Goal: Information Seeking & Learning: Learn about a topic

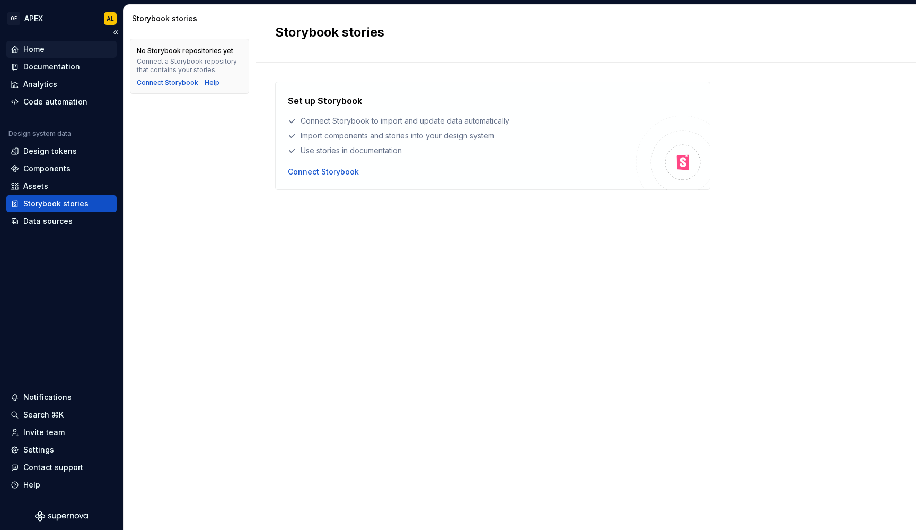
click at [65, 43] on div "Home" at bounding box center [61, 49] width 110 height 17
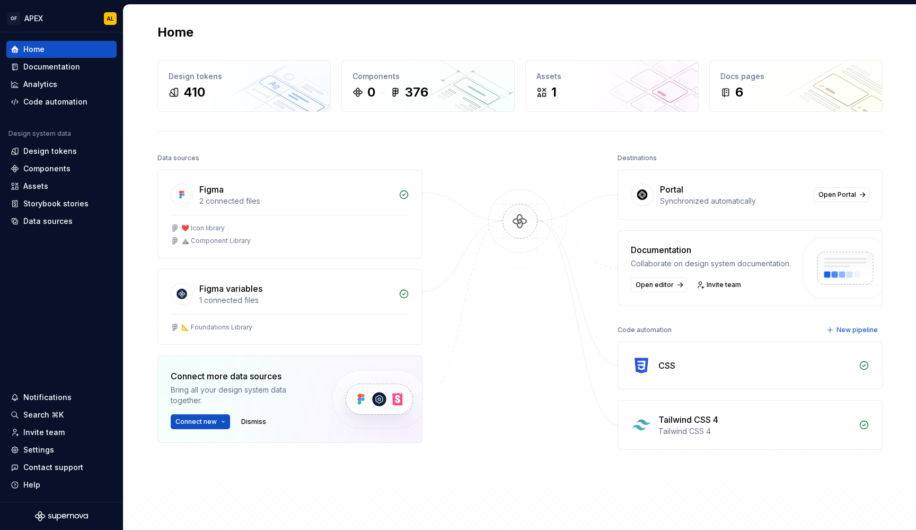
click at [678, 419] on div "Tailwind CSS 4" at bounding box center [688, 419] width 60 height 13
click at [642, 432] on img at bounding box center [641, 424] width 21 height 21
click at [874, 427] on div "Tailwind CSS 4 Tailwind CSS 4" at bounding box center [750, 424] width 264 height 49
click at [646, 430] on img at bounding box center [641, 424] width 21 height 21
click at [95, 99] on div "Code automation" at bounding box center [62, 101] width 102 height 11
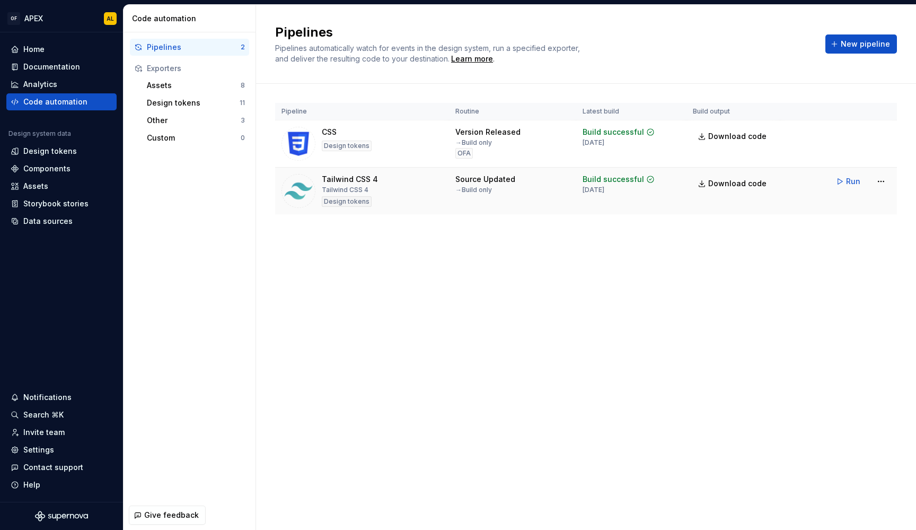
click at [345, 184] on div "Tailwind CSS 4 Tailwind CSS 4 Design tokens" at bounding box center [350, 191] width 56 height 34
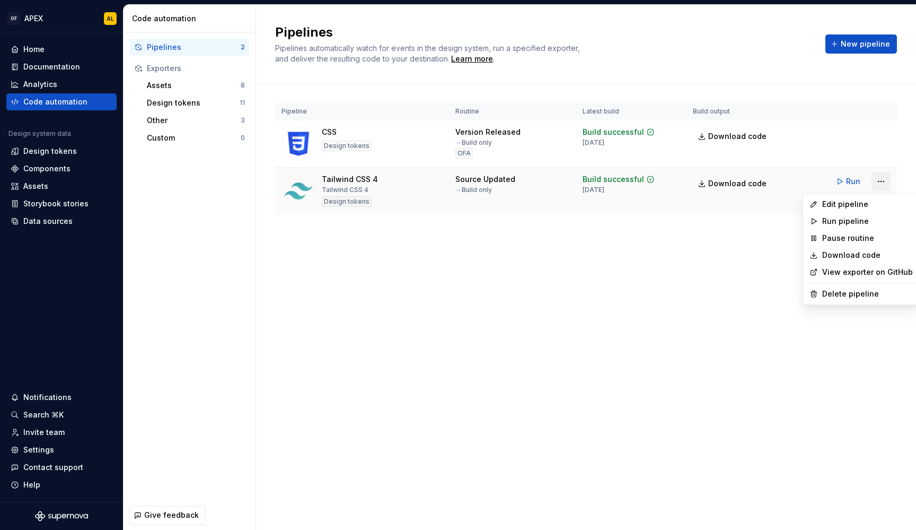
click at [876, 183] on html "OF APEX AL Home Documentation Analytics Code automation Design system data Desi…" at bounding box center [458, 265] width 916 height 530
click at [856, 270] on link "View exporter on GitHub" at bounding box center [867, 272] width 91 height 11
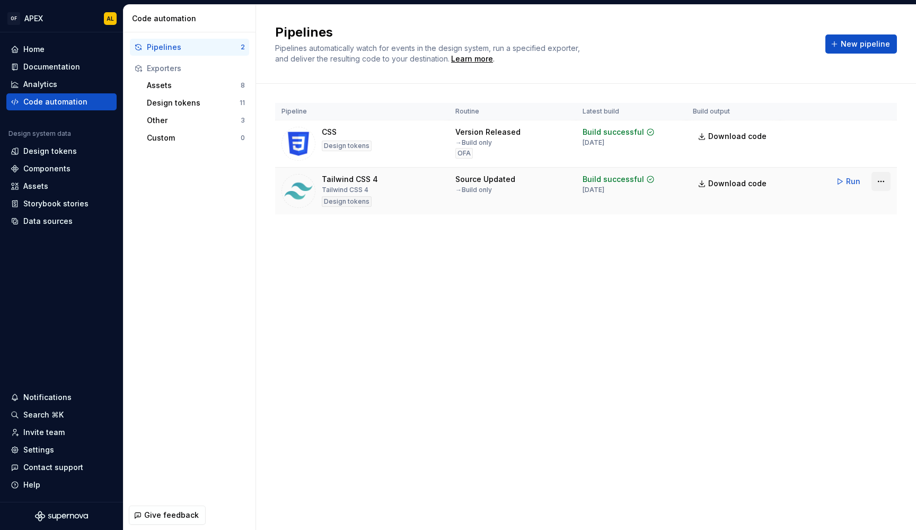
click at [876, 184] on html "OF APEX AL Home Documentation Analytics Code automation Design system data Desi…" at bounding box center [458, 265] width 916 height 530
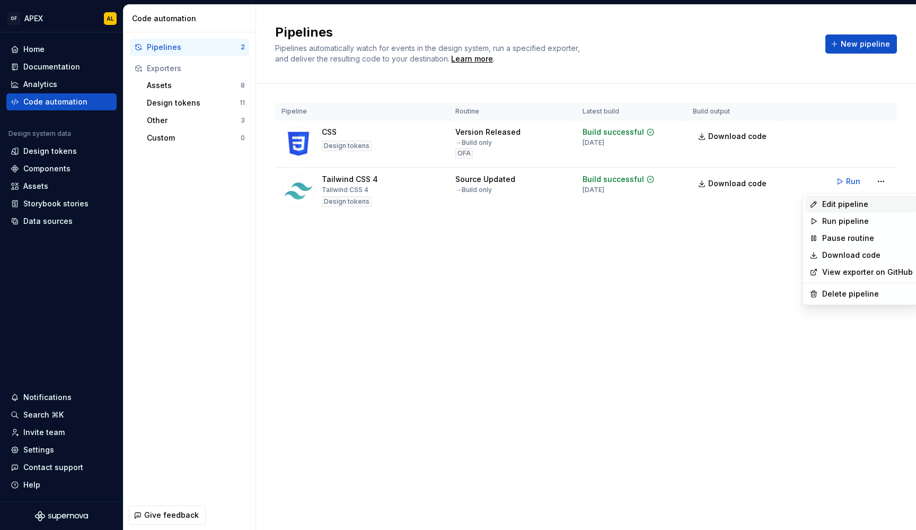
click at [863, 201] on div "Edit pipeline" at bounding box center [867, 204] width 91 height 11
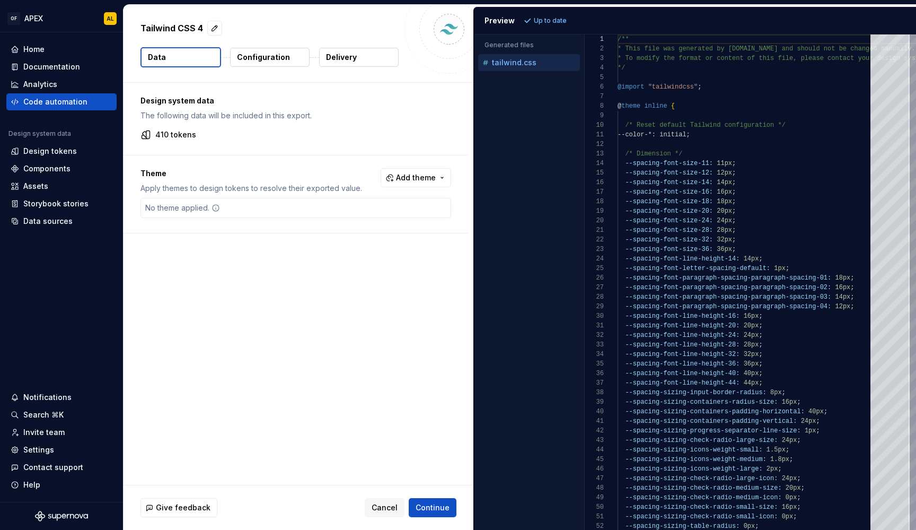
click at [165, 133] on p "410 tokens" at bounding box center [175, 134] width 41 height 11
click at [249, 67] on div "Configuration" at bounding box center [270, 57] width 81 height 20
click at [252, 58] on p "Configuration" at bounding box center [263, 57] width 53 height 11
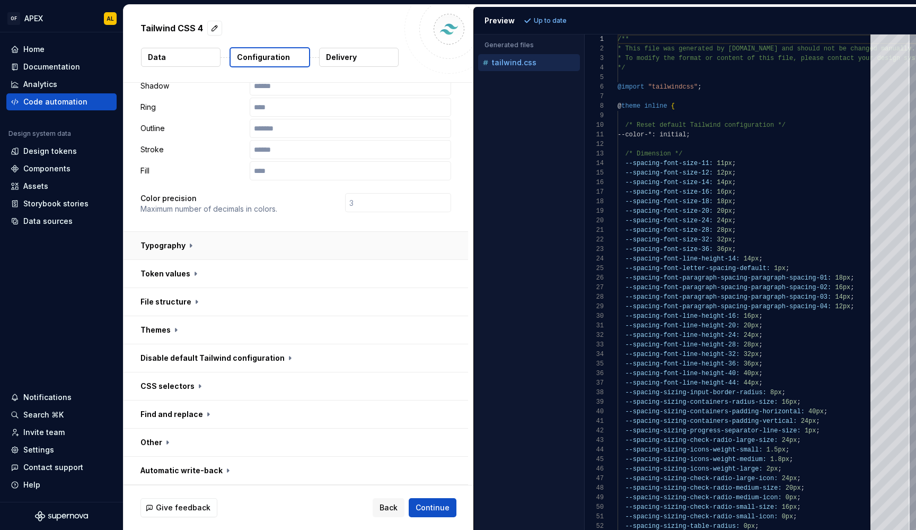
scroll to position [229, 0]
click at [170, 245] on button "button" at bounding box center [296, 246] width 345 height 28
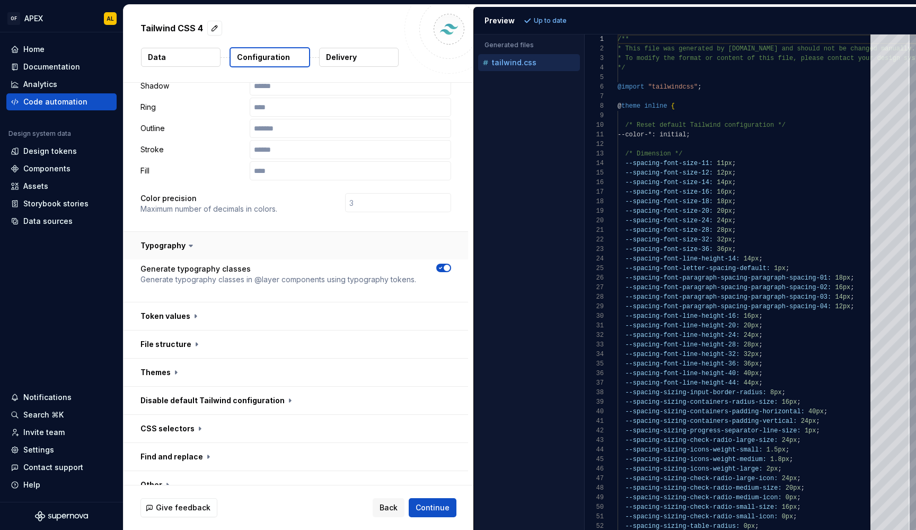
click at [170, 245] on button "button" at bounding box center [296, 246] width 345 height 28
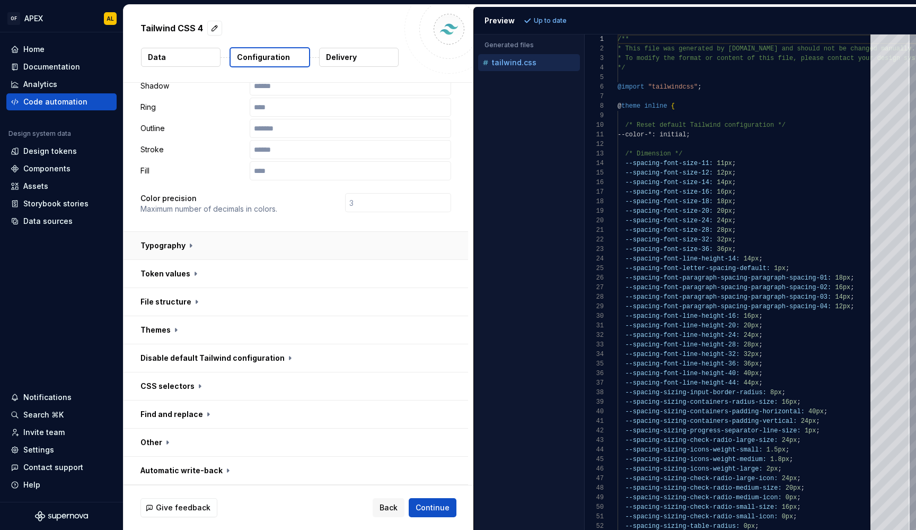
click at [173, 253] on button "button" at bounding box center [296, 246] width 345 height 28
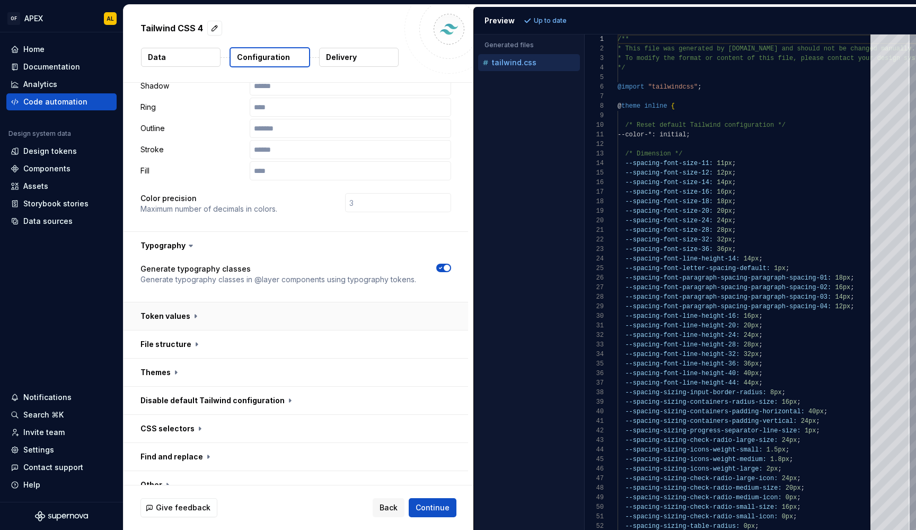
click at [171, 322] on button "button" at bounding box center [296, 316] width 345 height 28
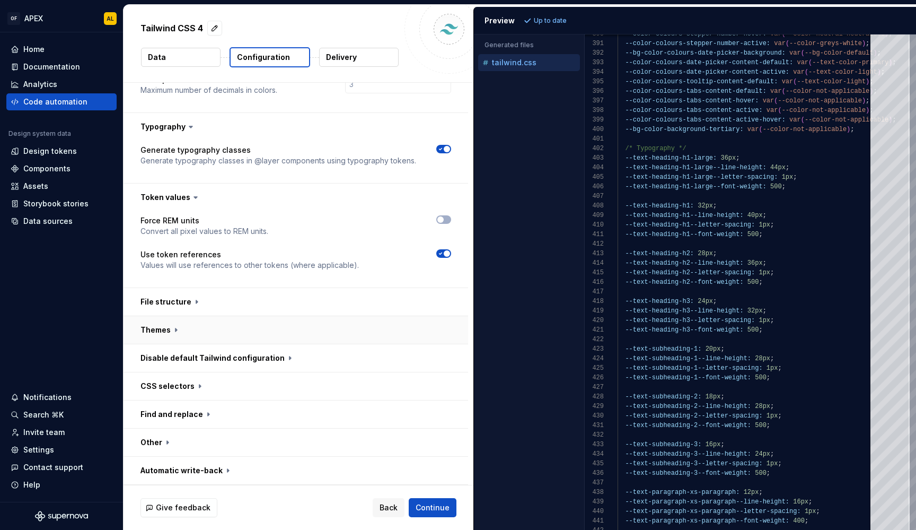
scroll to position [348, 0]
click at [267, 352] on button "button" at bounding box center [296, 358] width 345 height 28
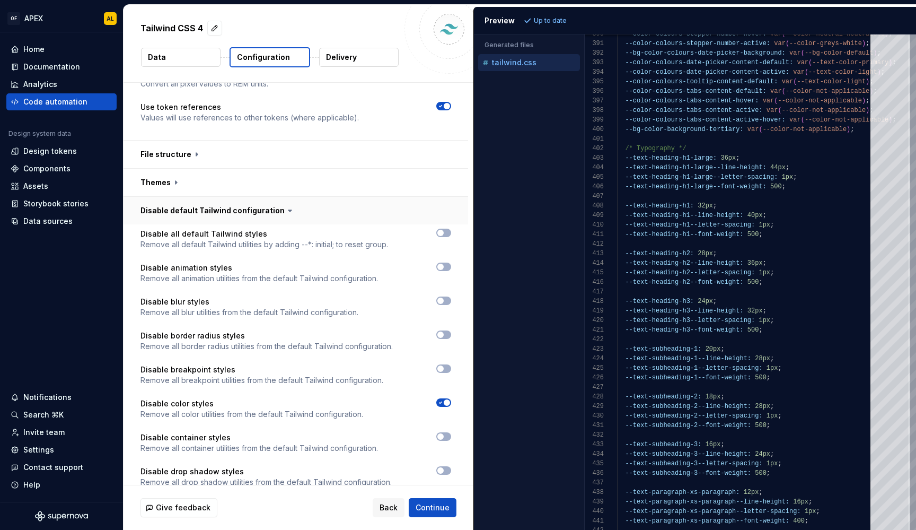
scroll to position [499, 0]
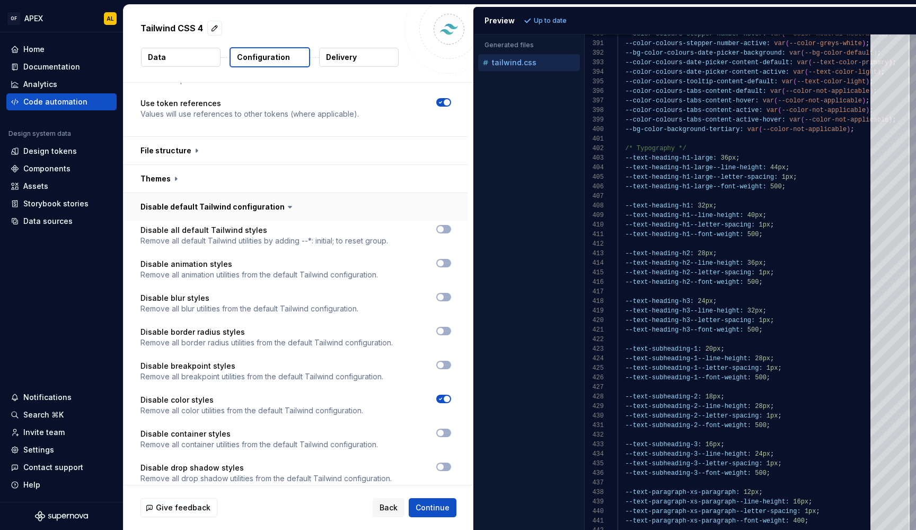
click at [220, 207] on button "button" at bounding box center [296, 207] width 345 height 28
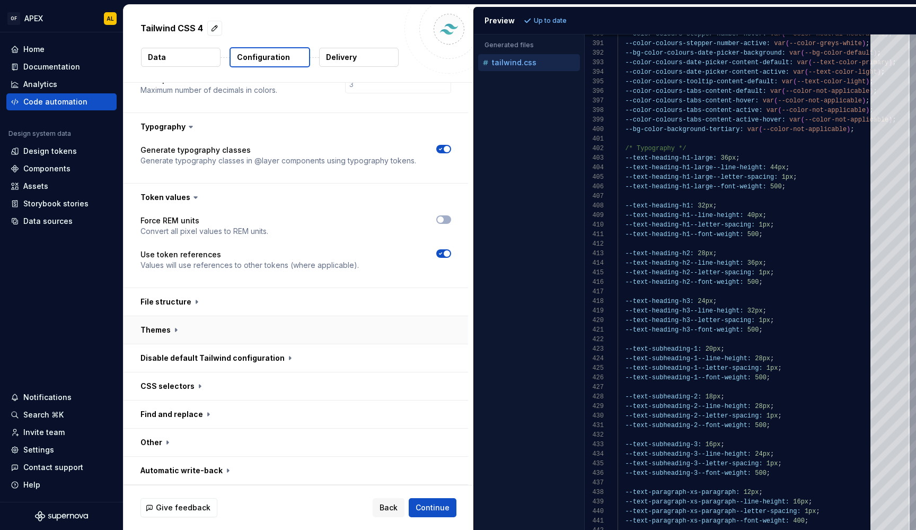
click at [152, 330] on button "button" at bounding box center [296, 330] width 345 height 28
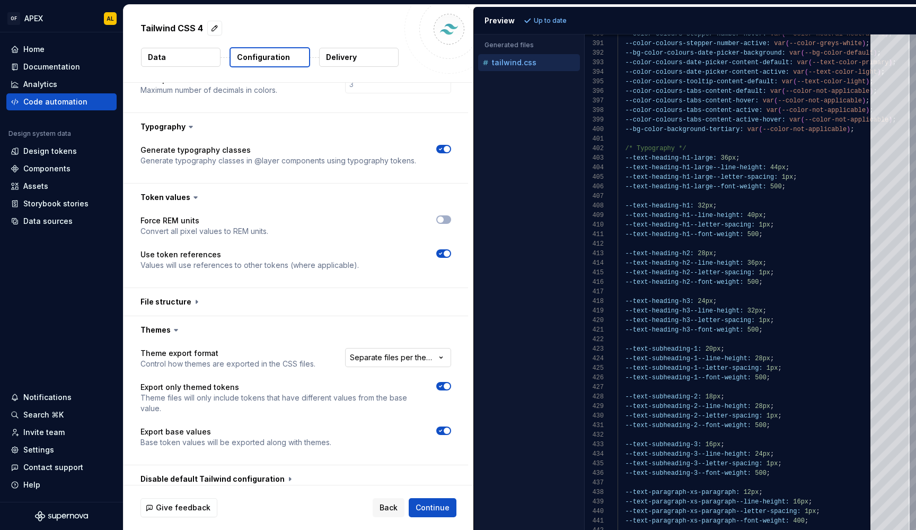
click at [374, 366] on html "**********" at bounding box center [458, 265] width 916 height 530
click at [294, 344] on html "**********" at bounding box center [458, 265] width 916 height 530
click at [161, 327] on button "button" at bounding box center [296, 330] width 345 height 28
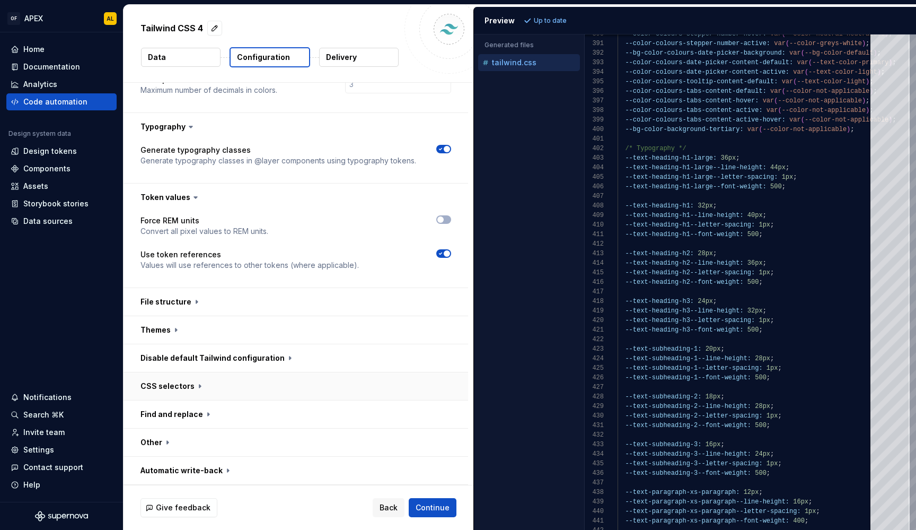
click at [183, 384] on button "button" at bounding box center [296, 386] width 345 height 28
click at [151, 448] on button "button" at bounding box center [296, 442] width 345 height 28
type textarea "*"
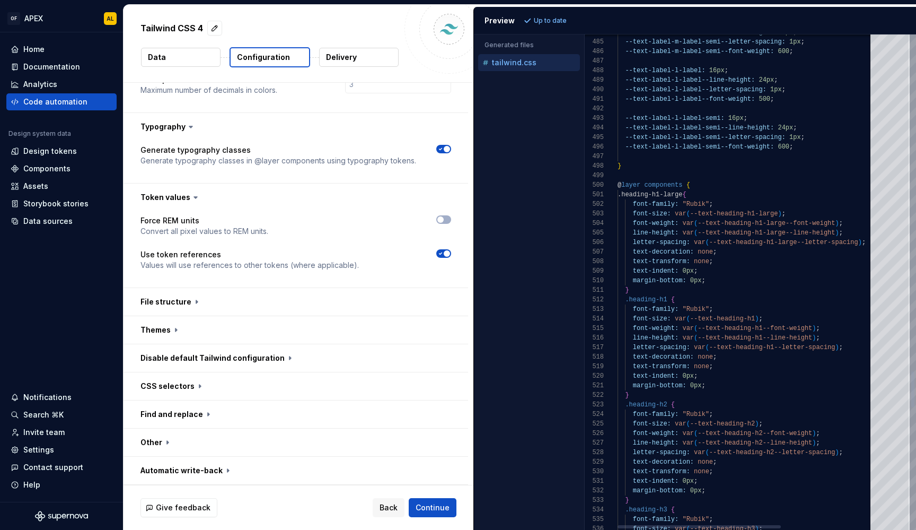
type textarea "**********"
click at [777, 290] on div "}" at bounding box center [818, 290] width 400 height 10
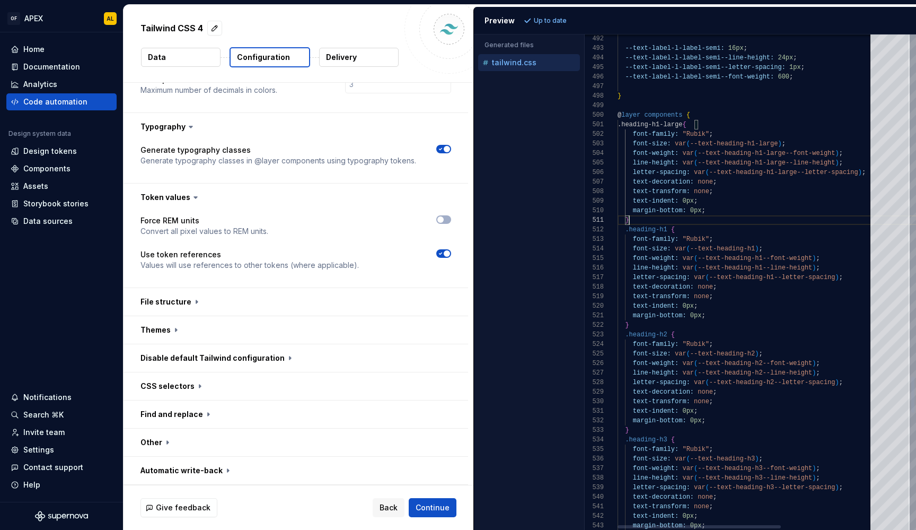
click at [770, 306] on div "text-indent: 0px ;" at bounding box center [818, 306] width 400 height 10
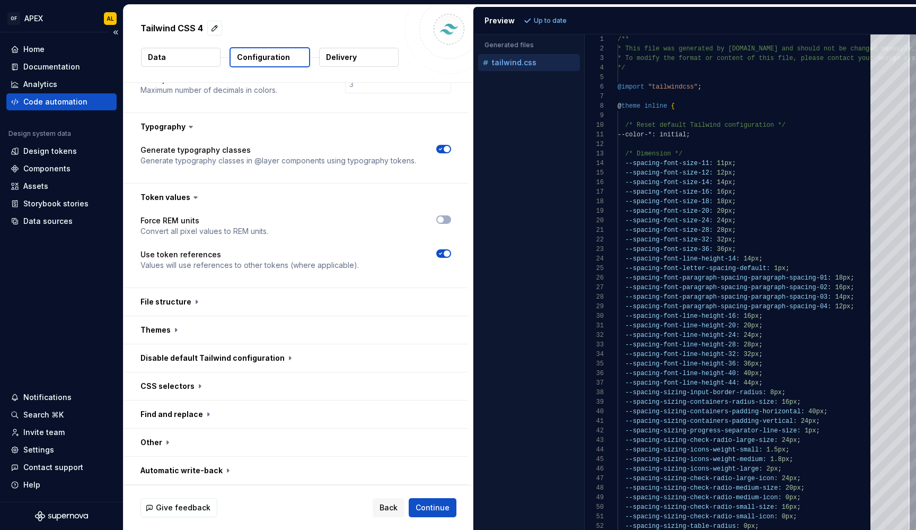
click at [59, 102] on div "Code automation" at bounding box center [55, 101] width 64 height 11
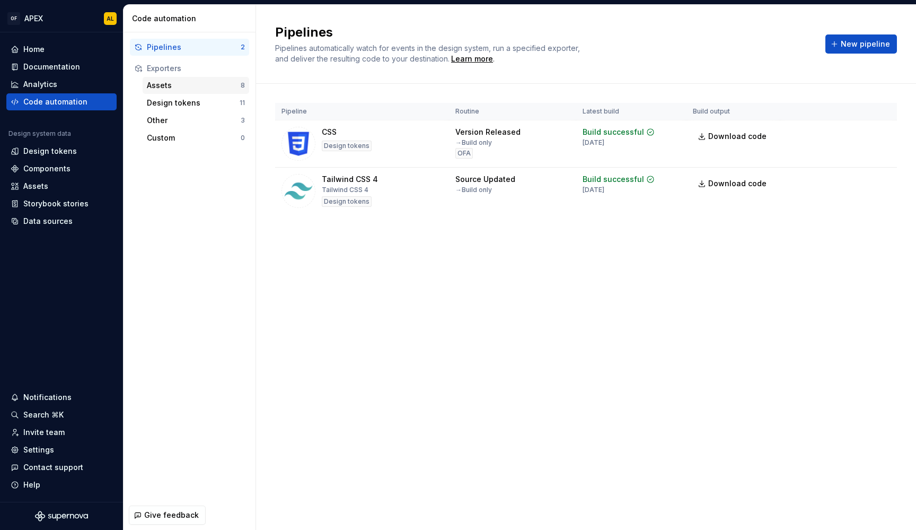
click at [165, 84] on div "Assets" at bounding box center [194, 85] width 94 height 11
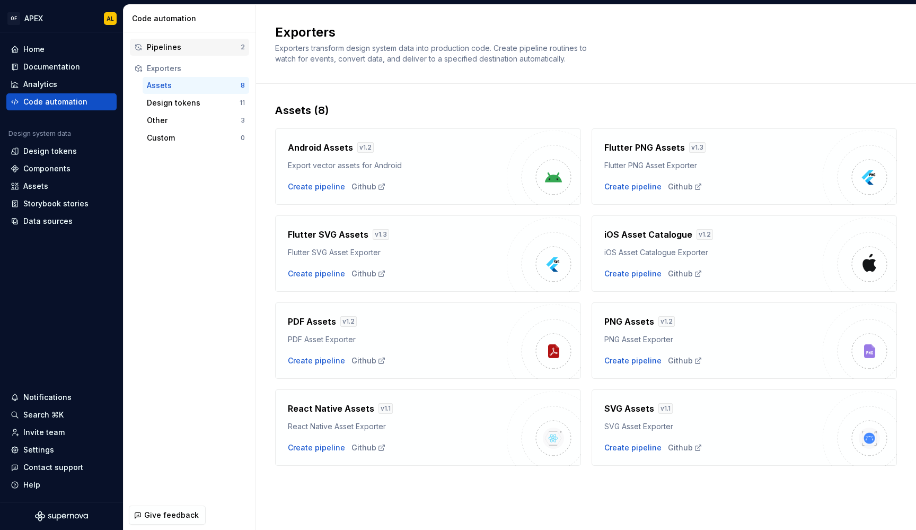
click at [188, 50] on div "Pipelines" at bounding box center [194, 47] width 94 height 11
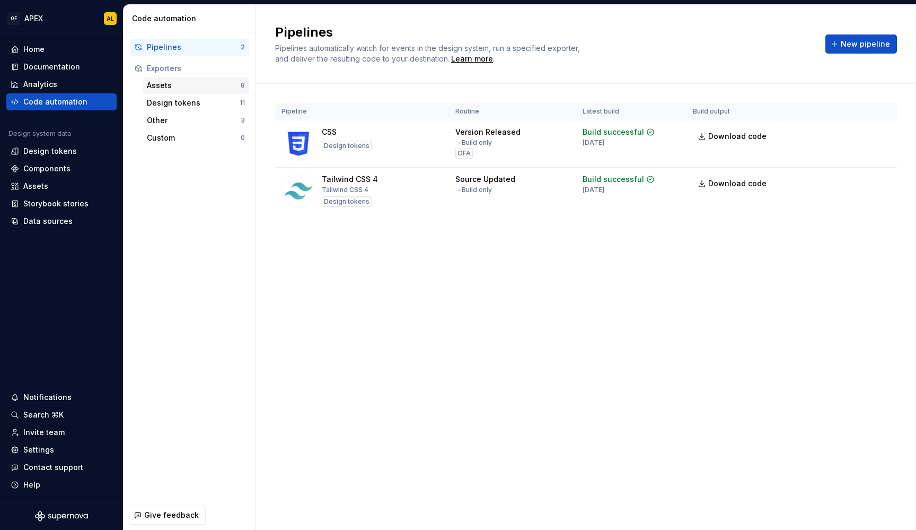
click at [183, 83] on div "Assets" at bounding box center [194, 85] width 94 height 11
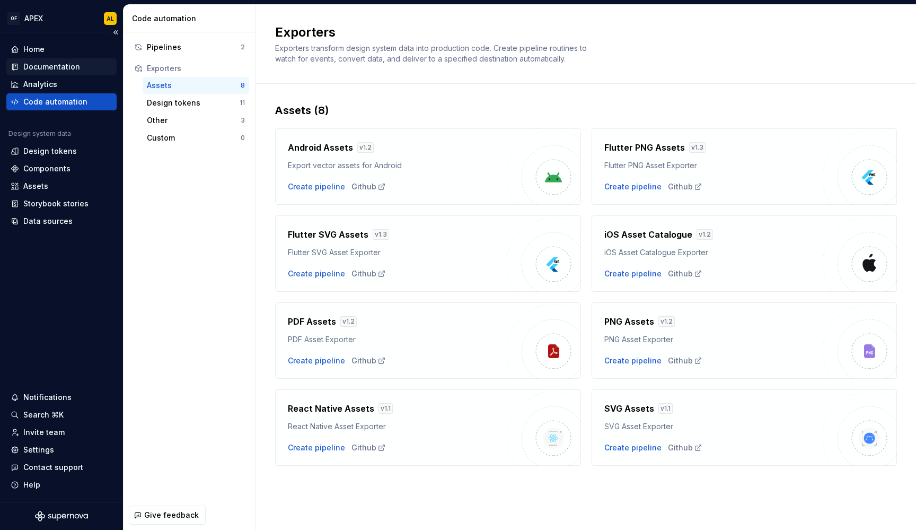
click at [57, 64] on div "Documentation" at bounding box center [51, 66] width 57 height 11
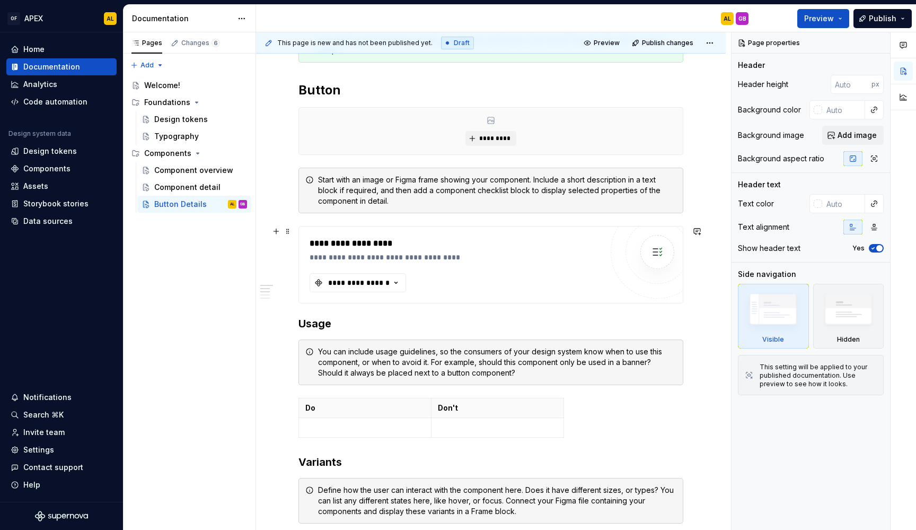
scroll to position [192, 0]
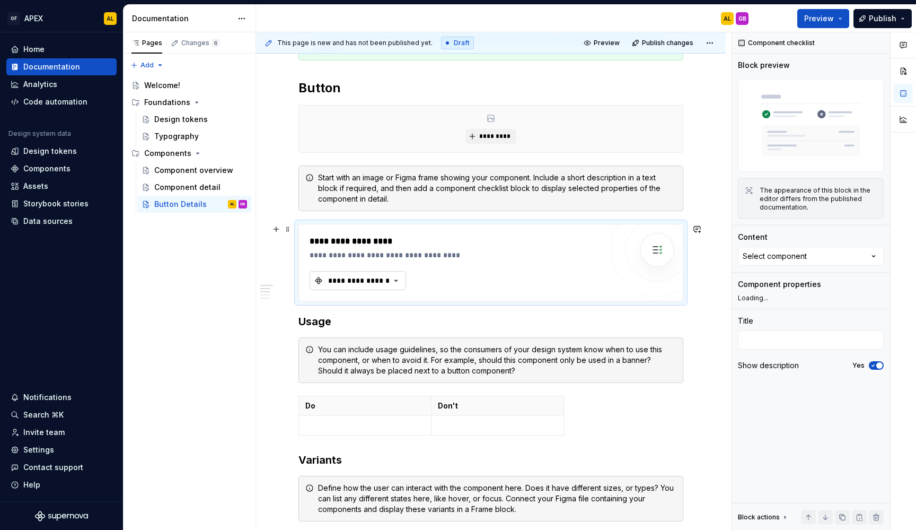
click at [390, 278] on div "**********" at bounding box center [359, 280] width 64 height 11
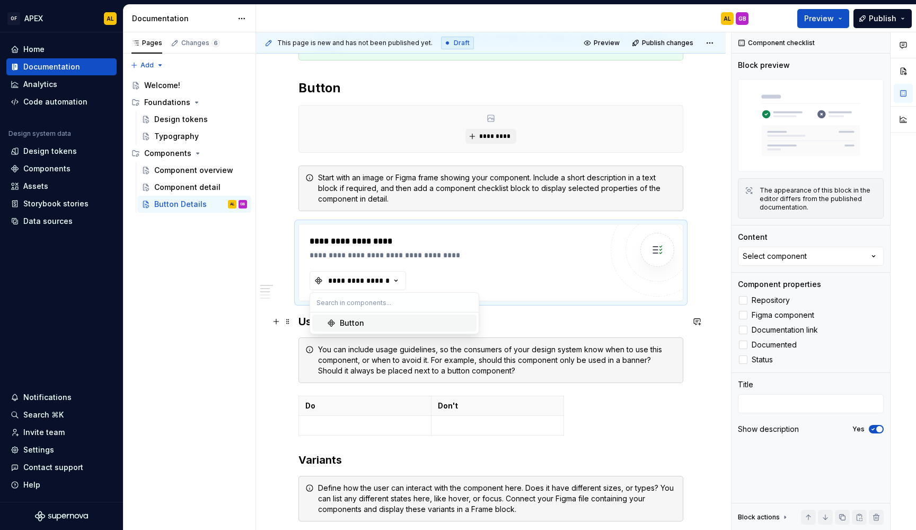
click at [386, 325] on div "Button" at bounding box center [406, 323] width 133 height 11
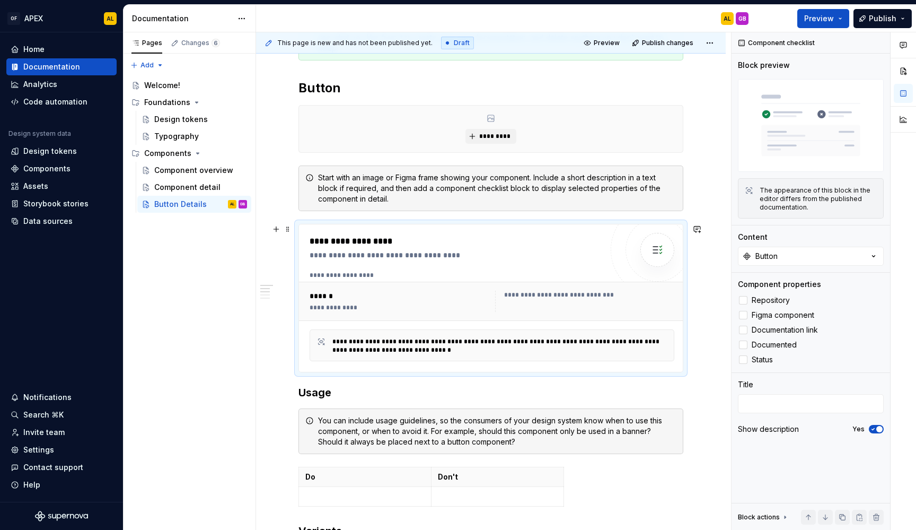
click at [534, 301] on div "**********" at bounding box center [584, 301] width 179 height 21
click at [805, 317] on span "Figma component" at bounding box center [783, 315] width 63 height 8
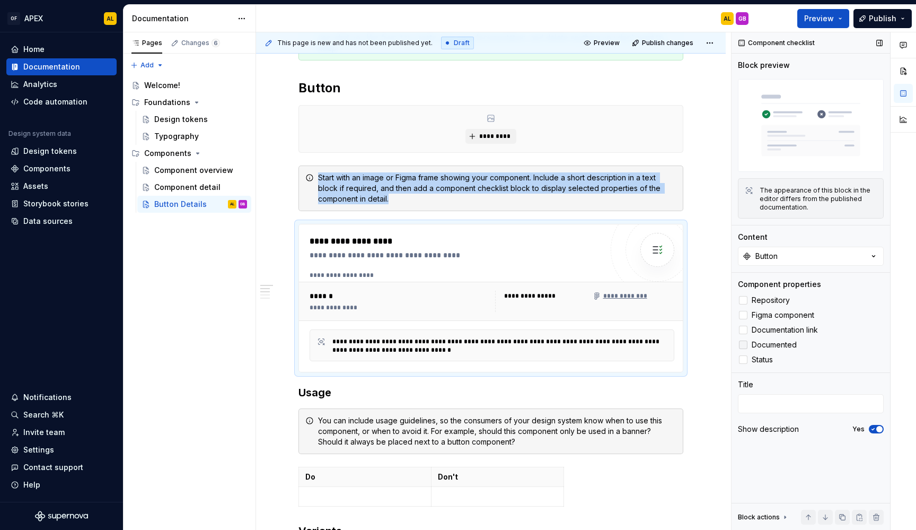
click at [792, 345] on span "Documented" at bounding box center [774, 344] width 45 height 8
click at [799, 329] on span "Documentation link" at bounding box center [785, 329] width 66 height 8
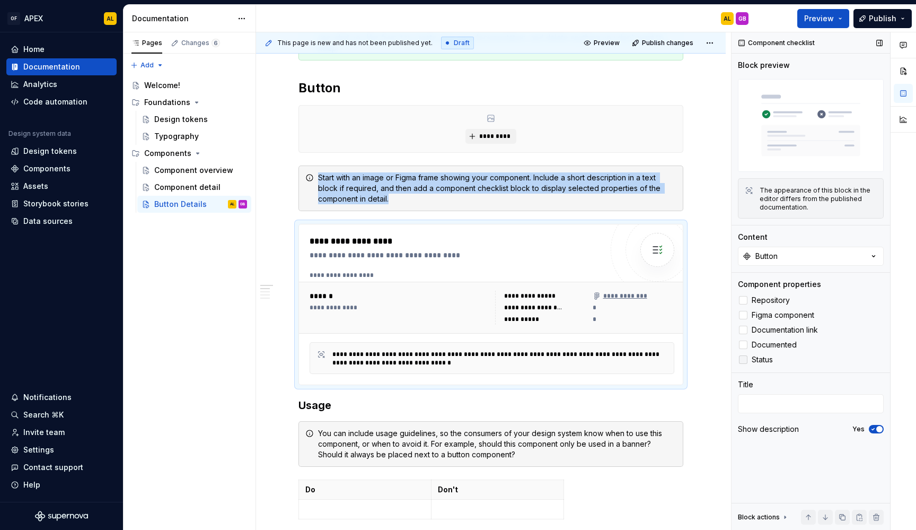
click at [757, 360] on span "Status" at bounding box center [762, 359] width 21 height 8
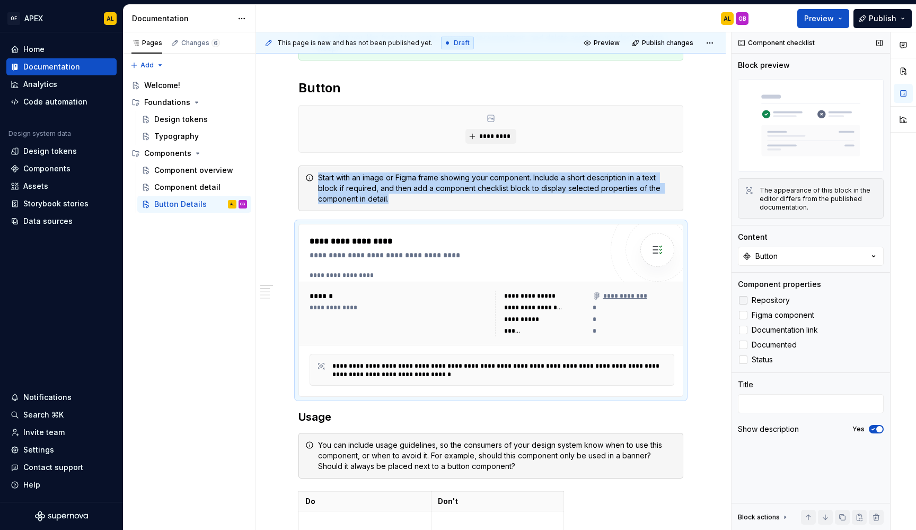
click at [773, 302] on span "Repository" at bounding box center [771, 300] width 38 height 8
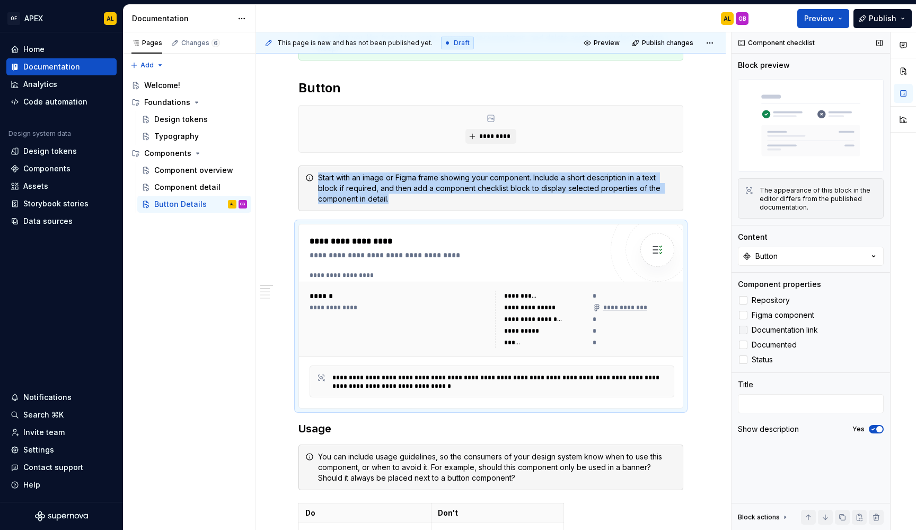
click at [789, 333] on span "Documentation link" at bounding box center [785, 329] width 66 height 8
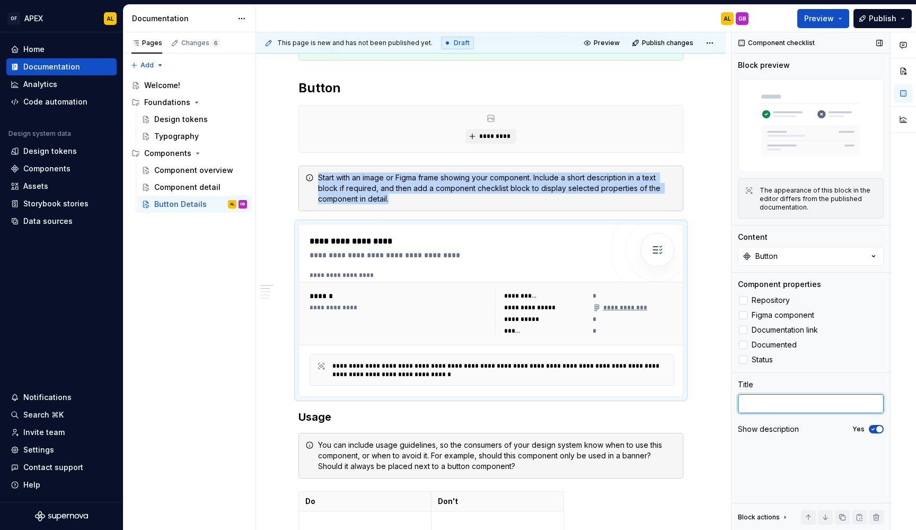
click at [796, 408] on textarea at bounding box center [811, 403] width 146 height 19
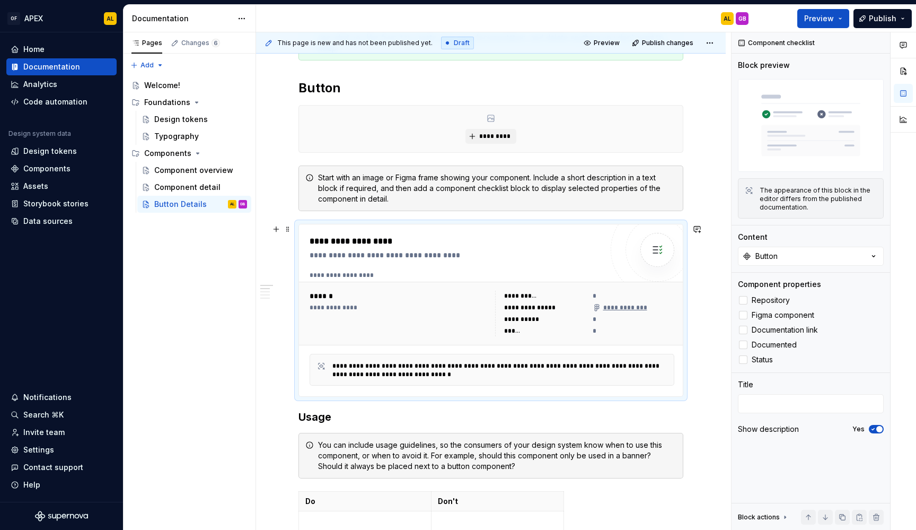
click at [661, 248] on img at bounding box center [657, 249] width 21 height 21
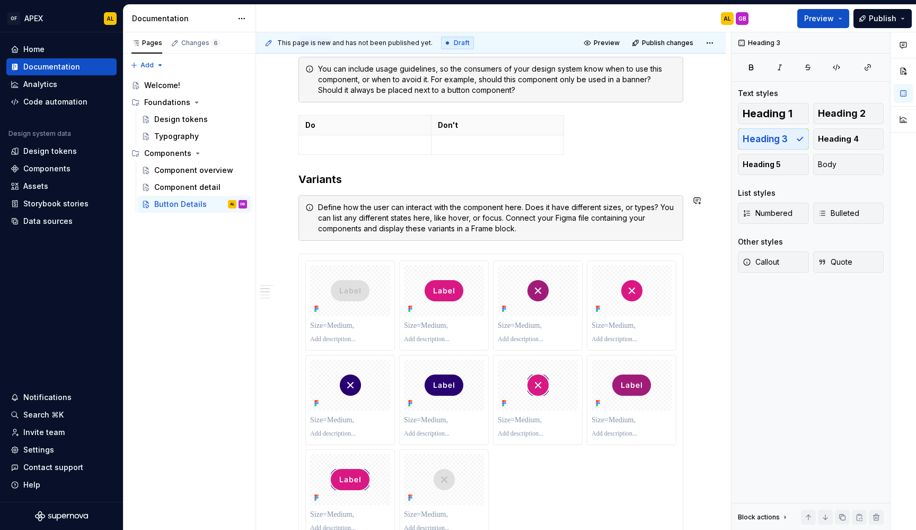
scroll to position [568, 0]
click at [407, 338] on p at bounding box center [444, 339] width 80 height 8
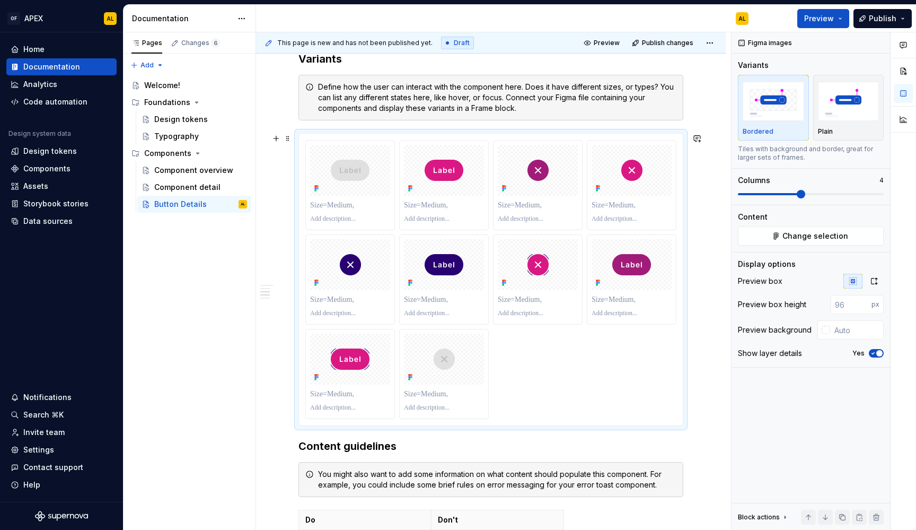
scroll to position [681, 0]
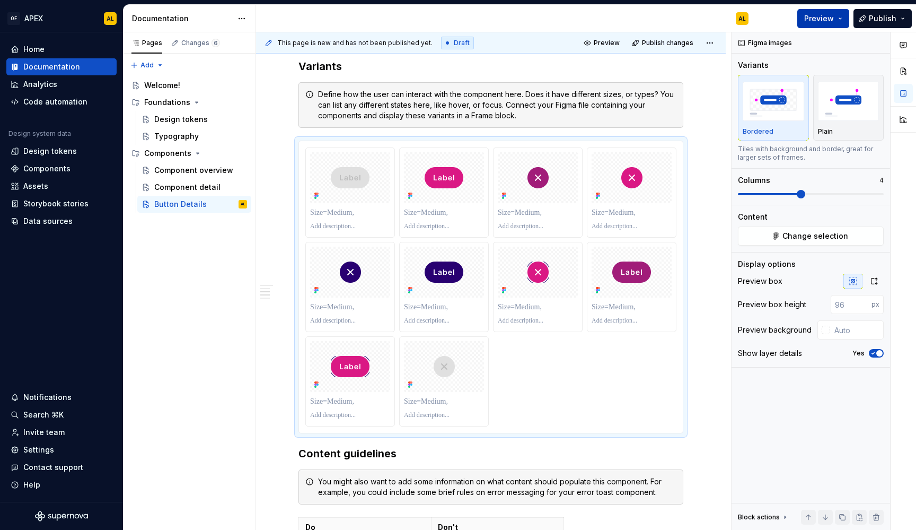
click at [841, 20] on button "Preview" at bounding box center [823, 18] width 52 height 19
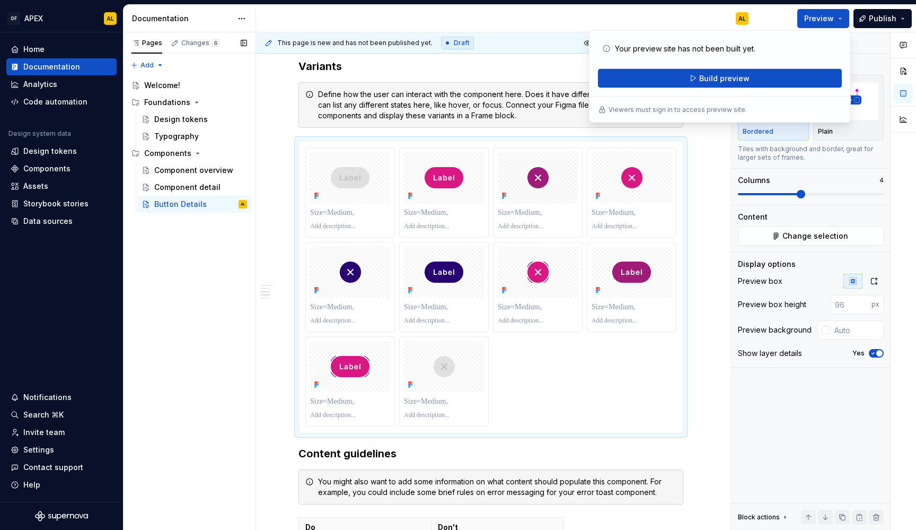
click at [204, 300] on div "Pages Changes 6 Add Accessibility guide for tree Page tree. Navigate the tree w…" at bounding box center [189, 281] width 133 height 498
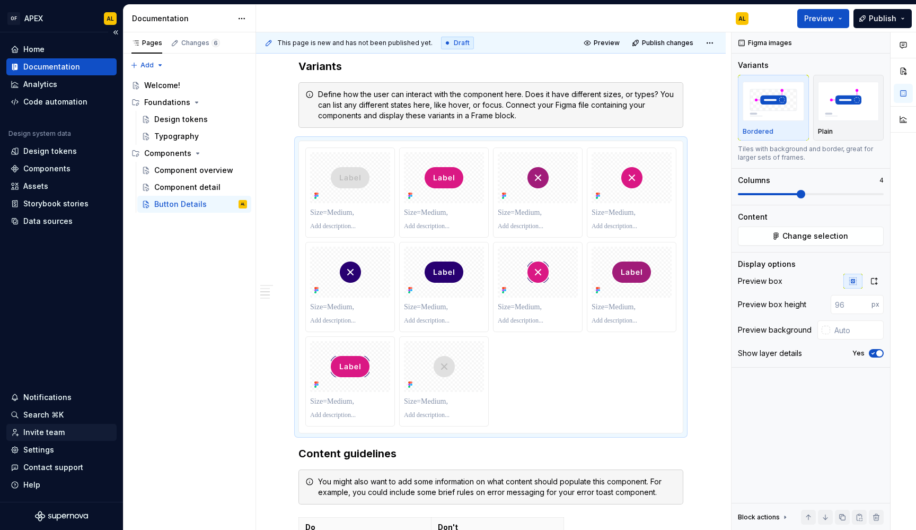
click at [48, 431] on div "Invite team" at bounding box center [43, 432] width 41 height 11
click at [566, 353] on div at bounding box center [490, 286] width 371 height 279
click at [791, 233] on span "Change selection" at bounding box center [815, 236] width 66 height 11
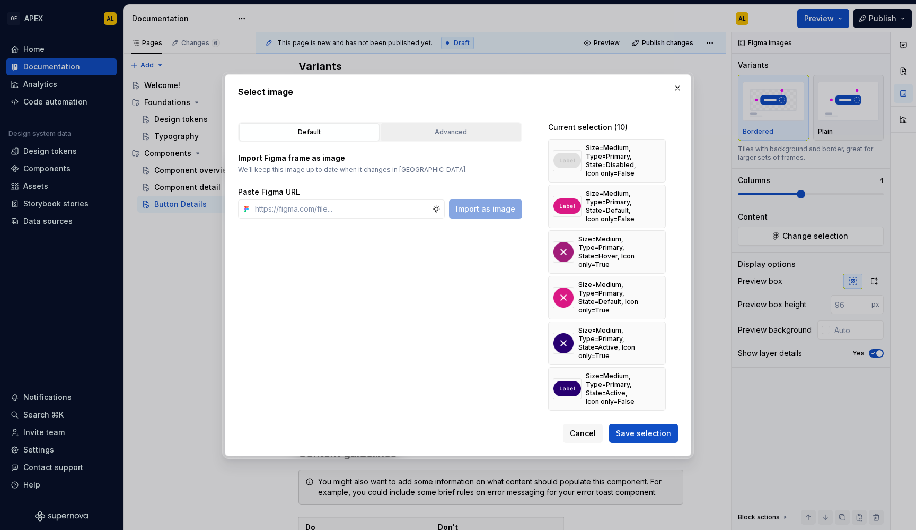
click at [437, 130] on div "Advanced" at bounding box center [450, 132] width 133 height 11
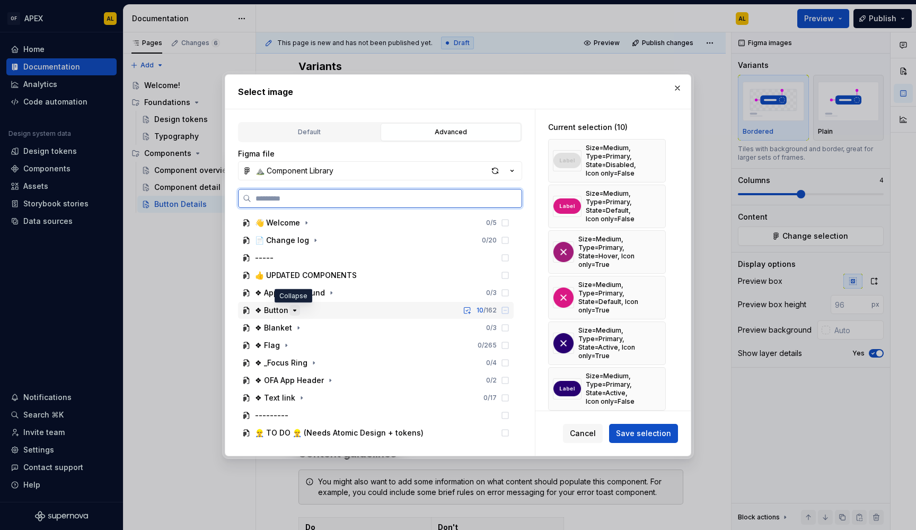
click at [293, 309] on icon "button" at bounding box center [295, 310] width 8 height 8
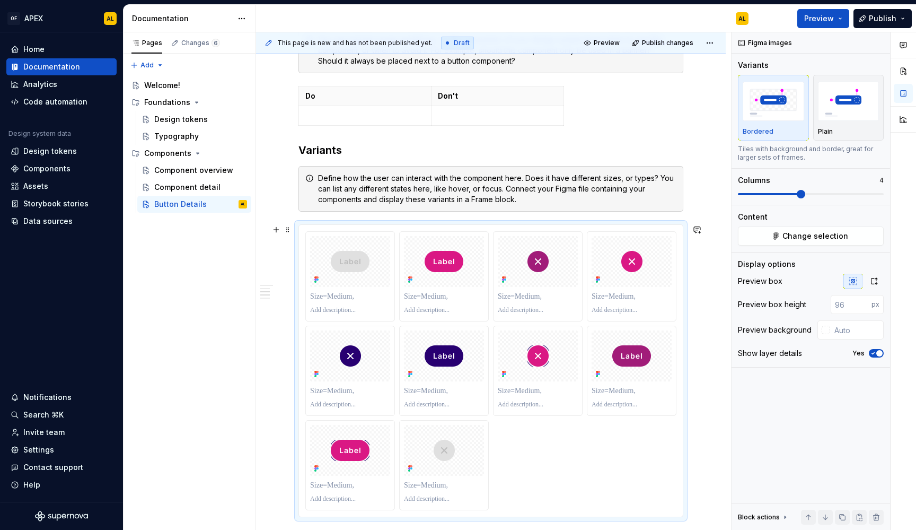
scroll to position [598, 0]
click at [322, 143] on h3 "Variants" at bounding box center [490, 149] width 385 height 15
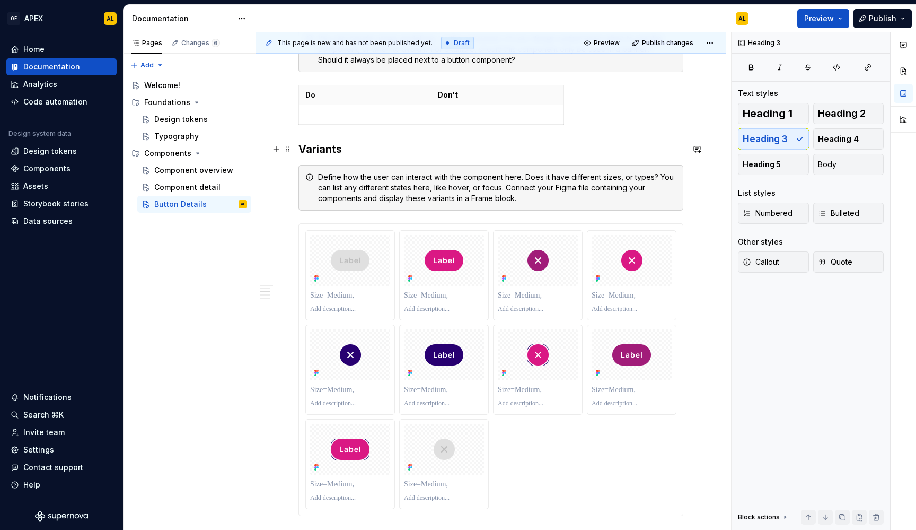
type textarea "*"
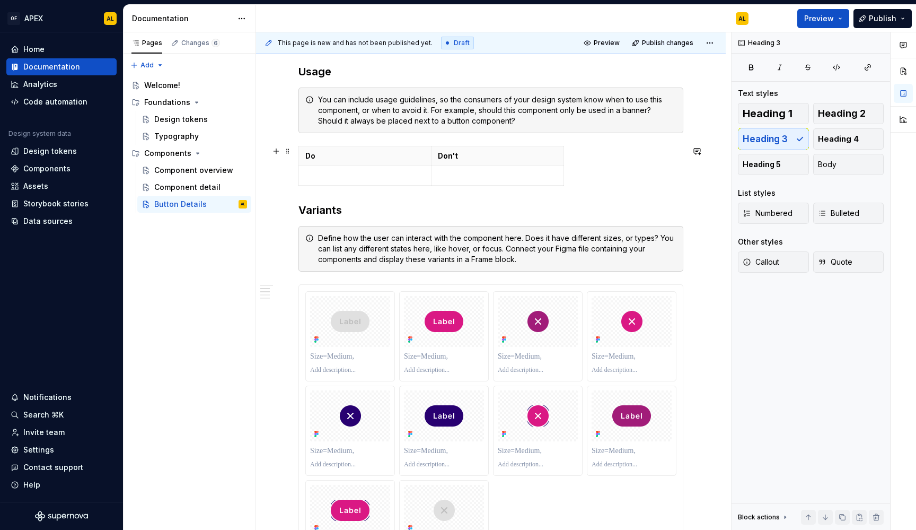
scroll to position [518, 0]
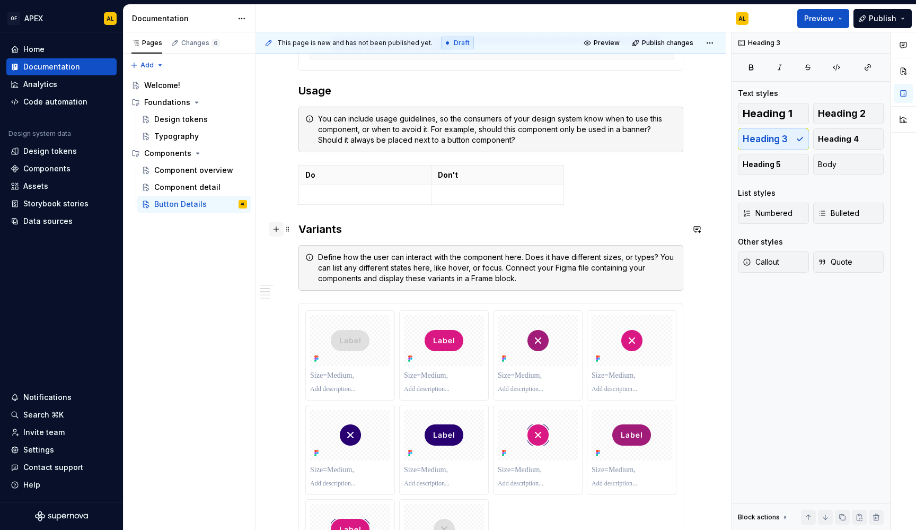
click at [276, 228] on button "button" at bounding box center [276, 229] width 15 height 15
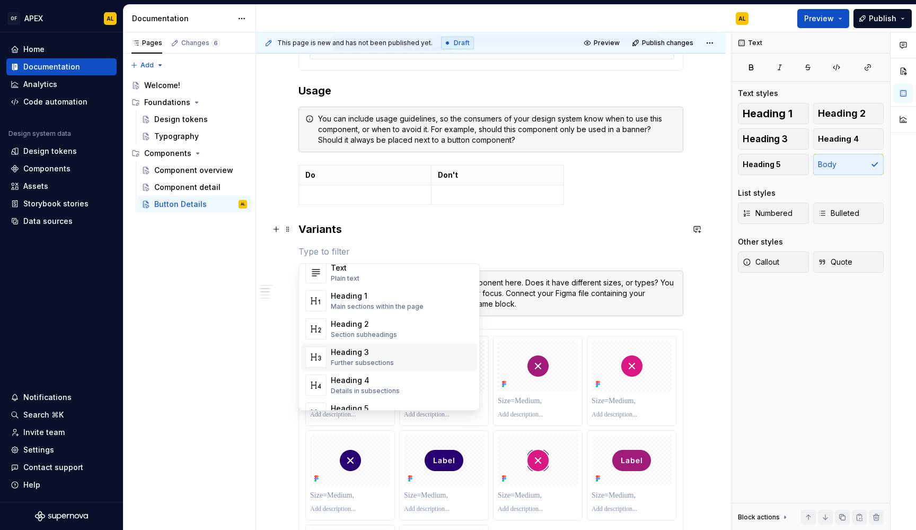
scroll to position [23, 0]
click at [413, 383] on div "Heading 4 Details in subsections" at bounding box center [402, 383] width 142 height 21
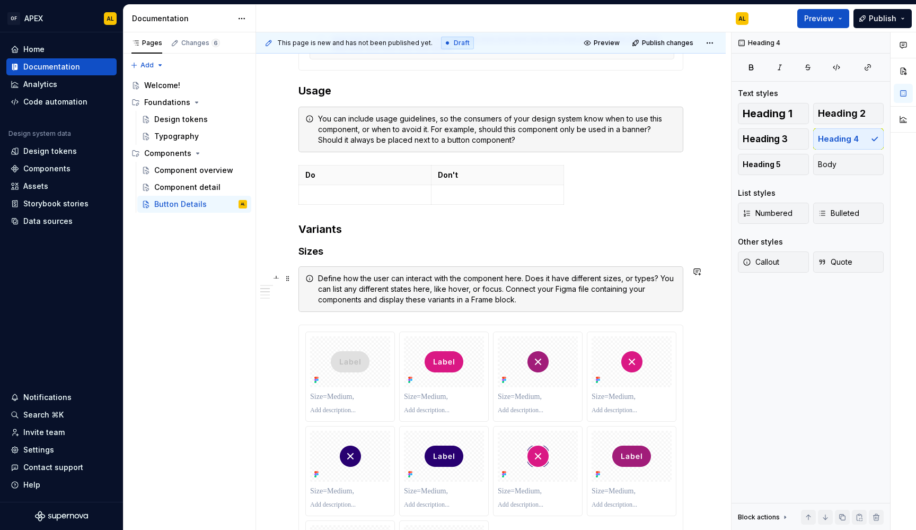
click at [469, 295] on div "Define how the user can interact with the component here. Does it have differen…" at bounding box center [497, 289] width 358 height 32
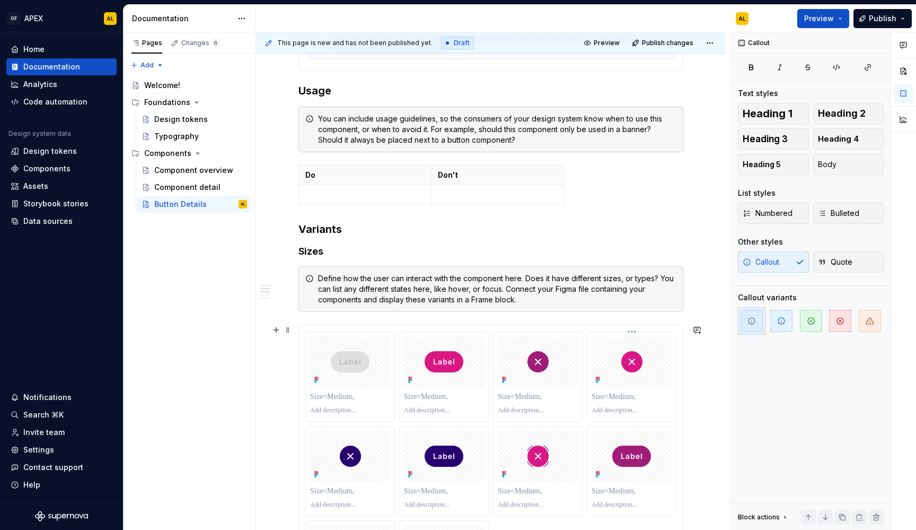
click at [614, 337] on div at bounding box center [632, 361] width 80 height 51
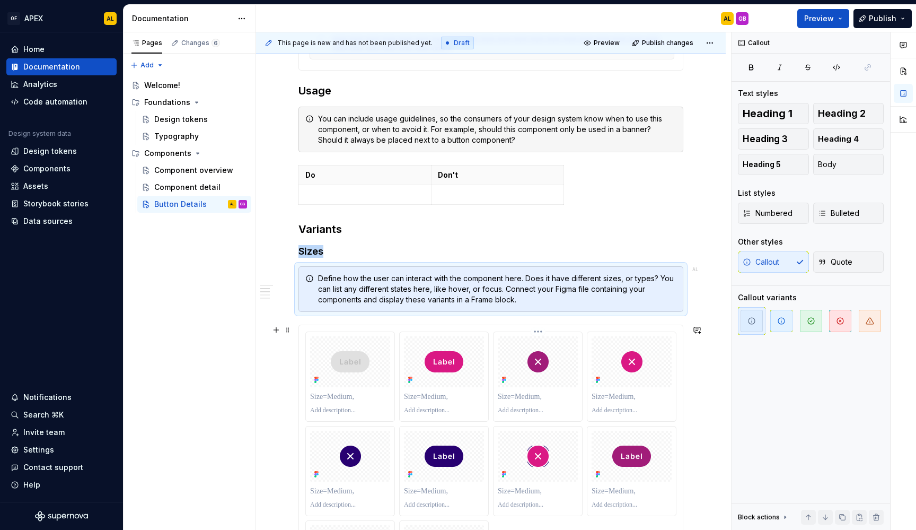
click at [553, 365] on div at bounding box center [538, 361] width 80 height 51
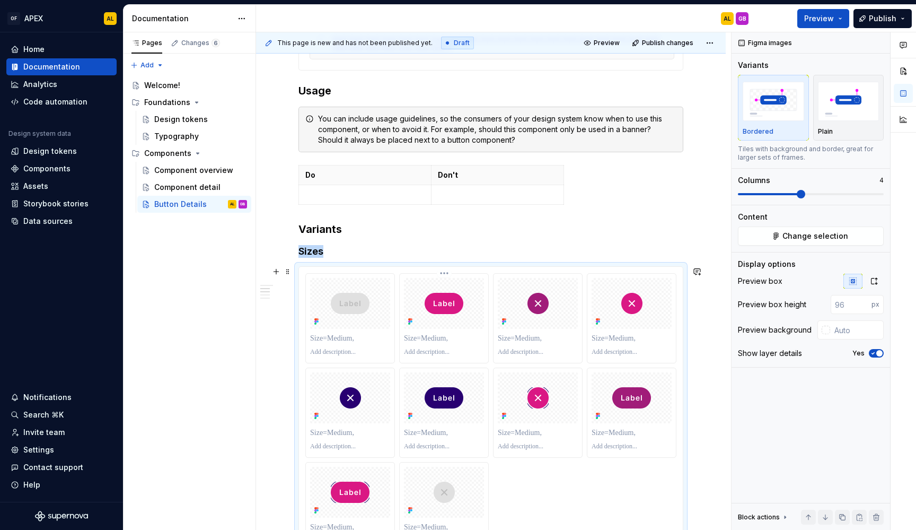
click at [415, 325] on div at bounding box center [444, 303] width 80 height 51
click at [799, 241] on button "Change selection" at bounding box center [811, 235] width 146 height 19
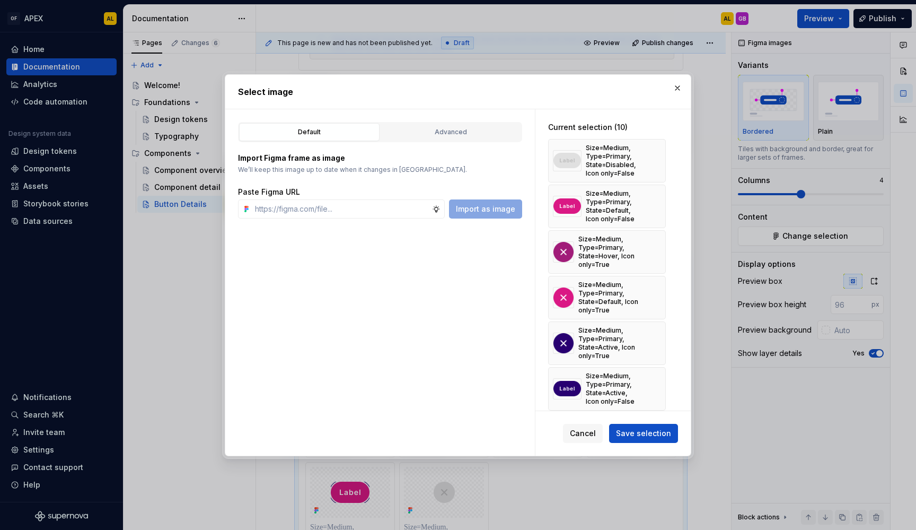
type textarea "*"
click at [434, 128] on div "Advanced" at bounding box center [450, 132] width 133 height 11
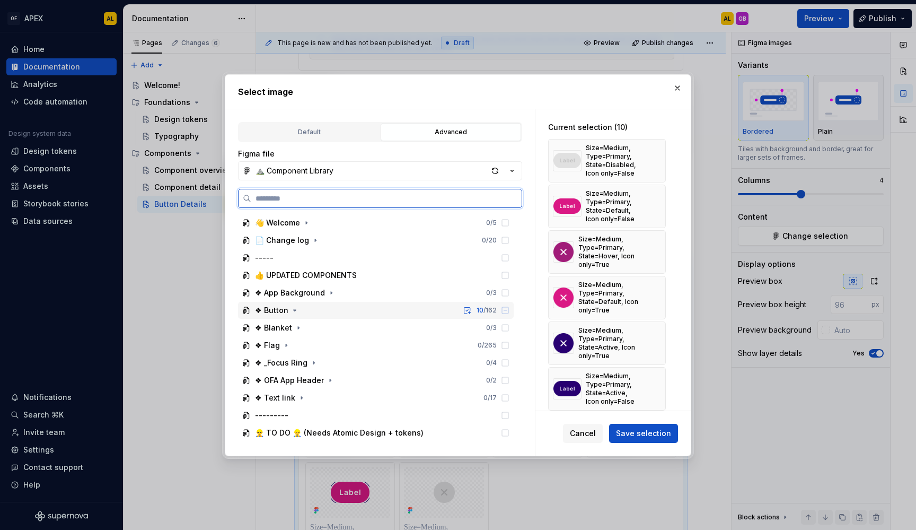
click at [245, 307] on icon at bounding box center [246, 310] width 5 height 6
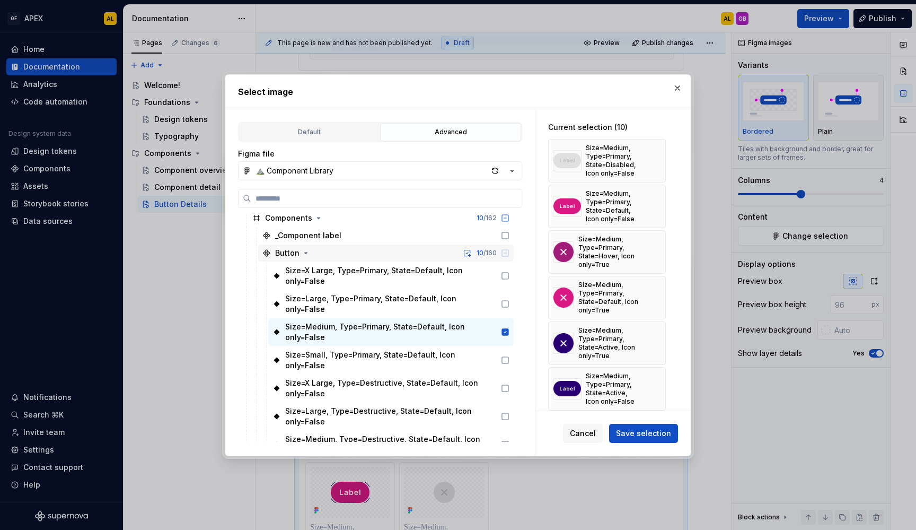
scroll to position [105, 0]
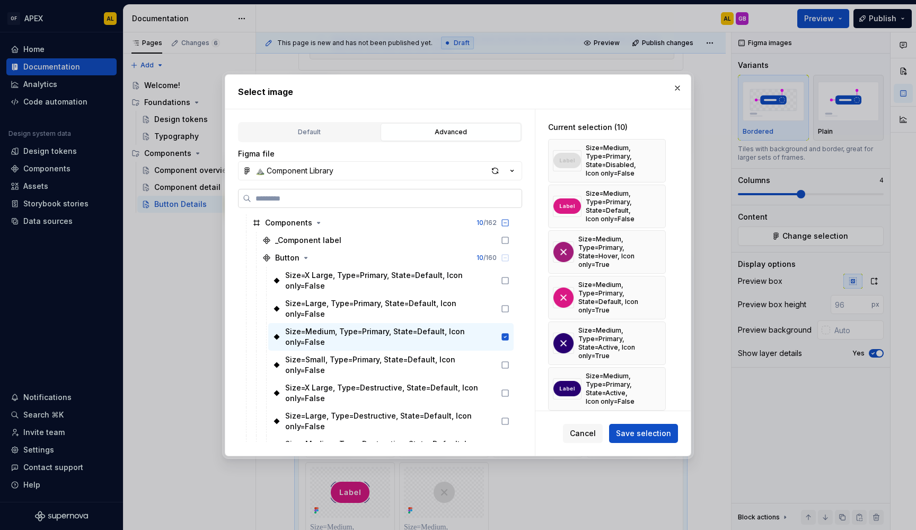
click at [331, 199] on input "search" at bounding box center [386, 198] width 270 height 11
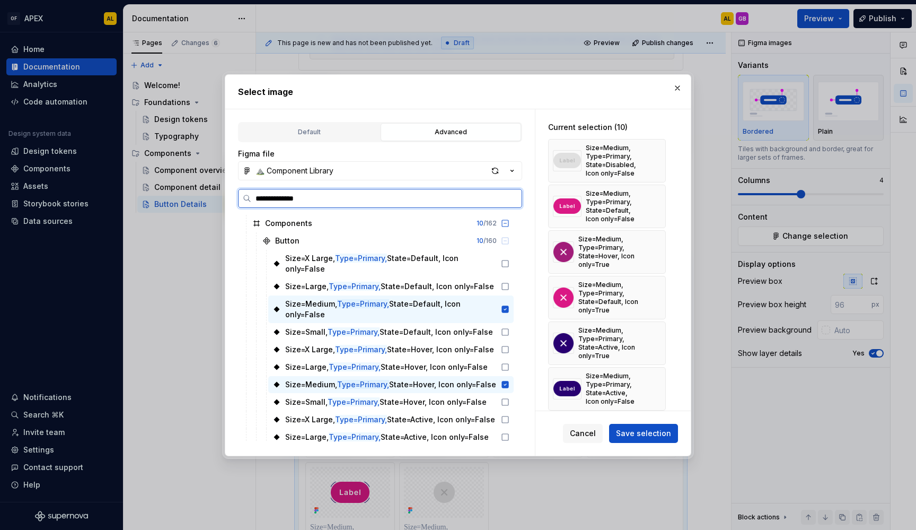
scroll to position [0, 0]
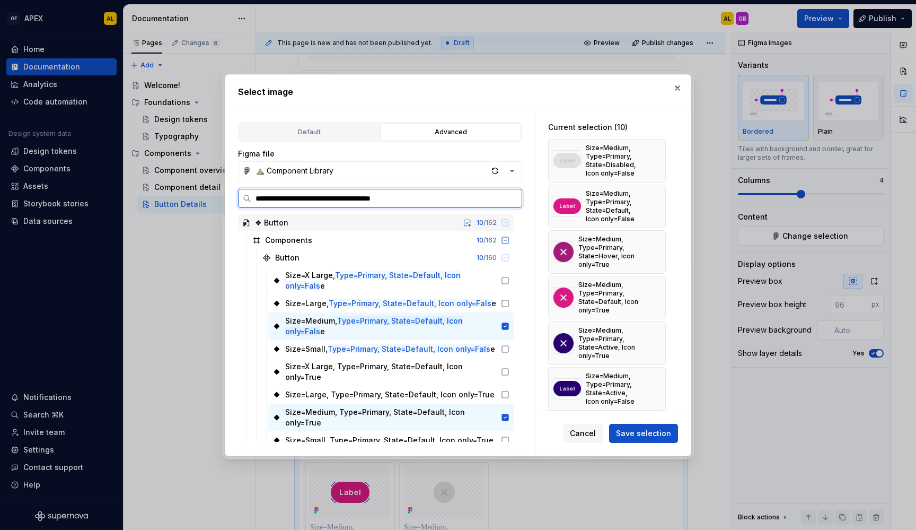
type input "**********"
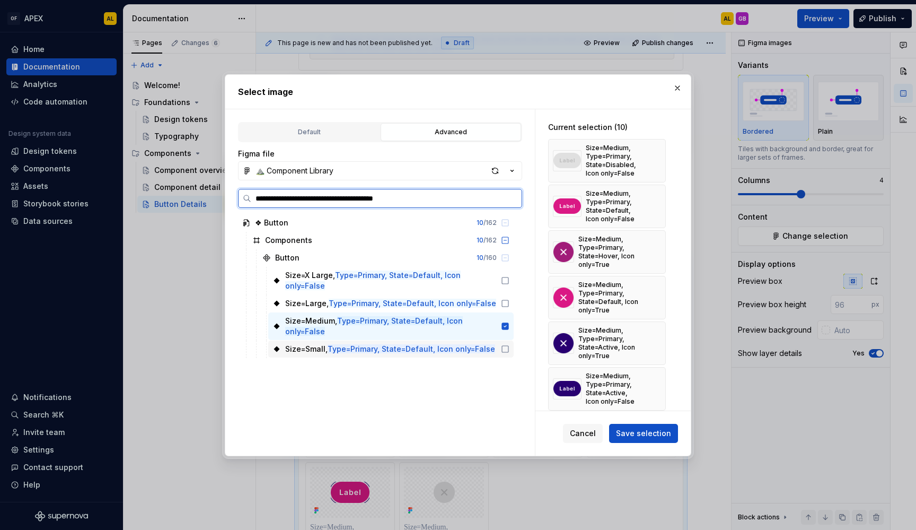
click at [504, 348] on icon at bounding box center [505, 349] width 8 height 8
click at [503, 302] on icon at bounding box center [505, 303] width 8 height 8
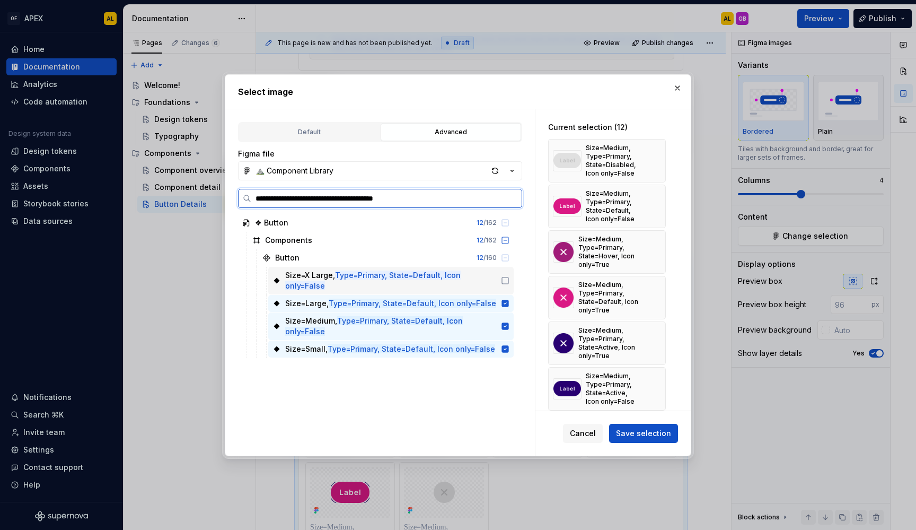
click at [503, 281] on icon at bounding box center [505, 280] width 8 height 8
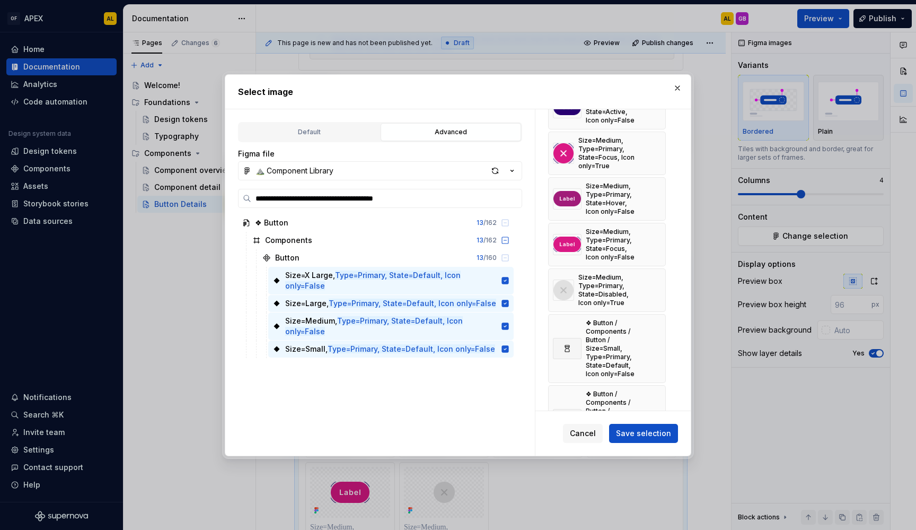
scroll to position [283, 0]
click at [646, 433] on span "Save selection" at bounding box center [643, 433] width 55 height 11
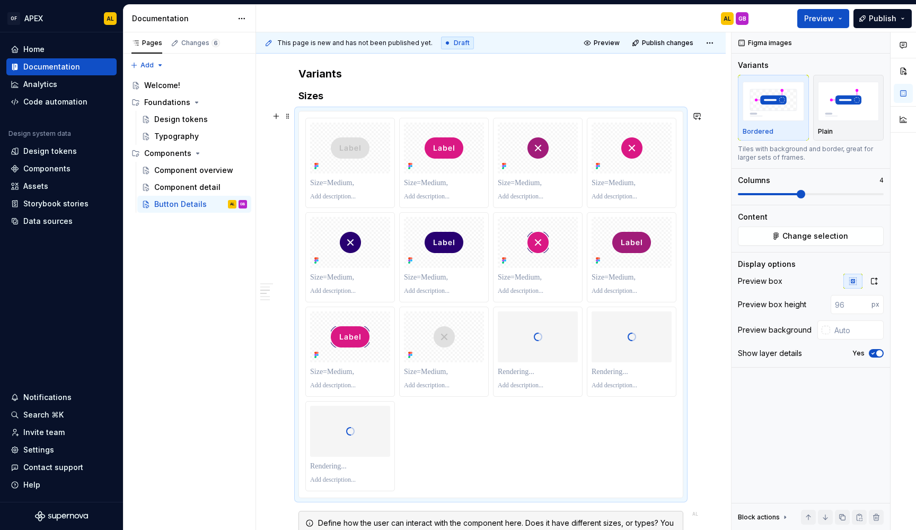
scroll to position [669, 0]
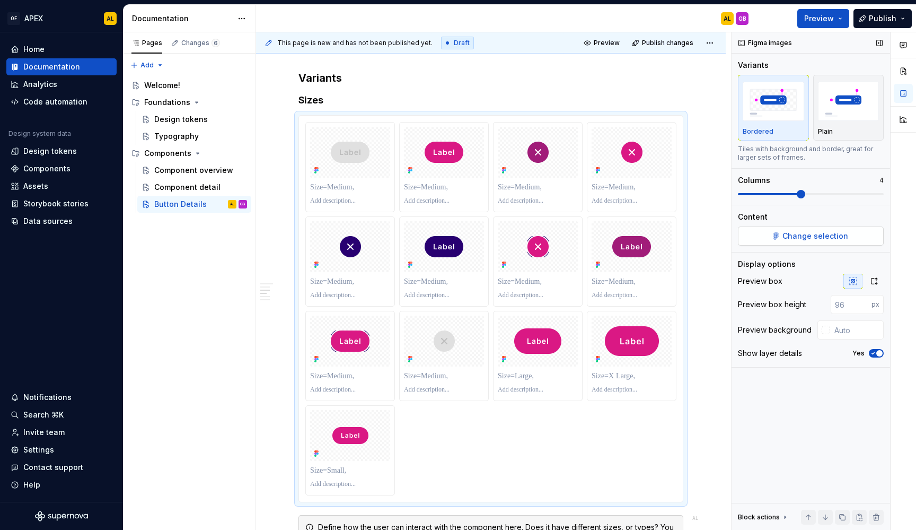
click at [774, 239] on button "Change selection" at bounding box center [811, 235] width 146 height 19
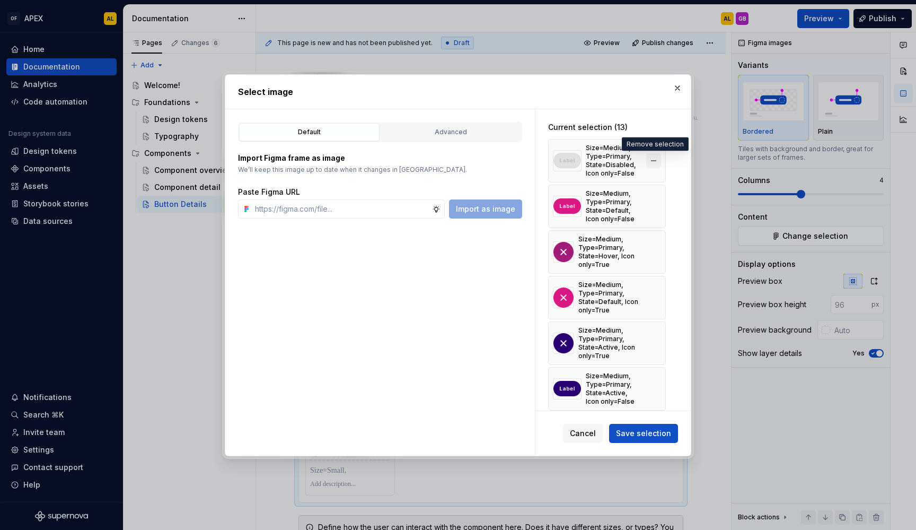
click at [653, 157] on button "button" at bounding box center [653, 160] width 15 height 15
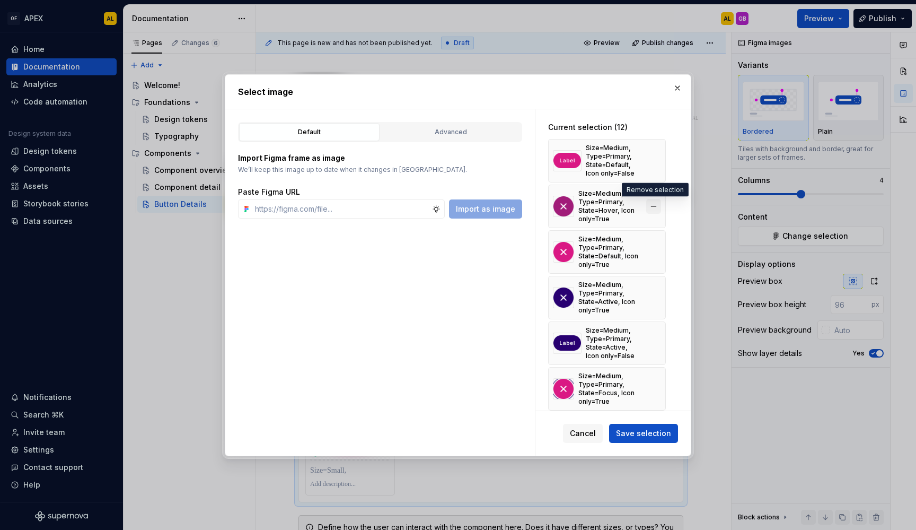
click at [655, 203] on button "button" at bounding box center [653, 206] width 15 height 15
click at [656, 205] on button "button" at bounding box center [653, 206] width 15 height 15
click at [656, 204] on button "button" at bounding box center [653, 206] width 15 height 15
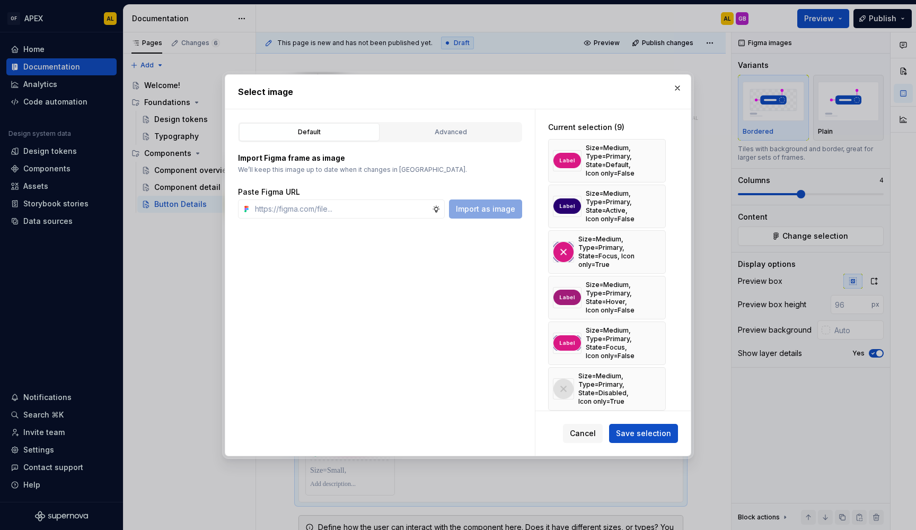
click at [656, 204] on button "button" at bounding box center [653, 206] width 15 height 15
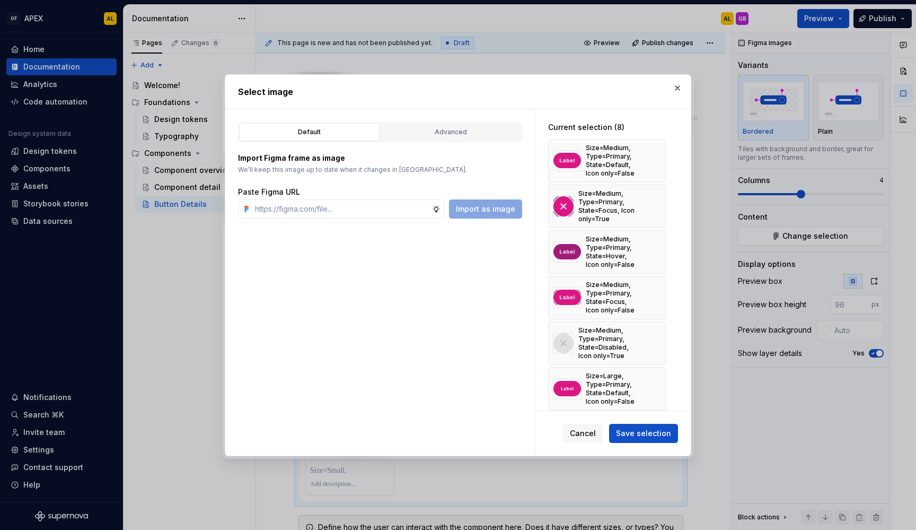
click at [656, 204] on button "button" at bounding box center [653, 206] width 15 height 15
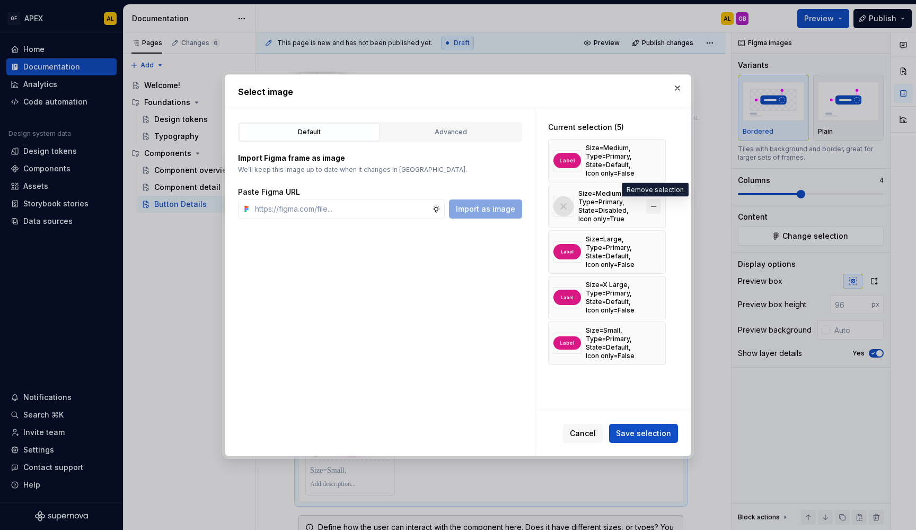
click at [655, 206] on button "button" at bounding box center [653, 206] width 15 height 15
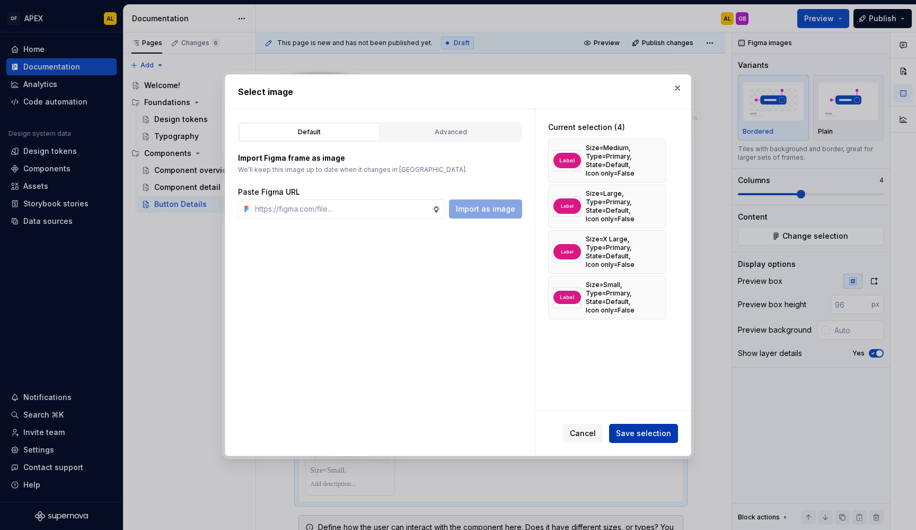
click at [632, 434] on span "Save selection" at bounding box center [643, 433] width 55 height 11
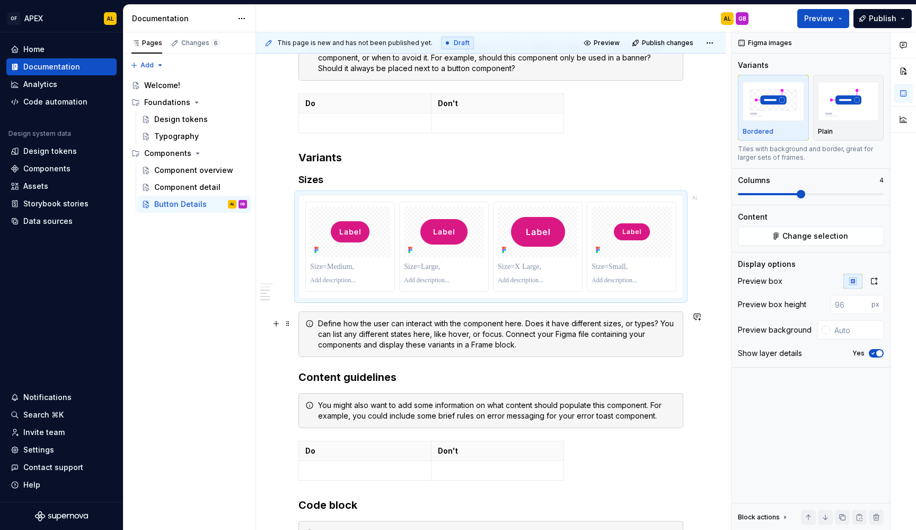
scroll to position [587, 0]
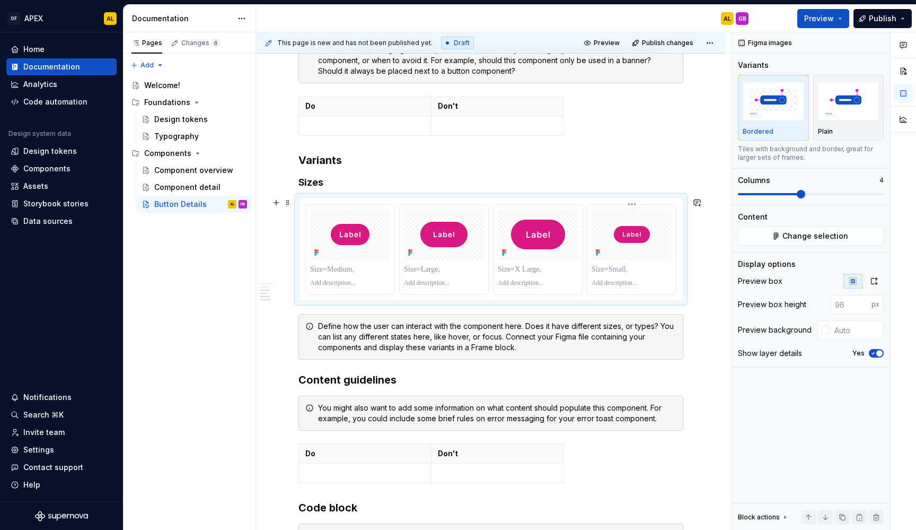
click at [633, 274] on p at bounding box center [632, 269] width 80 height 11
click at [559, 202] on html "OF APEX AL Home Documentation Analytics Code automation Design system data Desi…" at bounding box center [458, 265] width 916 height 530
click at [701, 303] on html "OF APEX AL Home Documentation Analytics Code automation Design system data Desi…" at bounding box center [458, 265] width 916 height 530
click at [819, 240] on span "Change selection" at bounding box center [815, 236] width 66 height 11
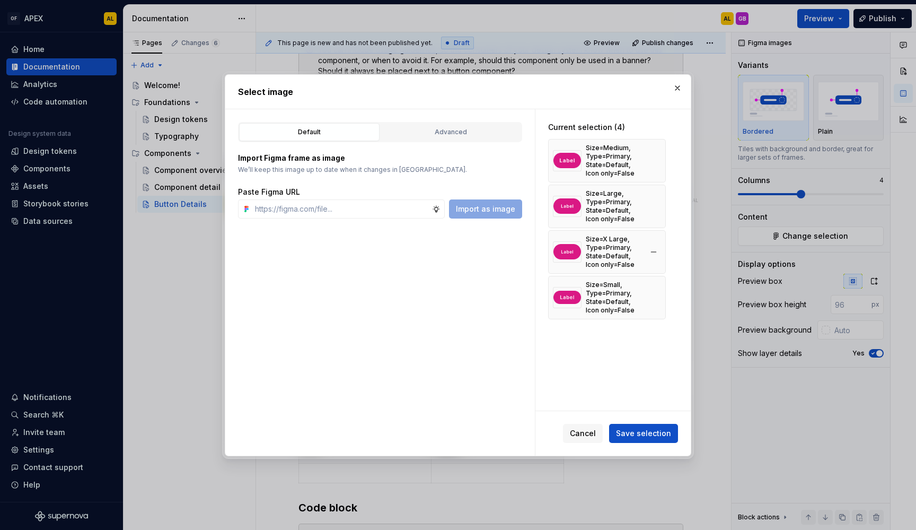
type textarea "*"
drag, startPoint x: 600, startPoint y: 296, endPoint x: 608, endPoint y: 197, distance: 99.0
click at [608, 197] on div "Size=Medium, Type=Primary, State=Default, Icon only=False Size=Large, Type=Prim…" at bounding box center [607, 229] width 118 height 180
click at [592, 328] on div "Current selection (4) Size=Medium, Type=Primary, State=Default, Icon only=False…" at bounding box center [606, 220] width 143 height 223
drag, startPoint x: 564, startPoint y: 143, endPoint x: 560, endPoint y: 252, distance: 109.3
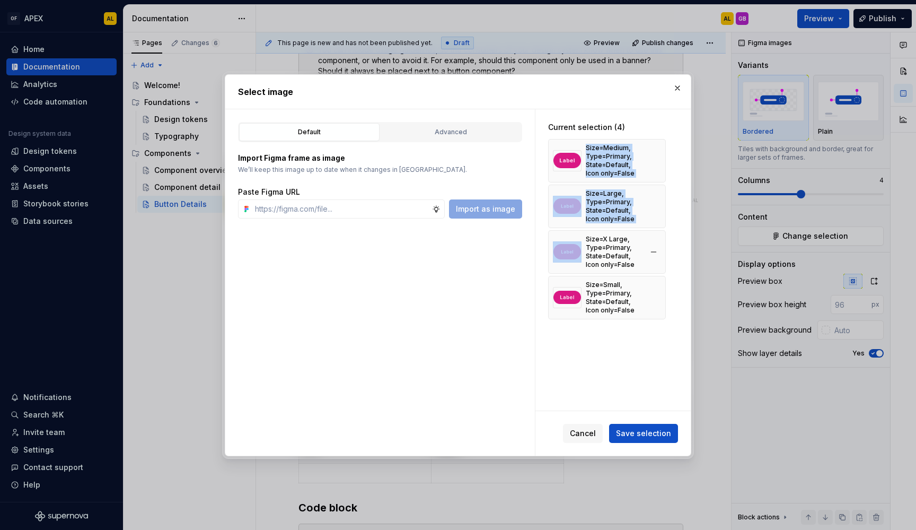
click at [560, 252] on div "Size=Medium, Type=Primary, State=Default, Icon only=False Size=Large, Type=Prim…" at bounding box center [607, 229] width 118 height 180
click at [581, 351] on div "Current selection (4) Size=Medium, Type=Primary, State=Default, Icon only=False…" at bounding box center [612, 259] width 155 height 301
click at [442, 139] on button "Advanced" at bounding box center [451, 132] width 140 height 18
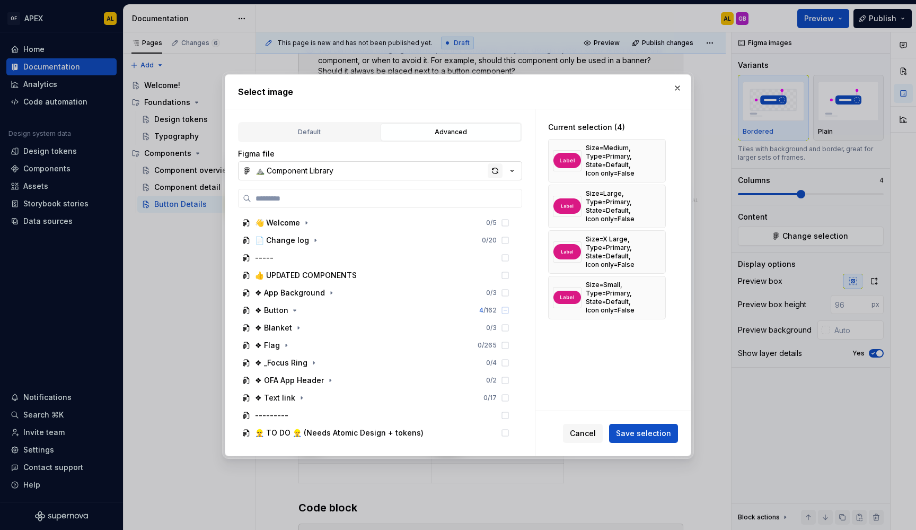
click at [494, 169] on div "button" at bounding box center [495, 170] width 15 height 15
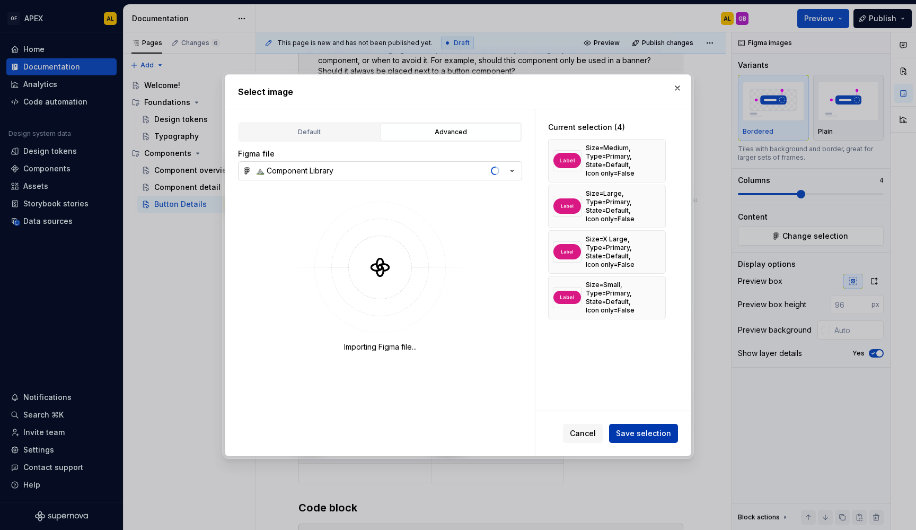
click at [639, 430] on span "Save selection" at bounding box center [643, 433] width 55 height 11
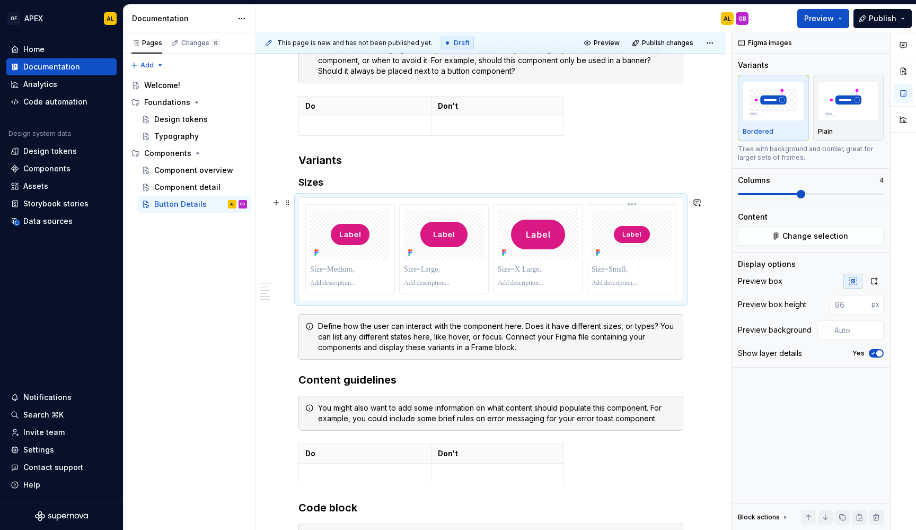
click at [631, 210] on div at bounding box center [632, 234] width 80 height 51
click at [631, 203] on html "OF APEX AL Home Documentation Analytics Code automation Design system data Desi…" at bounding box center [458, 265] width 916 height 530
click at [577, 328] on html "OF APEX AL Home Documentation Analytics Code automation Design system data Desi…" at bounding box center [458, 265] width 916 height 530
drag, startPoint x: 628, startPoint y: 274, endPoint x: 379, endPoint y: 263, distance: 249.9
click at [379, 263] on div at bounding box center [490, 249] width 371 height 90
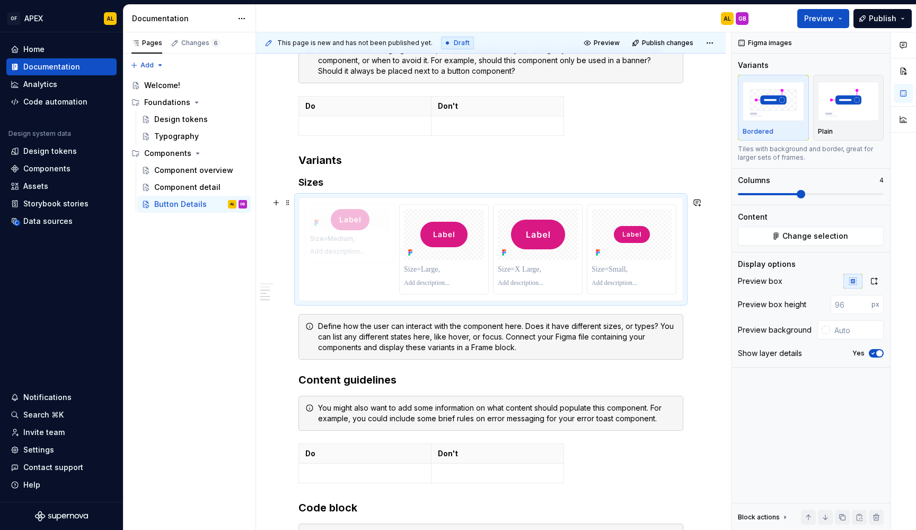
drag, startPoint x: 311, startPoint y: 217, endPoint x: 316, endPoint y: 222, distance: 7.1
click at [316, 222] on body "OF APEX AL Home Documentation Analytics Code automation Design system data Desi…" at bounding box center [458, 265] width 916 height 530
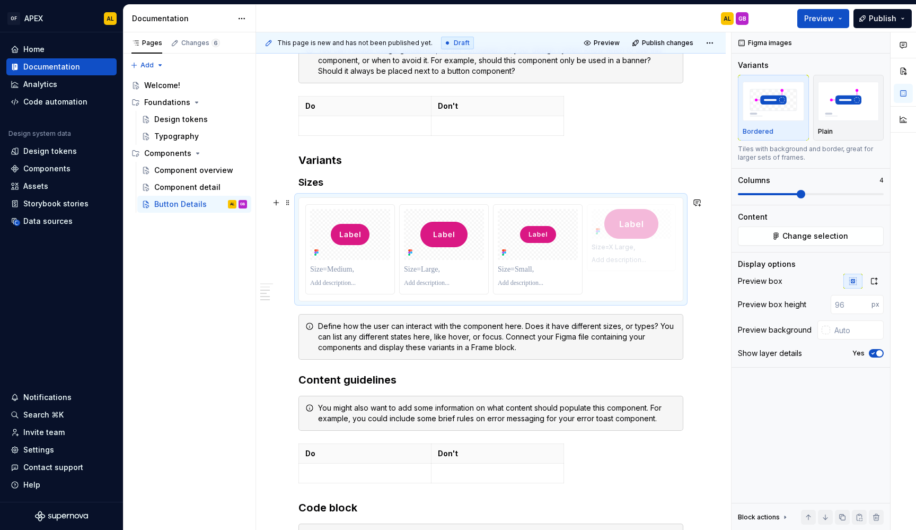
drag, startPoint x: 506, startPoint y: 261, endPoint x: 627, endPoint y: 260, distance: 120.3
drag, startPoint x: 415, startPoint y: 269, endPoint x: 504, endPoint y: 270, distance: 88.5
click at [504, 270] on div at bounding box center [490, 249] width 371 height 90
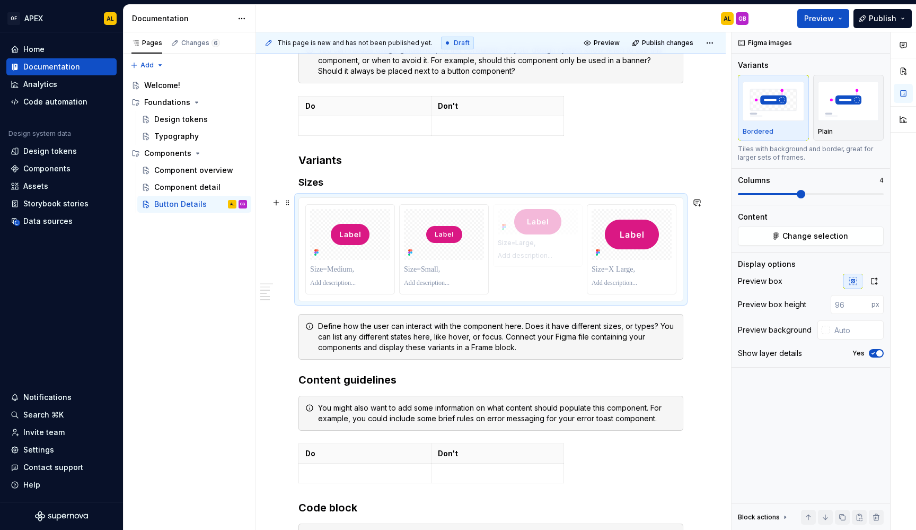
drag, startPoint x: 410, startPoint y: 232, endPoint x: 529, endPoint y: 229, distance: 118.8
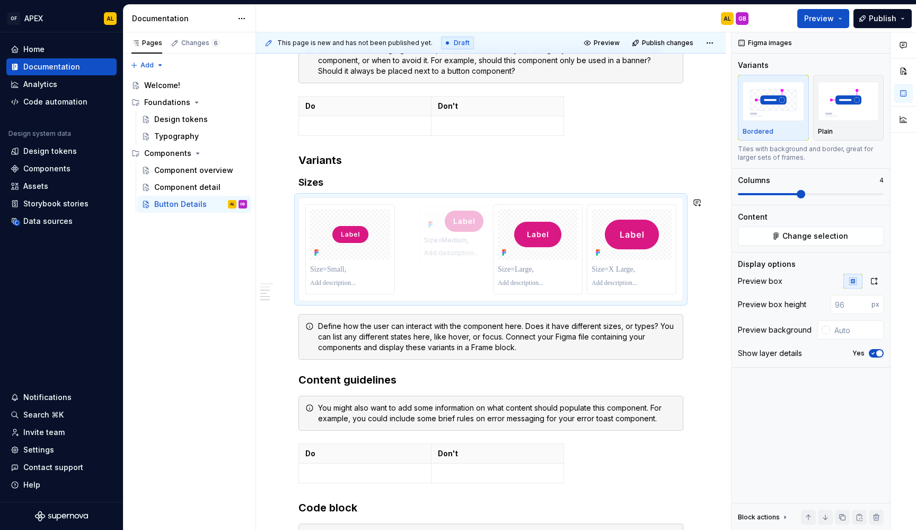
drag, startPoint x: 315, startPoint y: 230, endPoint x: 429, endPoint y: 232, distance: 114.0
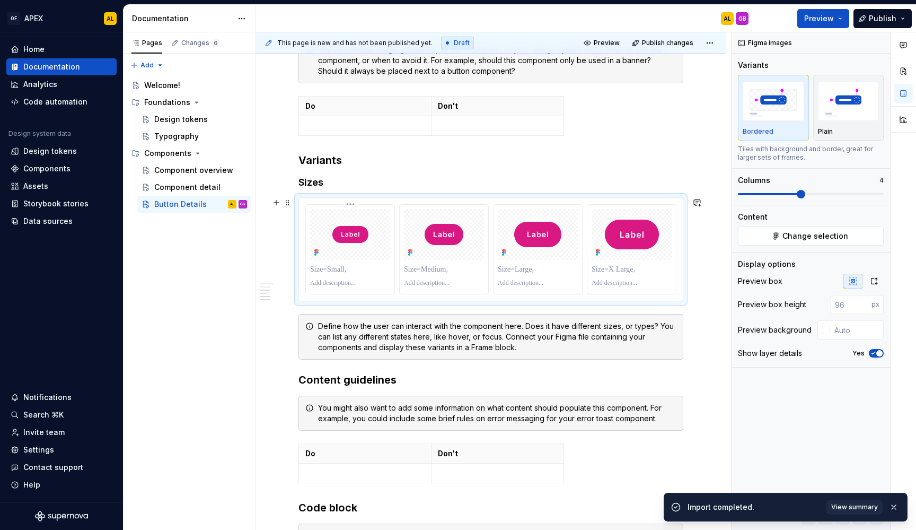
click at [322, 268] on p at bounding box center [350, 269] width 80 height 11
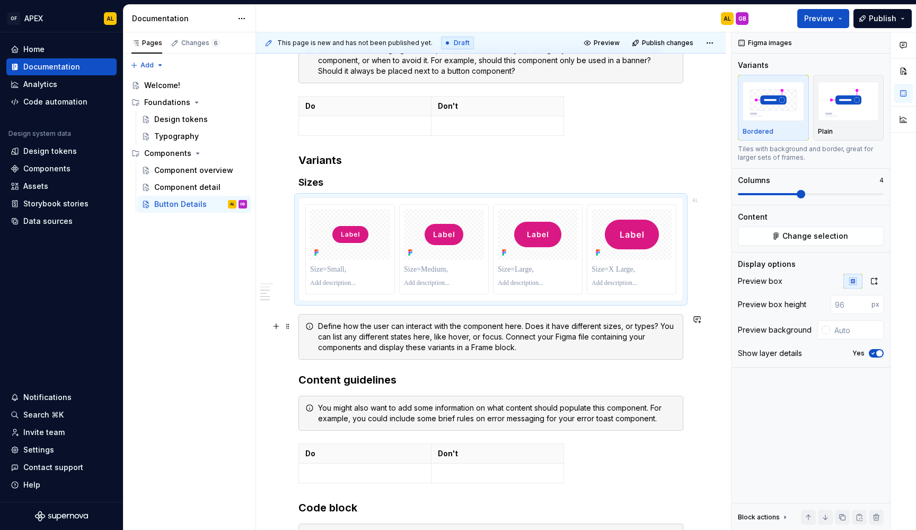
type textarea "*"
click at [708, 365] on div "**********" at bounding box center [491, 198] width 470 height 1209
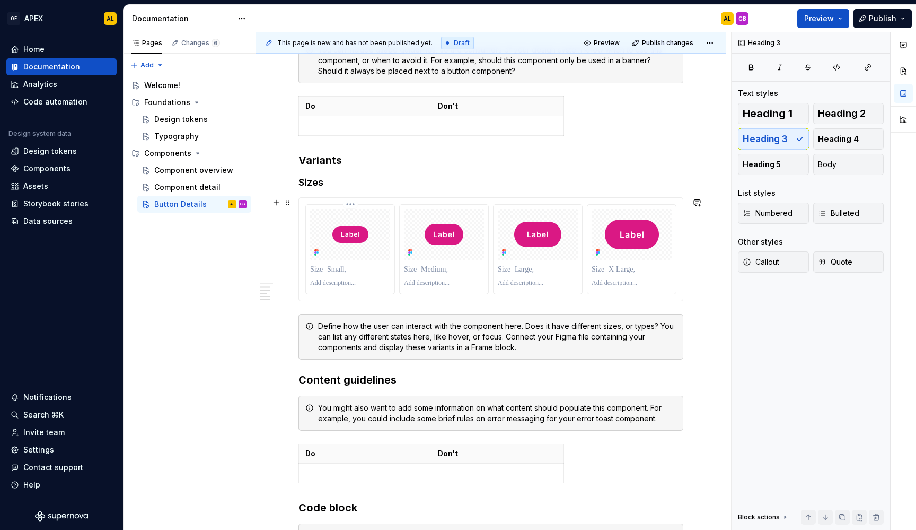
click at [335, 269] on p at bounding box center [350, 269] width 80 height 11
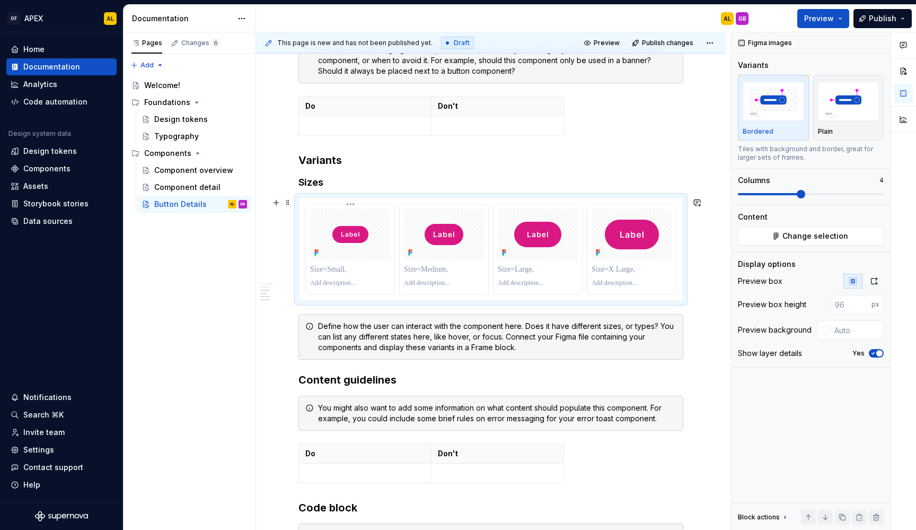
click at [335, 269] on p at bounding box center [350, 269] width 80 height 11
click at [416, 271] on p at bounding box center [444, 269] width 80 height 11
click at [525, 267] on p at bounding box center [538, 269] width 80 height 11
click at [596, 269] on p at bounding box center [632, 269] width 80 height 11
click at [699, 298] on div "**********" at bounding box center [491, 198] width 470 height 1209
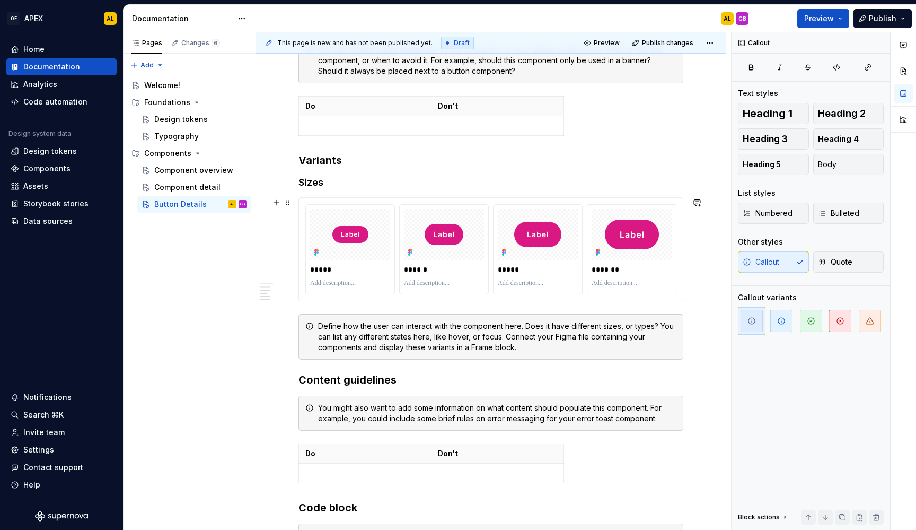
click at [648, 199] on div "***** ****** ***** *******" at bounding box center [491, 249] width 384 height 103
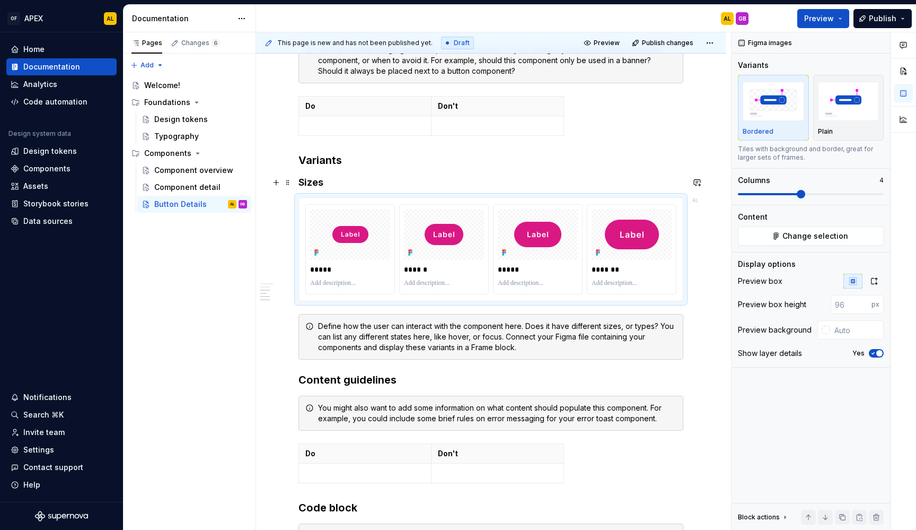
click at [326, 184] on h4 "Sizes" at bounding box center [490, 182] width 385 height 13
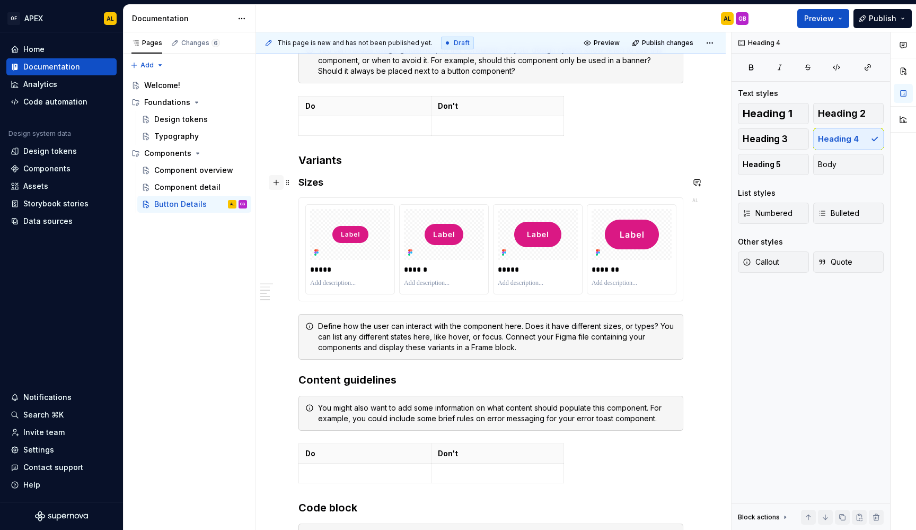
click at [277, 182] on button "button" at bounding box center [276, 182] width 15 height 15
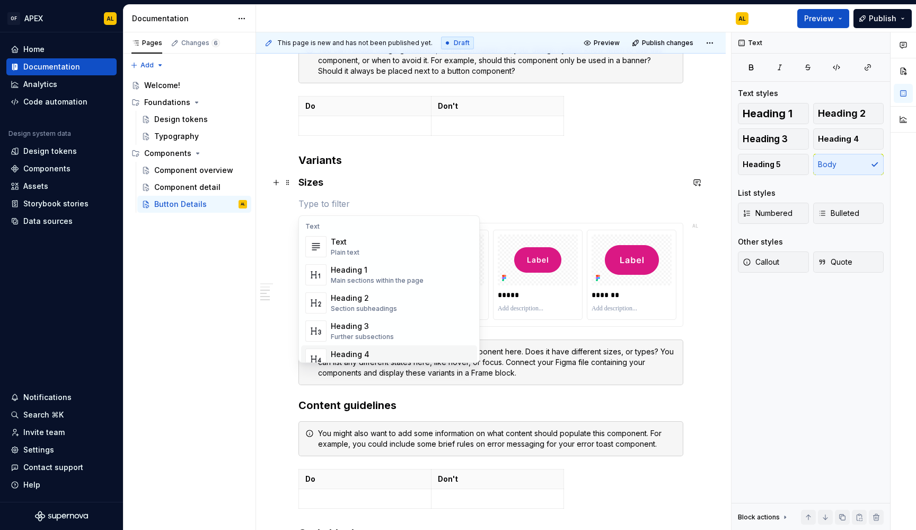
click at [367, 350] on div "Heading 4" at bounding box center [365, 354] width 69 height 11
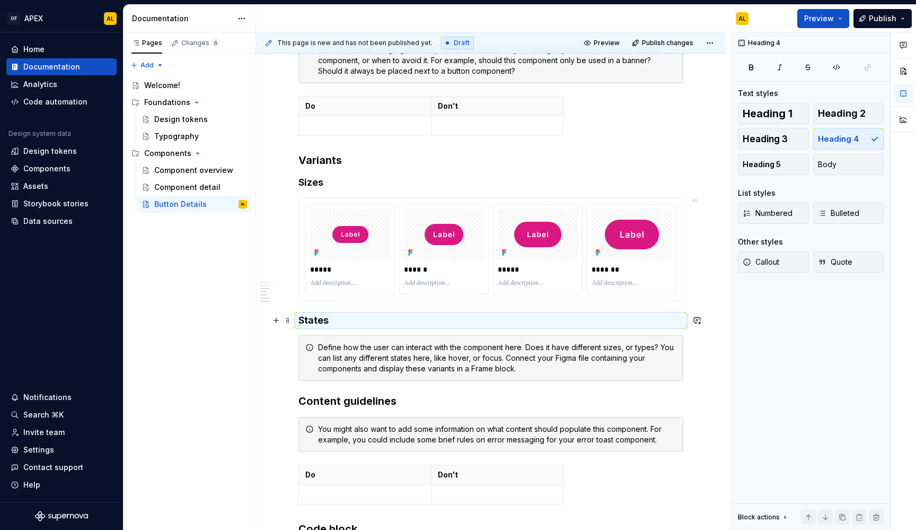
click at [322, 319] on h4 "States" at bounding box center [490, 320] width 385 height 13
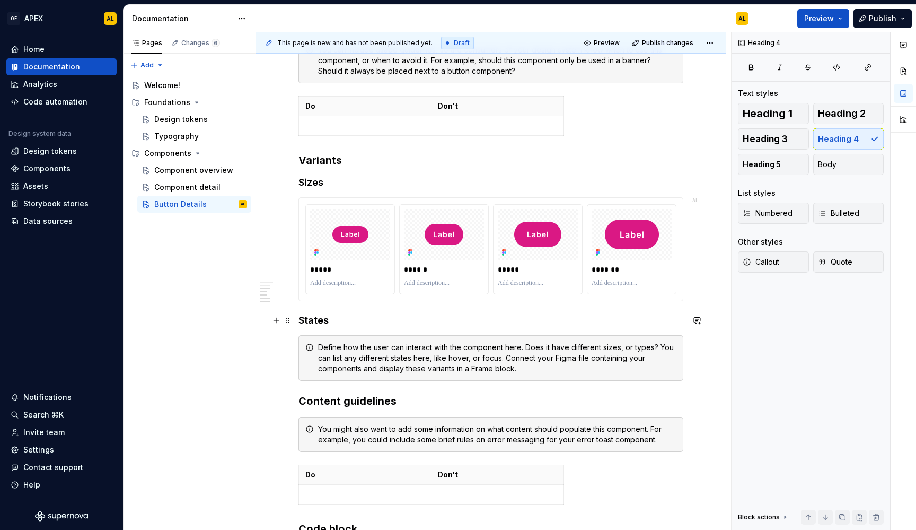
click at [355, 323] on h4 "States" at bounding box center [490, 320] width 385 height 13
click at [286, 203] on span at bounding box center [288, 202] width 8 height 15
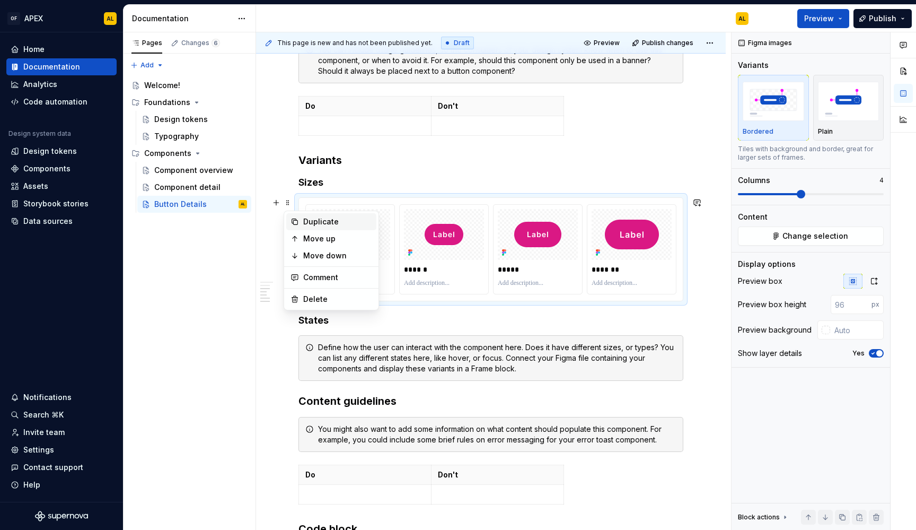
click at [332, 222] on div "Duplicate" at bounding box center [337, 221] width 69 height 11
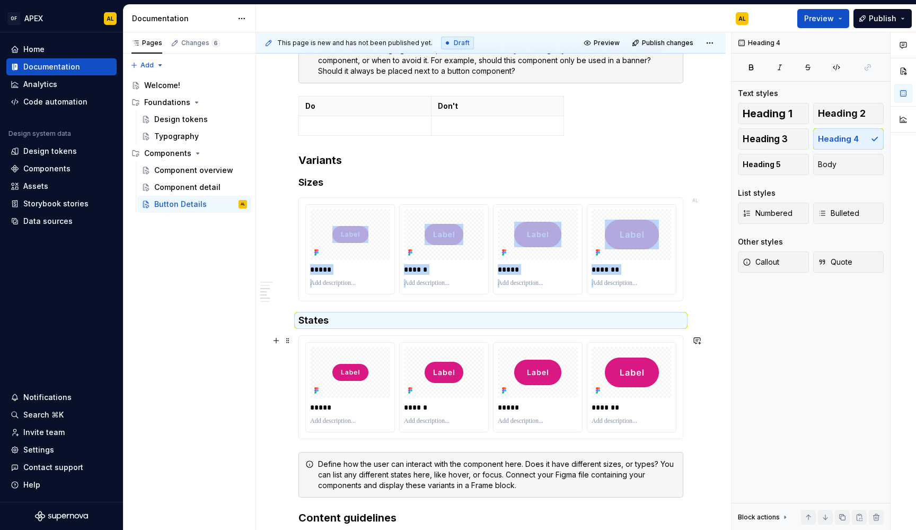
click at [655, 338] on div "***** ****** ***** *******" at bounding box center [491, 387] width 384 height 103
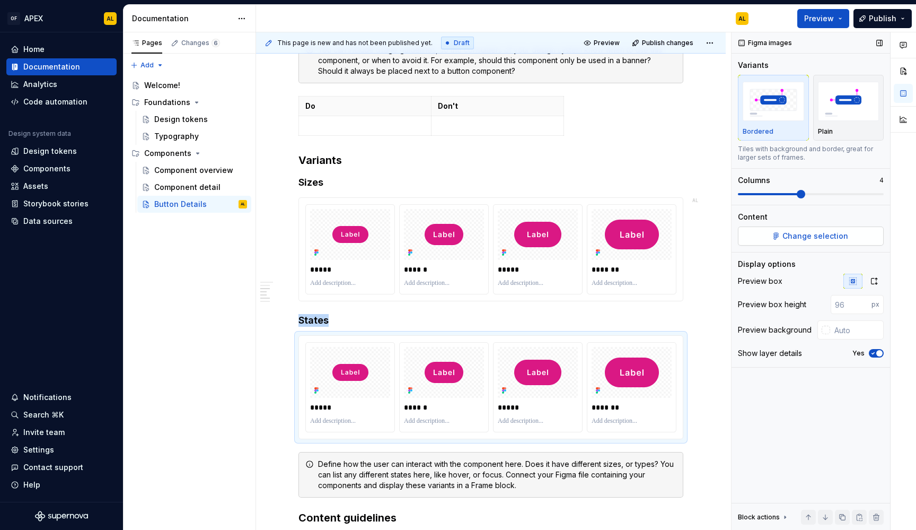
click at [800, 234] on span "Change selection" at bounding box center [815, 236] width 66 height 11
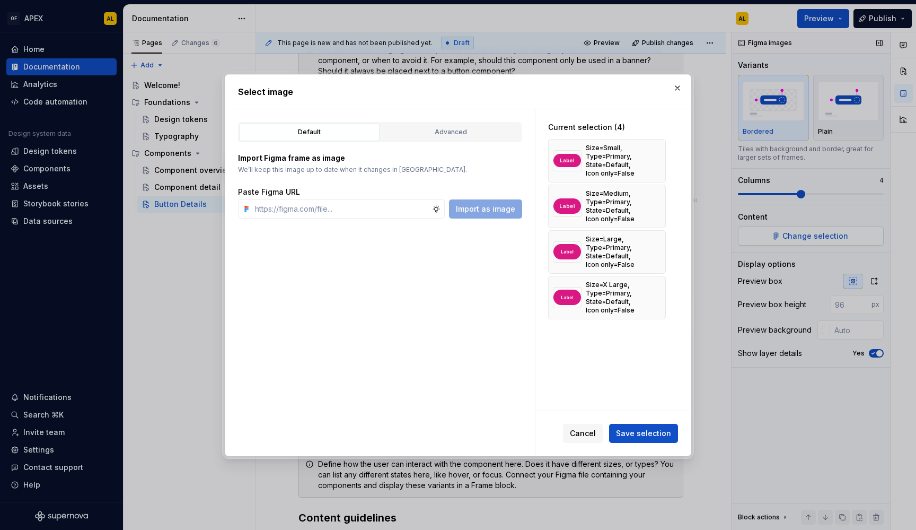
type textarea "*"
click at [653, 159] on button "button" at bounding box center [653, 160] width 15 height 15
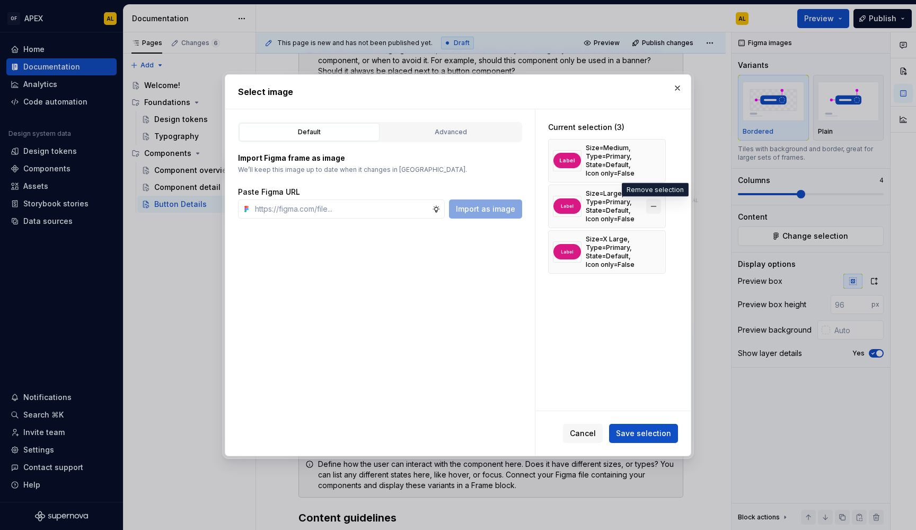
click at [657, 205] on button "button" at bounding box center [653, 206] width 15 height 15
click at [654, 200] on button "button" at bounding box center [653, 206] width 15 height 15
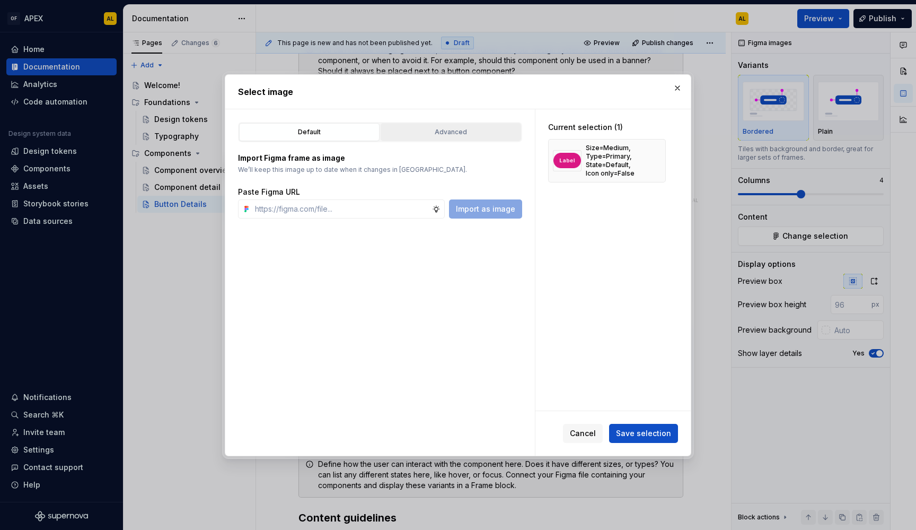
click at [403, 136] on div "Advanced" at bounding box center [450, 132] width 133 height 11
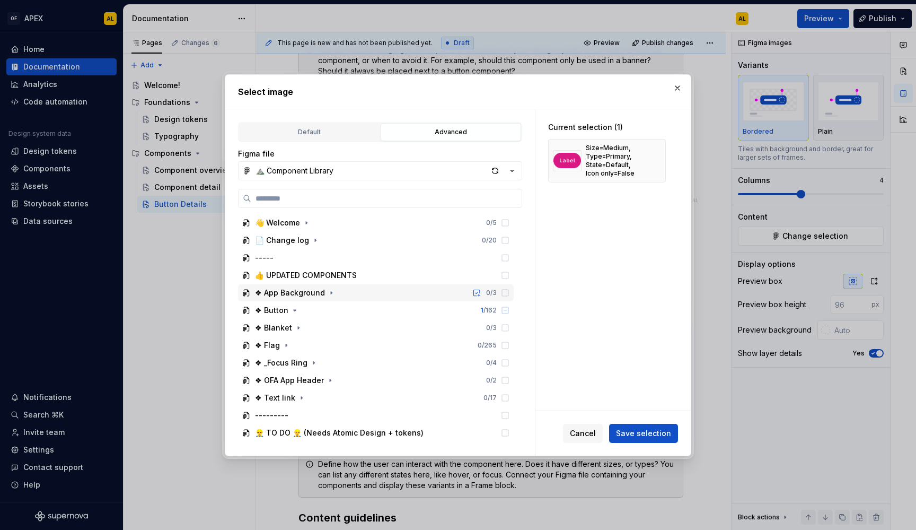
scroll to position [0, 0]
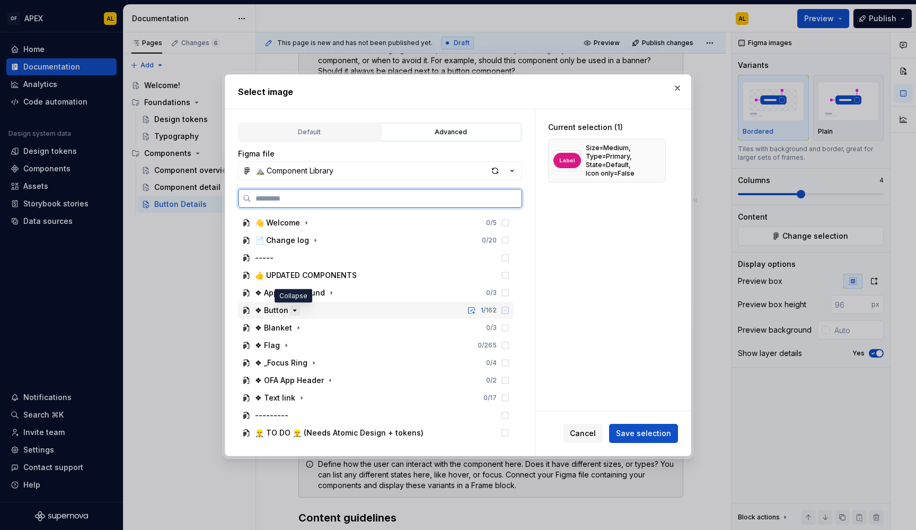
click at [293, 308] on icon "button" at bounding box center [295, 310] width 8 height 8
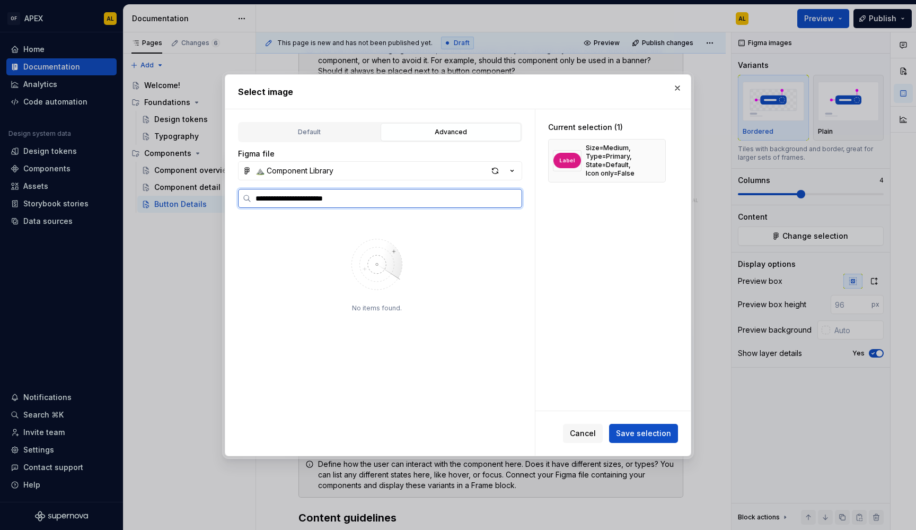
type input "**********"
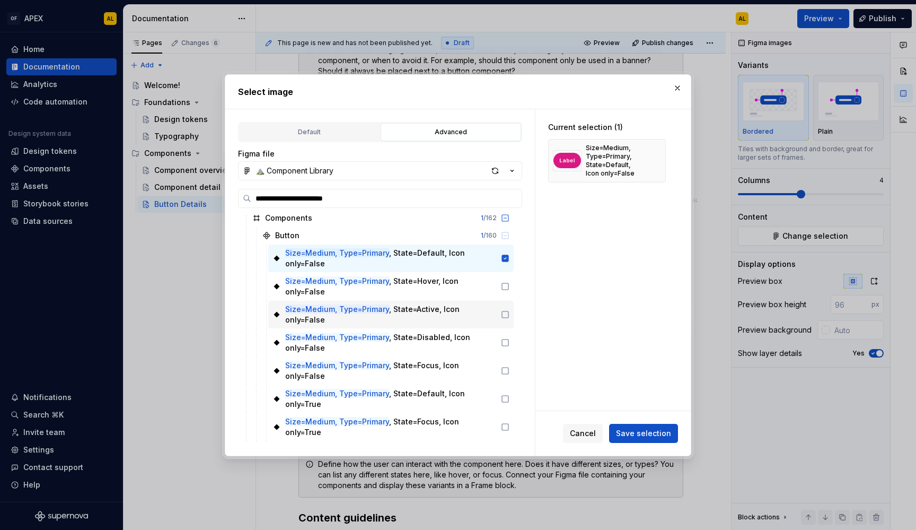
scroll to position [26, 0]
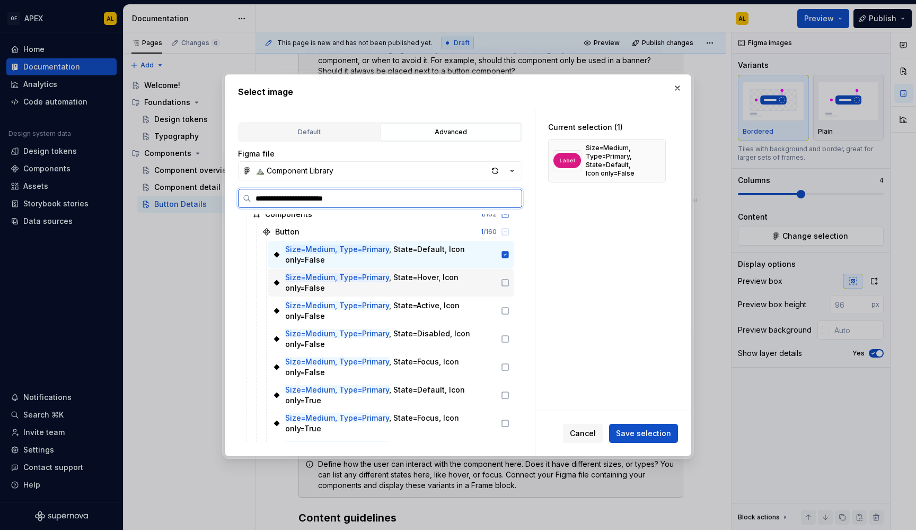
click at [504, 283] on icon at bounding box center [505, 282] width 8 height 8
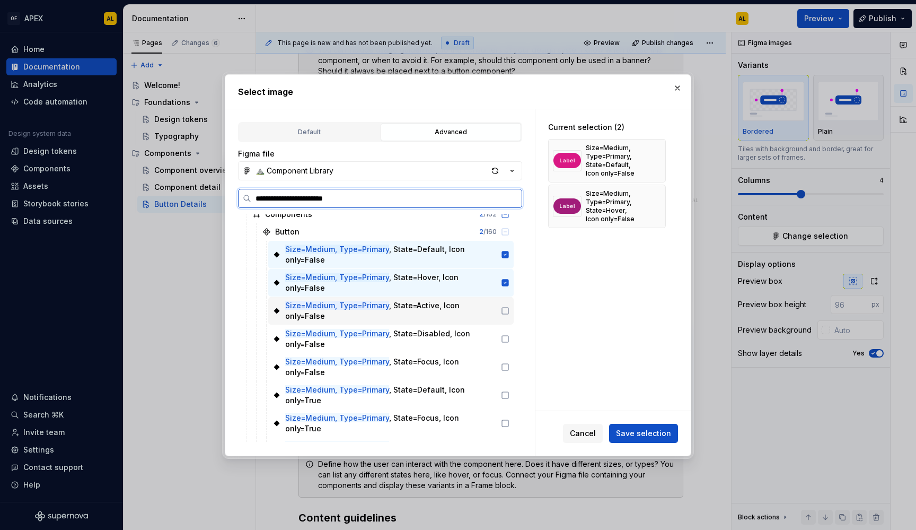
click at [502, 312] on icon at bounding box center [505, 310] width 8 height 8
click at [505, 336] on icon at bounding box center [505, 339] width 8 height 8
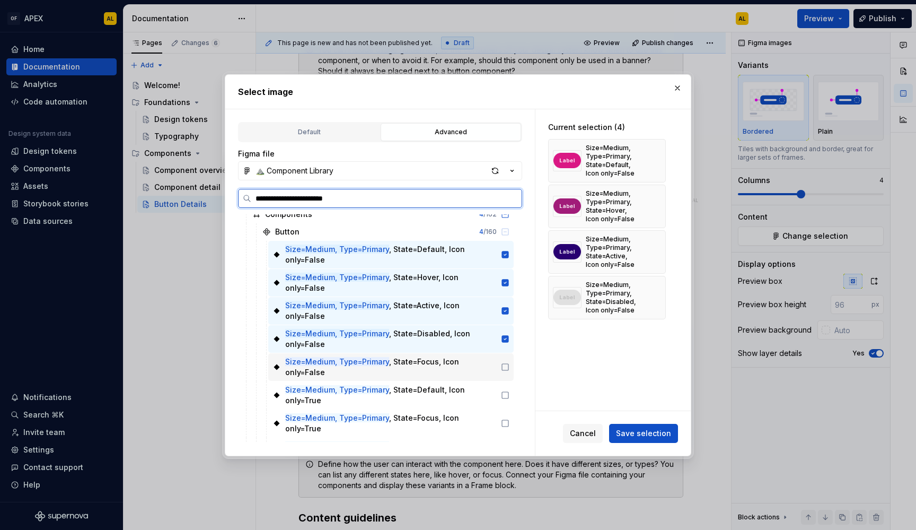
click at [503, 366] on icon at bounding box center [505, 367] width 8 height 8
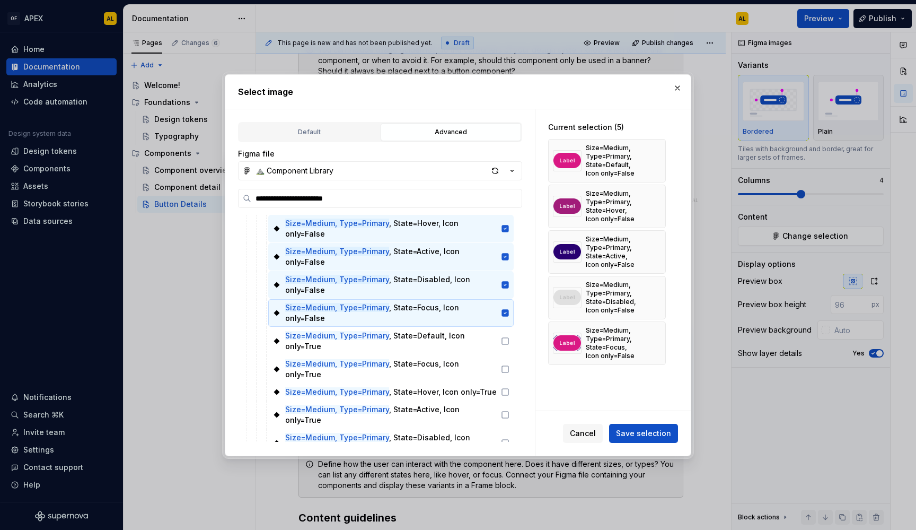
scroll to position [80, 0]
click at [624, 436] on span "Save selection" at bounding box center [643, 433] width 55 height 11
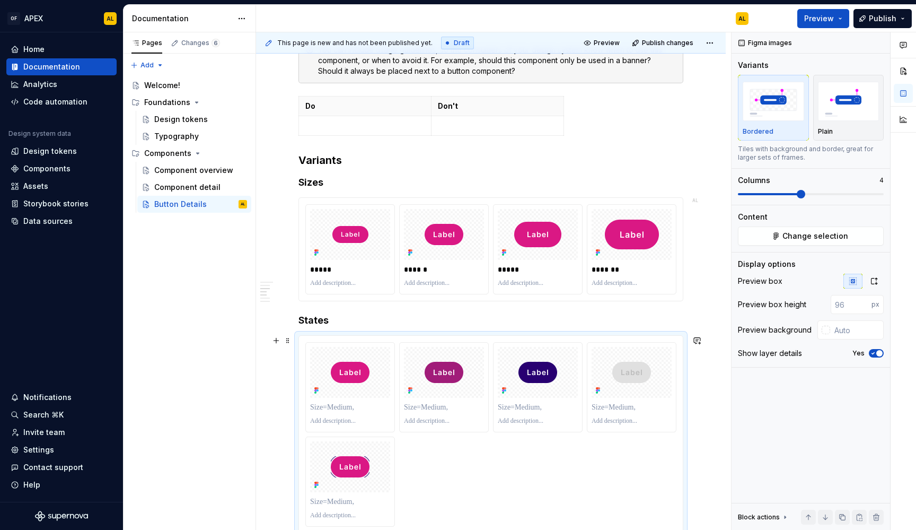
click at [652, 442] on div at bounding box center [490, 434] width 371 height 184
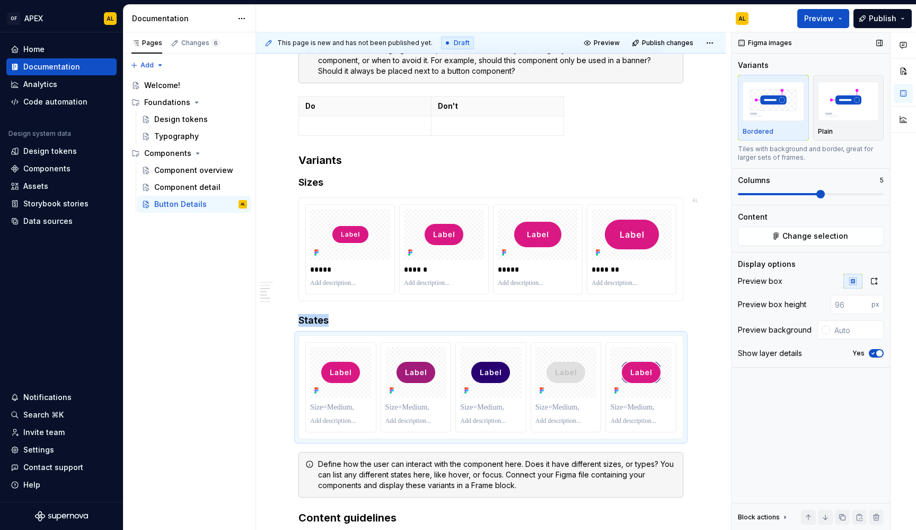
click at [821, 192] on span at bounding box center [820, 194] width 8 height 8
click at [339, 408] on p at bounding box center [340, 407] width 61 height 11
click at [342, 389] on div at bounding box center [340, 372] width 61 height 51
click at [341, 342] on html "OF APEX AL Home Documentation Analytics Code automation Design system data Desi…" at bounding box center [458, 265] width 916 height 530
click at [328, 344] on html "OF APEX AL Home Documentation Analytics Code automation Design system data Desi…" at bounding box center [458, 265] width 916 height 530
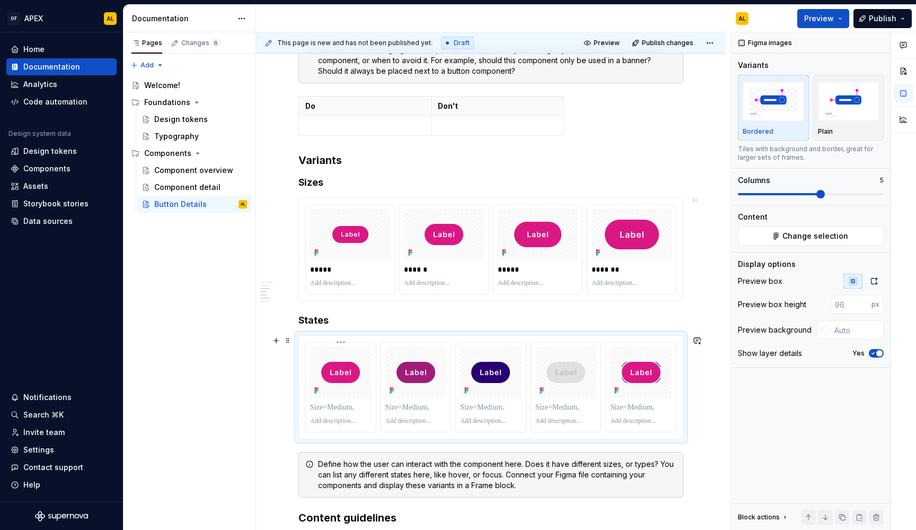
click at [335, 407] on p at bounding box center [340, 407] width 61 height 11
click at [796, 239] on span "Change selection" at bounding box center [815, 236] width 66 height 11
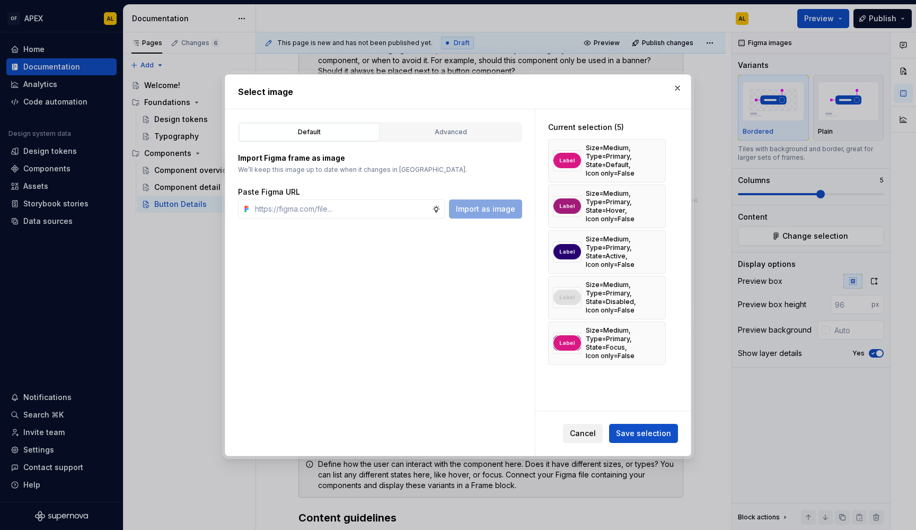
click at [587, 438] on button "Cancel" at bounding box center [583, 433] width 40 height 19
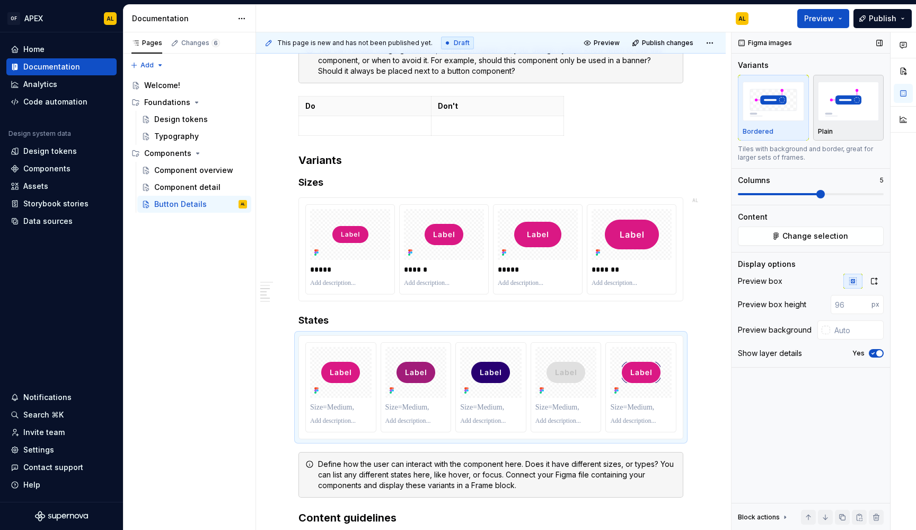
click at [848, 125] on div "Plain" at bounding box center [848, 108] width 61 height 56
click at [735, 113] on div "Figma images Variants Bordered Plain Frame as it is in Figma with no extra form…" at bounding box center [811, 281] width 159 height 498
click at [846, 119] on img "button" at bounding box center [848, 101] width 61 height 39
click at [781, 110] on img "button" at bounding box center [773, 101] width 61 height 39
click at [850, 120] on img "button" at bounding box center [848, 101] width 61 height 39
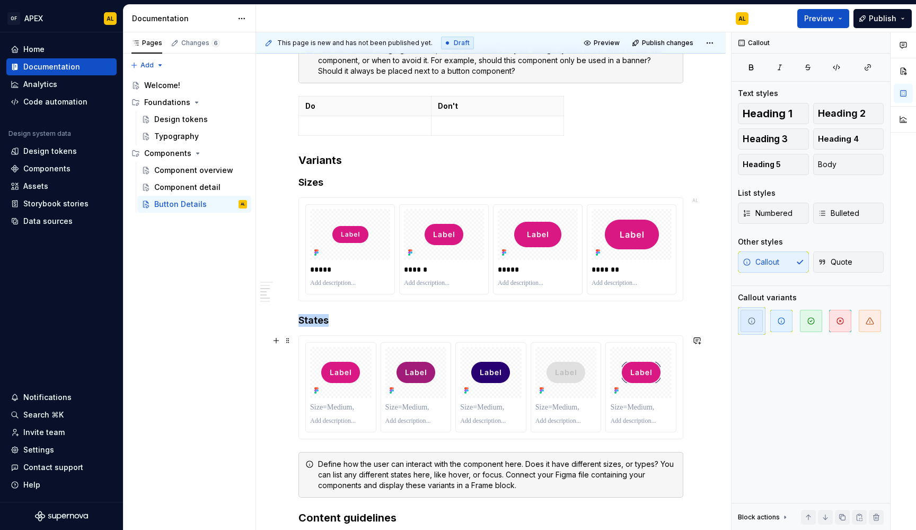
click at [701, 389] on div "**********" at bounding box center [491, 267] width 470 height 1346
click at [680, 388] on div at bounding box center [491, 387] width 384 height 103
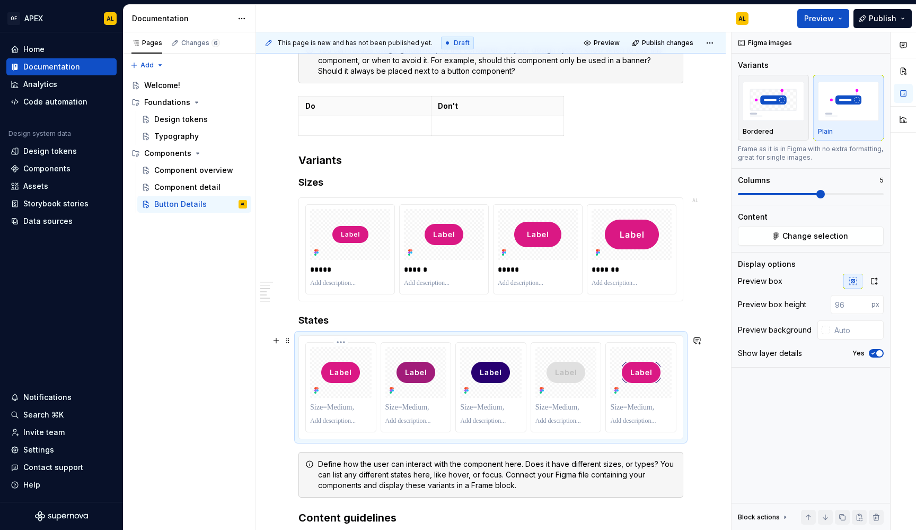
click at [359, 369] on img at bounding box center [340, 372] width 39 height 21
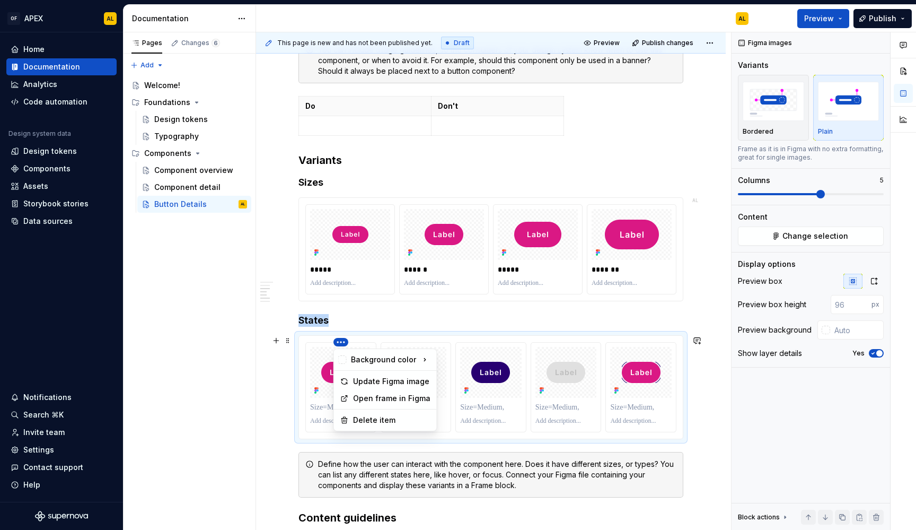
click at [343, 340] on html "OF APEX AL Home Documentation Analytics Code automation Design system data Desi…" at bounding box center [458, 265] width 916 height 530
click at [388, 397] on div "Open frame in Figma" at bounding box center [391, 398] width 77 height 11
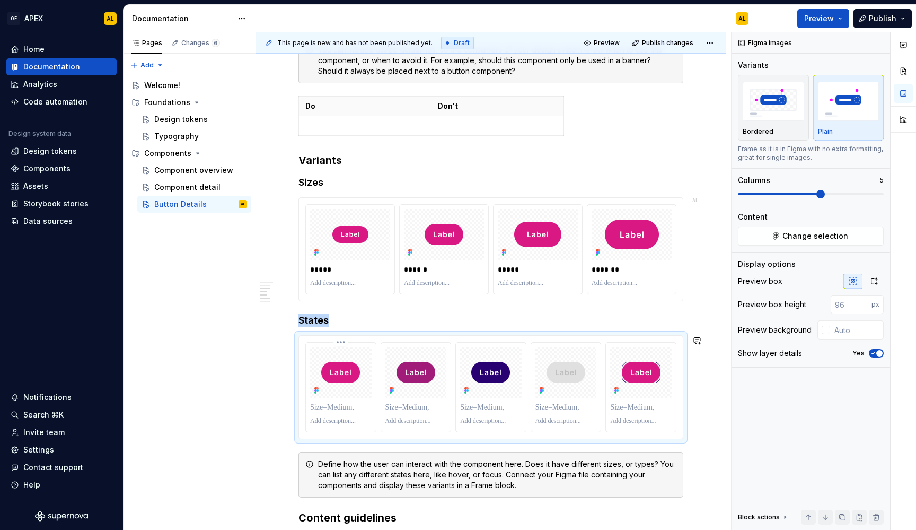
type textarea "*"
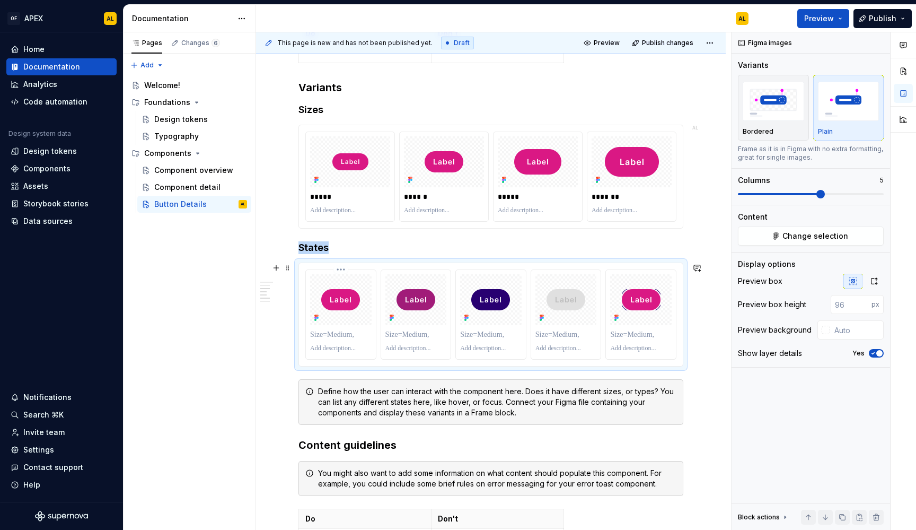
scroll to position [661, 0]
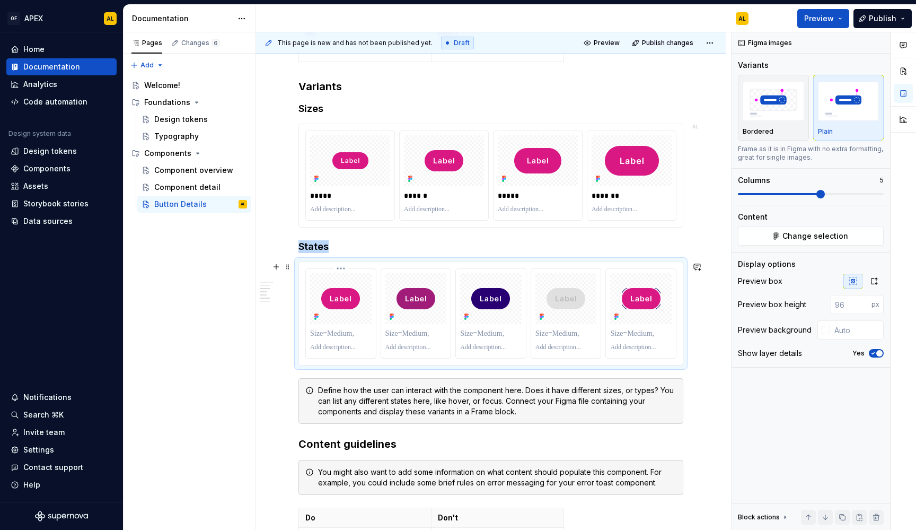
click at [346, 336] on p at bounding box center [340, 333] width 61 height 11
click at [413, 335] on p at bounding box center [415, 333] width 61 height 11
click at [486, 333] on p at bounding box center [490, 333] width 61 height 11
click at [553, 333] on p at bounding box center [565, 333] width 61 height 11
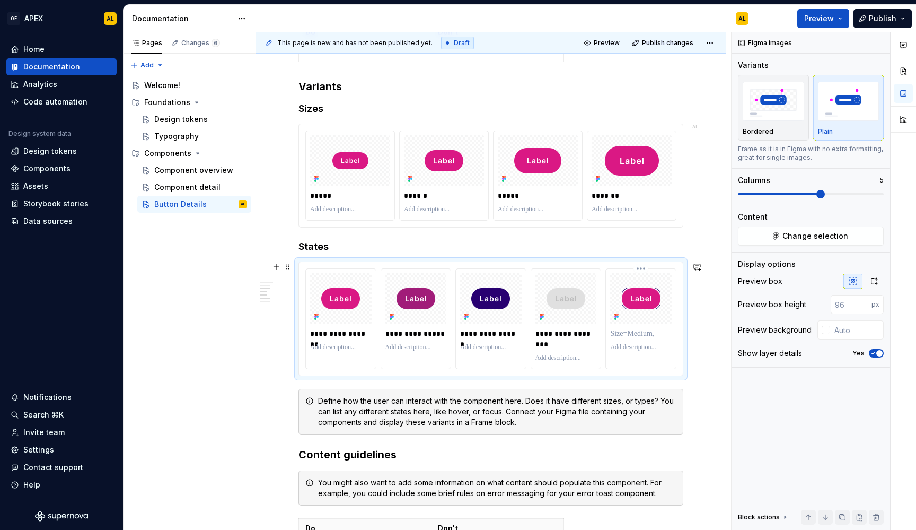
click at [622, 333] on p at bounding box center [640, 333] width 61 height 11
click at [559, 336] on p "**********" at bounding box center [565, 338] width 61 height 21
click at [534, 345] on div "**********" at bounding box center [566, 319] width 70 height 100
click at [536, 345] on p "**********" at bounding box center [565, 338] width 61 height 21
click at [624, 337] on p at bounding box center [640, 333] width 61 height 11
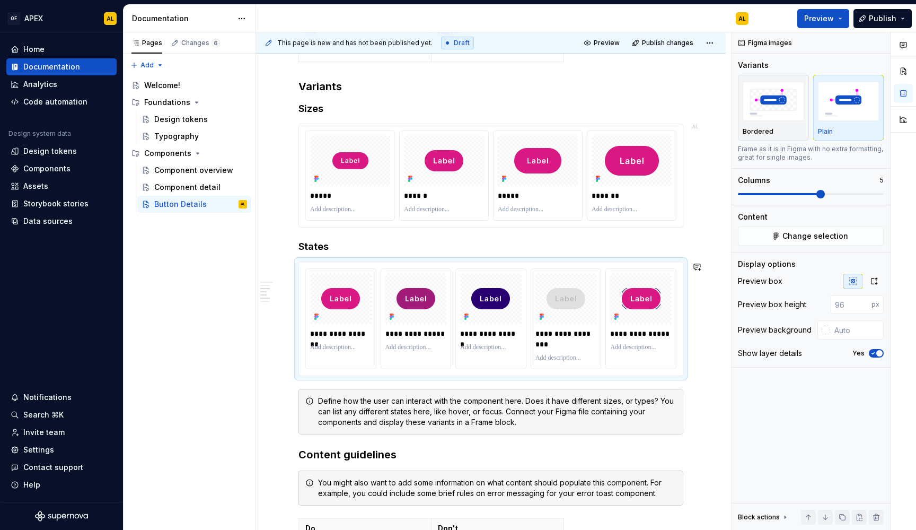
click at [702, 381] on div "**********" at bounding box center [491, 199] width 470 height 1357
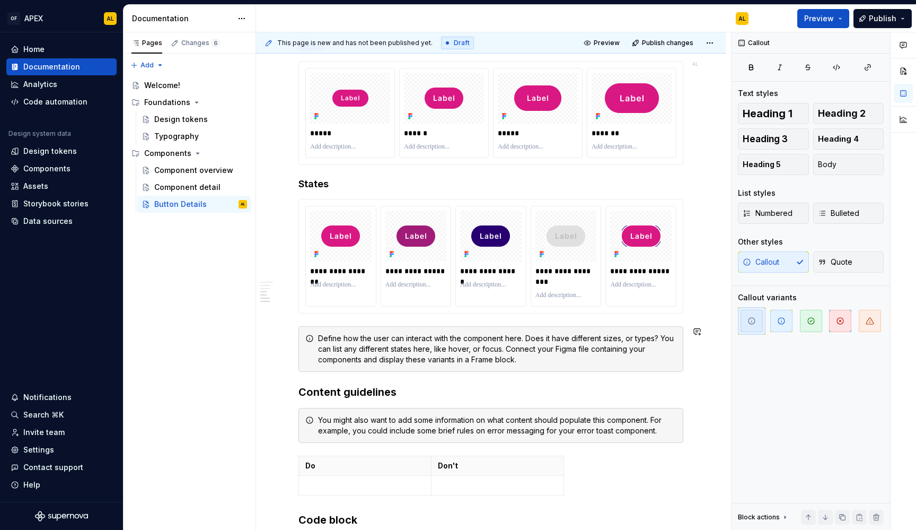
scroll to position [726, 0]
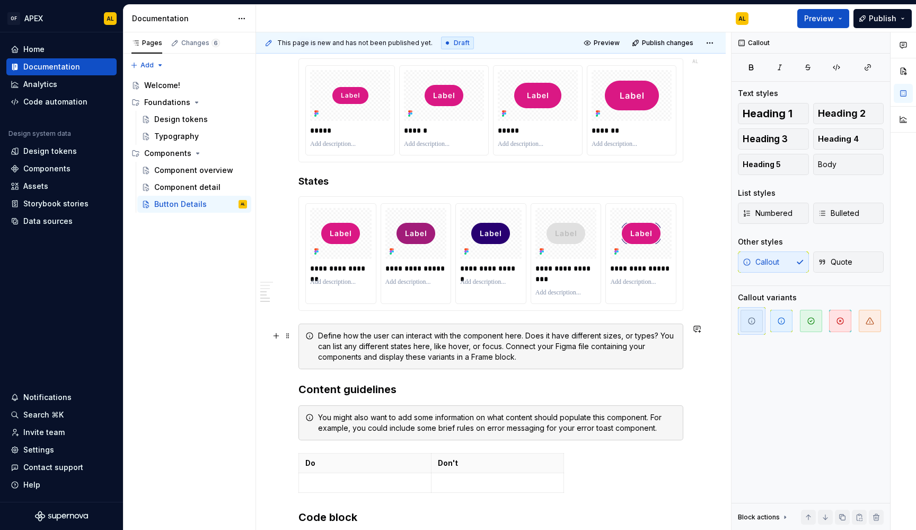
click at [699, 366] on div "**********" at bounding box center [491, 134] width 470 height 1357
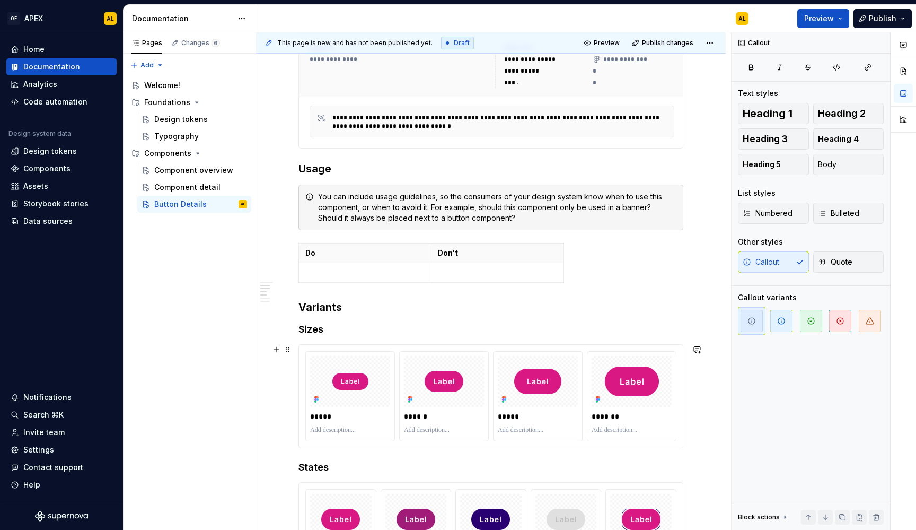
scroll to position [413, 0]
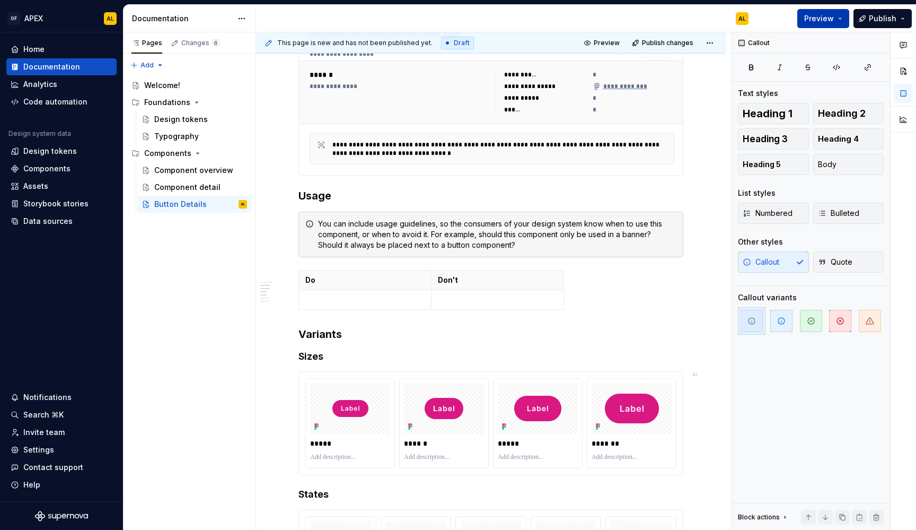
click at [824, 19] on span "Preview" at bounding box center [819, 18] width 30 height 11
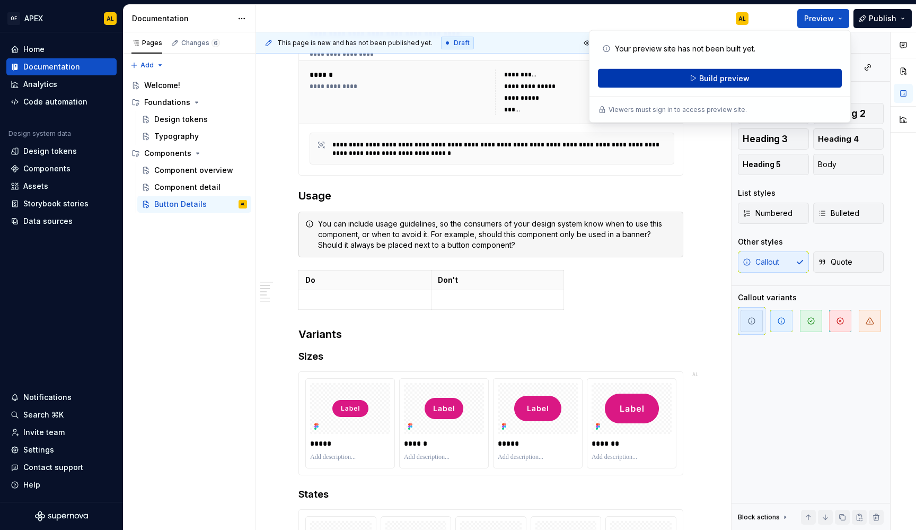
click at [747, 76] on span "Build preview" at bounding box center [724, 78] width 50 height 11
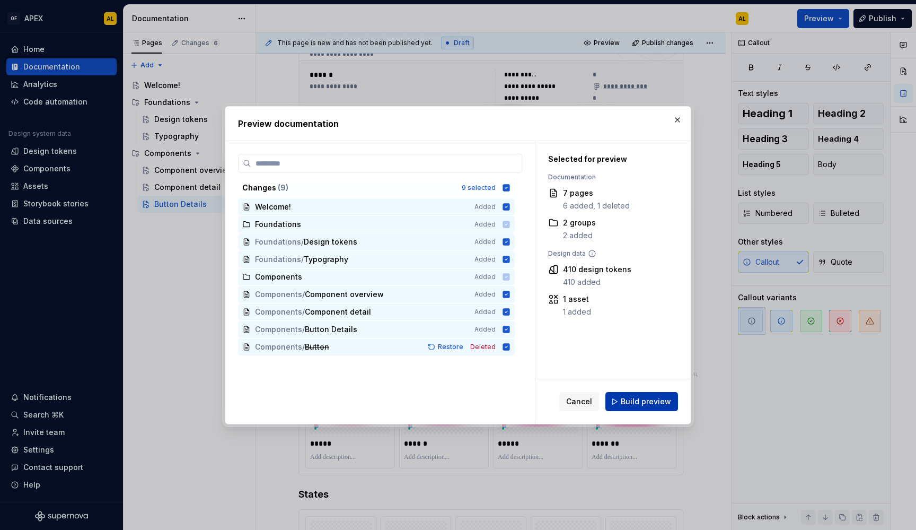
click at [623, 400] on button "Build preview" at bounding box center [641, 401] width 73 height 19
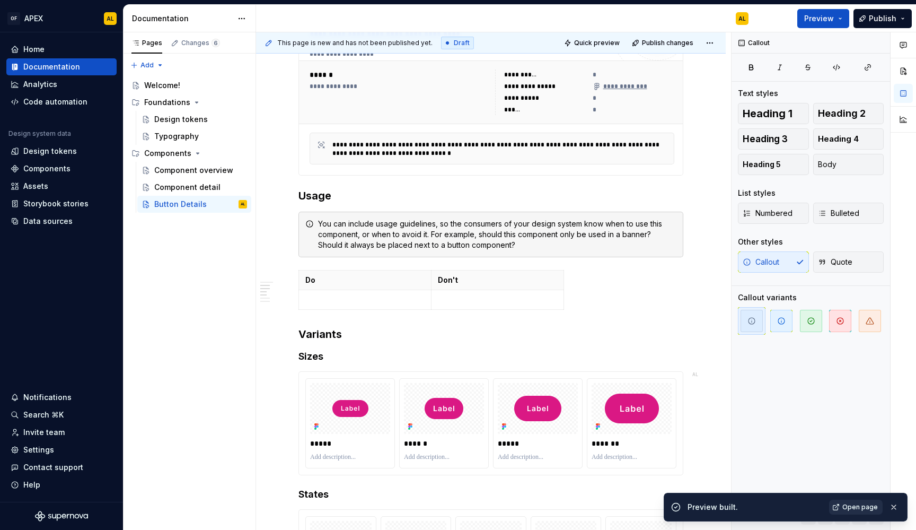
click at [851, 505] on span "Open page" at bounding box center [860, 507] width 36 height 8
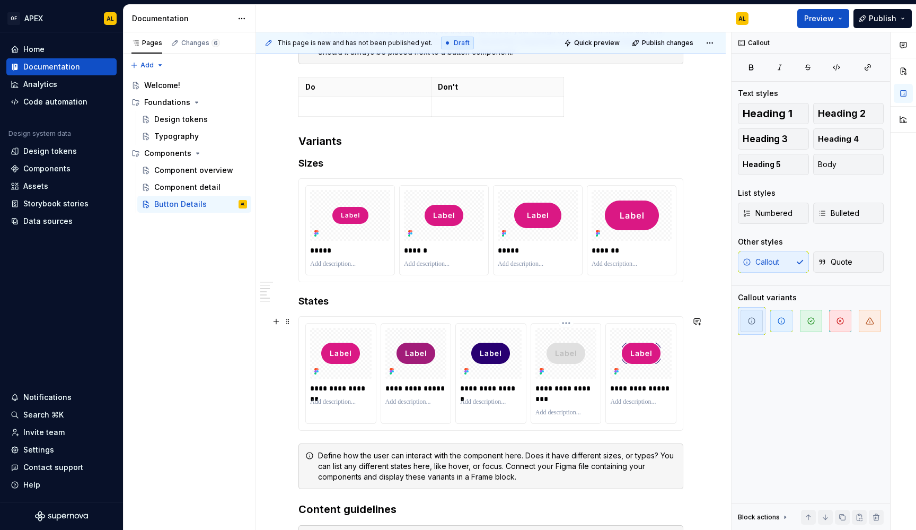
scroll to position [656, 0]
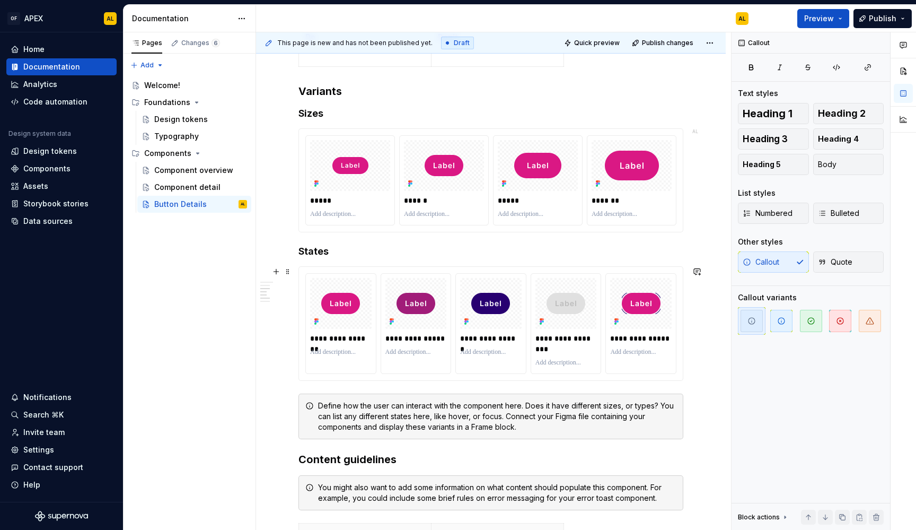
click at [674, 268] on div "**********" at bounding box center [491, 323] width 384 height 113
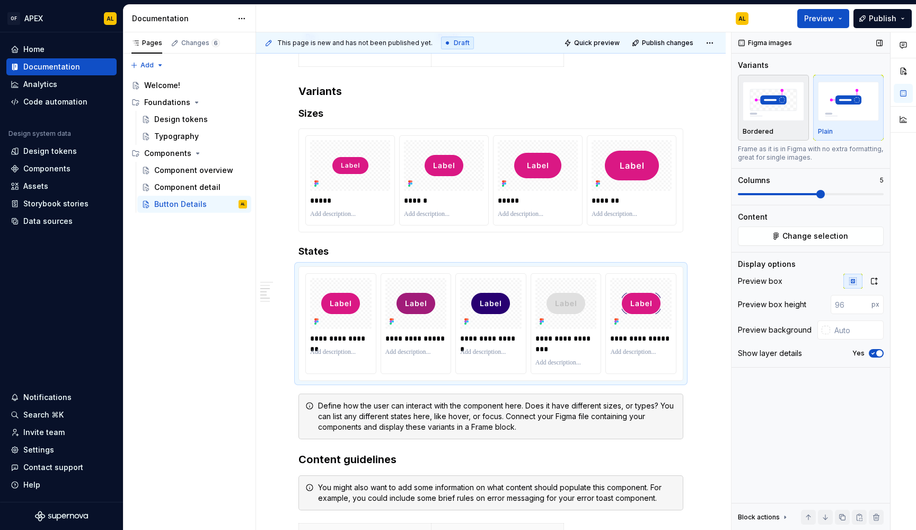
click at [774, 115] on img "button" at bounding box center [773, 101] width 61 height 39
click at [880, 14] on span "Publish" at bounding box center [883, 18] width 28 height 11
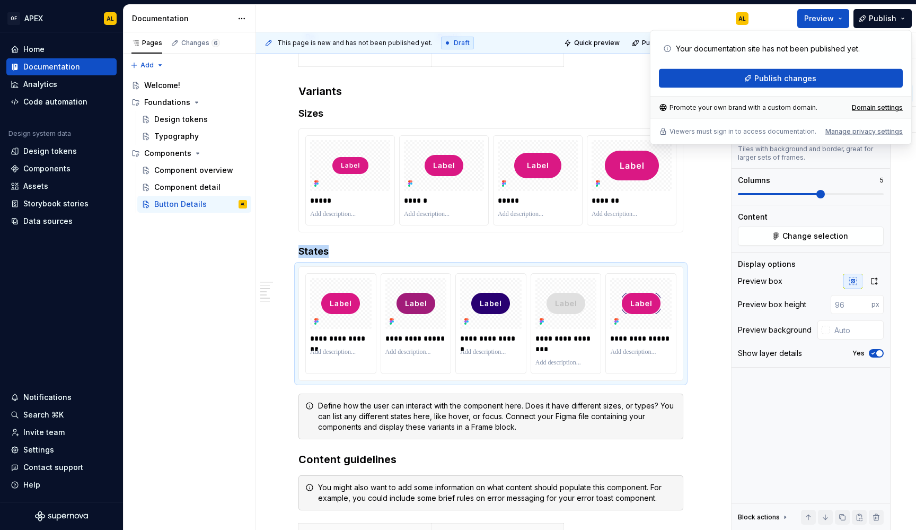
click at [830, 29] on div "Preview Publish" at bounding box center [836, 18] width 159 height 27
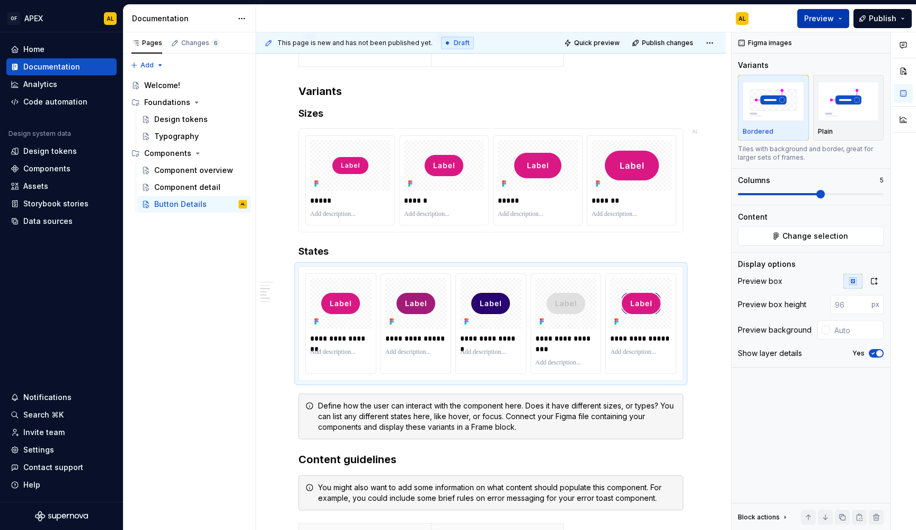
click at [832, 20] on span "Preview" at bounding box center [819, 18] width 30 height 11
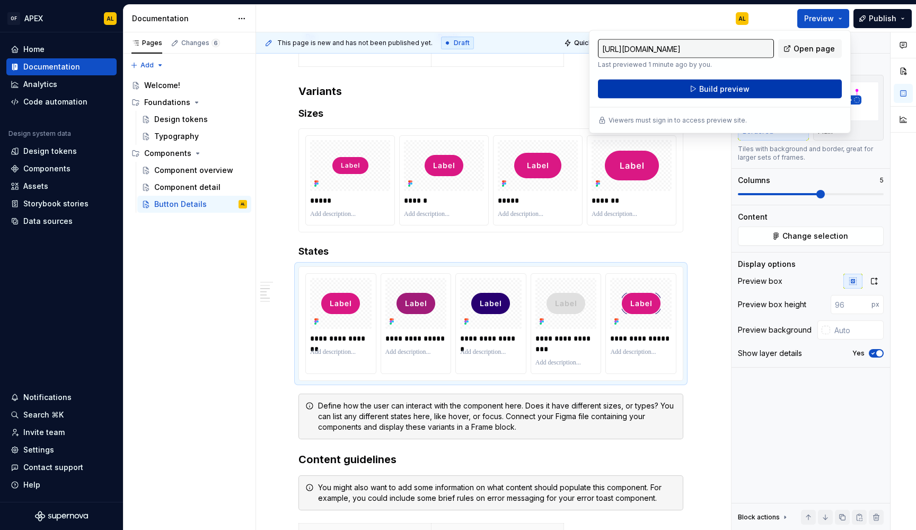
click at [754, 83] on button "Build preview" at bounding box center [720, 89] width 244 height 19
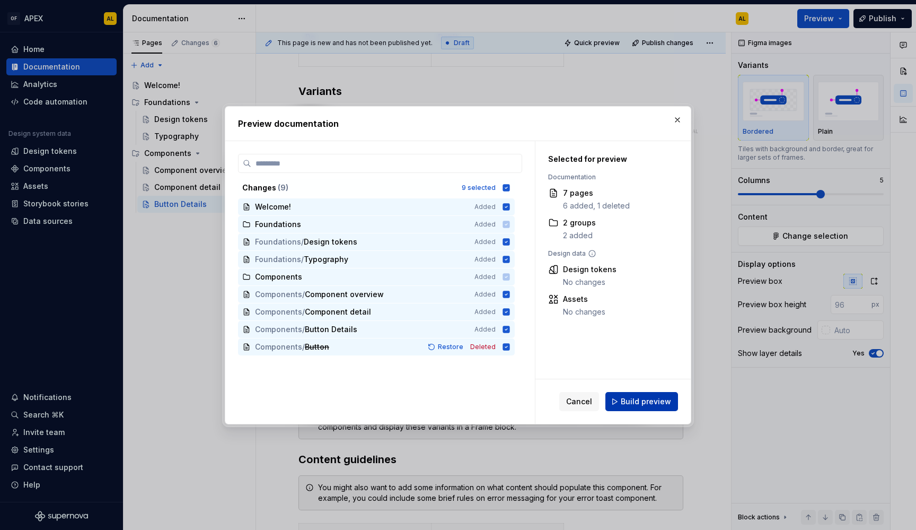
click at [639, 401] on span "Build preview" at bounding box center [646, 401] width 50 height 11
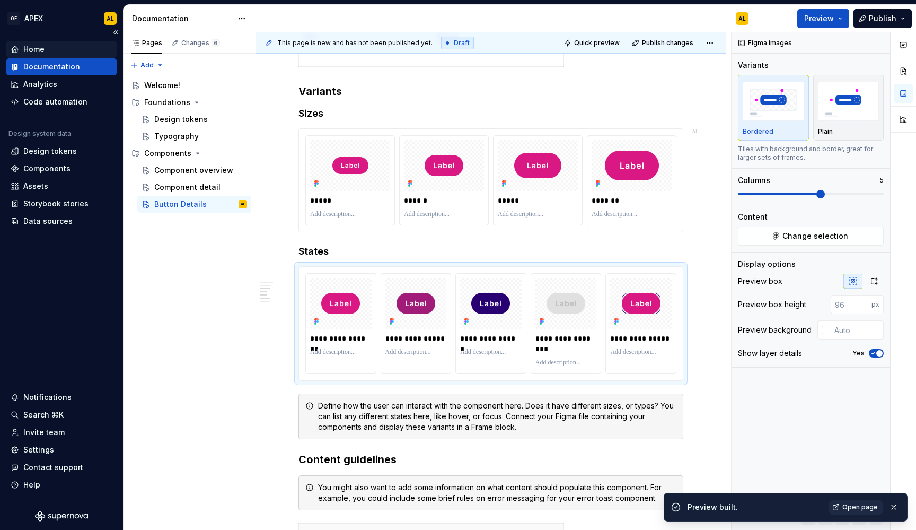
click at [39, 47] on div "Home" at bounding box center [33, 49] width 21 height 11
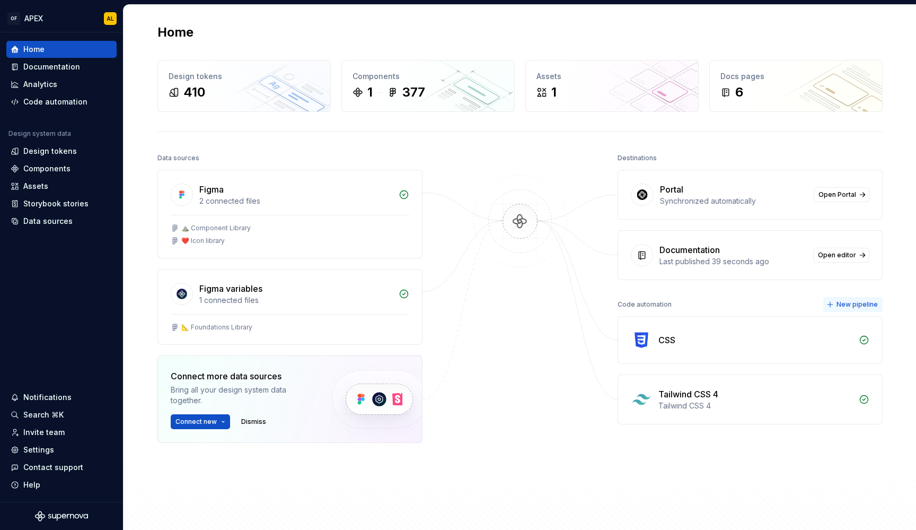
click at [835, 300] on button "New pipeline" at bounding box center [852, 304] width 59 height 15
click at [379, 83] on div "Components 1 377" at bounding box center [428, 85] width 172 height 51
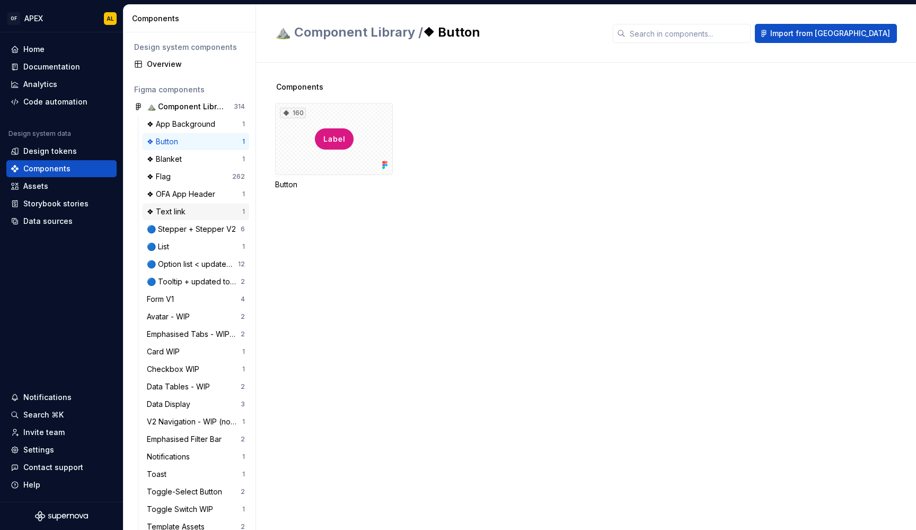
click at [192, 212] on div "❖ Text link" at bounding box center [194, 211] width 95 height 11
click at [82, 173] on div "Components" at bounding box center [62, 168] width 102 height 11
click at [67, 48] on div "Home" at bounding box center [62, 49] width 102 height 11
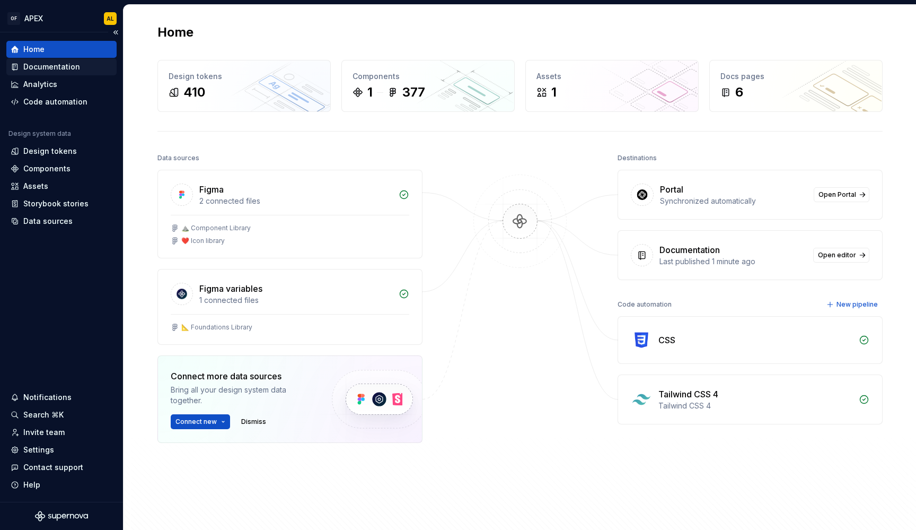
click at [46, 69] on div "Documentation" at bounding box center [51, 66] width 57 height 11
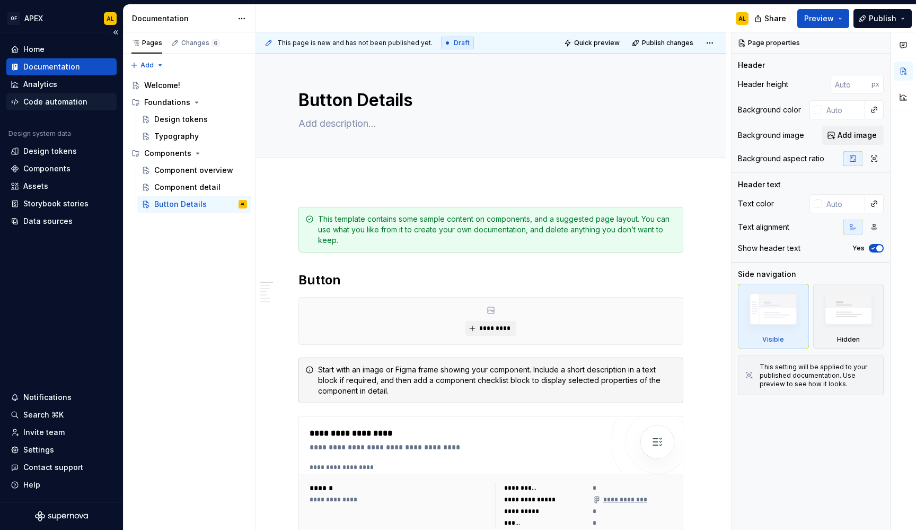
click at [91, 100] on div "Code automation" at bounding box center [62, 101] width 102 height 11
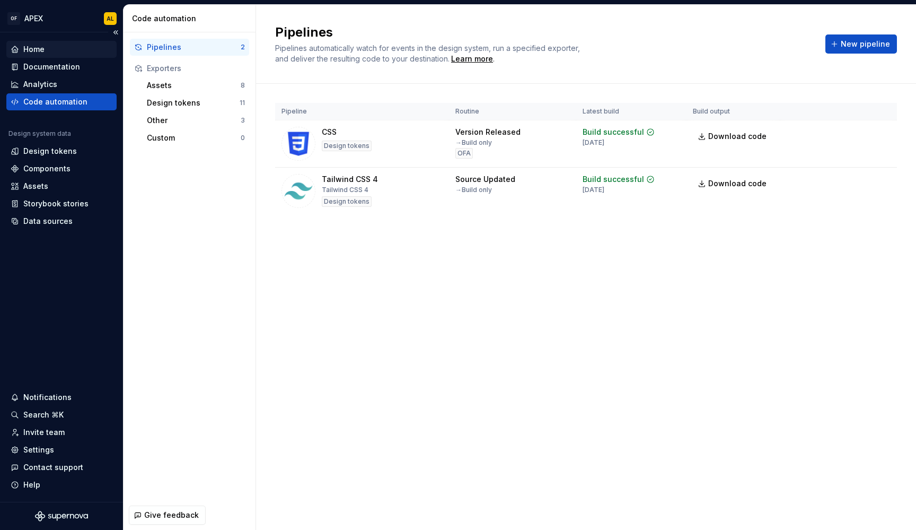
click at [46, 51] on div "Home" at bounding box center [62, 49] width 102 height 11
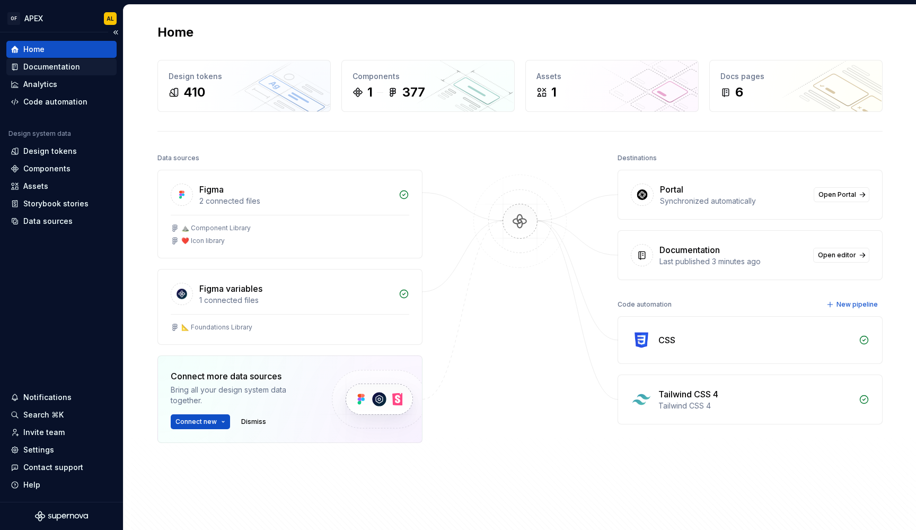
click at [65, 67] on div "Documentation" at bounding box center [51, 66] width 57 height 11
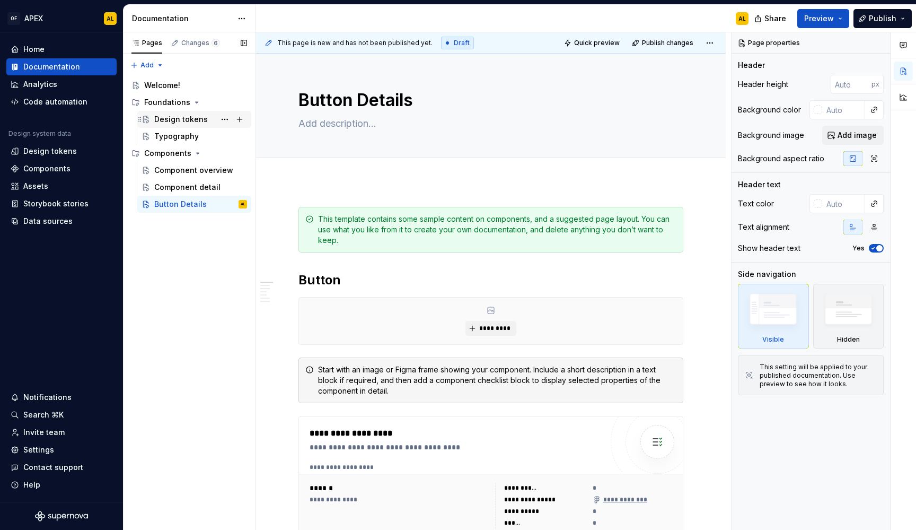
click at [201, 113] on div "Design tokens" at bounding box center [200, 119] width 93 height 15
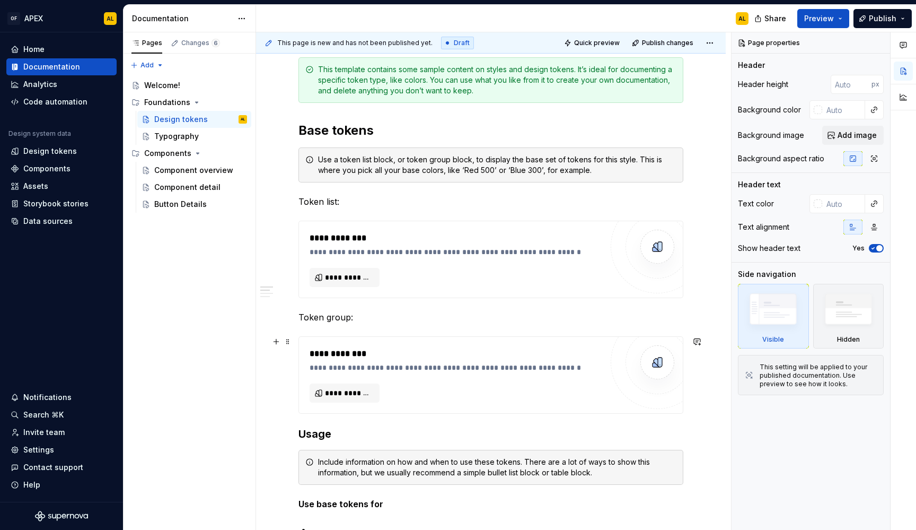
scroll to position [153, 0]
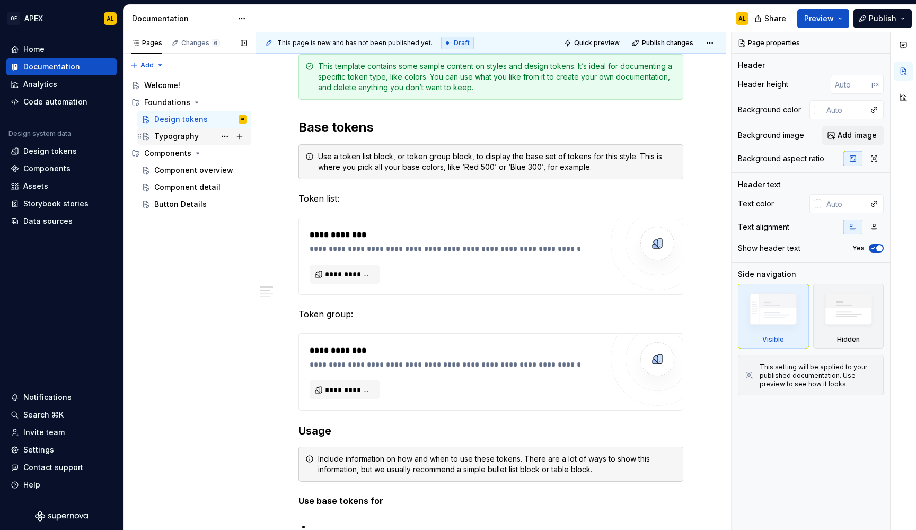
click at [175, 136] on div "Typography" at bounding box center [176, 136] width 45 height 11
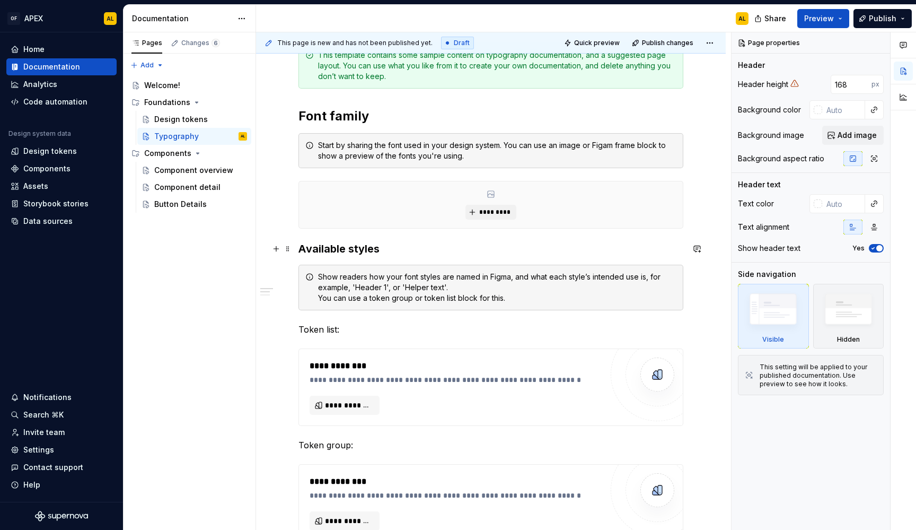
scroll to position [165, 0]
click at [416, 152] on div "Start by sharing the font used in your design system. You can use an image or F…" at bounding box center [497, 149] width 358 height 21
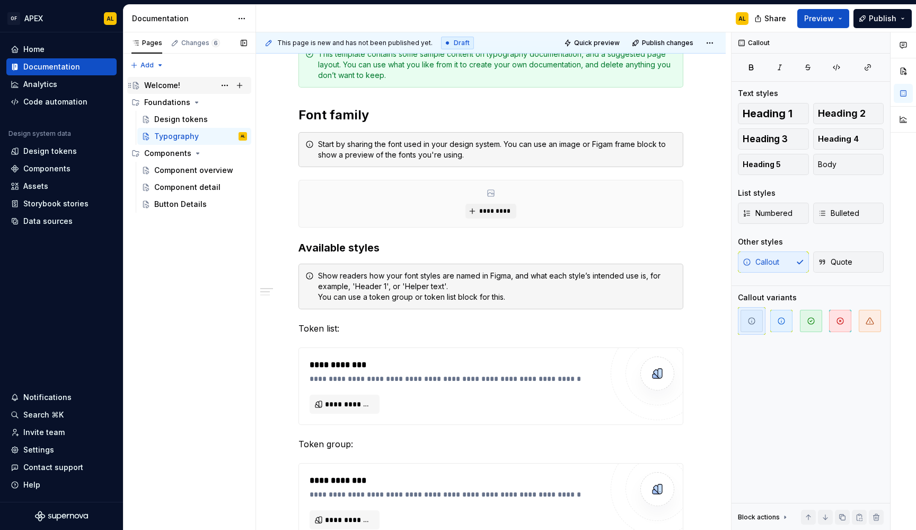
click at [177, 90] on div "Welcome!" at bounding box center [162, 85] width 36 height 11
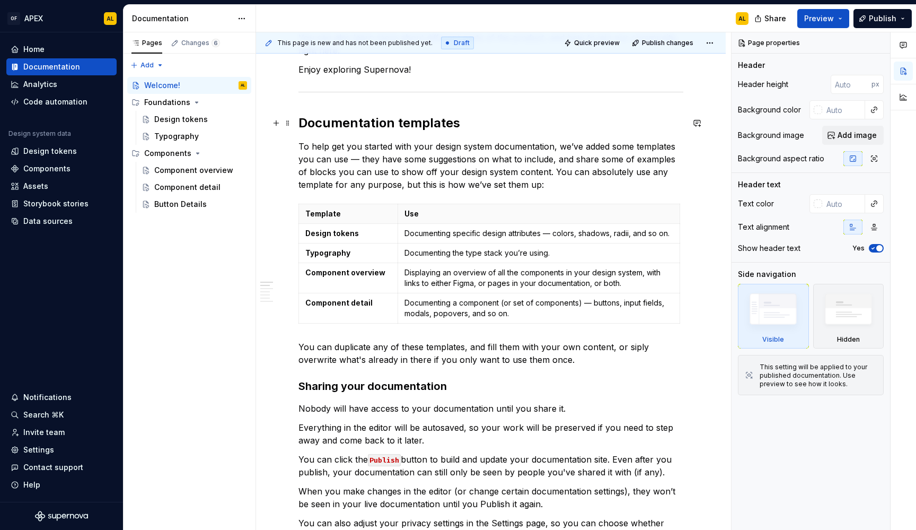
scroll to position [148, 0]
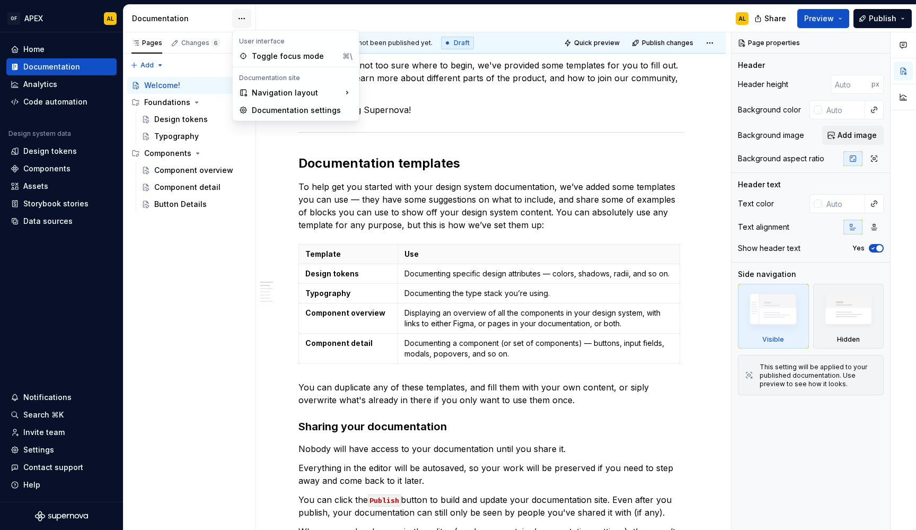
click at [242, 20] on html "OF APEX AL Home Documentation Analytics Code automation Design system data Desi…" at bounding box center [458, 265] width 916 height 530
type textarea "*"
click at [183, 275] on div "Pages Changes 6 Add Accessibility guide for tree Page tree. Navigate the tree w…" at bounding box center [189, 281] width 133 height 498
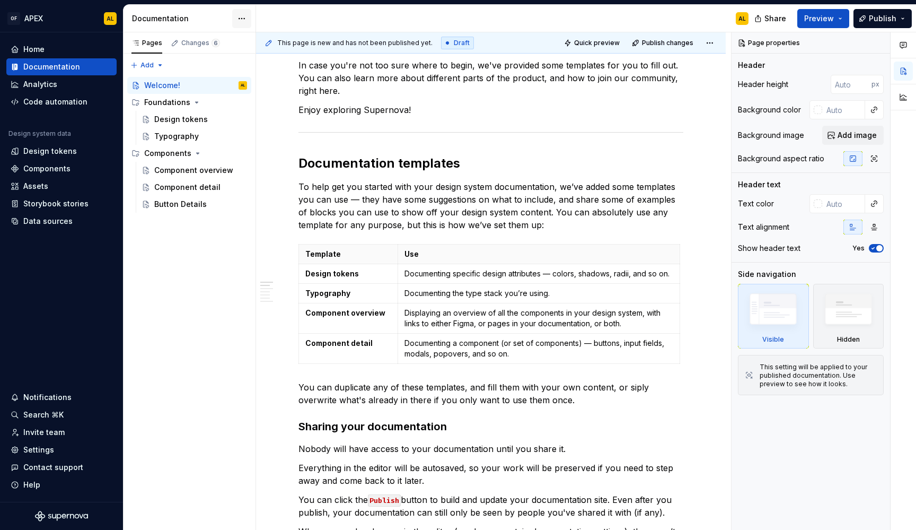
click at [238, 19] on html "OF APEX AL Home Documentation Analytics Code automation Design system data Desi…" at bounding box center [458, 265] width 916 height 530
click at [166, 377] on div "Pages Changes 6 Add Accessibility guide for tree Page tree. Navigate the tree w…" at bounding box center [189, 281] width 133 height 498
click at [240, 20] on html "OF APEX AL Home Documentation Analytics Code automation Design system data Desi…" at bounding box center [458, 265] width 916 height 530
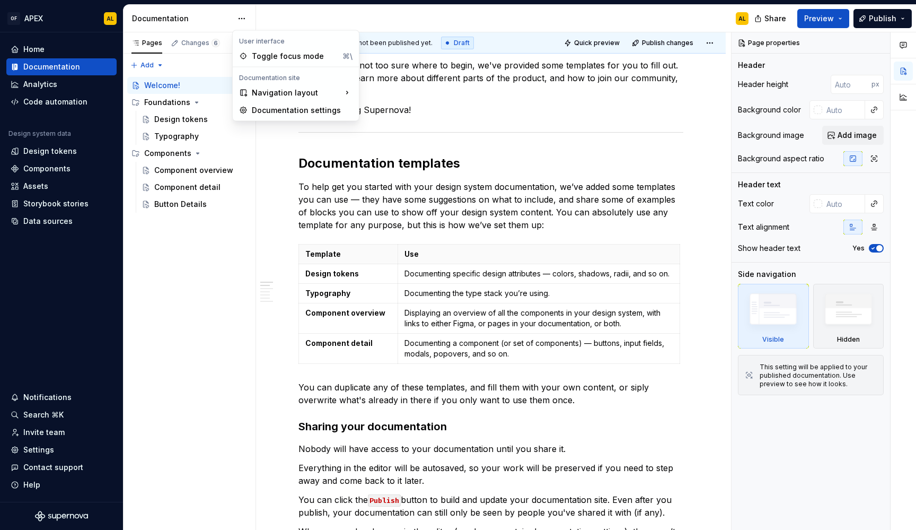
click at [166, 258] on div "Pages Changes 6 Add Accessibility guide for tree Page tree. Navigate the tree w…" at bounding box center [189, 281] width 133 height 498
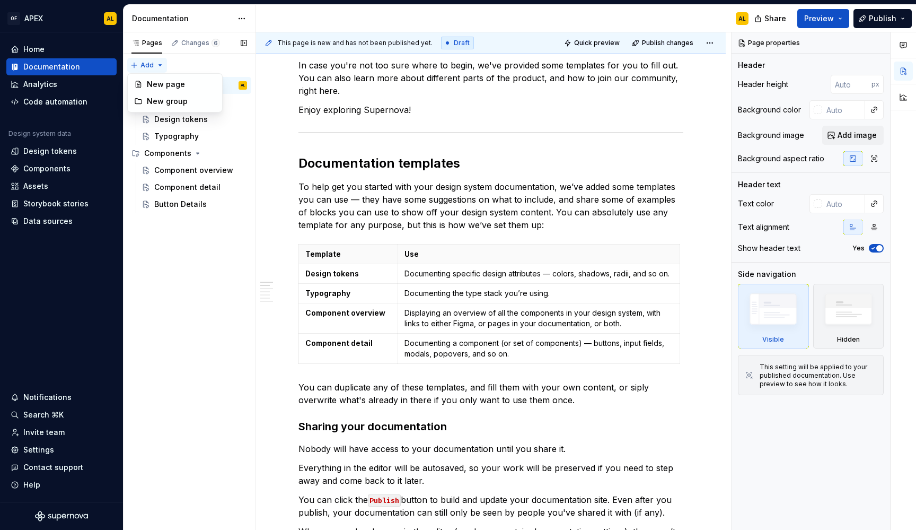
click at [152, 69] on div "Pages Changes 6 Add Accessibility guide for tree Page tree. Navigate the tree w…" at bounding box center [189, 281] width 133 height 498
click at [160, 81] on div "New page" at bounding box center [181, 84] width 69 height 11
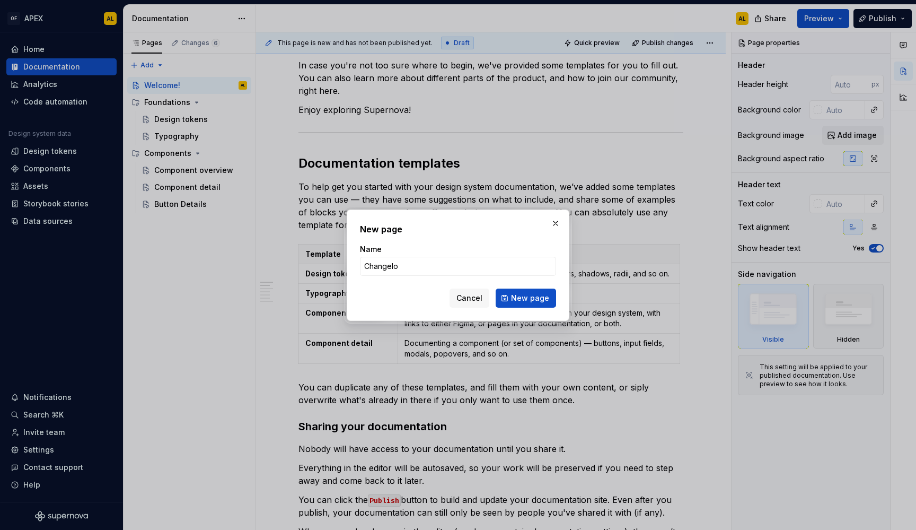
type input "Changelog"
click at [523, 296] on span "New page" at bounding box center [530, 298] width 38 height 11
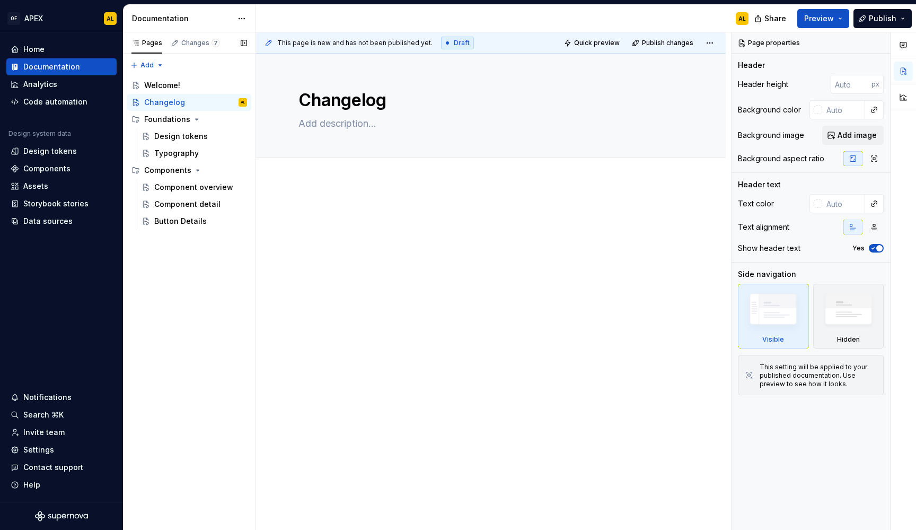
click at [183, 286] on div "Pages Changes 7 Add Accessibility guide for tree Page tree. Navigate the tree w…" at bounding box center [189, 281] width 133 height 498
click at [197, 217] on div "Button Details" at bounding box center [180, 221] width 52 height 11
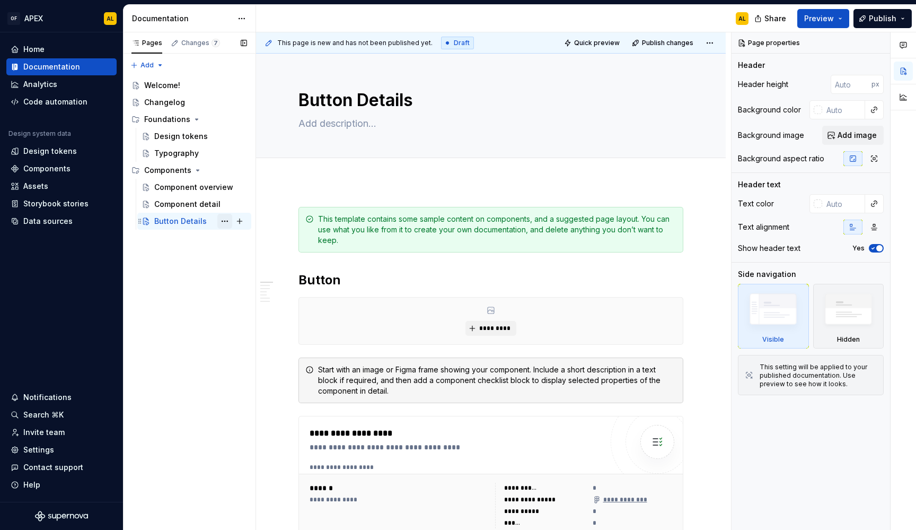
click at [228, 221] on button "Page tree" at bounding box center [224, 221] width 15 height 15
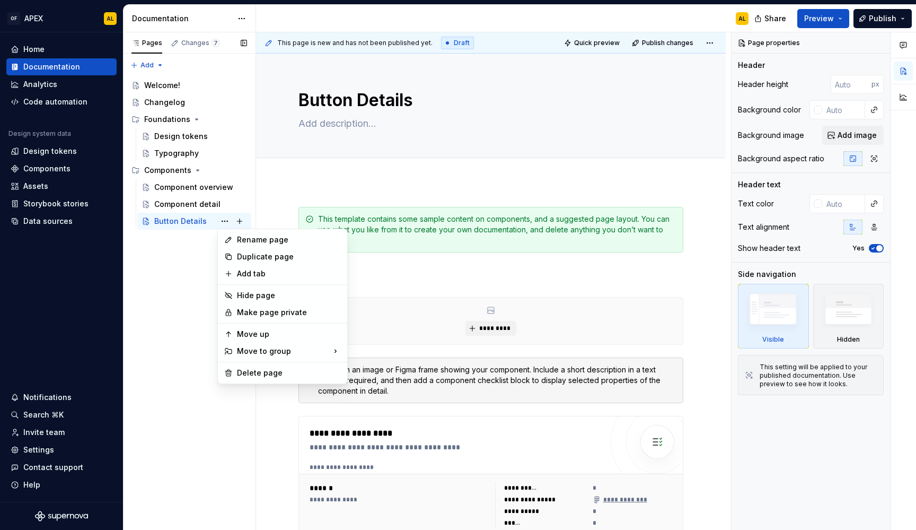
click at [165, 350] on div "Pages Changes 7 Add Accessibility guide for tree Page tree. Navigate the tree w…" at bounding box center [189, 281] width 133 height 498
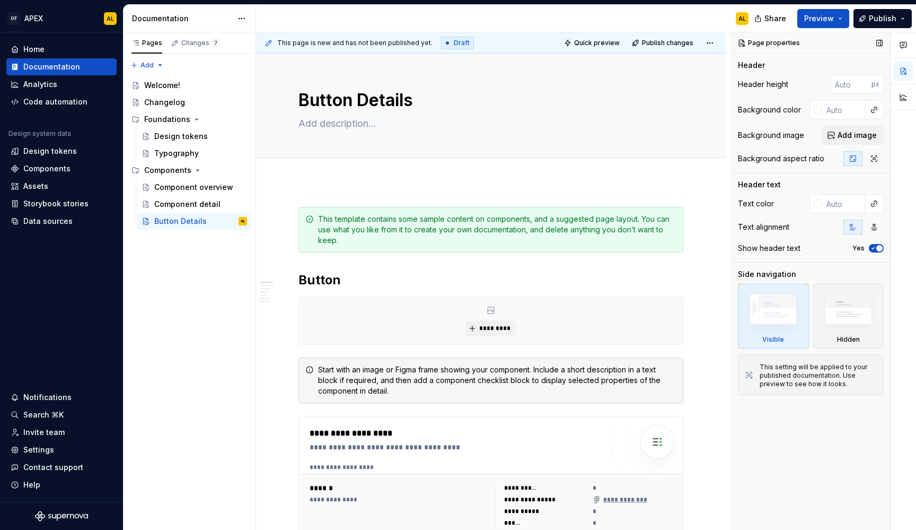
click at [776, 101] on div "Background color" at bounding box center [811, 109] width 146 height 19
click at [714, 45] on html "OF APEX AL Home Documentation Analytics Code automation Design system data Desi…" at bounding box center [458, 265] width 916 height 530
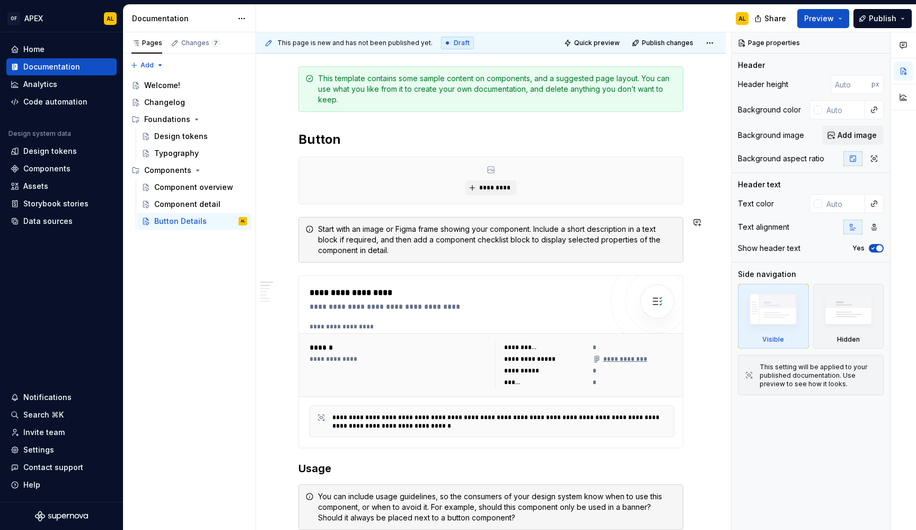
scroll to position [145, 0]
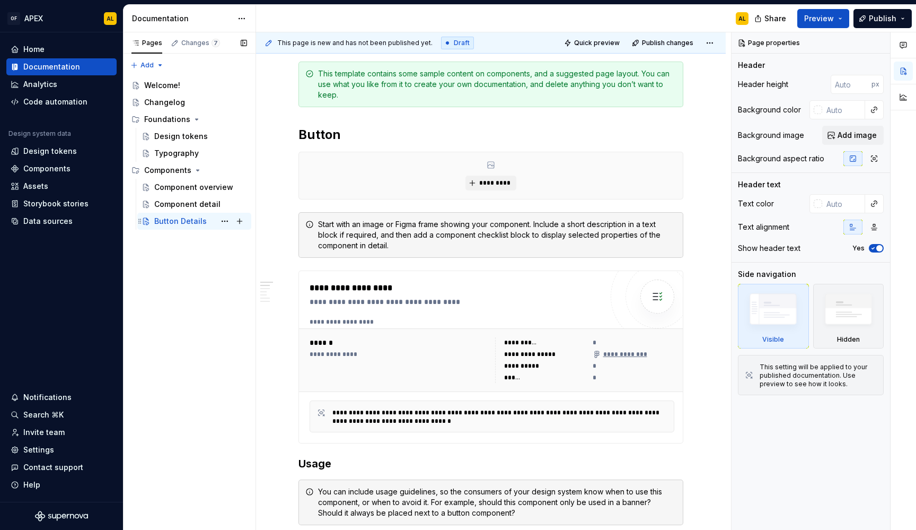
click at [187, 223] on div "Button Details" at bounding box center [180, 221] width 52 height 11
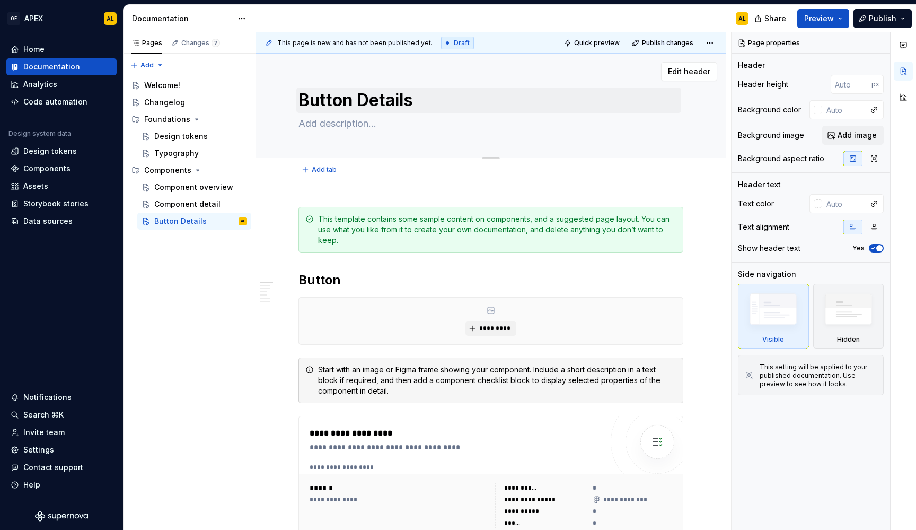
scroll to position [-1, 0]
click at [369, 96] on textarea "Button Details" at bounding box center [488, 99] width 385 height 25
type textarea "*"
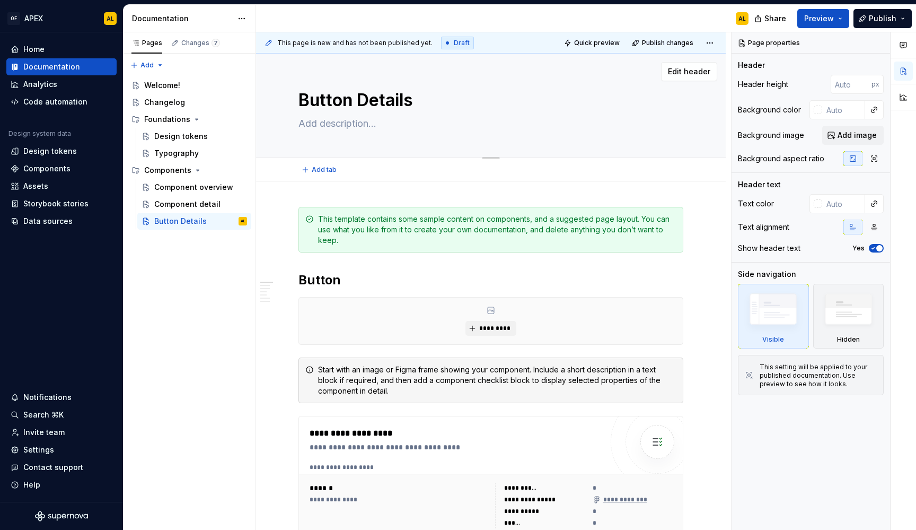
type textarea "Button"
type textarea "*"
type textarea "Buttons"
type textarea "*"
type textarea "Buttons"
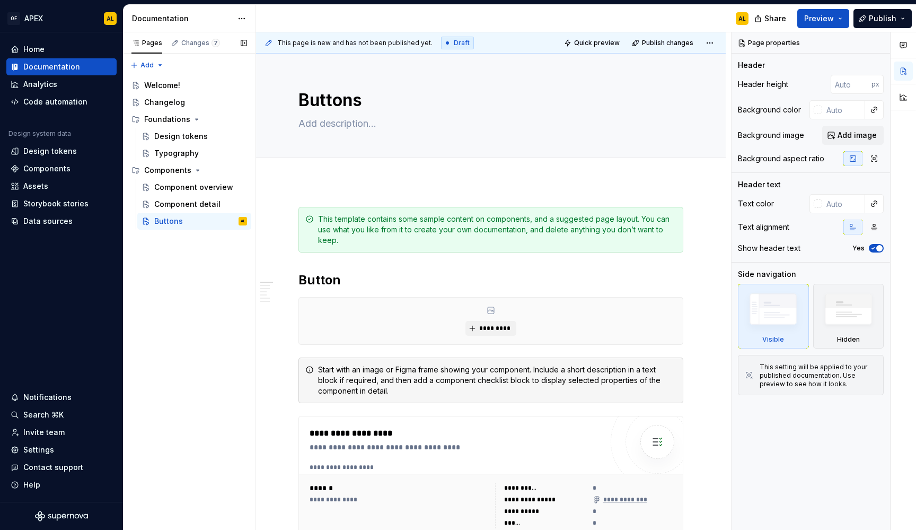
click at [195, 353] on div "Pages Changes 7 Add Accessibility guide for tree Page tree. Navigate the tree w…" at bounding box center [189, 281] width 133 height 498
click at [337, 284] on h2 "Button" at bounding box center [490, 279] width 385 height 17
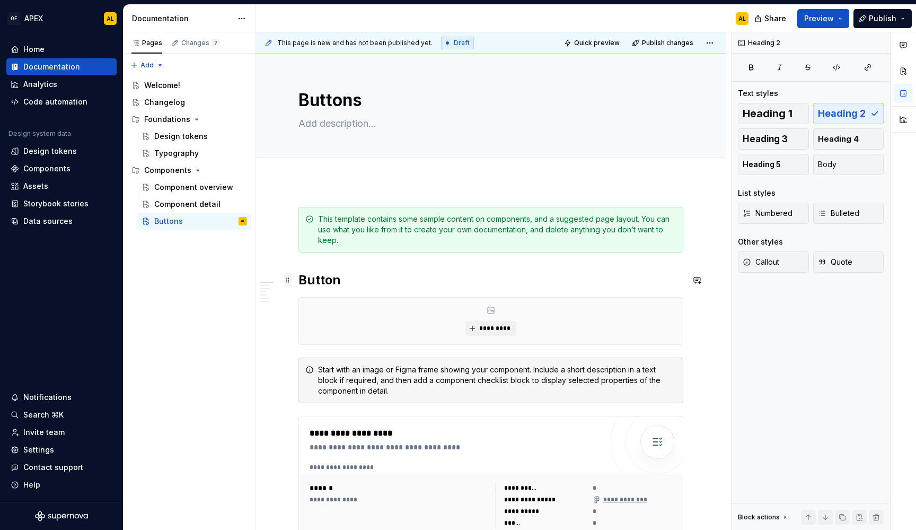
click at [289, 281] on span at bounding box center [288, 279] width 8 height 15
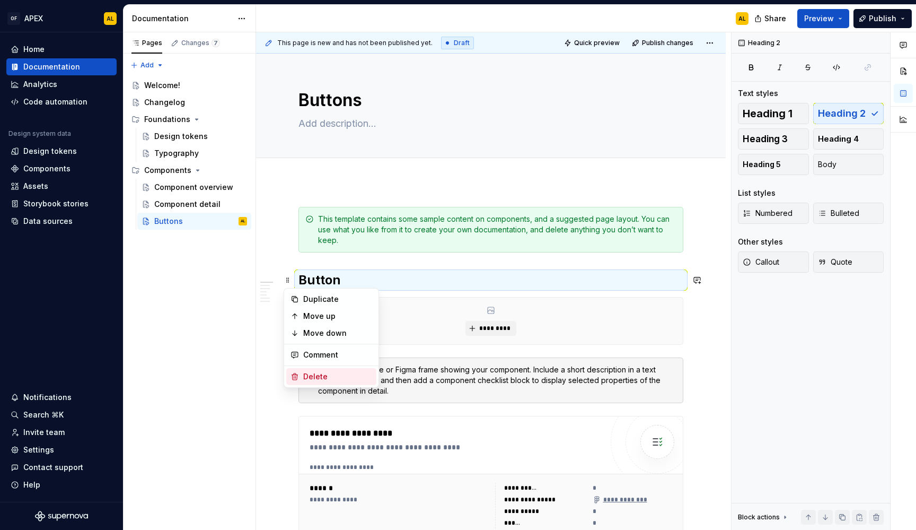
click at [309, 369] on div "Delete" at bounding box center [331, 376] width 90 height 17
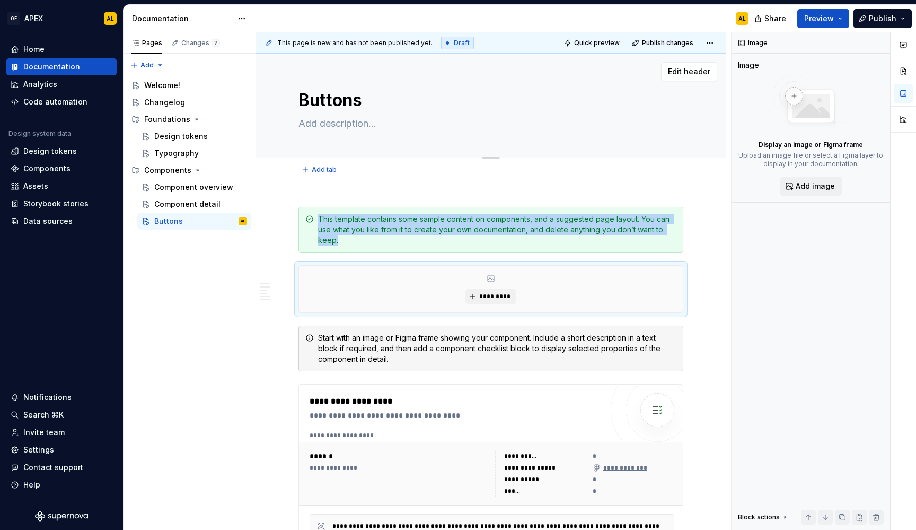
click at [329, 97] on textarea "Buttons" at bounding box center [488, 99] width 385 height 25
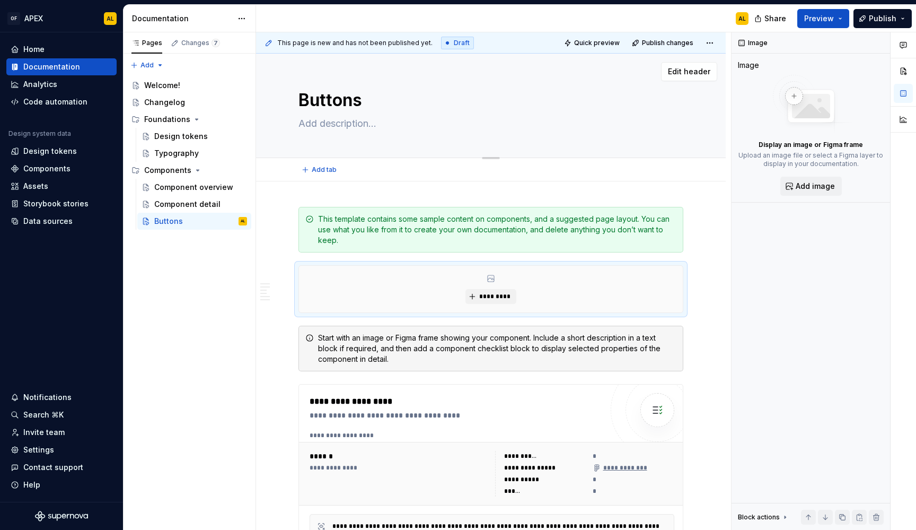
click at [329, 97] on textarea "Buttons" at bounding box center [488, 99] width 385 height 25
click at [217, 356] on div "Pages Changes 7 Add Accessibility guide for tree Page tree. Navigate the tree w…" at bounding box center [189, 281] width 133 height 498
click at [408, 361] on div "Start with an image or Figma frame showing your component. Include a short desc…" at bounding box center [497, 348] width 358 height 32
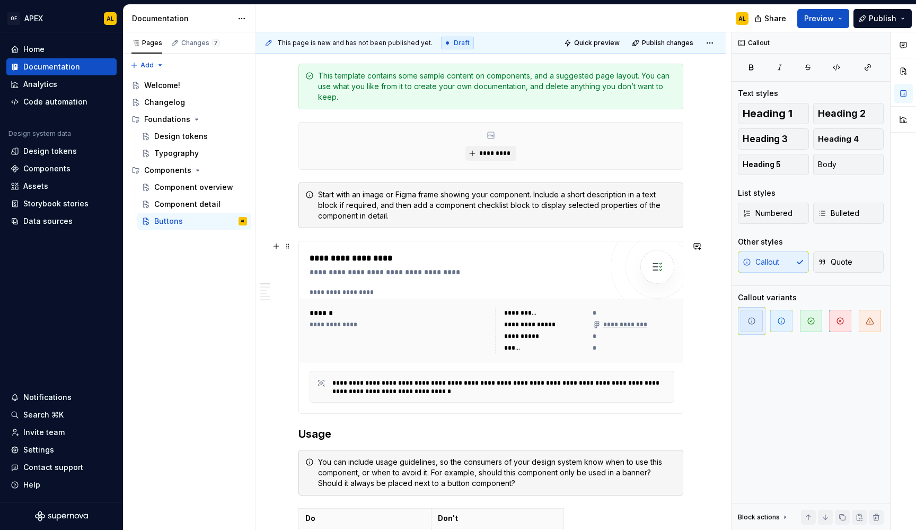
scroll to position [151, 0]
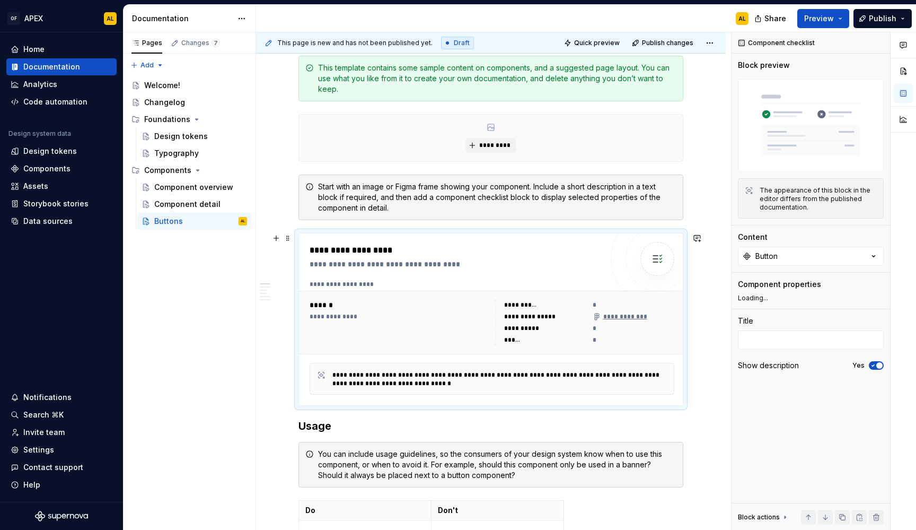
click at [401, 277] on div "**********" at bounding box center [456, 319] width 293 height 151
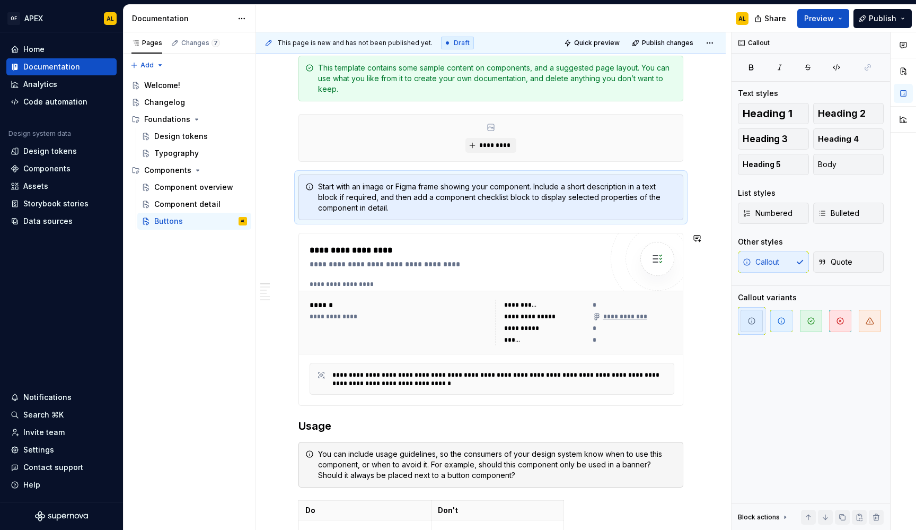
click at [401, 277] on div "**********" at bounding box center [456, 319] width 293 height 151
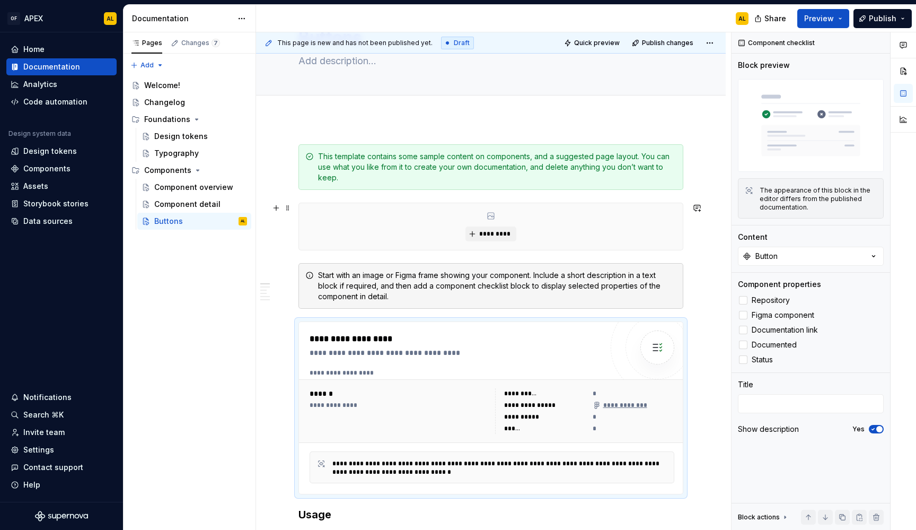
scroll to position [58, 0]
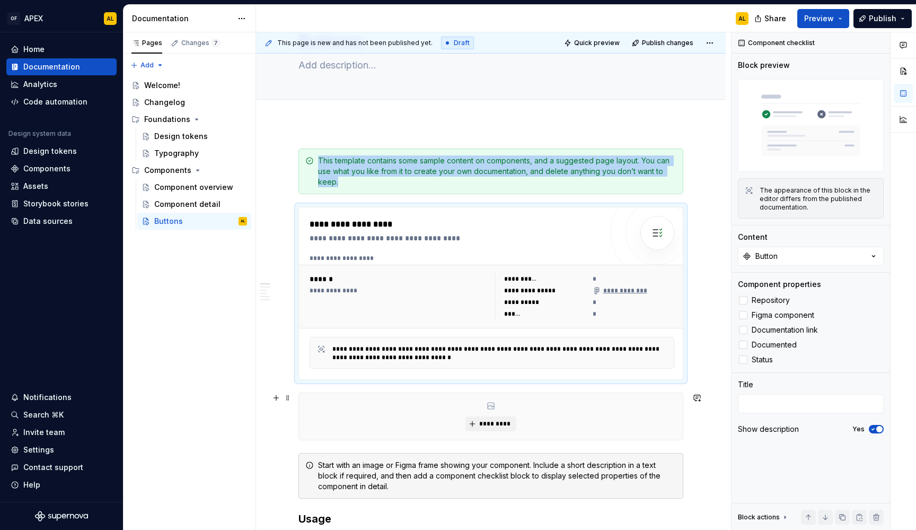
click at [412, 417] on div "*********" at bounding box center [491, 416] width 384 height 47
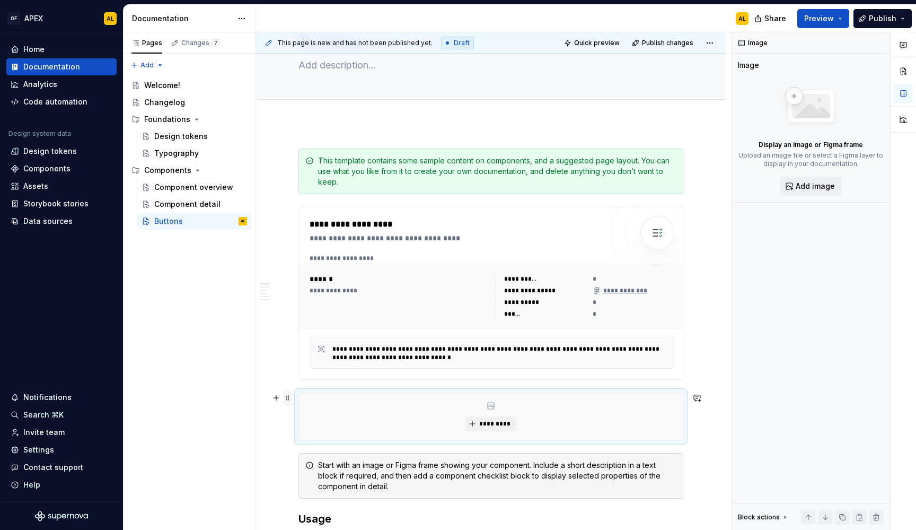
click at [290, 399] on span at bounding box center [288, 397] width 8 height 15
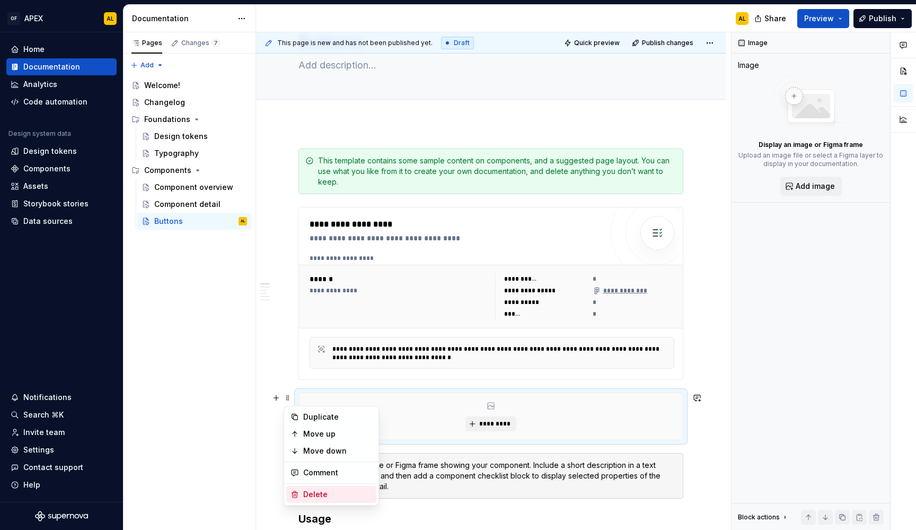
click at [331, 494] on div "Delete" at bounding box center [337, 494] width 69 height 11
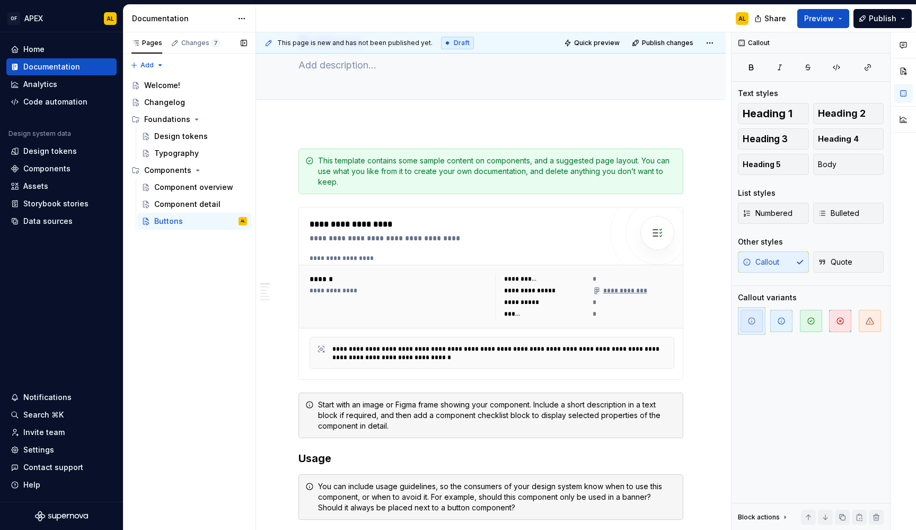
click at [201, 361] on div "Pages Changes 7 Add Accessibility guide for tree Page tree. Navigate the tree w…" at bounding box center [189, 281] width 133 height 498
click at [570, 263] on div "**********" at bounding box center [492, 291] width 365 height 74
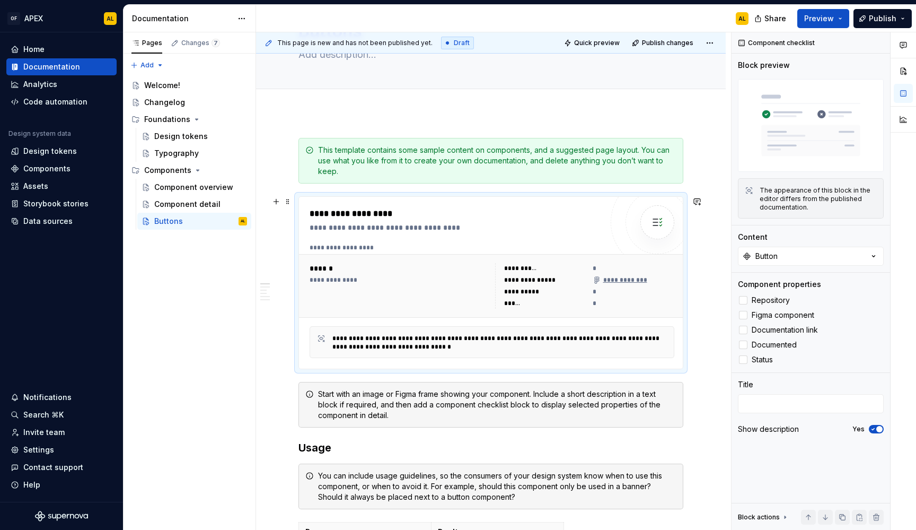
scroll to position [55, 0]
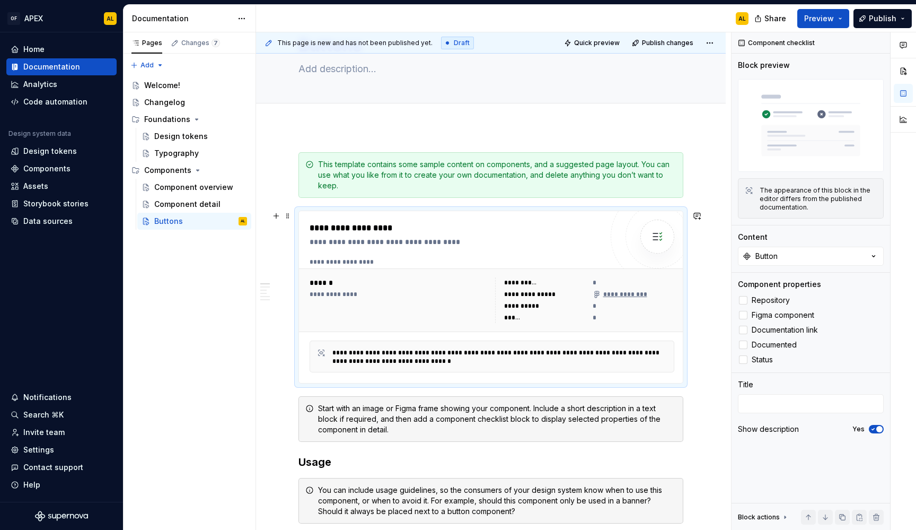
click at [598, 299] on div "**********" at bounding box center [634, 294] width 82 height 11
click at [595, 307] on div "*" at bounding box center [634, 306] width 82 height 11
click at [530, 300] on div "**********" at bounding box center [584, 300] width 179 height 46
click at [825, 22] on span "Preview" at bounding box center [819, 18] width 30 height 11
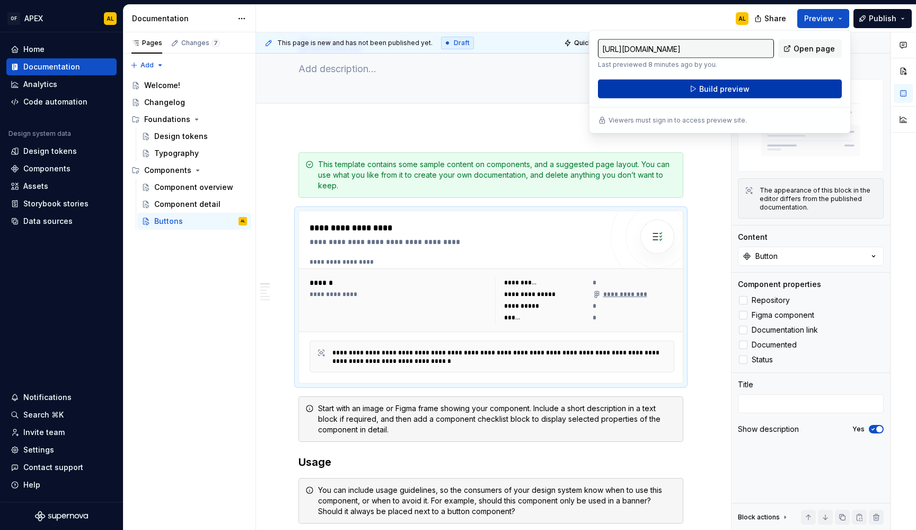
click at [714, 84] on span "Build preview" at bounding box center [724, 89] width 50 height 11
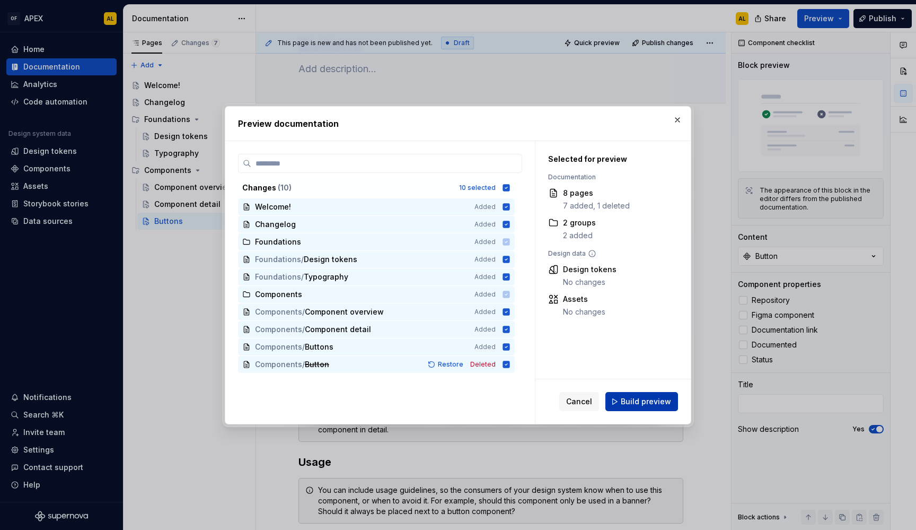
click at [640, 401] on span "Build preview" at bounding box center [646, 401] width 50 height 11
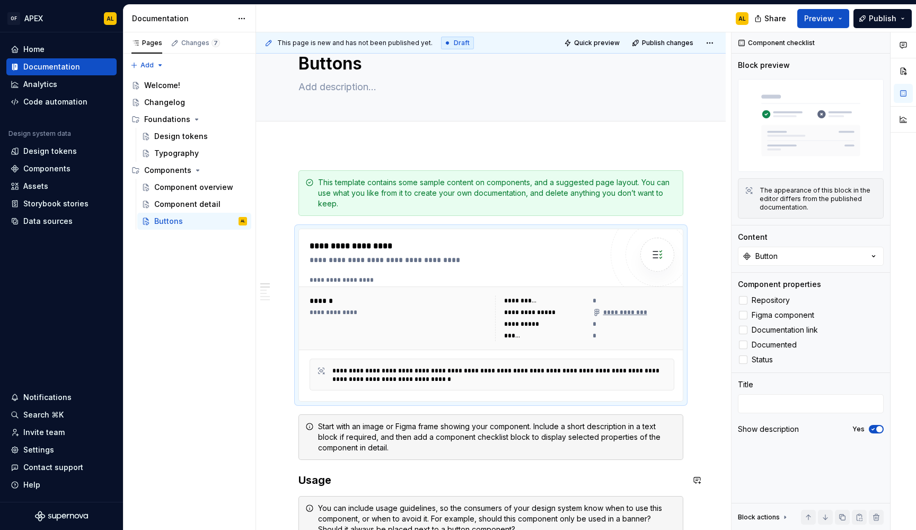
scroll to position [28, 0]
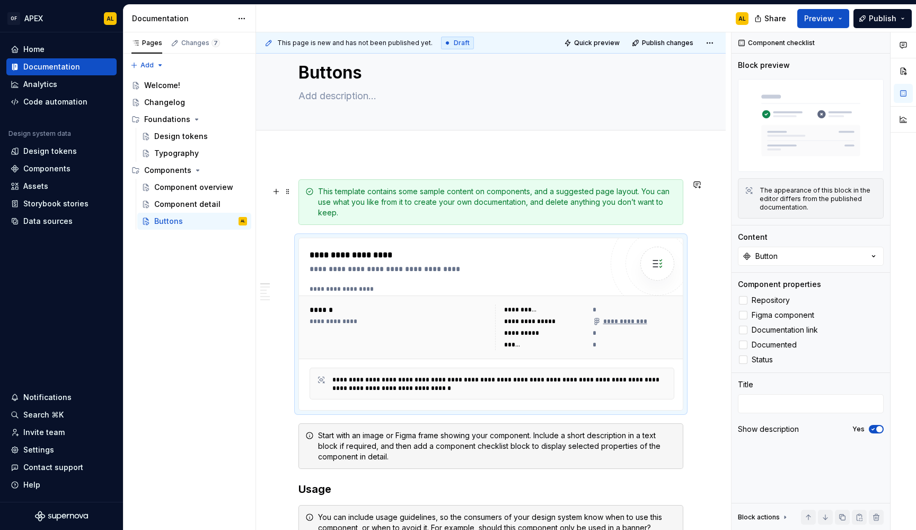
click at [515, 211] on div "This template contains some sample content on components, and a suggested page …" at bounding box center [497, 202] width 358 height 32
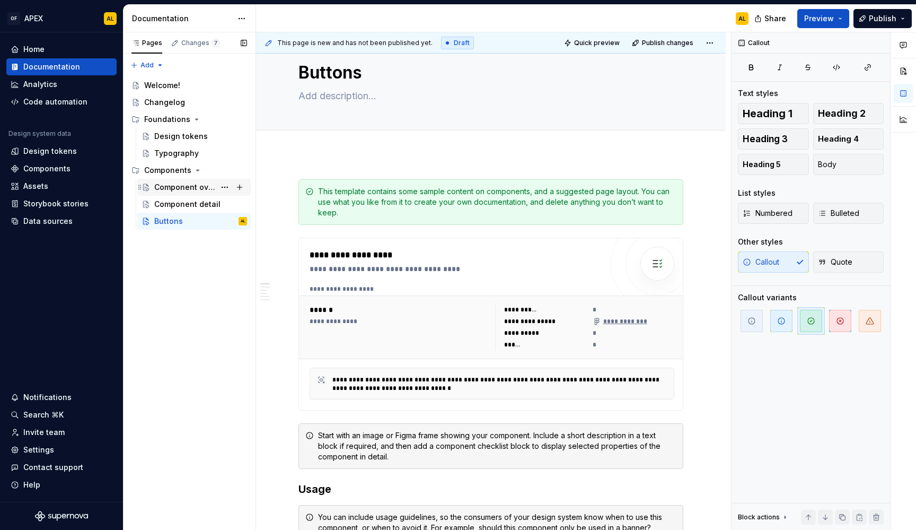
click at [188, 191] on div "Component overview" at bounding box center [184, 187] width 61 height 11
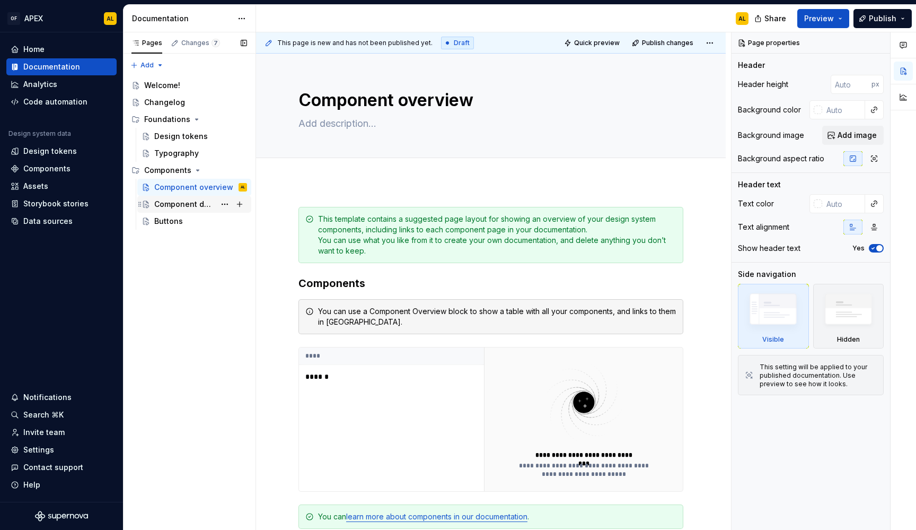
click at [183, 203] on div "Component detail" at bounding box center [184, 204] width 61 height 11
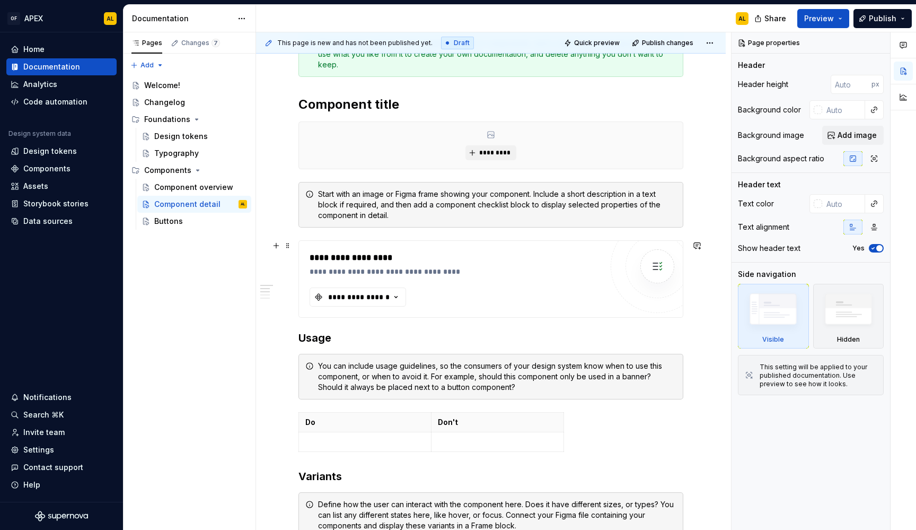
scroll to position [166, 0]
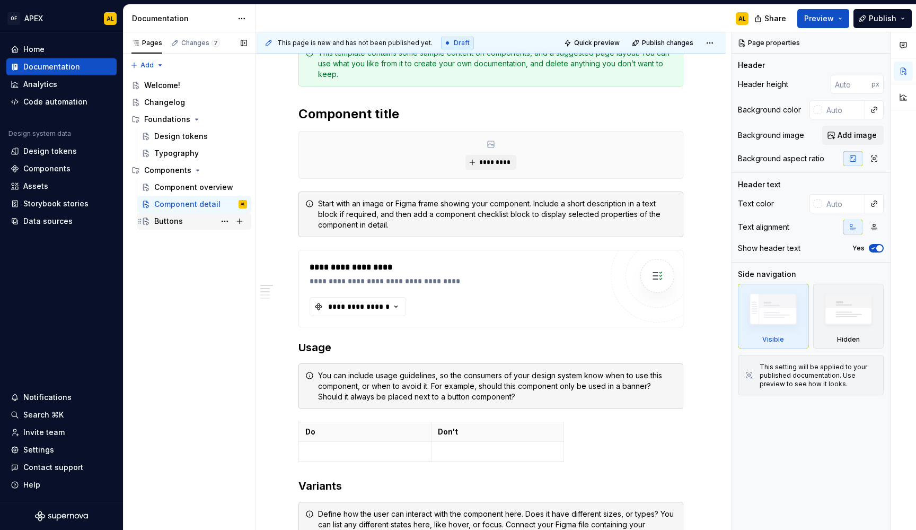
click at [197, 222] on div "Buttons" at bounding box center [200, 221] width 93 height 15
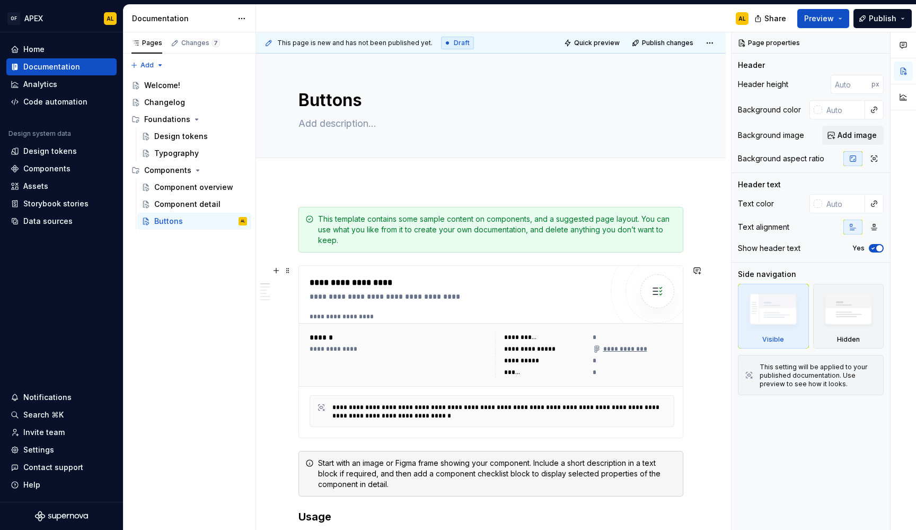
scroll to position [-1, 0]
click at [501, 214] on div "This template contains some sample content on components, and a suggested page …" at bounding box center [497, 230] width 358 height 32
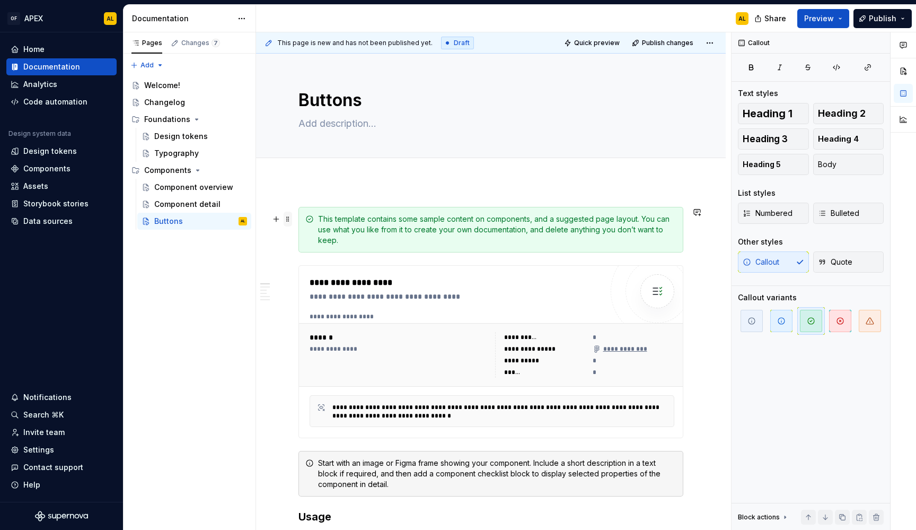
click at [286, 220] on span at bounding box center [288, 219] width 8 height 15
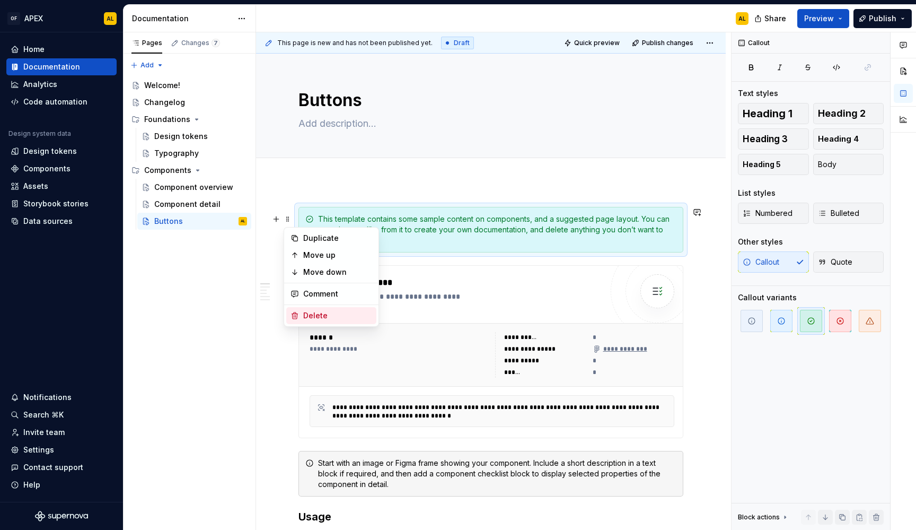
click at [323, 312] on div "Delete" at bounding box center [337, 315] width 69 height 11
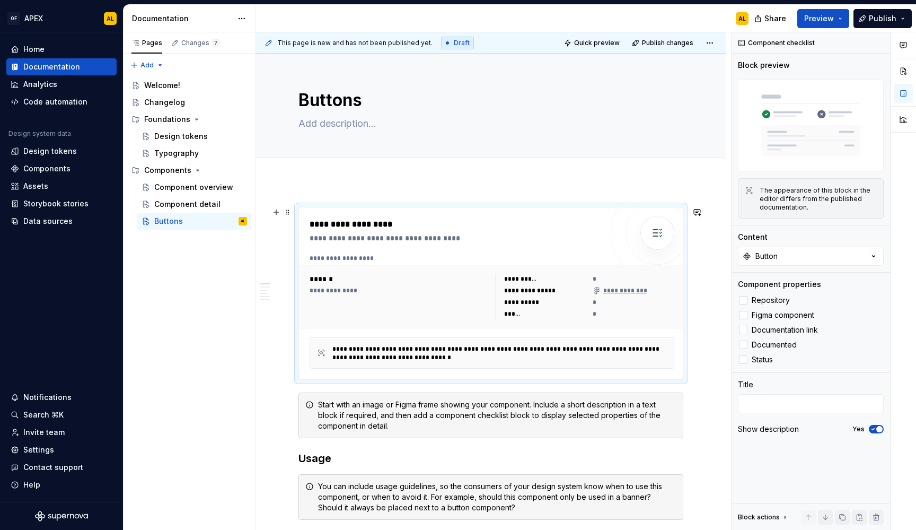
click at [443, 340] on div "**********" at bounding box center [492, 353] width 365 height 32
click at [794, 404] on textarea at bounding box center [811, 403] width 146 height 19
click at [606, 301] on div "*" at bounding box center [634, 302] width 82 height 11
click at [876, 434] on div "Show description Yes" at bounding box center [811, 428] width 146 height 15
click at [877, 429] on span "button" at bounding box center [879, 429] width 6 height 6
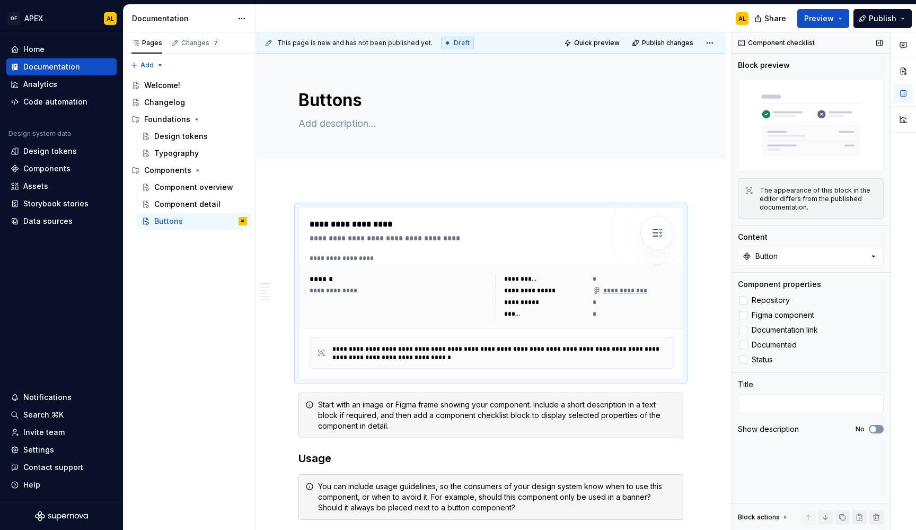
click at [877, 429] on button "No" at bounding box center [876, 429] width 15 height 8
click at [877, 429] on span "button" at bounding box center [879, 429] width 6 height 6
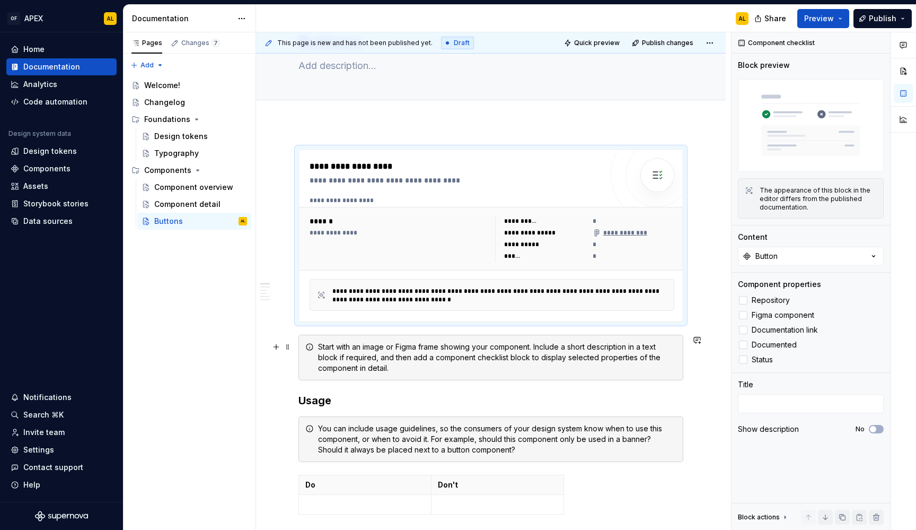
scroll to position [60, 0]
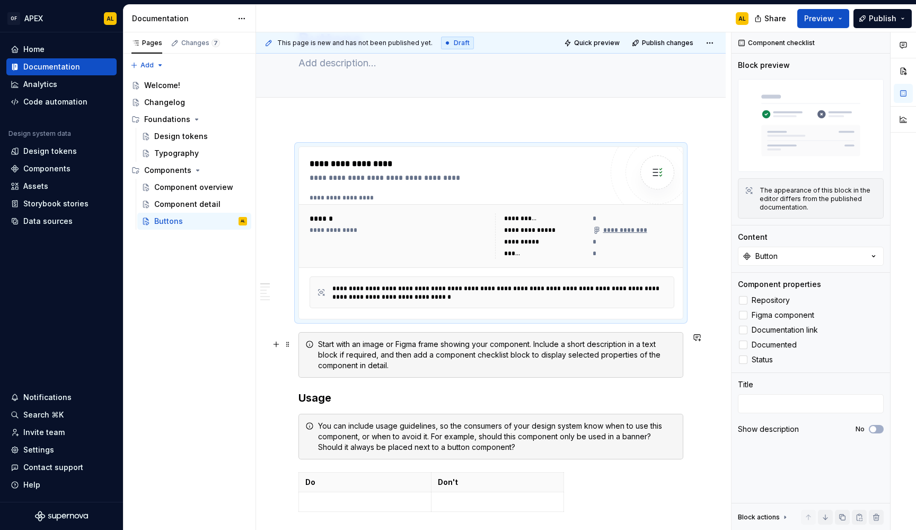
click at [441, 353] on div "Start with an image or Figma frame showing your component. Include a short desc…" at bounding box center [497, 355] width 358 height 32
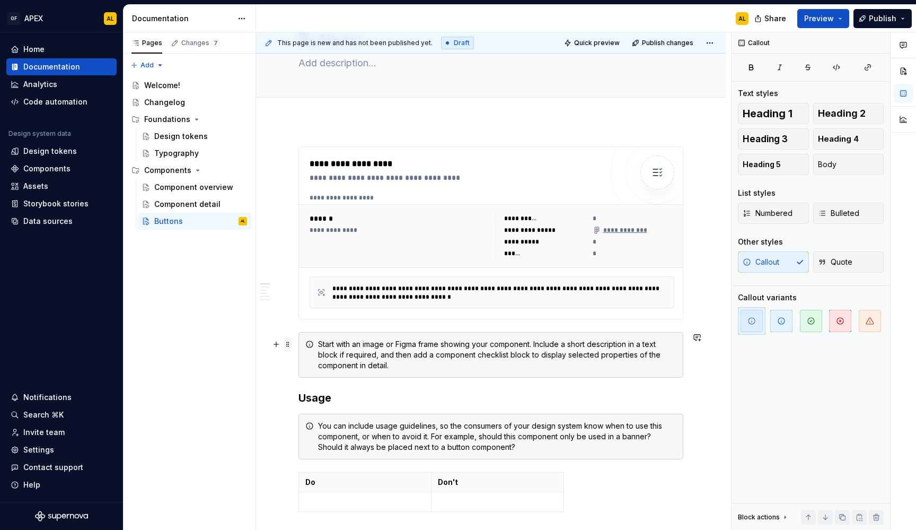
click at [289, 347] on span at bounding box center [288, 344] width 8 height 15
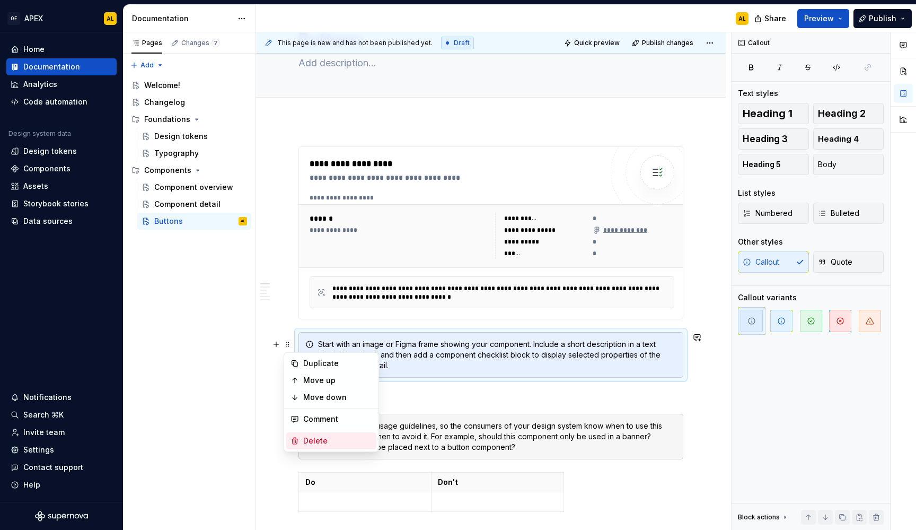
click at [320, 433] on div "Delete" at bounding box center [331, 440] width 90 height 17
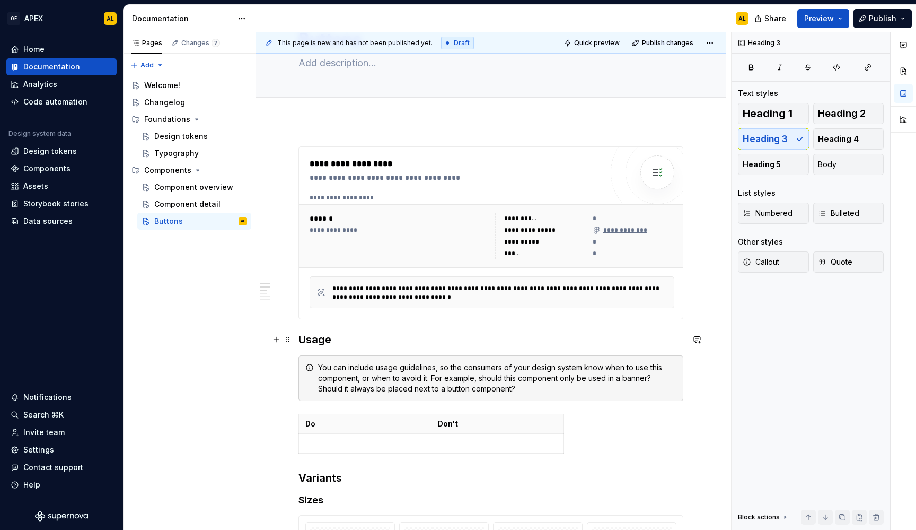
click at [316, 337] on h3 "Usage" at bounding box center [490, 339] width 385 height 15
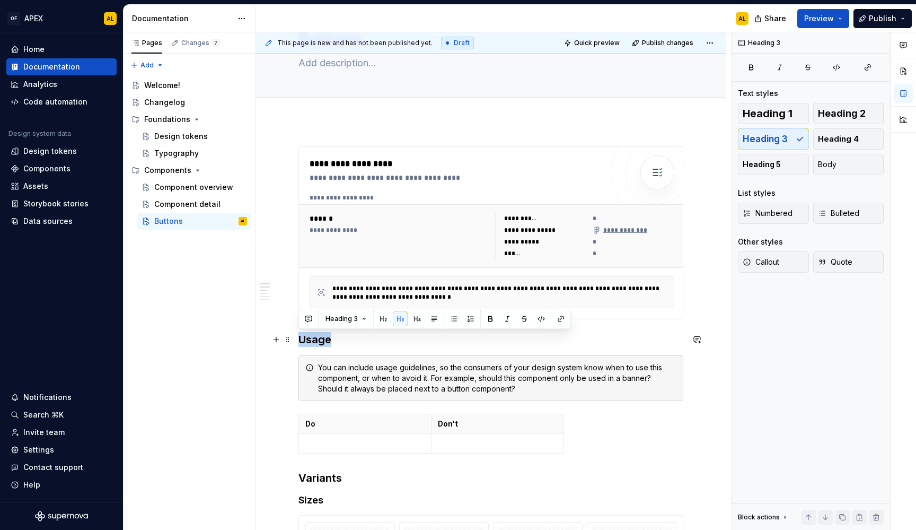
click at [316, 337] on h3 "Usage" at bounding box center [490, 339] width 385 height 15
click at [349, 319] on span "Heading 3" at bounding box center [341, 318] width 32 height 8
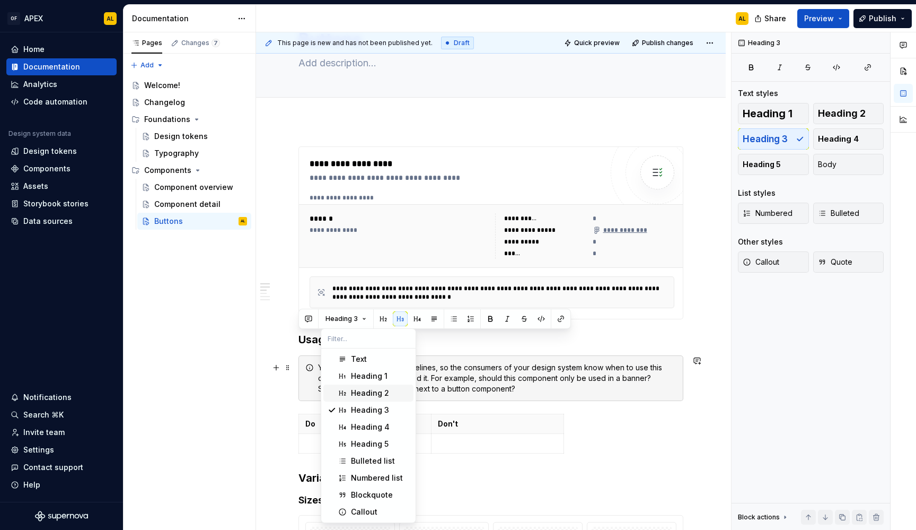
click at [373, 390] on div "Heading 2" at bounding box center [370, 393] width 38 height 11
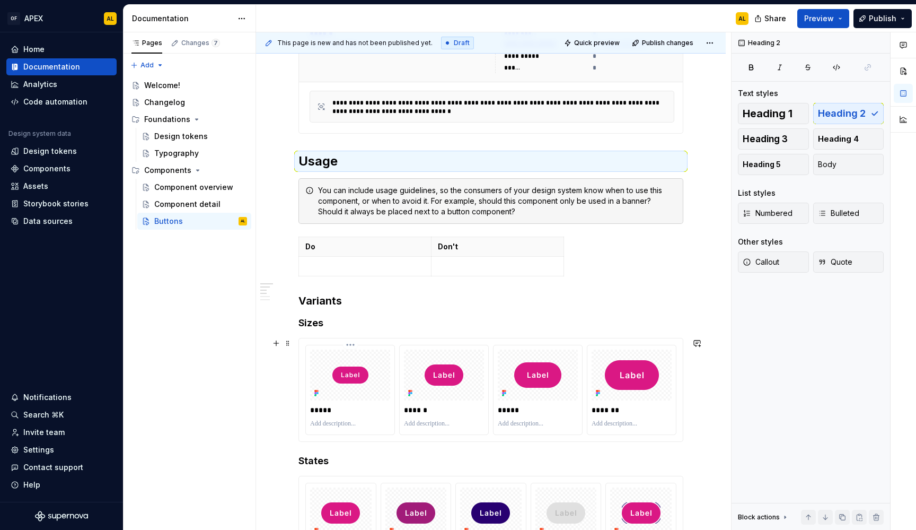
scroll to position [276, 0]
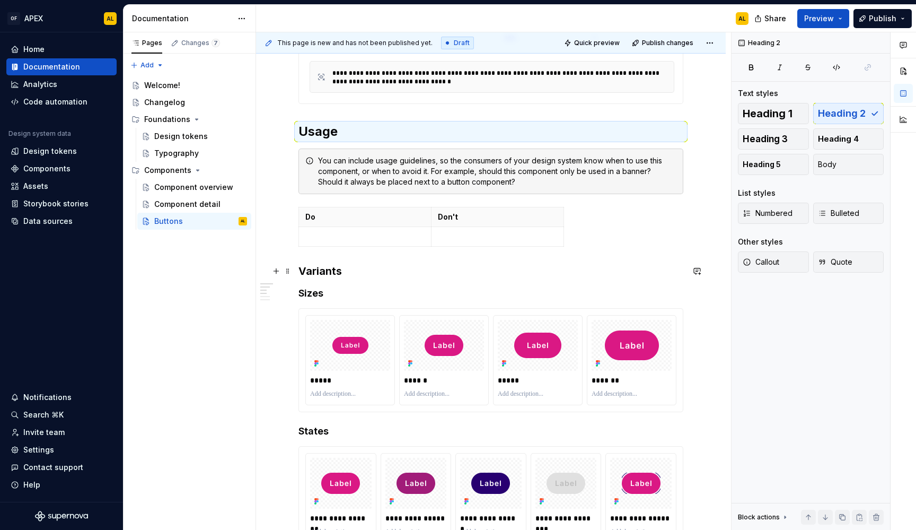
click at [322, 278] on h3 "Variants" at bounding box center [490, 270] width 385 height 15
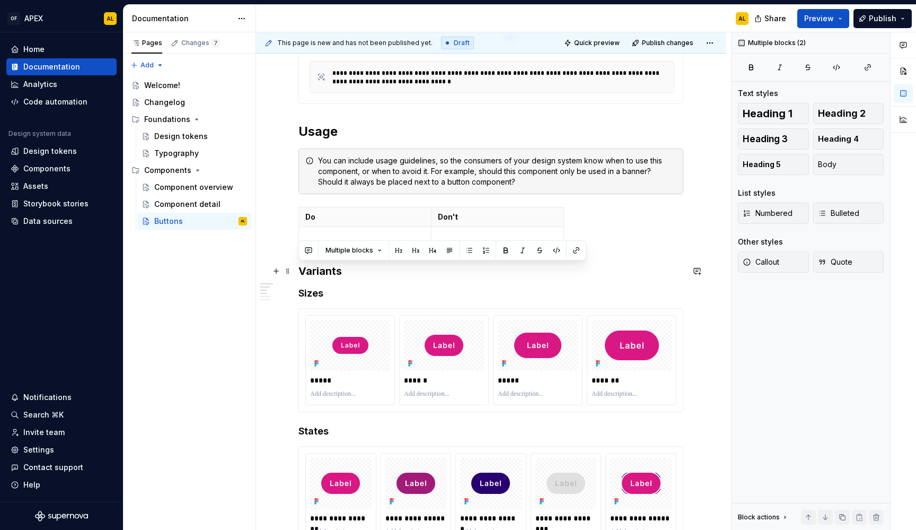
click at [332, 268] on h3 "Variants" at bounding box center [490, 270] width 385 height 15
click at [341, 253] on span "Heading 3" at bounding box center [341, 250] width 32 height 8
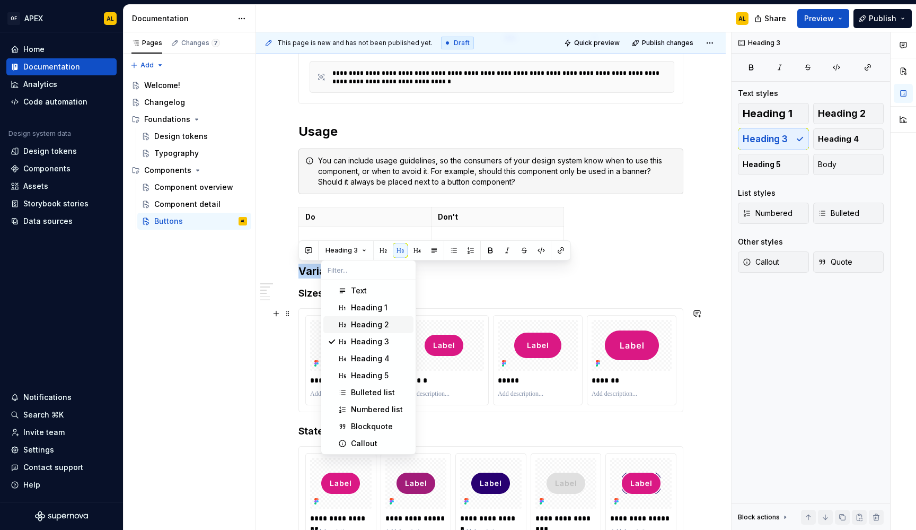
click at [353, 327] on div "Heading 2" at bounding box center [370, 324] width 38 height 11
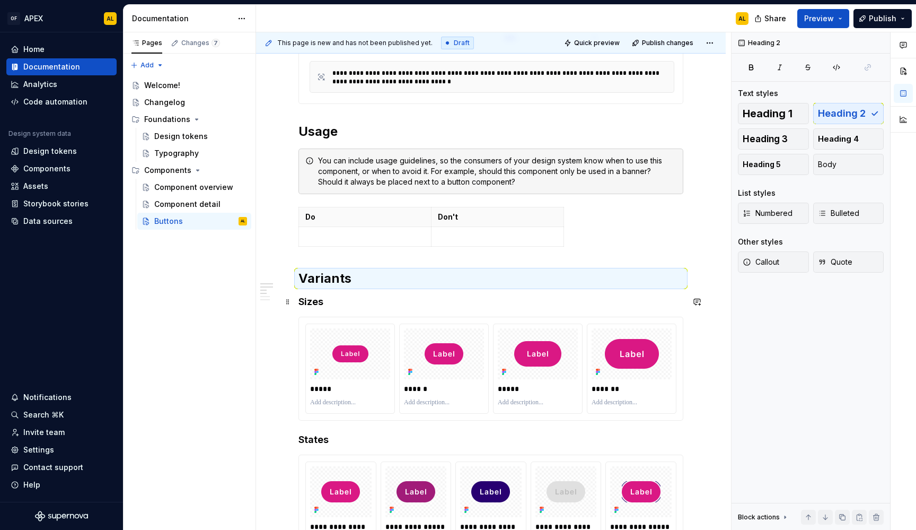
click at [316, 301] on h4 "Sizes" at bounding box center [490, 301] width 385 height 13
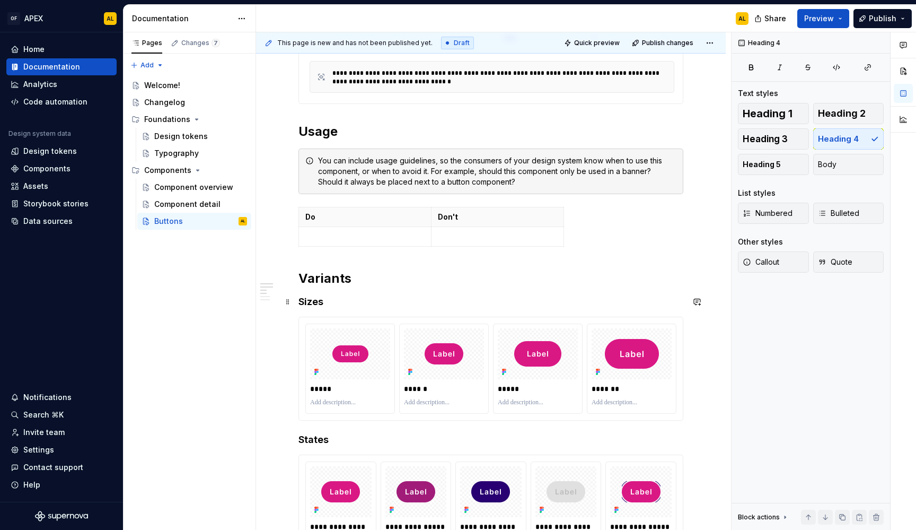
click at [316, 301] on h4 "Sizes" at bounding box center [490, 301] width 385 height 13
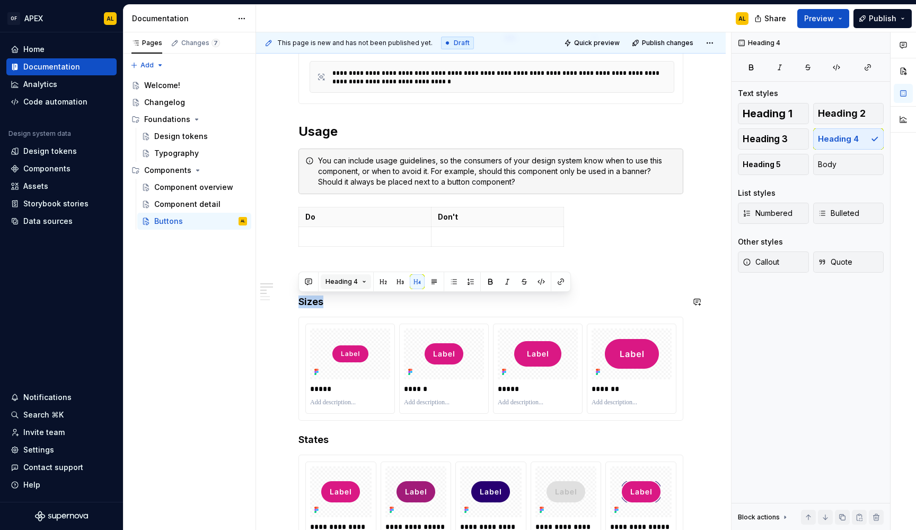
click at [339, 283] on span "Heading 4" at bounding box center [341, 281] width 32 height 8
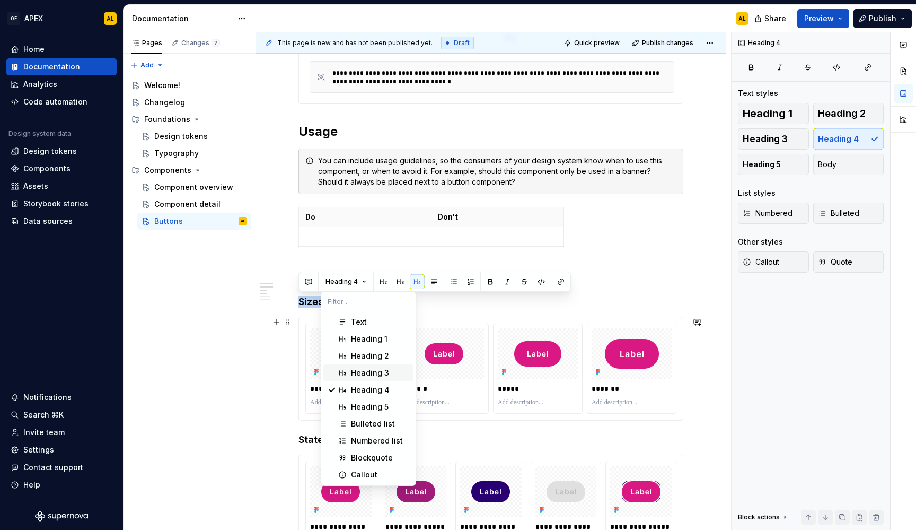
click at [363, 370] on div "Heading 3" at bounding box center [370, 372] width 38 height 11
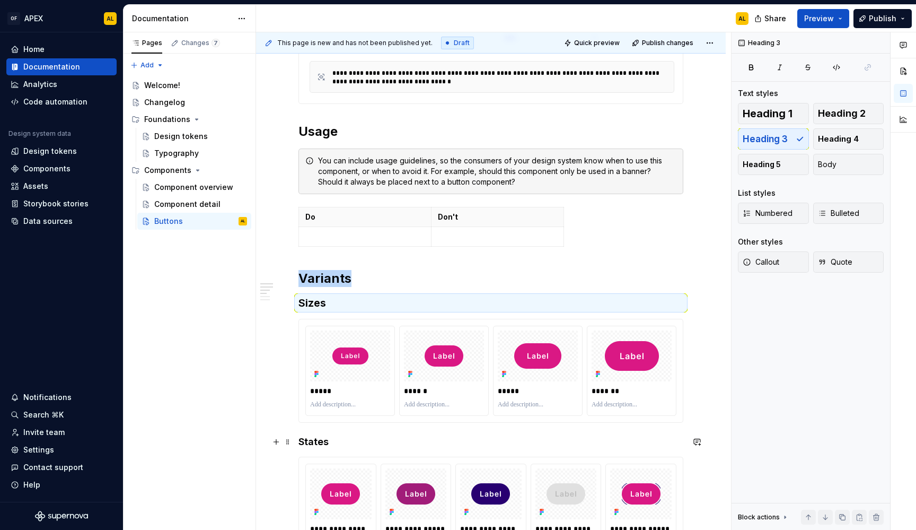
click at [314, 441] on h4 "States" at bounding box center [490, 441] width 385 height 13
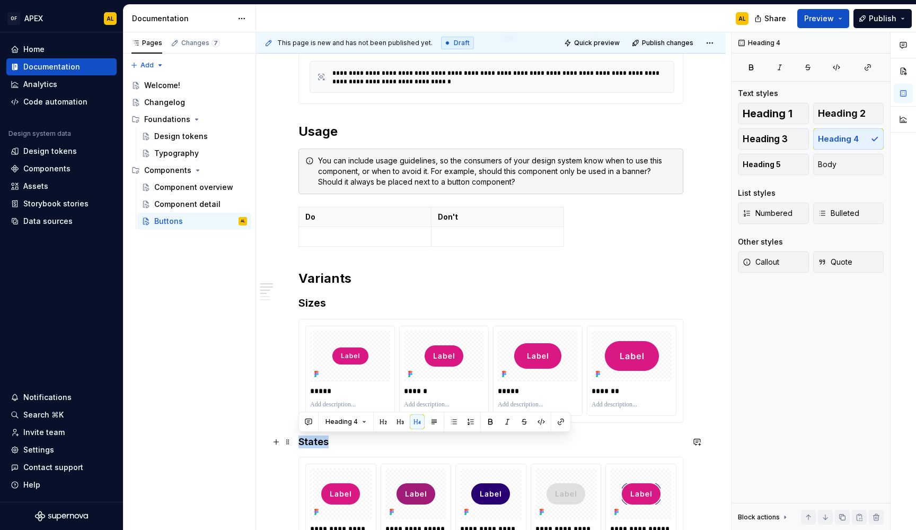
click at [314, 441] on h4 "States" at bounding box center [490, 441] width 385 height 13
click at [338, 427] on button "Heading 4" at bounding box center [346, 421] width 50 height 15
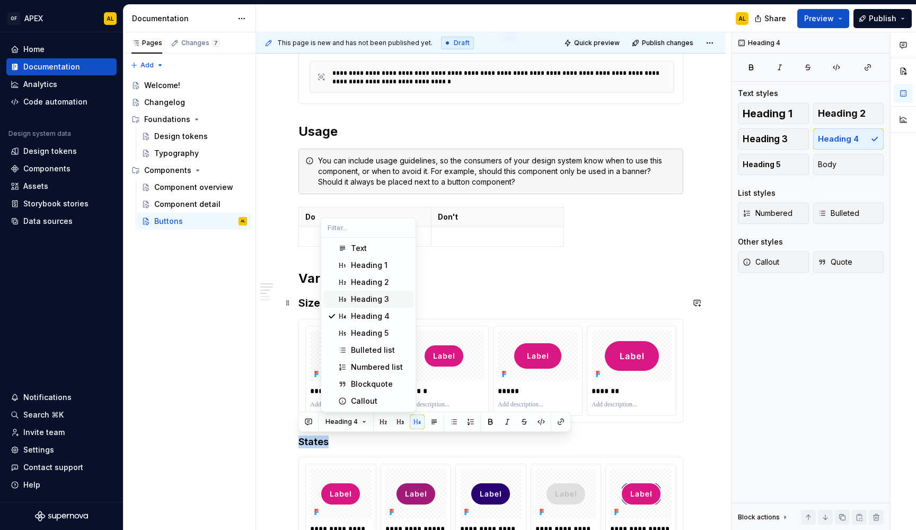
click at [355, 298] on div "Heading 3" at bounding box center [370, 299] width 38 height 11
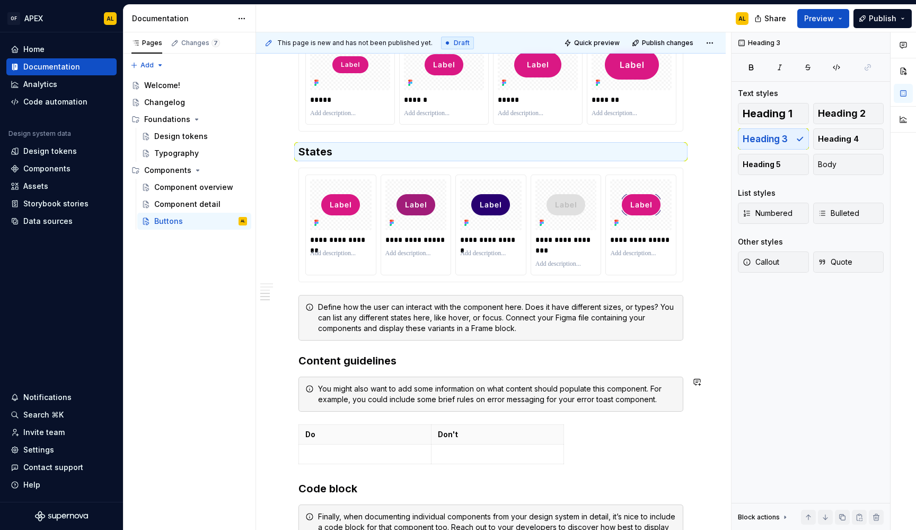
scroll to position [573, 0]
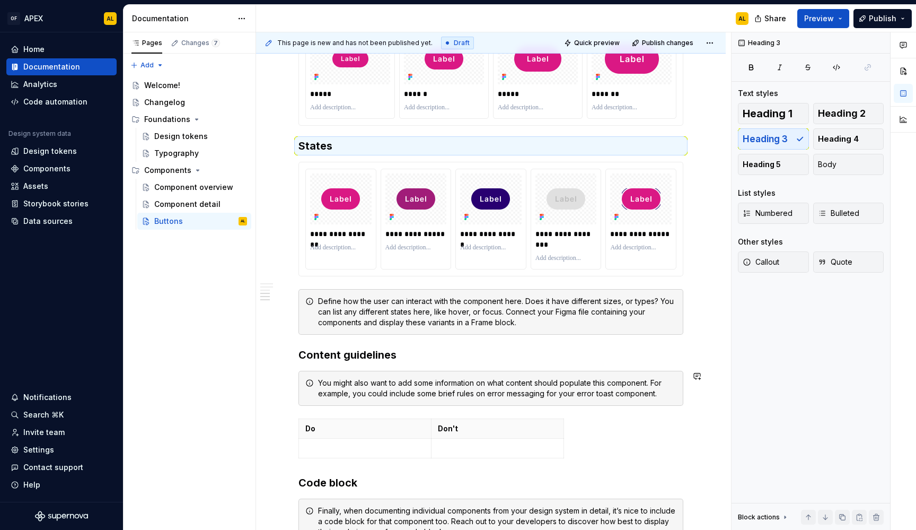
click at [345, 361] on h3 "Content guidelines" at bounding box center [490, 354] width 385 height 15
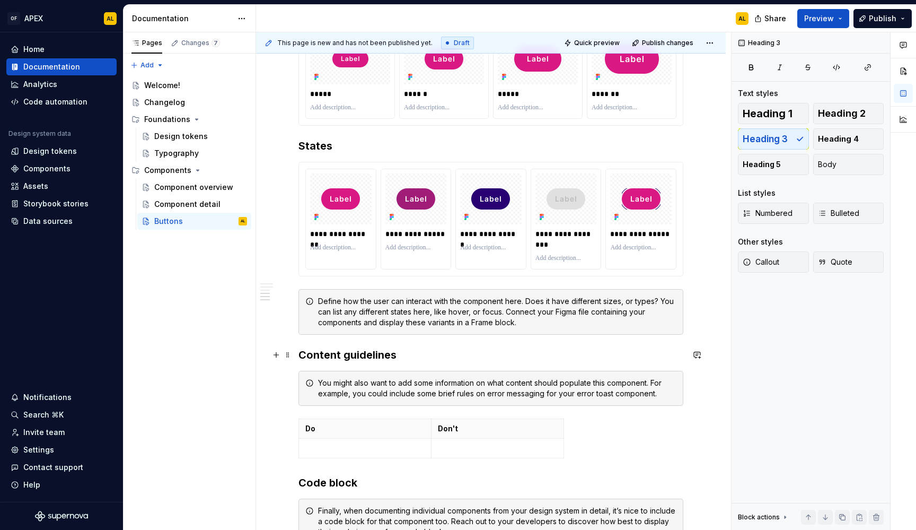
click at [345, 361] on h3 "Content guidelines" at bounding box center [490, 354] width 385 height 15
click at [346, 330] on span "Heading 3" at bounding box center [341, 334] width 32 height 8
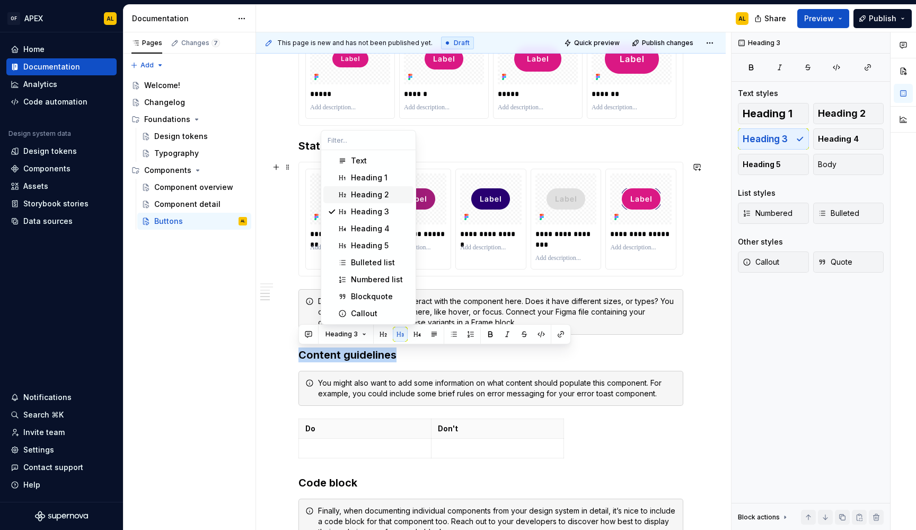
click at [358, 191] on div "Heading 2" at bounding box center [370, 194] width 38 height 11
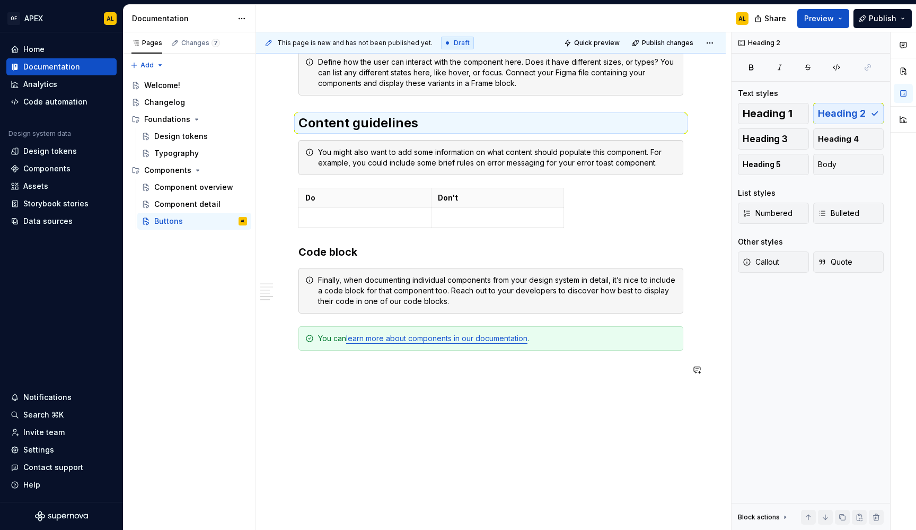
scroll to position [815, 0]
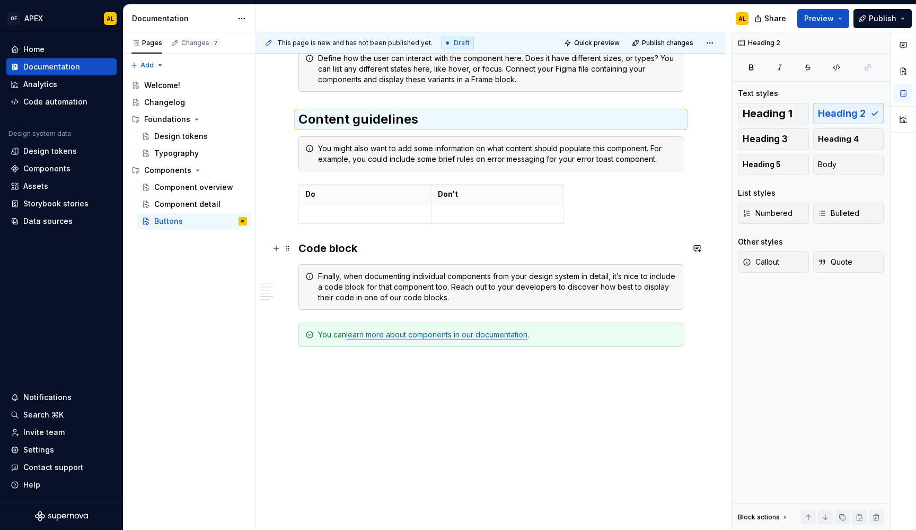
click at [331, 247] on h3 "Code block" at bounding box center [490, 248] width 385 height 15
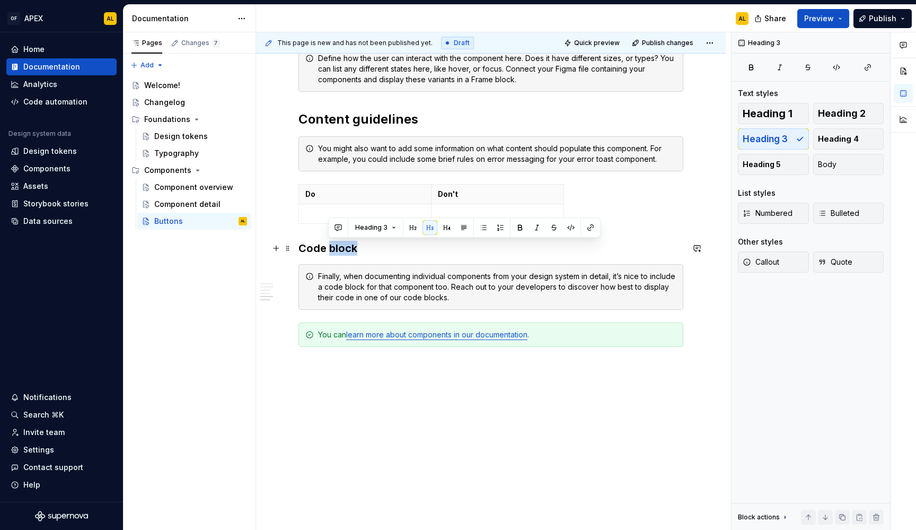
click at [331, 247] on h3 "Code block" at bounding box center [490, 248] width 385 height 15
click at [341, 234] on button "Heading 3" at bounding box center [346, 227] width 50 height 15
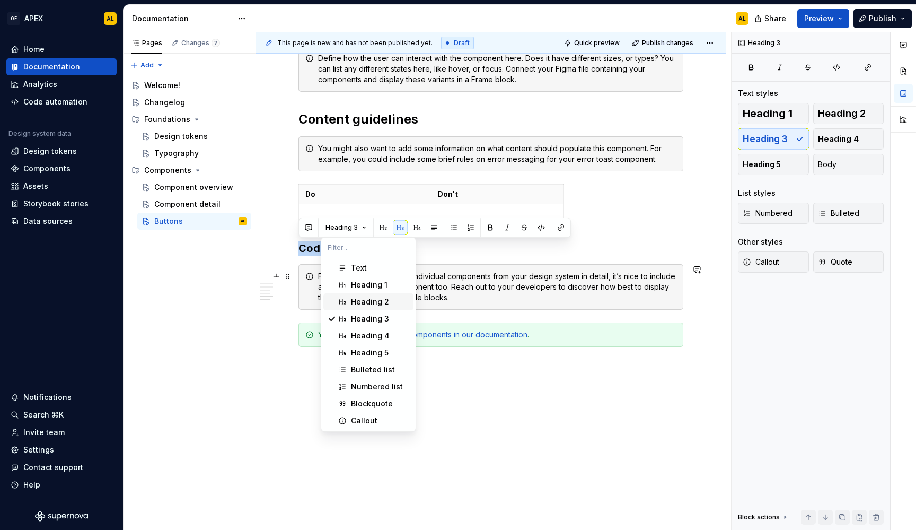
click at [346, 302] on div "Suggestions" at bounding box center [342, 301] width 8 height 8
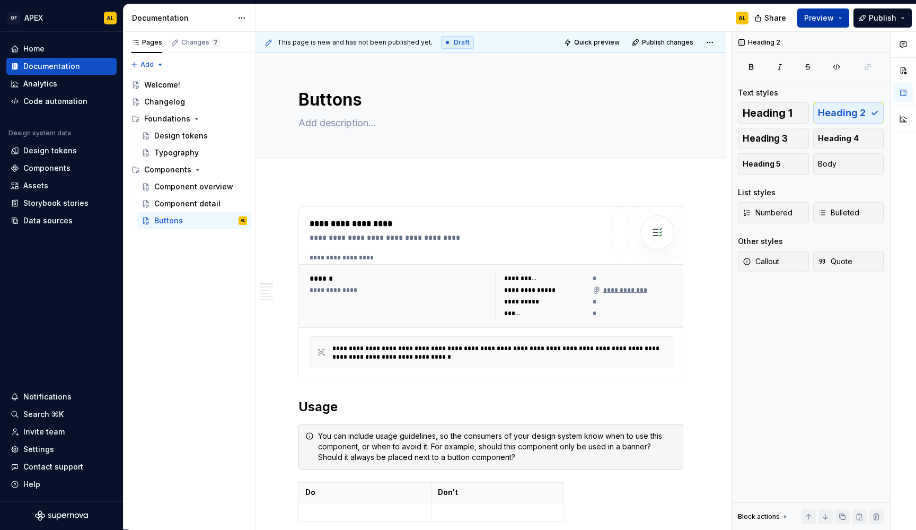
scroll to position [0, 0]
click at [824, 17] on span "Preview" at bounding box center [819, 18] width 30 height 11
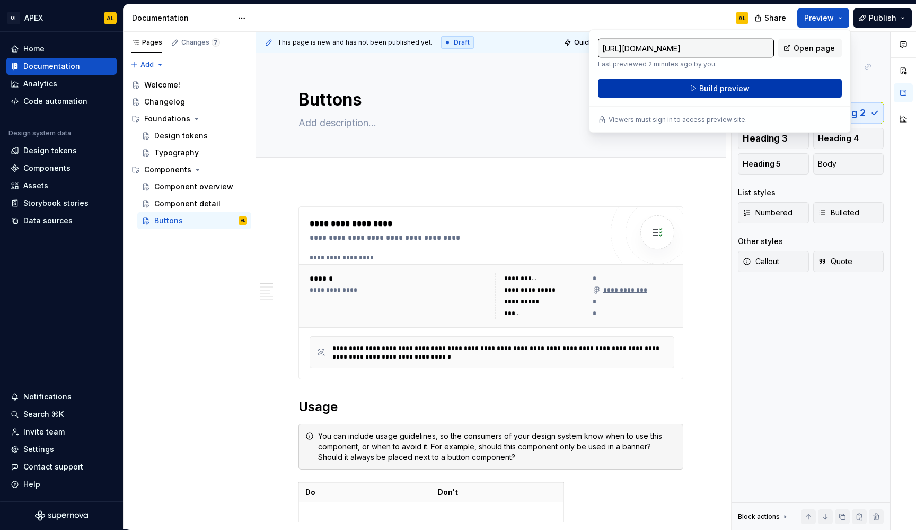
click at [704, 91] on span "Build preview" at bounding box center [724, 88] width 50 height 11
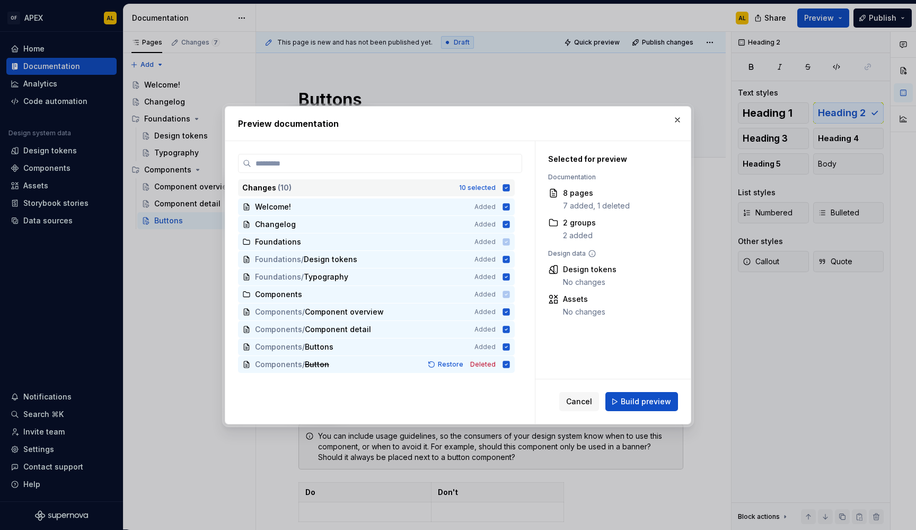
click at [505, 191] on icon at bounding box center [506, 187] width 8 height 8
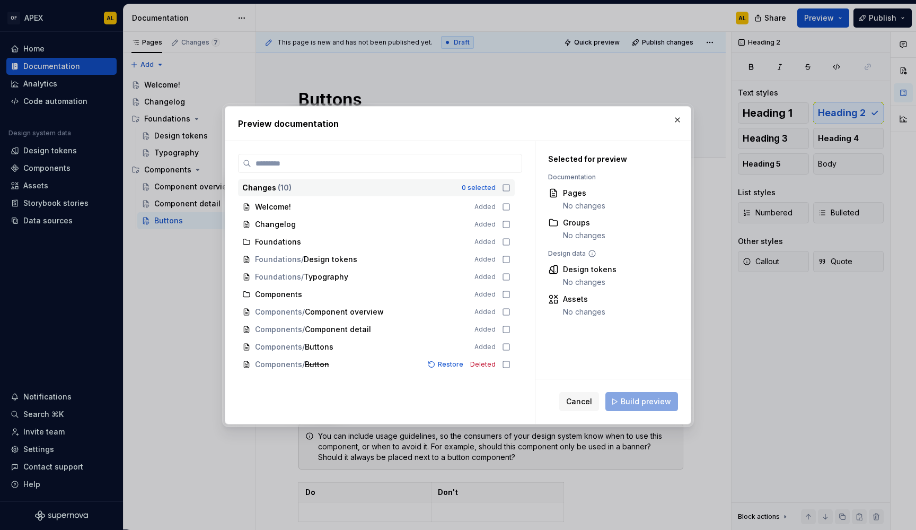
click at [505, 191] on icon at bounding box center [506, 187] width 8 height 8
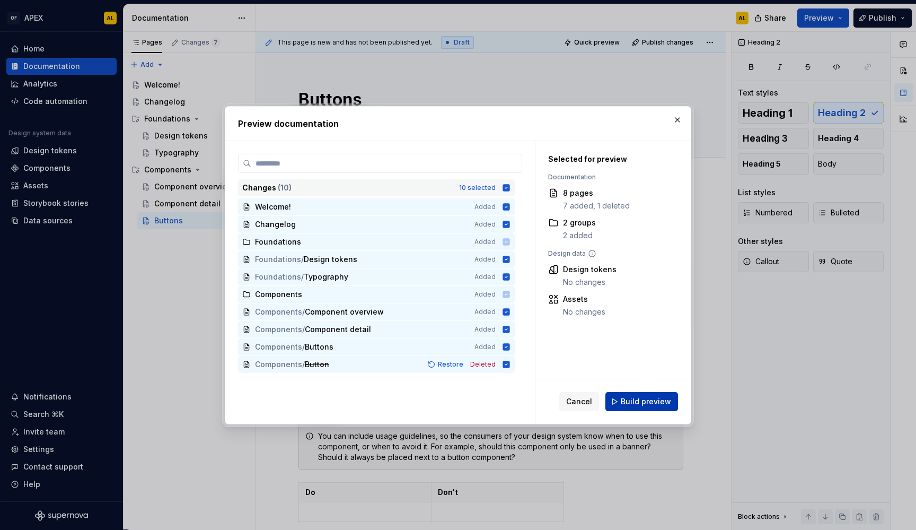
click at [636, 398] on span "Build preview" at bounding box center [646, 401] width 50 height 11
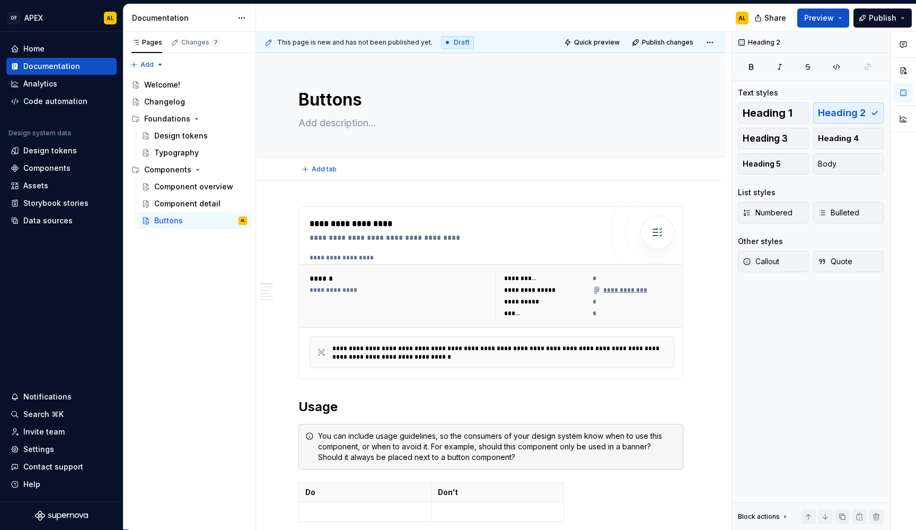
type textarea "*"
click at [373, 410] on h2 "Usage" at bounding box center [490, 406] width 385 height 17
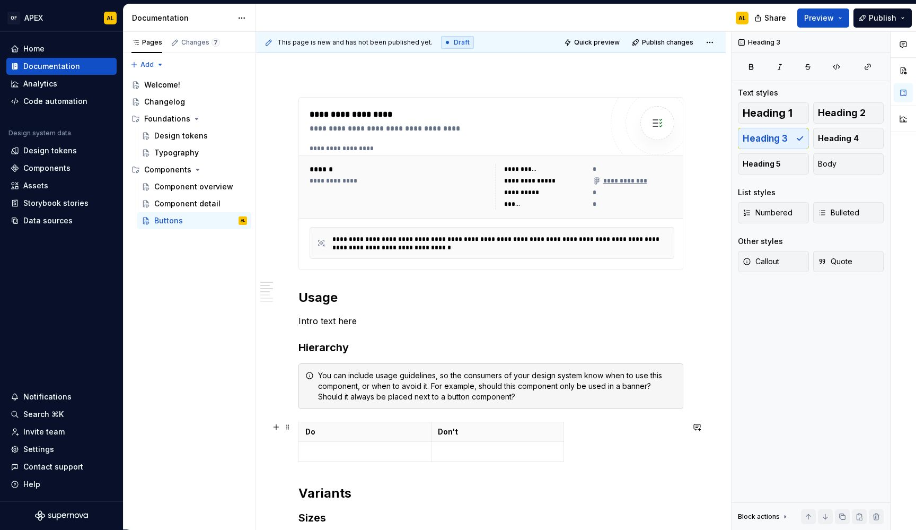
scroll to position [120, 0]
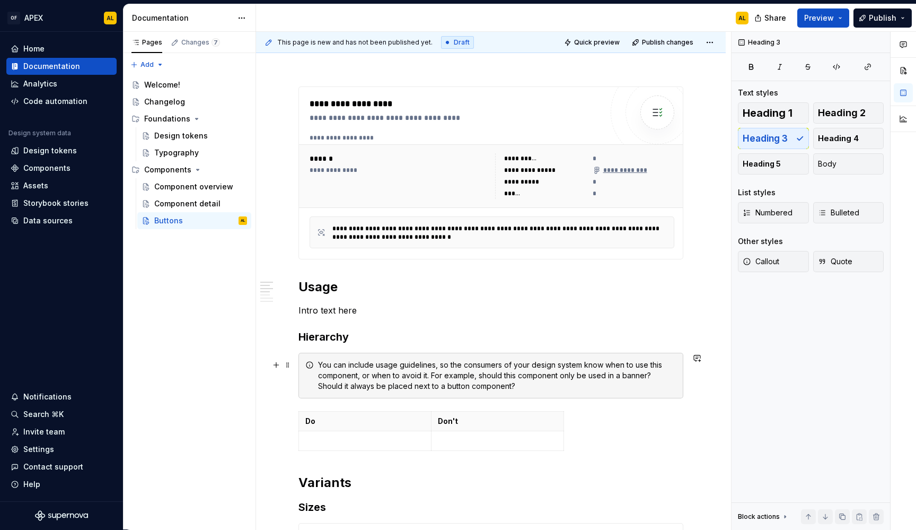
click at [343, 372] on div "You can include usage guidelines, so the consumers of your design system know w…" at bounding box center [497, 375] width 358 height 32
click at [400, 371] on div "You can include usage guidelines, so the consumers of your design system know w…" at bounding box center [497, 375] width 358 height 32
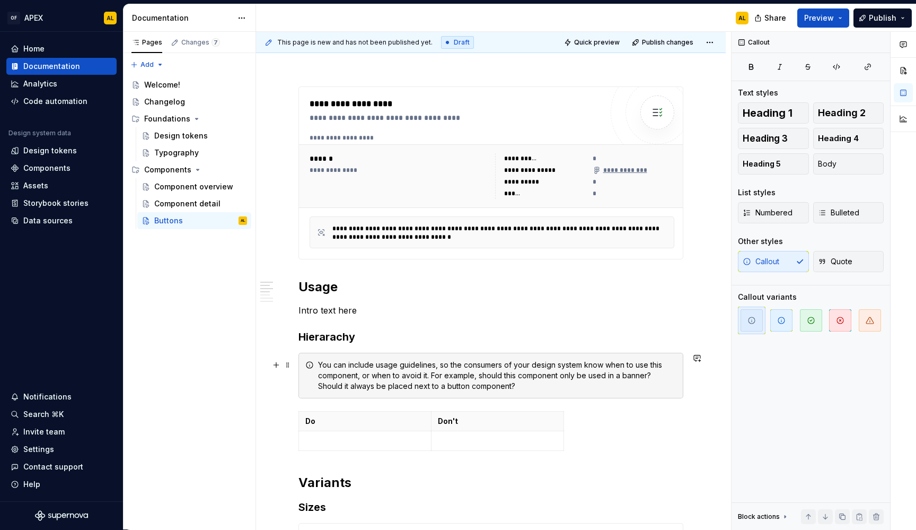
click at [568, 381] on div "You can include usage guidelines, so the consumers of your design system know w…" at bounding box center [497, 375] width 358 height 32
click at [289, 366] on span at bounding box center [288, 364] width 8 height 15
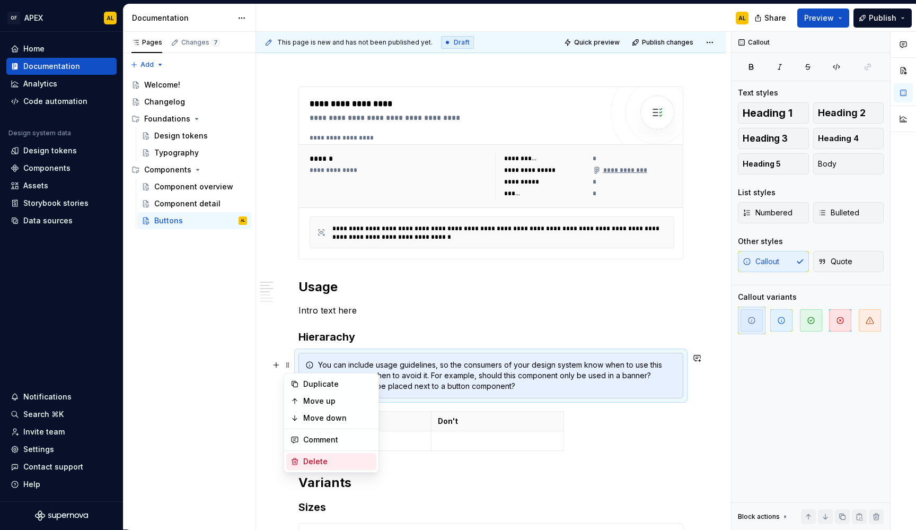
click at [321, 455] on div "Delete" at bounding box center [331, 461] width 90 height 17
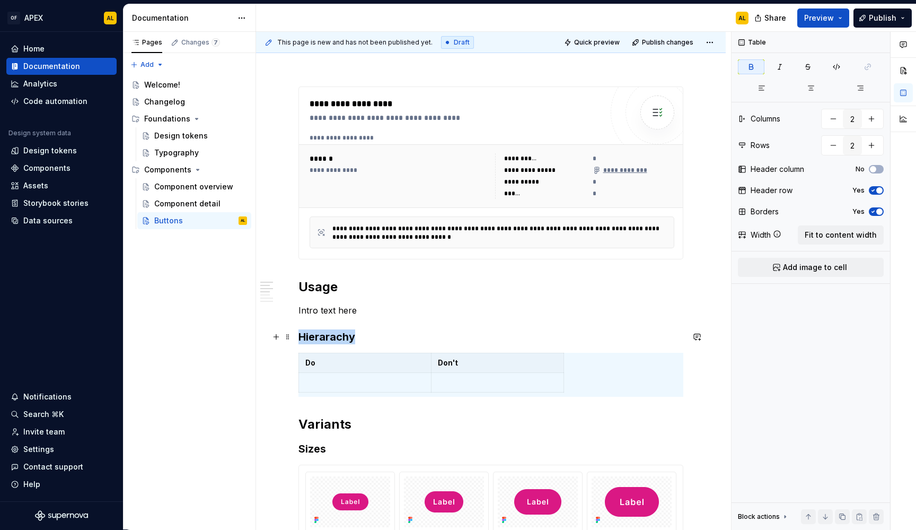
click at [395, 343] on h3 "Hierarachy" at bounding box center [490, 336] width 385 height 15
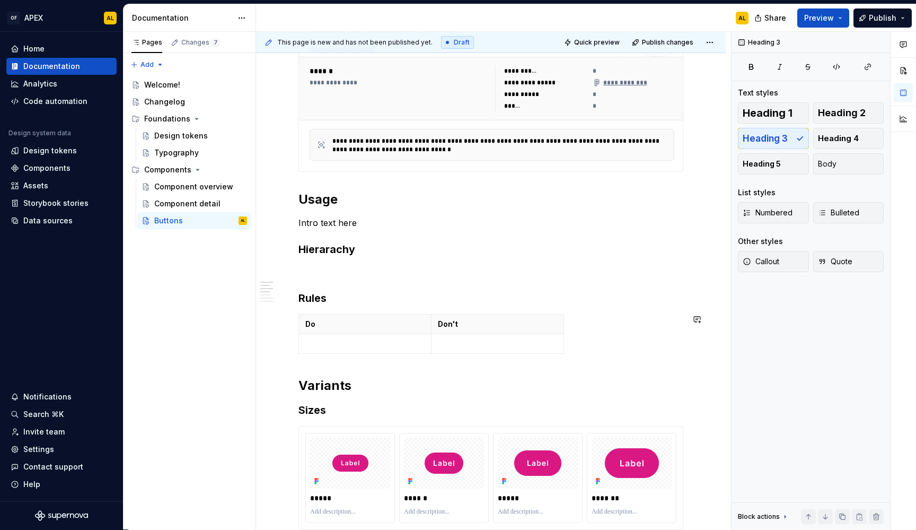
scroll to position [209, 0]
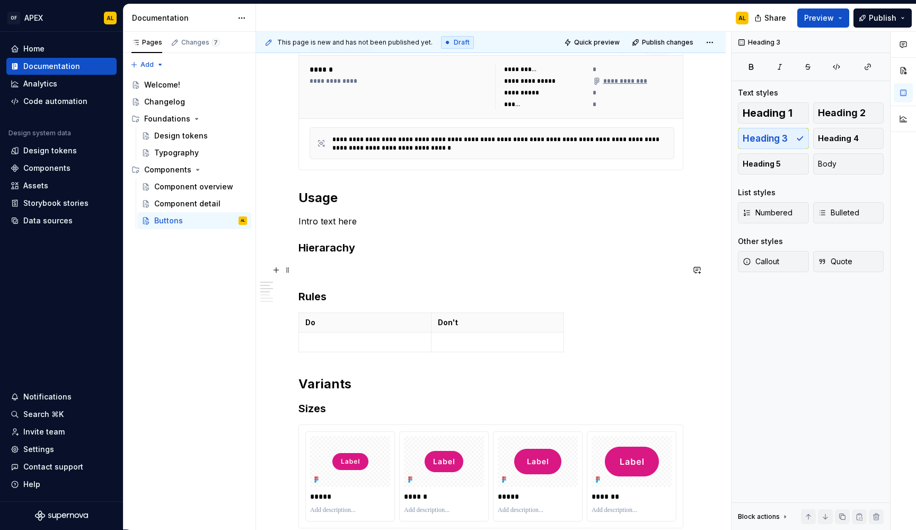
click at [362, 270] on p at bounding box center [490, 269] width 385 height 13
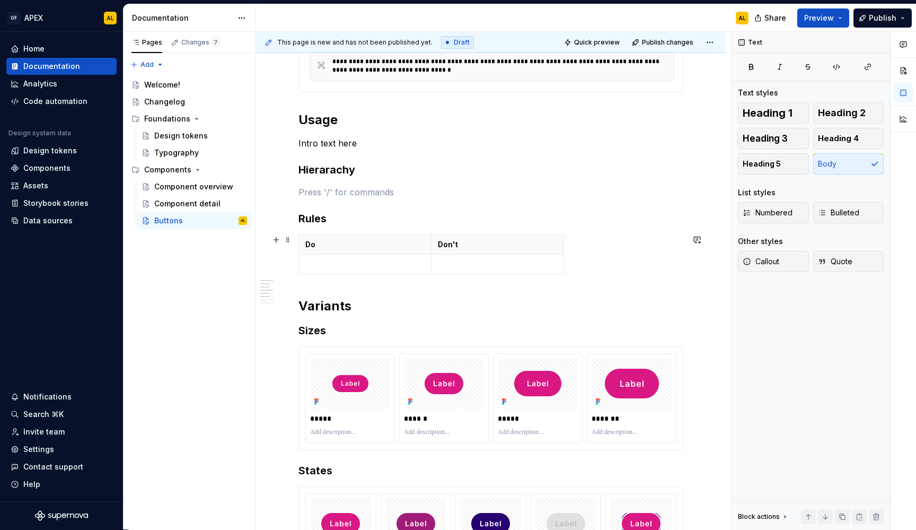
scroll to position [287, 0]
click at [342, 446] on div "***** ****** ***** *******" at bounding box center [491, 397] width 384 height 103
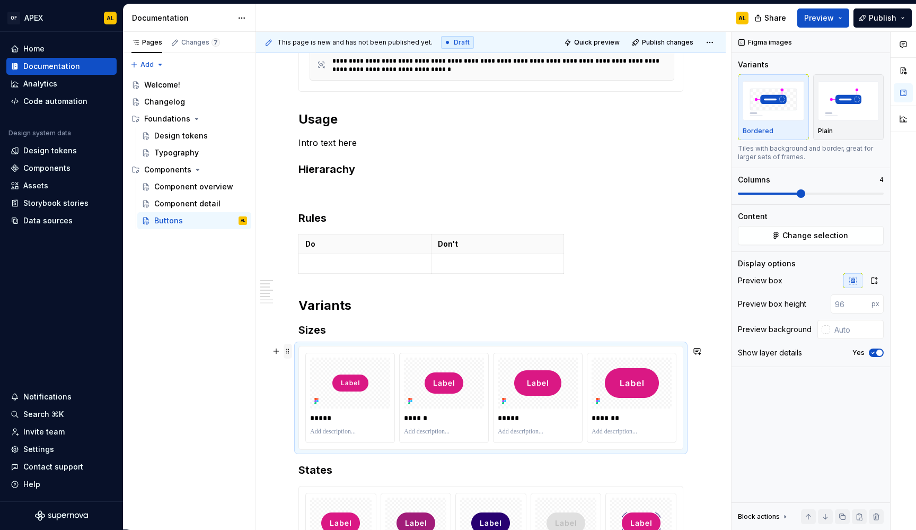
click at [286, 349] on span at bounding box center [288, 351] width 8 height 15
click at [312, 372] on div "Duplicate" at bounding box center [337, 370] width 69 height 11
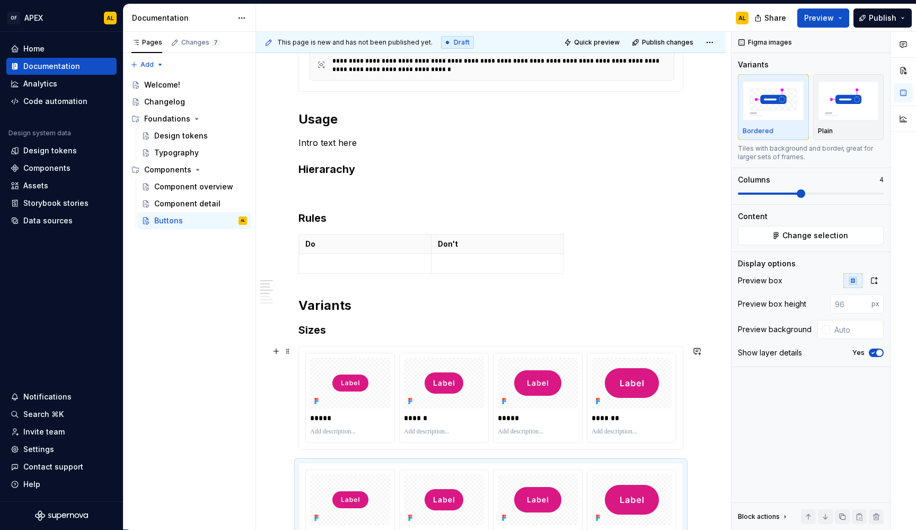
scroll to position [324, 0]
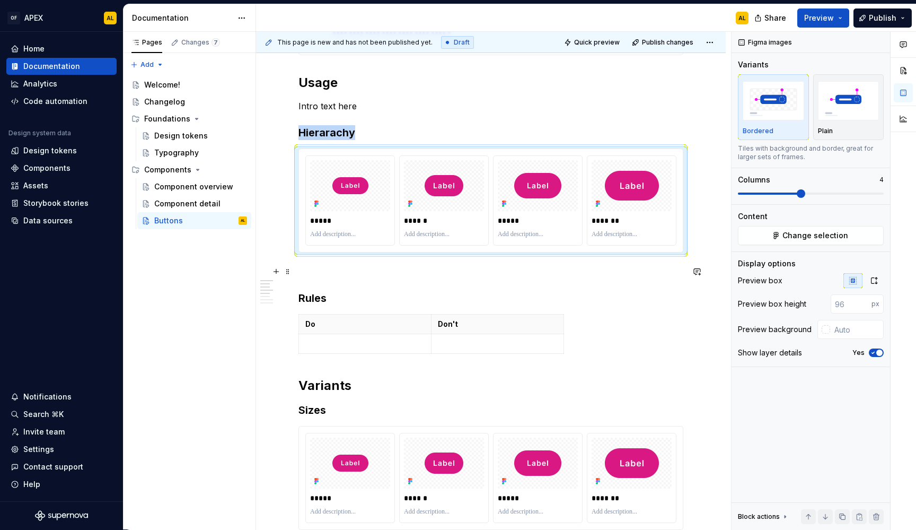
click at [338, 274] on p at bounding box center [490, 271] width 385 height 13
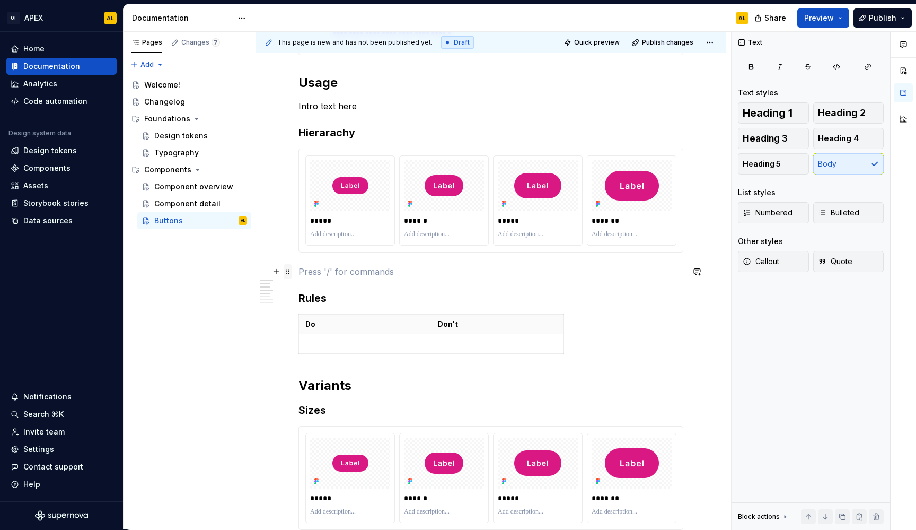
click at [286, 274] on span at bounding box center [288, 271] width 8 height 15
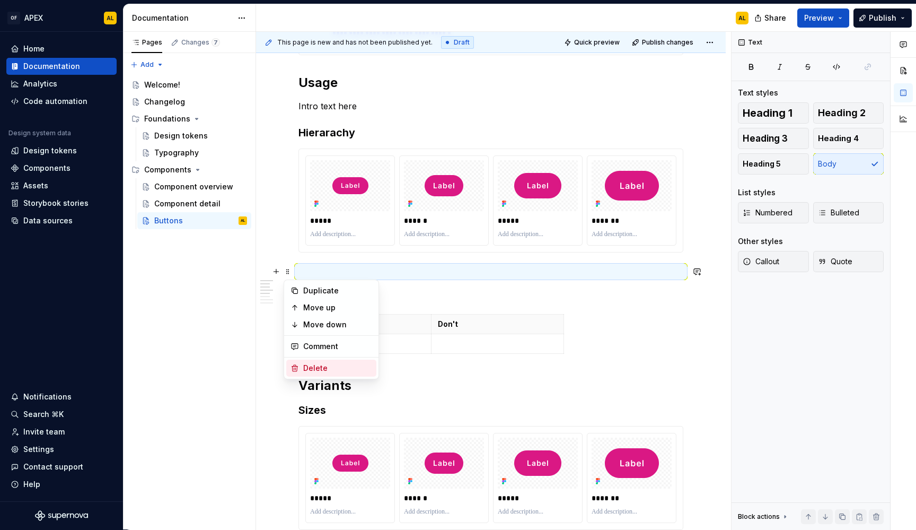
click at [338, 370] on div "Delete" at bounding box center [337, 368] width 69 height 11
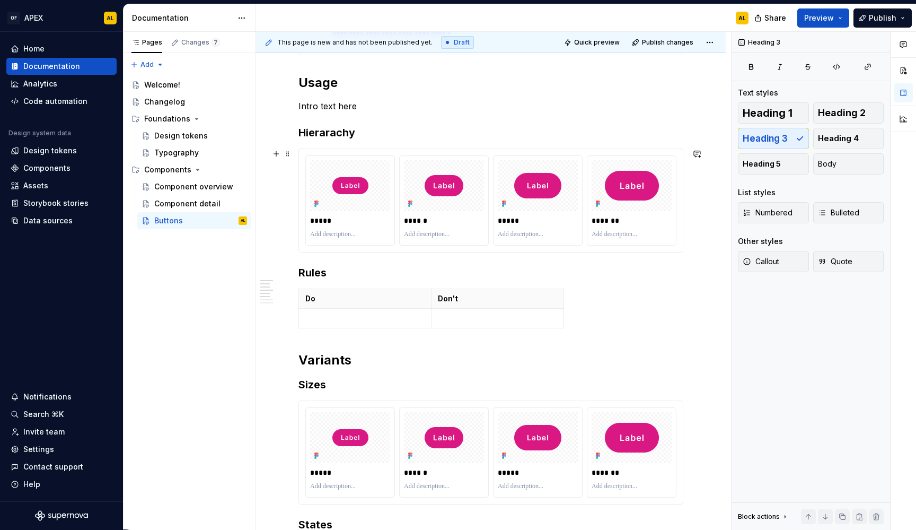
click at [692, 239] on div "**********" at bounding box center [491, 515] width 470 height 1317
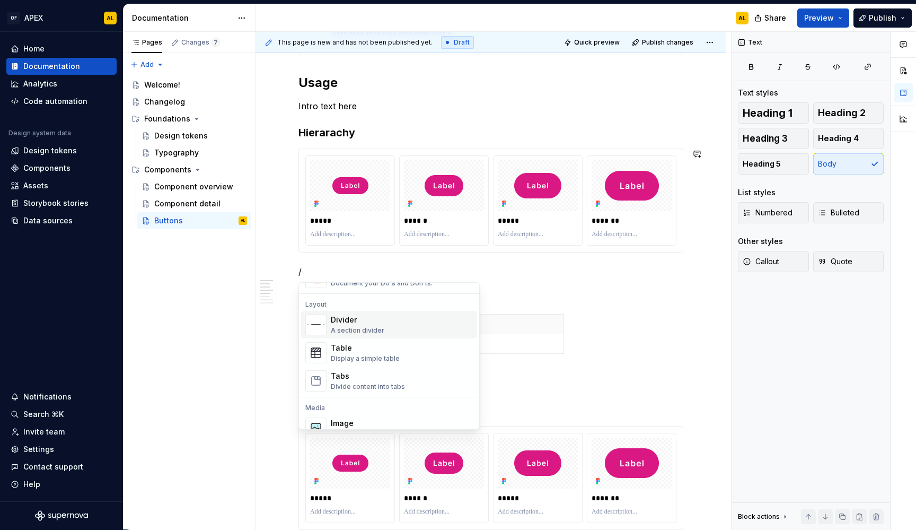
scroll to position [332, 0]
click at [394, 332] on div "Divider A section divider" at bounding box center [402, 328] width 142 height 21
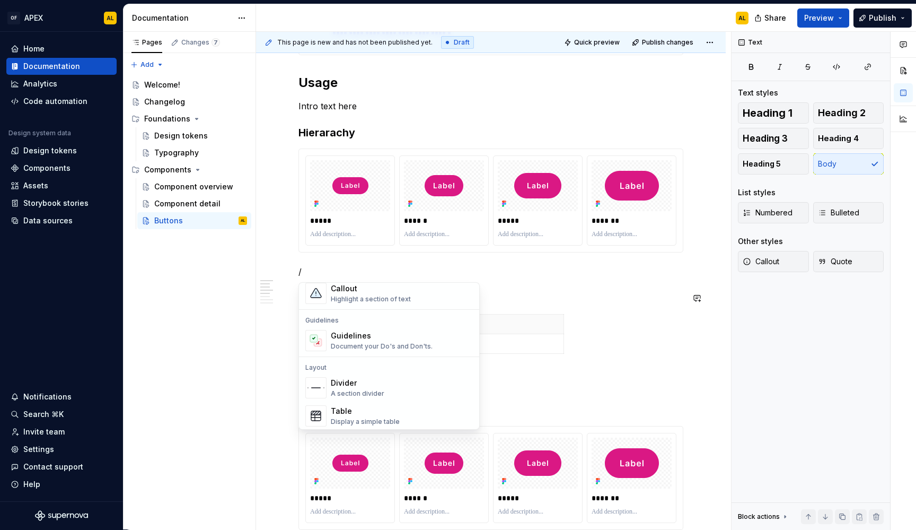
scroll to position [280, 0]
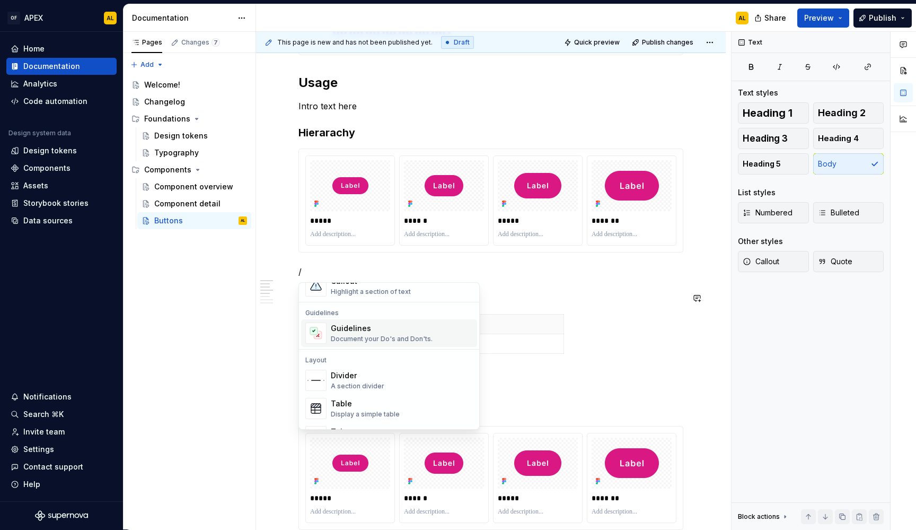
click at [363, 336] on div "Document your Do's and Don'ts." at bounding box center [382, 339] width 102 height 8
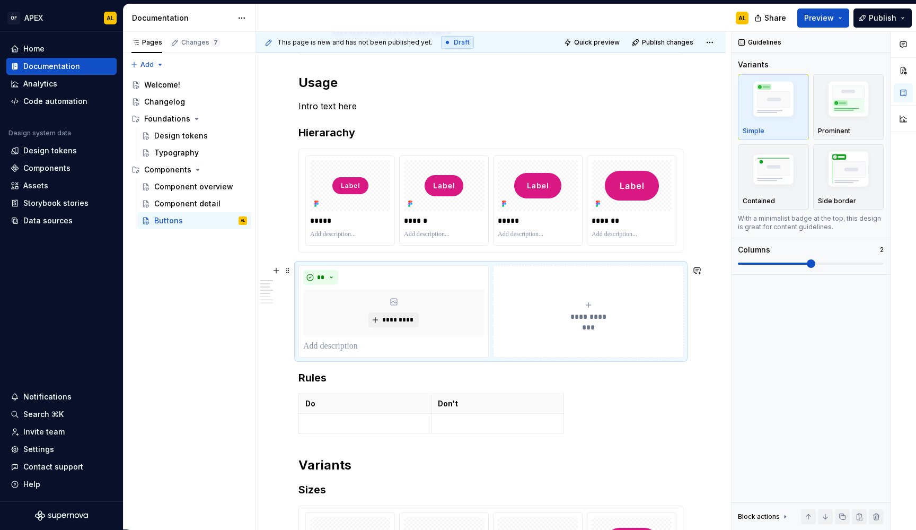
click at [552, 301] on div "**********" at bounding box center [588, 311] width 181 height 21
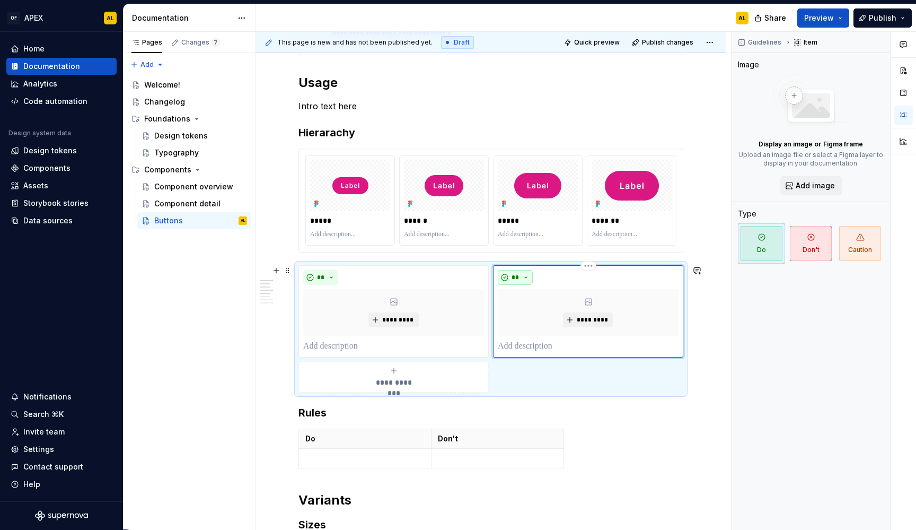
click at [525, 275] on button "**" at bounding box center [515, 277] width 35 height 15
click at [548, 314] on div "Don't" at bounding box center [540, 315] width 20 height 11
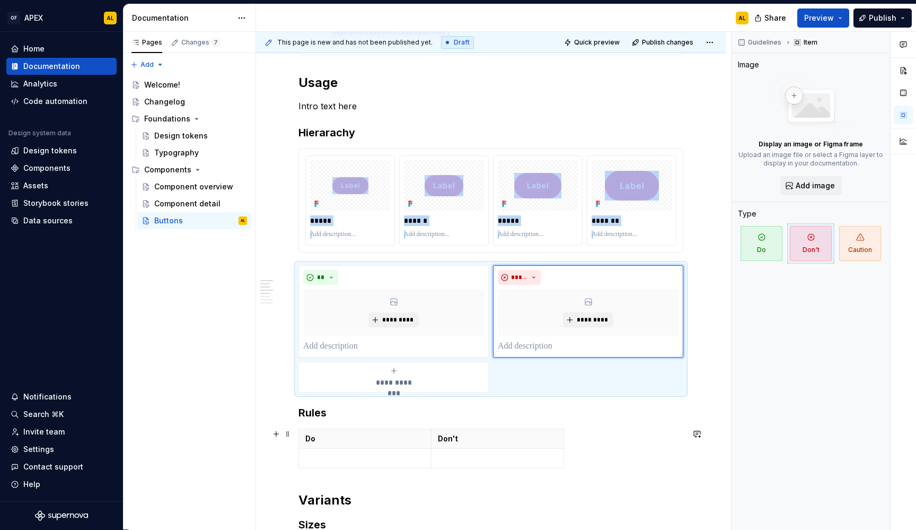
click at [608, 445] on div "Do Don't" at bounding box center [490, 450] width 385 height 44
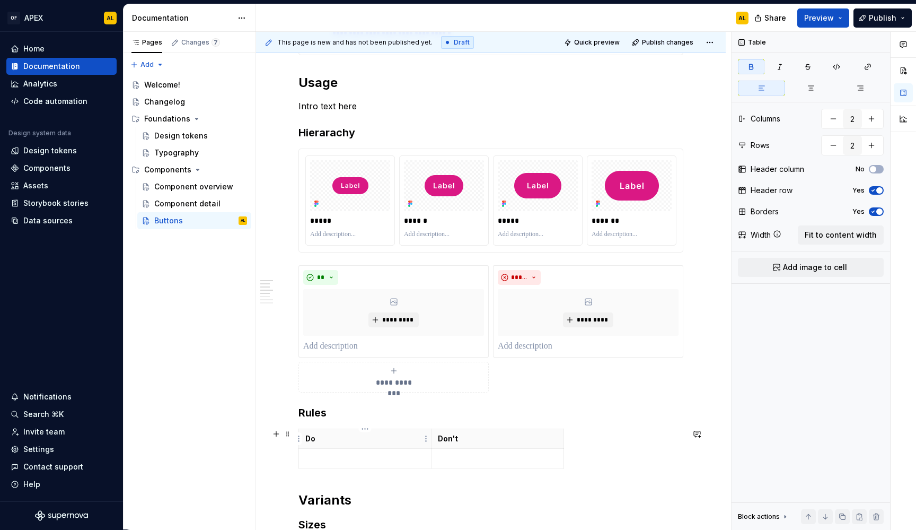
click at [397, 442] on p "Do" at bounding box center [364, 438] width 119 height 11
click at [286, 433] on span at bounding box center [288, 433] width 8 height 15
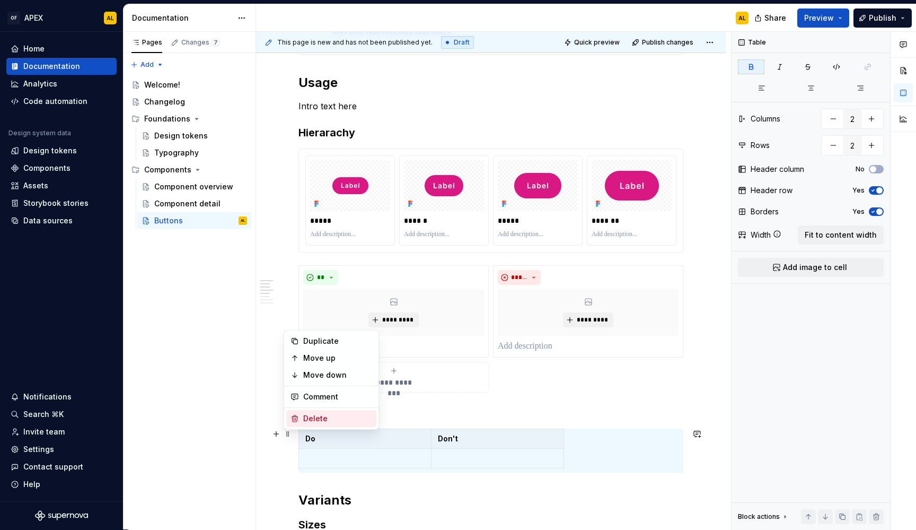
click at [300, 421] on div "Delete" at bounding box center [331, 418] width 90 height 17
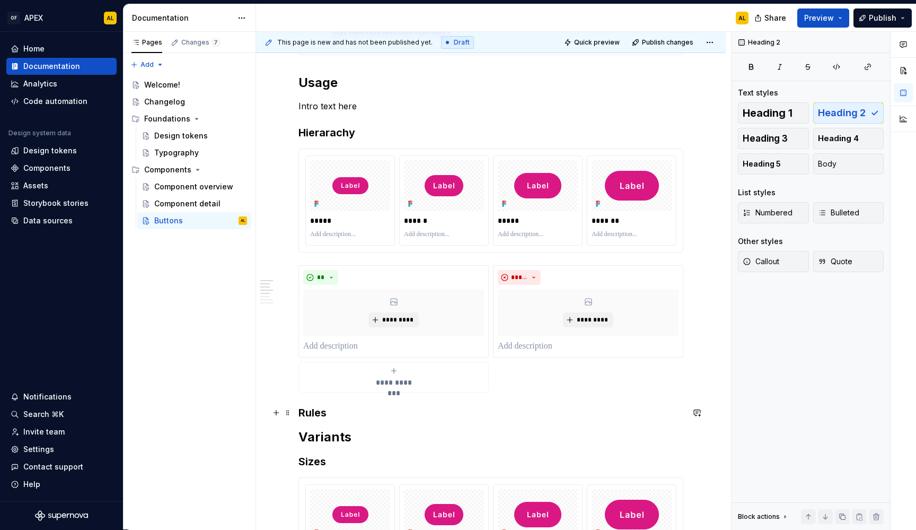
click at [311, 411] on h3 "Rules" at bounding box center [490, 412] width 385 height 15
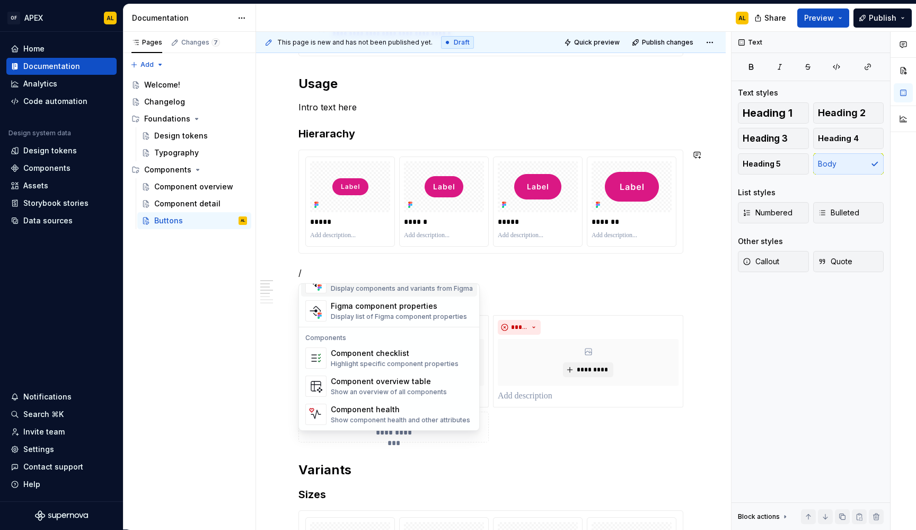
scroll to position [1055, 0]
click at [406, 383] on div "Component overview table" at bounding box center [389, 381] width 116 height 11
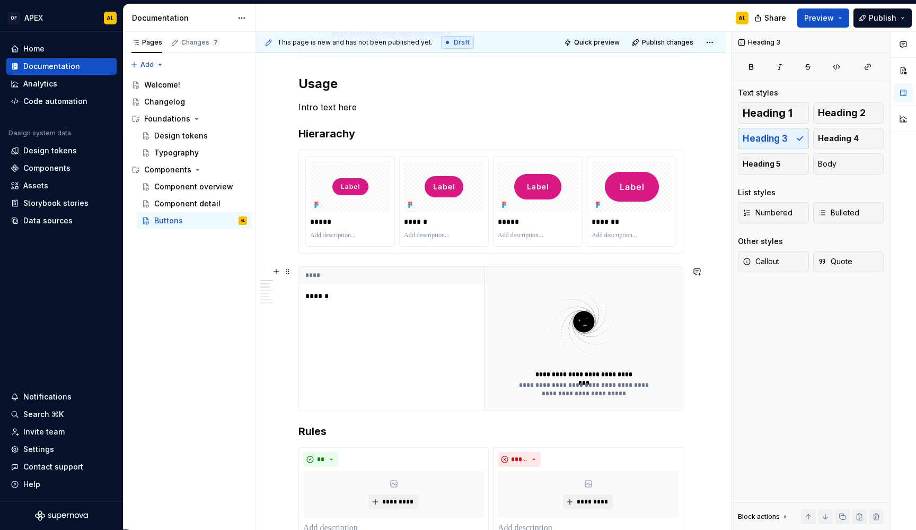
click at [412, 313] on div "**** ******" at bounding box center [391, 339] width 185 height 144
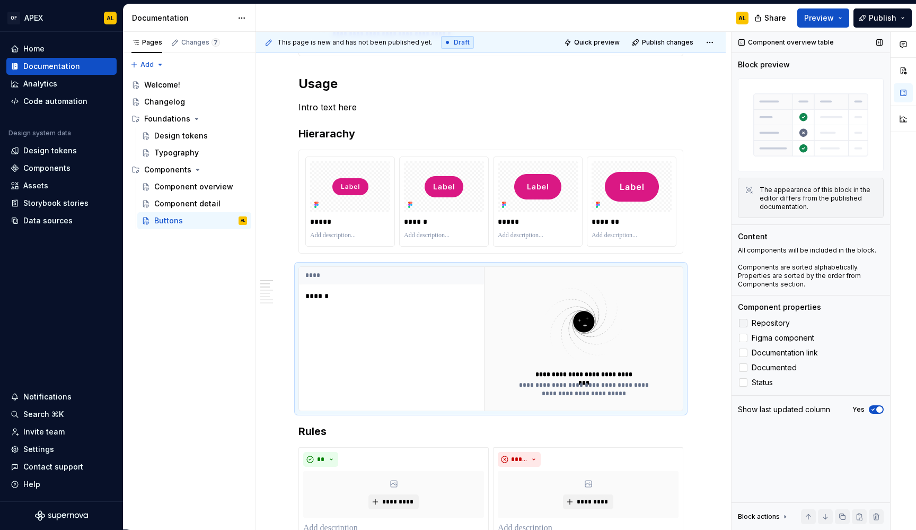
click at [777, 323] on span "Repository" at bounding box center [771, 323] width 38 height 8
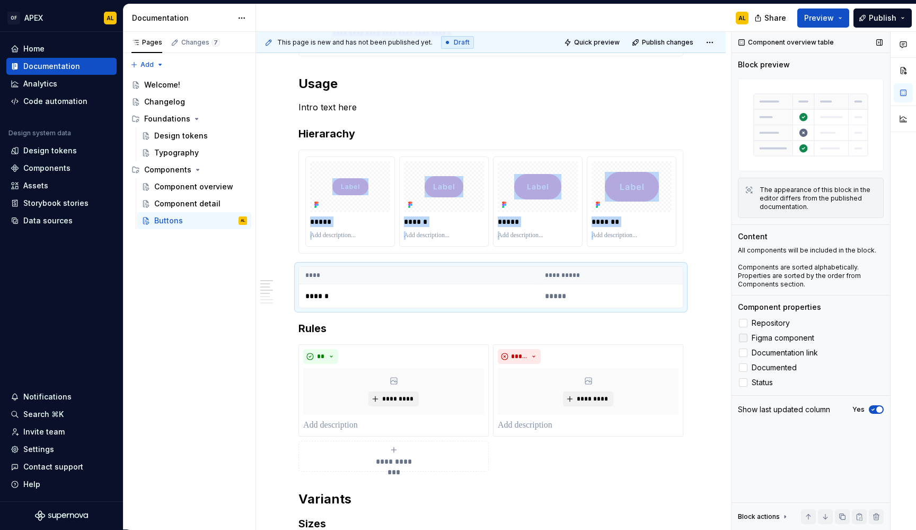
click at [785, 338] on span "Figma component" at bounding box center [783, 337] width 63 height 8
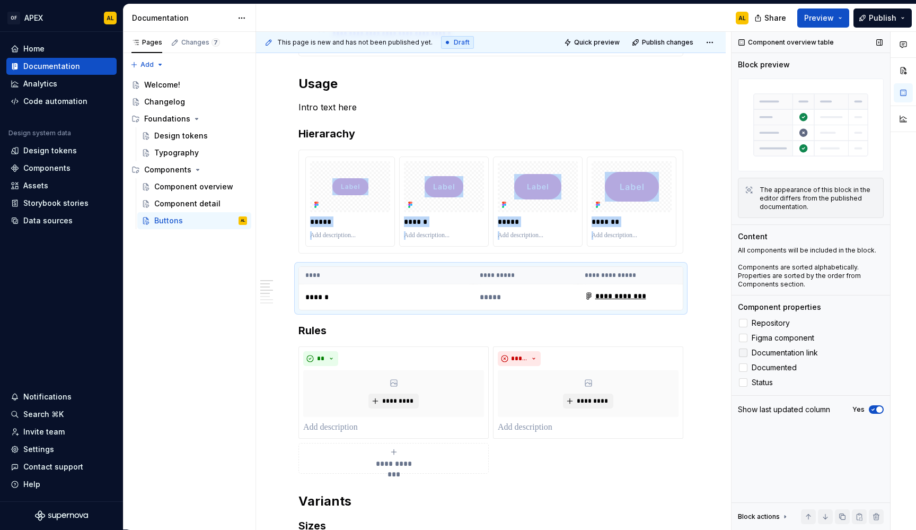
click at [789, 350] on span "Documentation link" at bounding box center [785, 352] width 66 height 8
click at [789, 369] on span "Documented" at bounding box center [774, 367] width 45 height 8
click at [769, 379] on span "Status" at bounding box center [762, 382] width 21 height 8
click at [768, 380] on span "Status" at bounding box center [762, 382] width 21 height 8
click at [771, 368] on span "Documented" at bounding box center [774, 367] width 45 height 8
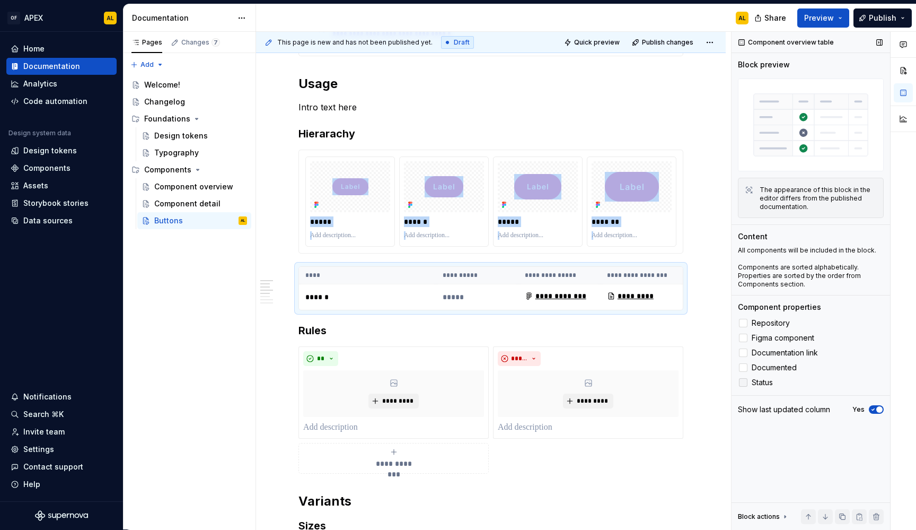
click at [764, 381] on span "Status" at bounding box center [762, 382] width 21 height 8
click at [290, 271] on span at bounding box center [288, 271] width 8 height 15
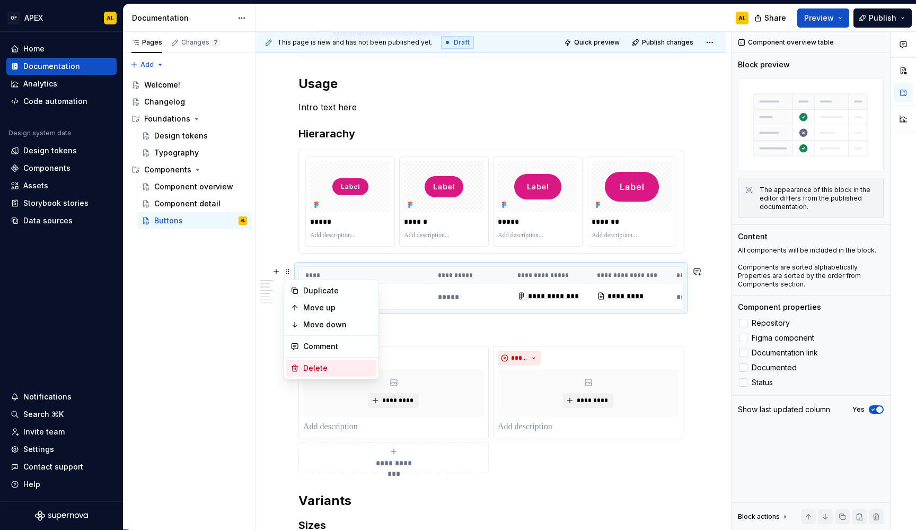
click at [315, 363] on div "Delete" at bounding box center [337, 368] width 69 height 11
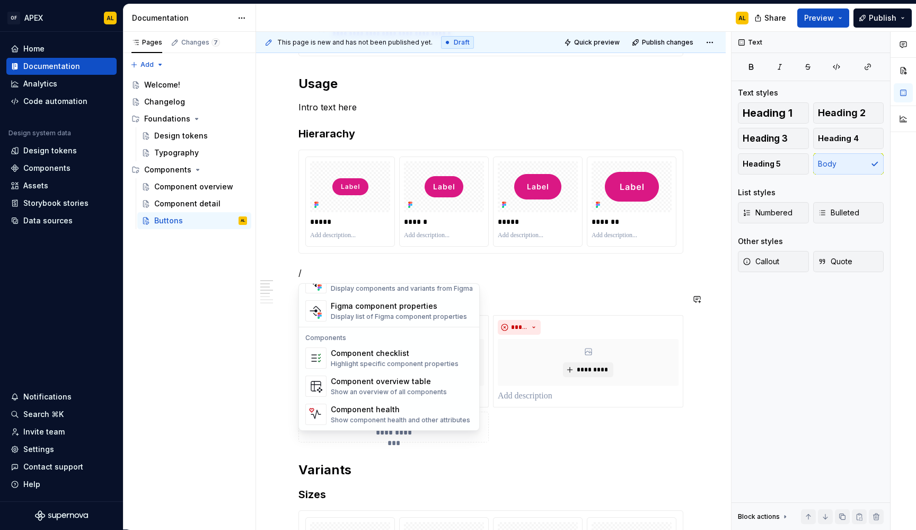
scroll to position [1055, 0]
click at [376, 419] on div "Show component health and other attributes" at bounding box center [400, 420] width 139 height 8
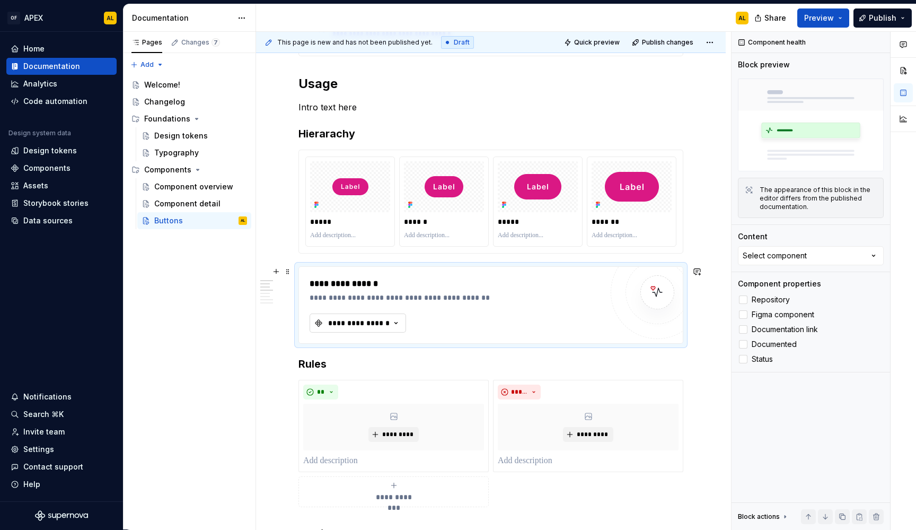
click at [364, 320] on div "**********" at bounding box center [359, 323] width 64 height 11
click at [364, 365] on div "Button" at bounding box center [406, 365] width 133 height 11
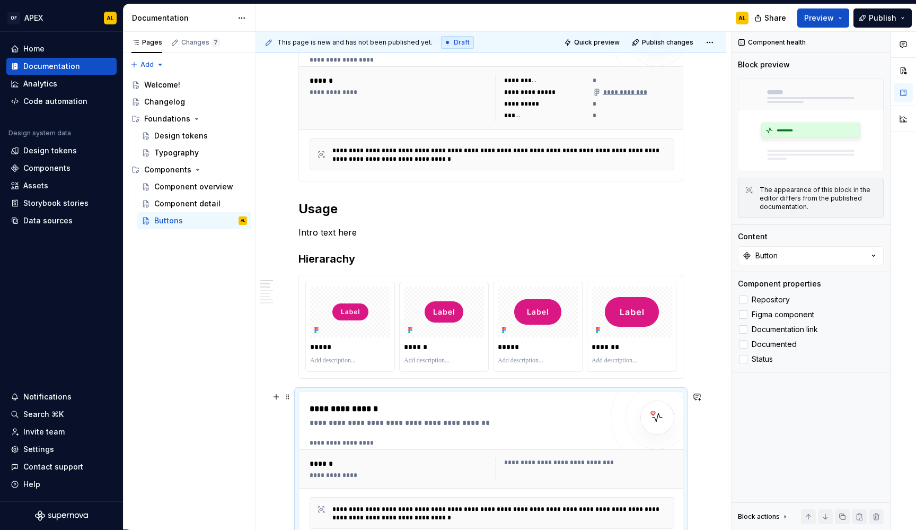
scroll to position [266, 0]
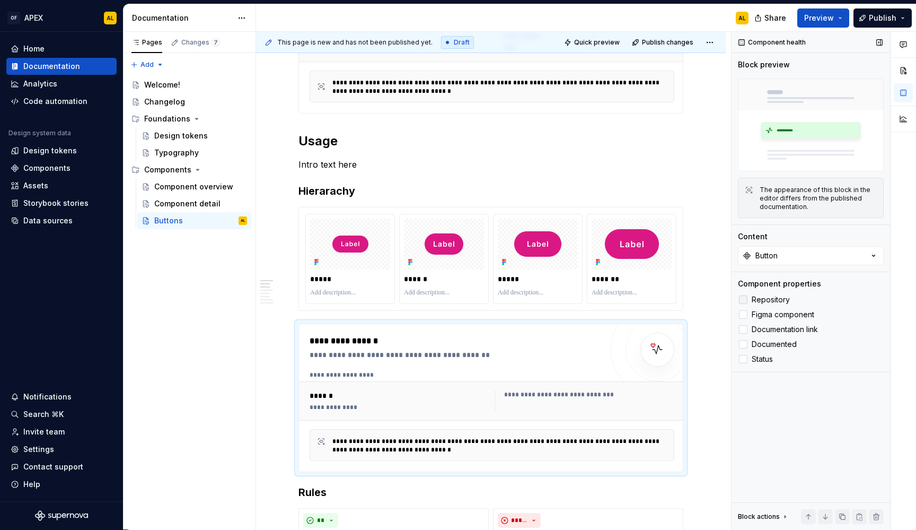
click at [762, 294] on label "Repository" at bounding box center [811, 299] width 146 height 13
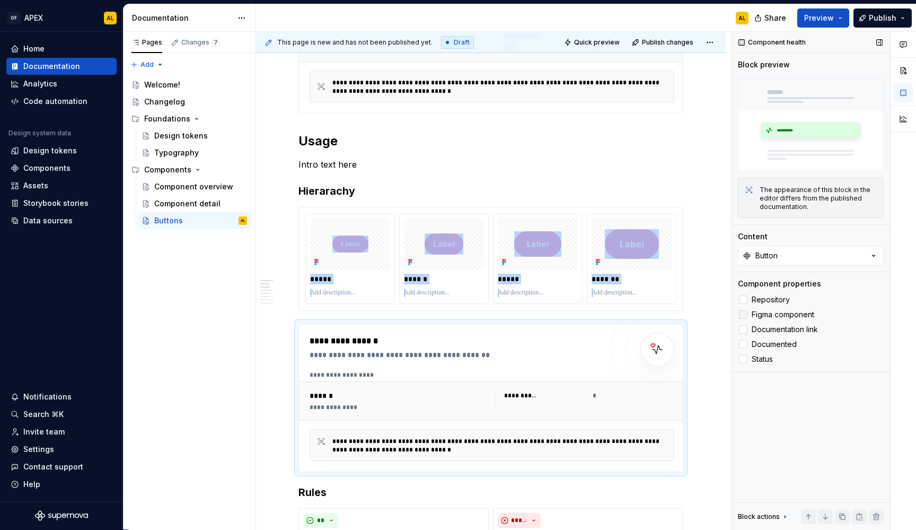
click at [782, 314] on span "Figma component" at bounding box center [783, 314] width 63 height 8
click at [791, 328] on span "Documentation link" at bounding box center [785, 329] width 66 height 8
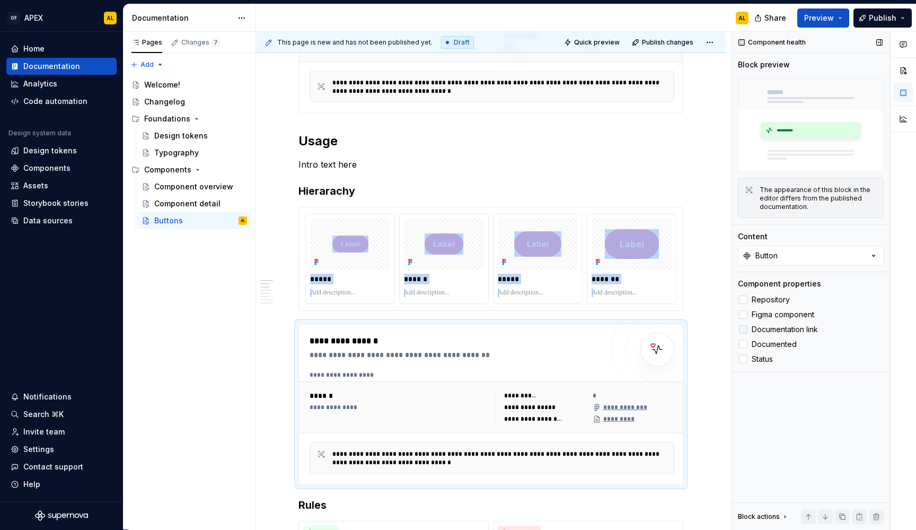
click at [787, 327] on span "Documentation link" at bounding box center [785, 329] width 66 height 8
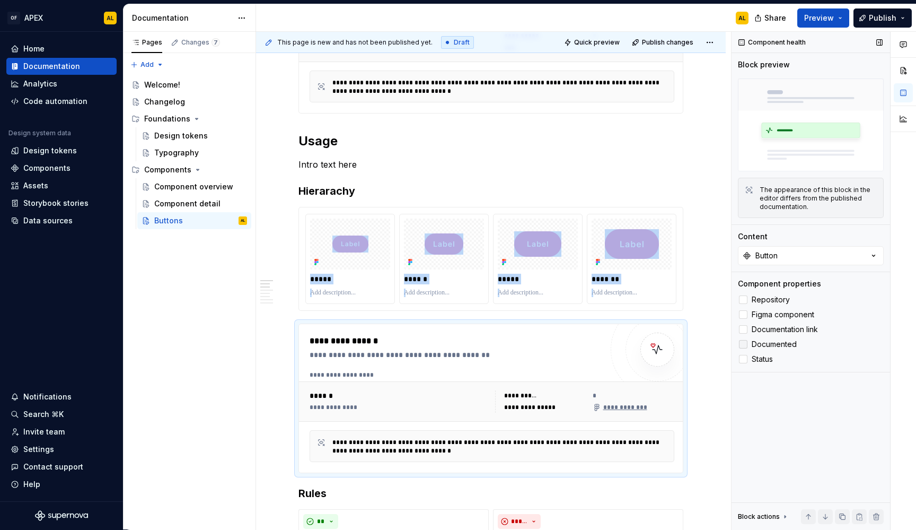
click at [782, 345] on span "Documented" at bounding box center [774, 344] width 45 height 8
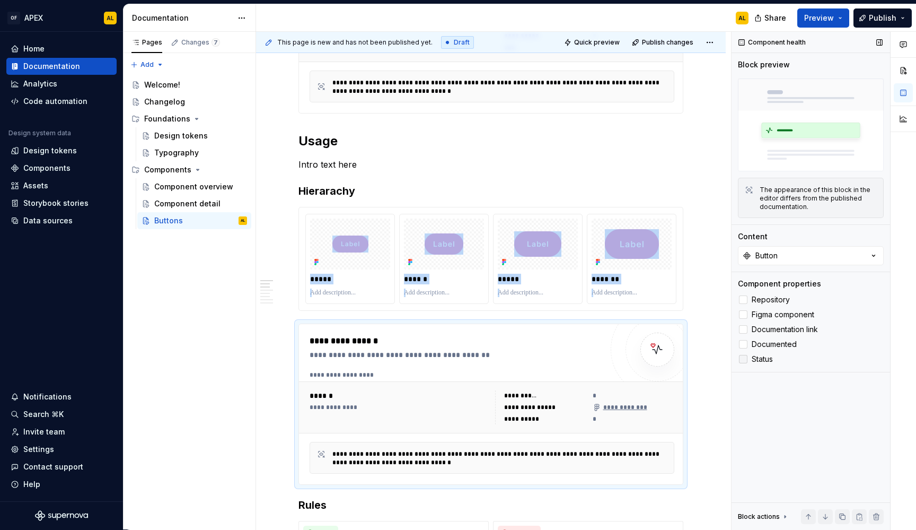
click at [767, 364] on label "Status" at bounding box center [811, 359] width 146 height 13
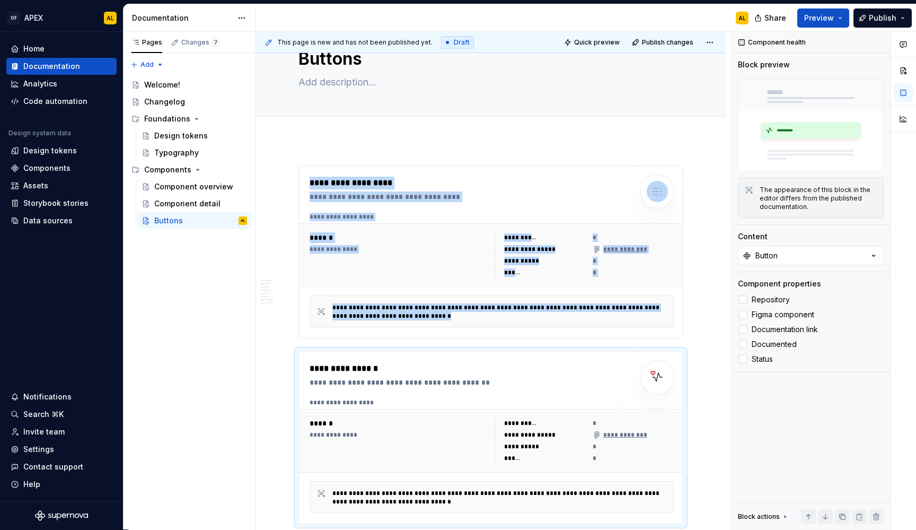
scroll to position [42, 0]
click at [487, 222] on div "**********" at bounding box center [492, 254] width 386 height 64
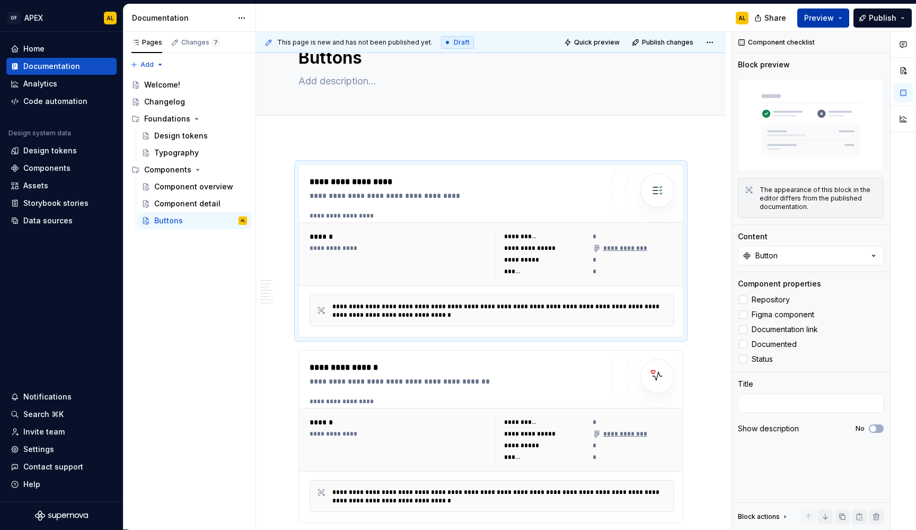
click at [815, 17] on span "Preview" at bounding box center [819, 18] width 30 height 11
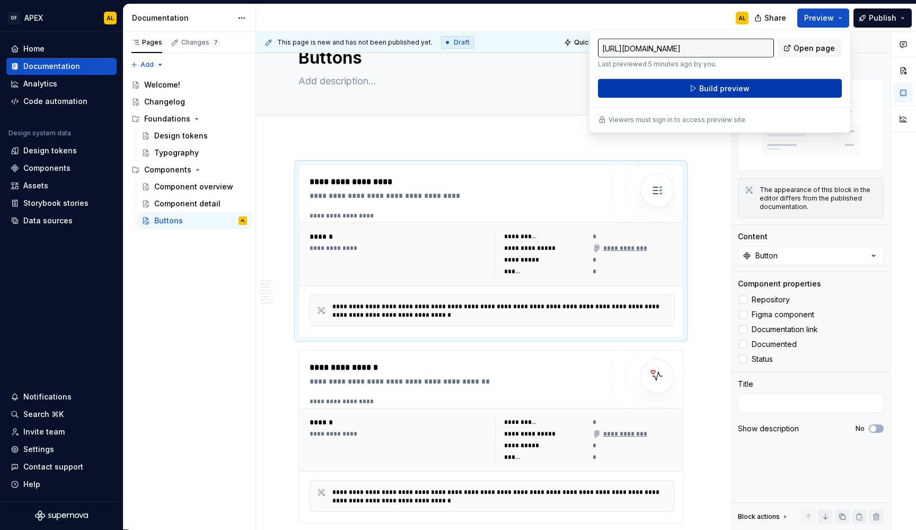
click at [759, 88] on button "Build preview" at bounding box center [720, 88] width 244 height 19
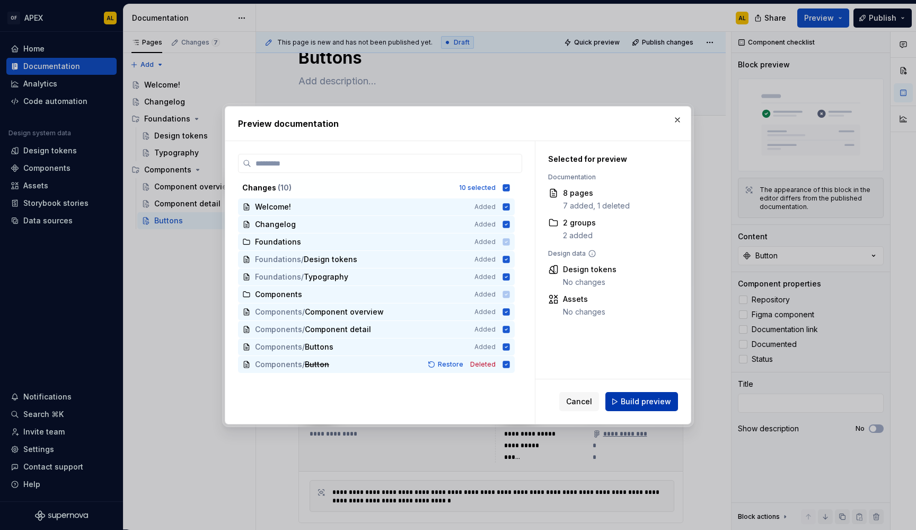
click at [642, 402] on span "Build preview" at bounding box center [646, 401] width 50 height 11
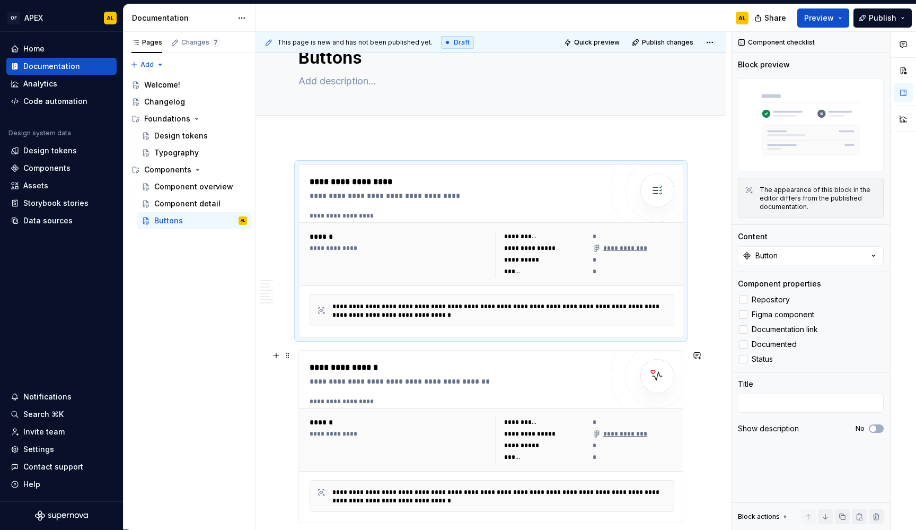
click at [467, 374] on div "**********" at bounding box center [456, 373] width 293 height 25
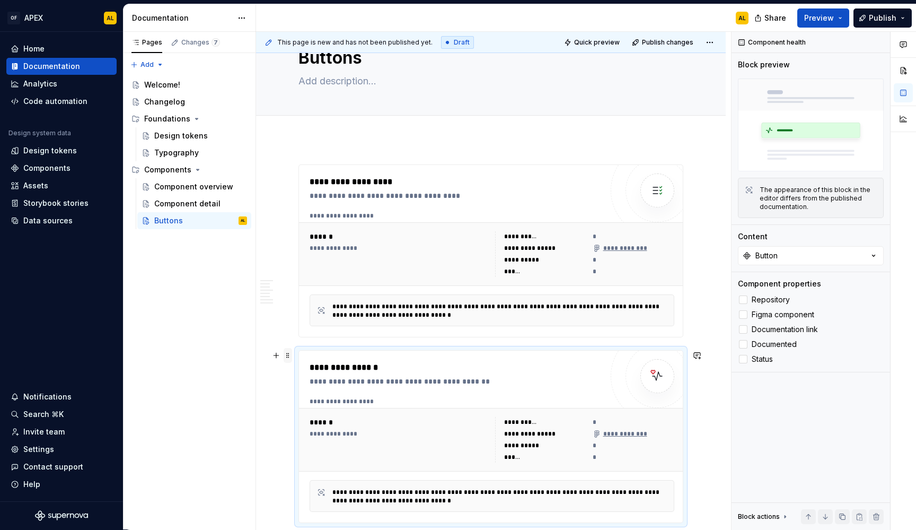
click at [289, 357] on span at bounding box center [288, 355] width 8 height 15
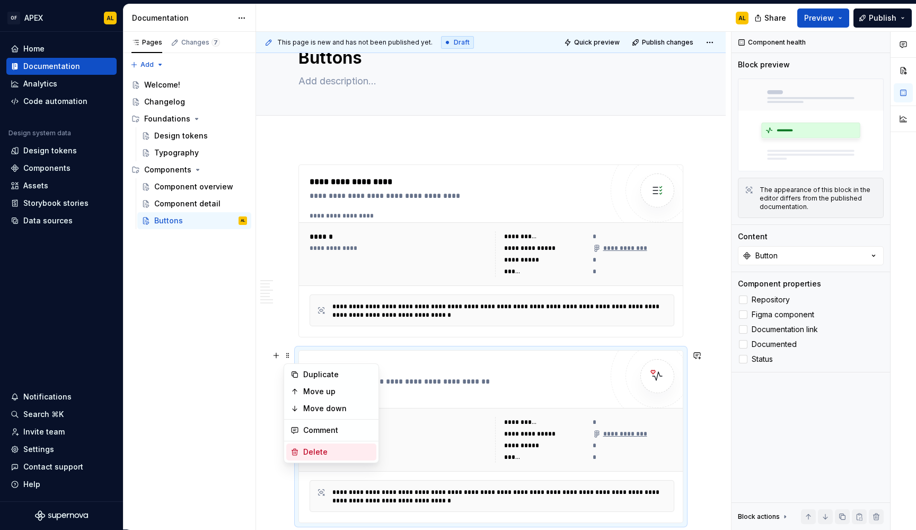
click at [313, 447] on div "Delete" at bounding box center [337, 451] width 69 height 11
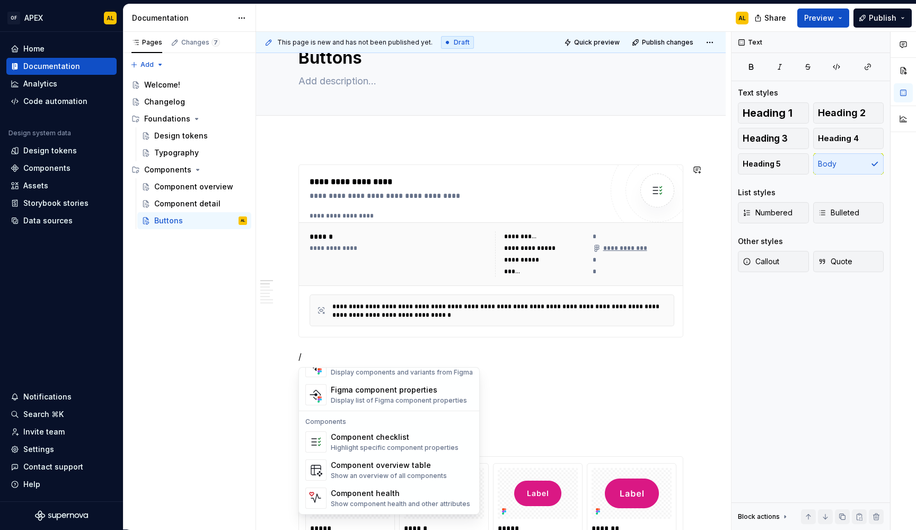
scroll to position [1055, 0]
click at [418, 460] on div "Component overview table" at bounding box center [389, 465] width 116 height 11
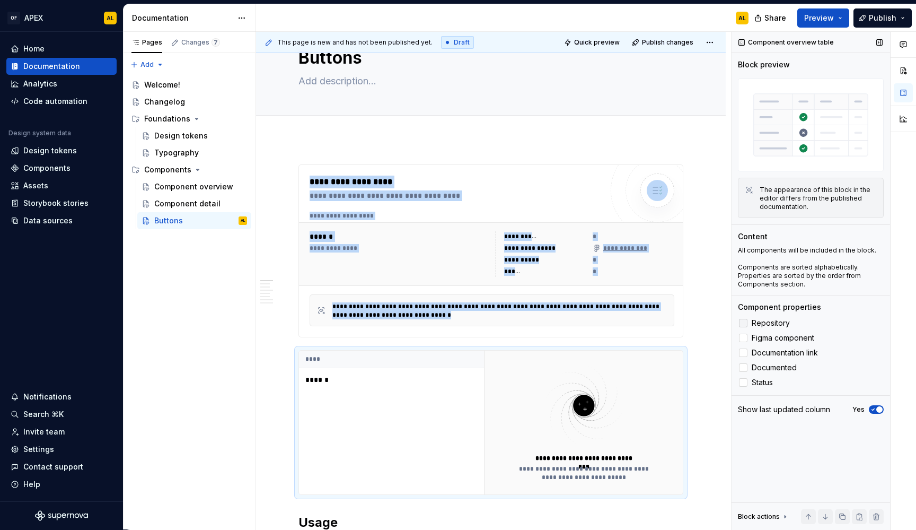
click at [781, 319] on span "Repository" at bounding box center [771, 323] width 38 height 8
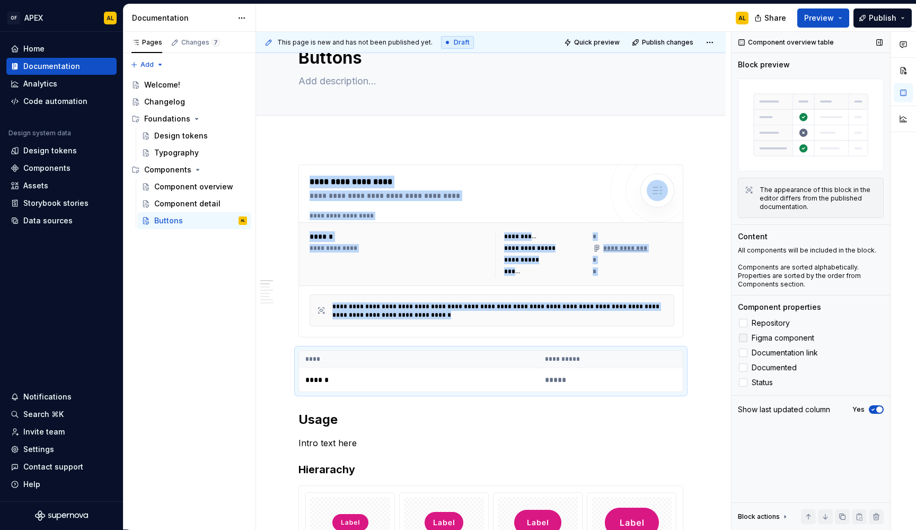
click at [787, 336] on span "Figma component" at bounding box center [783, 337] width 63 height 8
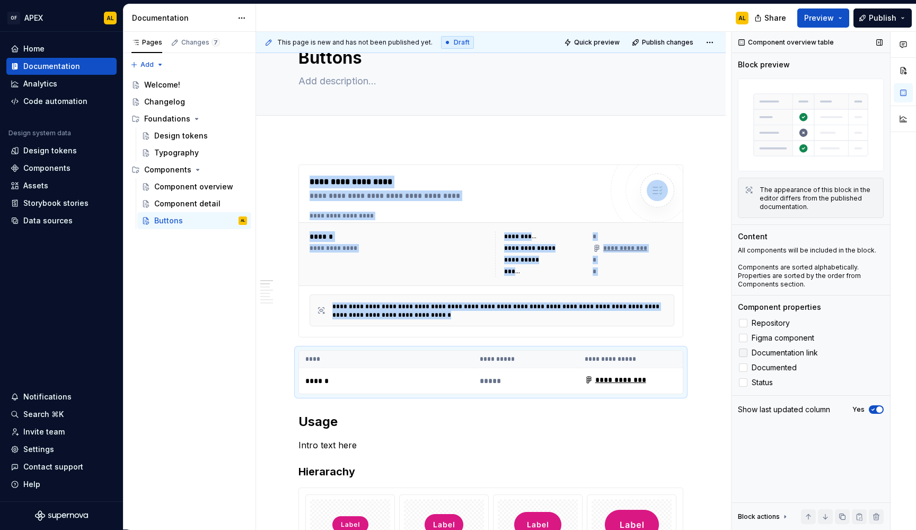
click at [789, 353] on span "Documentation link" at bounding box center [785, 352] width 66 height 8
click at [785, 369] on span "Documented" at bounding box center [774, 367] width 45 height 8
click at [756, 381] on span "Status" at bounding box center [762, 382] width 21 height 8
click at [812, 13] on span "Preview" at bounding box center [819, 18] width 30 height 11
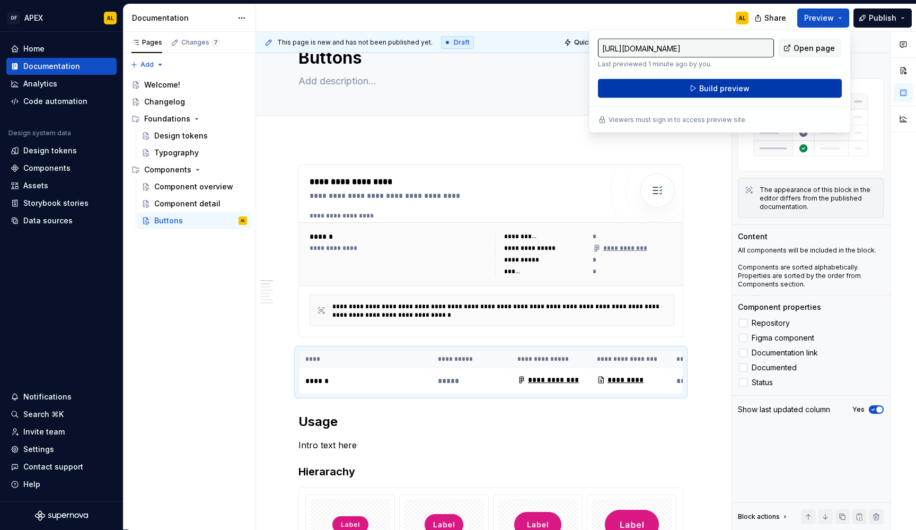
click at [767, 81] on button "Build preview" at bounding box center [720, 88] width 244 height 19
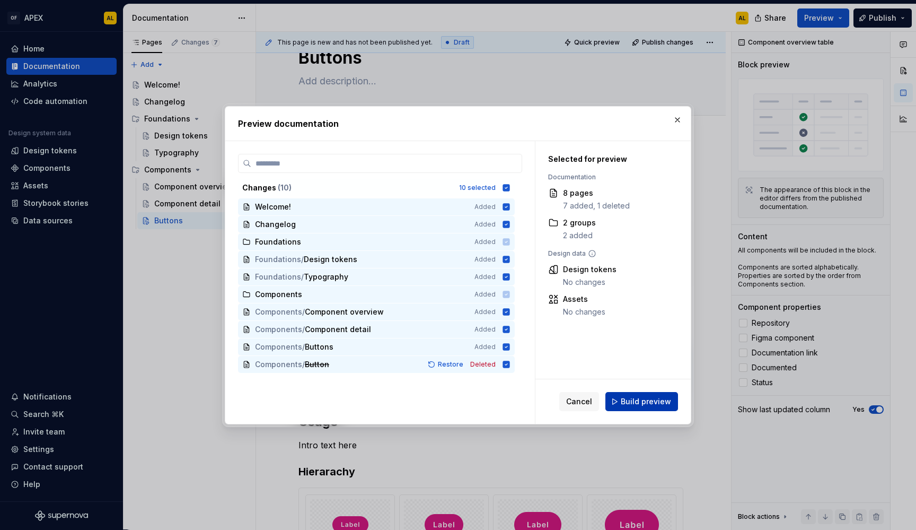
click at [622, 394] on button "Build preview" at bounding box center [641, 401] width 73 height 19
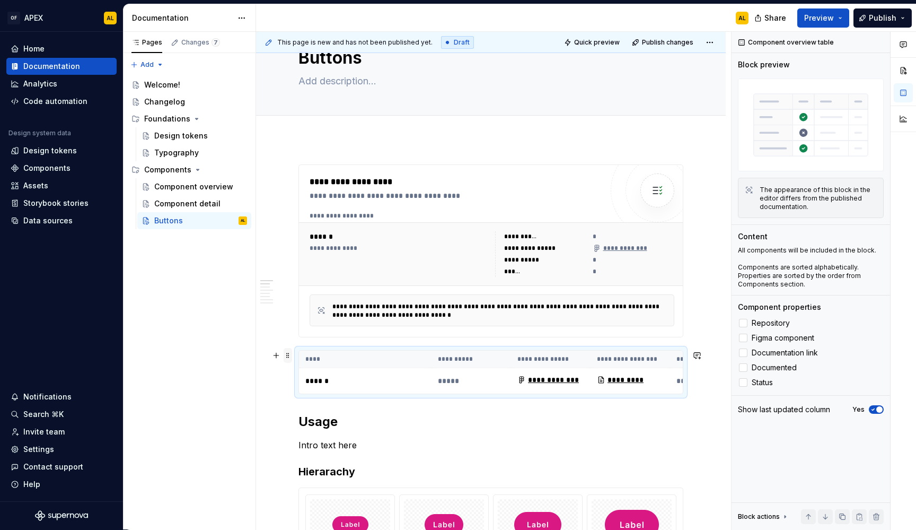
click at [287, 357] on span at bounding box center [288, 355] width 8 height 15
click at [317, 444] on div "Delete" at bounding box center [331, 451] width 90 height 17
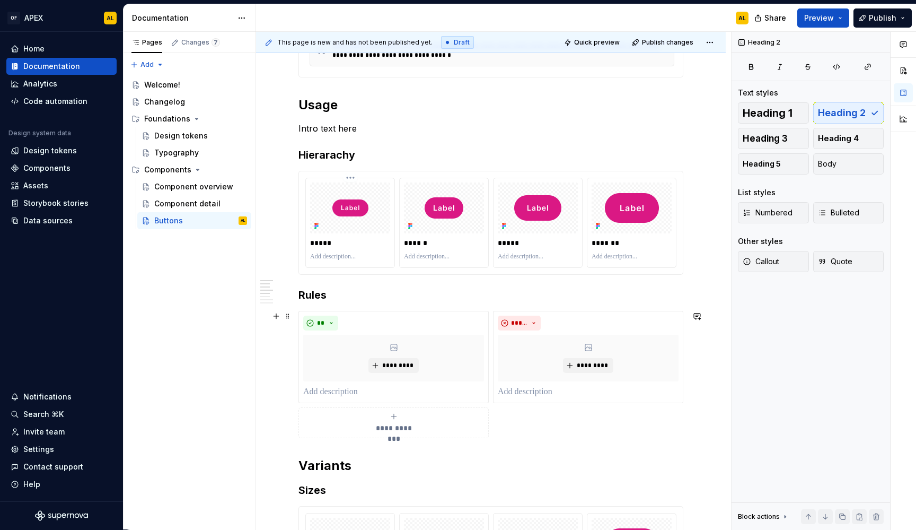
scroll to position [303, 0]
click at [423, 225] on div at bounding box center [444, 206] width 80 height 51
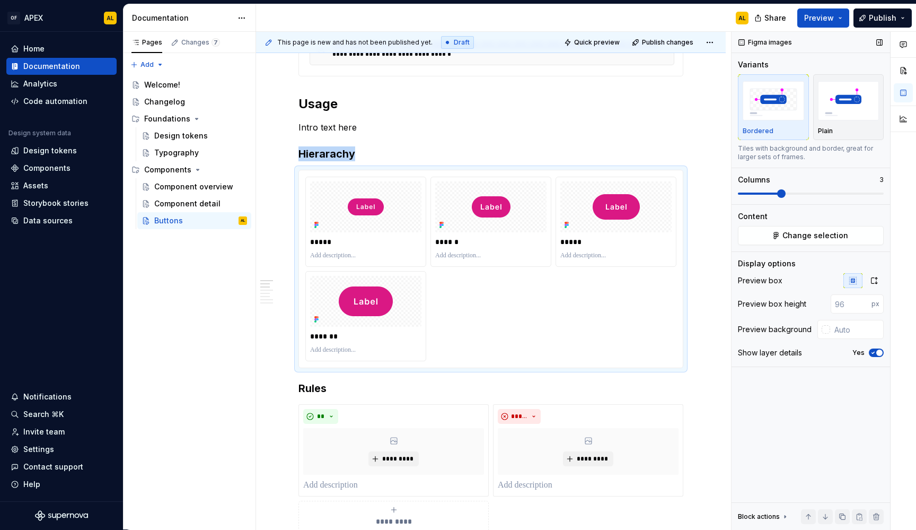
click at [788, 192] on span at bounding box center [811, 193] width 146 height 8
click at [794, 236] on span "Change selection" at bounding box center [815, 235] width 66 height 11
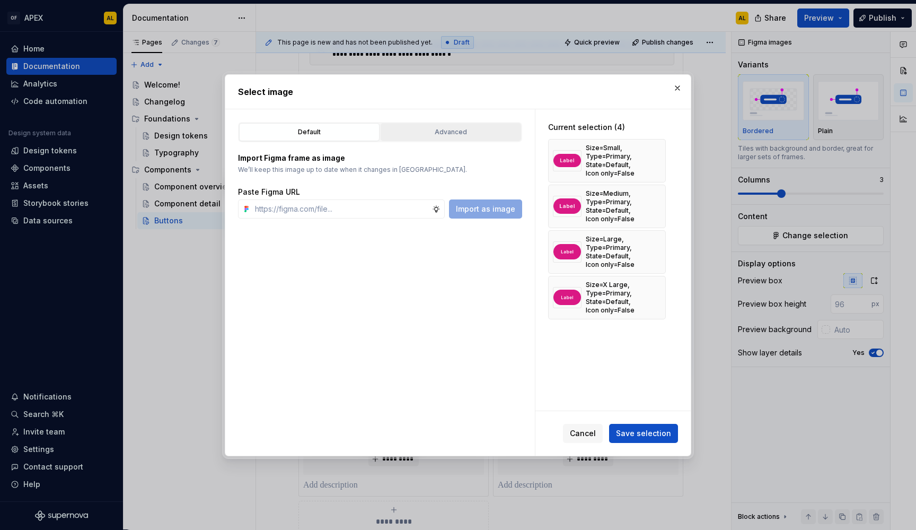
click at [409, 138] on button "Advanced" at bounding box center [451, 132] width 140 height 18
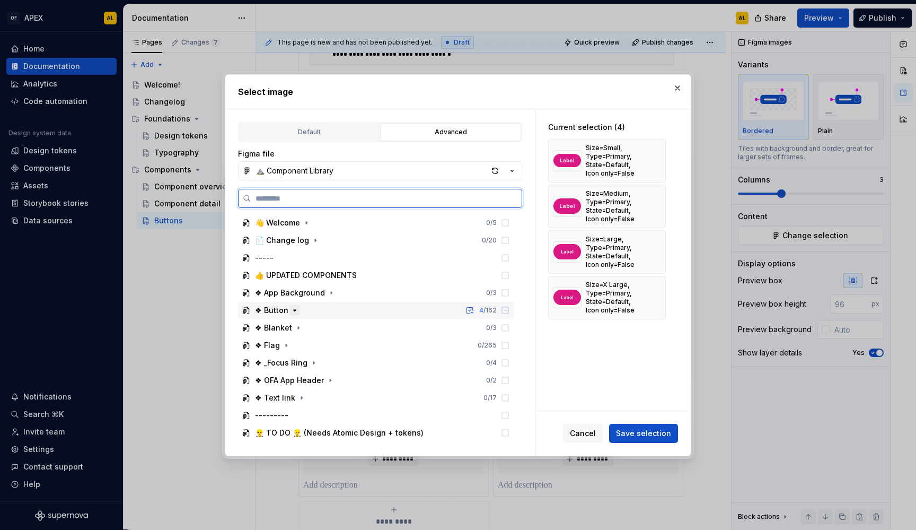
click at [295, 311] on icon "button" at bounding box center [295, 310] width 8 height 8
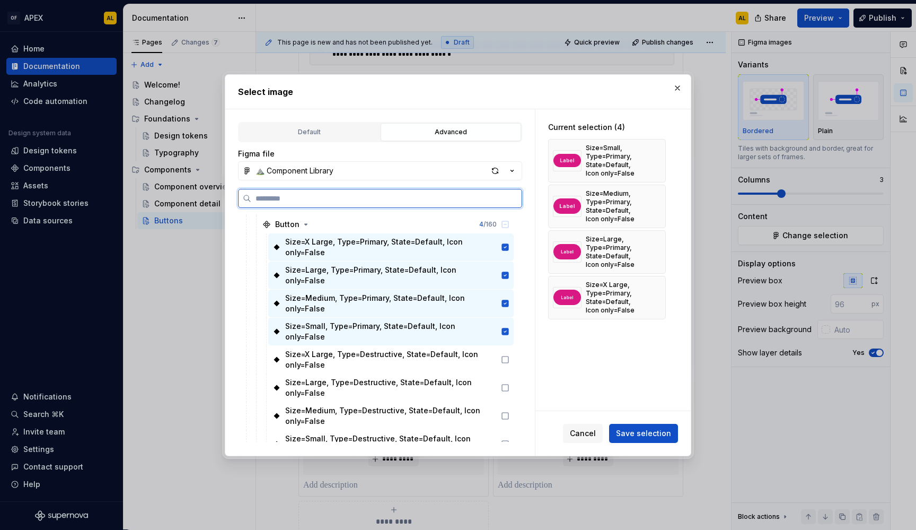
scroll to position [144, 0]
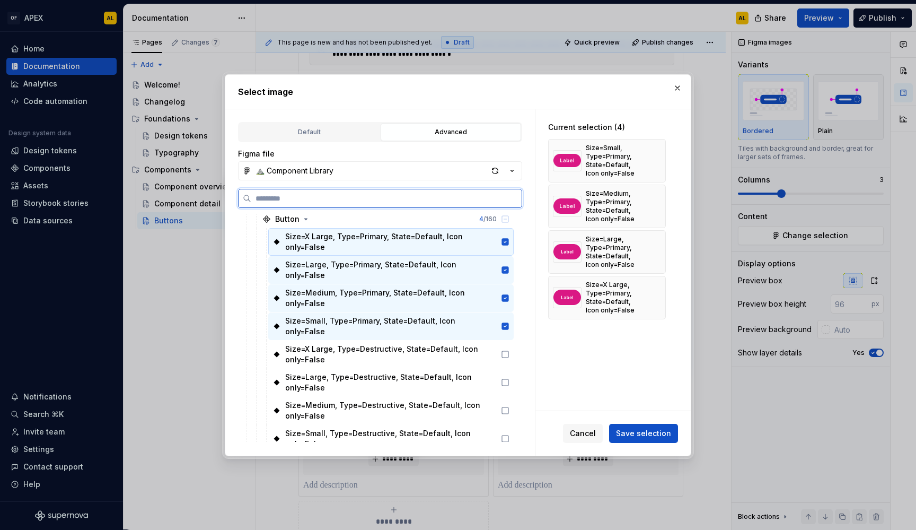
click at [504, 242] on icon at bounding box center [505, 241] width 8 height 8
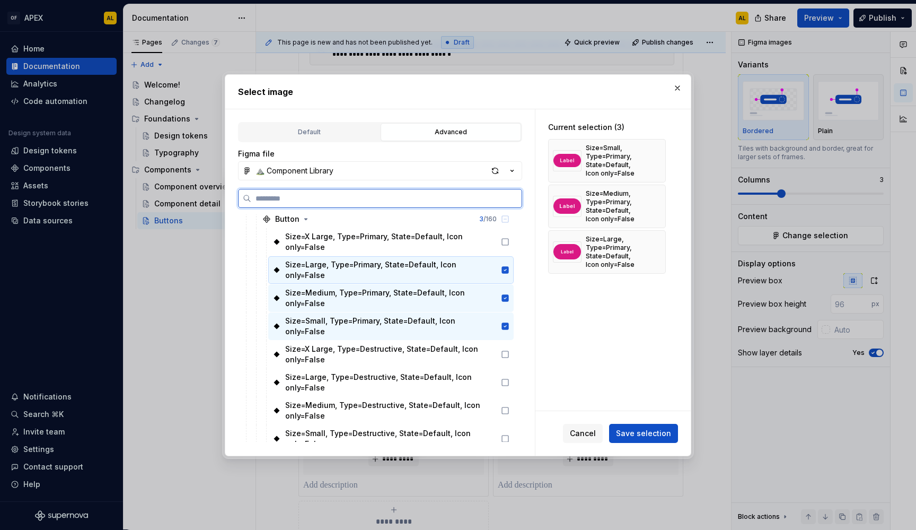
click at [504, 266] on icon at bounding box center [505, 269] width 7 height 7
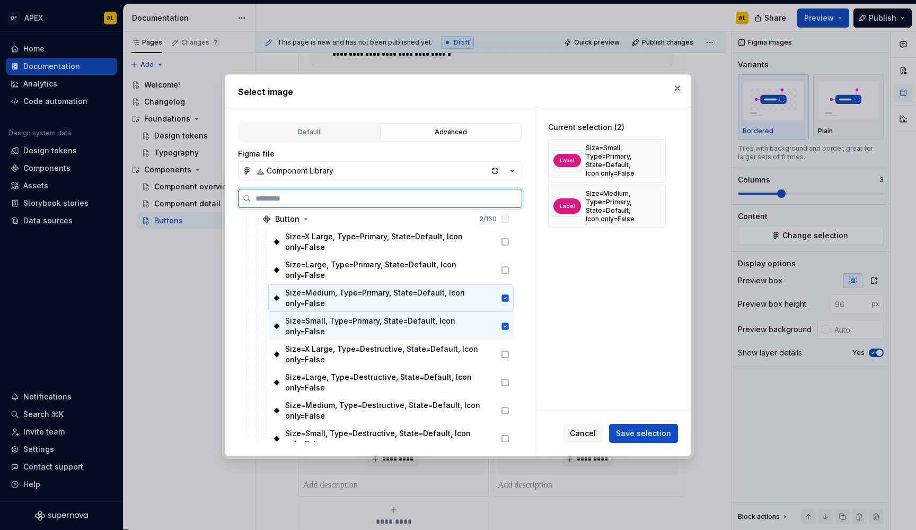
click at [504, 294] on icon at bounding box center [505, 297] width 7 height 7
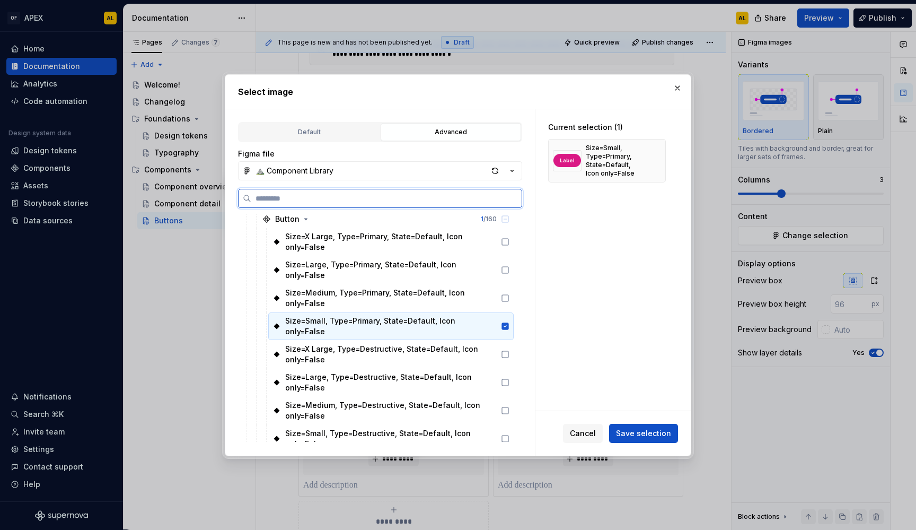
click at [503, 312] on div "Size=Small, Type=Primary, State=Default, Icon only=False" at bounding box center [390, 326] width 245 height 28
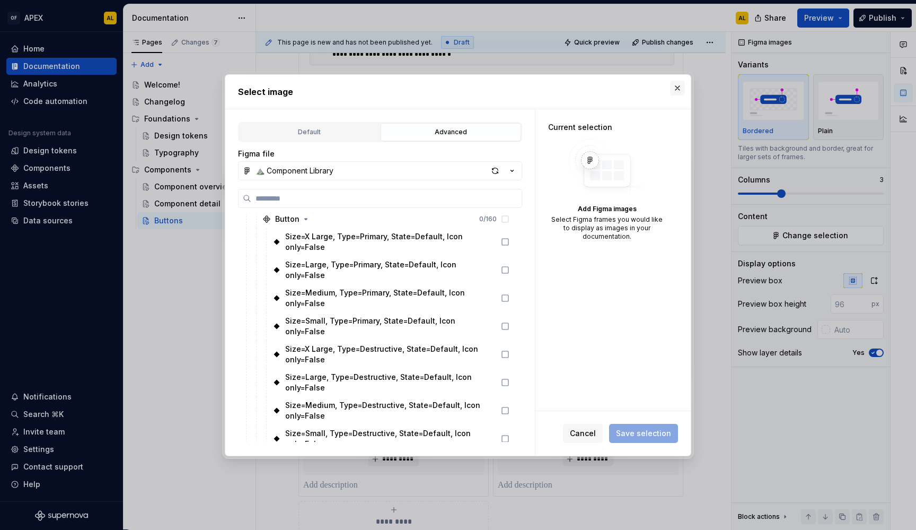
click at [677, 86] on button "button" at bounding box center [677, 88] width 15 height 15
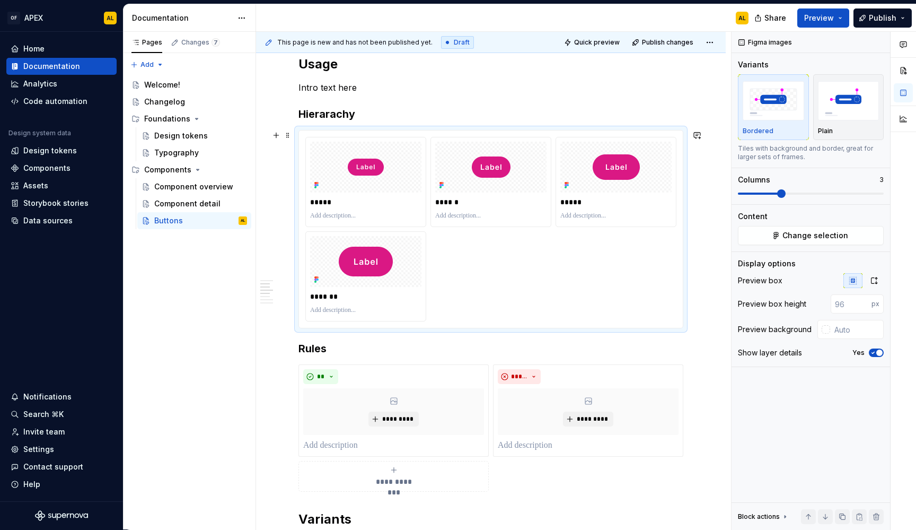
scroll to position [336, 0]
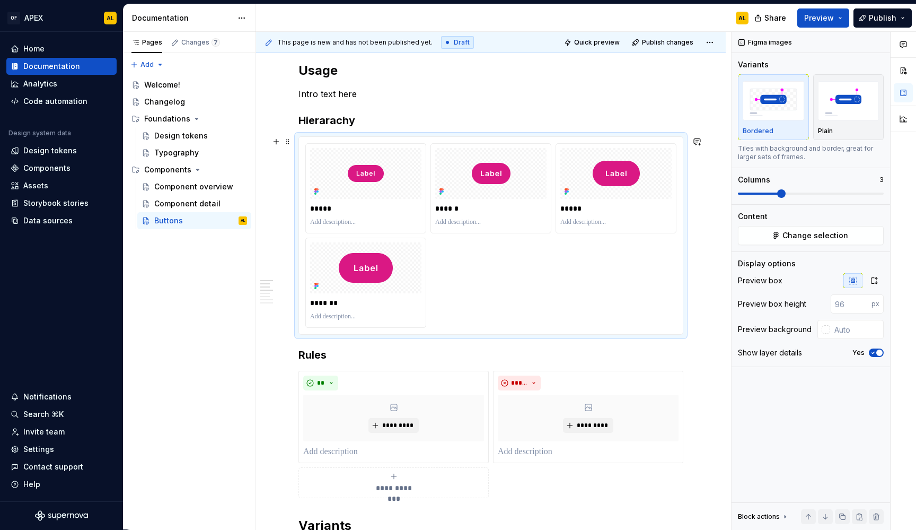
click at [550, 248] on div "***** ****** ***** *******" at bounding box center [490, 235] width 371 height 184
click at [799, 234] on span "Change selection" at bounding box center [815, 235] width 66 height 11
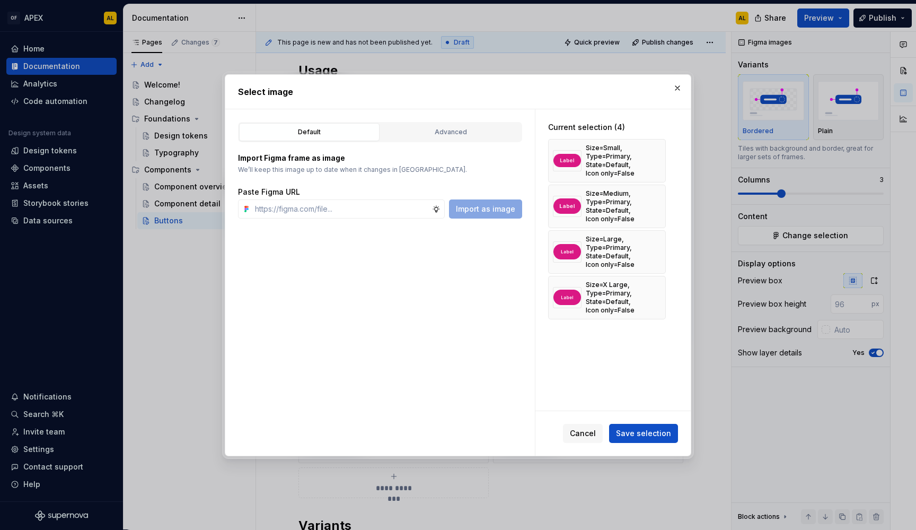
type textarea "*"
click at [457, 127] on div "Advanced" at bounding box center [450, 132] width 133 height 11
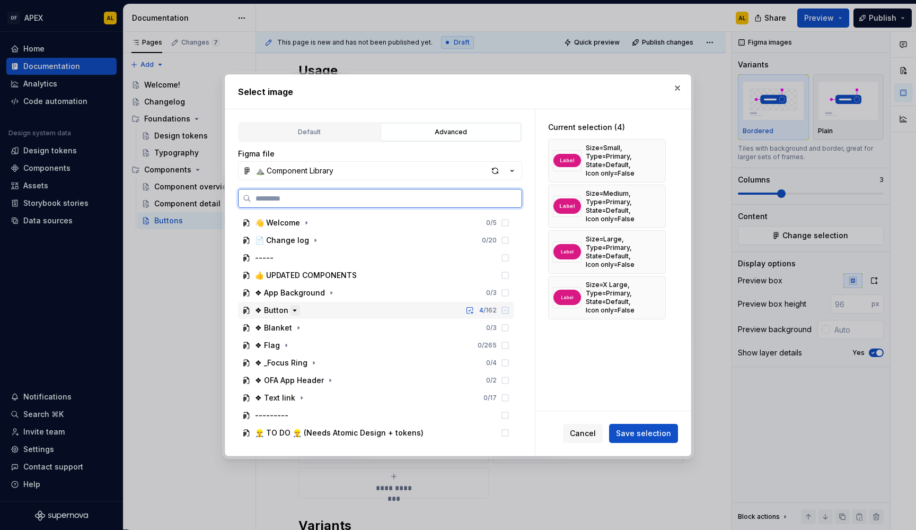
click at [291, 310] on icon "button" at bounding box center [295, 310] width 8 height 8
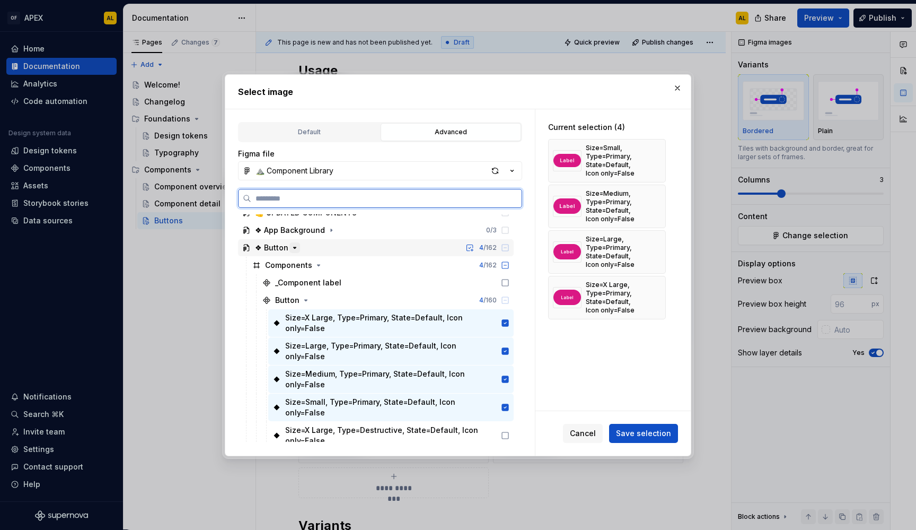
scroll to position [95, 0]
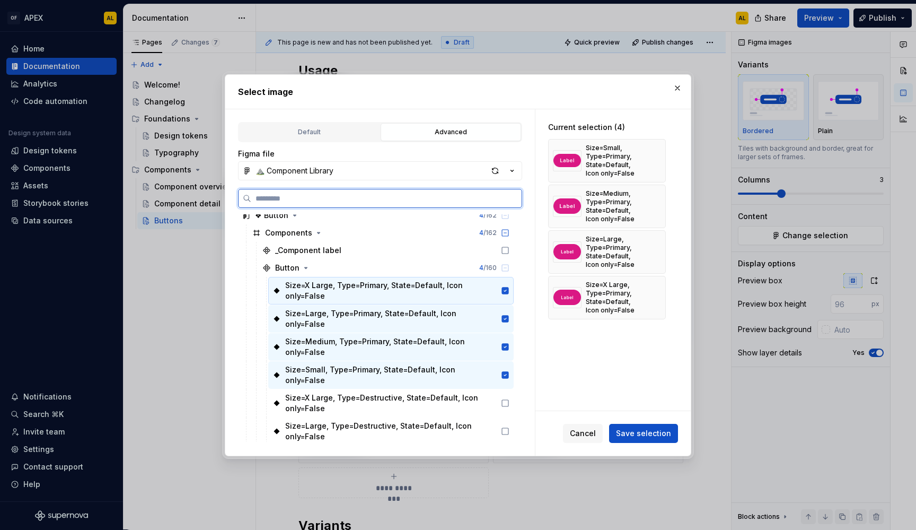
click at [491, 288] on div "Size=X Large, Type=Primary, State=Default, Icon only=False" at bounding box center [391, 290] width 212 height 21
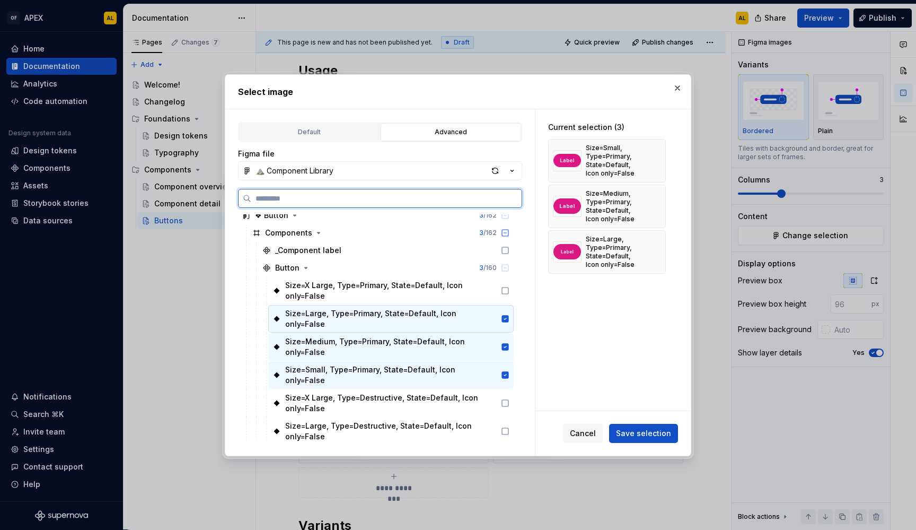
click at [501, 318] on div "Size=Large, Type=Primary, State=Default, Icon only=False" at bounding box center [390, 319] width 245 height 28
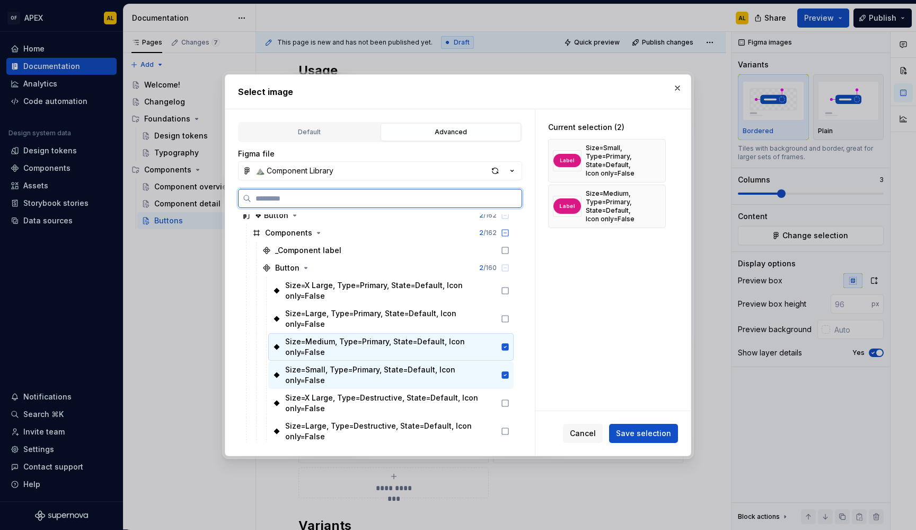
click at [499, 342] on div at bounding box center [503, 346] width 13 height 8
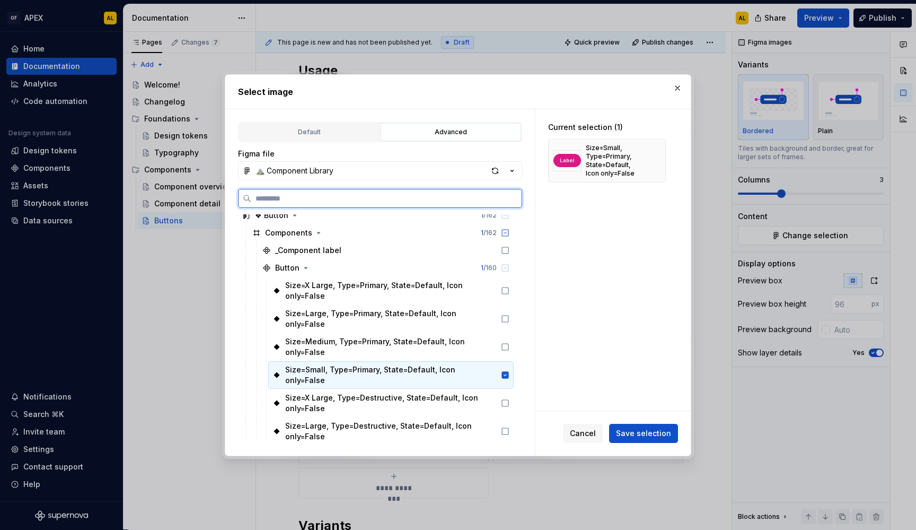
click at [497, 371] on div at bounding box center [503, 375] width 13 height 8
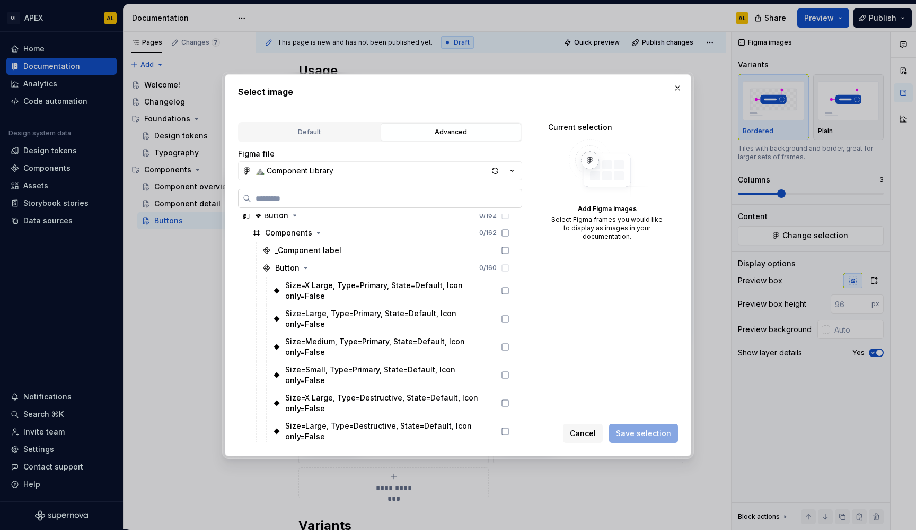
click at [357, 193] on input "search" at bounding box center [386, 198] width 270 height 11
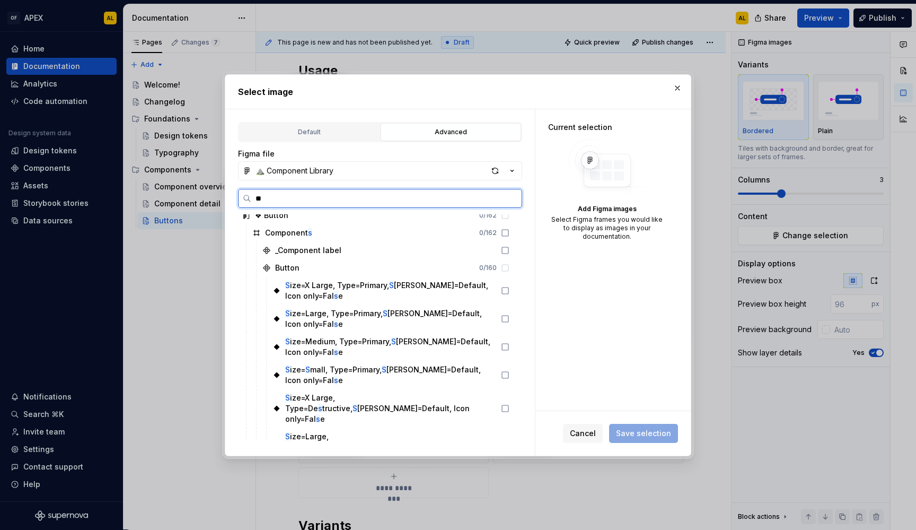
scroll to position [0, 0]
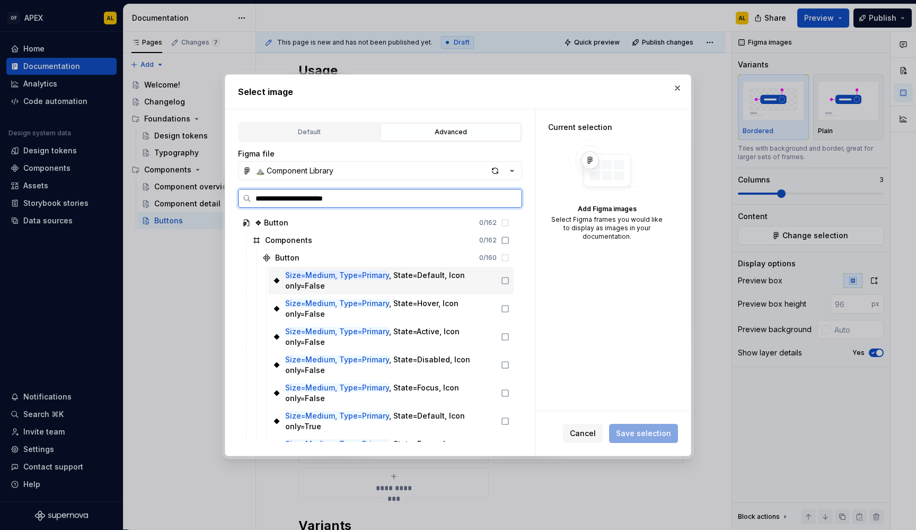
click at [488, 285] on div "Size=Medium, Type=Primary , State=Default, Icon only=False" at bounding box center [391, 280] width 212 height 21
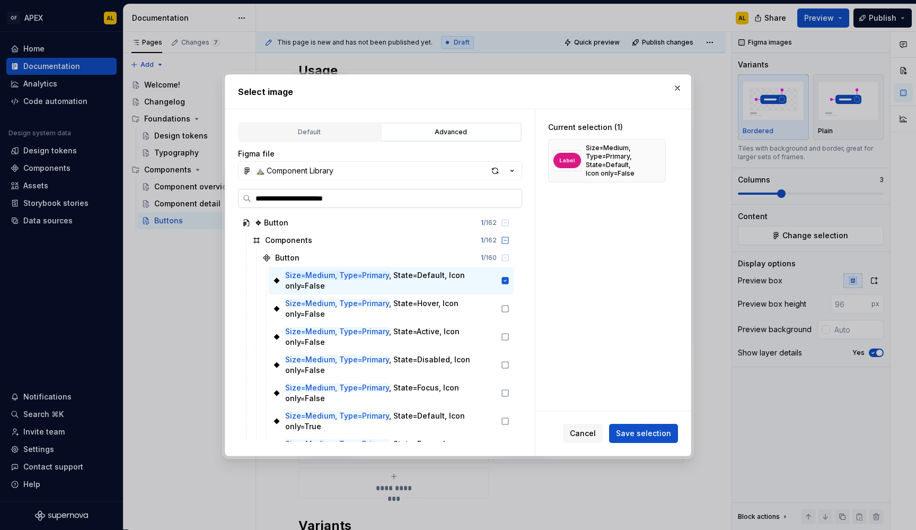
click at [351, 201] on input "**********" at bounding box center [386, 198] width 270 height 11
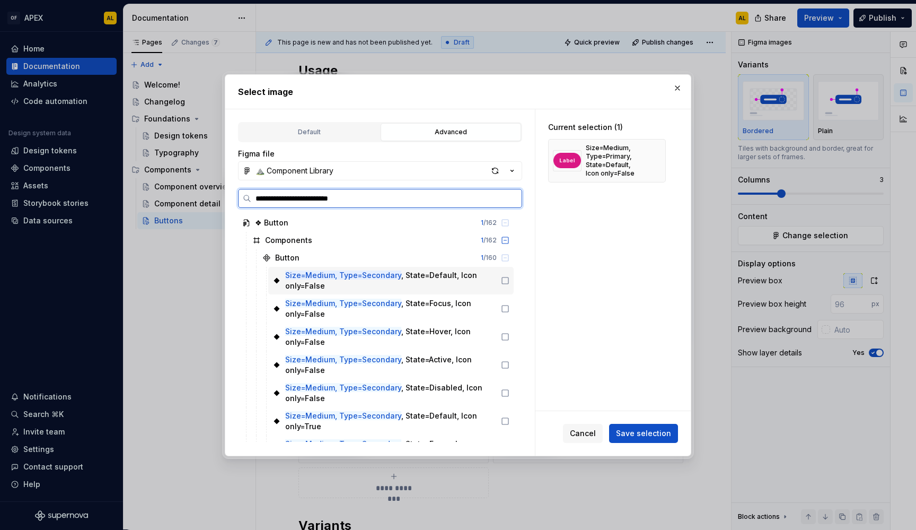
click at [504, 282] on icon at bounding box center [505, 280] width 8 height 8
click at [504, 282] on icon at bounding box center [505, 280] width 7 height 7
click at [498, 278] on div at bounding box center [503, 280] width 13 height 8
click at [338, 199] on input "**********" at bounding box center [386, 198] width 270 height 11
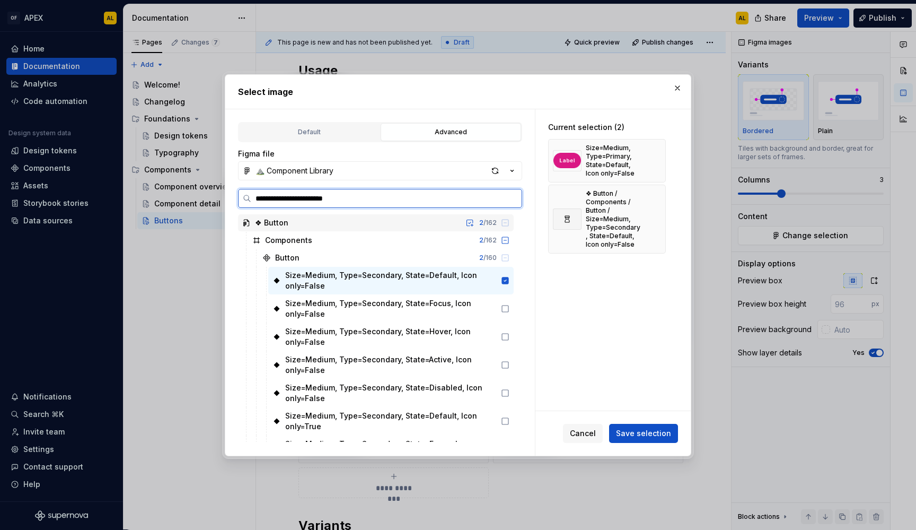
type input "**********"
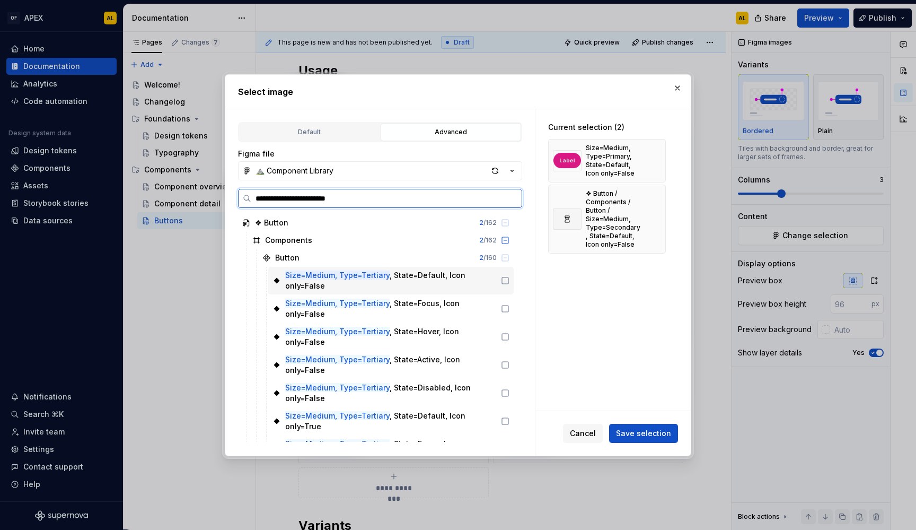
click at [503, 280] on icon at bounding box center [505, 280] width 8 height 8
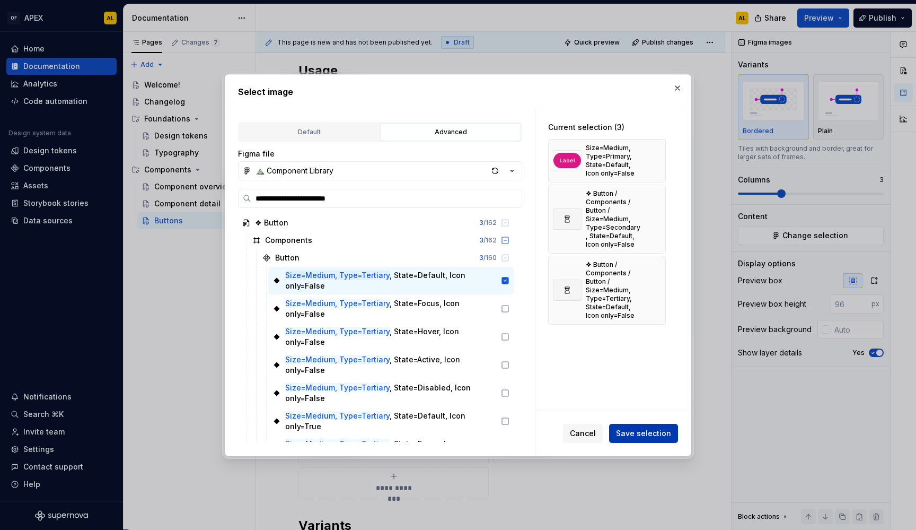
click at [652, 429] on span "Save selection" at bounding box center [643, 433] width 55 height 11
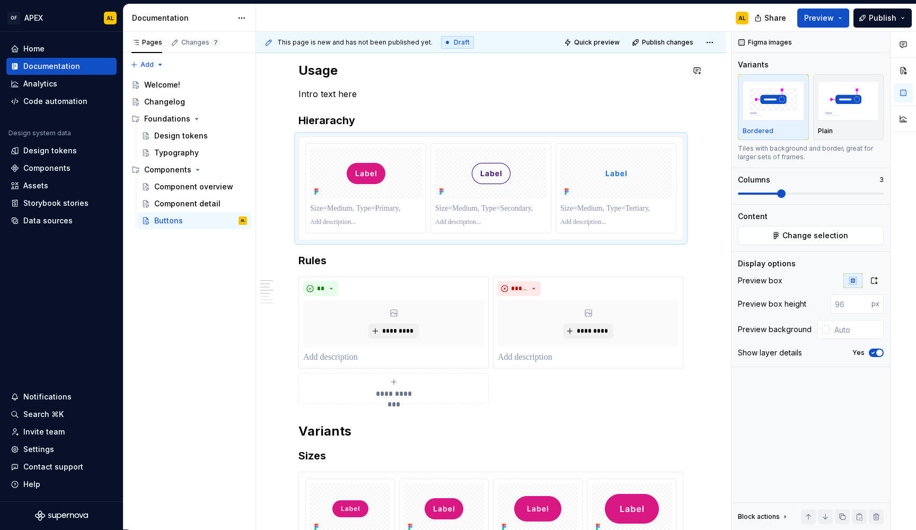
type textarea "*"
click at [385, 219] on p at bounding box center [365, 222] width 111 height 8
click at [381, 208] on p at bounding box center [365, 208] width 111 height 11
click at [468, 208] on p at bounding box center [490, 208] width 111 height 11
click at [601, 203] on p at bounding box center [615, 208] width 111 height 11
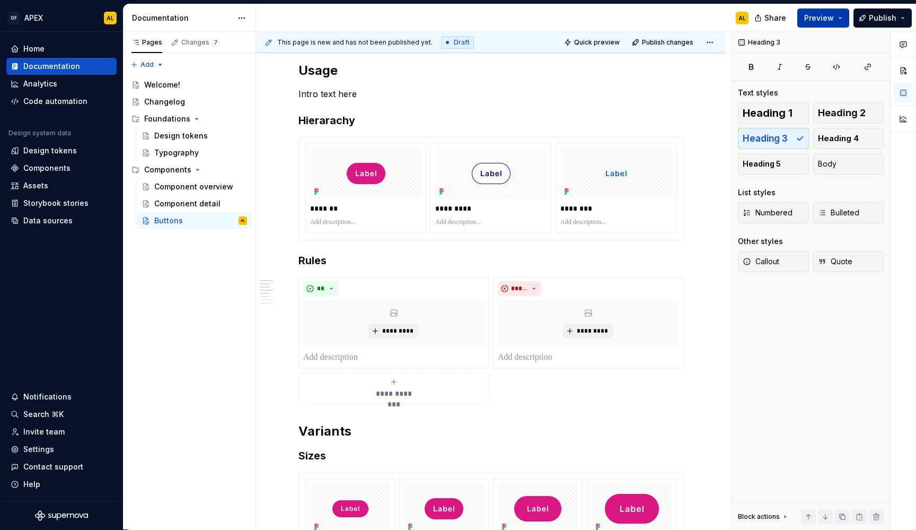
click at [843, 19] on button "Preview" at bounding box center [823, 17] width 52 height 19
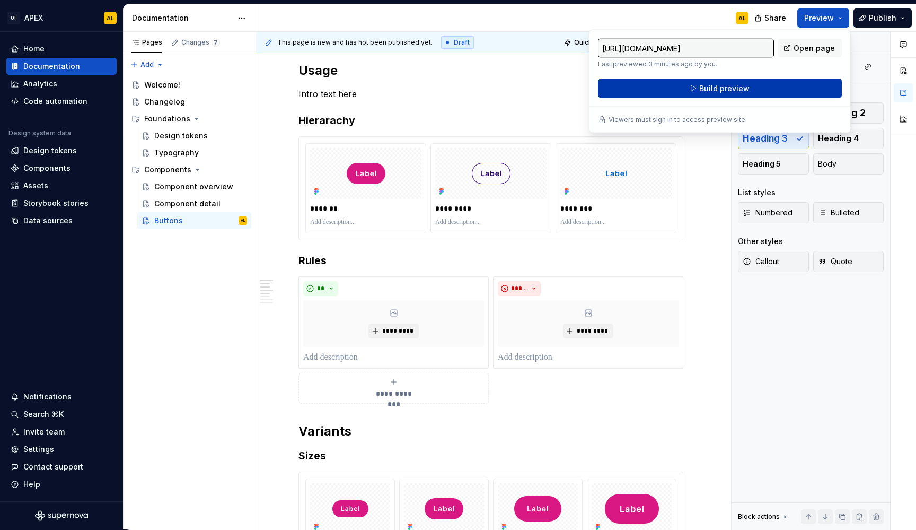
click at [770, 89] on button "Build preview" at bounding box center [720, 88] width 244 height 19
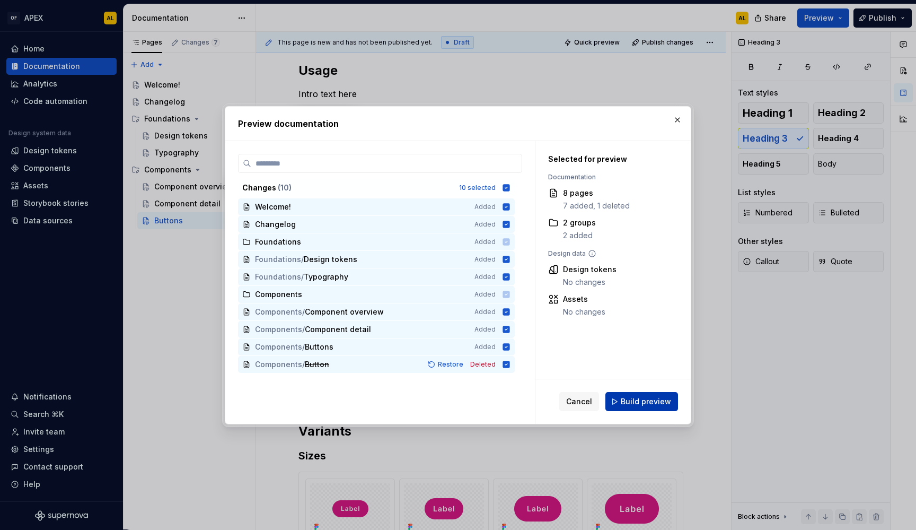
click at [634, 394] on button "Build preview" at bounding box center [641, 401] width 73 height 19
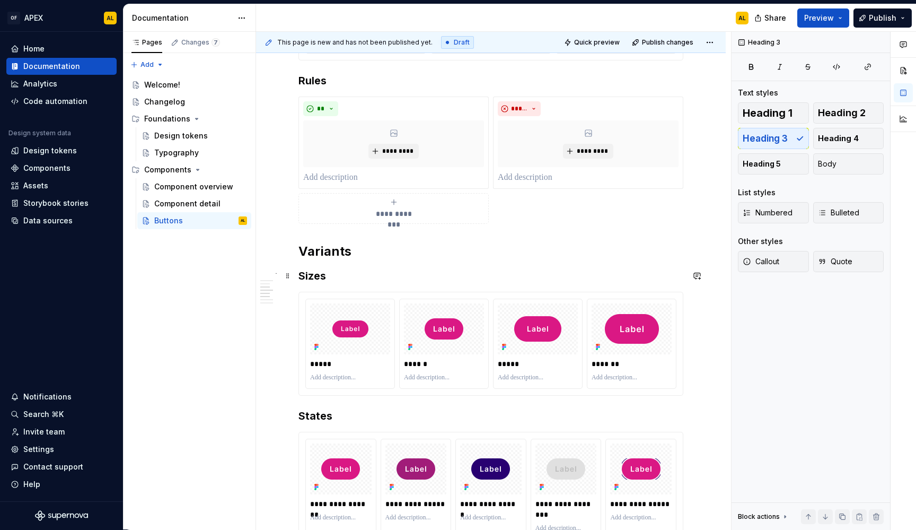
scroll to position [518, 0]
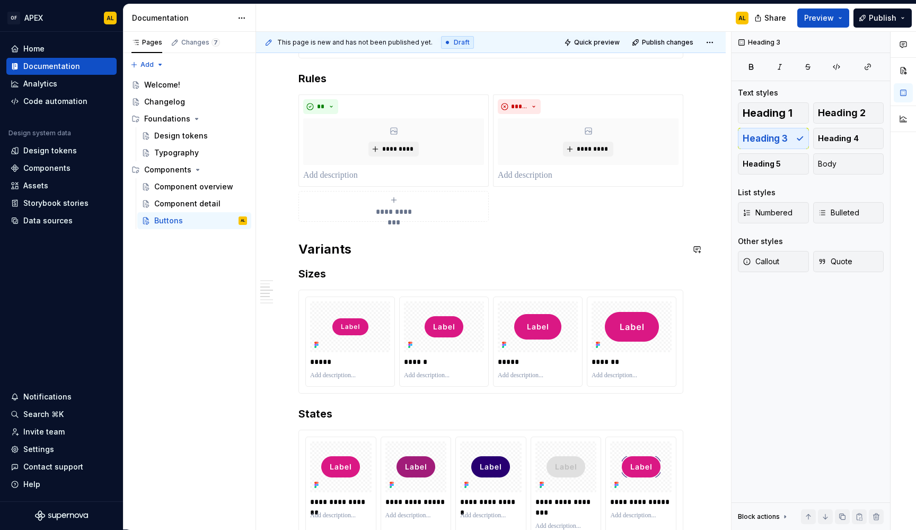
click at [399, 230] on div "**********" at bounding box center [490, 289] width 385 height 1203
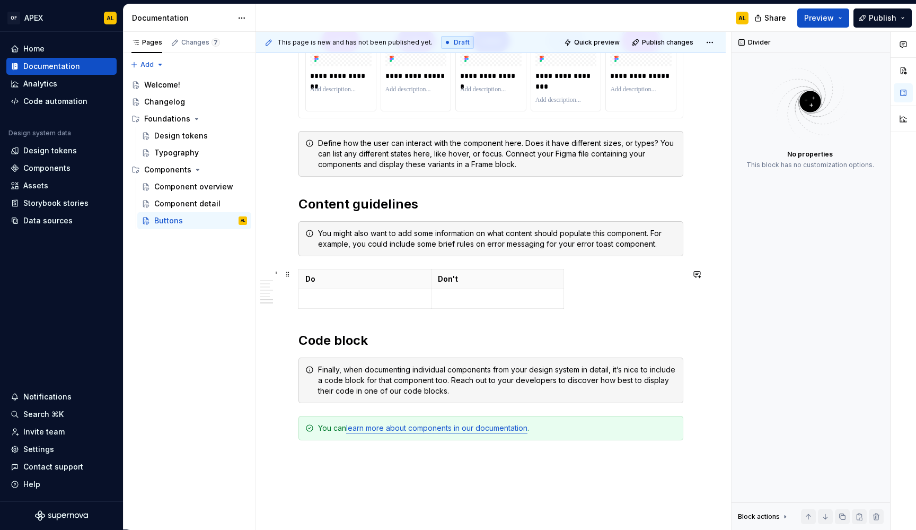
scroll to position [971, 0]
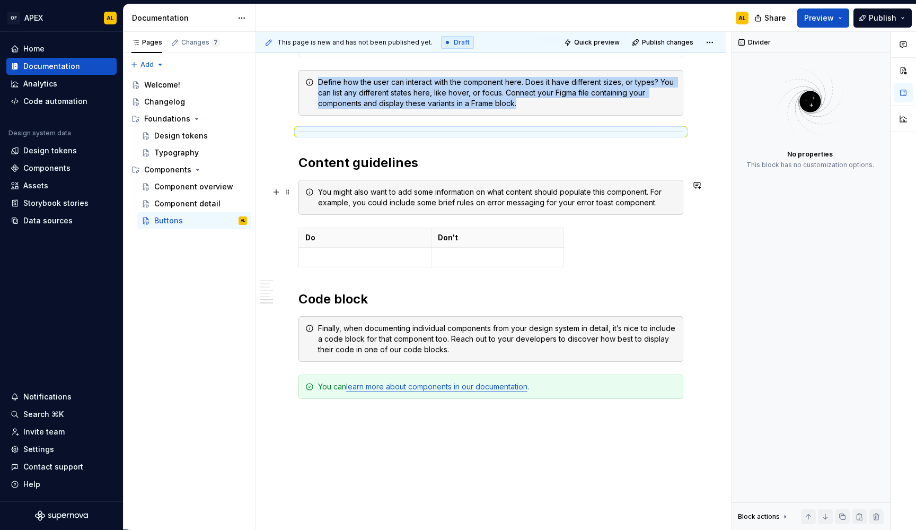
scroll to position [1036, 0]
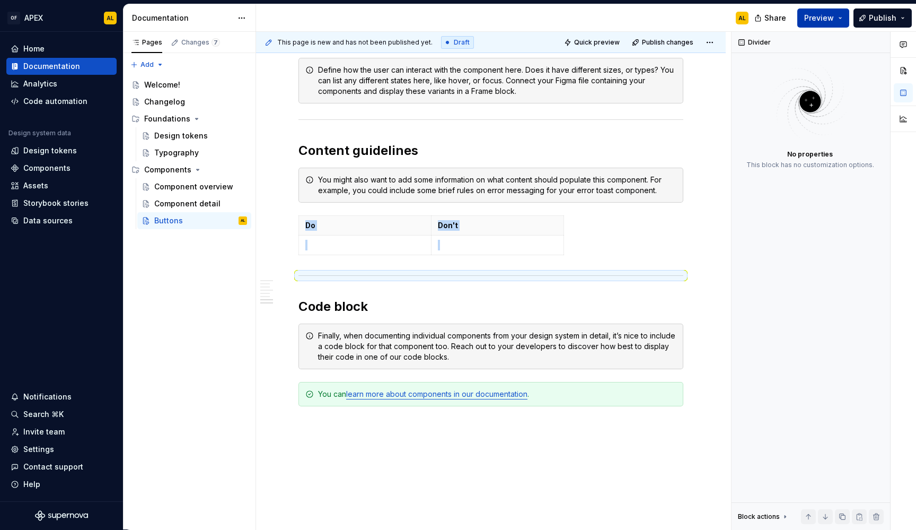
click at [806, 27] on button "Preview" at bounding box center [823, 17] width 52 height 19
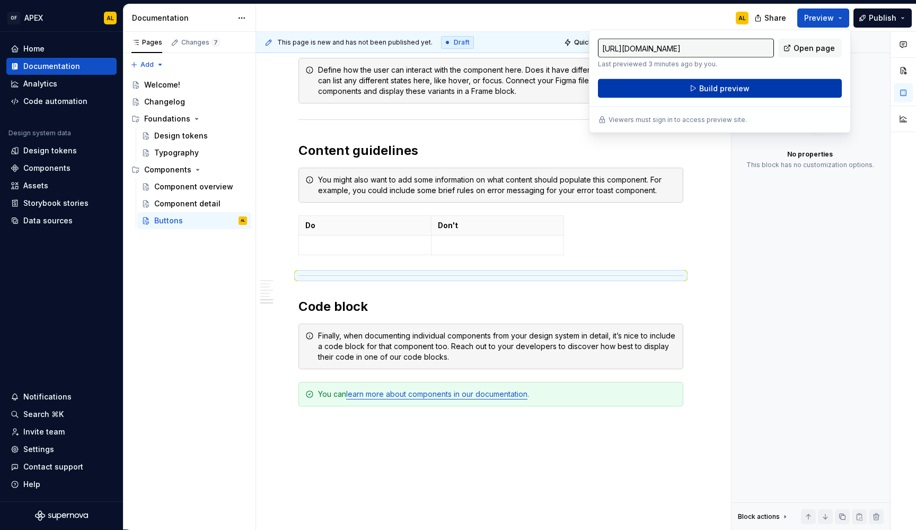
click at [770, 83] on button "Build preview" at bounding box center [720, 88] width 244 height 19
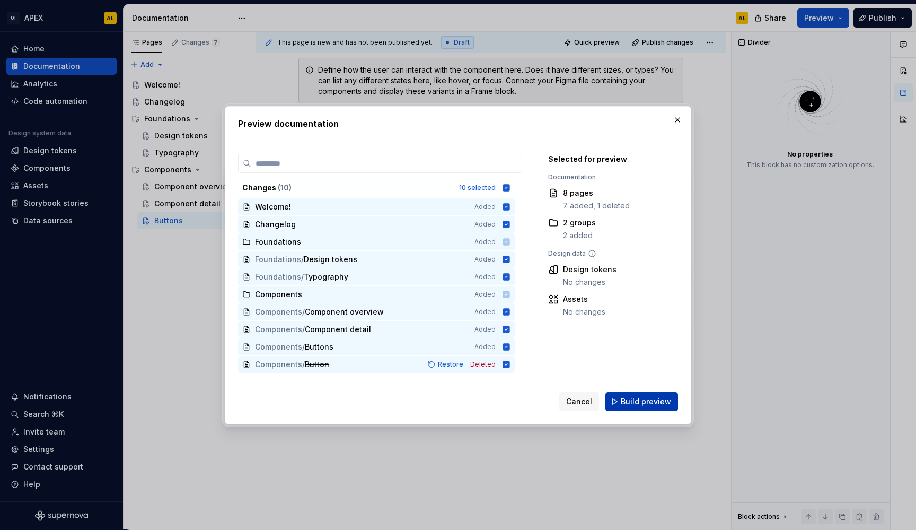
click at [621, 400] on button "Build preview" at bounding box center [641, 401] width 73 height 19
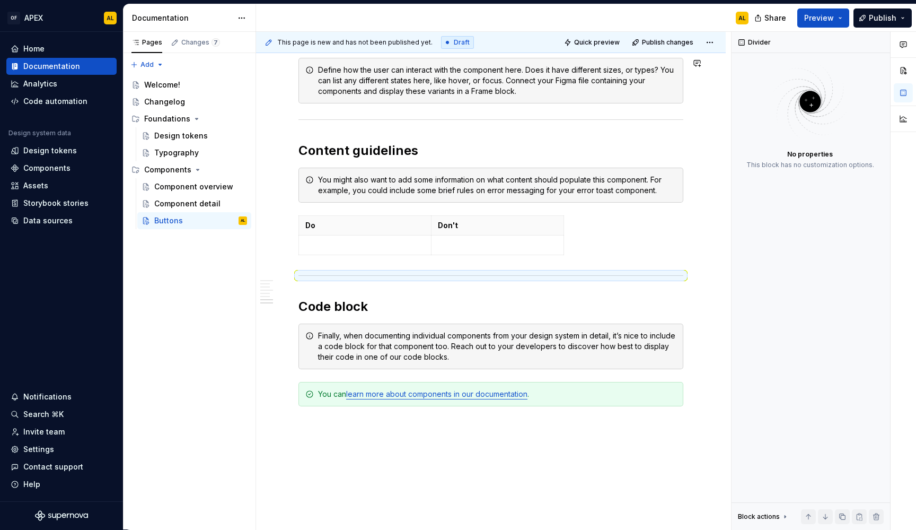
type textarea "*"
click at [61, 99] on div "Code automation" at bounding box center [55, 101] width 64 height 11
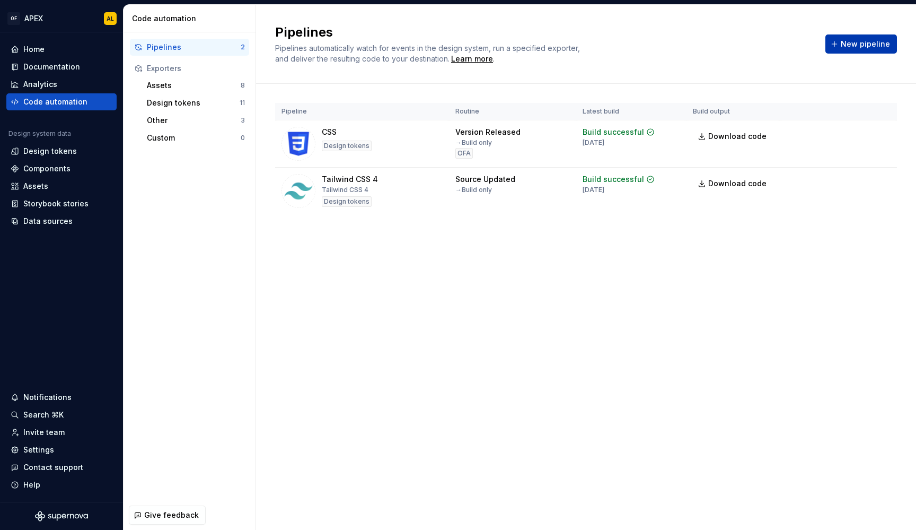
click at [834, 48] on button "New pipeline" at bounding box center [861, 43] width 72 height 19
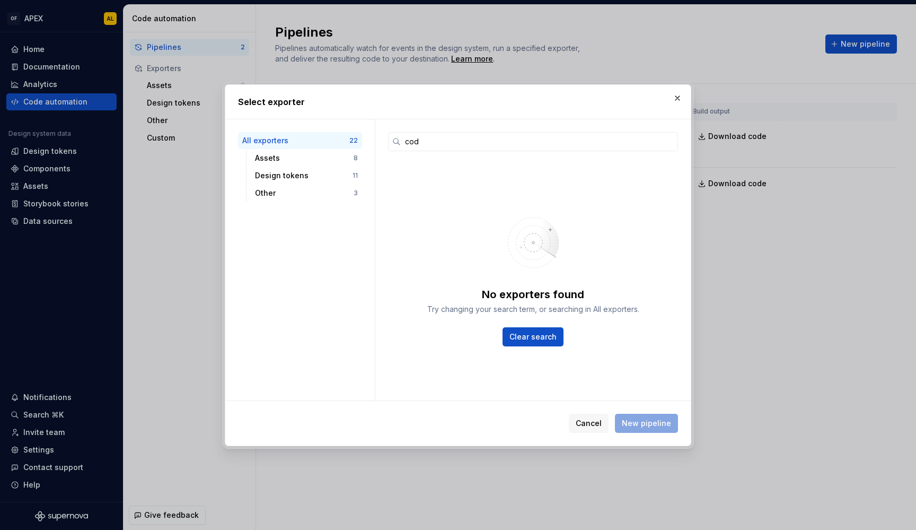
type input "code"
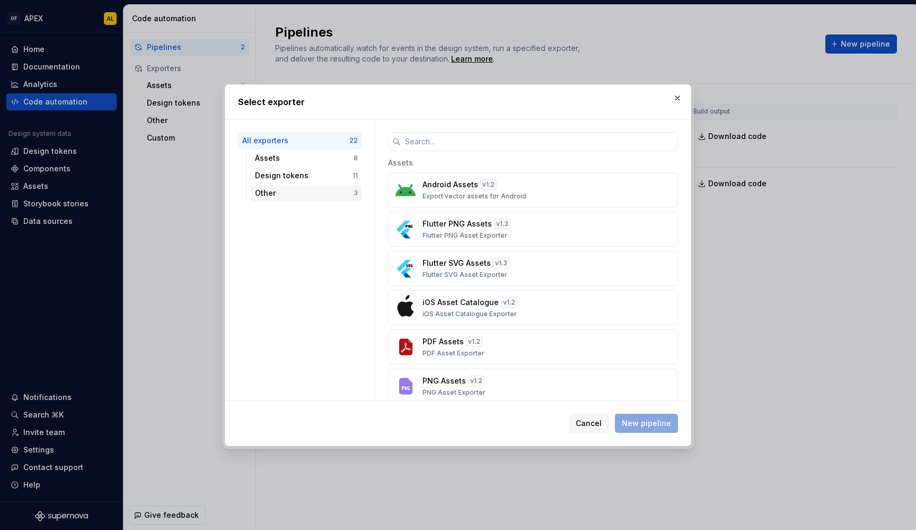
click at [265, 189] on div "Other" at bounding box center [304, 193] width 99 height 11
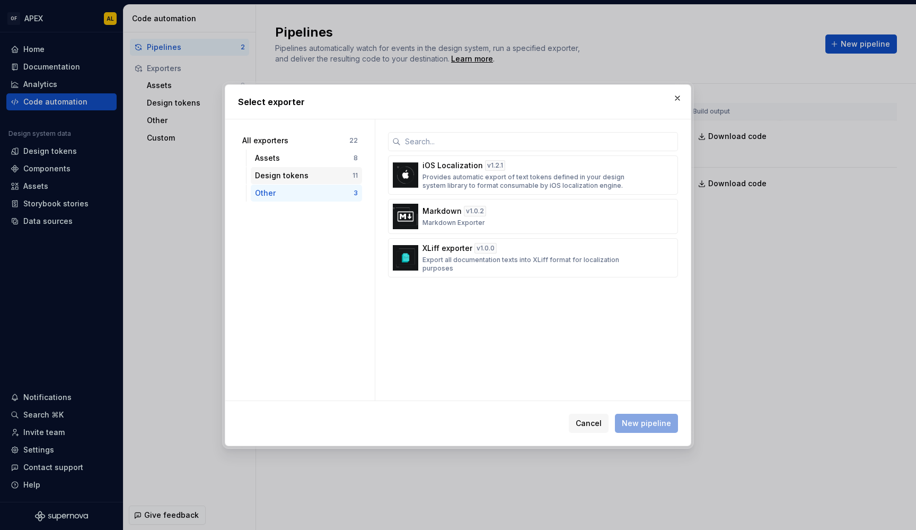
click at [282, 179] on div "Design tokens" at bounding box center [304, 175] width 98 height 11
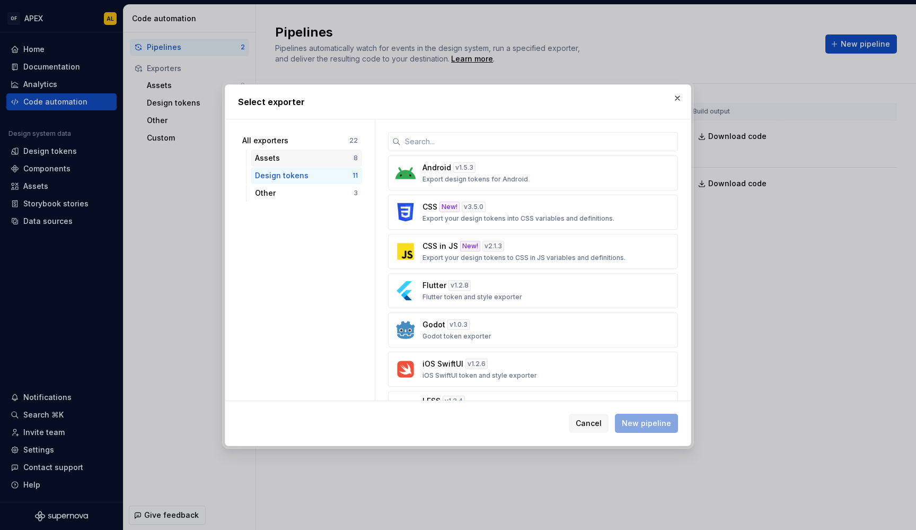
click at [290, 163] on div "Assets" at bounding box center [304, 158] width 99 height 11
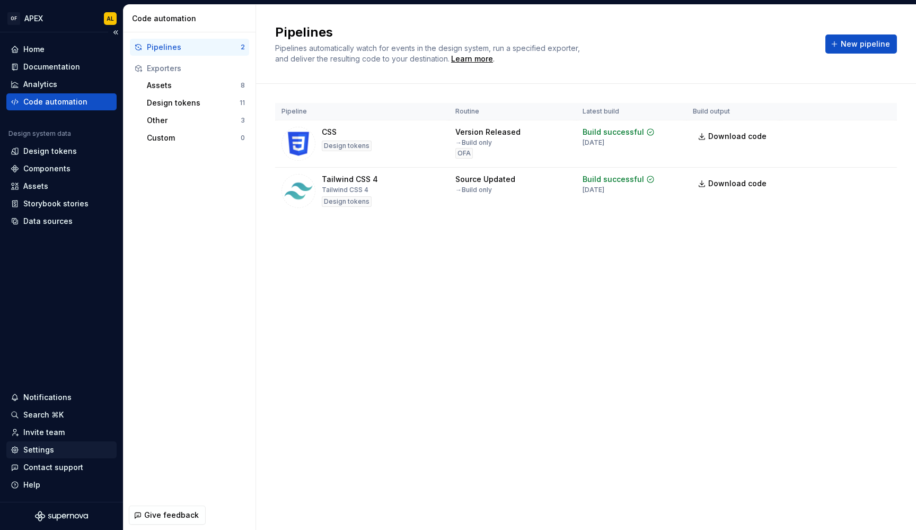
click at [61, 452] on div "Settings" at bounding box center [62, 449] width 102 height 11
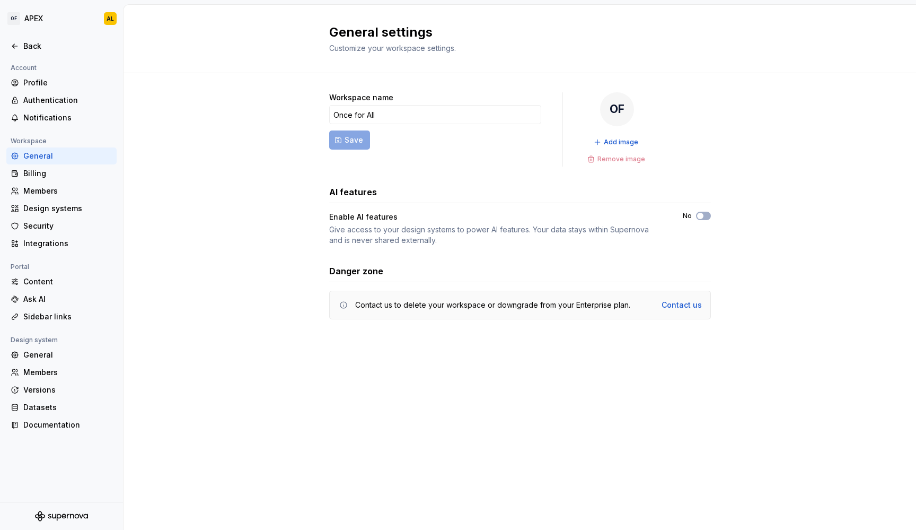
click at [694, 218] on div "No" at bounding box center [697, 216] width 28 height 8
click at [701, 214] on span "button" at bounding box center [700, 216] width 6 height 6
click at [55, 244] on div "Integrations" at bounding box center [67, 243] width 89 height 11
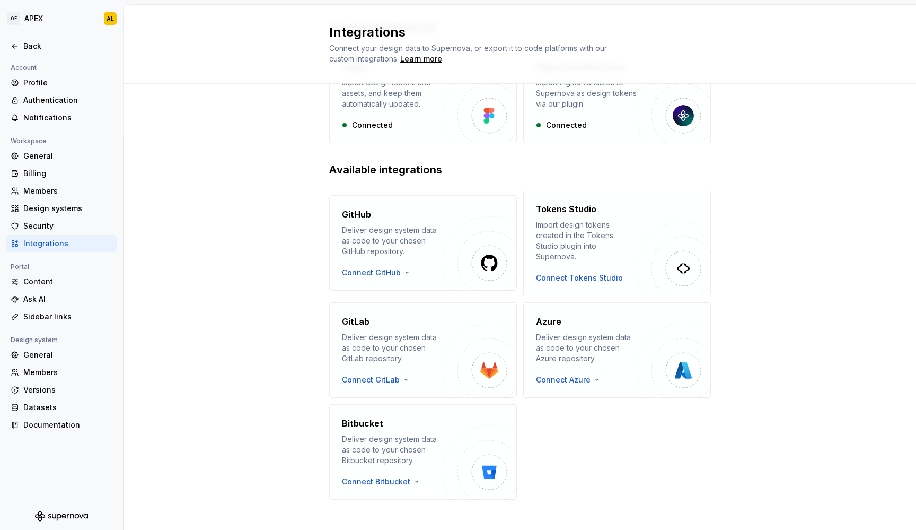
scroll to position [82, 0]
click at [59, 162] on div "General" at bounding box center [61, 155] width 110 height 17
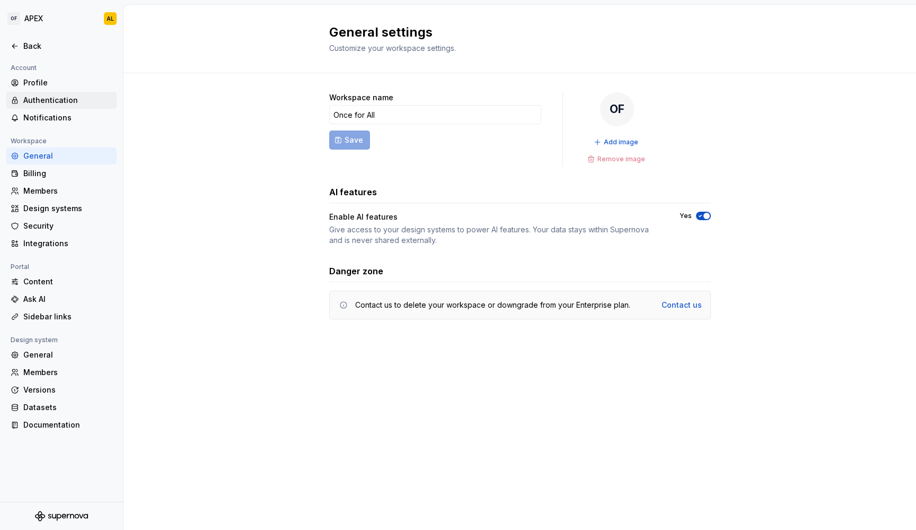
click at [61, 98] on div "Authentication" at bounding box center [67, 100] width 89 height 11
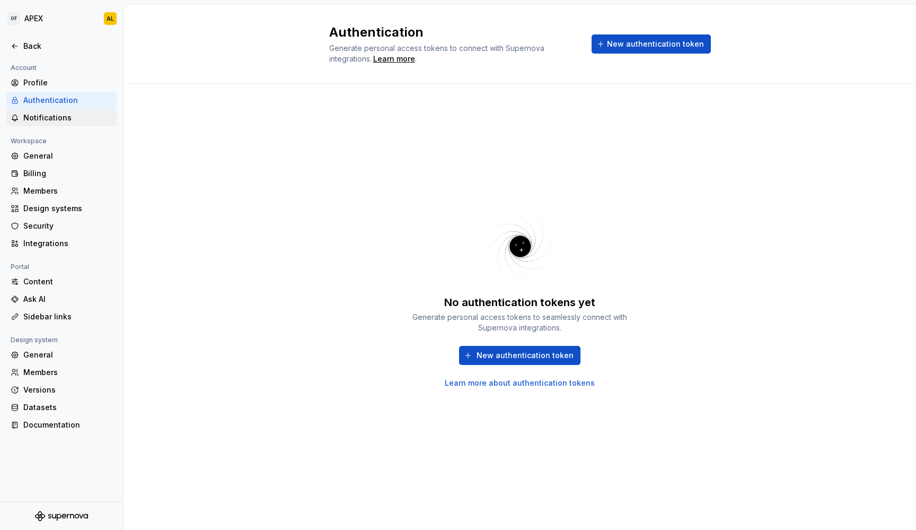
click at [61, 119] on div "Notifications" at bounding box center [67, 117] width 89 height 11
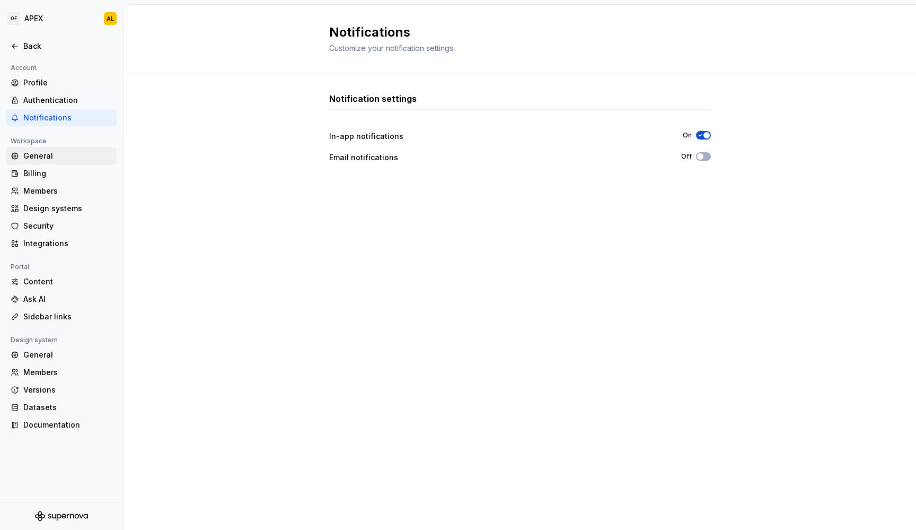
click at [57, 154] on div "General" at bounding box center [67, 156] width 89 height 11
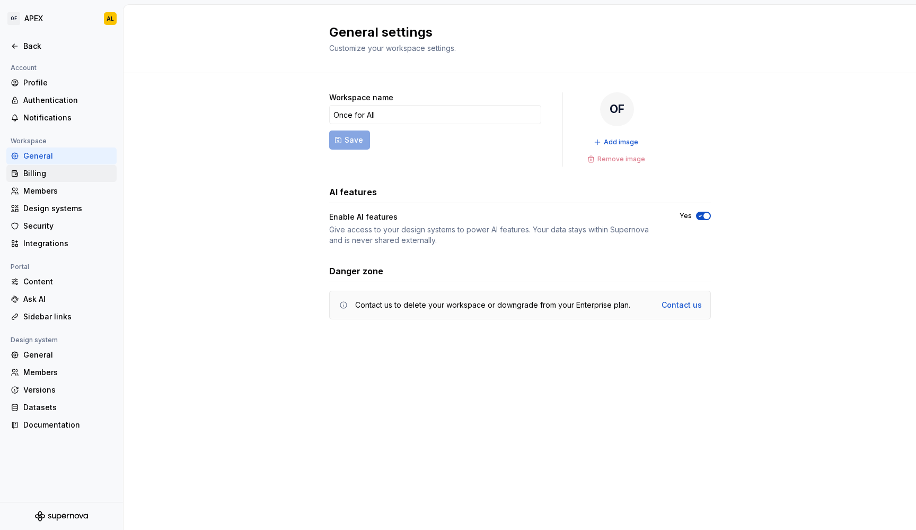
click at [57, 174] on div "Billing" at bounding box center [67, 173] width 89 height 11
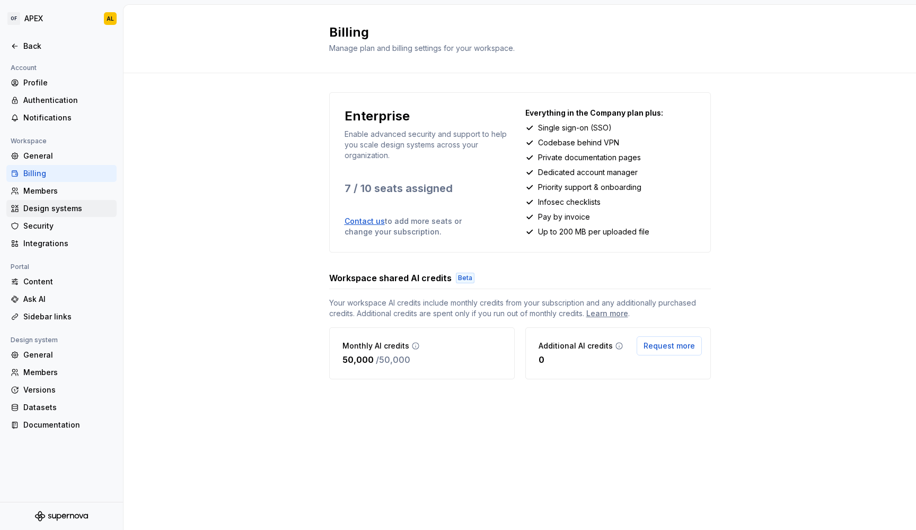
click at [61, 206] on div "Design systems" at bounding box center [67, 208] width 89 height 11
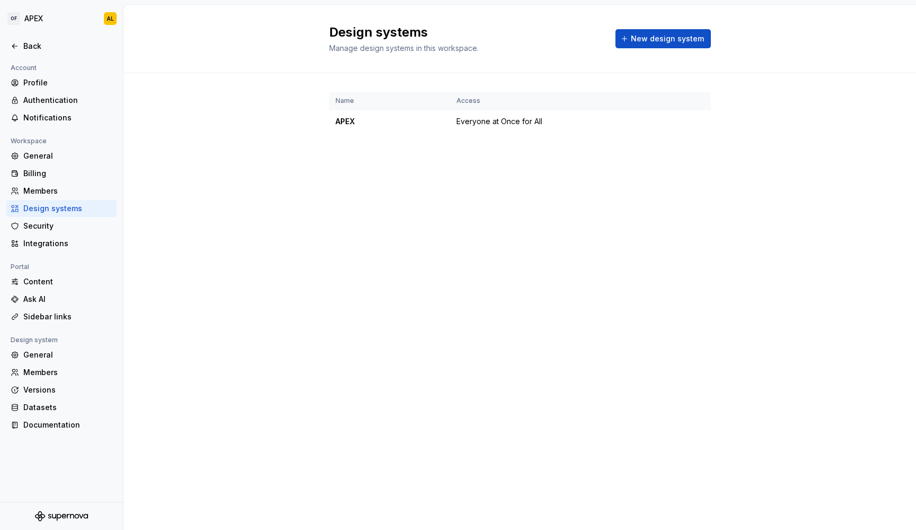
click at [61, 206] on div "Design systems" at bounding box center [67, 208] width 89 height 11
click at [64, 231] on div "Security" at bounding box center [67, 226] width 89 height 11
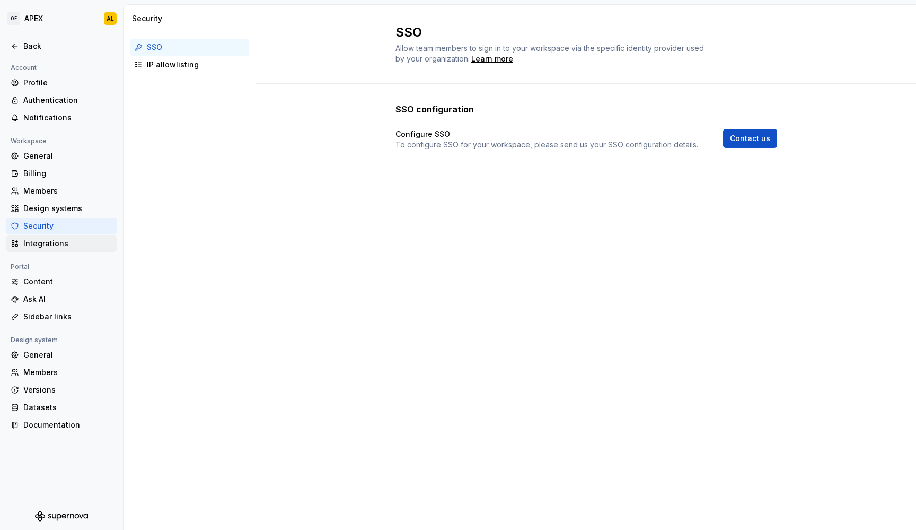
click at [65, 243] on div "Integrations" at bounding box center [67, 243] width 89 height 11
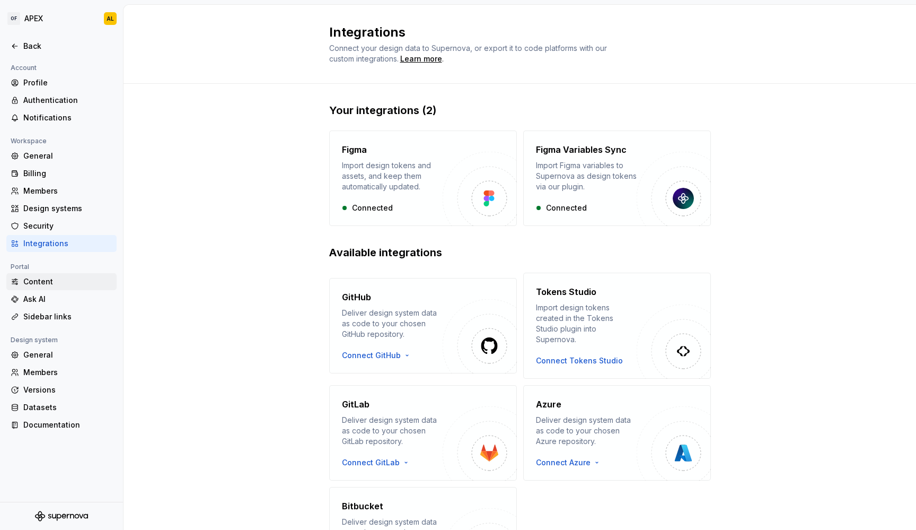
click at [64, 281] on div "Content" at bounding box center [67, 281] width 89 height 11
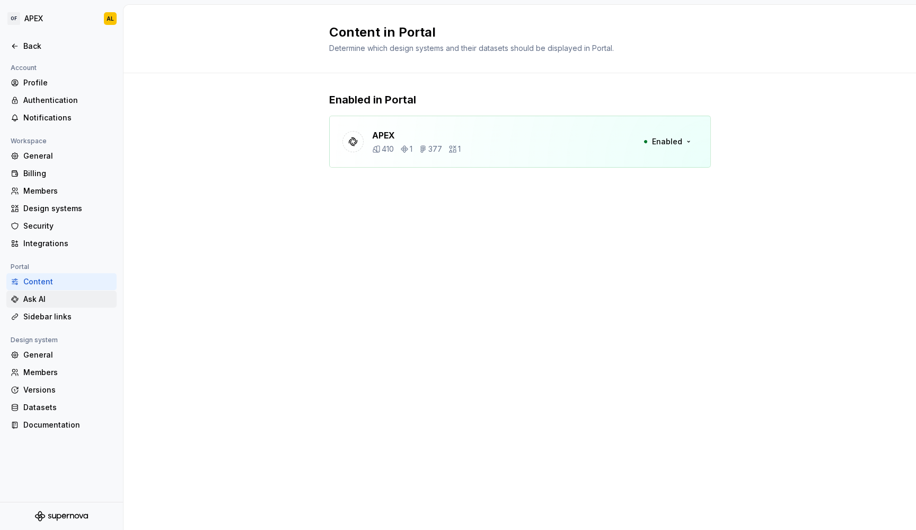
click at [65, 297] on div "Ask AI" at bounding box center [67, 299] width 89 height 11
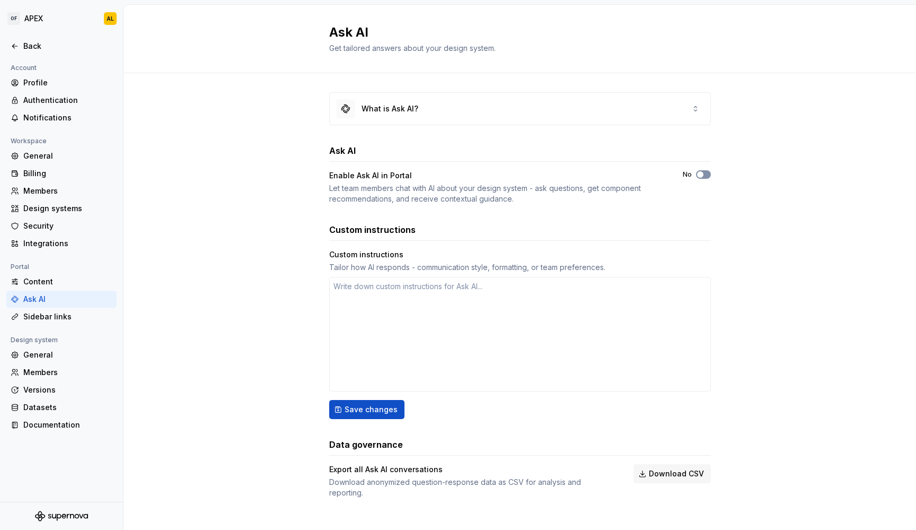
click at [703, 173] on span "button" at bounding box center [700, 174] width 6 height 6
click at [60, 316] on div "Sidebar links" at bounding box center [67, 316] width 89 height 11
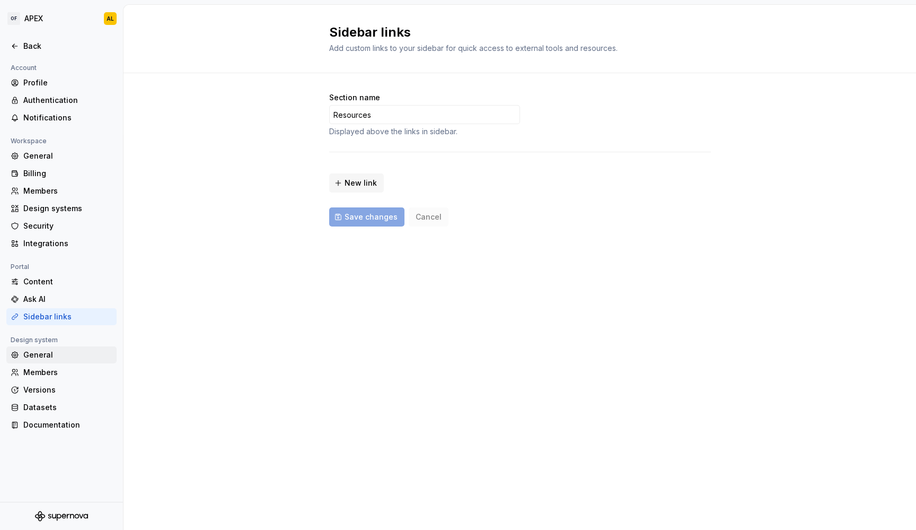
click at [60, 360] on div "General" at bounding box center [67, 354] width 89 height 11
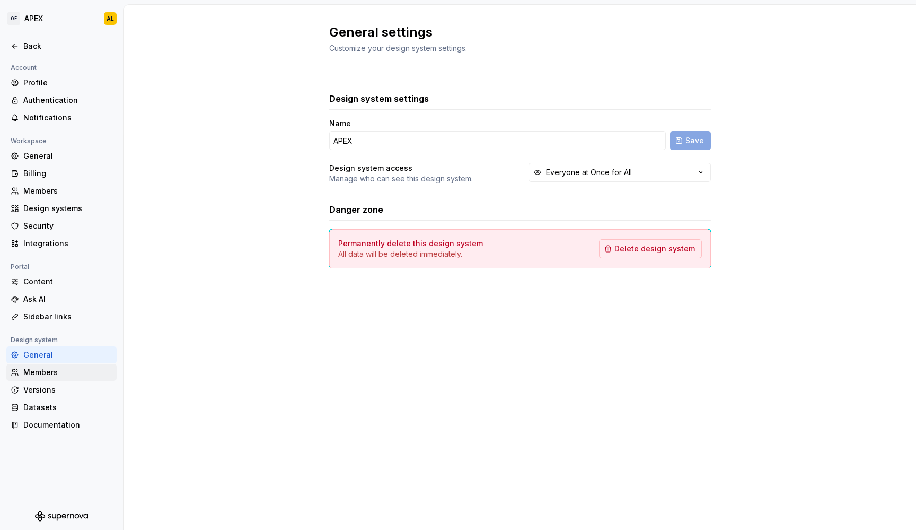
click at [67, 373] on div "Members" at bounding box center [67, 372] width 89 height 11
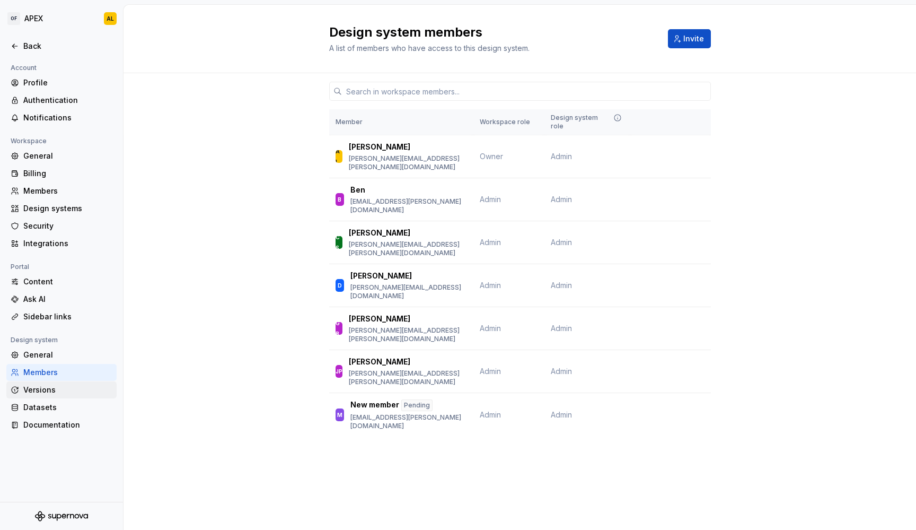
click at [64, 393] on div "Versions" at bounding box center [67, 389] width 89 height 11
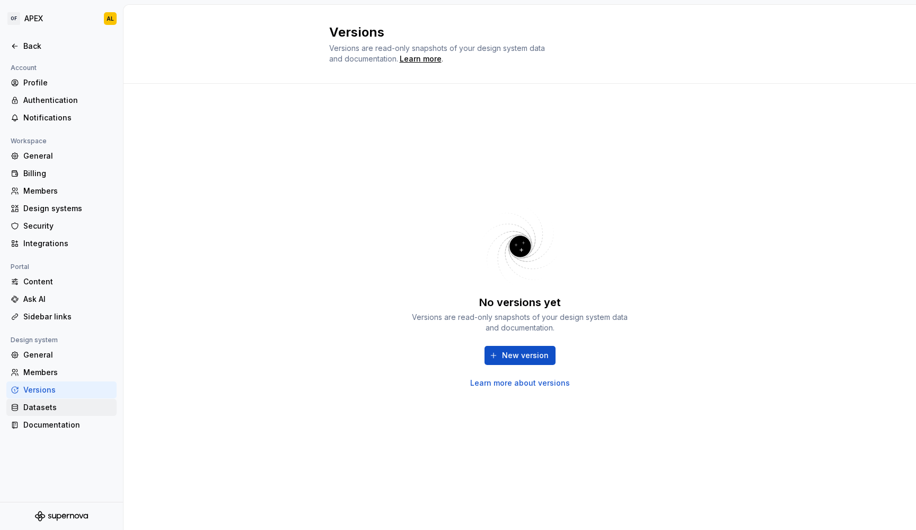
click at [64, 415] on div "Datasets" at bounding box center [61, 407] width 110 height 17
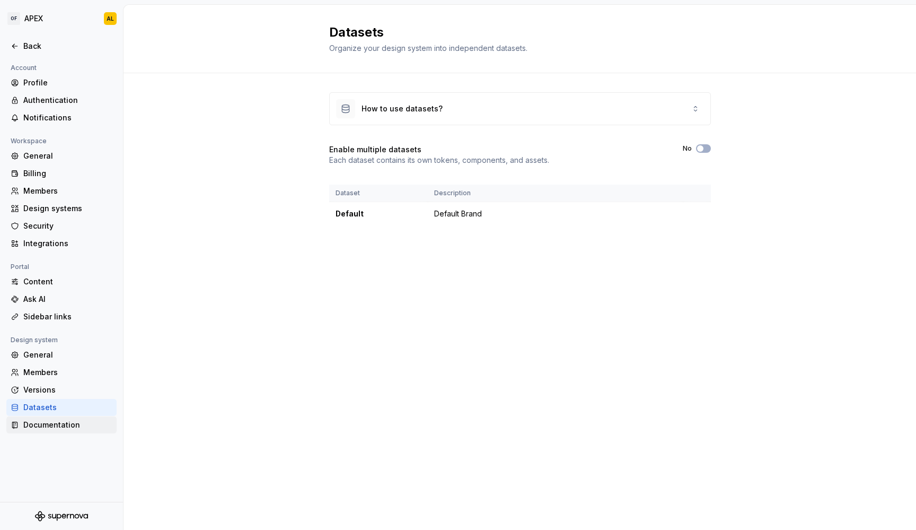
click at [66, 426] on div "Documentation" at bounding box center [67, 424] width 89 height 11
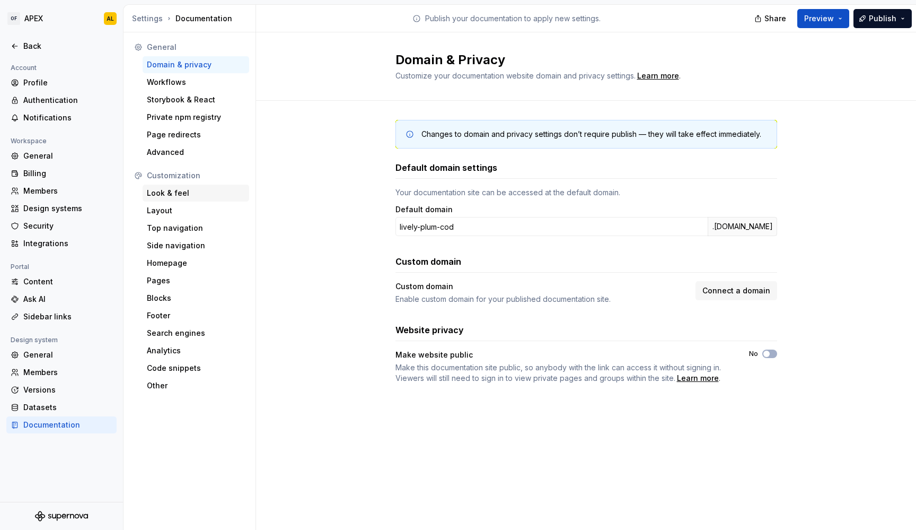
click at [202, 195] on div "Look & feel" at bounding box center [196, 193] width 98 height 11
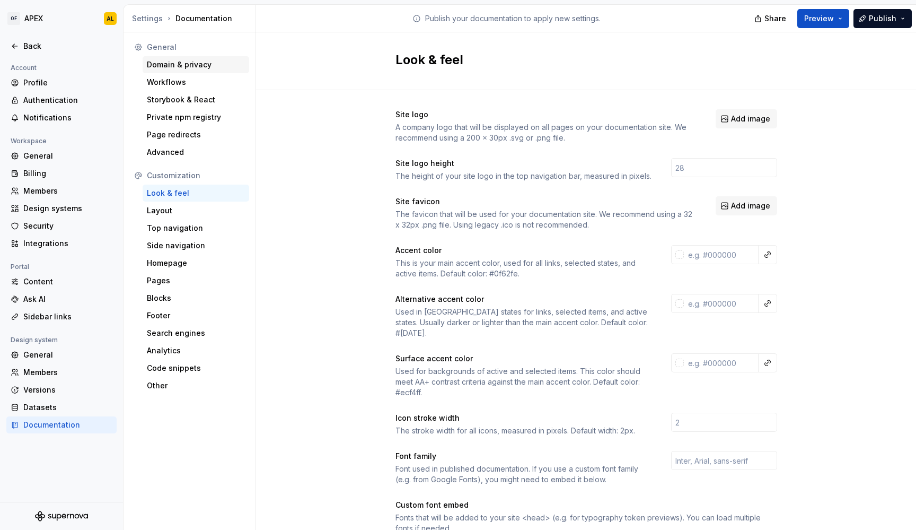
click at [193, 66] on div "Domain & privacy" at bounding box center [196, 64] width 98 height 11
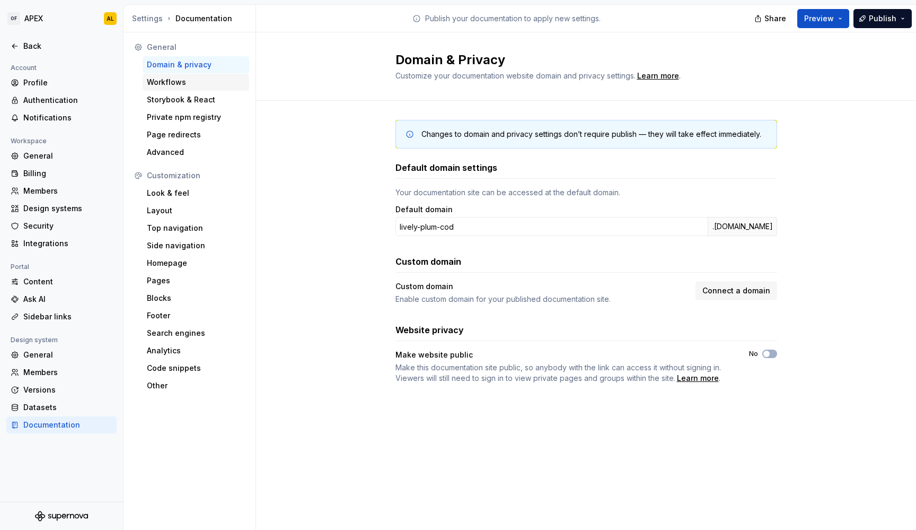
click at [193, 84] on div "Workflows" at bounding box center [196, 82] width 98 height 11
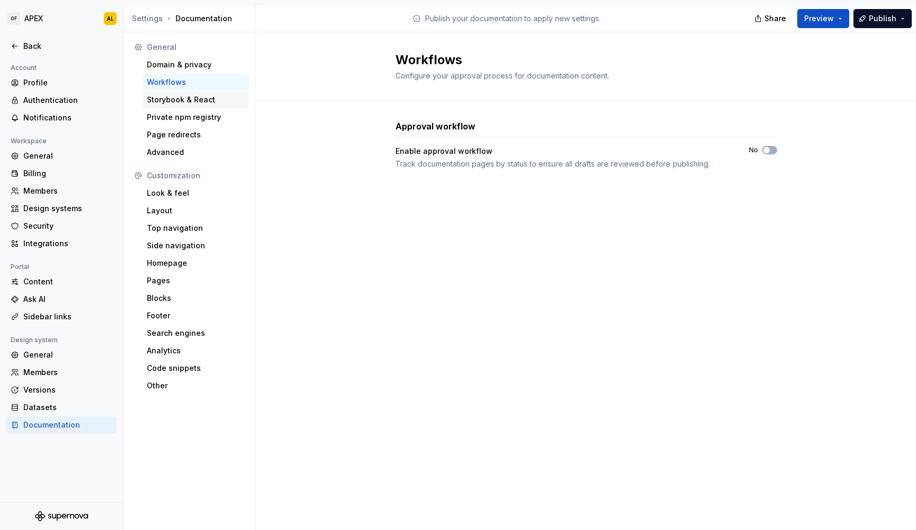
click at [193, 102] on div "Storybook & React" at bounding box center [196, 99] width 98 height 11
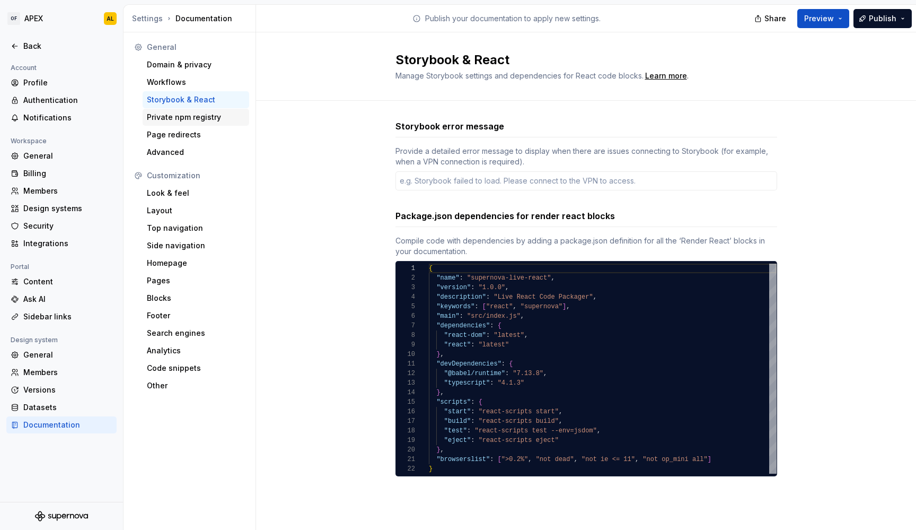
click at [193, 119] on div "Private npm registry" at bounding box center [196, 117] width 98 height 11
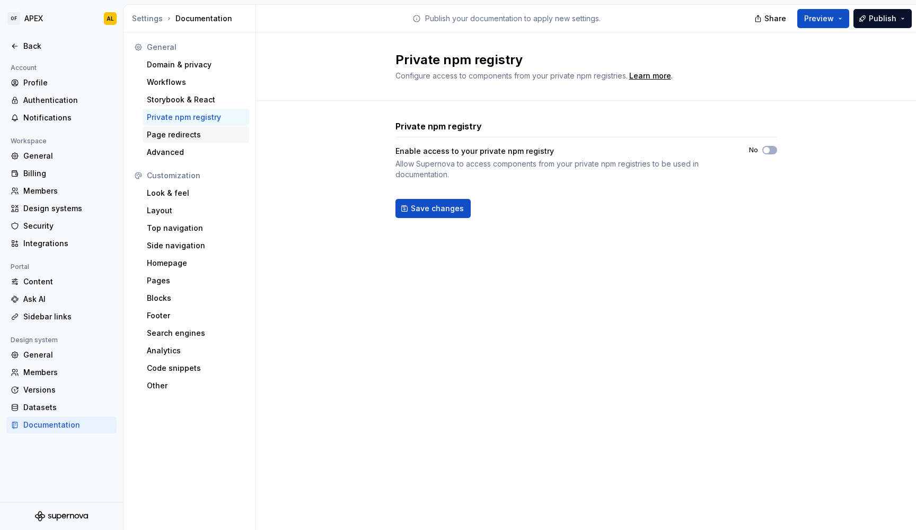
click at [192, 129] on div "Page redirects" at bounding box center [196, 134] width 98 height 11
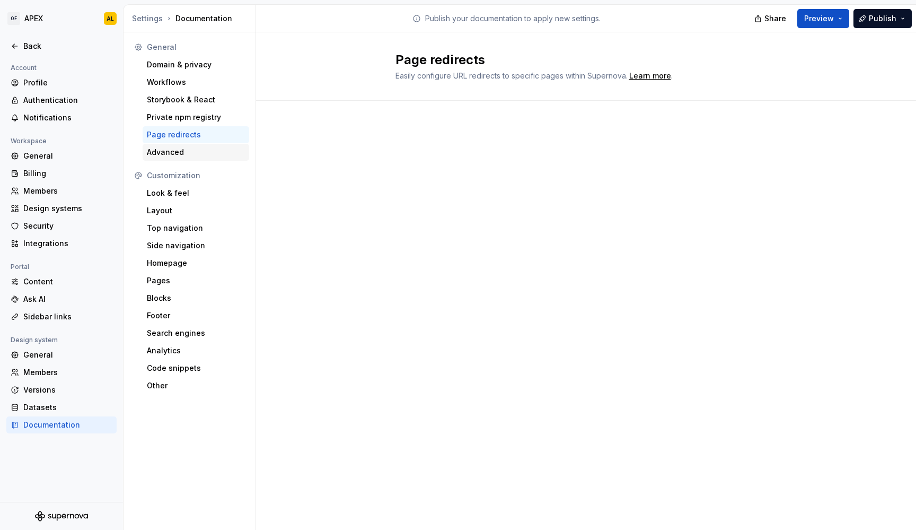
click at [195, 151] on div "Advanced" at bounding box center [196, 152] width 98 height 11
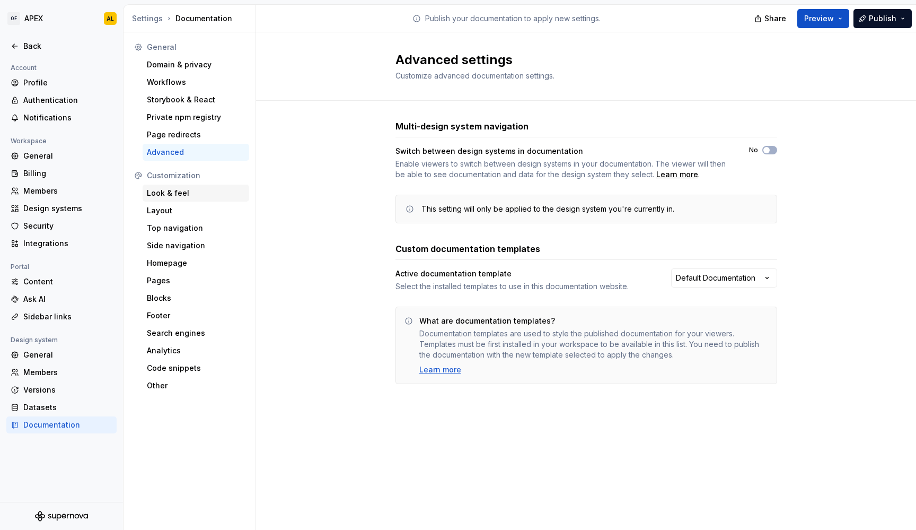
click at [204, 193] on div "Look & feel" at bounding box center [196, 193] width 98 height 11
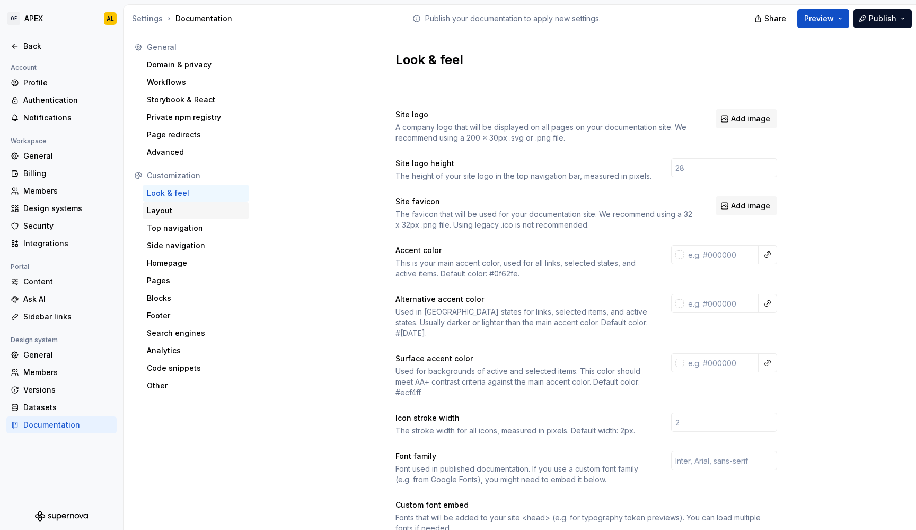
click at [203, 210] on div "Layout" at bounding box center [196, 210] width 98 height 11
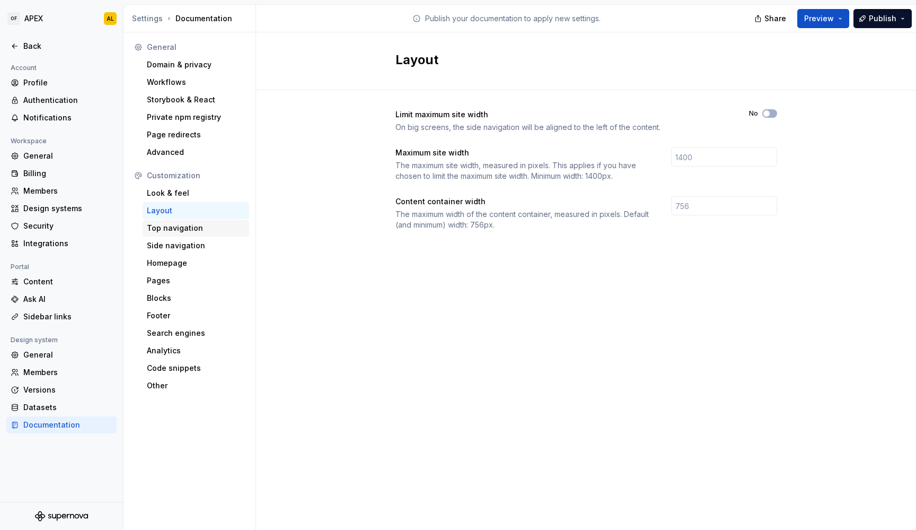
click at [198, 224] on div "Top navigation" at bounding box center [196, 228] width 98 height 11
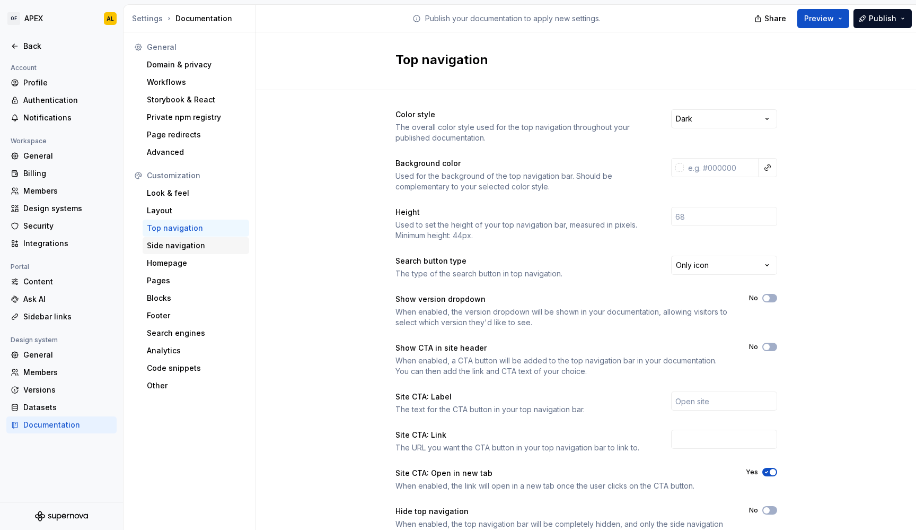
click at [199, 242] on div "Side navigation" at bounding box center [196, 245] width 98 height 11
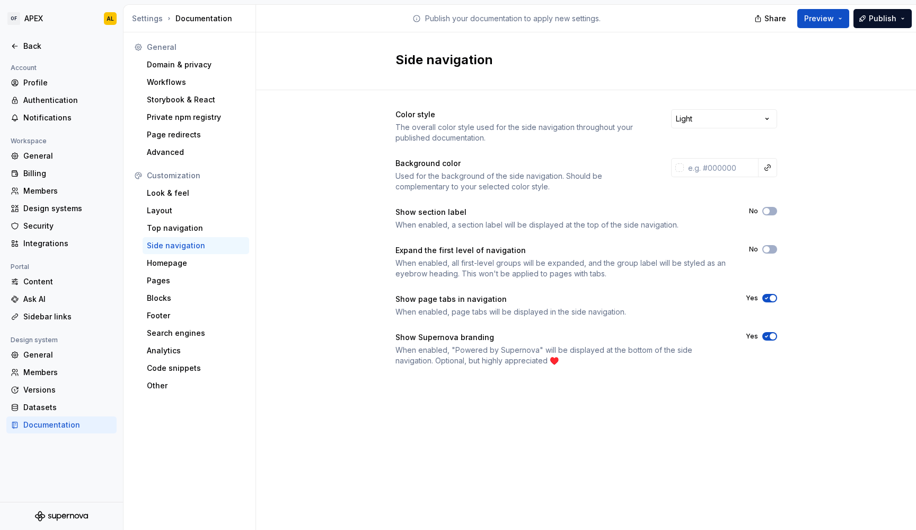
click at [764, 334] on icon "button" at bounding box center [766, 336] width 8 height 6
click at [191, 262] on div "Homepage" at bounding box center [196, 263] width 98 height 11
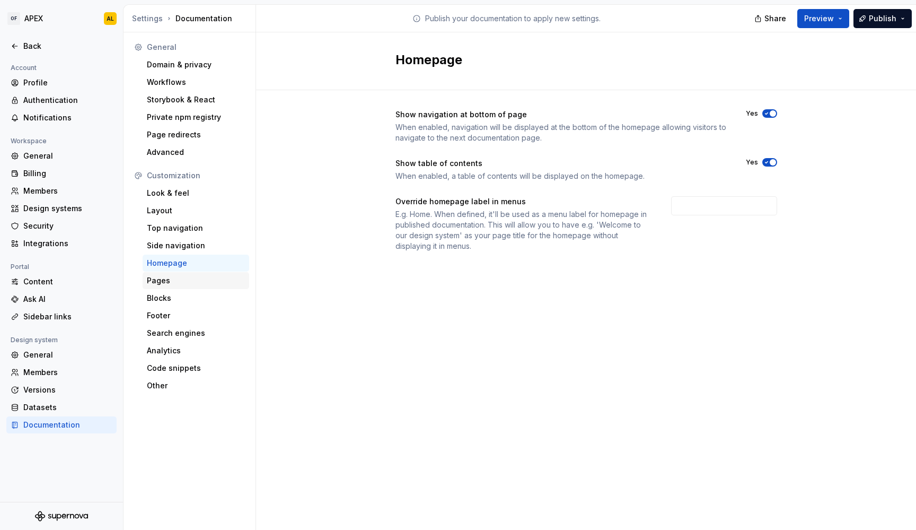
click at [190, 277] on div "Pages" at bounding box center [196, 280] width 98 height 11
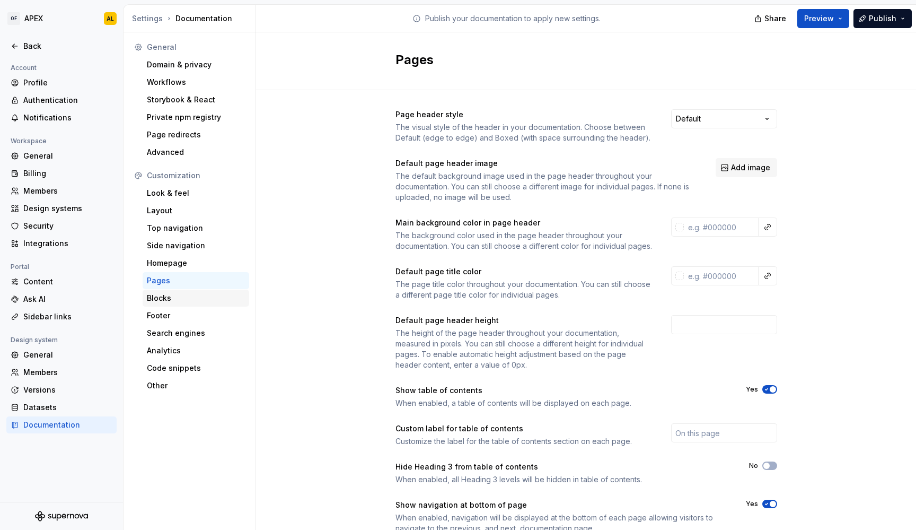
click at [189, 295] on div "Blocks" at bounding box center [196, 298] width 98 height 11
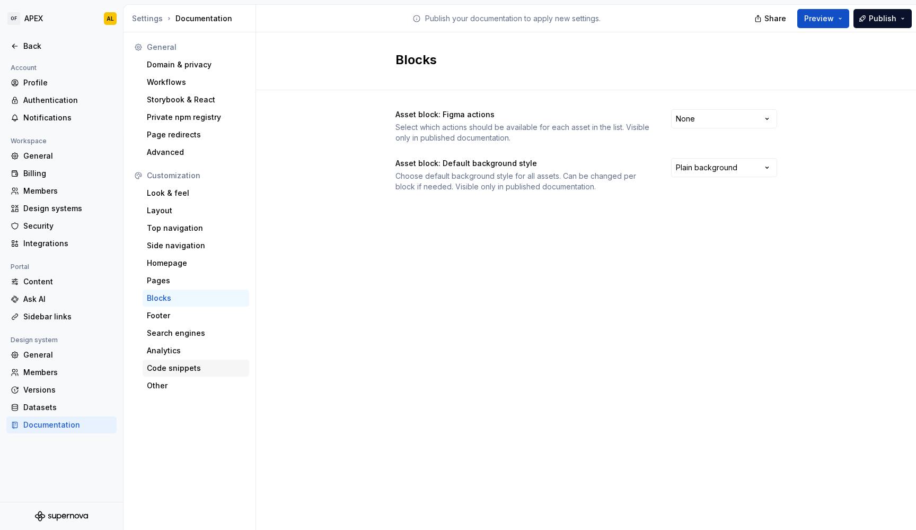
click at [174, 372] on div "Code snippets" at bounding box center [196, 368] width 98 height 11
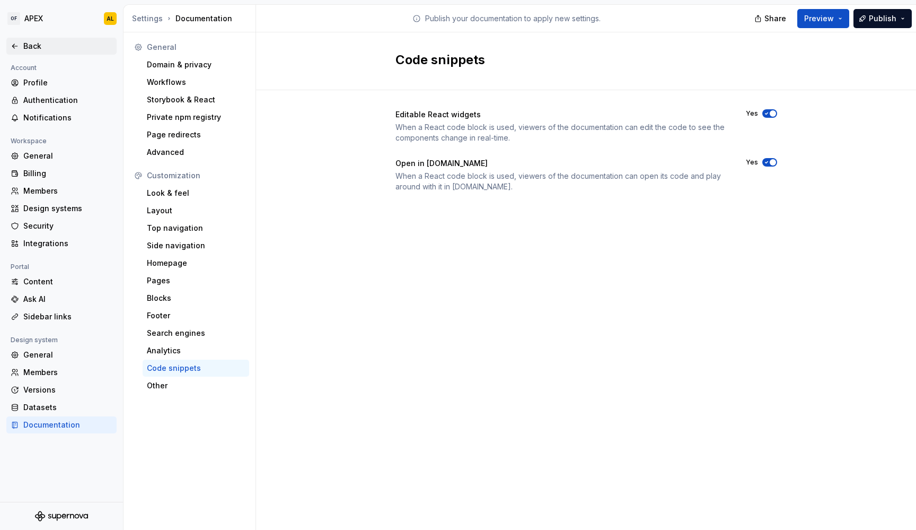
click at [40, 51] on div "Back" at bounding box center [67, 46] width 89 height 11
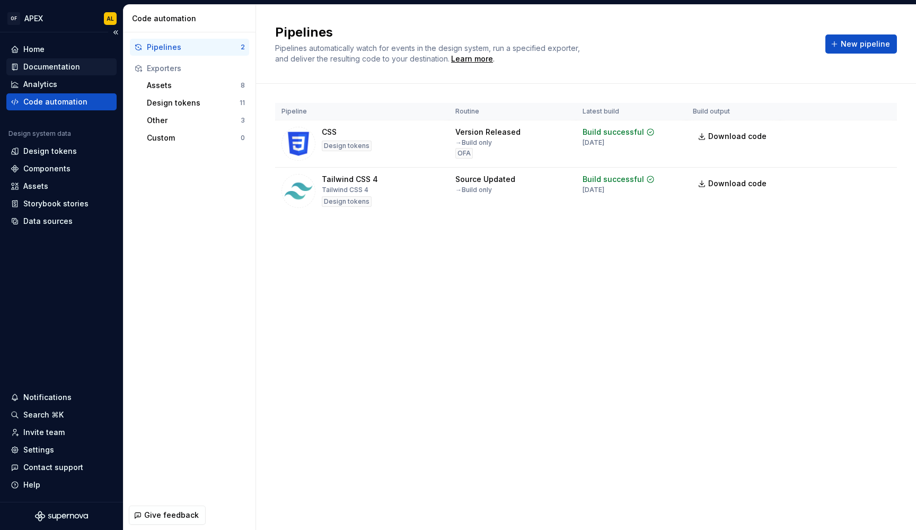
click at [56, 69] on div "Documentation" at bounding box center [51, 66] width 57 height 11
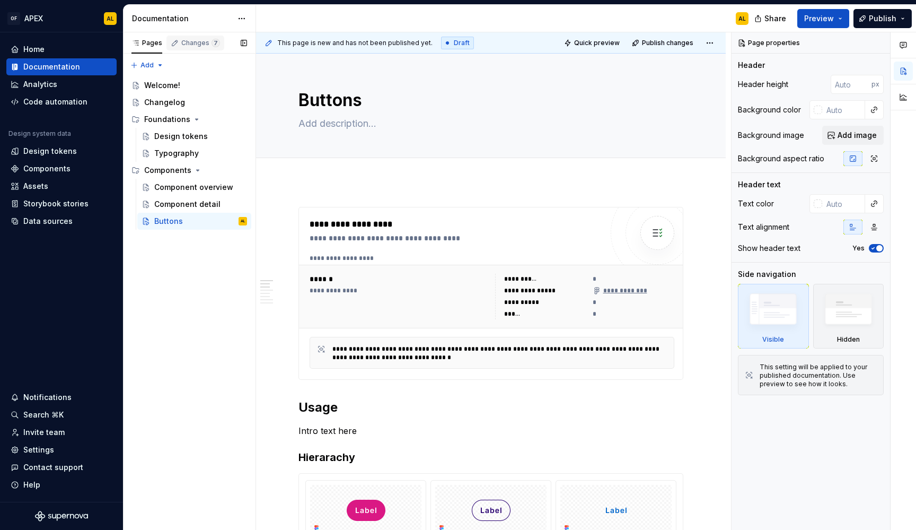
click at [193, 41] on div "Changes 7" at bounding box center [200, 43] width 39 height 8
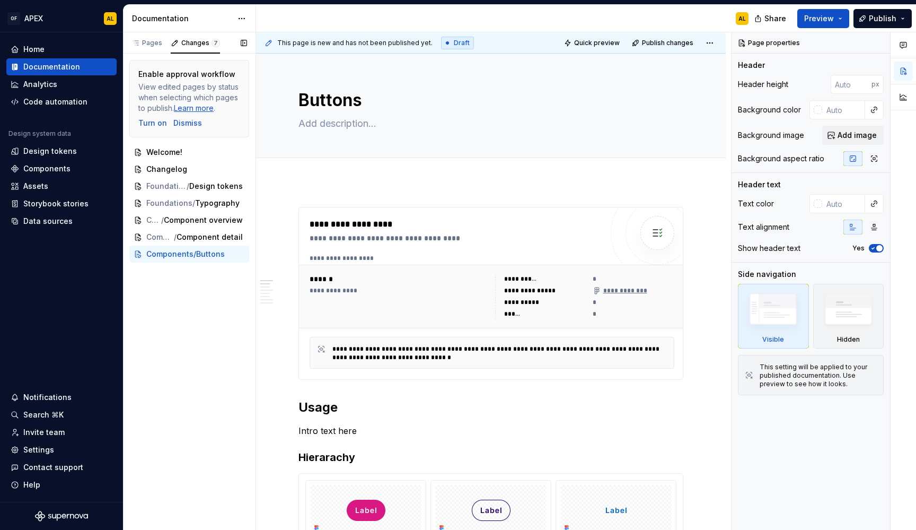
click at [190, 121] on div "Dismiss" at bounding box center [187, 123] width 29 height 11
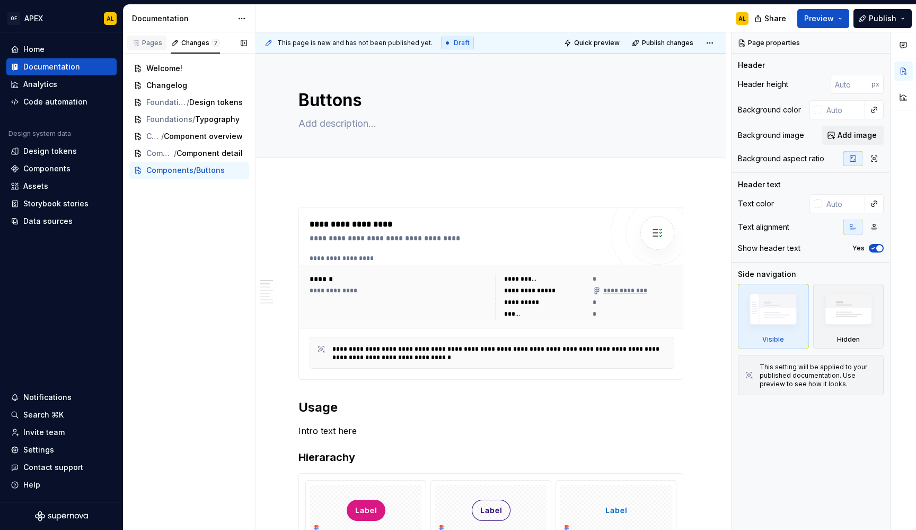
click at [151, 40] on div "Pages" at bounding box center [146, 43] width 31 height 8
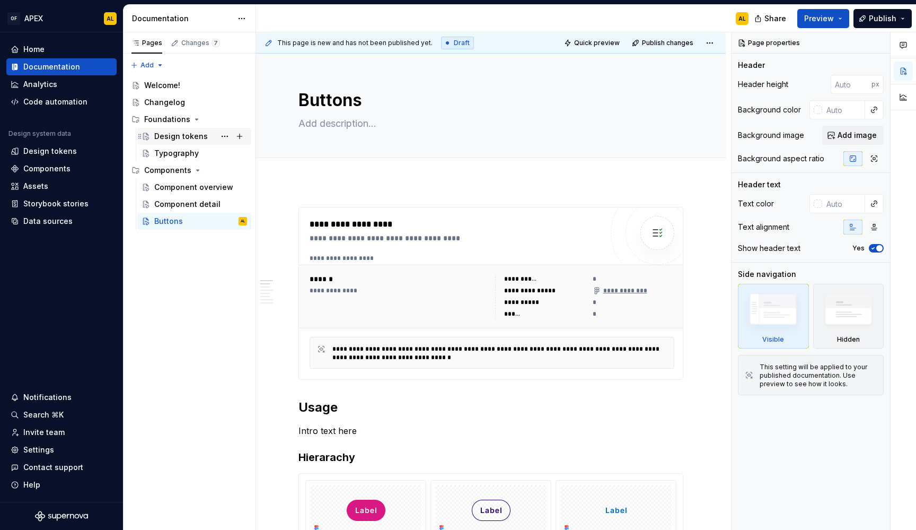
click at [209, 141] on div "Design tokens" at bounding box center [200, 136] width 93 height 15
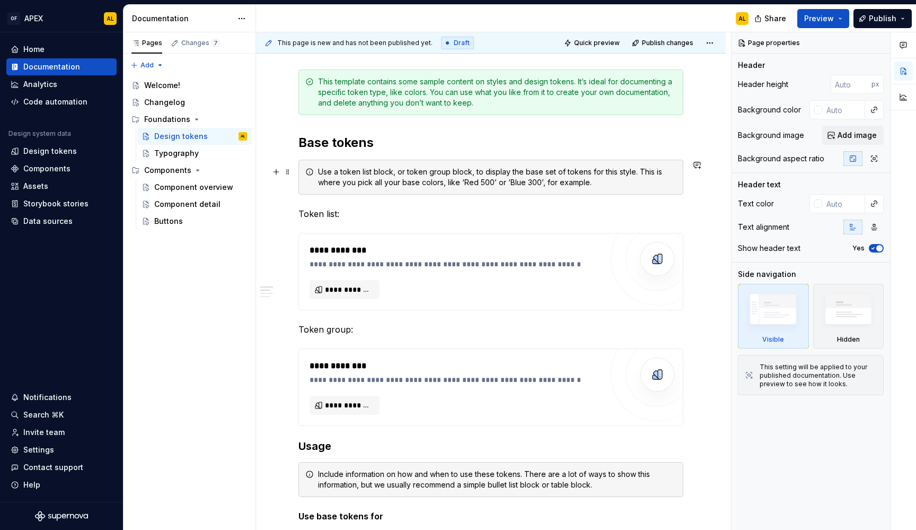
scroll to position [163, 0]
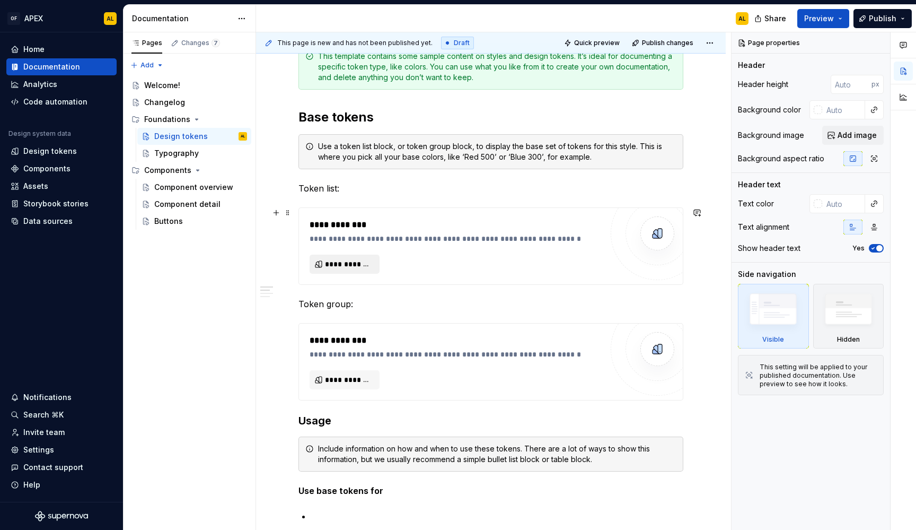
click at [351, 261] on span "**********" at bounding box center [349, 264] width 48 height 11
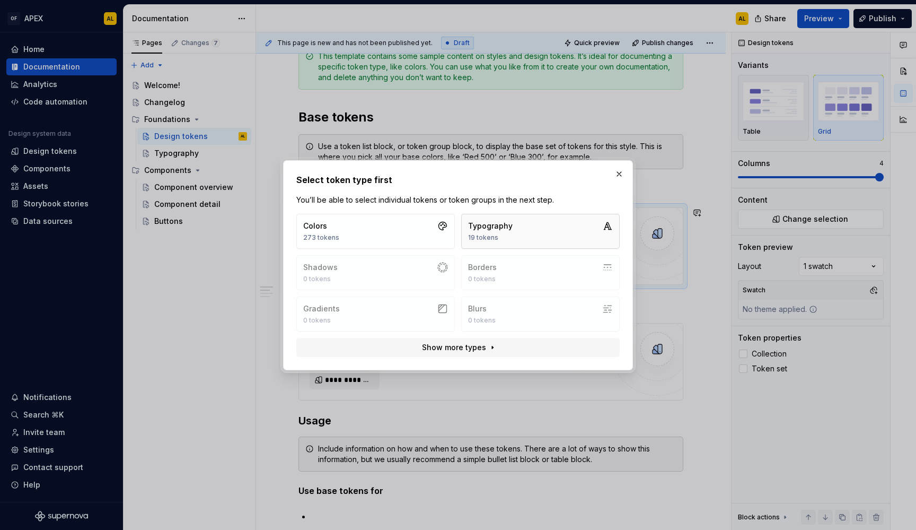
click at [514, 219] on button "Typography 19 tokens" at bounding box center [540, 231] width 159 height 35
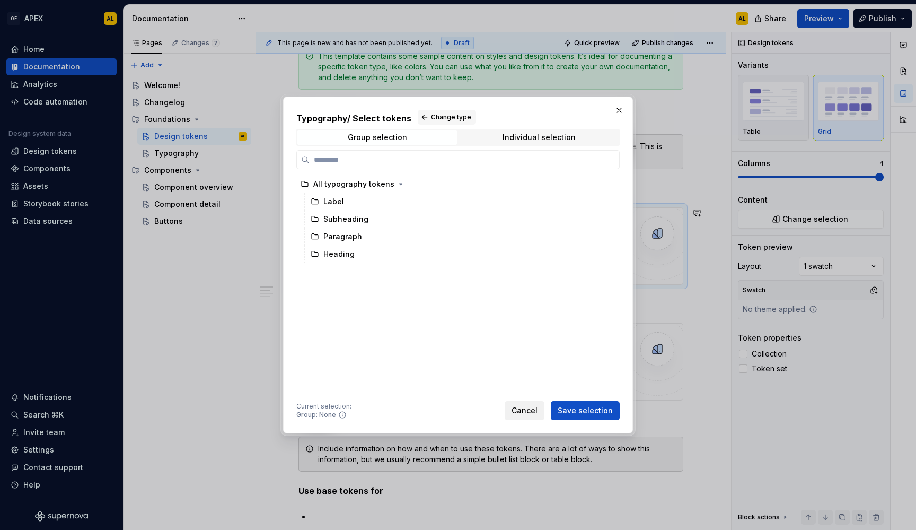
click at [528, 418] on button "Cancel" at bounding box center [525, 410] width 40 height 19
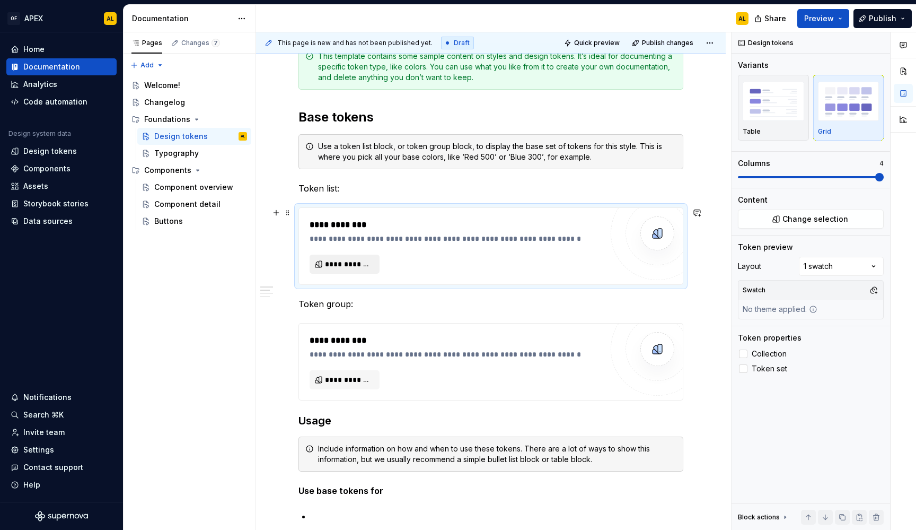
click at [332, 259] on span "**********" at bounding box center [349, 264] width 48 height 11
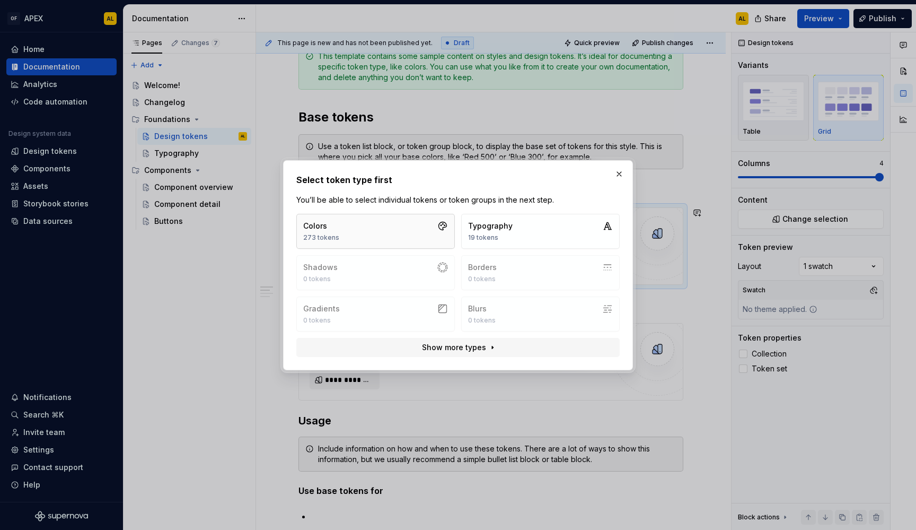
click at [375, 228] on button "Colors 273 tokens" at bounding box center [375, 231] width 159 height 35
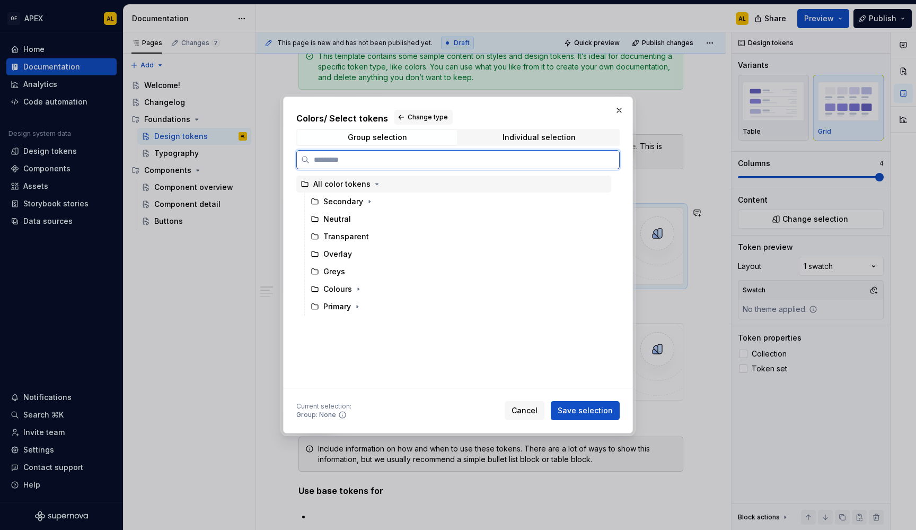
click at [347, 183] on div "All color tokens" at bounding box center [341, 184] width 57 height 11
click at [345, 196] on div "Secondary" at bounding box center [343, 201] width 40 height 11
click at [354, 184] on div "All color tokens" at bounding box center [341, 184] width 57 height 11
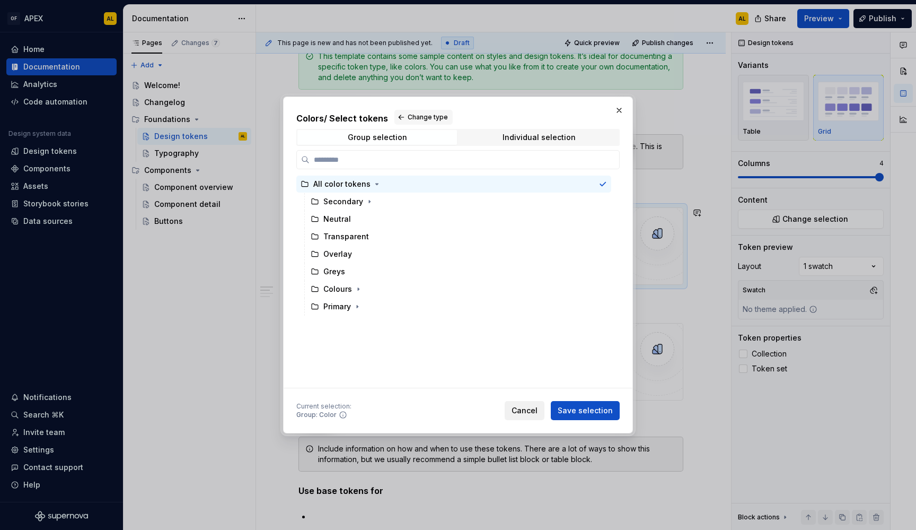
click at [522, 406] on span "Cancel" at bounding box center [525, 410] width 26 height 11
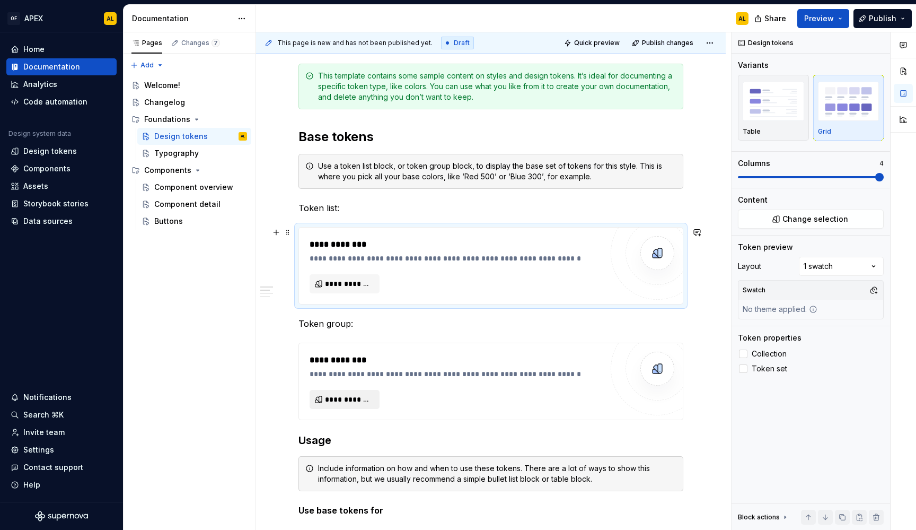
scroll to position [138, 0]
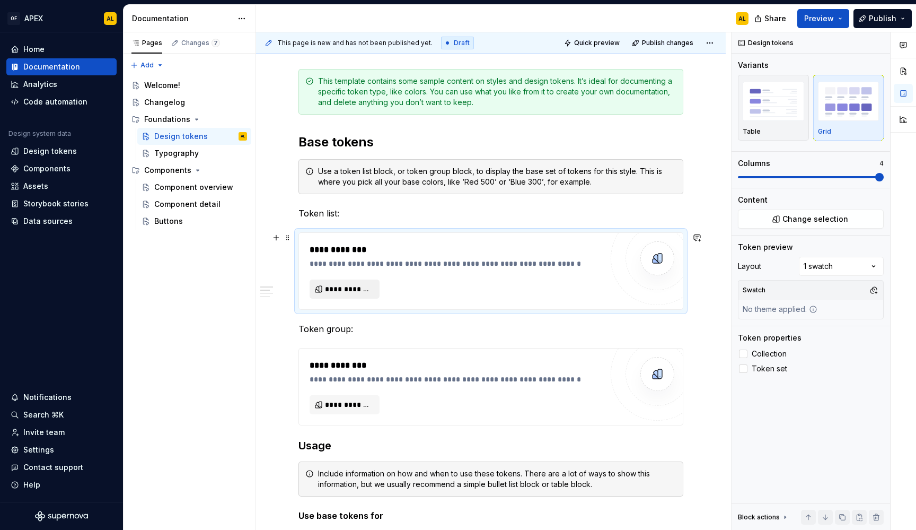
click at [347, 287] on span "**********" at bounding box center [349, 289] width 48 height 11
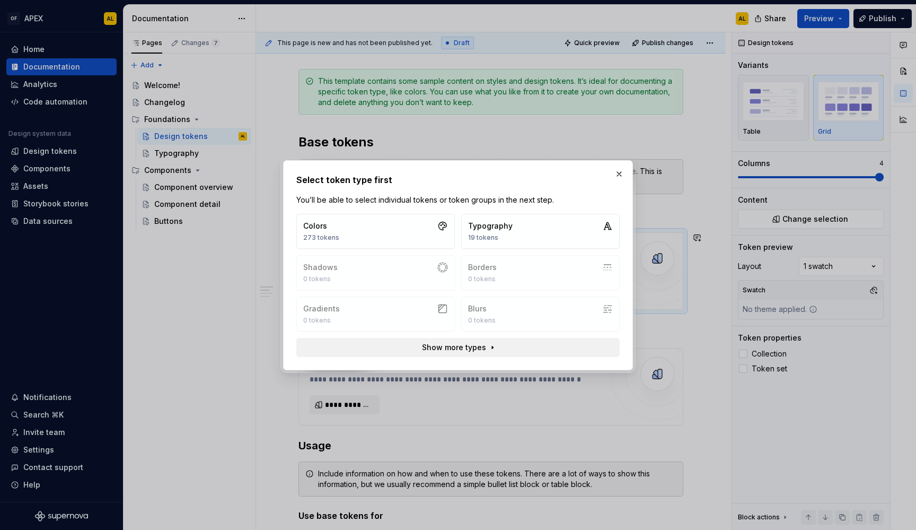
click at [453, 352] on span "Show more types" at bounding box center [454, 347] width 64 height 11
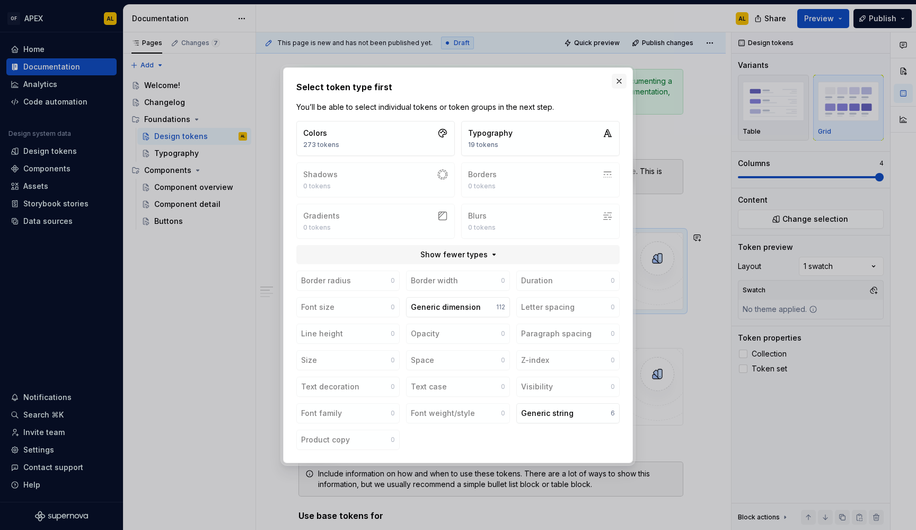
click at [626, 83] on button "button" at bounding box center [619, 81] width 15 height 15
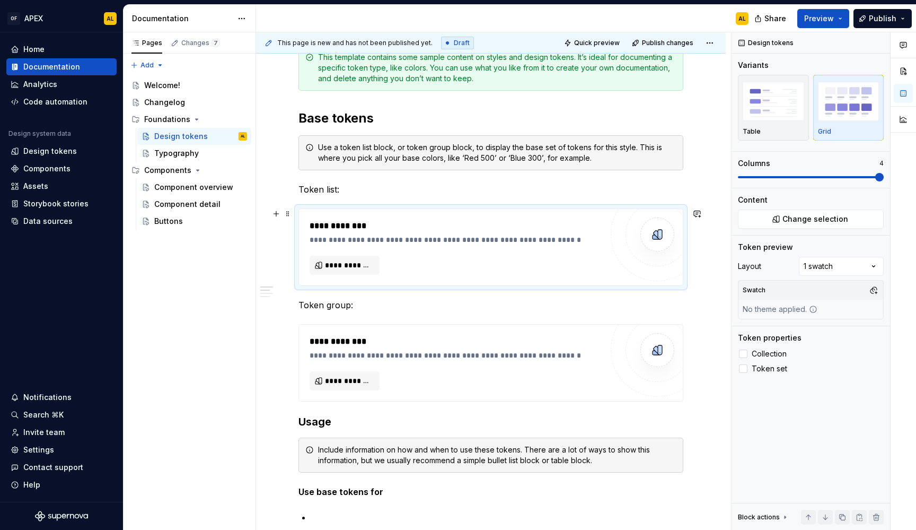
scroll to position [172, 0]
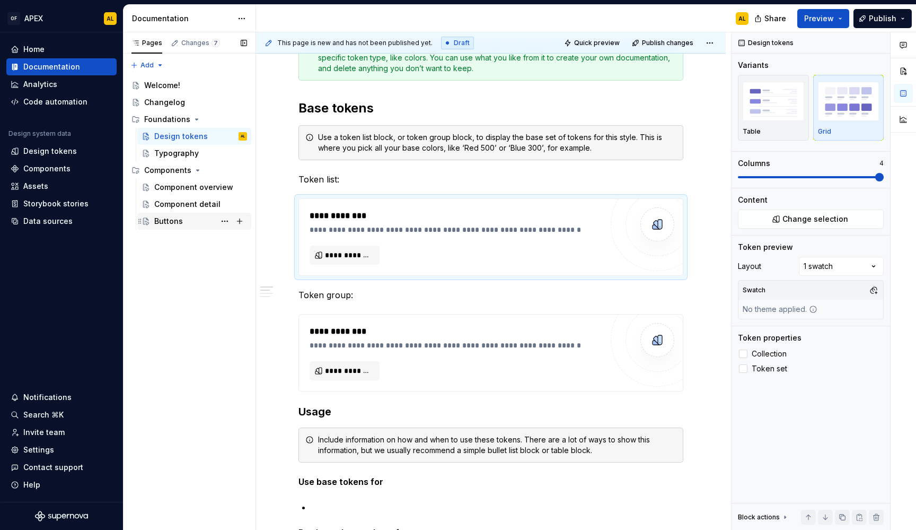
click at [172, 219] on div "Buttons" at bounding box center [168, 221] width 29 height 11
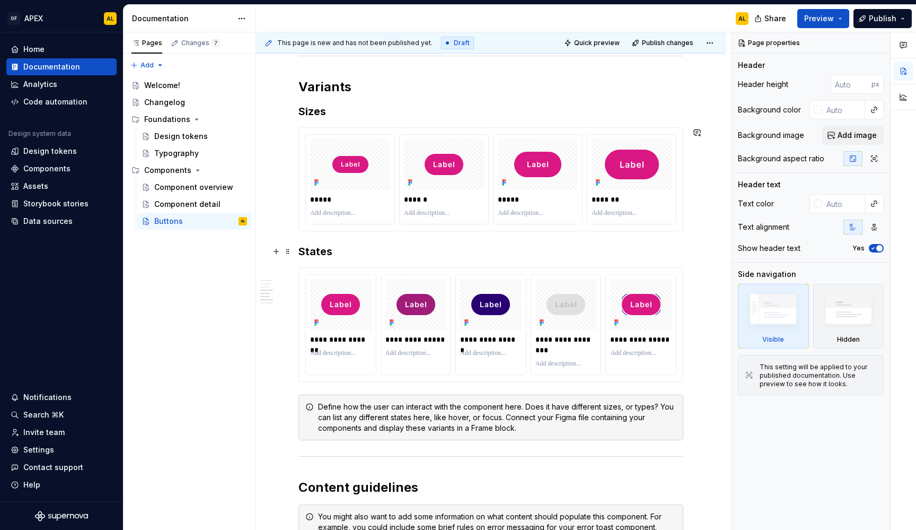
scroll to position [734, 0]
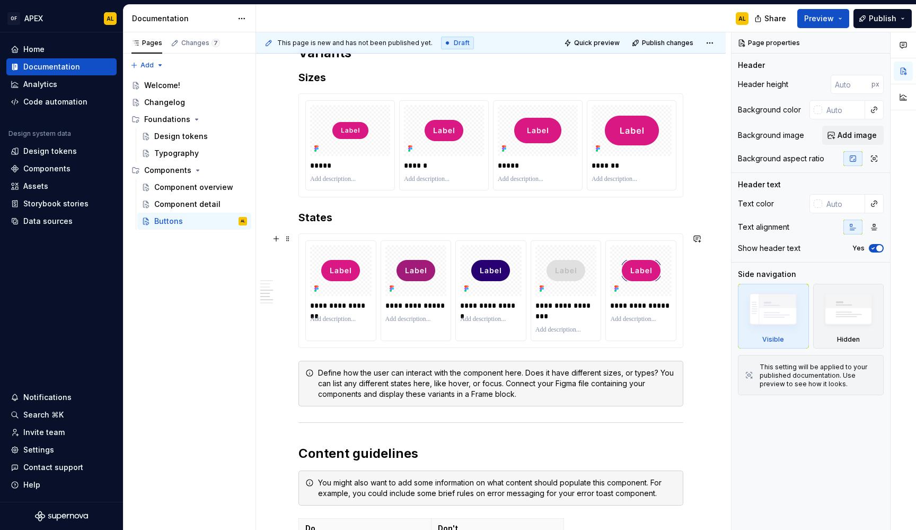
click at [698, 338] on div "**********" at bounding box center [491, 176] width 470 height 1459
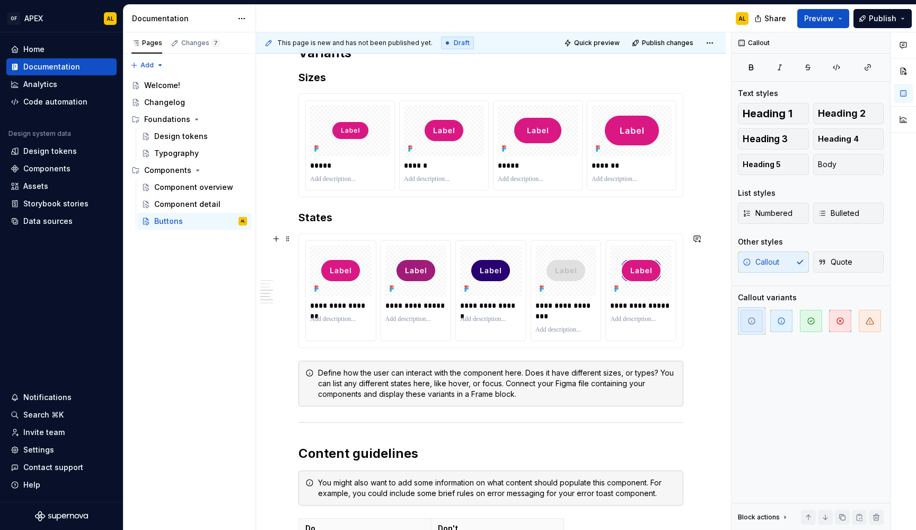
click at [695, 348] on div "**********" at bounding box center [491, 176] width 470 height 1459
click at [689, 328] on div "**********" at bounding box center [491, 176] width 470 height 1459
type textarea "*"
click at [387, 419] on div at bounding box center [490, 422] width 385 height 7
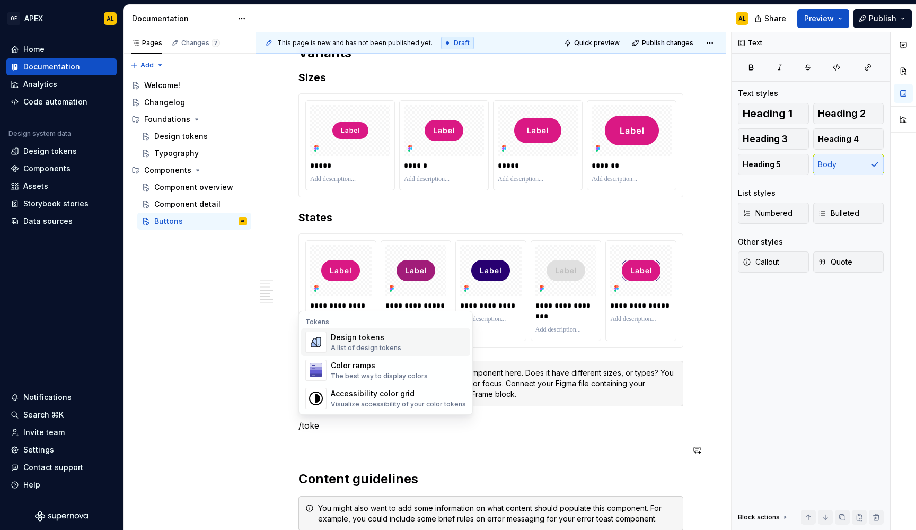
click at [383, 338] on div "Design tokens" at bounding box center [366, 337] width 71 height 11
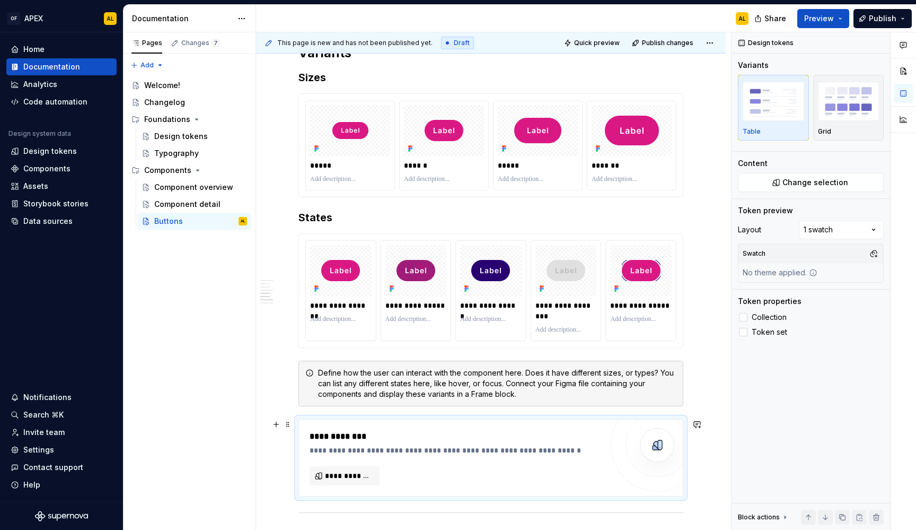
scroll to position [776, 0]
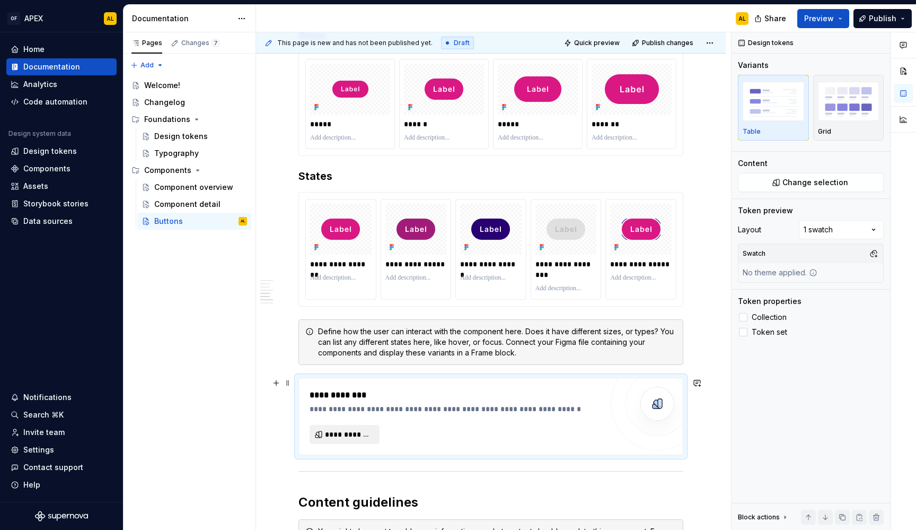
click at [361, 430] on span "**********" at bounding box center [349, 434] width 48 height 11
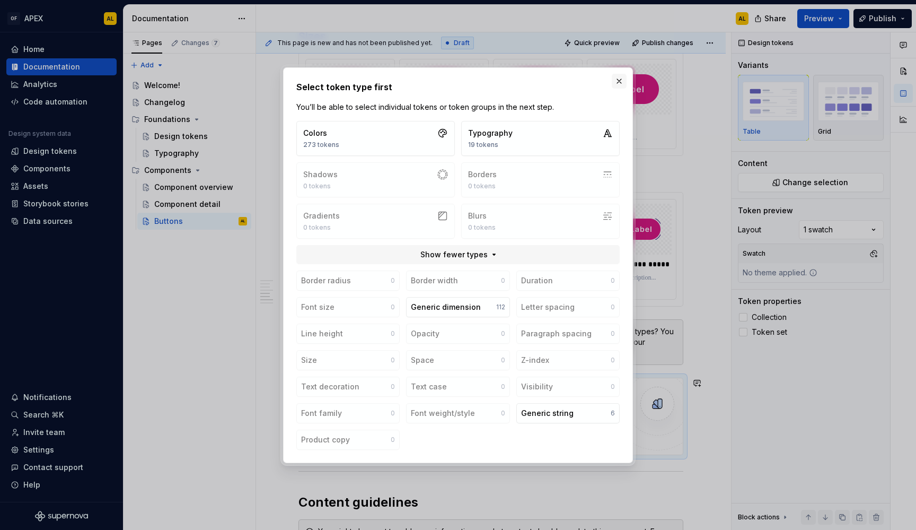
click at [620, 85] on button "button" at bounding box center [619, 81] width 15 height 15
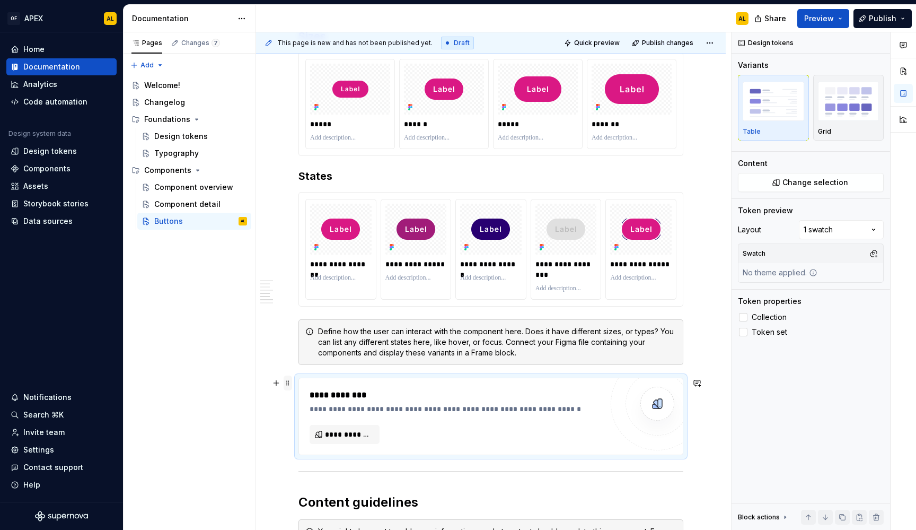
click at [287, 386] on span at bounding box center [288, 382] width 8 height 15
click at [321, 477] on div "Delete" at bounding box center [337, 479] width 69 height 11
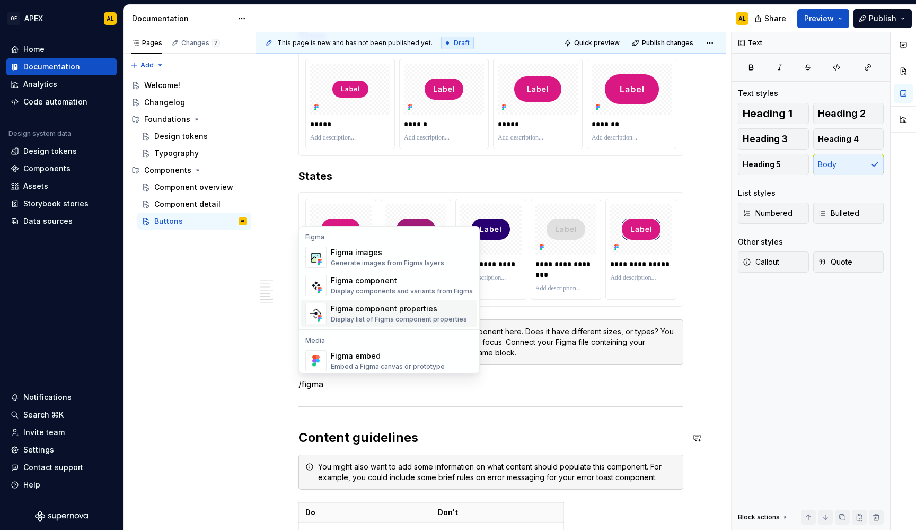
click at [368, 315] on div "Display list of Figma component properties" at bounding box center [399, 319] width 136 height 8
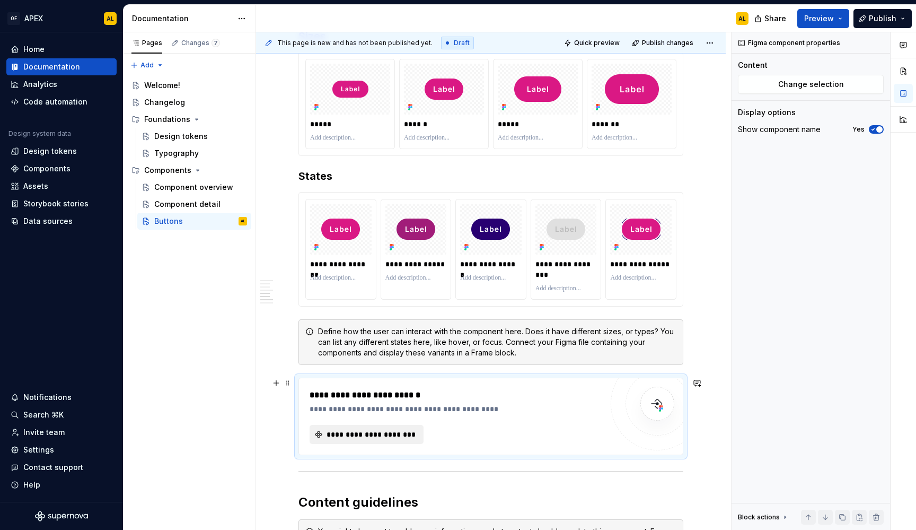
click at [395, 428] on button "**********" at bounding box center [367, 434] width 114 height 19
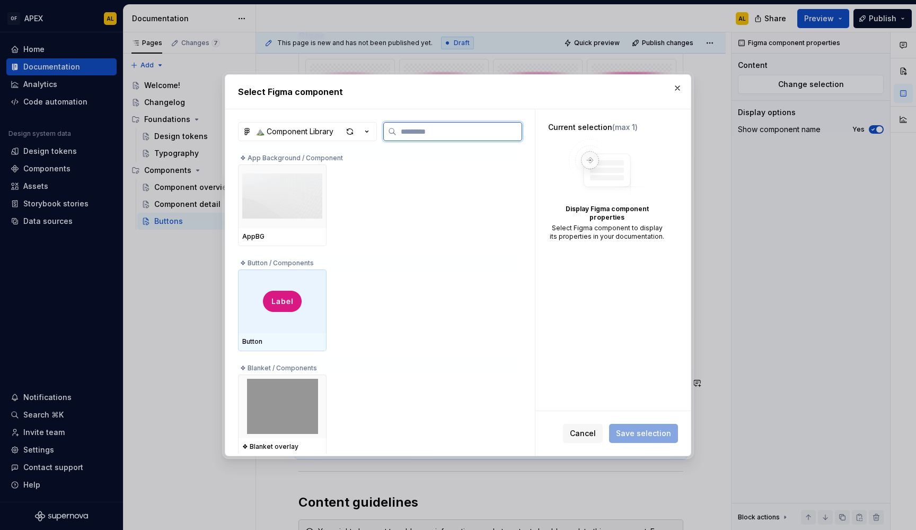
click at [269, 286] on div at bounding box center [282, 301] width 89 height 64
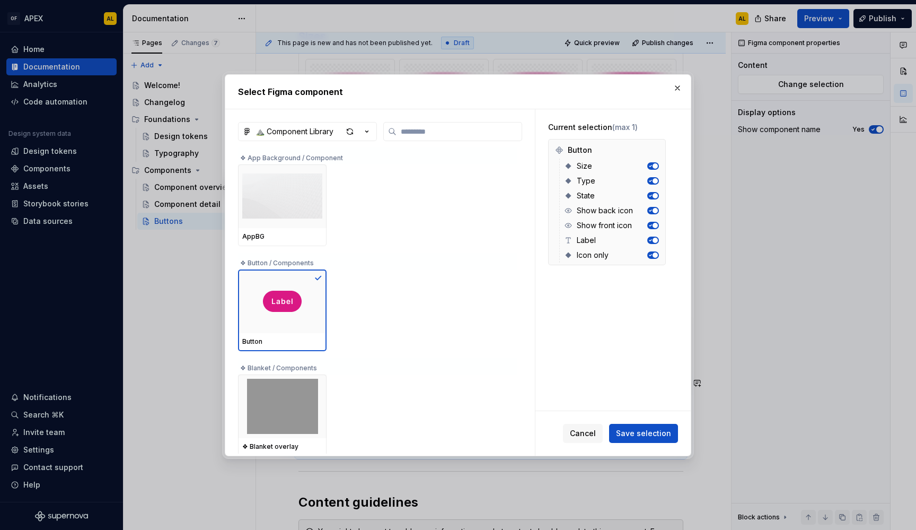
scroll to position [0, 0]
click at [642, 429] on span "Save selection" at bounding box center [643, 433] width 55 height 11
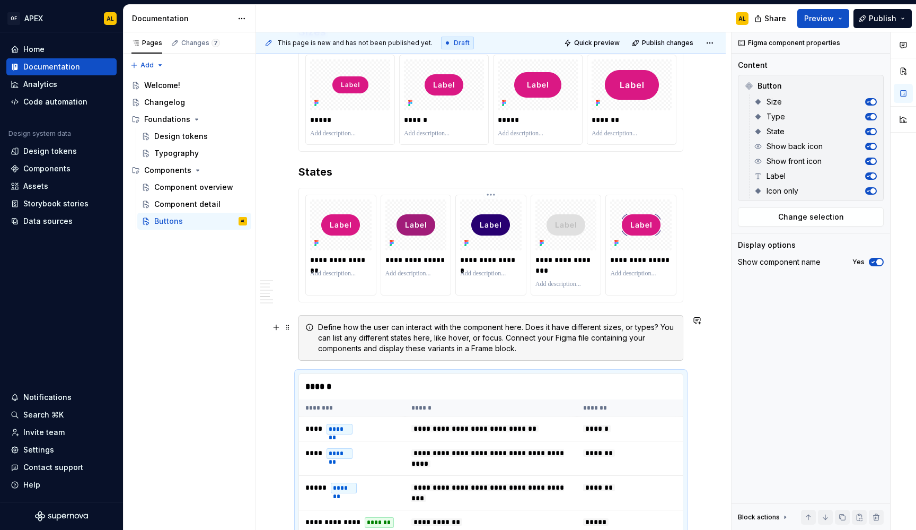
scroll to position [825, 0]
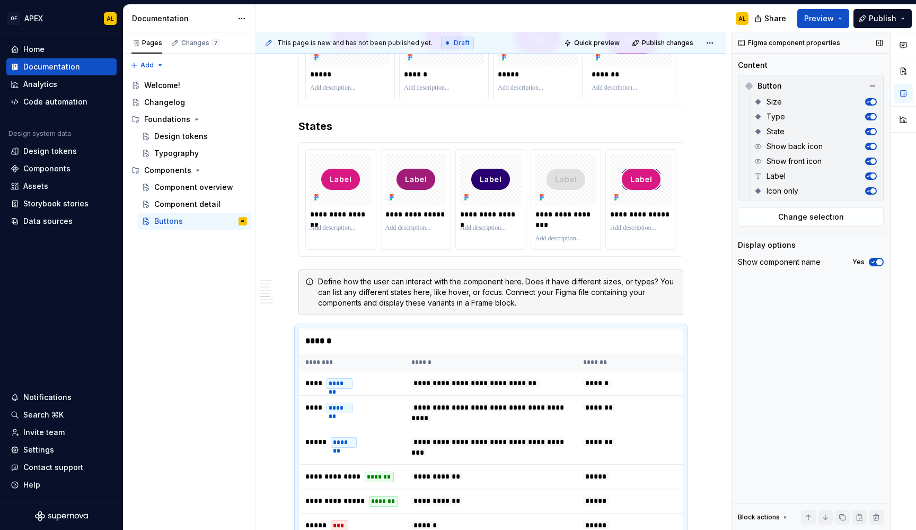
click at [875, 261] on icon "button" at bounding box center [873, 262] width 8 height 6
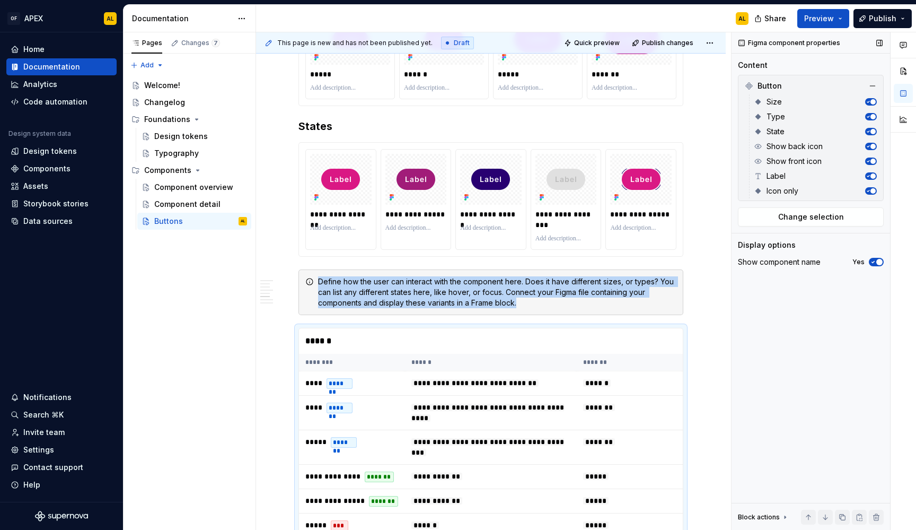
scroll to position [834, 0]
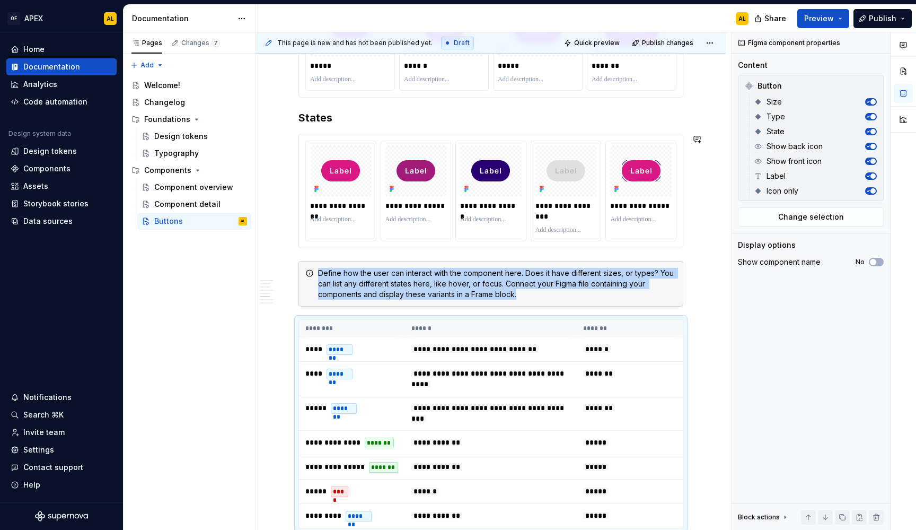
click at [315, 127] on div "**********" at bounding box center [490, 114] width 385 height 1483
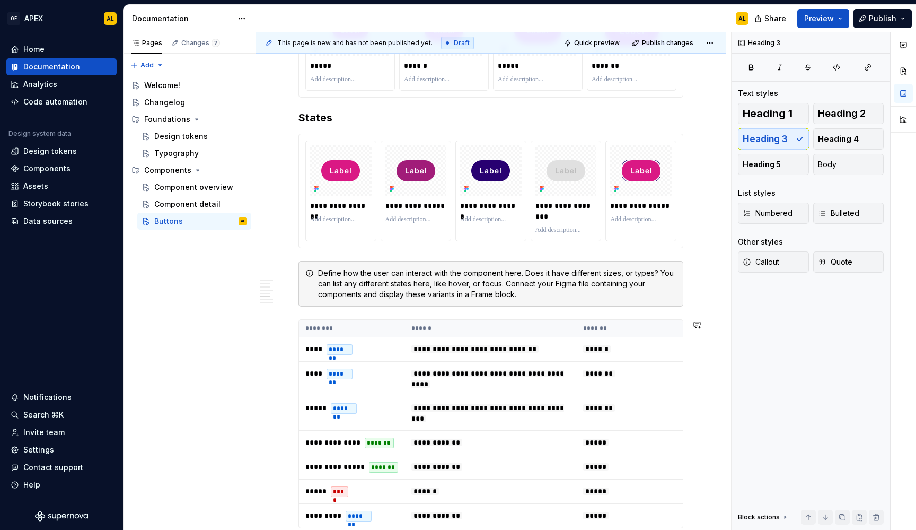
click at [383, 313] on div "**********" at bounding box center [490, 114] width 385 height 1483
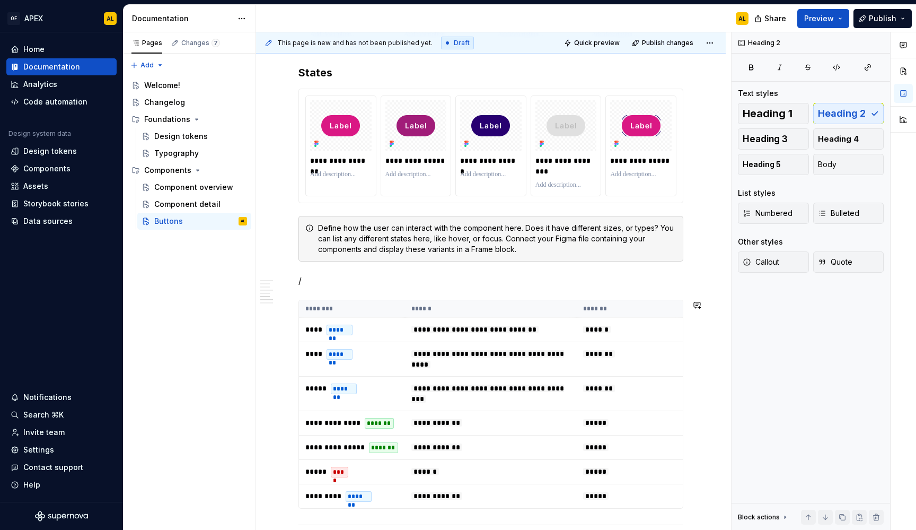
scroll to position [917, 0]
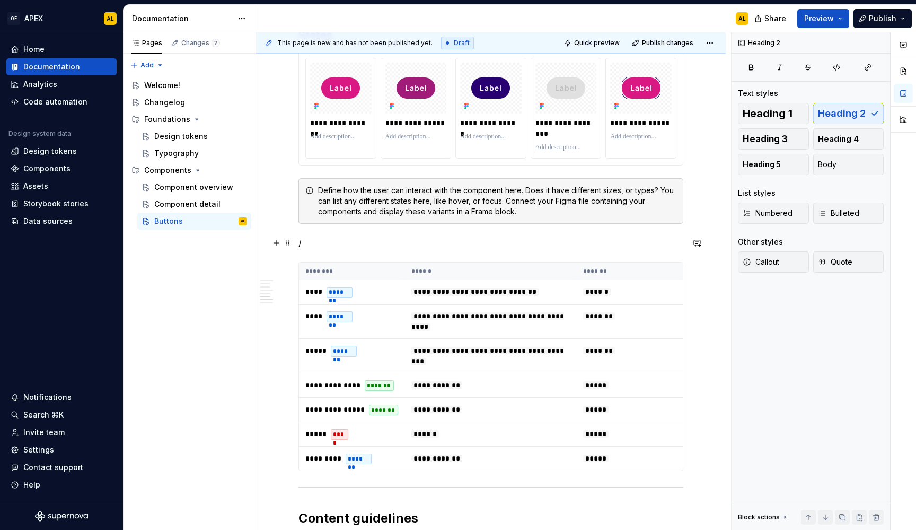
click at [426, 240] on p "/" at bounding box center [490, 242] width 385 height 13
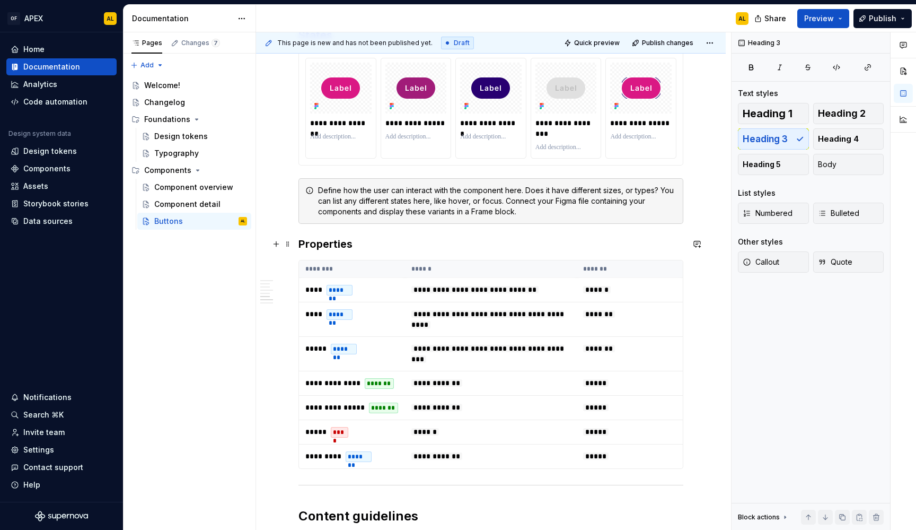
click at [468, 248] on h3 "Properties" at bounding box center [490, 243] width 385 height 15
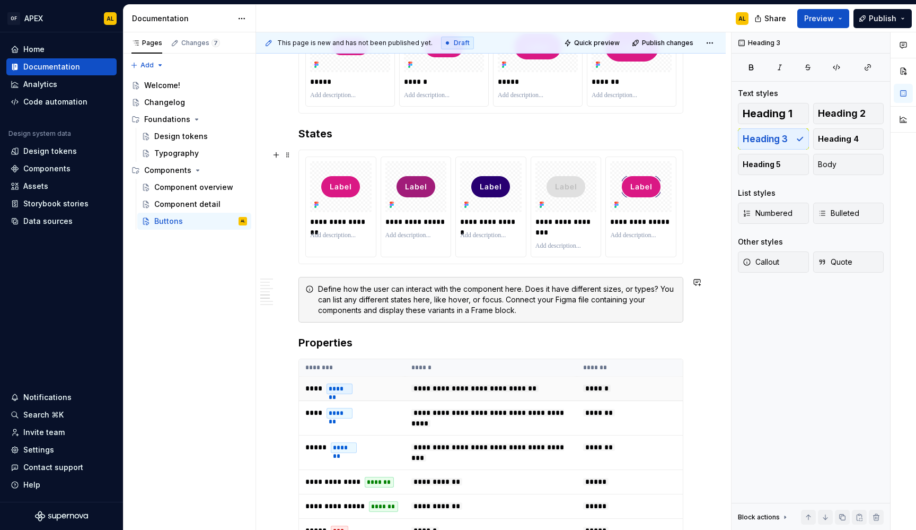
scroll to position [803, 0]
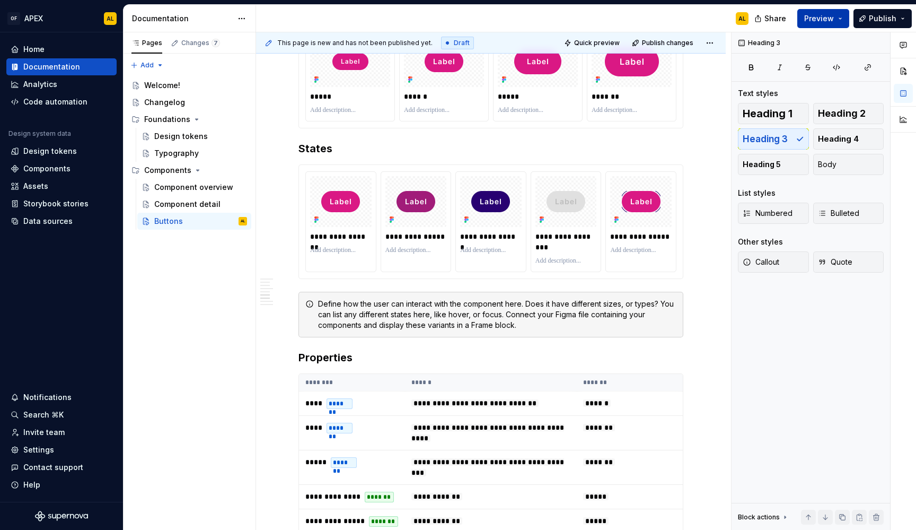
click at [825, 22] on span "Preview" at bounding box center [819, 18] width 30 height 11
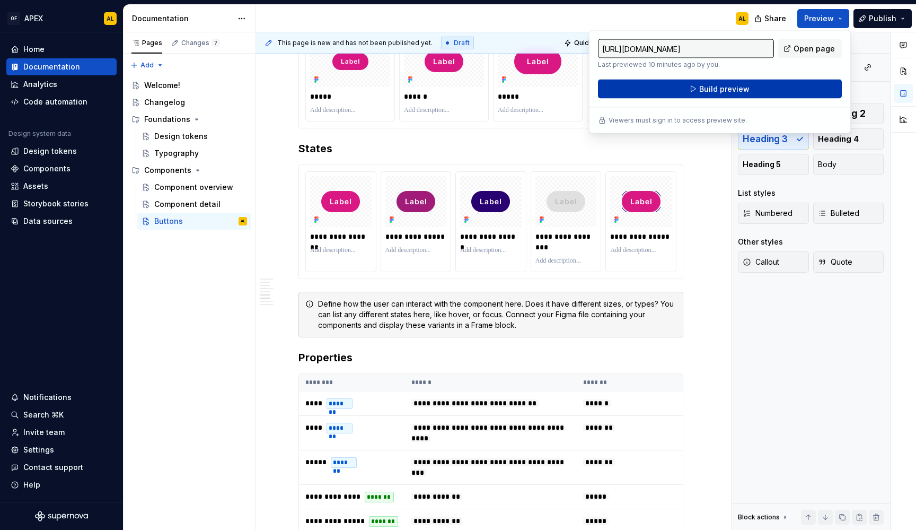
click at [758, 86] on button "Build preview" at bounding box center [720, 89] width 244 height 19
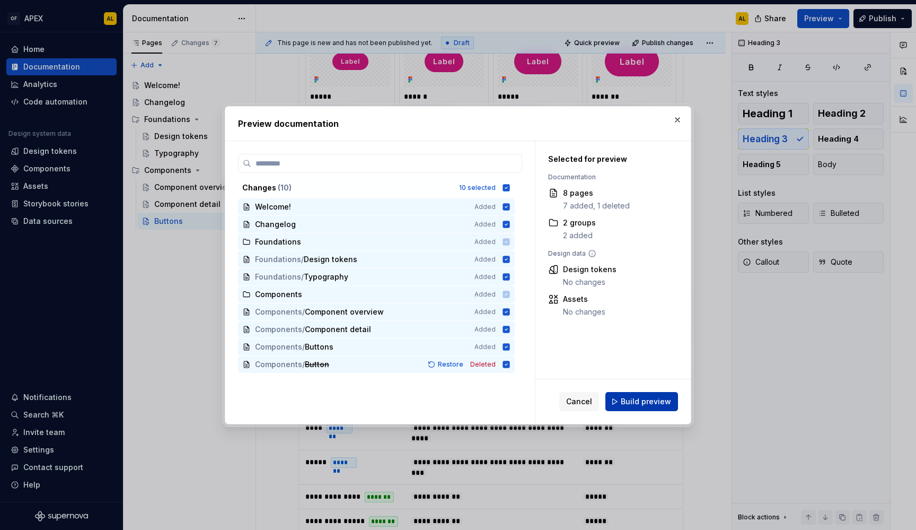
click at [633, 392] on button "Build preview" at bounding box center [641, 401] width 73 height 19
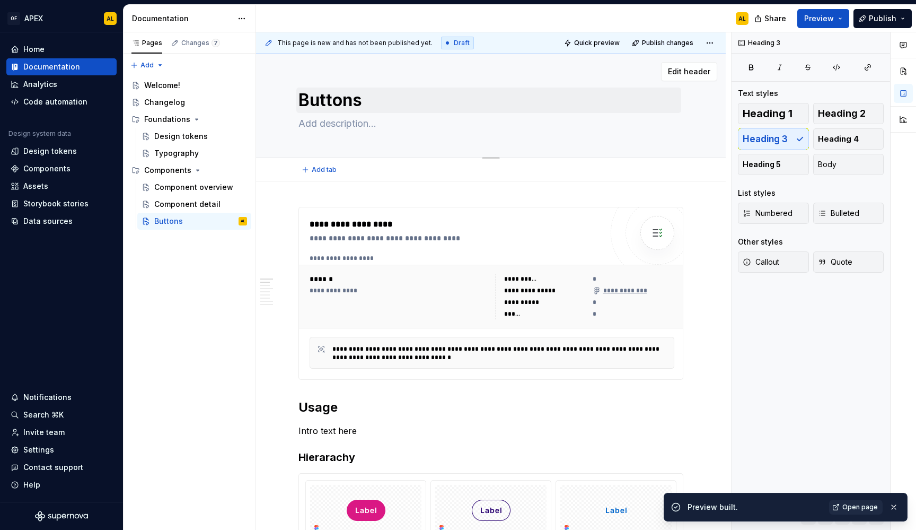
scroll to position [-1, 0]
click at [496, 112] on textarea "Buttons" at bounding box center [488, 99] width 385 height 25
click at [682, 67] on span "Edit header" at bounding box center [689, 71] width 42 height 11
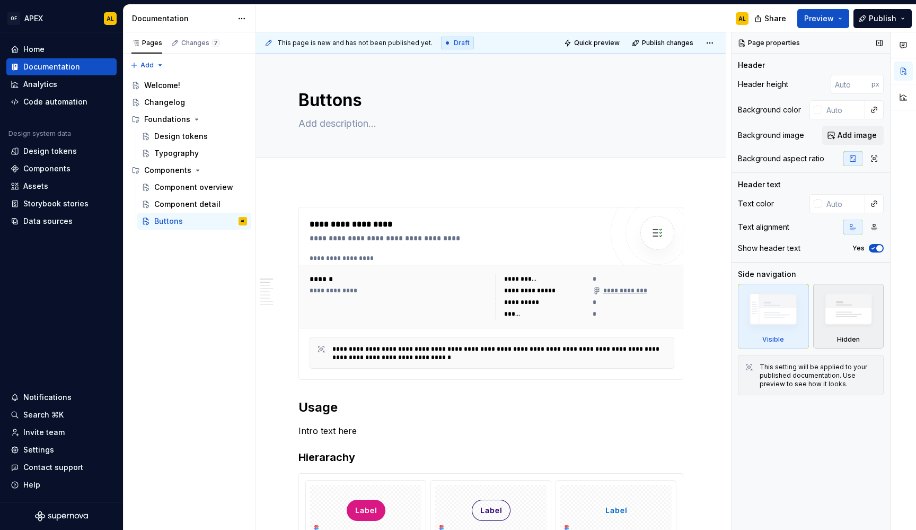
click at [846, 335] on img at bounding box center [848, 311] width 61 height 47
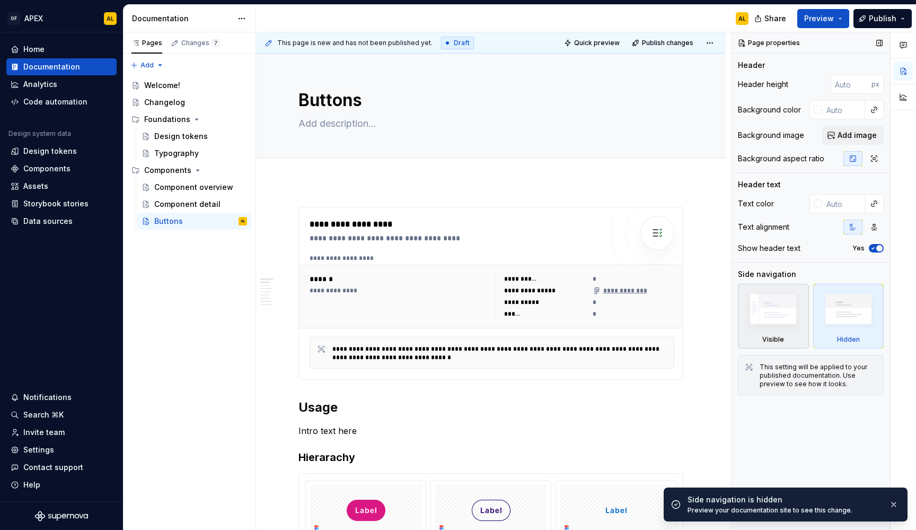
click at [787, 317] on img at bounding box center [773, 311] width 61 height 46
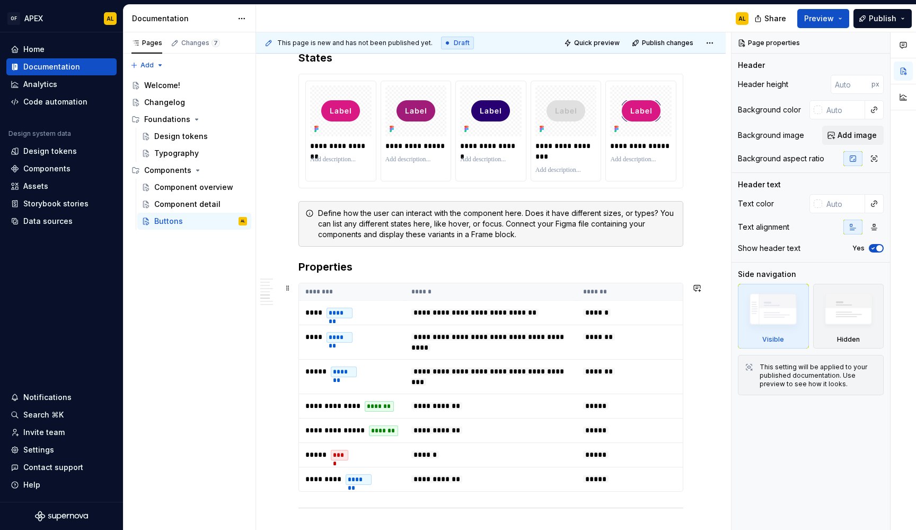
scroll to position [894, 0]
click at [325, 262] on h3 "Properties" at bounding box center [490, 266] width 385 height 15
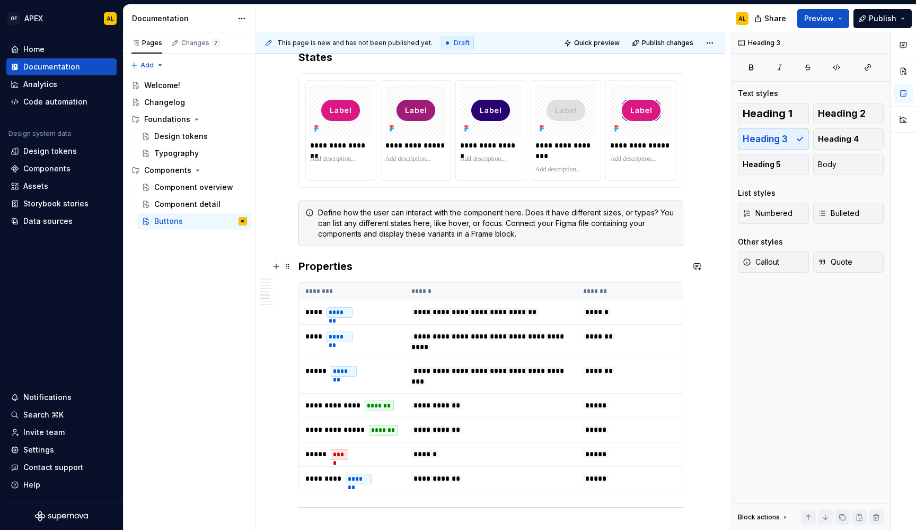
click at [325, 262] on h3 "Properties" at bounding box center [490, 266] width 385 height 15
click at [342, 243] on span "Heading 3" at bounding box center [341, 245] width 32 height 8
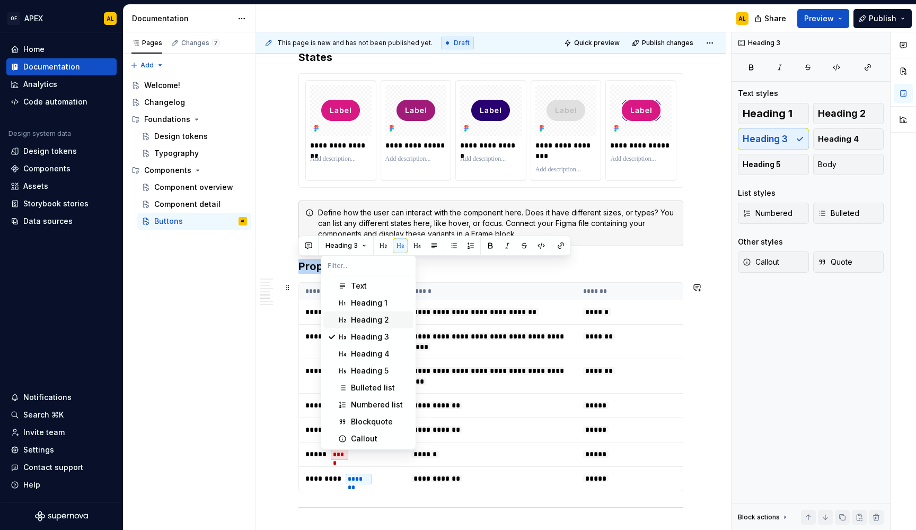
click at [371, 317] on div "Heading 2" at bounding box center [370, 319] width 38 height 11
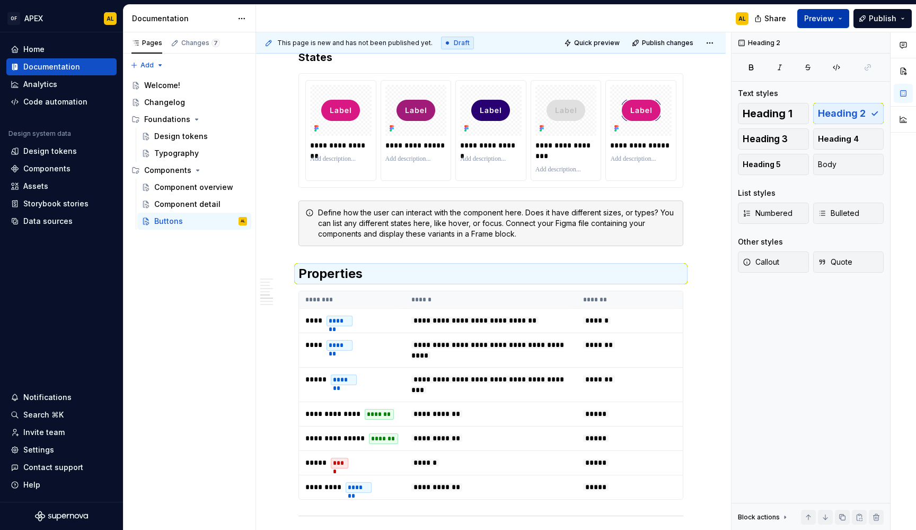
click at [823, 23] on span "Preview" at bounding box center [819, 18] width 30 height 11
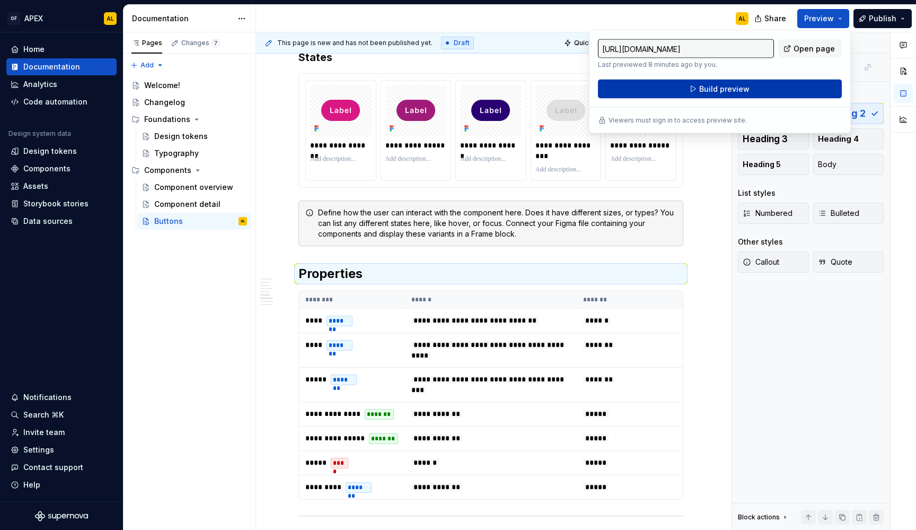
click at [766, 84] on button "Build preview" at bounding box center [720, 89] width 244 height 19
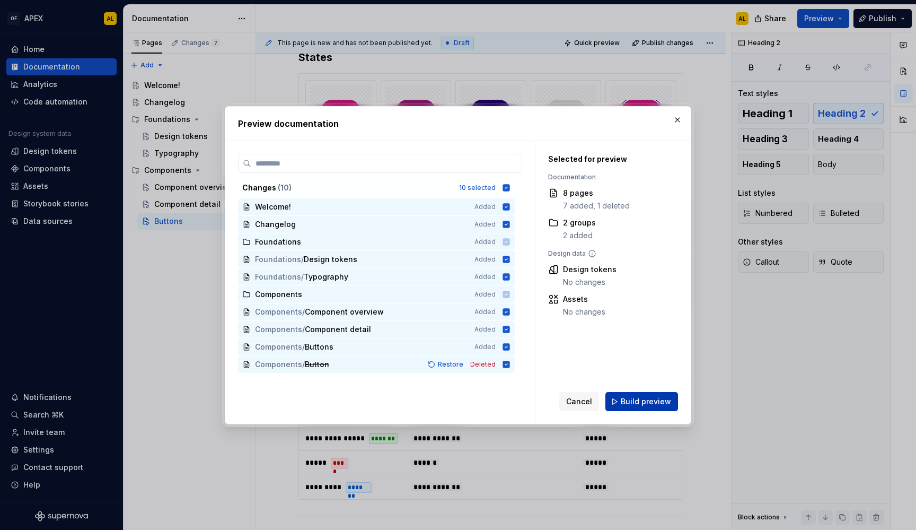
click at [622, 404] on button "Build preview" at bounding box center [641, 401] width 73 height 19
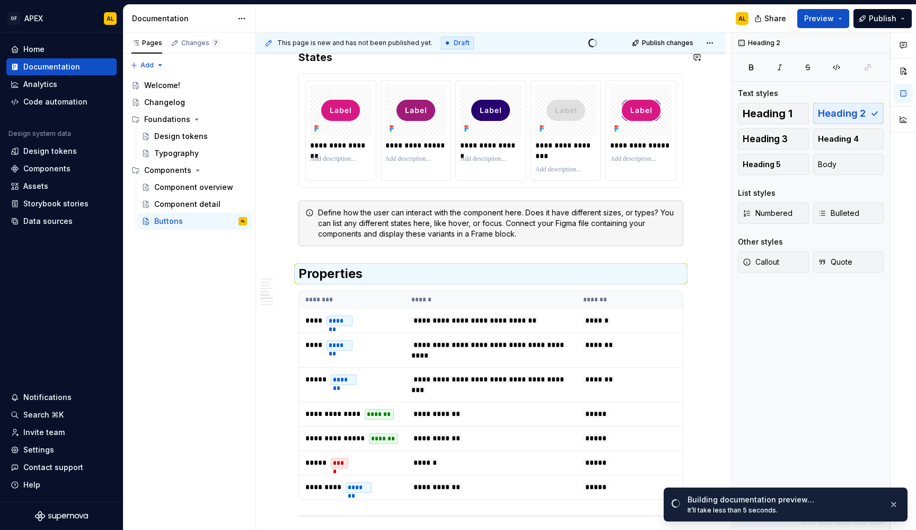
click at [514, 0] on div "OF APEX AL Home Documentation Analytics Code automation Design system data Desi…" at bounding box center [458, 265] width 916 height 530
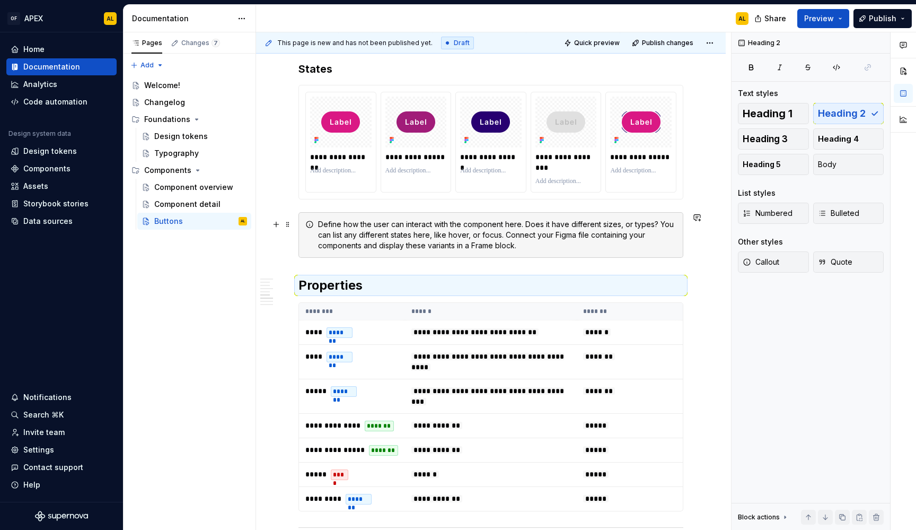
scroll to position [882, 0]
click at [498, 261] on div "**********" at bounding box center [490, 82] width 385 height 1515
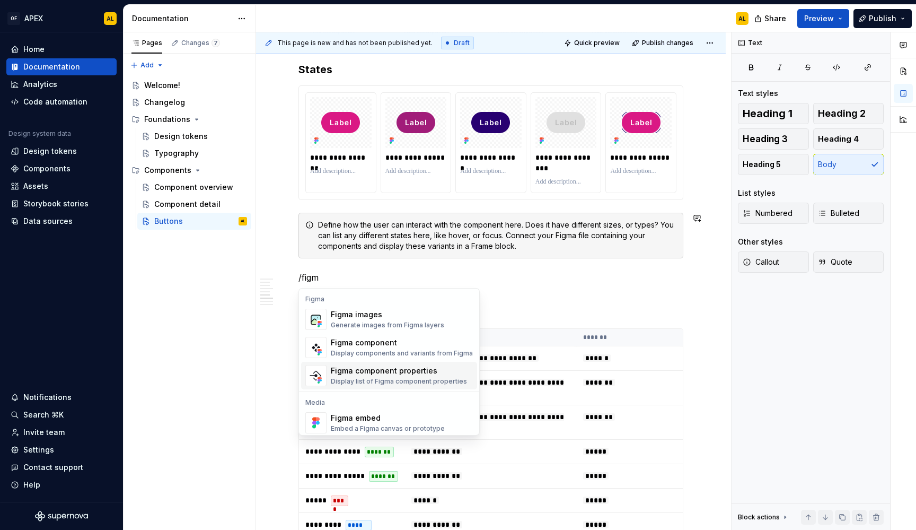
click at [425, 366] on div "Figma component properties" at bounding box center [399, 370] width 136 height 11
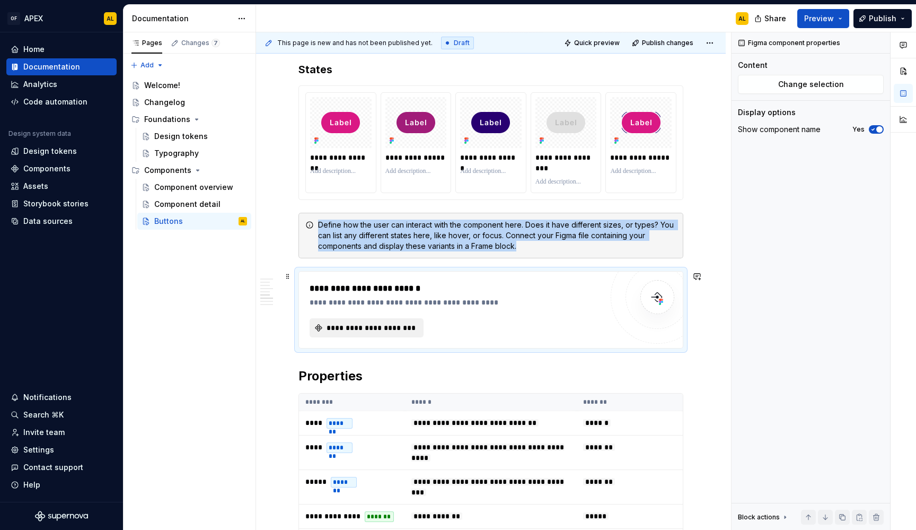
click at [391, 324] on span "**********" at bounding box center [371, 327] width 92 height 11
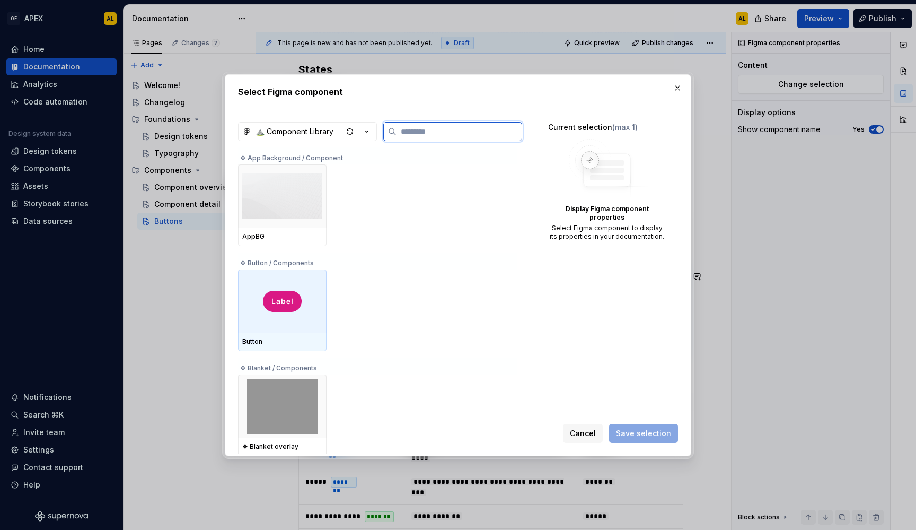
click at [289, 304] on img at bounding box center [282, 301] width 39 height 21
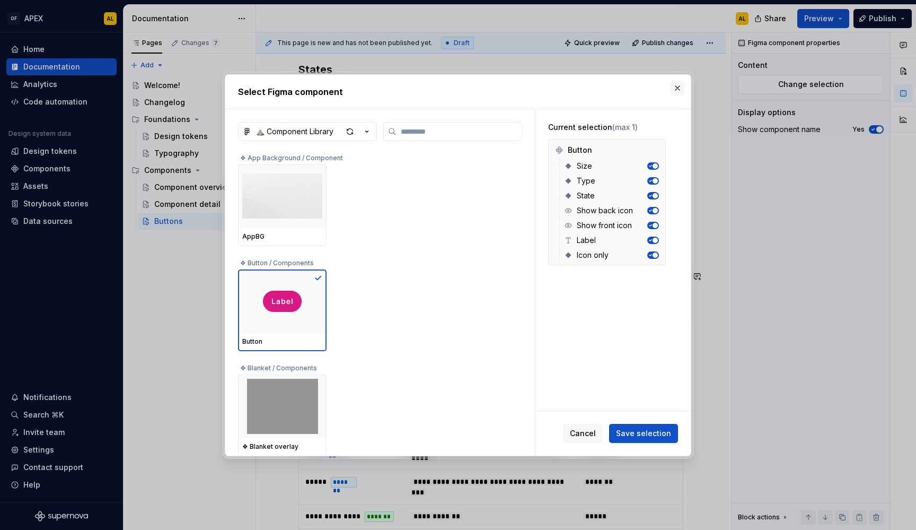
click at [678, 89] on button "button" at bounding box center [677, 88] width 15 height 15
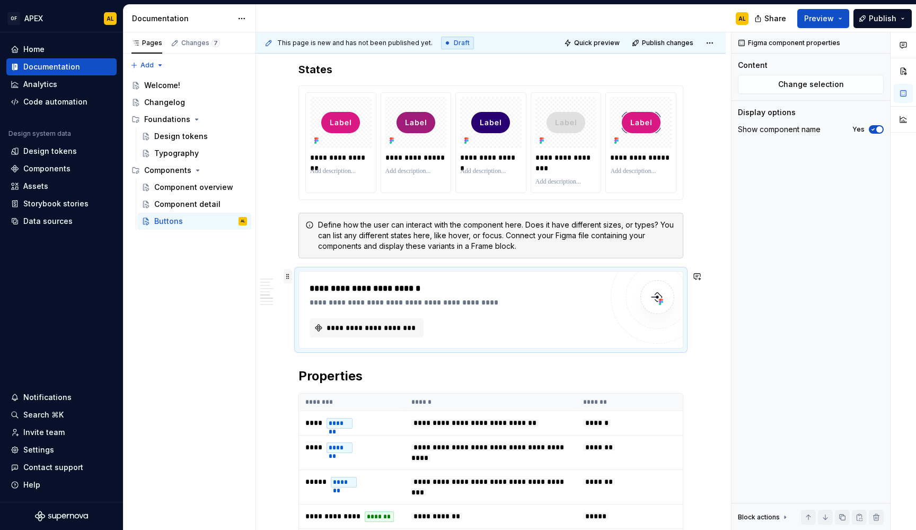
click at [289, 274] on span at bounding box center [288, 276] width 8 height 15
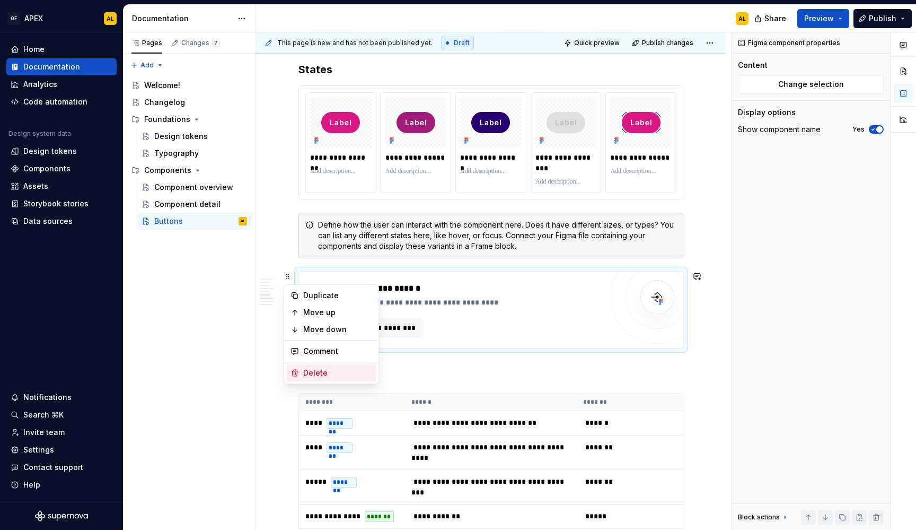
click at [331, 372] on div "Delete" at bounding box center [337, 372] width 69 height 11
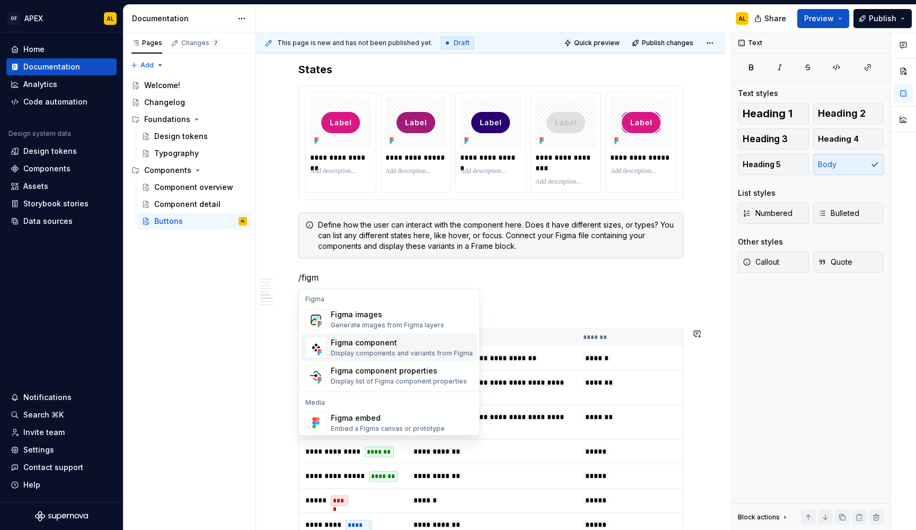
click at [349, 351] on div "Display components and variants from Figma" at bounding box center [402, 353] width 142 height 8
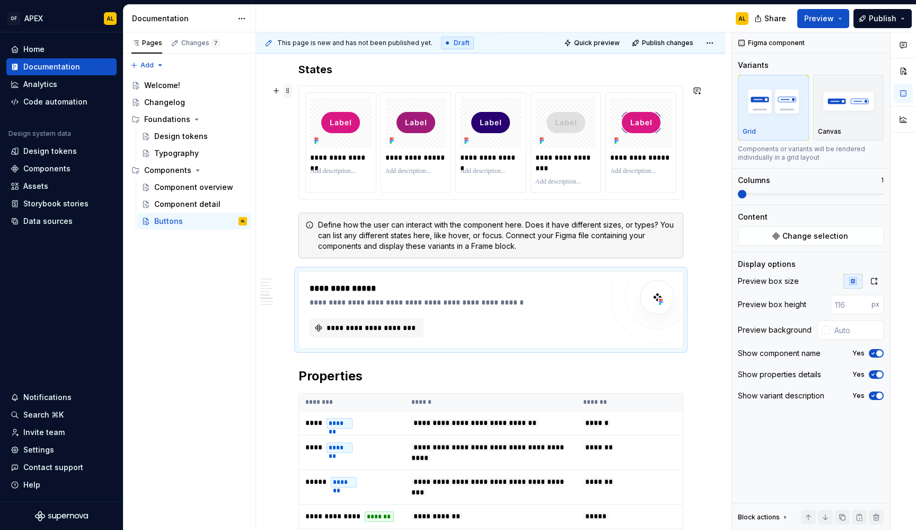
click at [289, 91] on span at bounding box center [288, 90] width 8 height 15
click at [373, 311] on div "**********" at bounding box center [456, 309] width 293 height 55
click at [288, 88] on span at bounding box center [288, 90] width 8 height 15
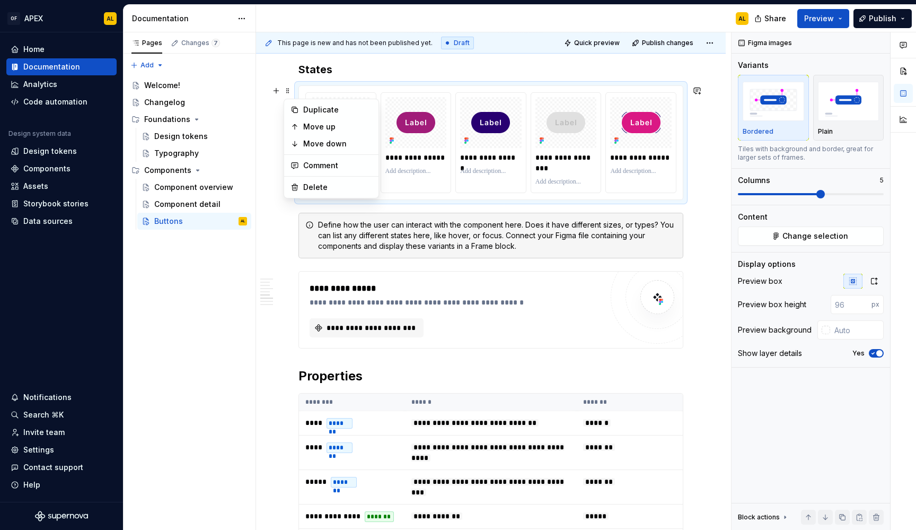
click at [355, 276] on div "**********" at bounding box center [491, 309] width 384 height 76
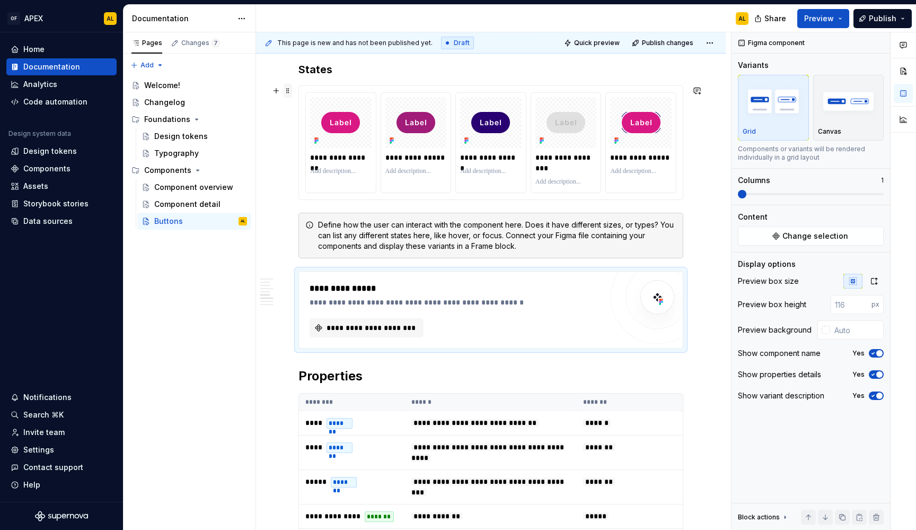
click at [289, 93] on span at bounding box center [288, 90] width 8 height 15
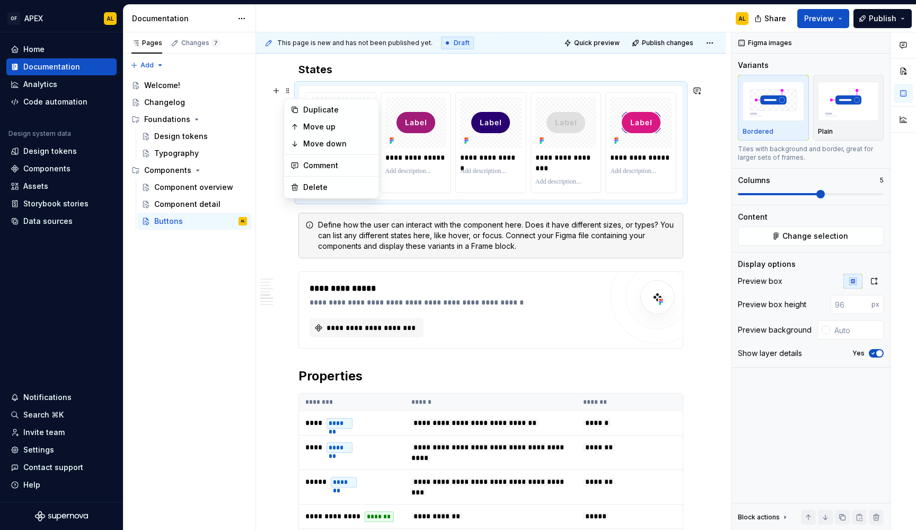
click at [401, 271] on div "**********" at bounding box center [490, 309] width 385 height 77
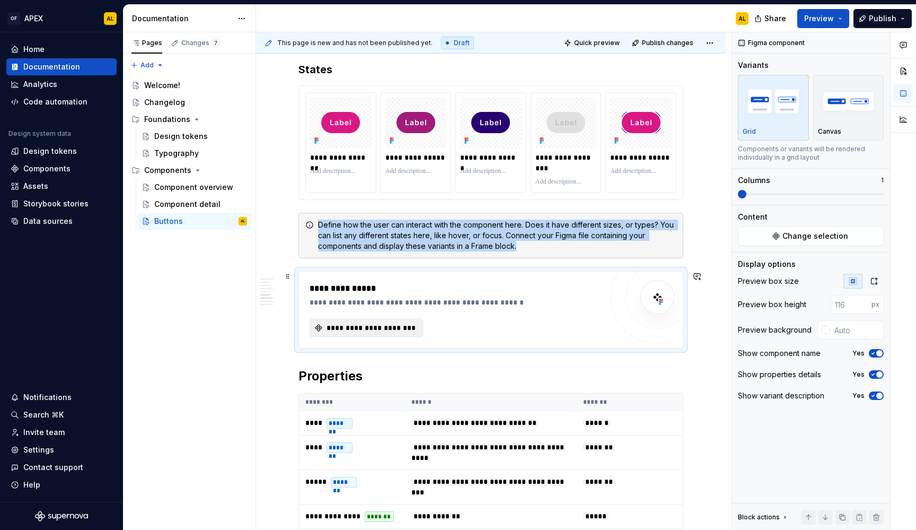
click at [368, 319] on button "**********" at bounding box center [367, 327] width 114 height 19
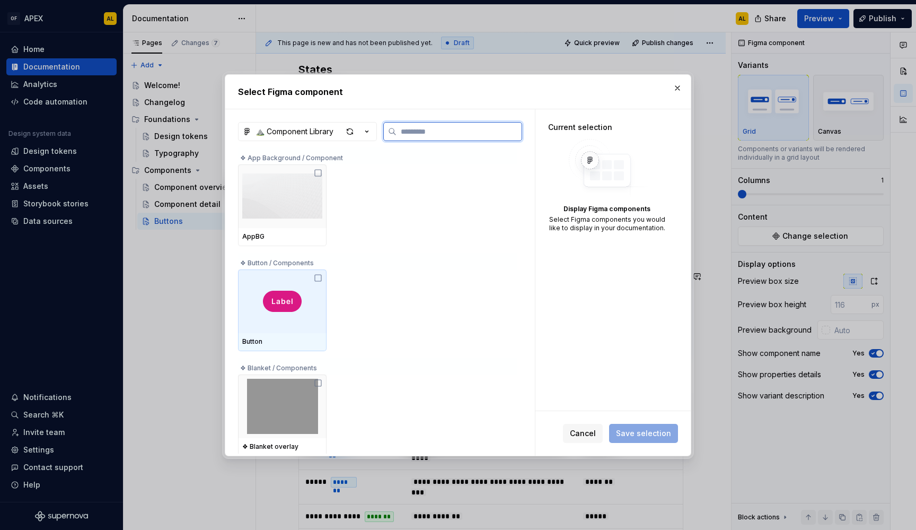
click at [296, 305] on img at bounding box center [282, 301] width 39 height 21
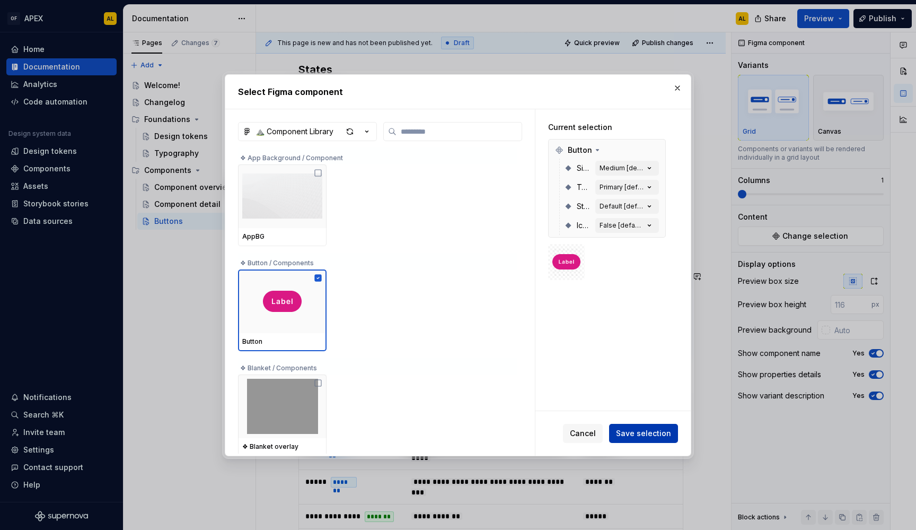
click at [640, 430] on span "Save selection" at bounding box center [643, 433] width 55 height 11
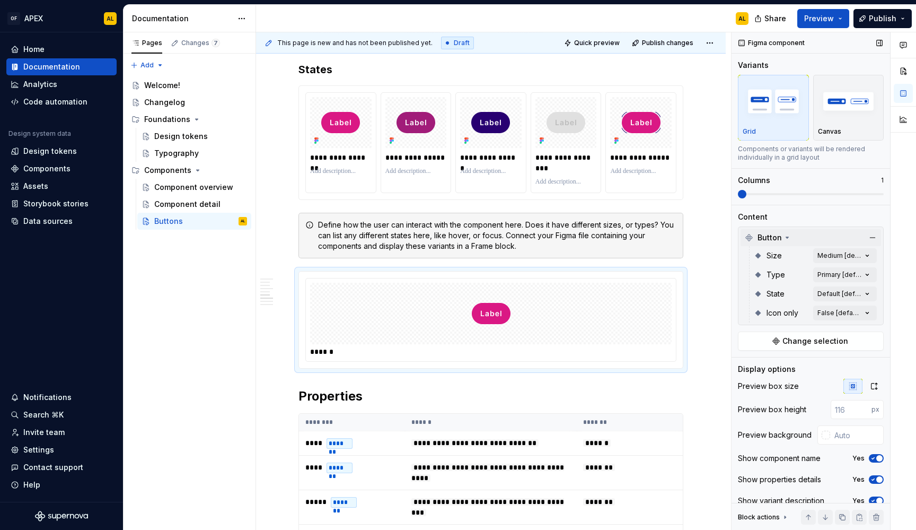
click at [784, 235] on icon at bounding box center [787, 237] width 8 height 8
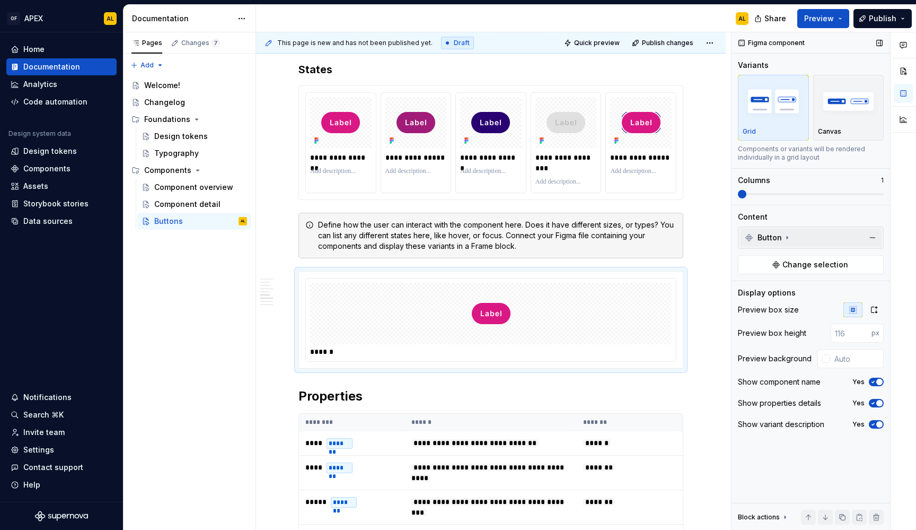
click at [784, 235] on icon at bounding box center [787, 237] width 8 height 8
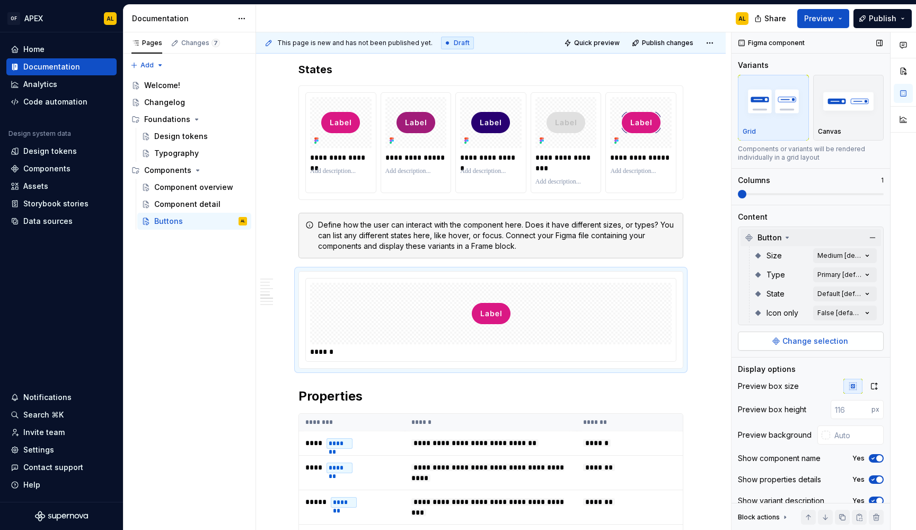
click at [796, 339] on span "Change selection" at bounding box center [815, 341] width 66 height 11
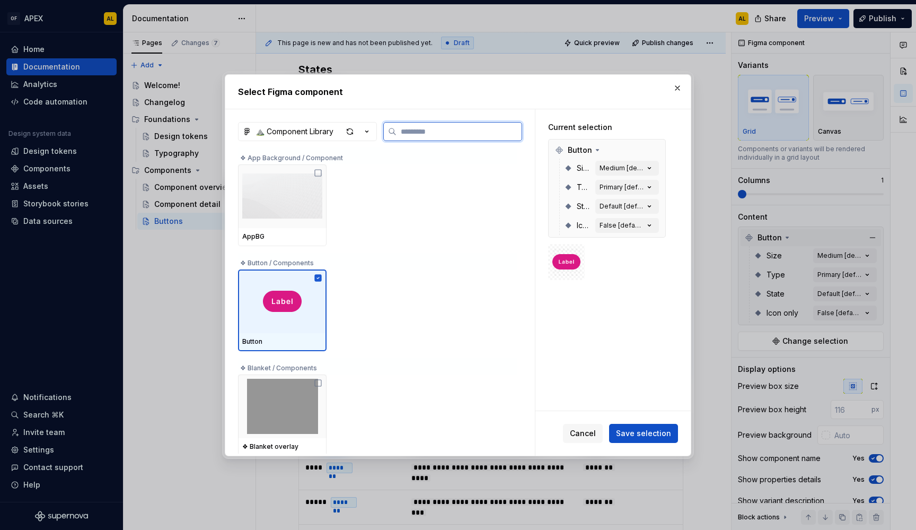
scroll to position [0, 0]
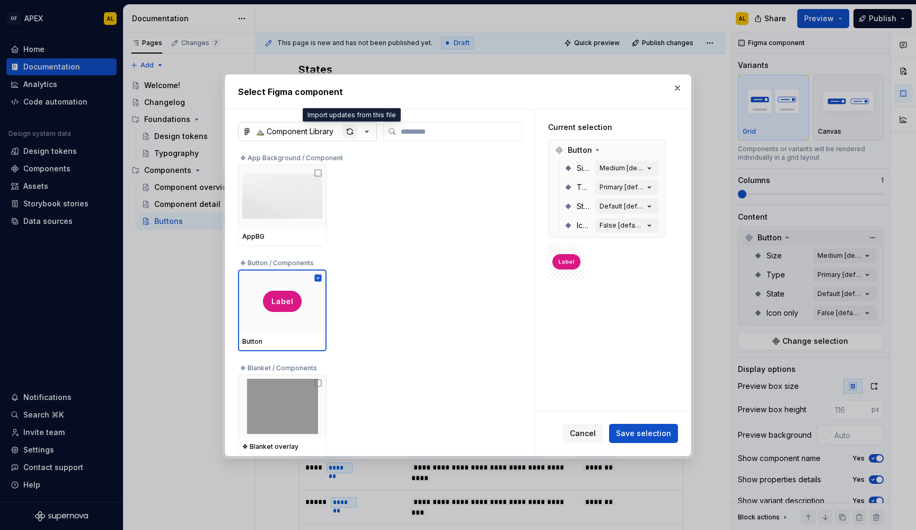
click at [351, 133] on div "button" at bounding box center [349, 131] width 15 height 15
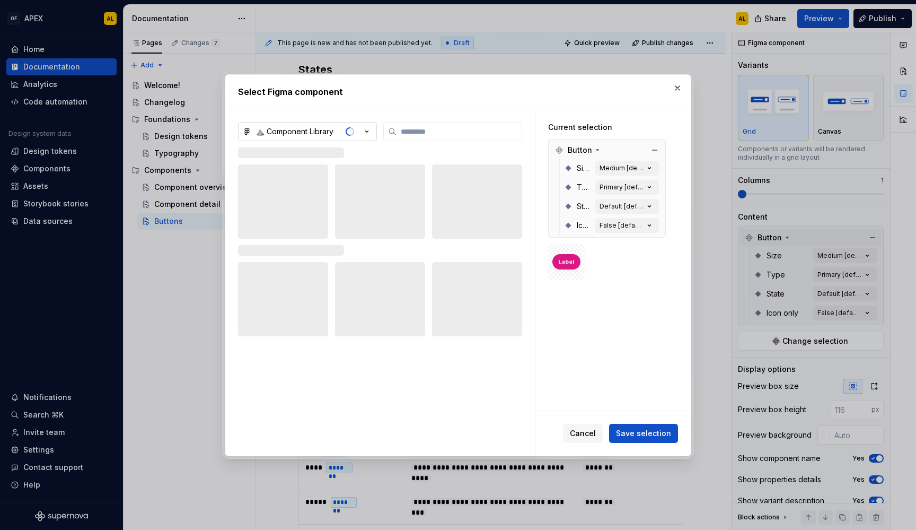
click at [569, 192] on div "Type Primary [default]" at bounding box center [611, 187] width 95 height 19
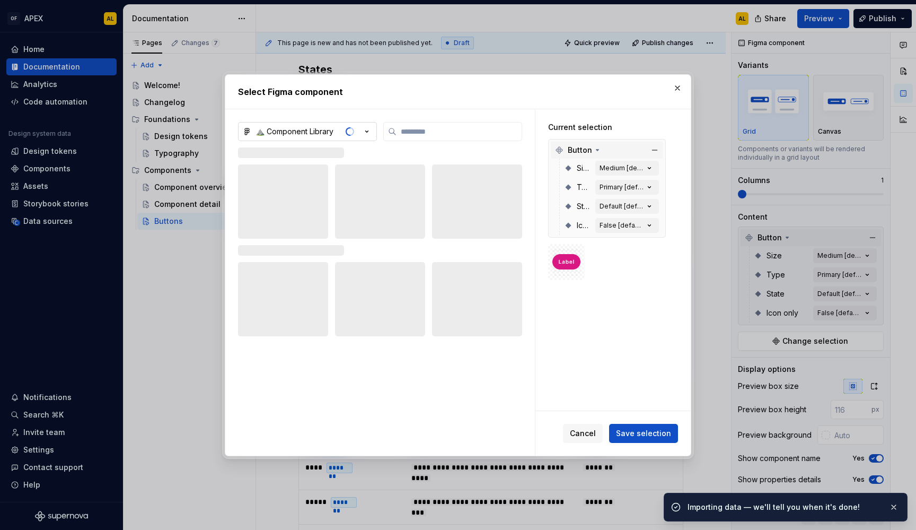
click at [595, 146] on icon at bounding box center [597, 150] width 8 height 8
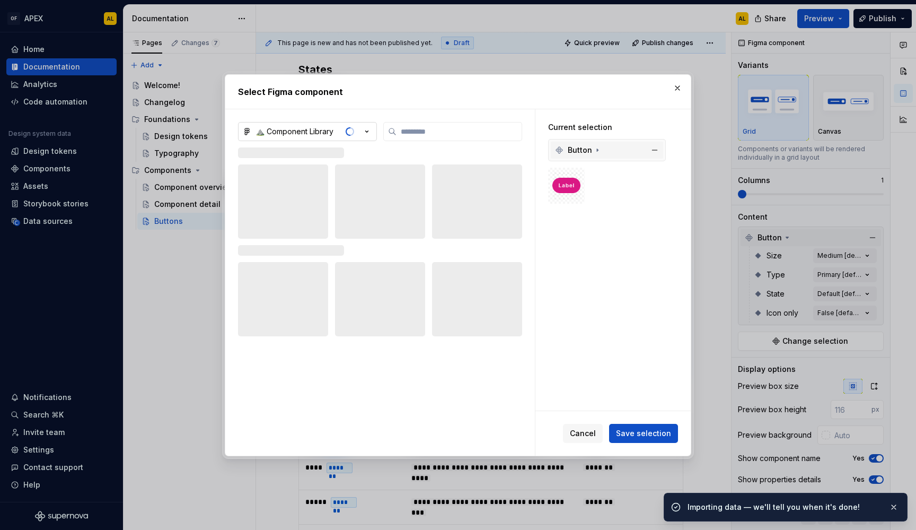
click at [595, 146] on icon at bounding box center [597, 150] width 8 height 8
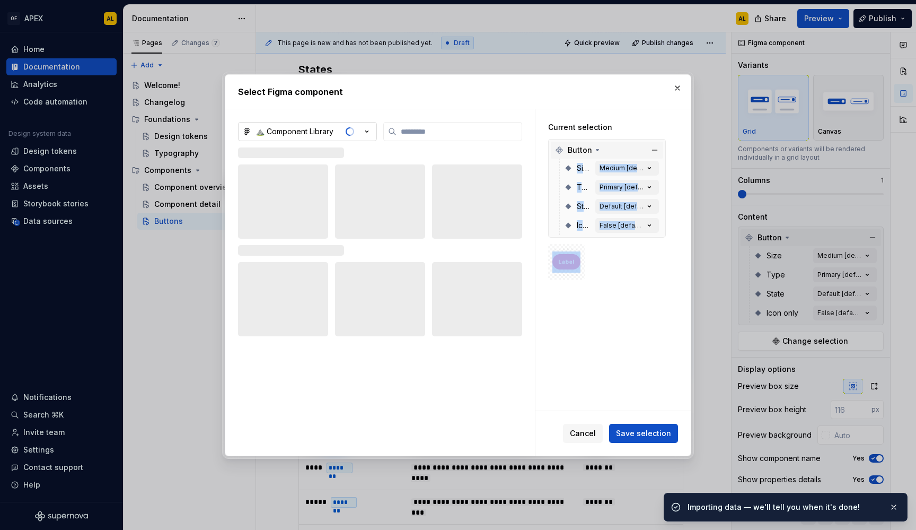
click at [631, 270] on div at bounding box center [607, 262] width 118 height 37
click at [627, 432] on span "Save selection" at bounding box center [643, 433] width 55 height 11
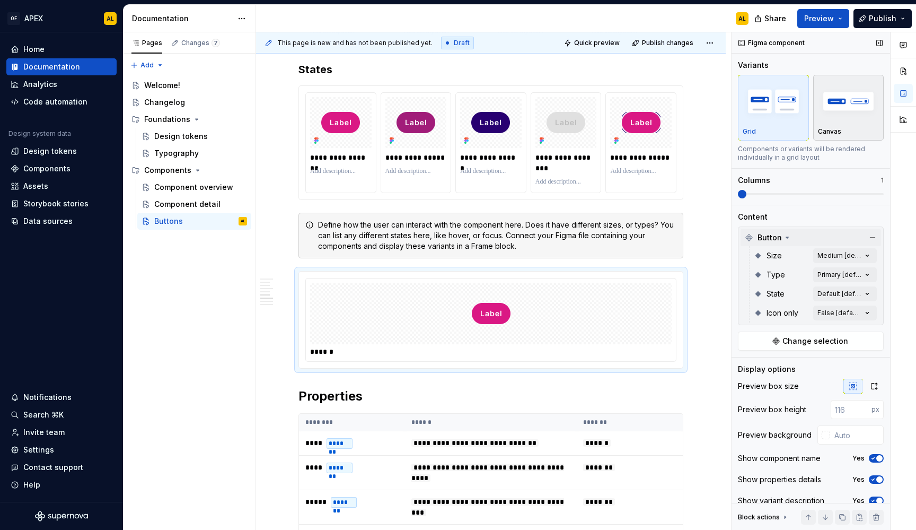
click at [835, 104] on img "button" at bounding box center [848, 101] width 61 height 39
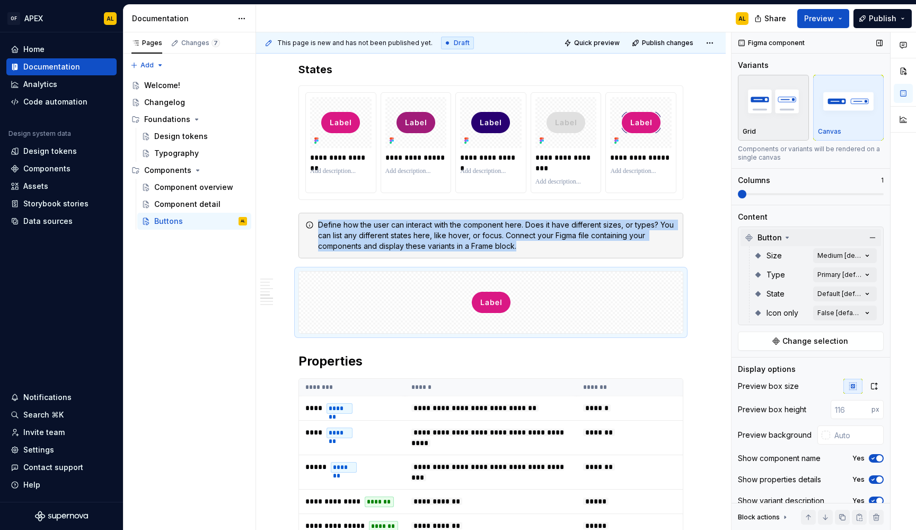
click at [772, 110] on img "button" at bounding box center [773, 101] width 61 height 39
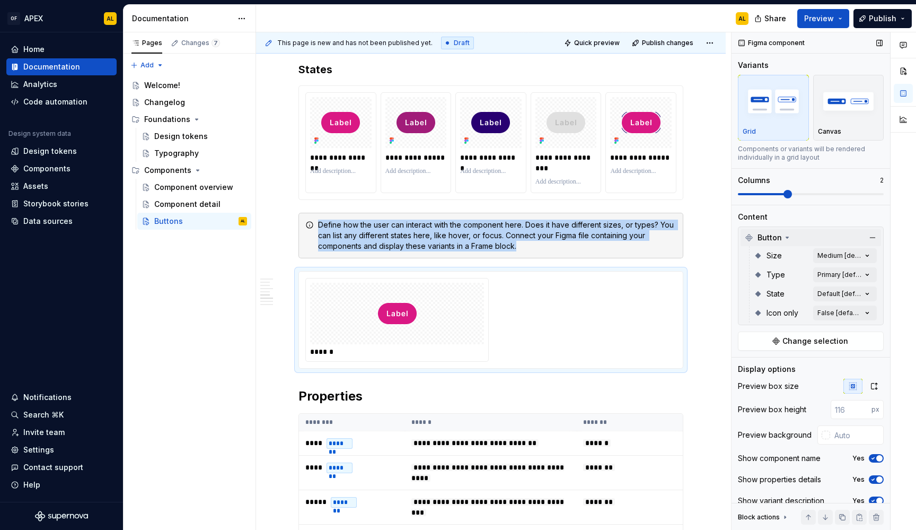
click at [778, 195] on span at bounding box center [811, 194] width 146 height 8
click at [829, 17] on span "Preview" at bounding box center [819, 18] width 30 height 11
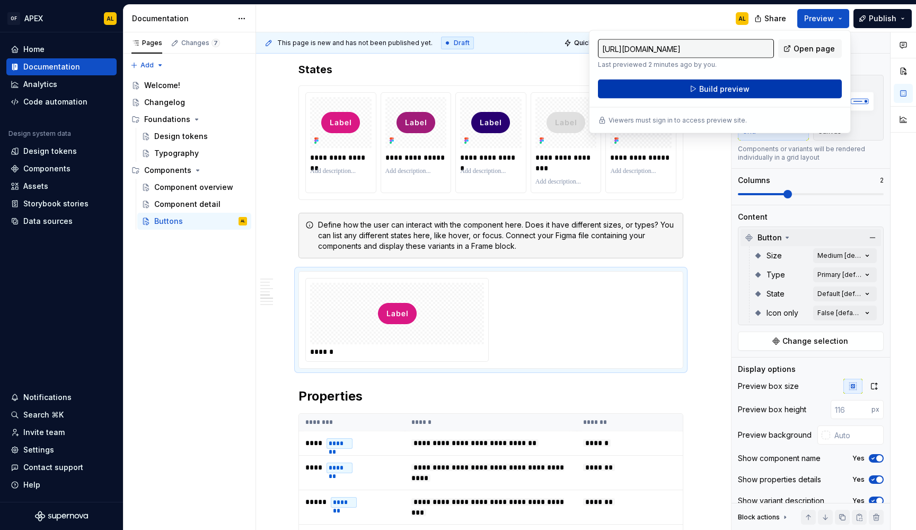
click at [774, 85] on button "Build preview" at bounding box center [720, 89] width 244 height 19
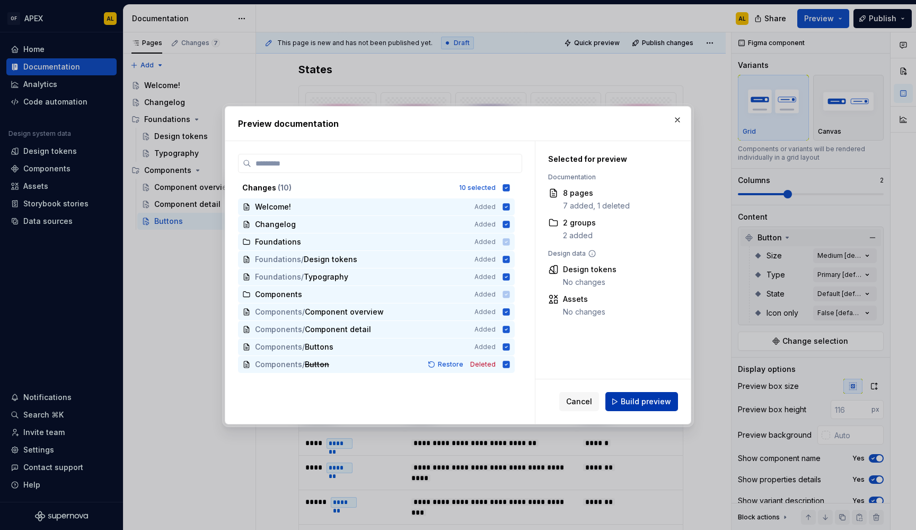
click at [640, 406] on span "Build preview" at bounding box center [646, 401] width 50 height 11
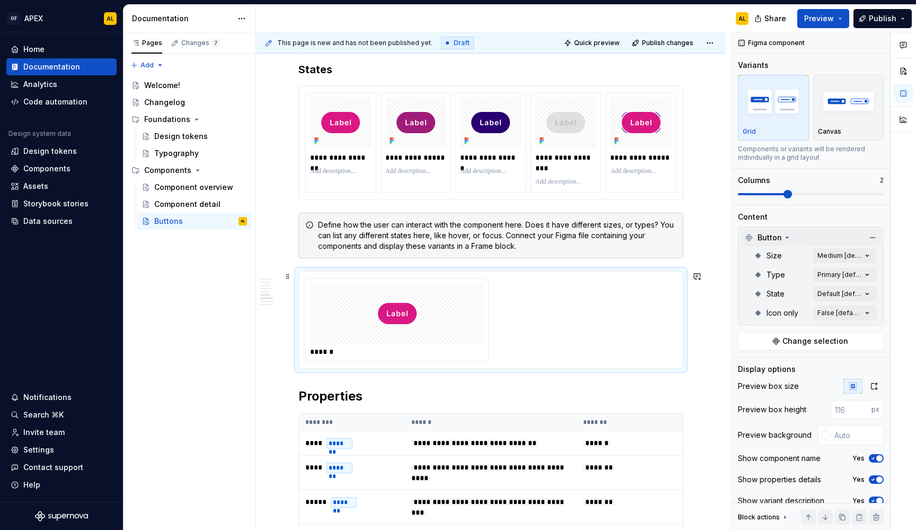
click at [530, 330] on div "******" at bounding box center [490, 320] width 371 height 84
click at [861, 114] on img "button" at bounding box center [848, 101] width 61 height 39
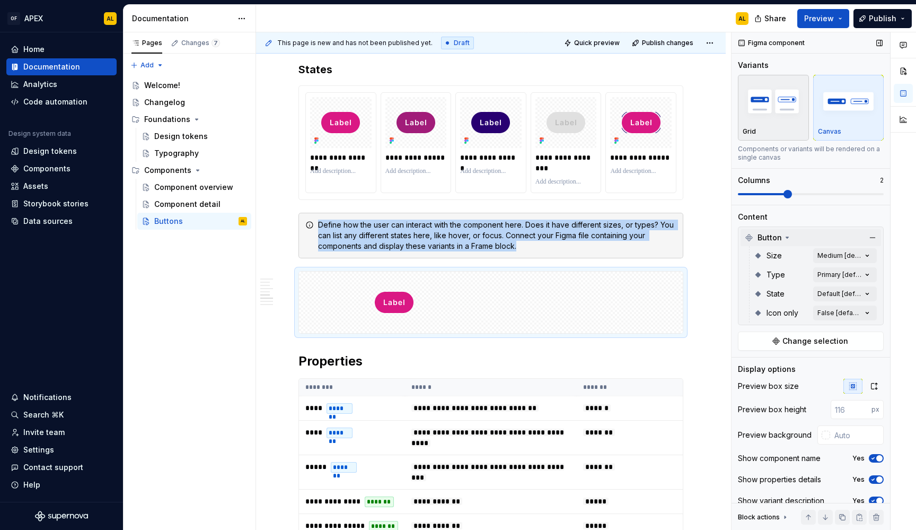
click at [784, 107] on img "button" at bounding box center [773, 101] width 61 height 39
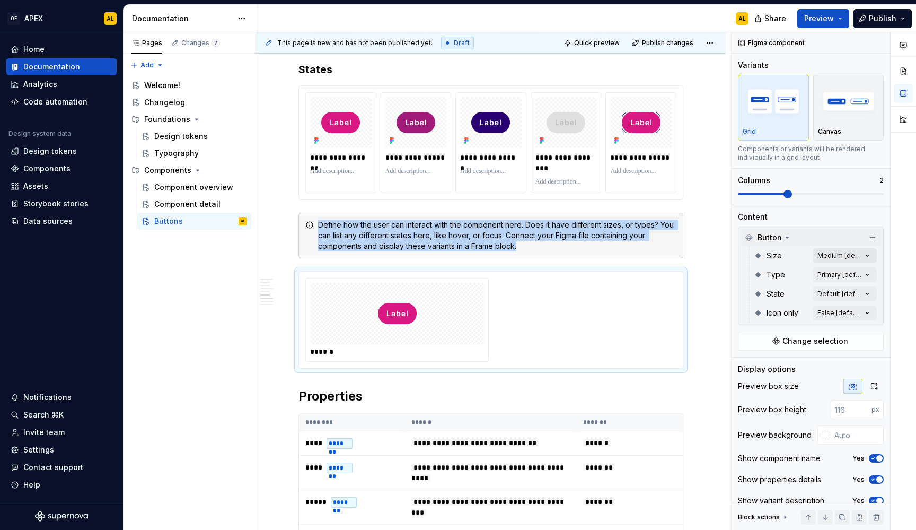
click at [827, 258] on div "Comments Open comments No comments yet Select ‘Comment’ from the block context …" at bounding box center [824, 281] width 184 height 498
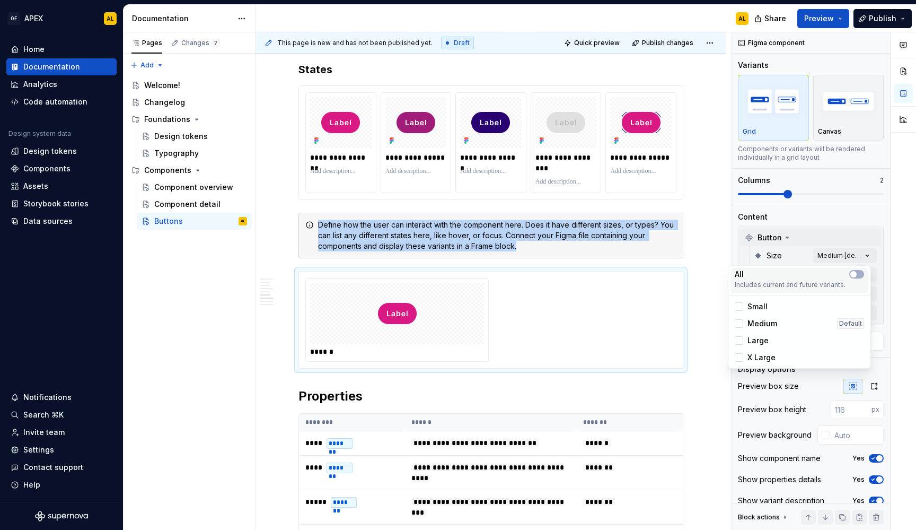
click at [850, 269] on div "All" at bounding box center [799, 274] width 129 height 11
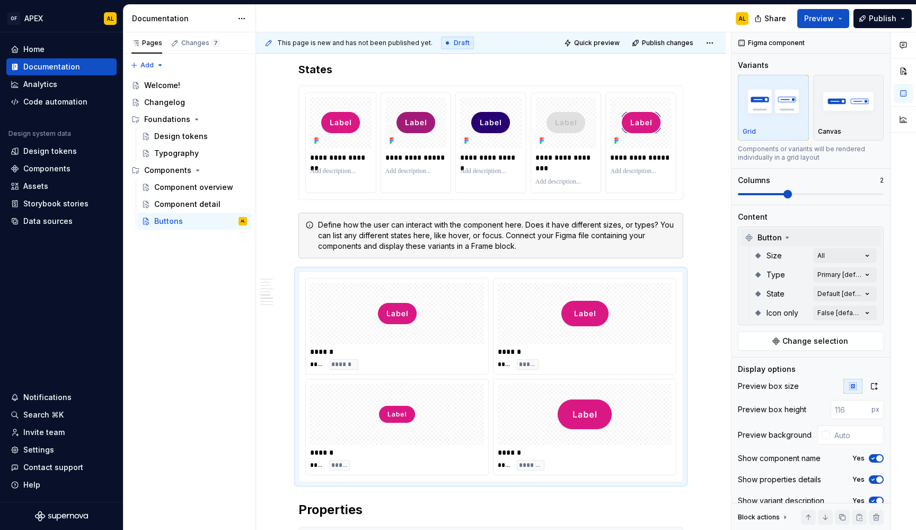
click at [842, 237] on div "Comments Open comments No comments yet Select ‘Comment’ from the block context …" at bounding box center [824, 281] width 184 height 498
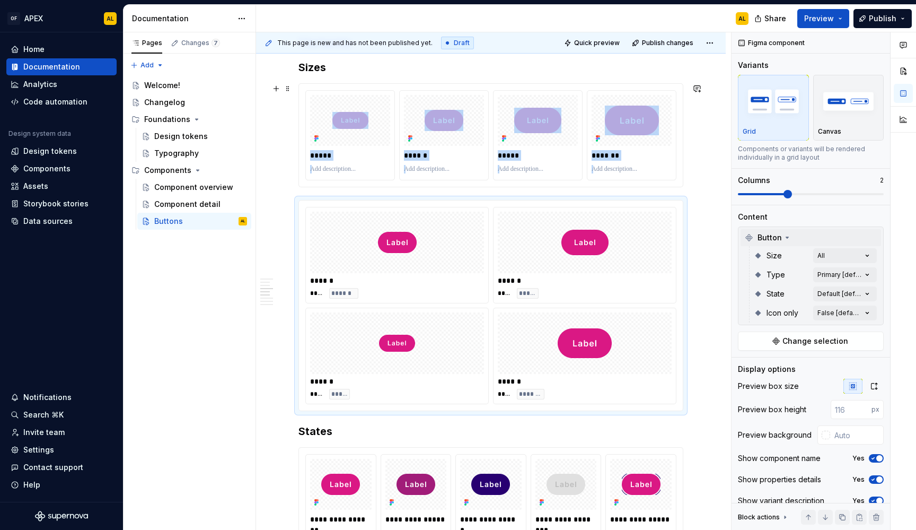
scroll to position [744, 0]
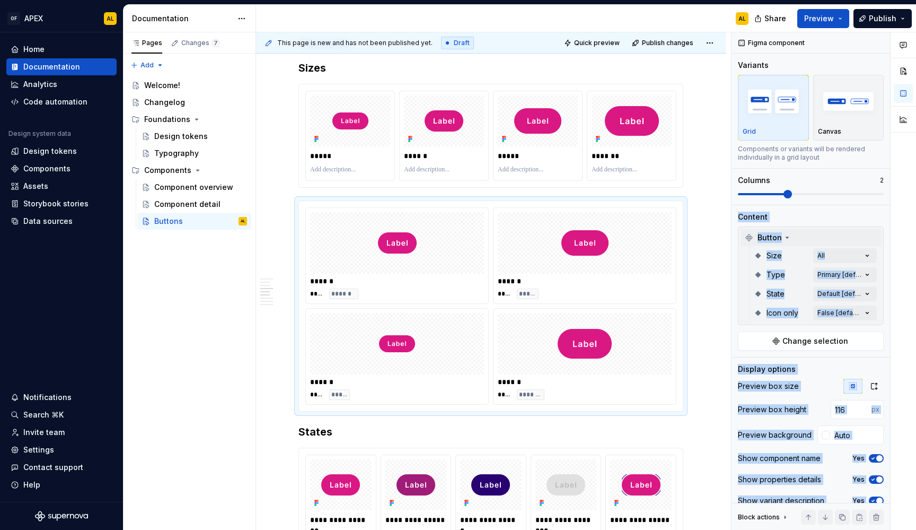
drag, startPoint x: 860, startPoint y: 192, endPoint x: 894, endPoint y: 196, distance: 34.2
click at [894, 196] on div "Comments Open comments No comments yet Select ‘Comment’ from the block context …" at bounding box center [824, 281] width 184 height 498
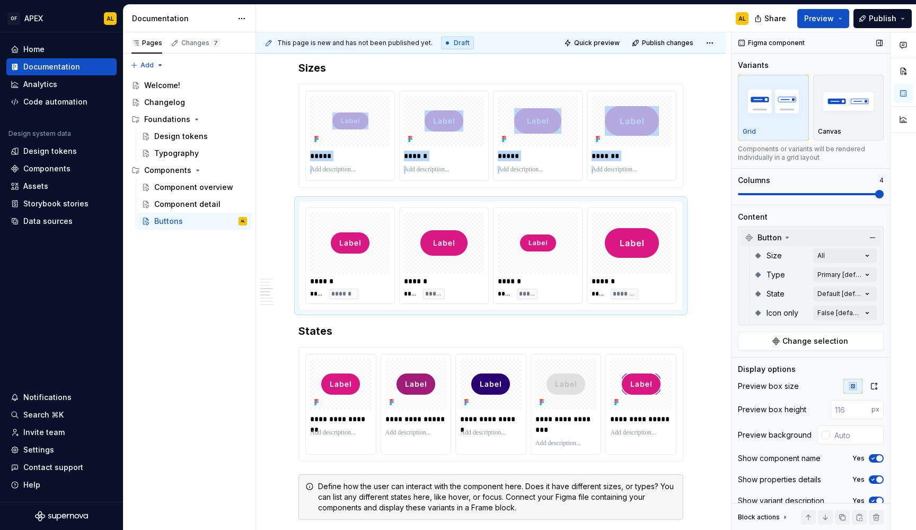
click at [895, 193] on div "Comments Open comments No comments yet Select ‘Comment’ from the block context …" at bounding box center [824, 281] width 184 height 498
click at [849, 126] on div "Canvas" at bounding box center [848, 108] width 61 height 56
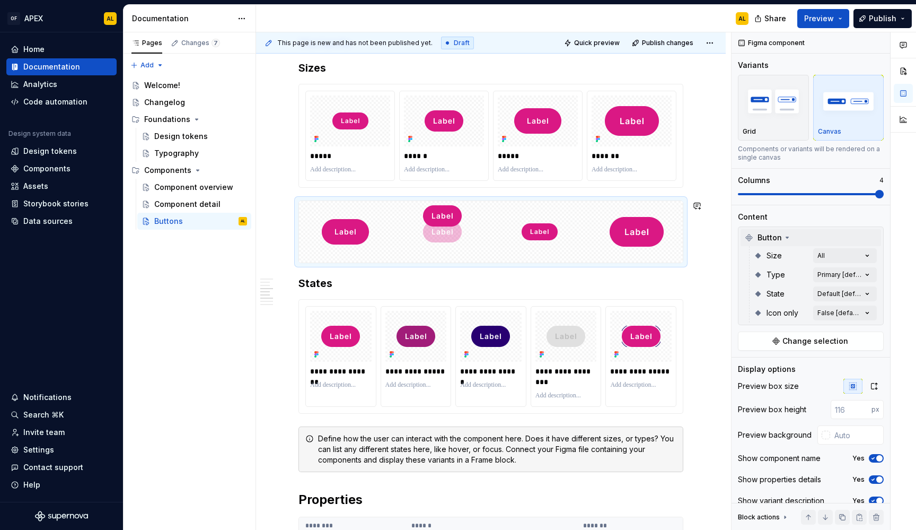
drag, startPoint x: 335, startPoint y: 232, endPoint x: 463, endPoint y: 236, distance: 127.8
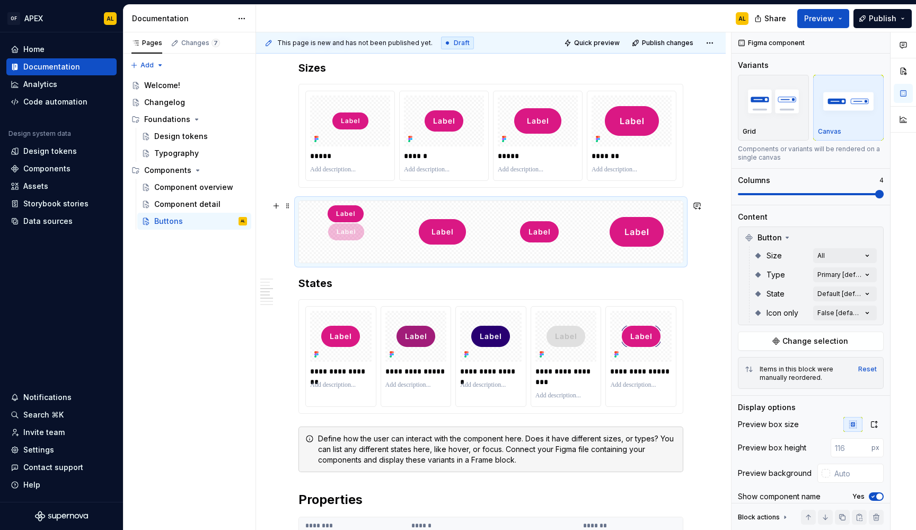
drag, startPoint x: 527, startPoint y: 238, endPoint x: 358, endPoint y: 240, distance: 168.6
drag, startPoint x: 436, startPoint y: 239, endPoint x: 543, endPoint y: 238, distance: 107.1
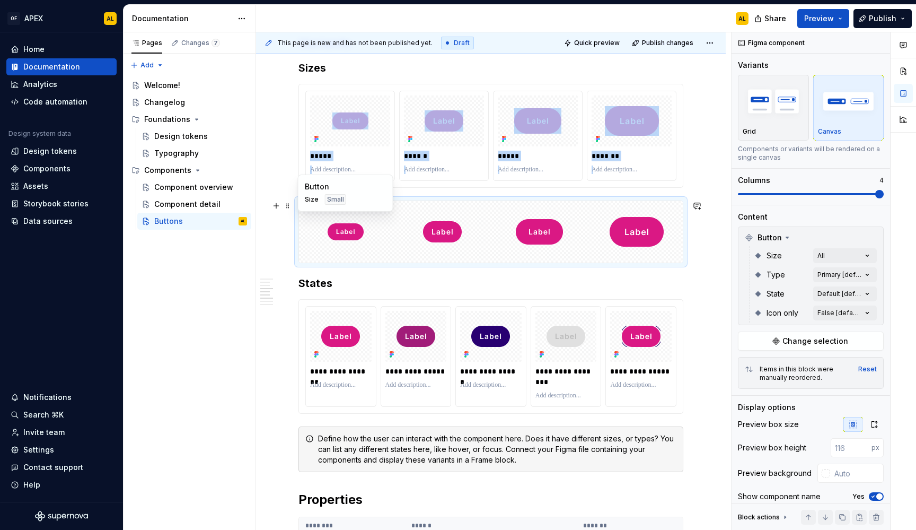
click at [388, 207] on div "Button Size Small" at bounding box center [345, 192] width 95 height 37
click at [776, 124] on div "Grid" at bounding box center [773, 108] width 61 height 56
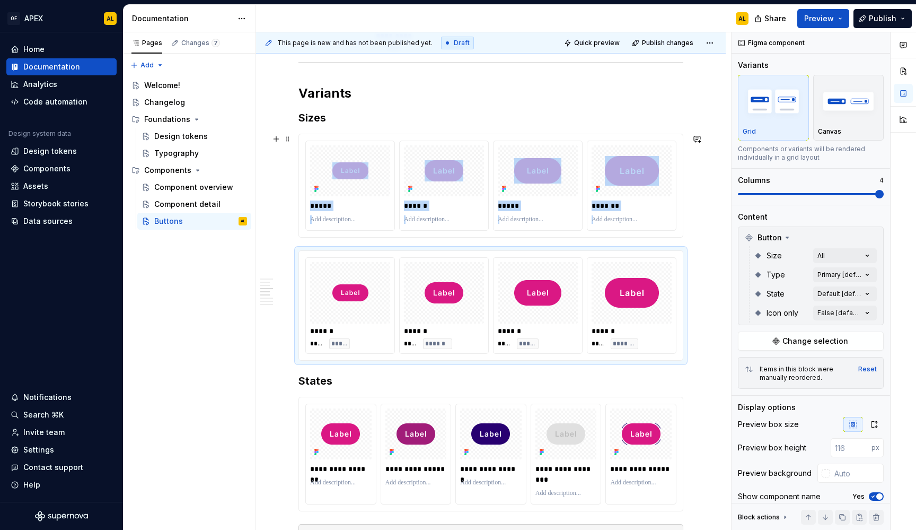
scroll to position [688, 0]
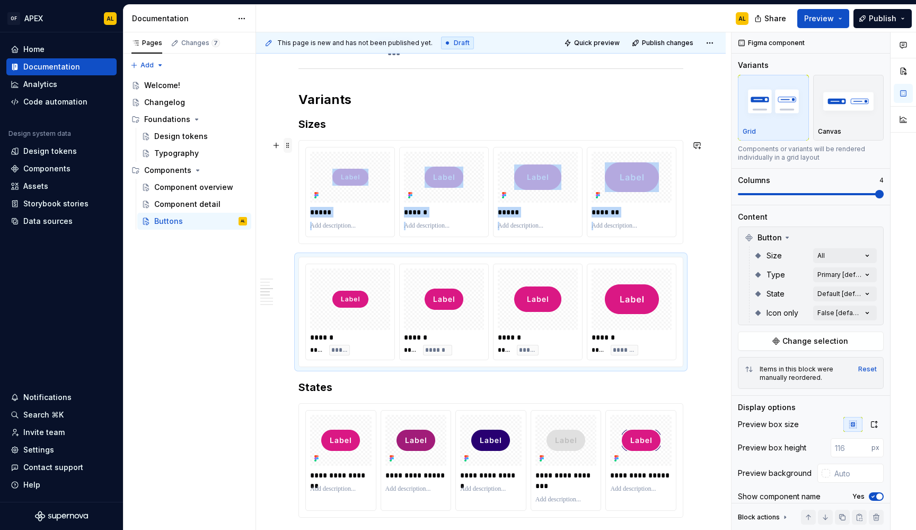
click at [288, 144] on span at bounding box center [288, 145] width 8 height 15
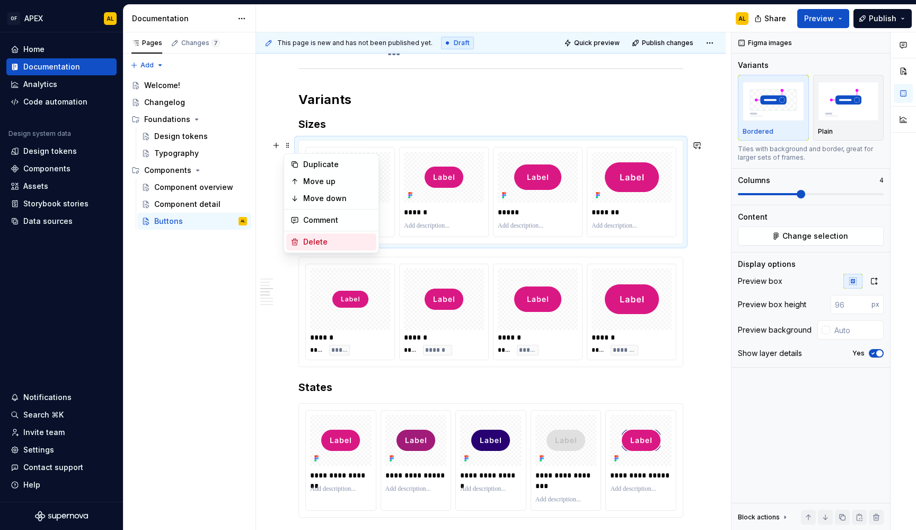
click at [329, 237] on div "Delete" at bounding box center [337, 241] width 69 height 11
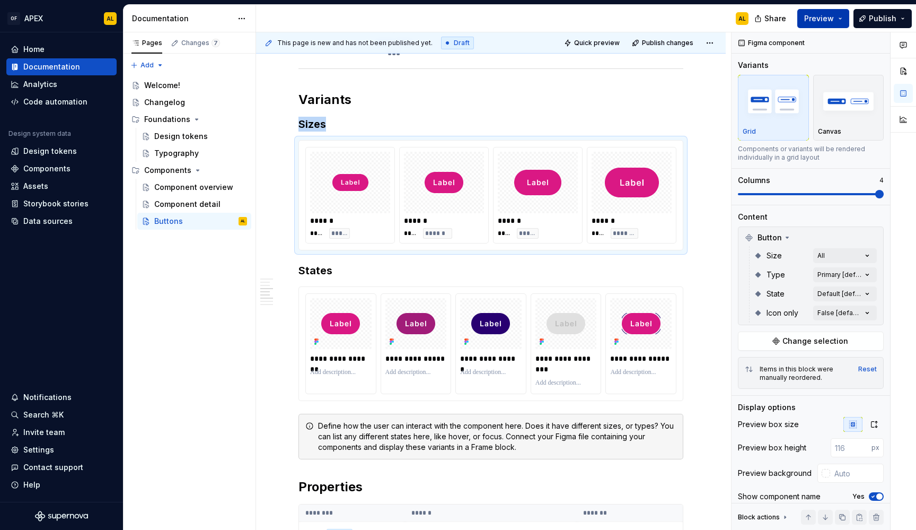
click at [832, 13] on button "Preview" at bounding box center [823, 18] width 52 height 19
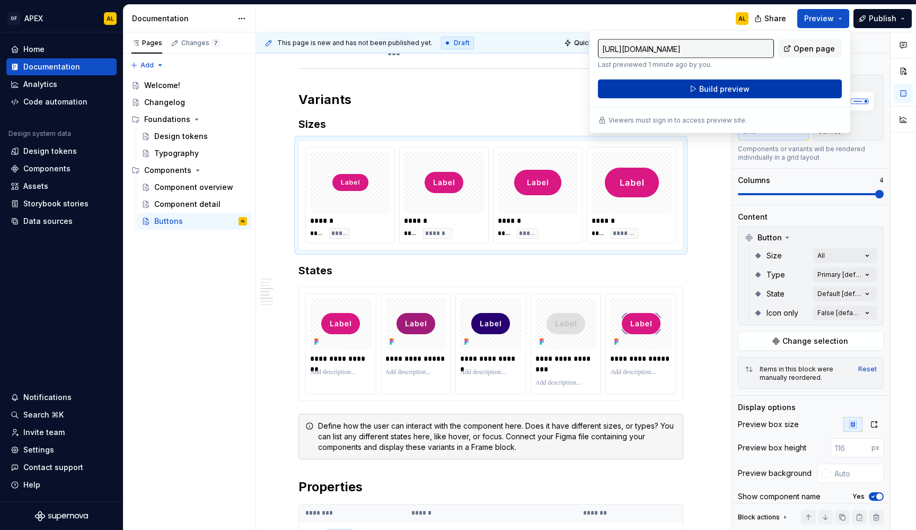
click at [759, 95] on button "Build preview" at bounding box center [720, 89] width 244 height 19
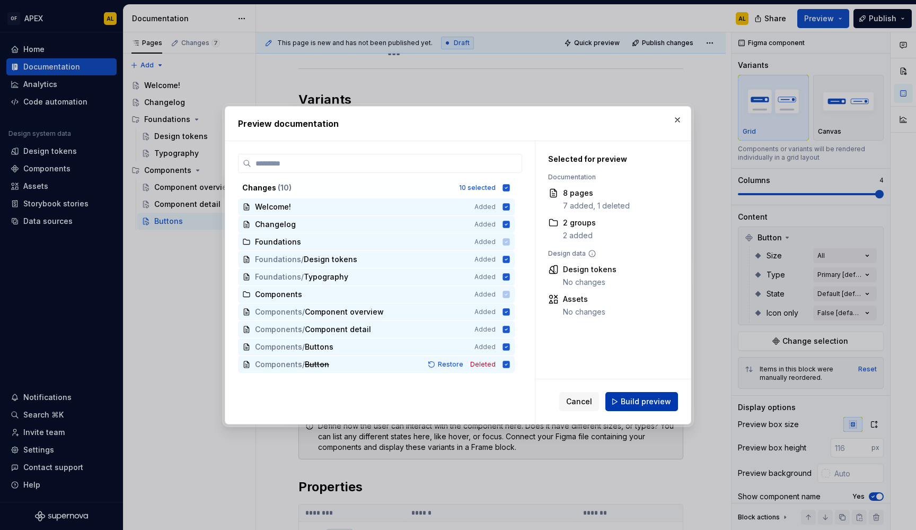
click at [631, 394] on button "Build preview" at bounding box center [641, 401] width 73 height 19
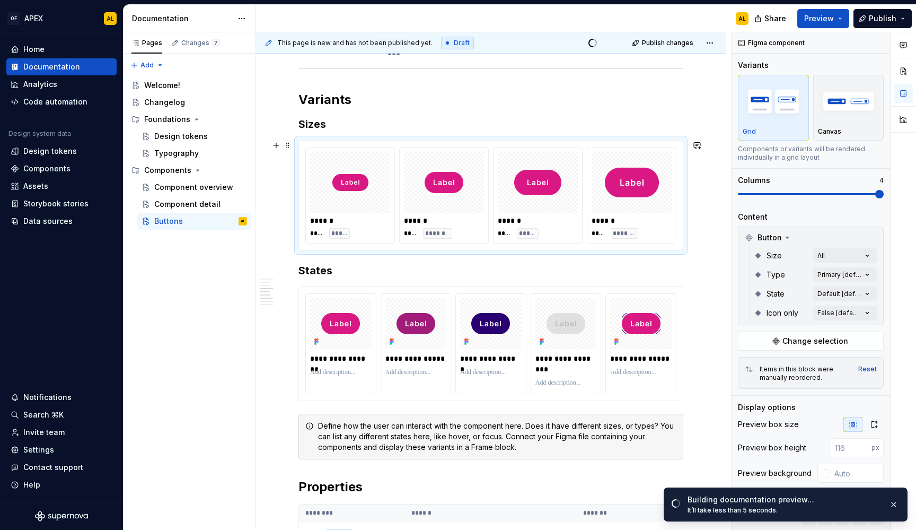
click at [366, 192] on img at bounding box center [350, 182] width 36 height 53
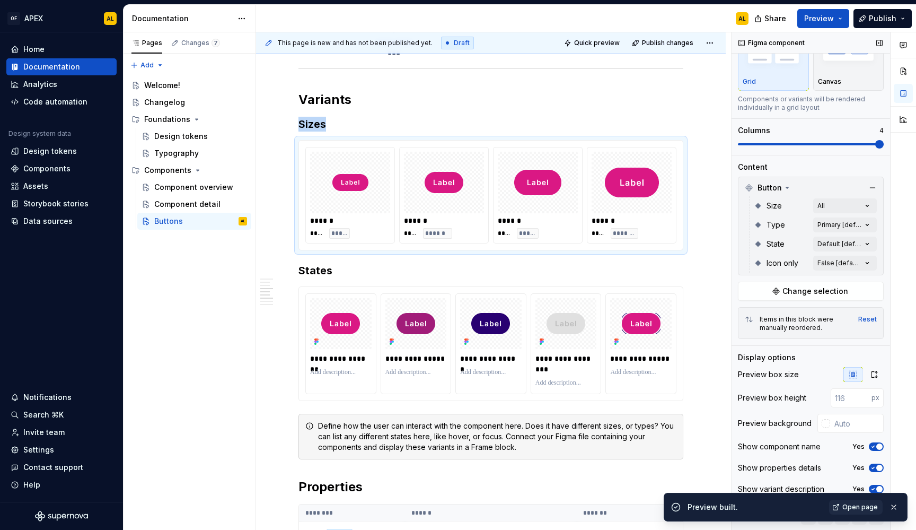
scroll to position [52, 0]
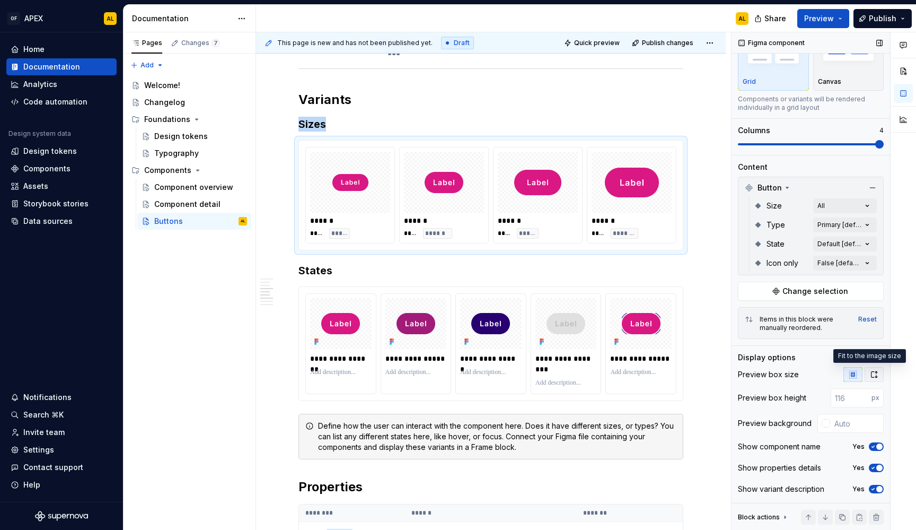
click at [870, 372] on icon "button" at bounding box center [874, 374] width 8 height 8
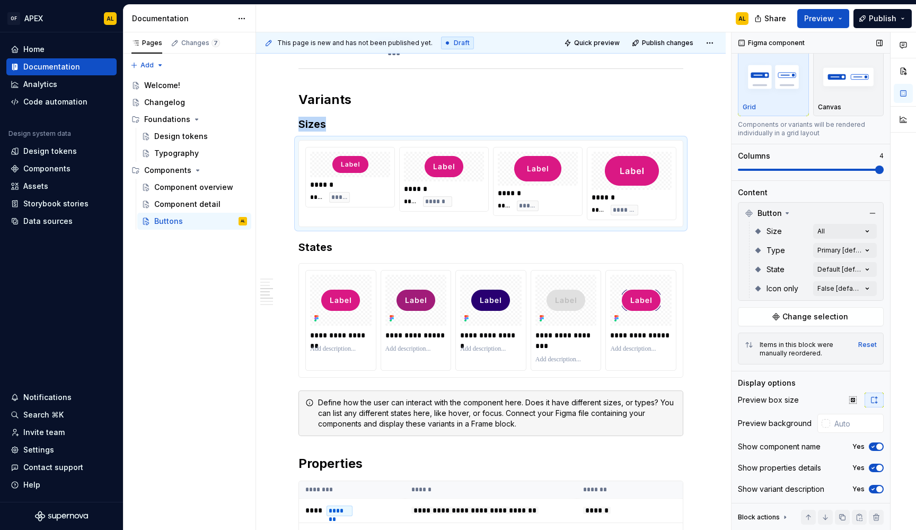
scroll to position [27, 0]
click at [849, 396] on icon "button" at bounding box center [852, 399] width 7 height 7
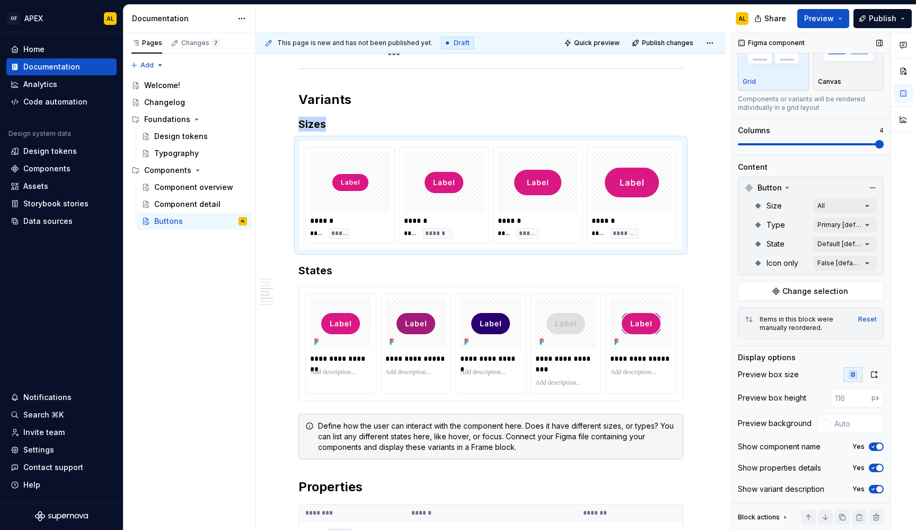
scroll to position [52, 0]
click at [831, 14] on span "Preview" at bounding box center [819, 18] width 30 height 11
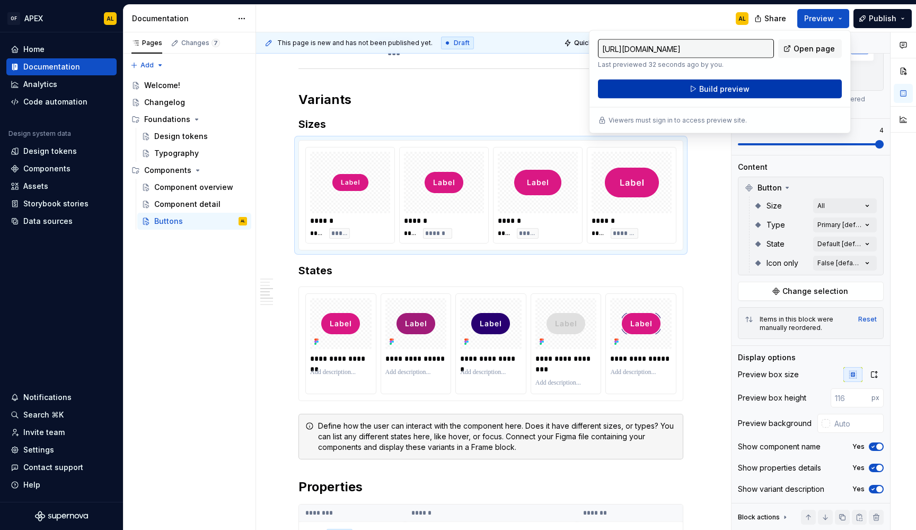
click at [780, 86] on button "Build preview" at bounding box center [720, 89] width 244 height 19
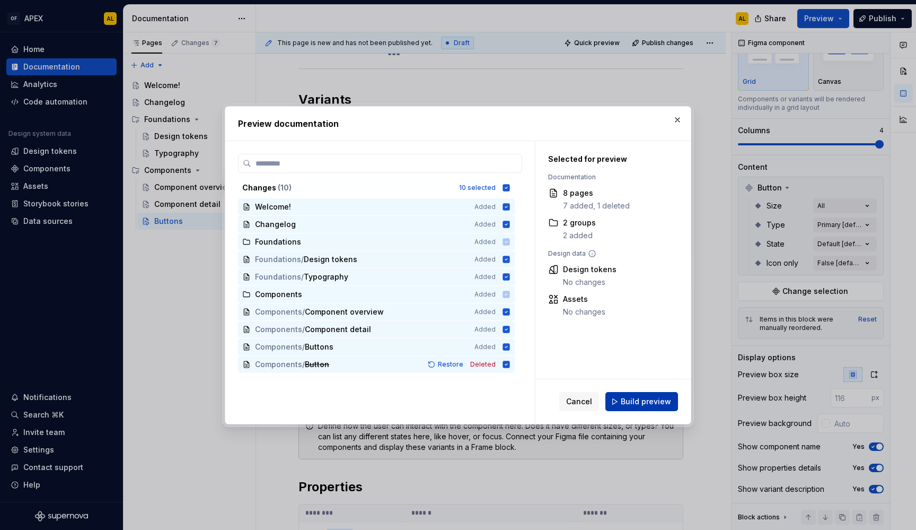
click at [639, 403] on span "Build preview" at bounding box center [646, 401] width 50 height 11
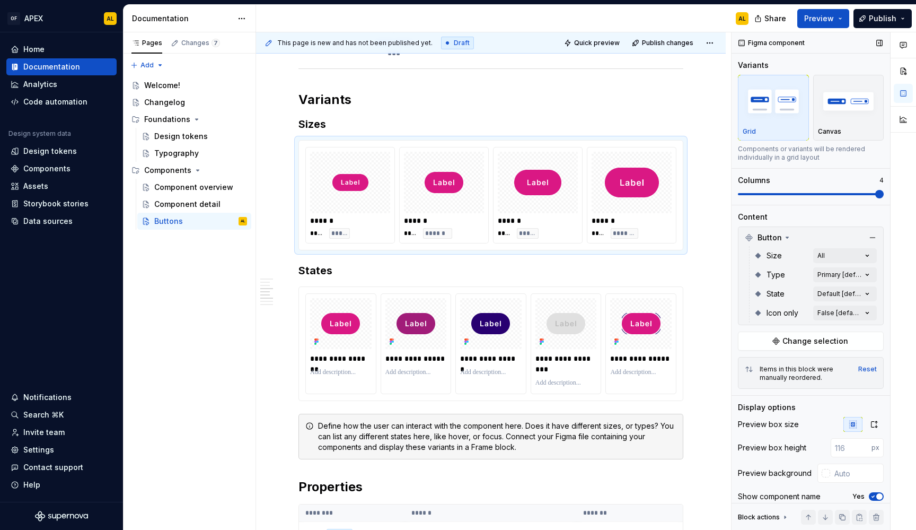
scroll to position [0, 0]
click at [842, 120] on div "button" at bounding box center [848, 101] width 61 height 43
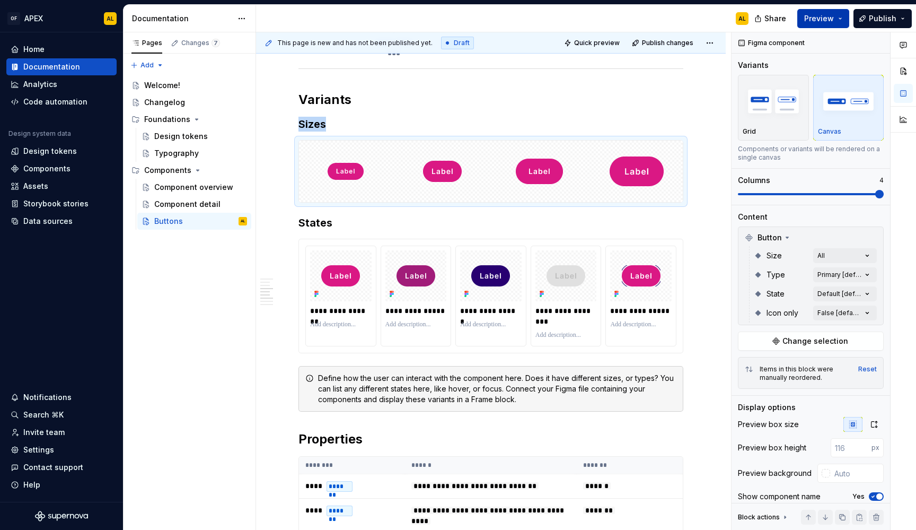
click at [822, 16] on span "Preview" at bounding box center [819, 18] width 30 height 11
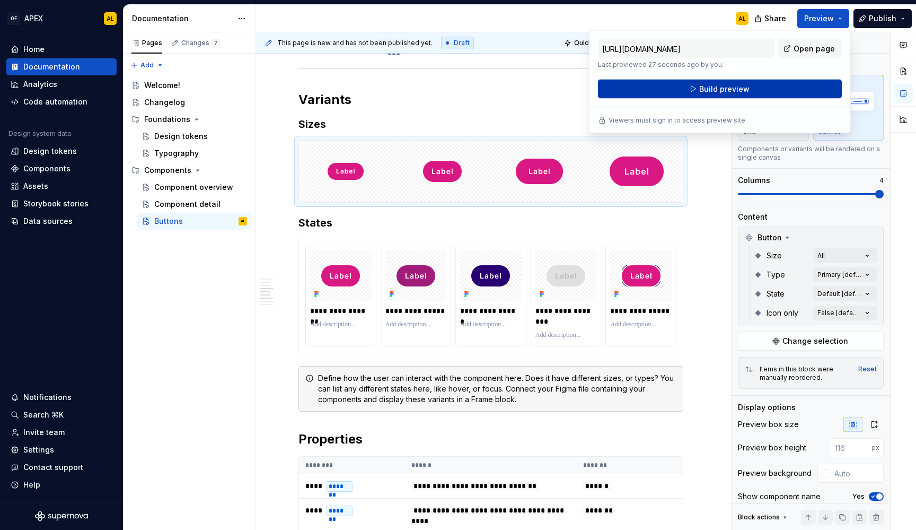
click at [772, 93] on button "Build preview" at bounding box center [720, 89] width 244 height 19
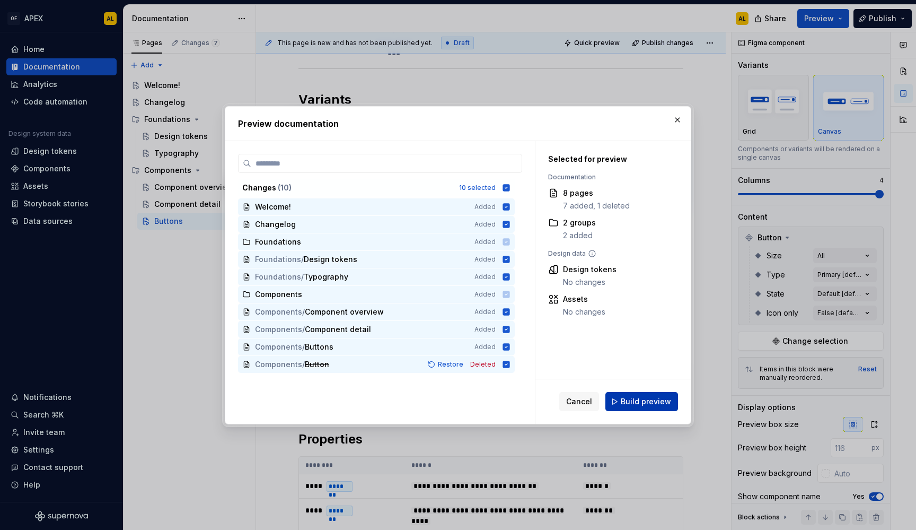
click at [640, 402] on span "Build preview" at bounding box center [646, 401] width 50 height 11
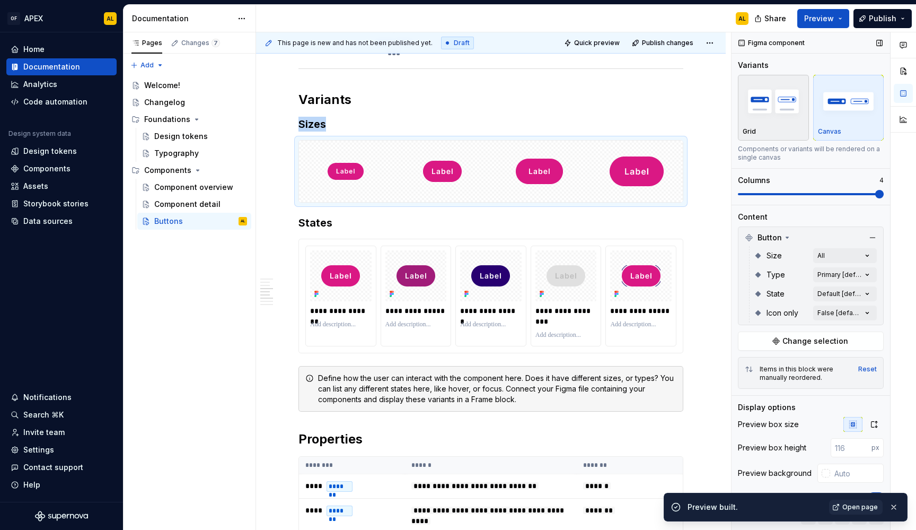
click at [773, 122] on div "button" at bounding box center [773, 101] width 61 height 43
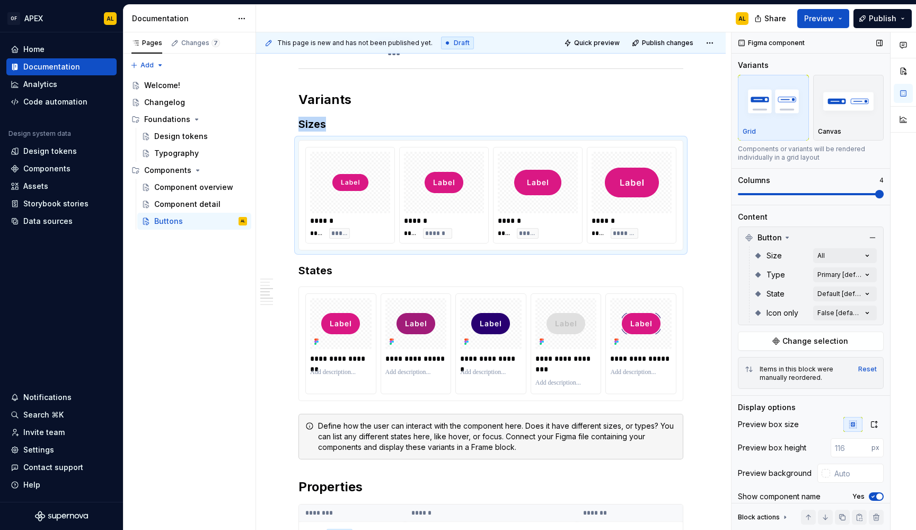
type textarea "*"
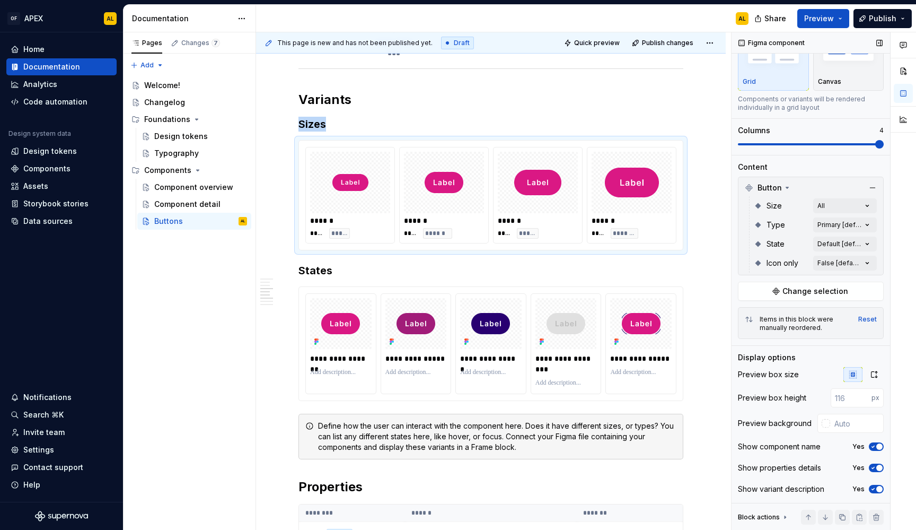
scroll to position [52, 0]
click at [834, 389] on input "number" at bounding box center [851, 397] width 41 height 19
type input "120"
click at [833, 17] on span "Preview" at bounding box center [819, 18] width 30 height 11
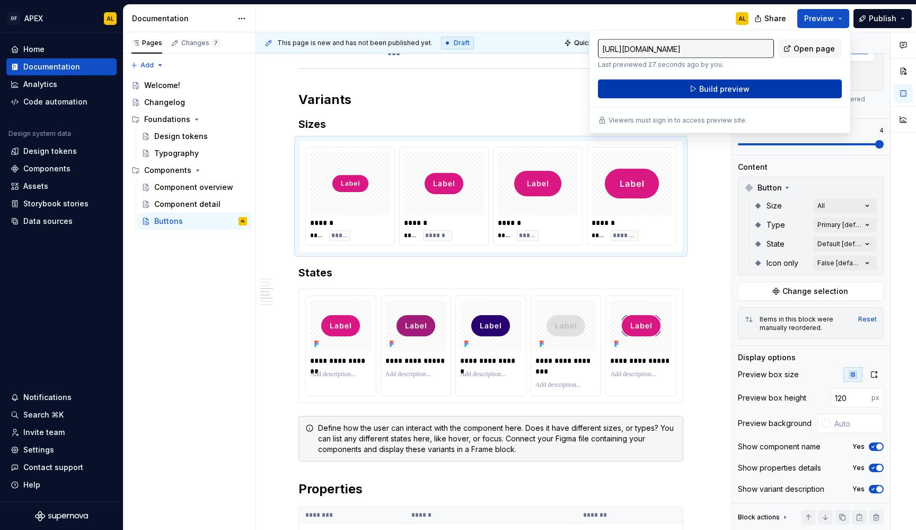
click at [779, 89] on button "Build preview" at bounding box center [720, 89] width 244 height 19
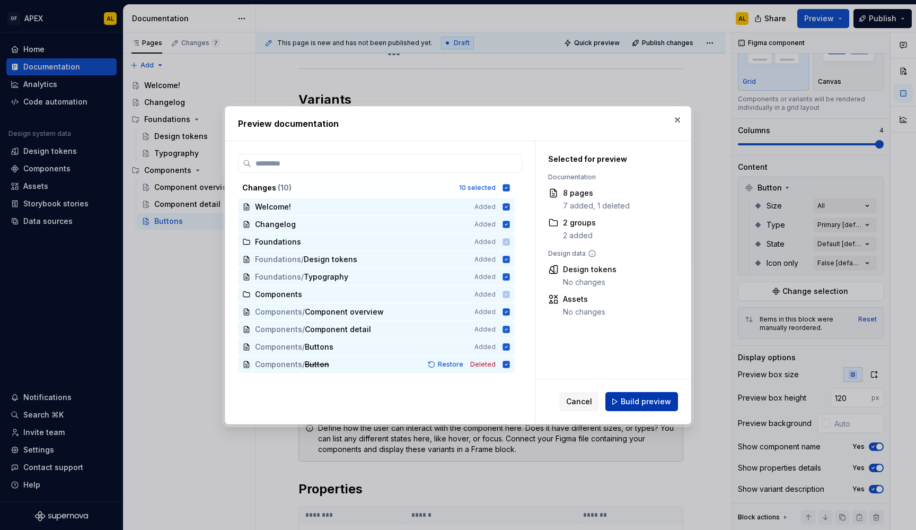
click at [638, 394] on button "Build preview" at bounding box center [641, 401] width 73 height 19
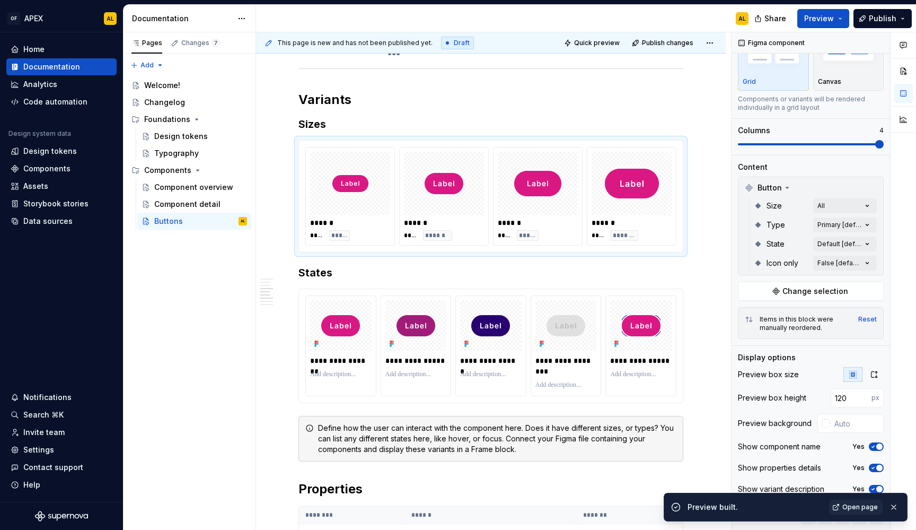
type textarea "*"
click at [812, 398] on button "button" at bounding box center [819, 397] width 15 height 15
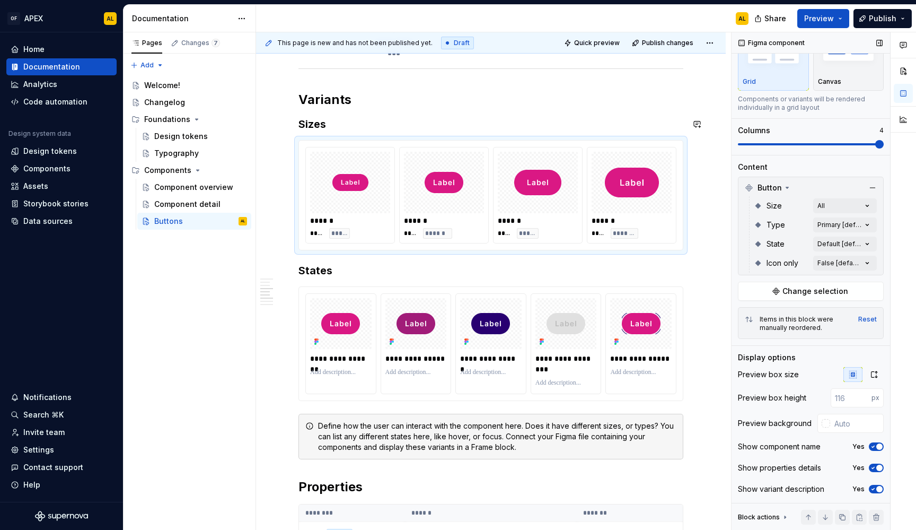
click at [557, 1] on div "OF APEX AL Home Documentation Analytics Code automation Design system data Desi…" at bounding box center [458, 265] width 916 height 530
click at [873, 374] on button "button" at bounding box center [874, 374] width 19 height 15
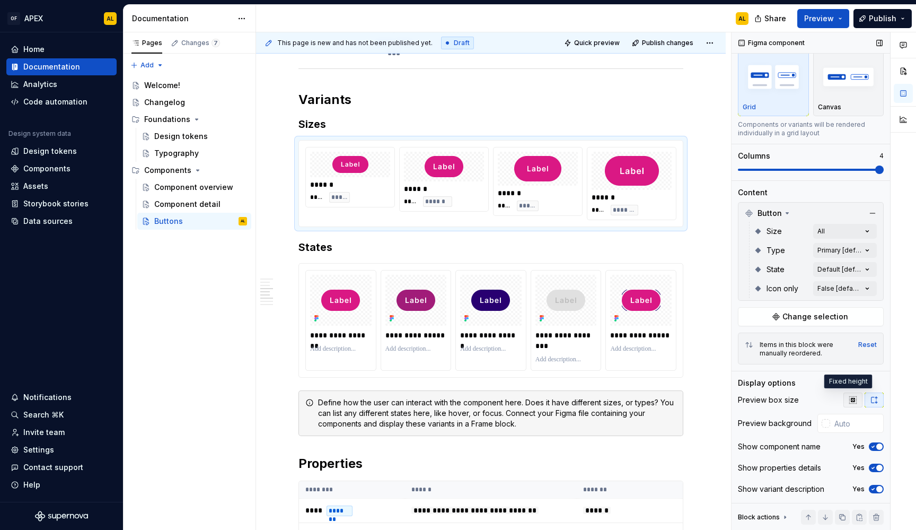
click at [852, 399] on button "button" at bounding box center [852, 399] width 19 height 15
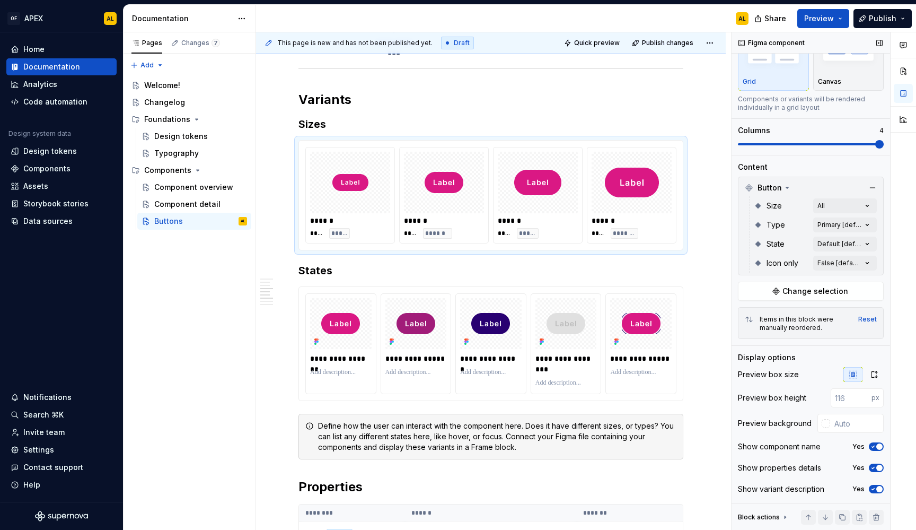
scroll to position [52, 0]
type textarea "*"
click at [869, 448] on icon "button" at bounding box center [873, 446] width 8 height 6
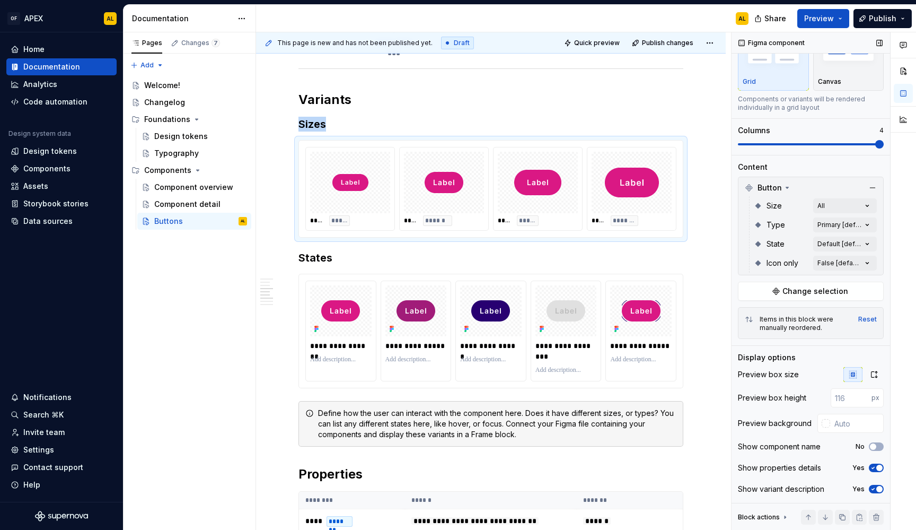
click at [876, 467] on span "button" at bounding box center [879, 467] width 6 height 6
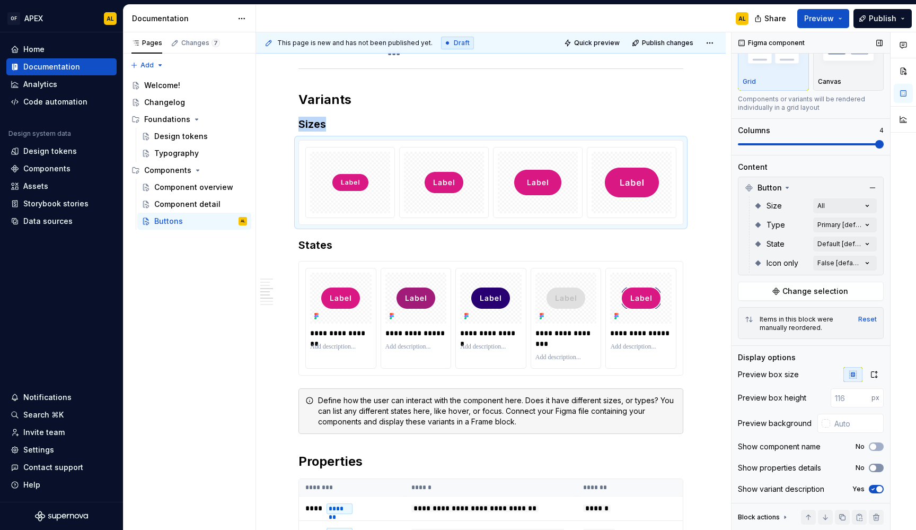
click at [871, 467] on icon "button" at bounding box center [873, 467] width 8 height 6
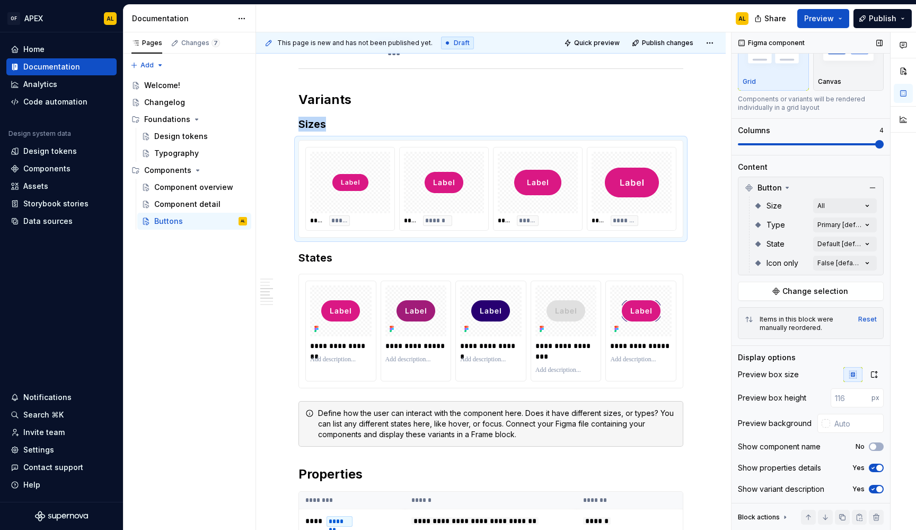
click at [876, 487] on span "button" at bounding box center [879, 489] width 6 height 6
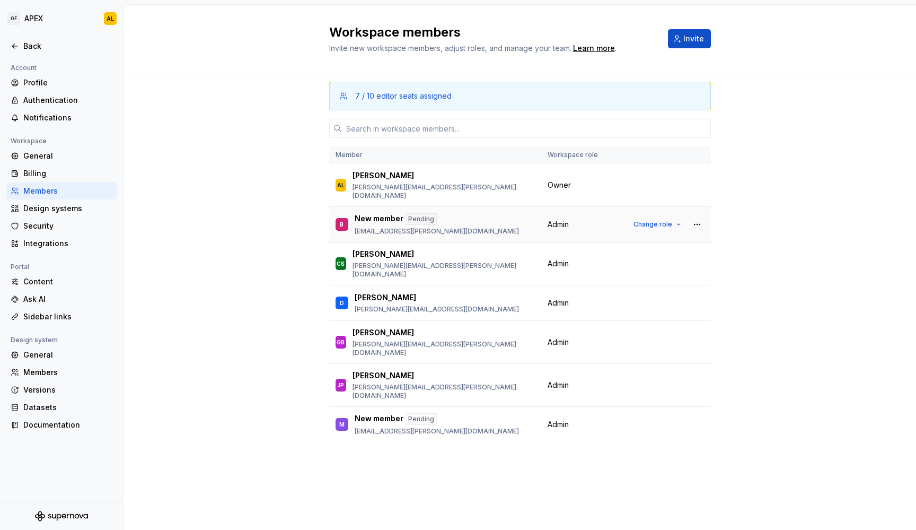
click at [433, 227] on p "[EMAIL_ADDRESS][PERSON_NAME][DOMAIN_NAME]" at bounding box center [437, 231] width 164 height 8
copy p "[EMAIL_ADDRESS][PERSON_NAME][DOMAIN_NAME]"
click at [410, 219] on div "New member Pending ben.kingsley@onceforall.com" at bounding box center [437, 224] width 164 height 22
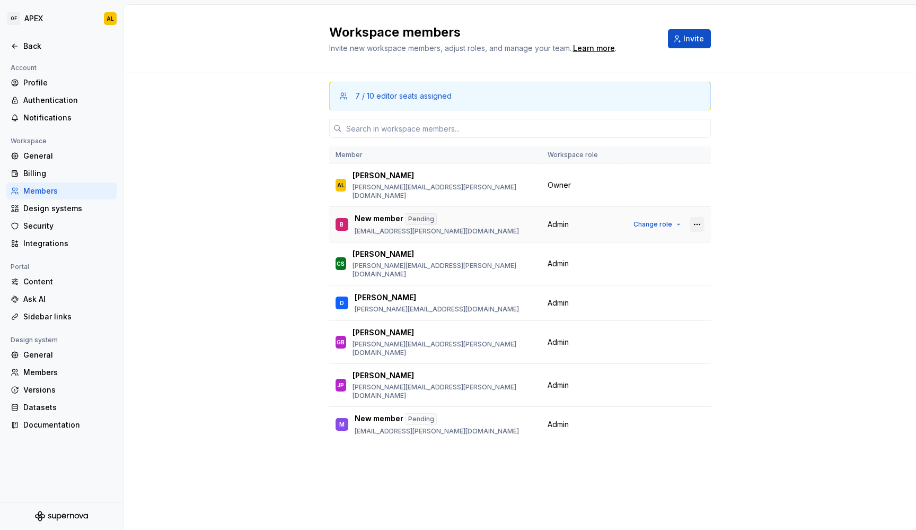
click at [691, 217] on button "button" at bounding box center [697, 224] width 15 height 15
click at [661, 240] on div "Send invitation again" at bounding box center [641, 237] width 111 height 11
click at [697, 217] on button "button" at bounding box center [697, 224] width 15 height 15
click at [522, 456] on div "7 / 10 editor seats assigned Member Workspace role AL Adam Lacey adam.lacey@onc…" at bounding box center [520, 281] width 382 height 416
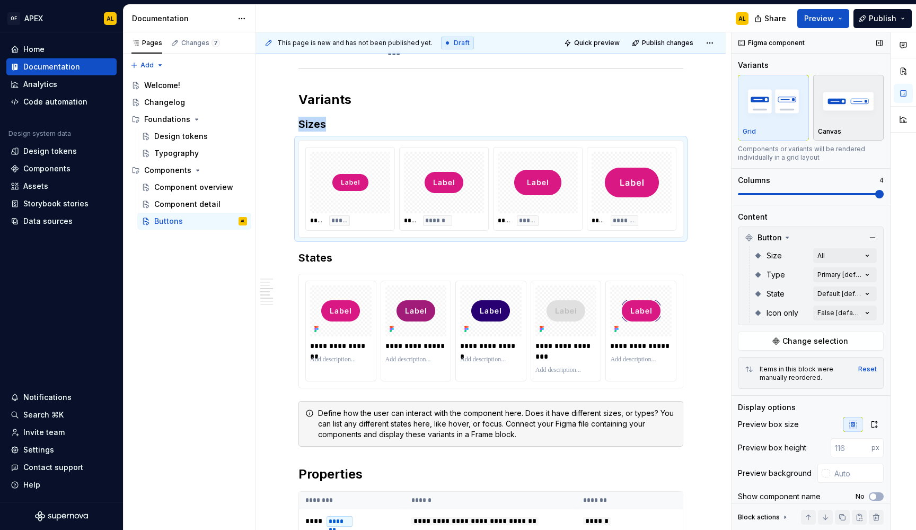
click at [826, 105] on img "button" at bounding box center [848, 101] width 61 height 39
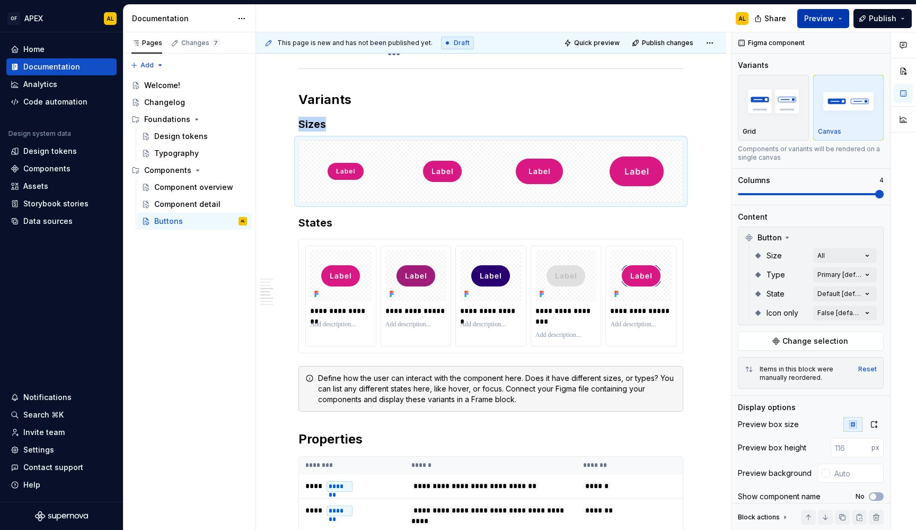
click at [818, 20] on span "Preview" at bounding box center [819, 18] width 30 height 11
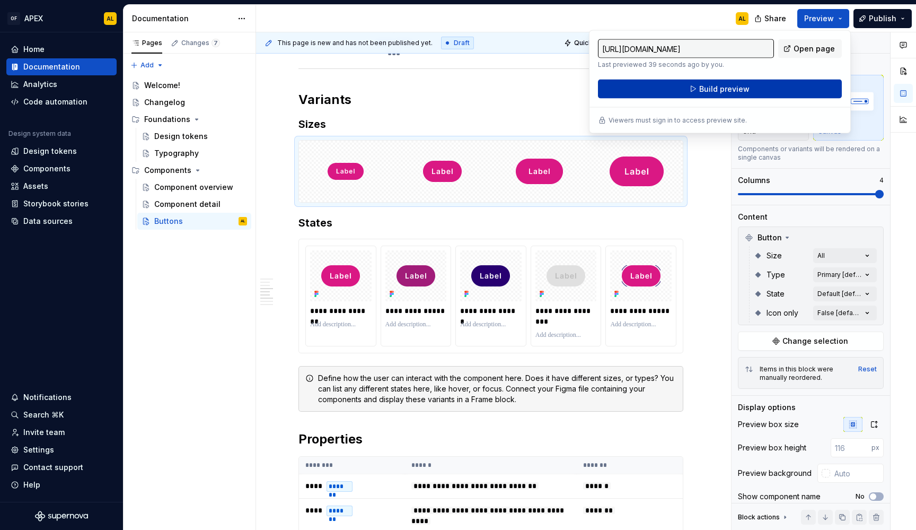
click at [746, 87] on span "Build preview" at bounding box center [724, 89] width 50 height 11
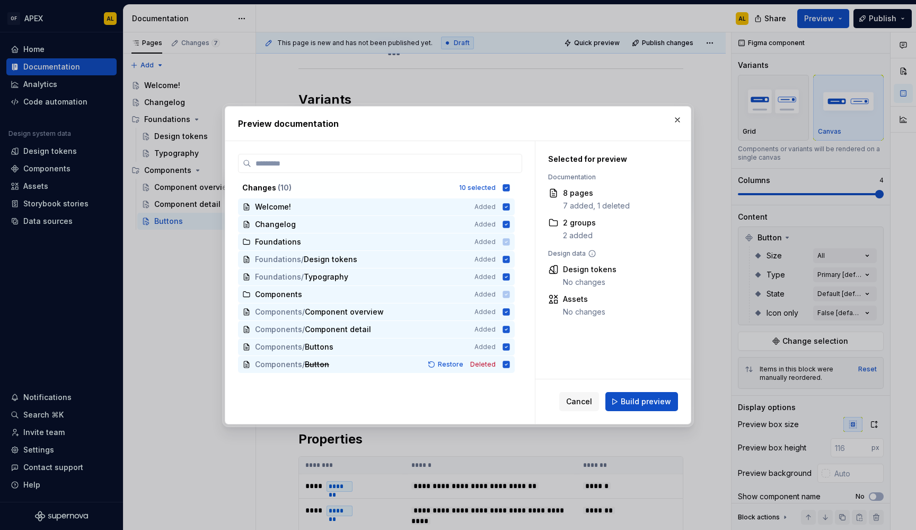
click at [622, 391] on div "Cancel Build preview" at bounding box center [612, 401] width 155 height 45
click at [622, 398] on button "Build preview" at bounding box center [641, 401] width 73 height 19
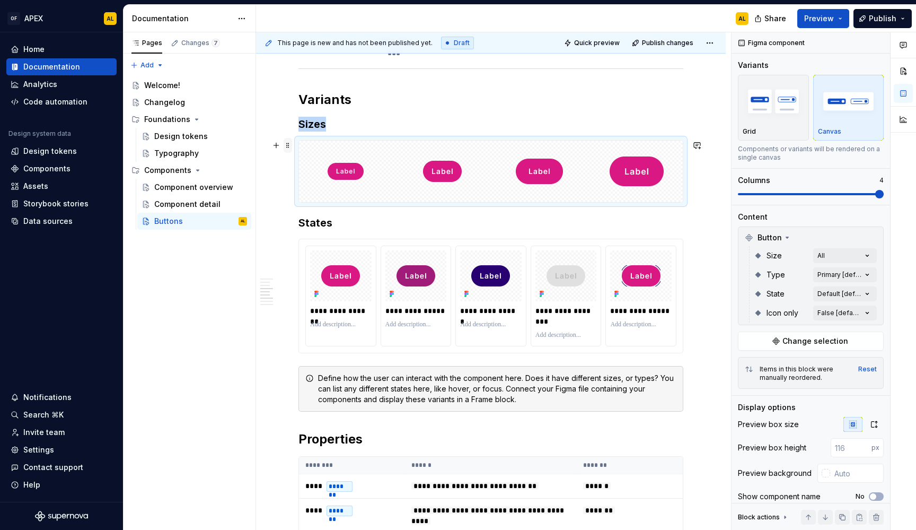
click at [289, 144] on span at bounding box center [288, 145] width 8 height 15
click at [320, 168] on div "Duplicate" at bounding box center [337, 164] width 69 height 11
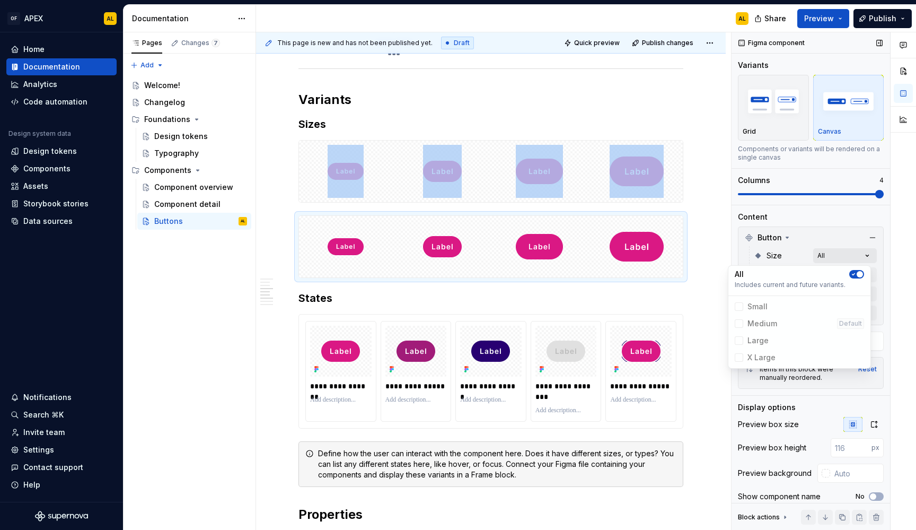
click at [830, 257] on div "Comments Open comments No comments yet Select ‘Comment’ from the block context …" at bounding box center [824, 281] width 184 height 498
click at [856, 267] on div "All Includes current and future variants. Small Medium Default Large X Large" at bounding box center [799, 316] width 143 height 103
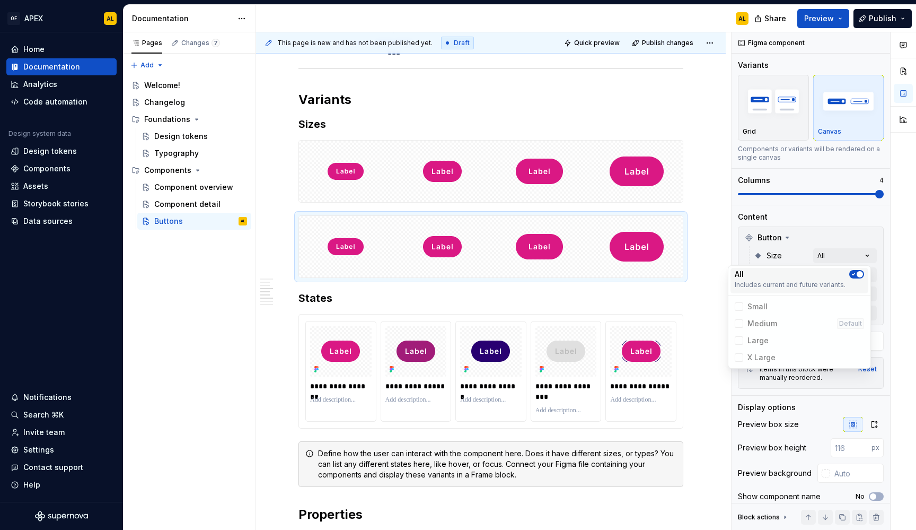
click at [856, 271] on icon "button" at bounding box center [853, 274] width 8 height 6
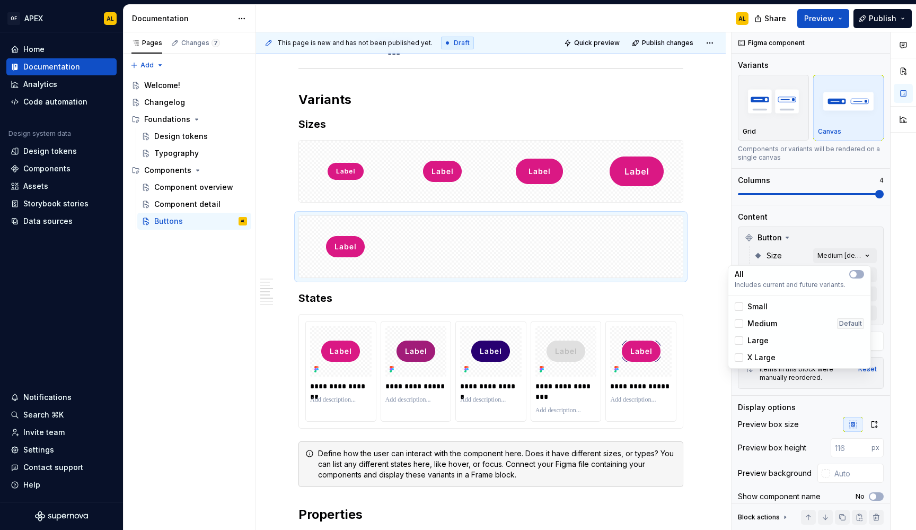
click at [839, 245] on div "Comments Open comments No comments yet Select ‘Comment’ from the block context …" at bounding box center [824, 281] width 184 height 498
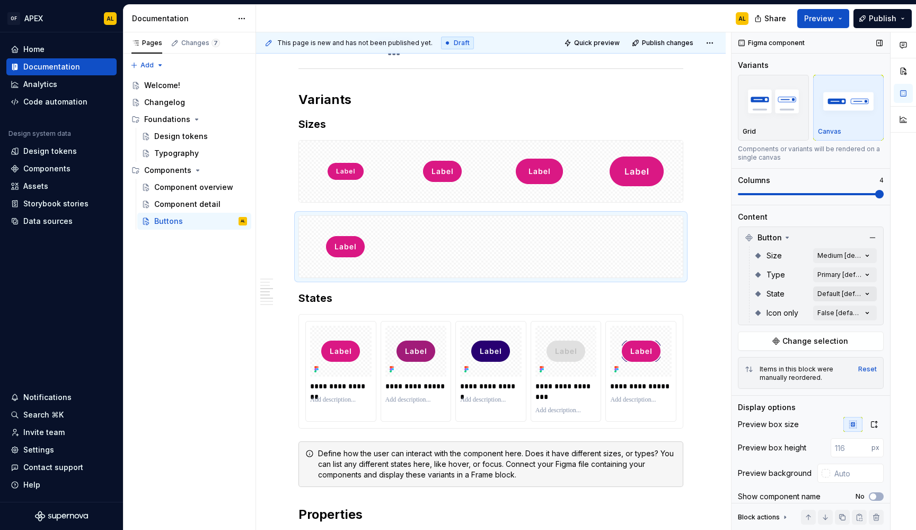
click at [837, 291] on div "Comments Open comments No comments yet Select ‘Comment’ from the block context …" at bounding box center [824, 281] width 184 height 498
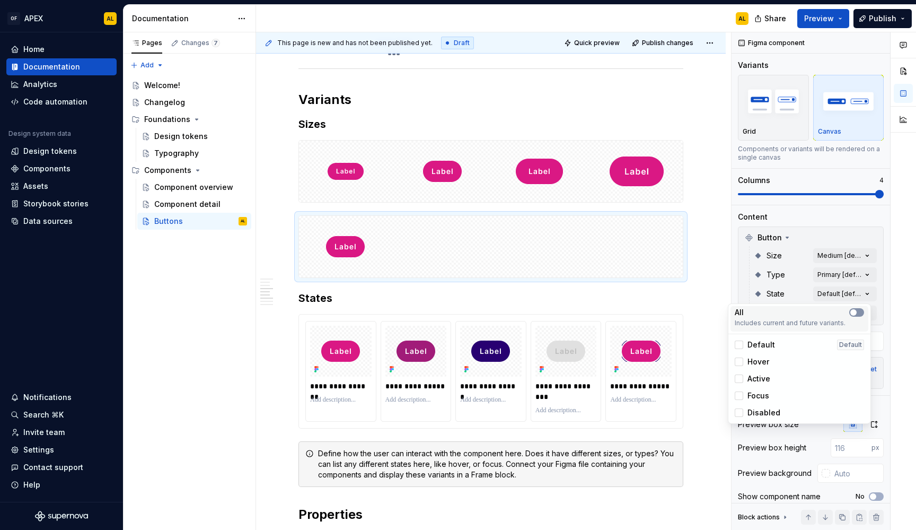
click at [856, 312] on span "button" at bounding box center [853, 312] width 6 height 6
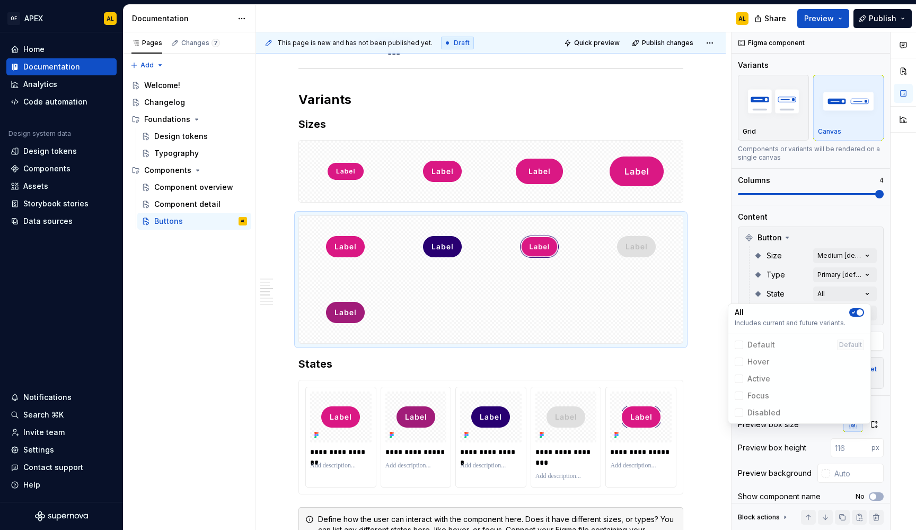
click at [851, 203] on div "Comments Open comments No comments yet Select ‘Comment’ from the block context …" at bounding box center [824, 281] width 184 height 498
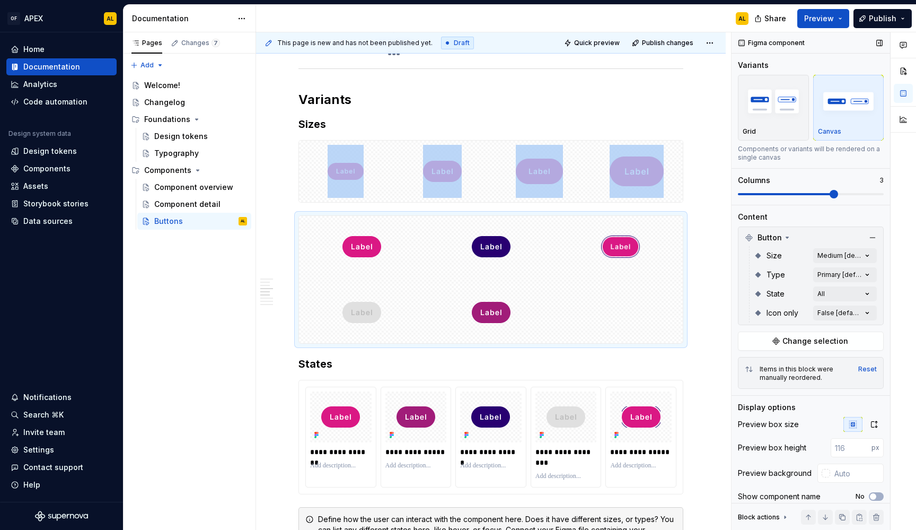
click at [829, 200] on div "Variants Grid Canvas Components or variants will be rendered on a single canvas…" at bounding box center [811, 132] width 146 height 145
click at [844, 254] on div "Comments Open comments No comments yet Select ‘Comment’ from the block context …" at bounding box center [824, 281] width 184 height 498
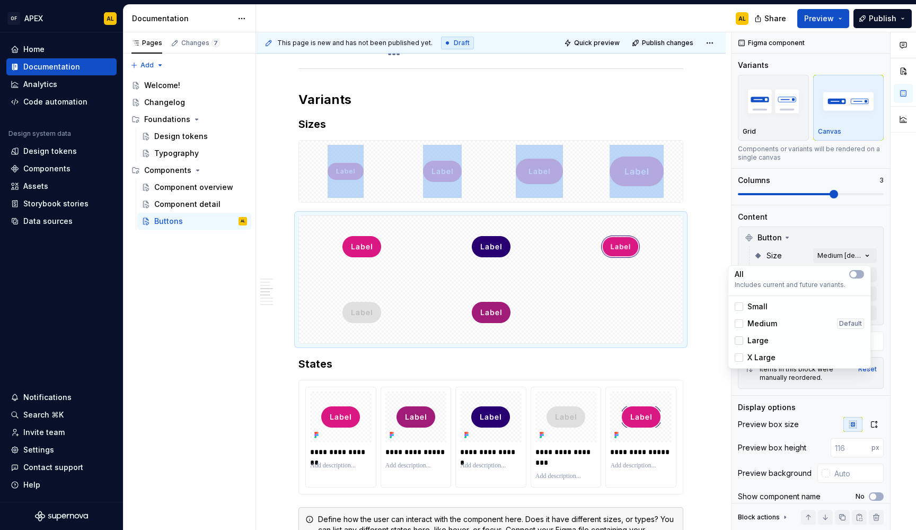
click at [741, 339] on div at bounding box center [739, 340] width 8 height 8
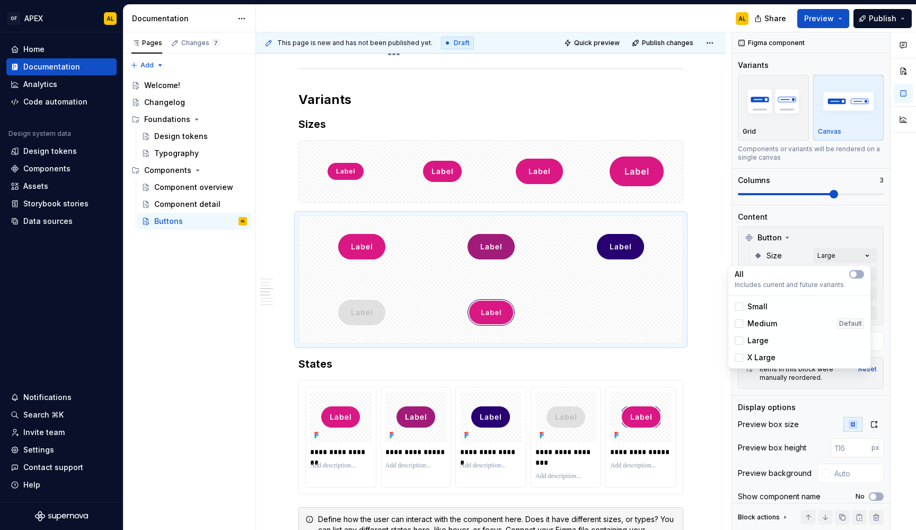
click at [840, 183] on div "Comments Open comments No comments yet Select ‘Comment’ from the block context …" at bounding box center [824, 281] width 184 height 498
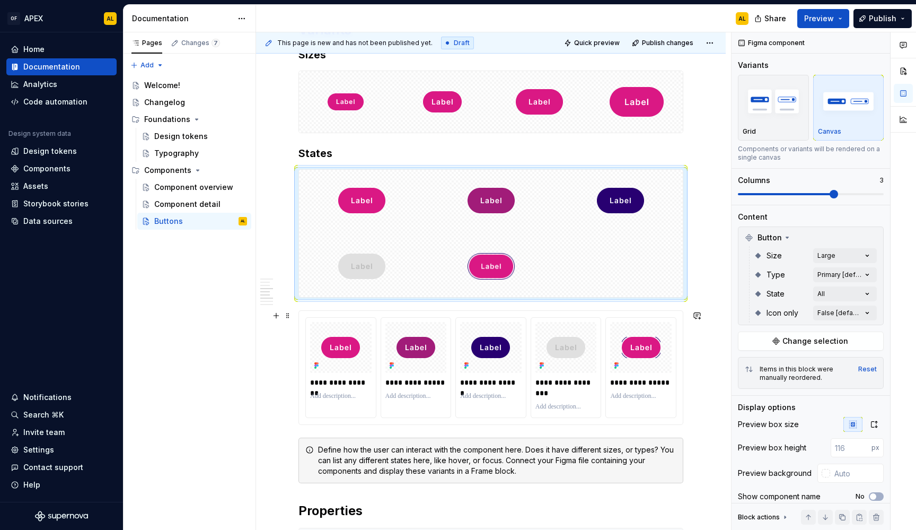
scroll to position [760, 0]
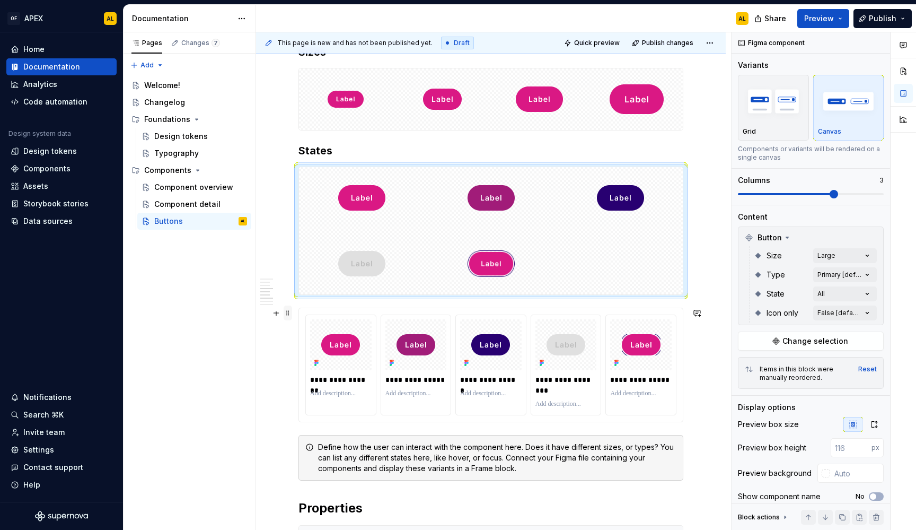
click at [289, 314] on span at bounding box center [288, 312] width 8 height 15
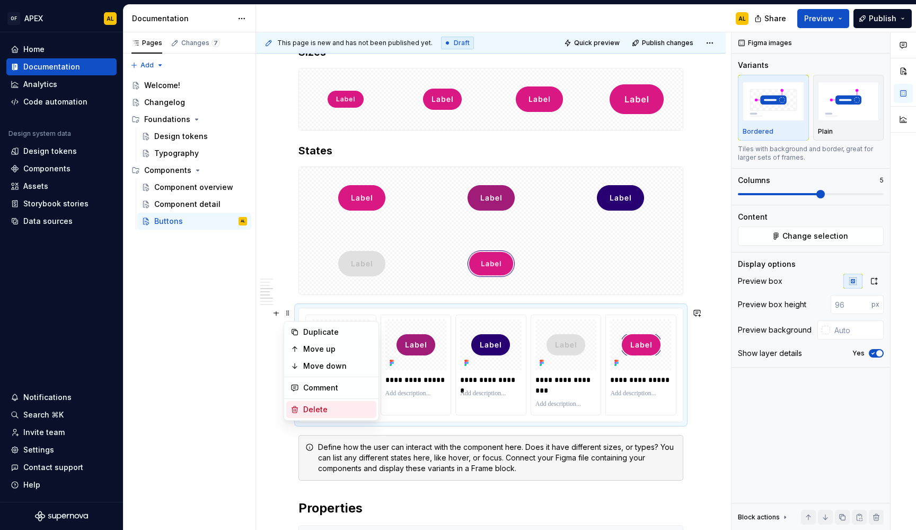
click at [328, 411] on div "Delete" at bounding box center [337, 409] width 69 height 11
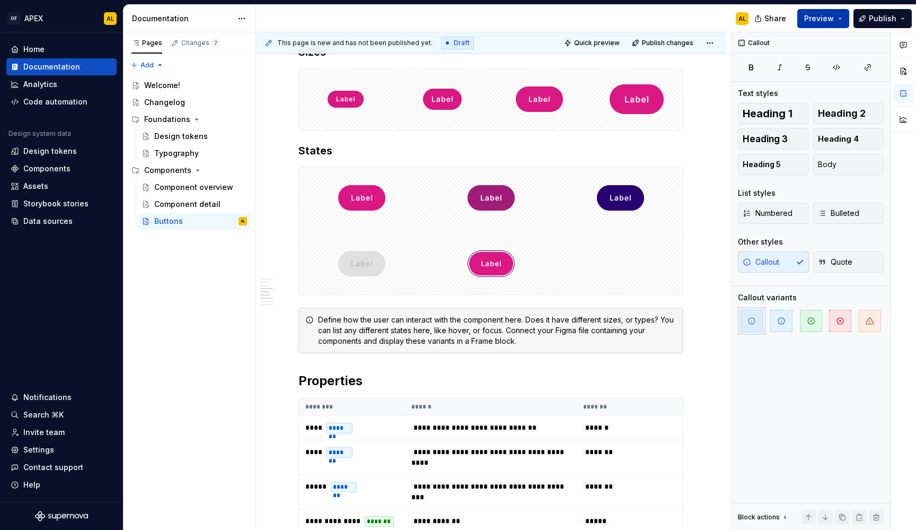
click at [834, 16] on span "Preview" at bounding box center [819, 18] width 30 height 11
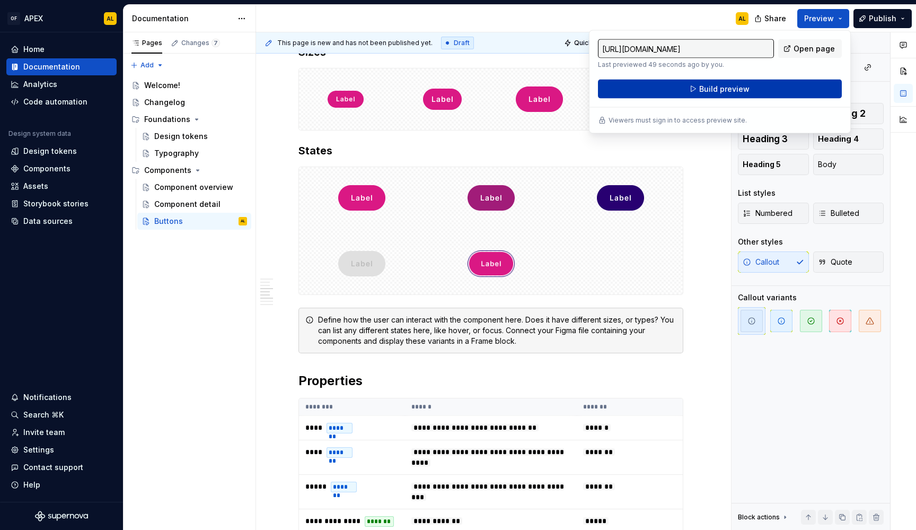
click at [739, 94] on button "Build preview" at bounding box center [720, 89] width 244 height 19
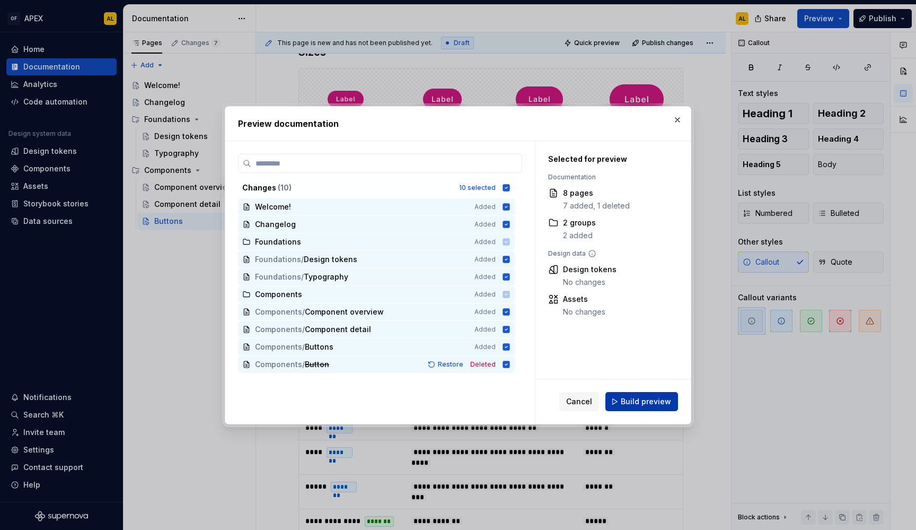
click at [627, 401] on span "Build preview" at bounding box center [646, 401] width 50 height 11
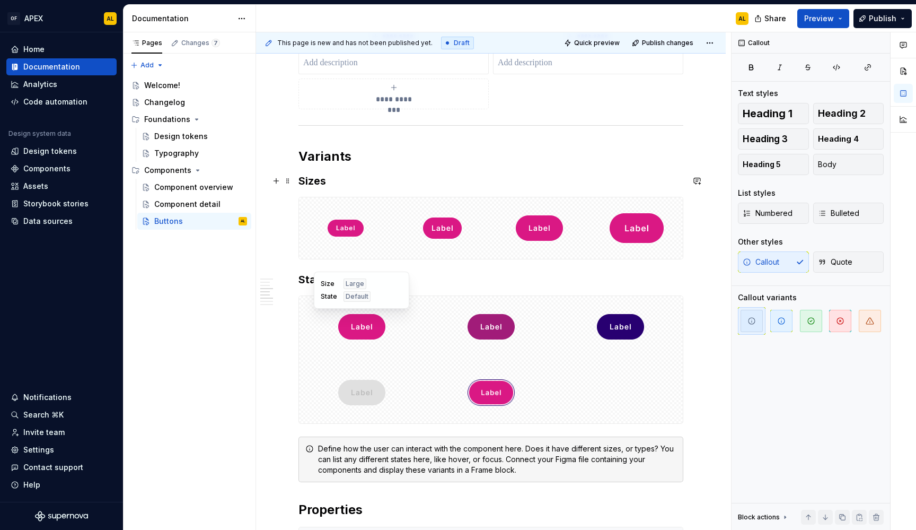
scroll to position [619, 0]
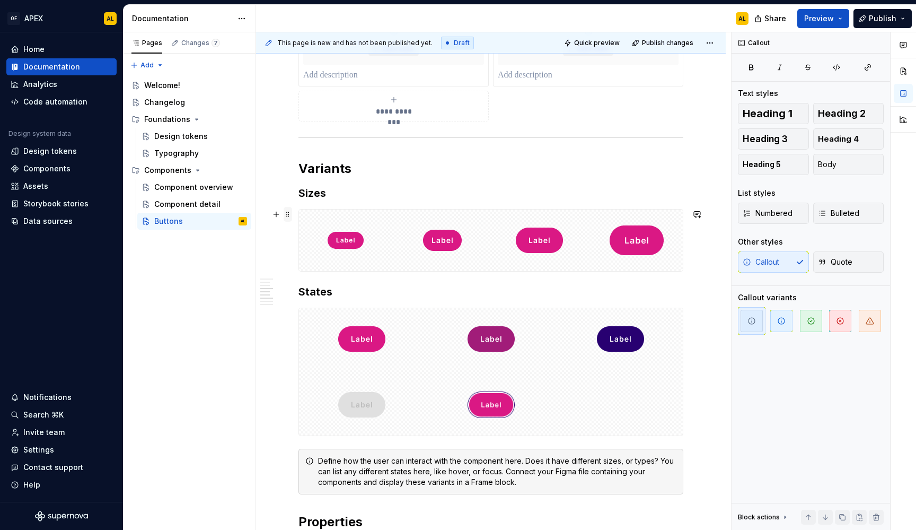
click at [287, 212] on span at bounding box center [288, 214] width 8 height 15
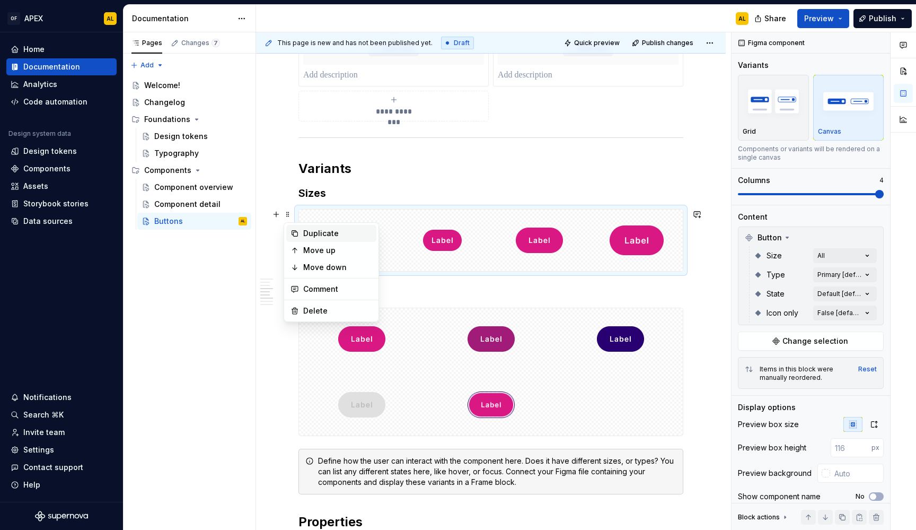
click at [316, 237] on div "Duplicate" at bounding box center [337, 233] width 69 height 11
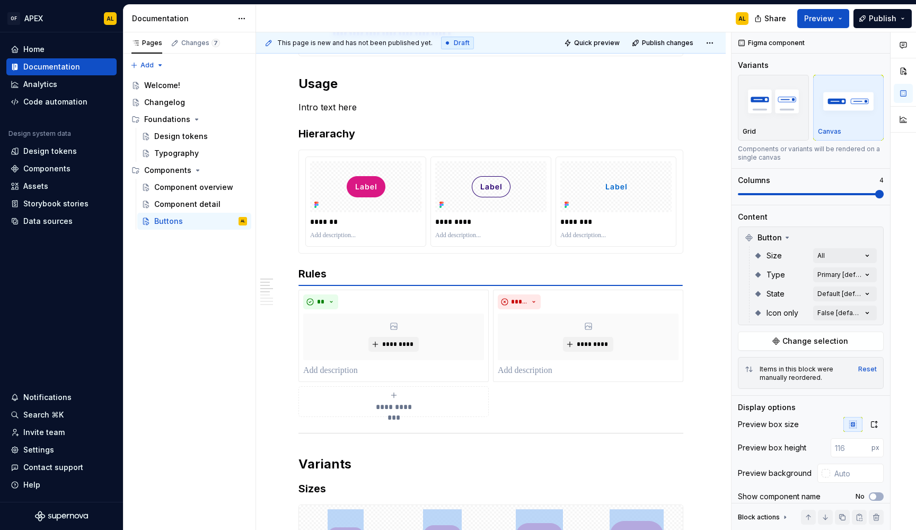
scroll to position [323, 0]
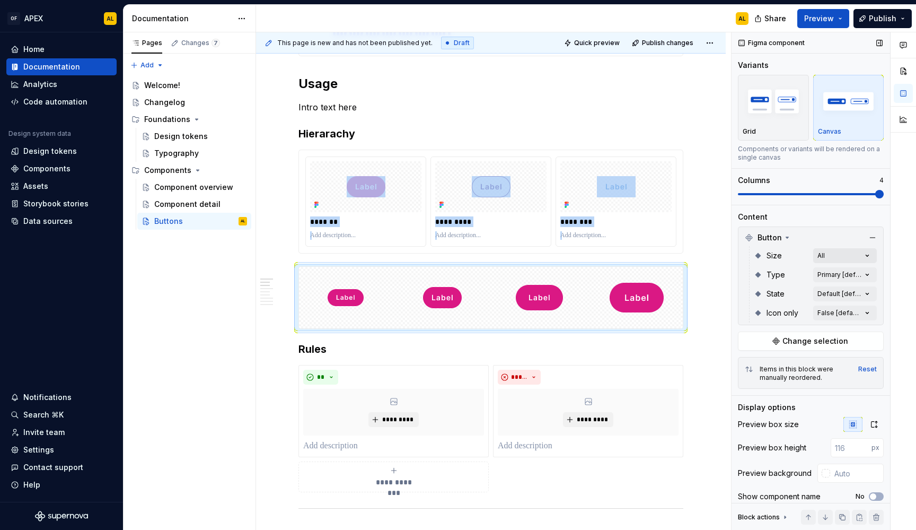
click at [846, 258] on button "All" at bounding box center [845, 255] width 64 height 15
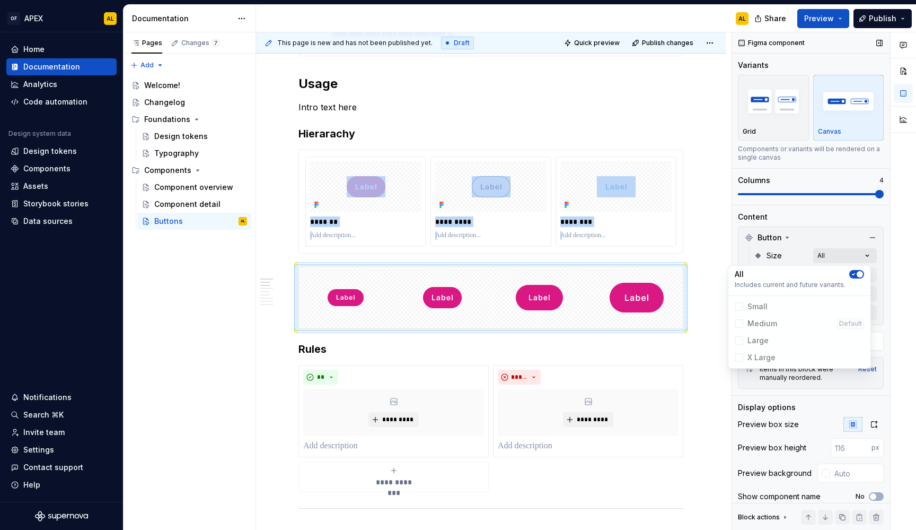
click at [858, 257] on div "Comments Open comments No comments yet Select ‘Comment’ from the block context …" at bounding box center [824, 281] width 184 height 498
click at [859, 269] on div "All" at bounding box center [799, 274] width 129 height 11
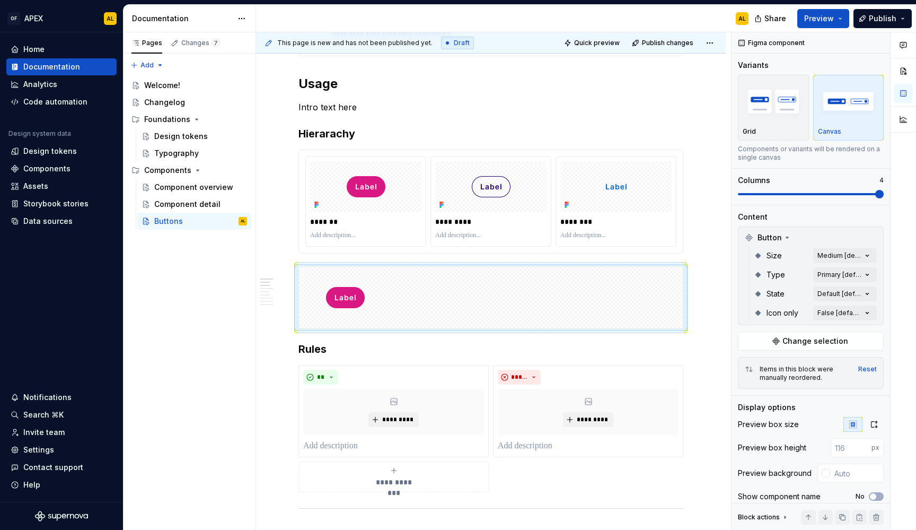
click at [843, 235] on div "Comments Open comments No comments yet Select ‘Comment’ from the block context …" at bounding box center [824, 281] width 184 height 498
click at [856, 276] on div "Comments Open comments No comments yet Select ‘Comment’ from the block context …" at bounding box center [824, 281] width 184 height 498
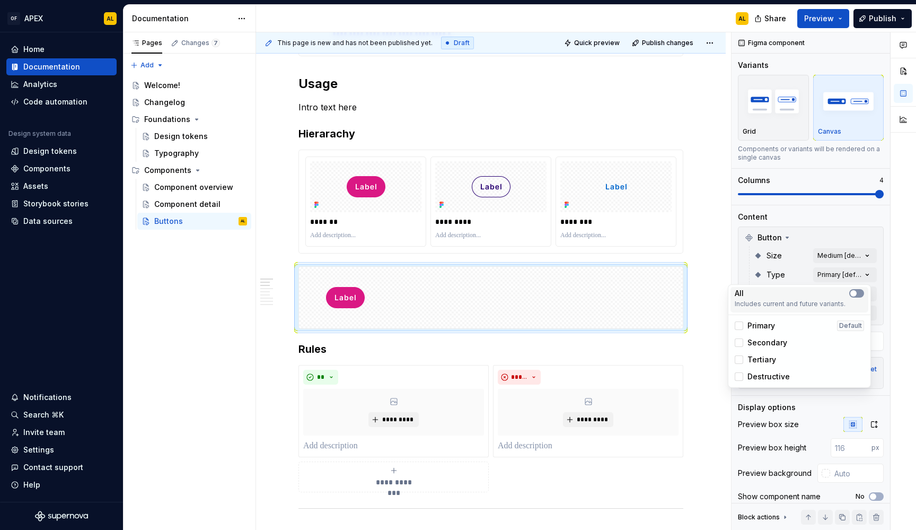
click at [857, 296] on icon "button" at bounding box center [853, 293] width 8 height 6
click at [726, 243] on html "OF APEX AL Home Documentation Analytics Code automation Design system data Desi…" at bounding box center [458, 265] width 916 height 530
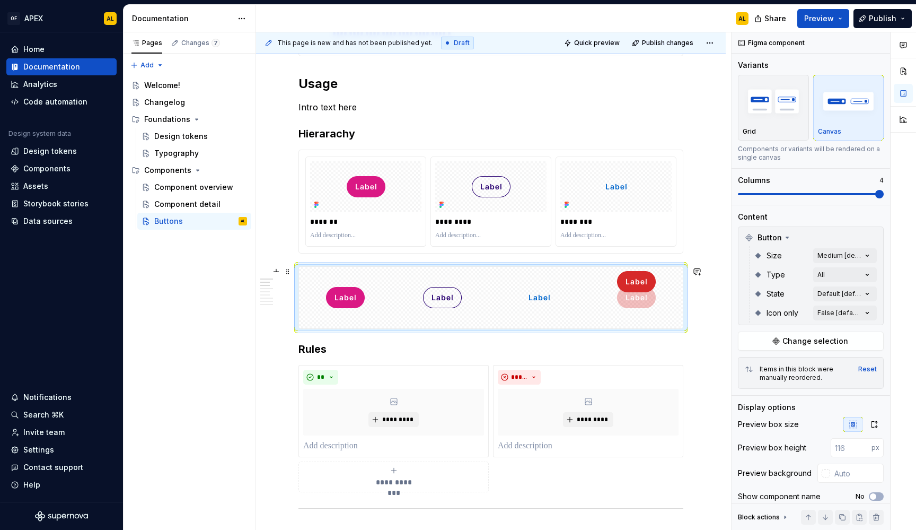
drag, startPoint x: 444, startPoint y: 301, endPoint x: 631, endPoint y: 307, distance: 187.3
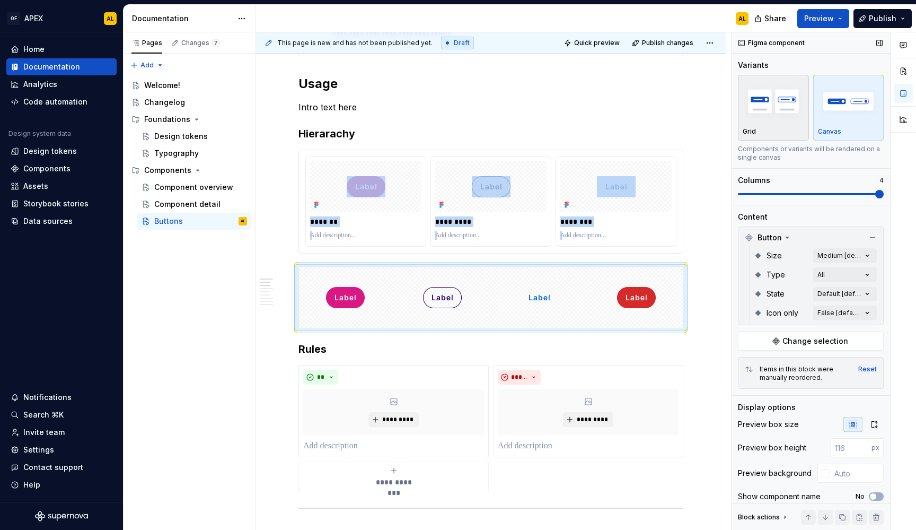
click at [775, 127] on div "Grid" at bounding box center [773, 108] width 61 height 56
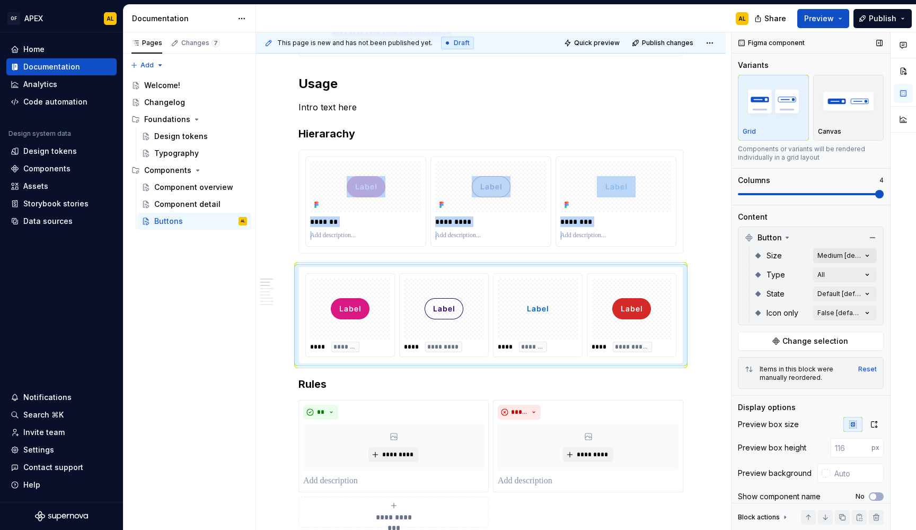
click at [848, 253] on div "Comments Open comments No comments yet Select ‘Comment’ from the block context …" at bounding box center [824, 281] width 184 height 498
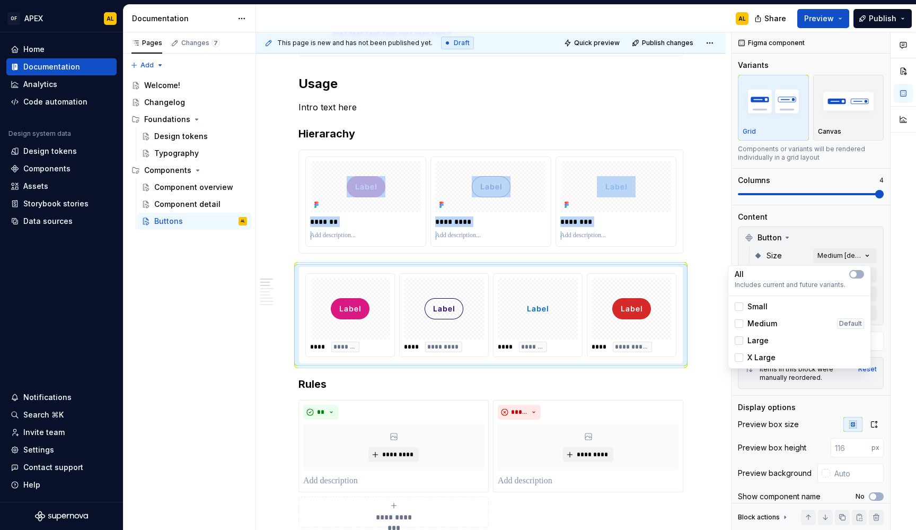
click at [740, 339] on div at bounding box center [739, 340] width 8 height 8
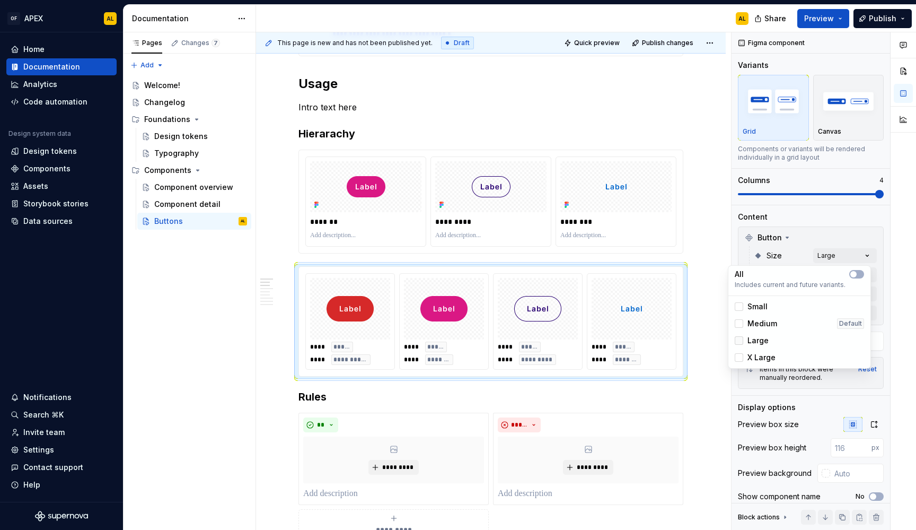
click at [739, 340] on polyline at bounding box center [739, 340] width 0 height 0
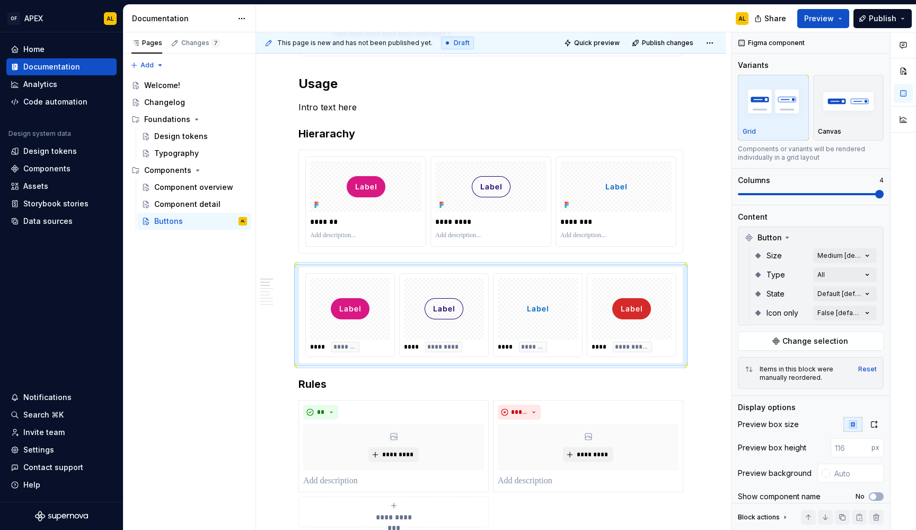
click at [696, 349] on html "OF APEX AL Home Documentation Analytics Code automation Design system data Desi…" at bounding box center [458, 265] width 916 height 530
drag, startPoint x: 369, startPoint y: 341, endPoint x: 361, endPoint y: 330, distance: 13.7
click at [361, 330] on body "OF APEX AL Home Documentation Analytics Code automation Design system data Desi…" at bounding box center [458, 265] width 916 height 530
click at [288, 158] on span at bounding box center [288, 154] width 8 height 15
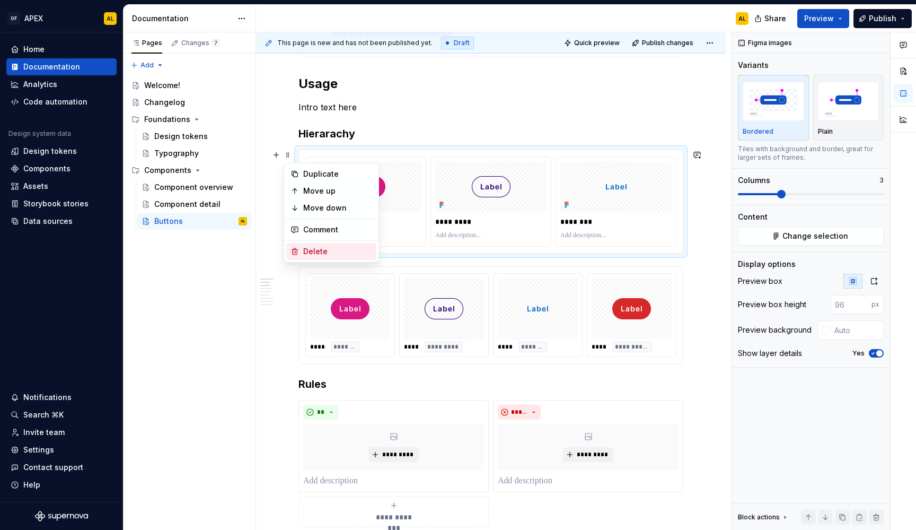
click at [324, 249] on div "Delete" at bounding box center [337, 251] width 69 height 11
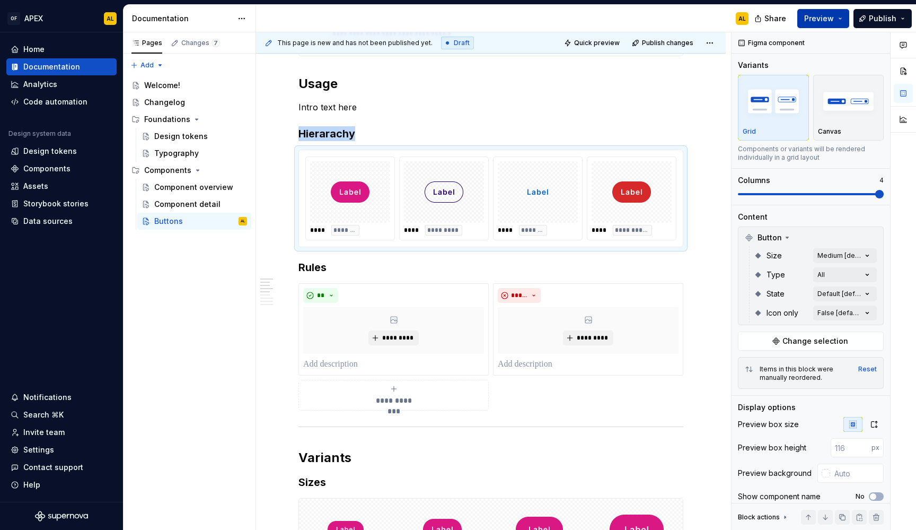
click at [828, 20] on span "Preview" at bounding box center [819, 18] width 30 height 11
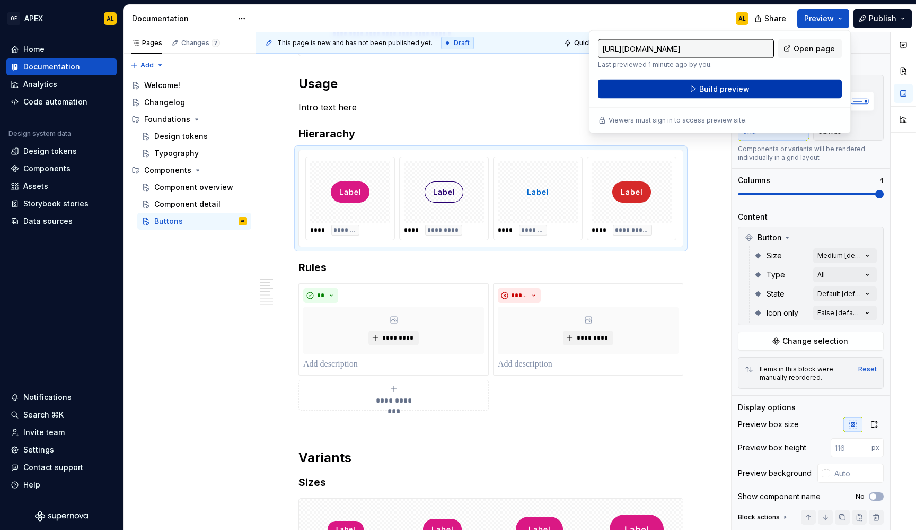
click at [741, 90] on span "Build preview" at bounding box center [724, 89] width 50 height 11
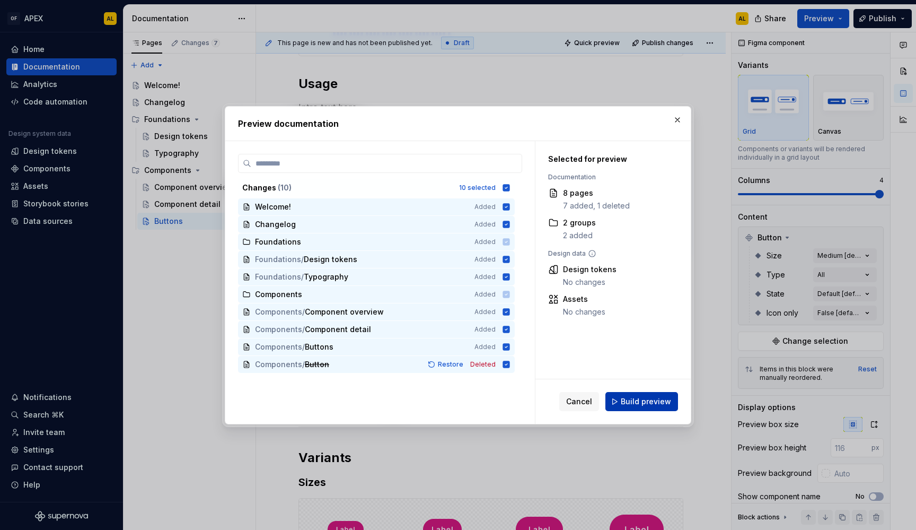
click at [659, 396] on span "Build preview" at bounding box center [646, 401] width 50 height 11
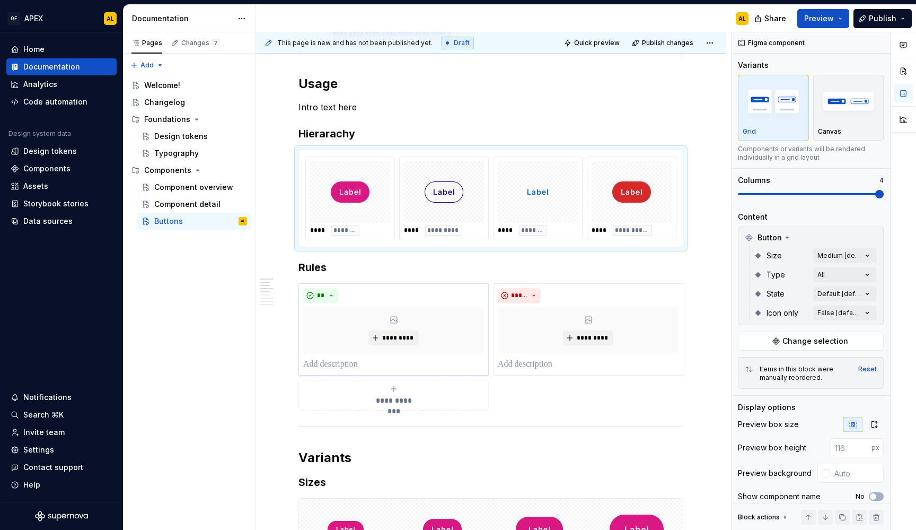
type textarea "*"
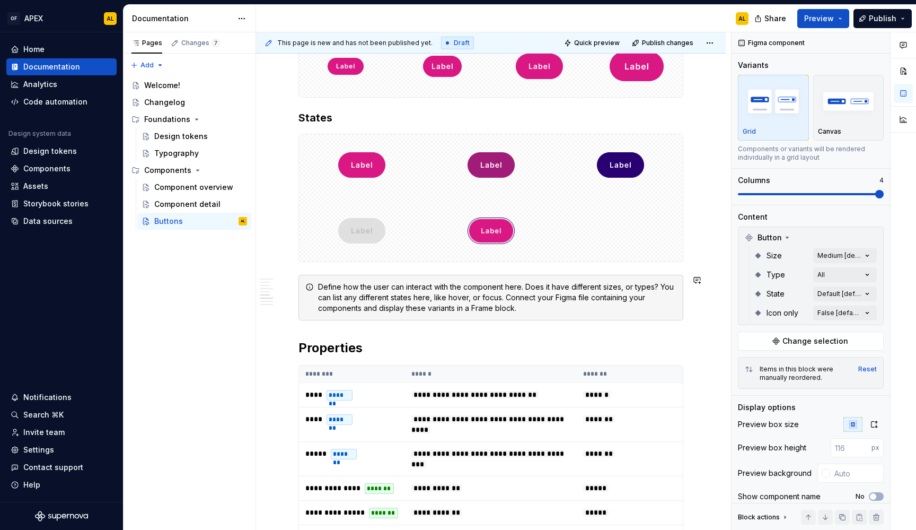
scroll to position [783, 0]
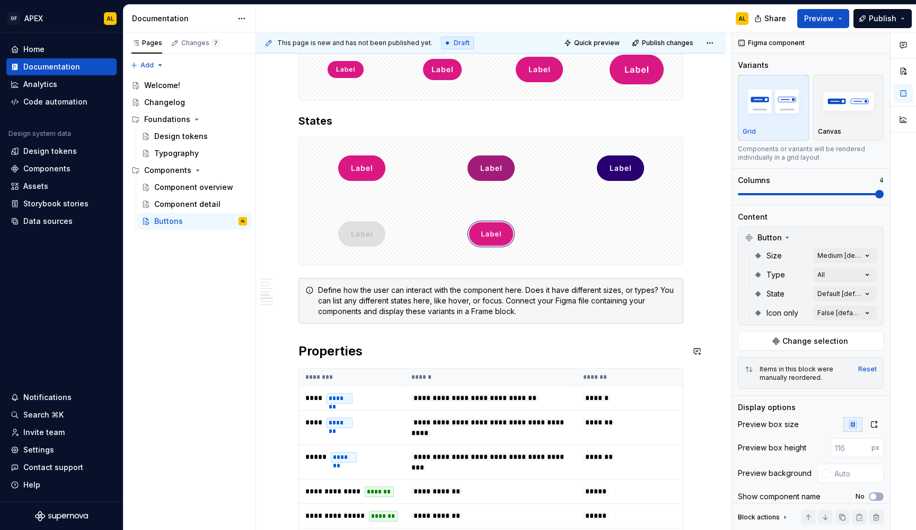
click at [492, 325] on div "**********" at bounding box center [490, 164] width 385 height 1481
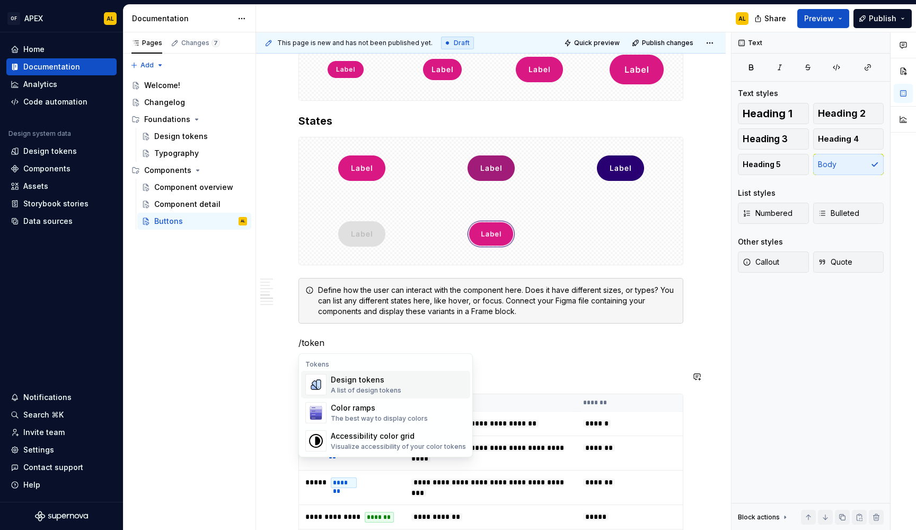
click at [426, 381] on div "Design tokens A list of design tokens" at bounding box center [398, 384] width 135 height 21
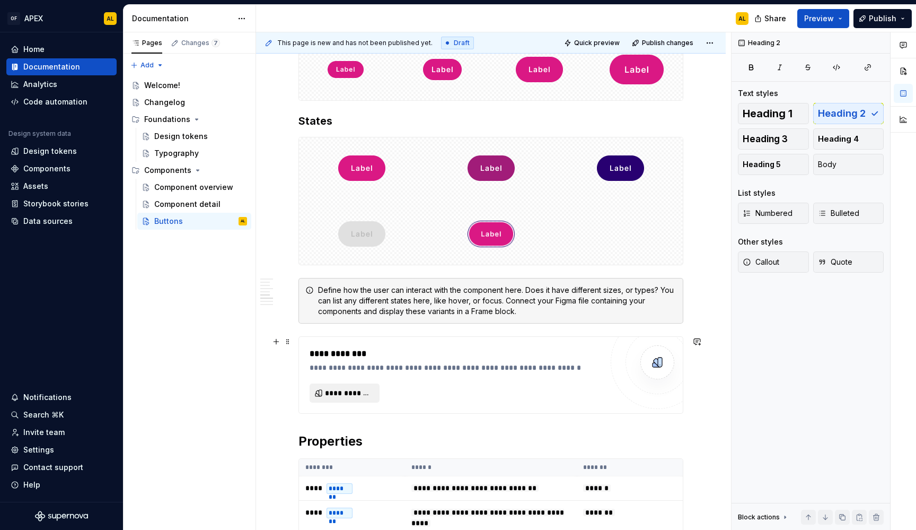
click at [364, 392] on span "**********" at bounding box center [349, 393] width 48 height 11
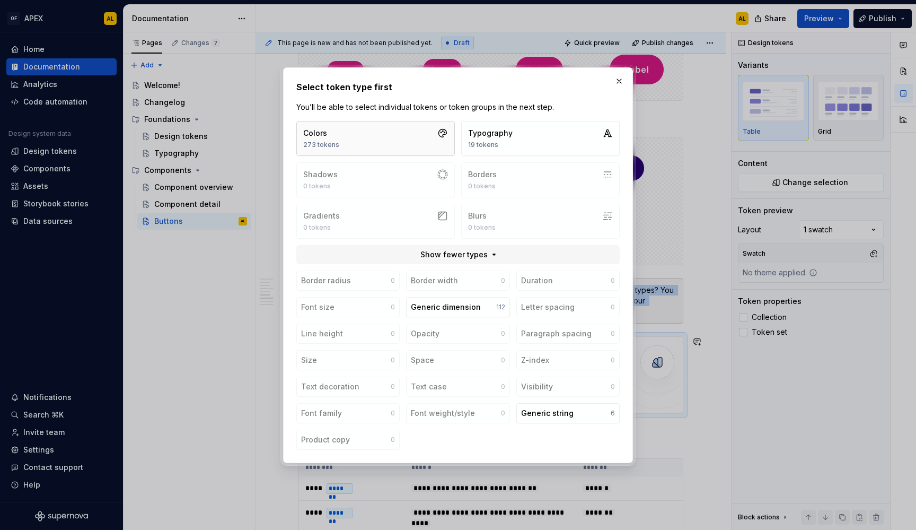
click at [389, 138] on button "Colors 273 tokens" at bounding box center [375, 138] width 159 height 35
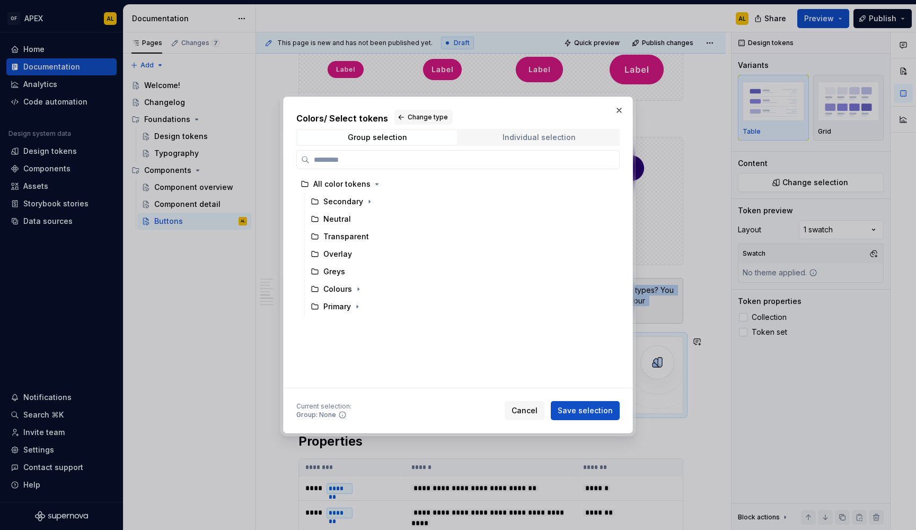
click at [492, 135] on span "Individual selection" at bounding box center [539, 137] width 160 height 15
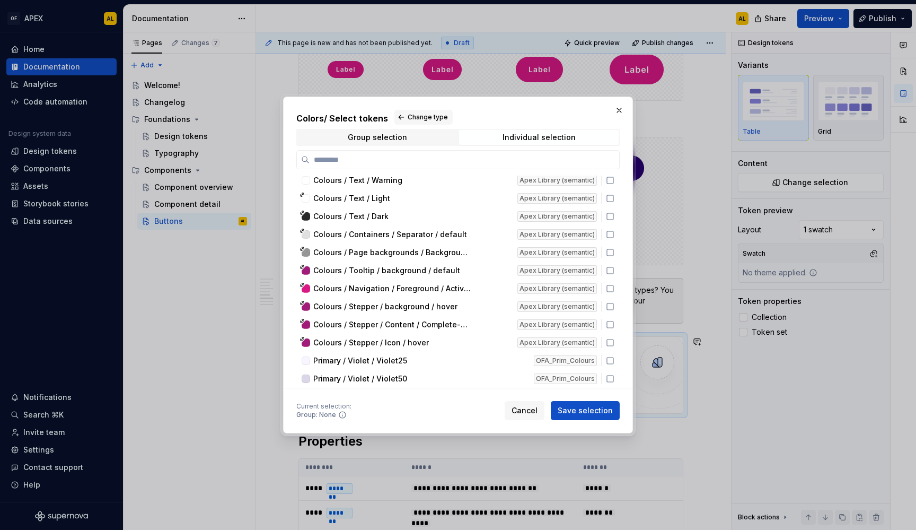
scroll to position [1125, 0]
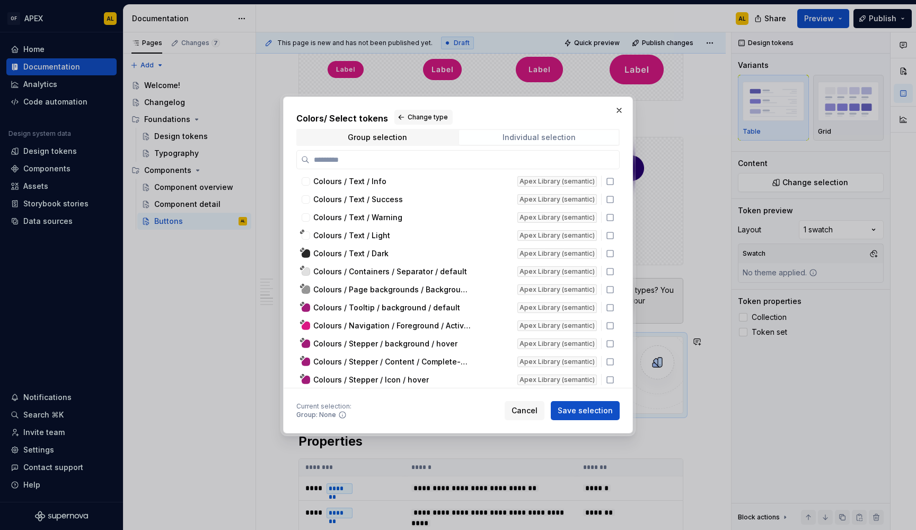
click at [517, 130] on span "Individual selection" at bounding box center [539, 137] width 160 height 15
click at [386, 139] on div "Group selection" at bounding box center [377, 137] width 59 height 8
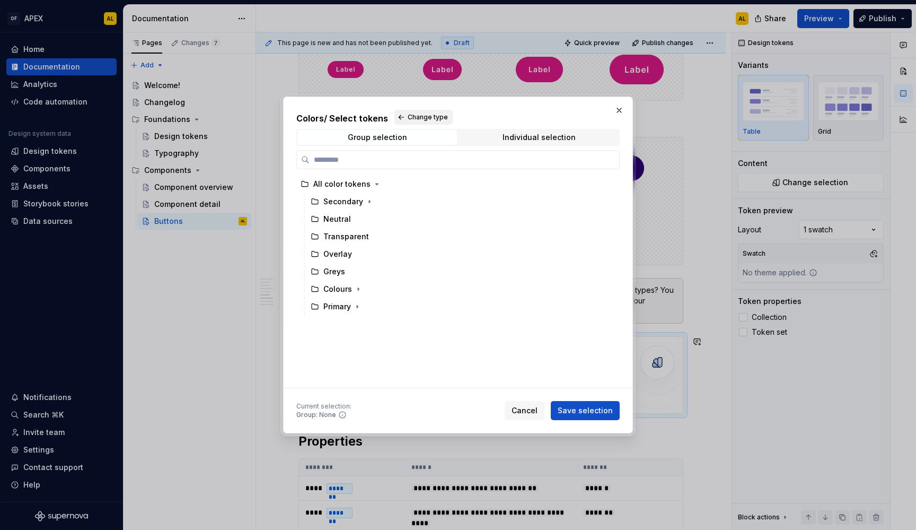
click at [417, 115] on span "Change type" at bounding box center [428, 117] width 40 height 8
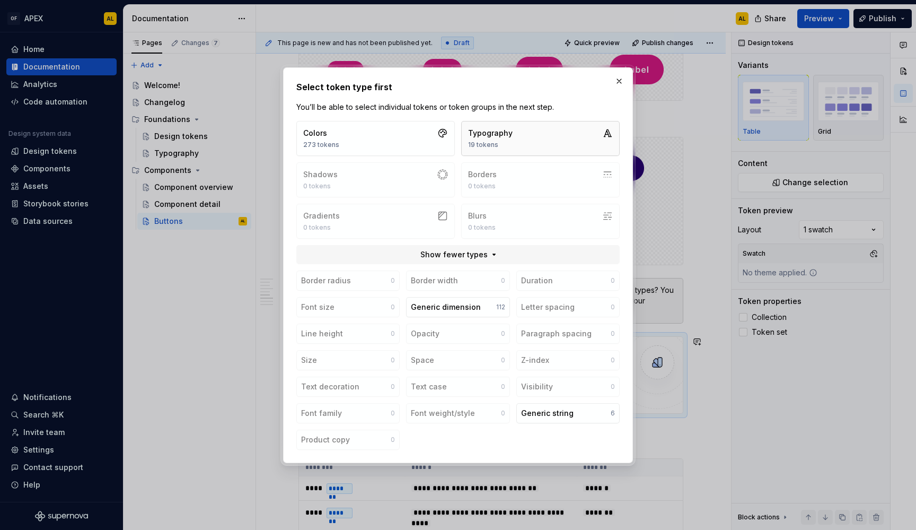
click at [519, 129] on button "Typography 19 tokens" at bounding box center [540, 138] width 159 height 35
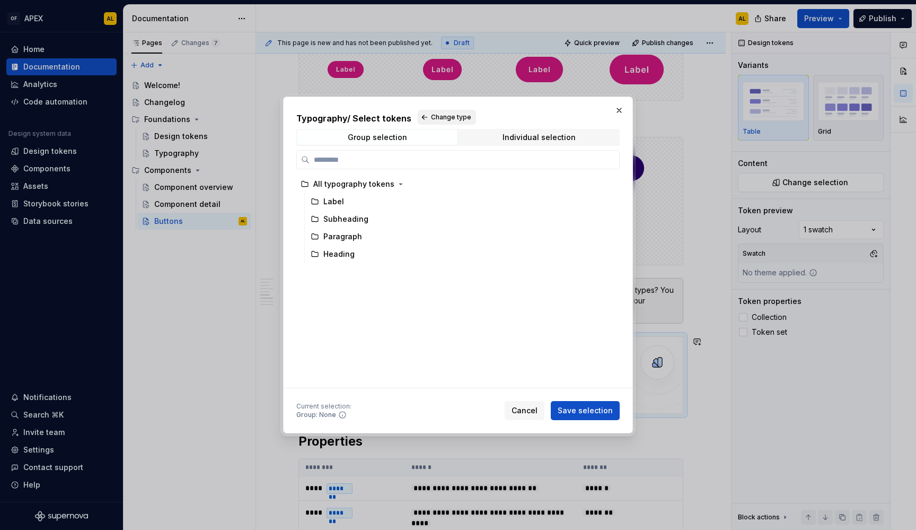
click at [433, 113] on span "Change type" at bounding box center [451, 117] width 40 height 8
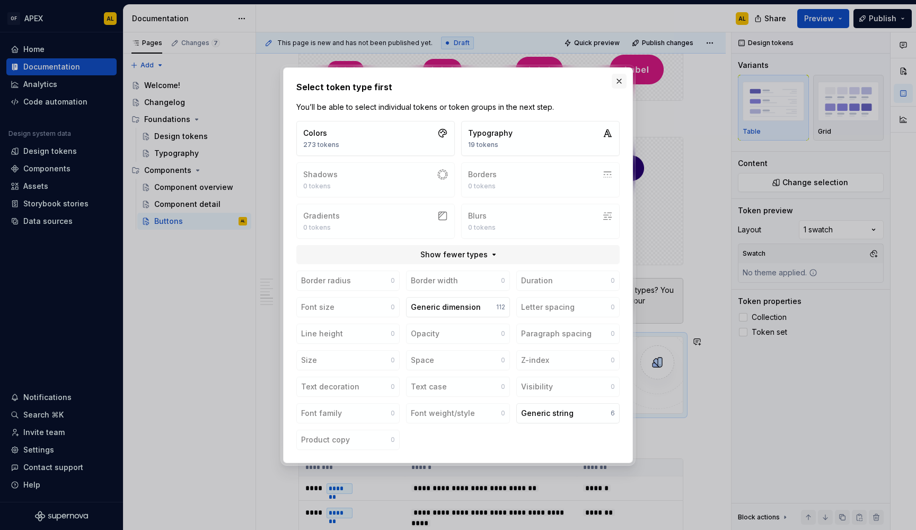
click at [620, 82] on button "button" at bounding box center [619, 81] width 15 height 15
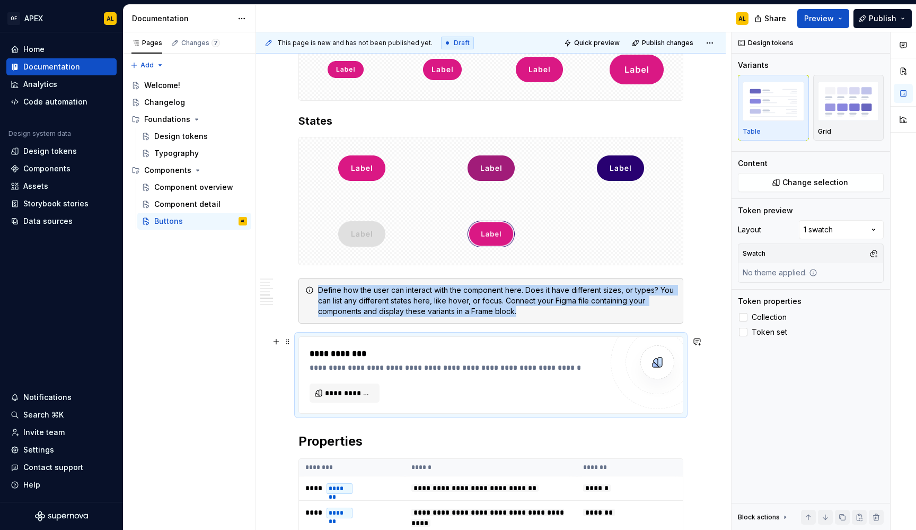
click at [624, 363] on div at bounding box center [657, 361] width 93 height 93
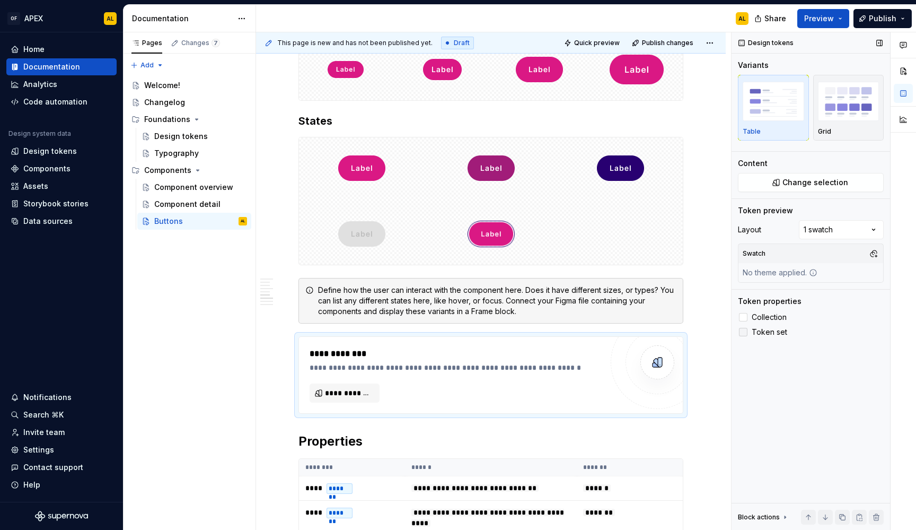
click at [762, 332] on span "Token set" at bounding box center [770, 332] width 36 height 8
click at [768, 317] on span "Collection" at bounding box center [769, 317] width 35 height 8
click at [342, 395] on span "**********" at bounding box center [349, 393] width 48 height 11
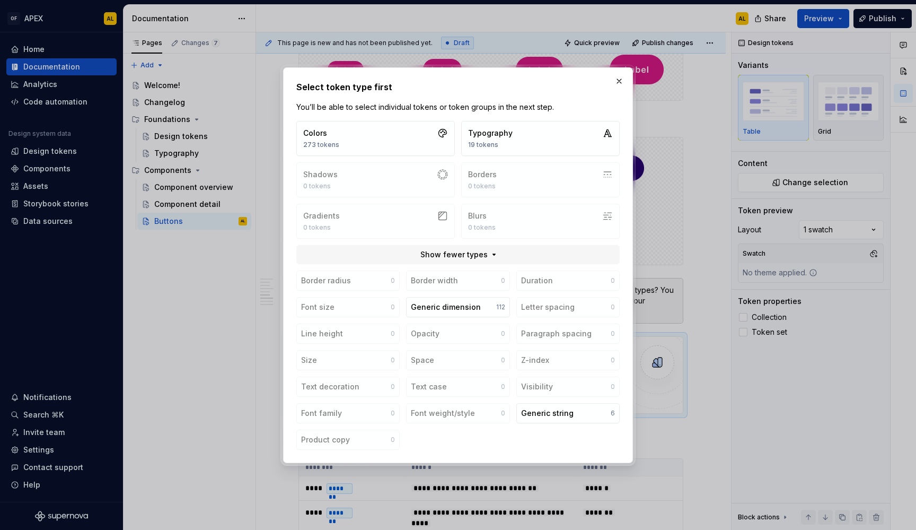
type textarea "*"
click at [460, 255] on span "Show fewer types" at bounding box center [453, 254] width 67 height 11
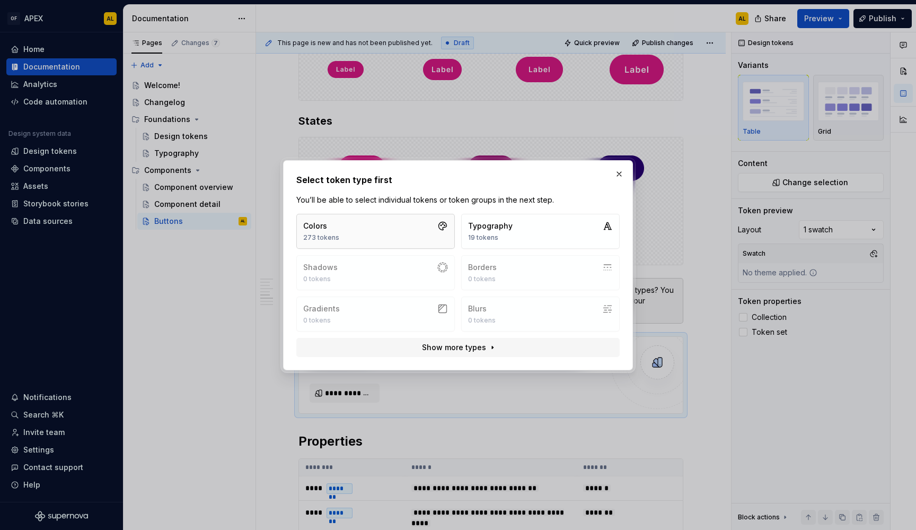
click at [428, 231] on button "Colors 273 tokens" at bounding box center [375, 231] width 159 height 35
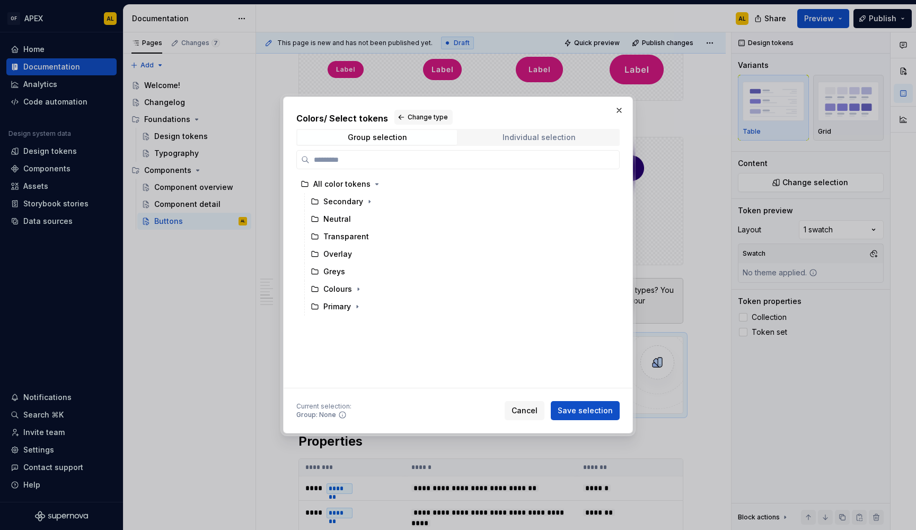
click at [579, 138] on span "Individual selection" at bounding box center [539, 137] width 160 height 15
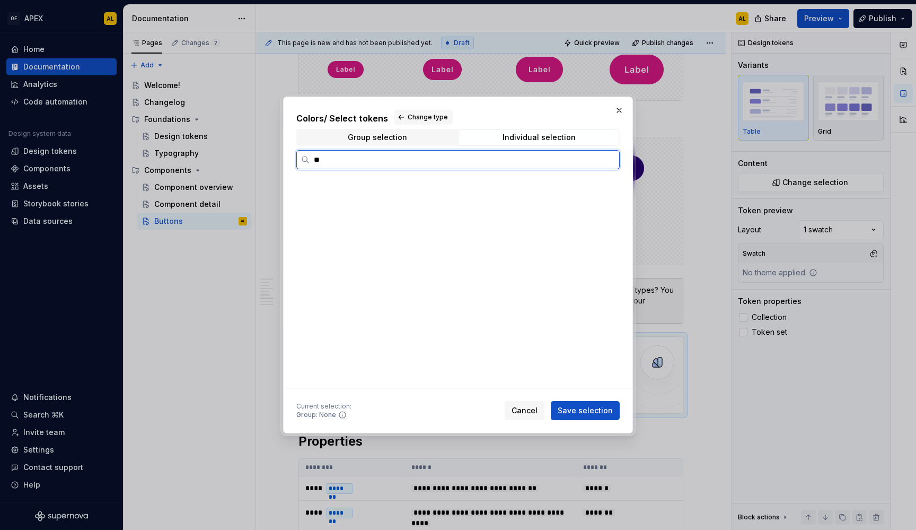
scroll to position [0, 0]
type input "******"
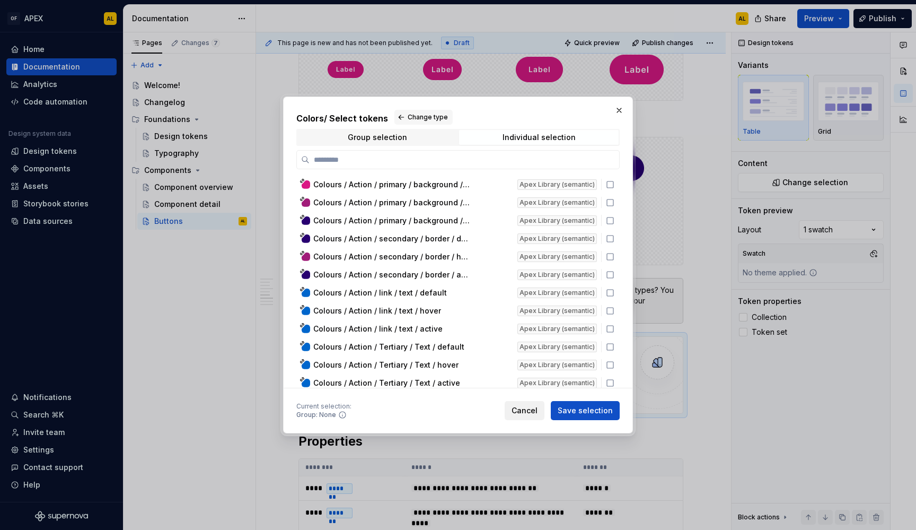
click at [538, 414] on span "Cancel" at bounding box center [525, 410] width 26 height 11
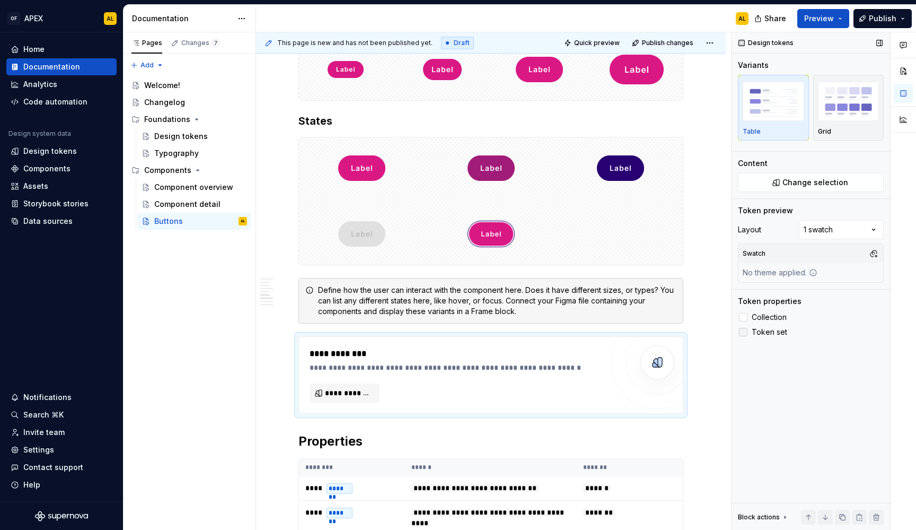
click at [778, 333] on span "Token set" at bounding box center [770, 332] width 36 height 8
click at [849, 223] on div "Comments Open comments No comments yet Select ‘Comment’ from the block context …" at bounding box center [824, 281] width 184 height 498
click at [847, 228] on div "Comments Open comments No comments yet Select ‘Comment’ from the block context …" at bounding box center [824, 281] width 184 height 498
click at [828, 130] on p "Grid" at bounding box center [824, 131] width 13 height 8
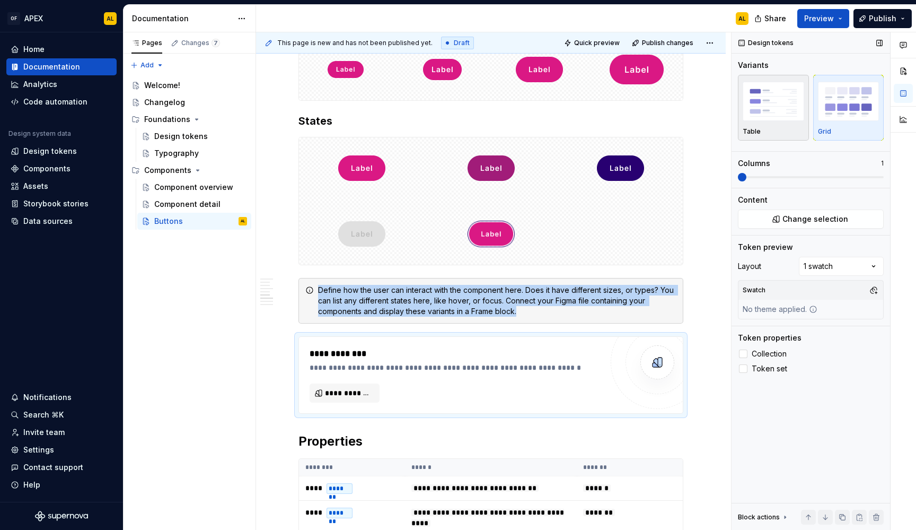
click at [796, 121] on div "button" at bounding box center [773, 101] width 61 height 43
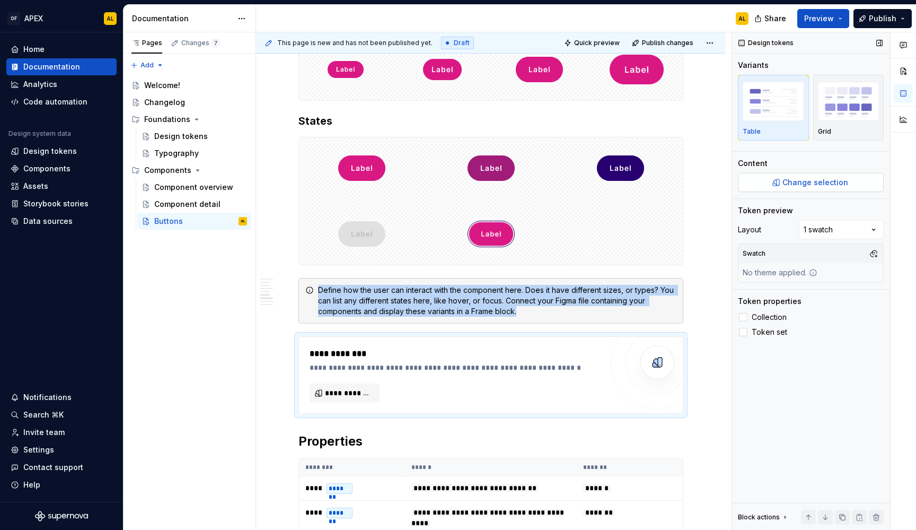
click at [815, 182] on span "Change selection" at bounding box center [815, 182] width 66 height 11
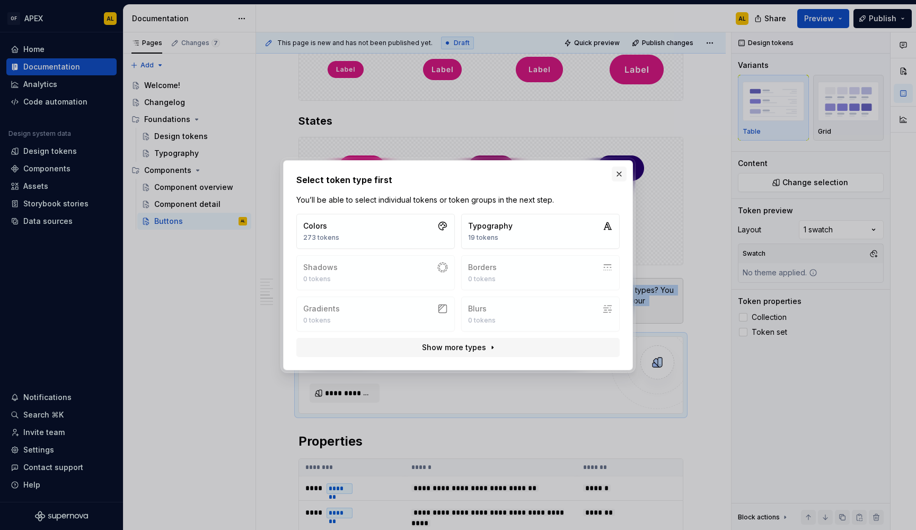
click at [620, 175] on button "button" at bounding box center [619, 173] width 15 height 15
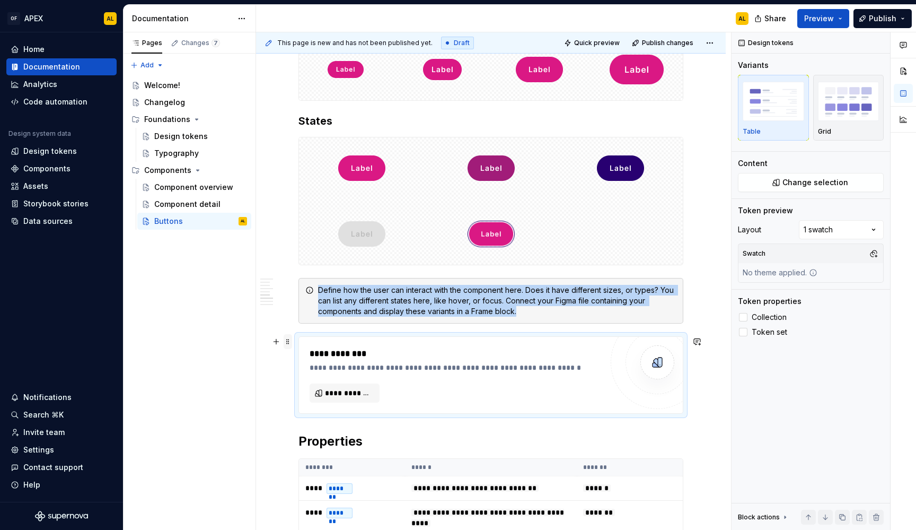
click at [288, 342] on span at bounding box center [288, 341] width 8 height 15
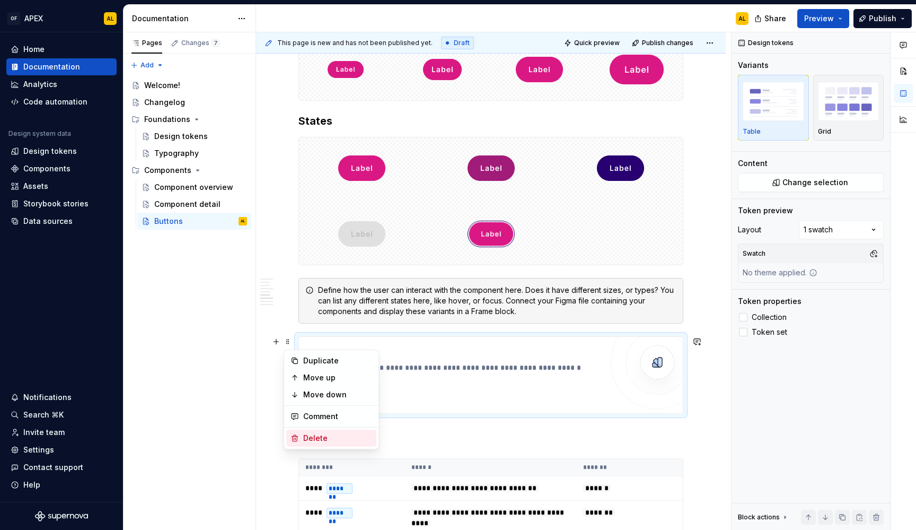
click at [314, 435] on div "Delete" at bounding box center [337, 438] width 69 height 11
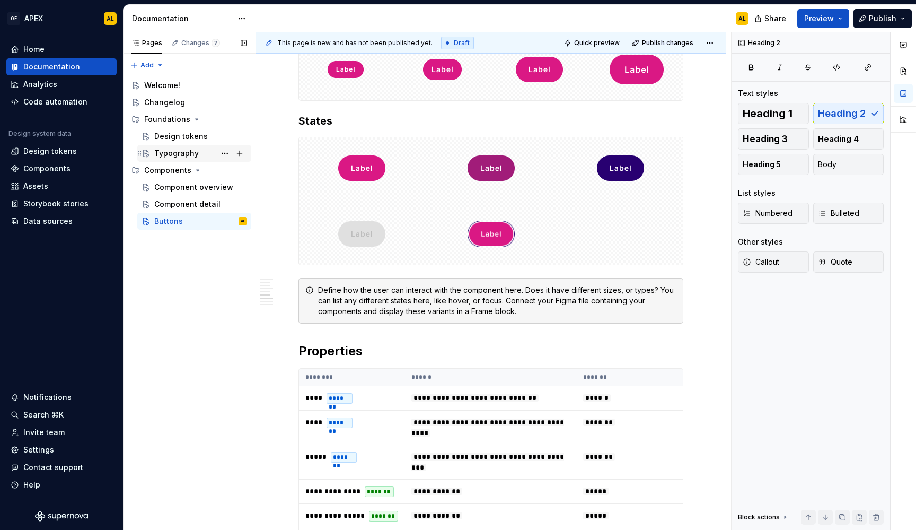
click at [197, 154] on div "Typography" at bounding box center [200, 153] width 93 height 15
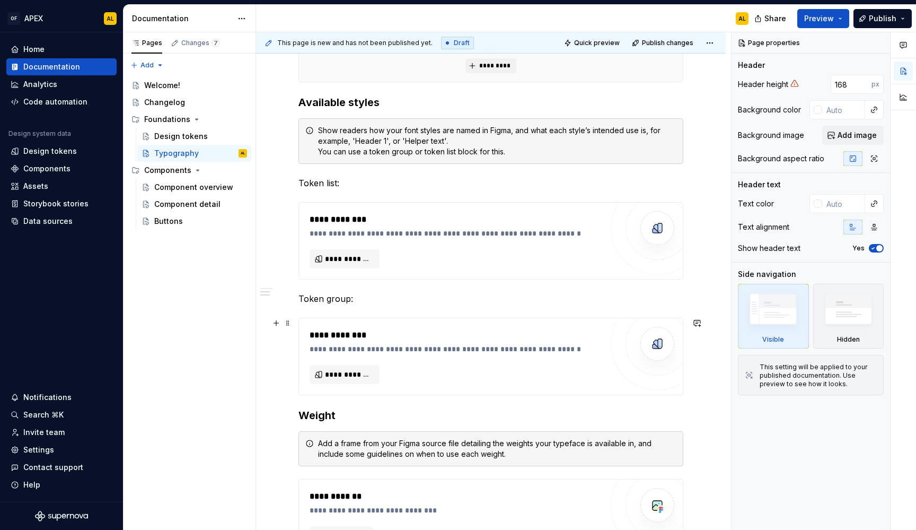
scroll to position [315, 0]
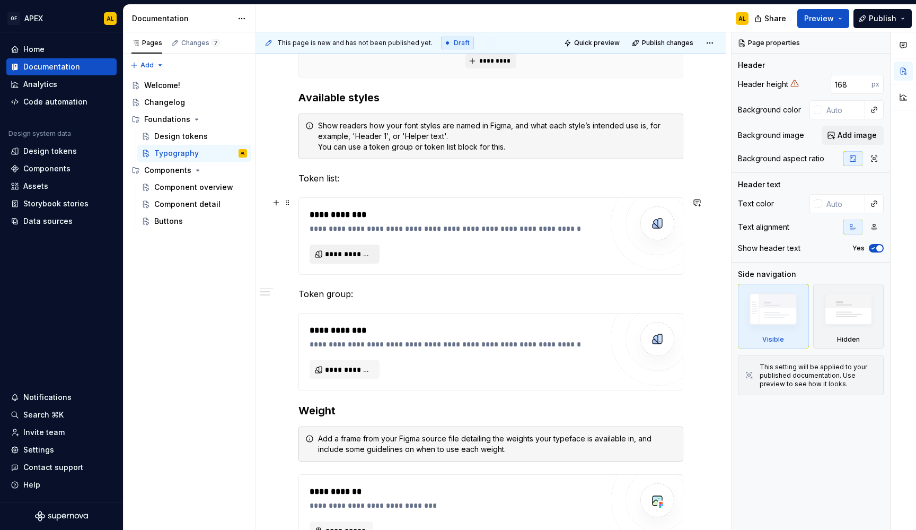
click at [361, 254] on span "**********" at bounding box center [349, 254] width 48 height 11
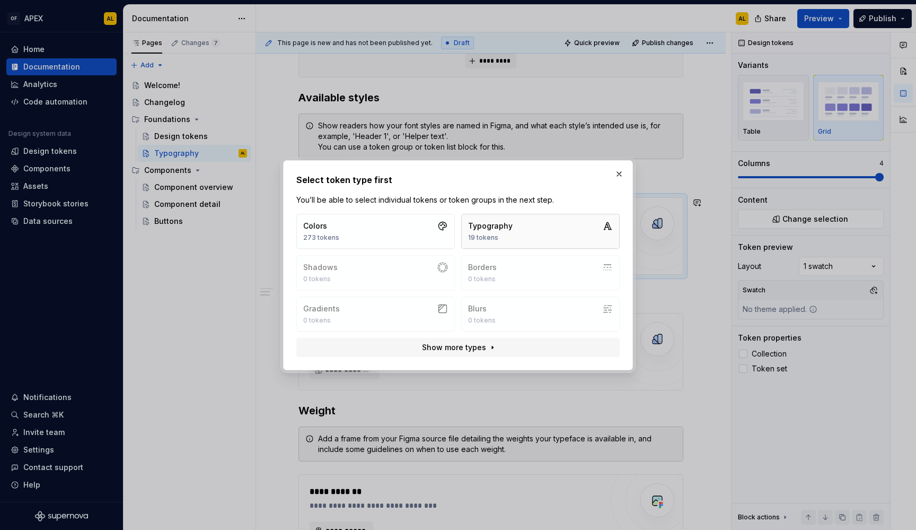
click at [529, 222] on button "Typography 19 tokens" at bounding box center [540, 231] width 159 height 35
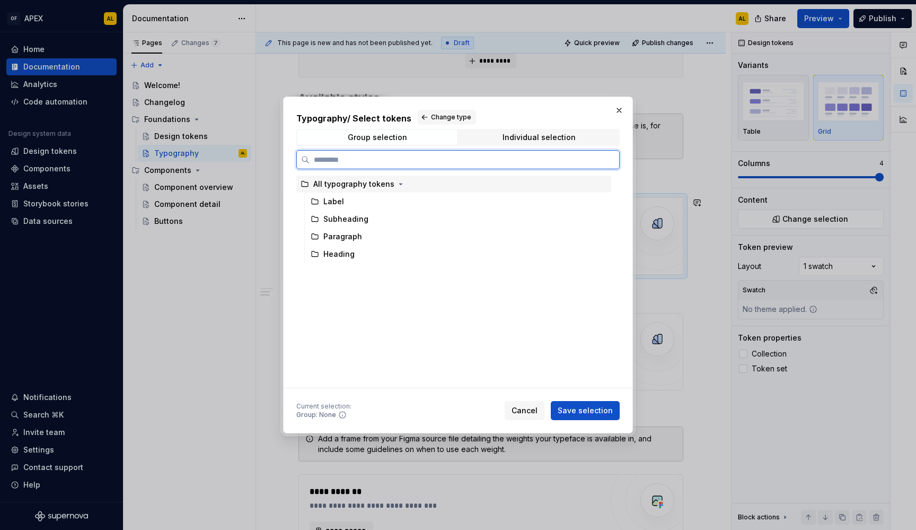
click at [363, 187] on div "All typography tokens" at bounding box center [353, 184] width 81 height 11
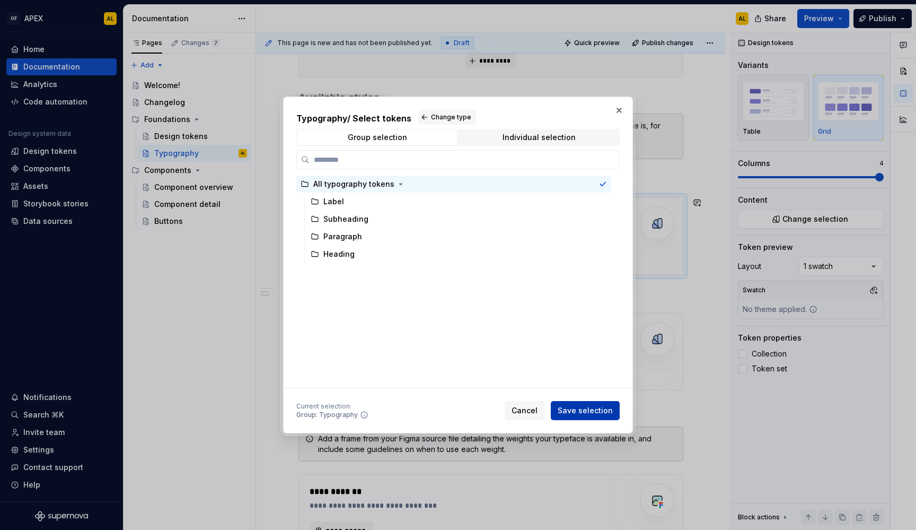
click at [587, 411] on span "Save selection" at bounding box center [585, 410] width 55 height 11
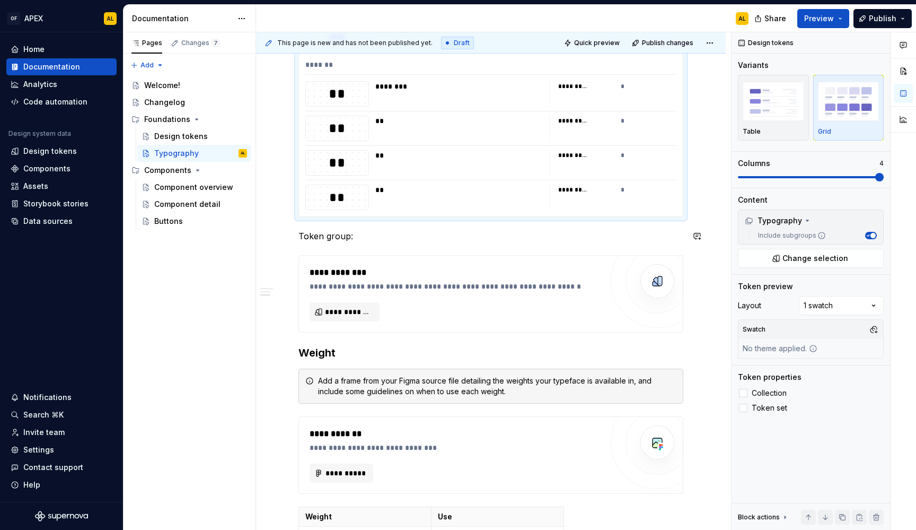
scroll to position [1041, 0]
click at [430, 303] on div "**********" at bounding box center [456, 293] width 293 height 55
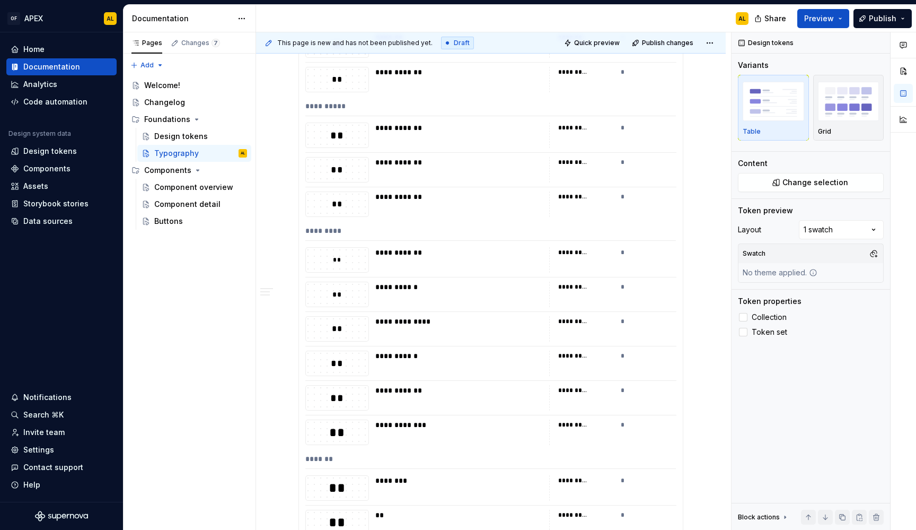
scroll to position [637, 0]
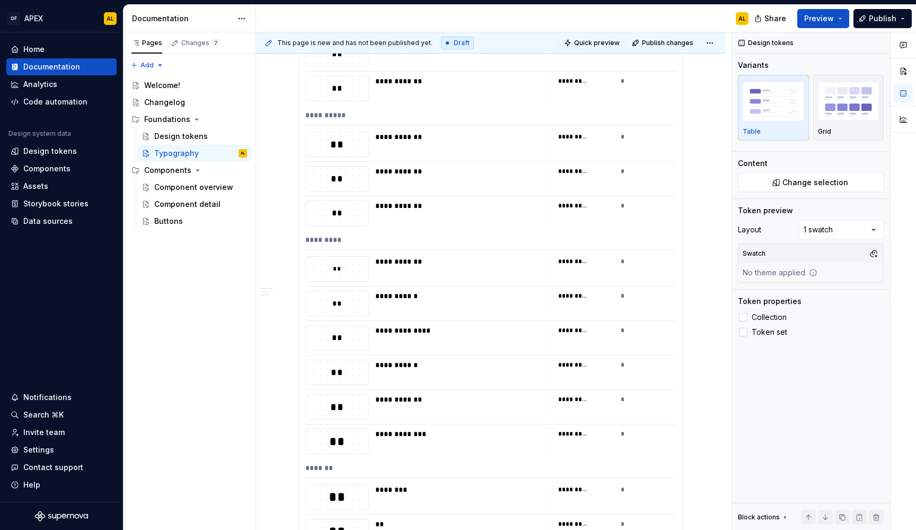
click at [472, 285] on div "**********" at bounding box center [491, 247] width 384 height 744
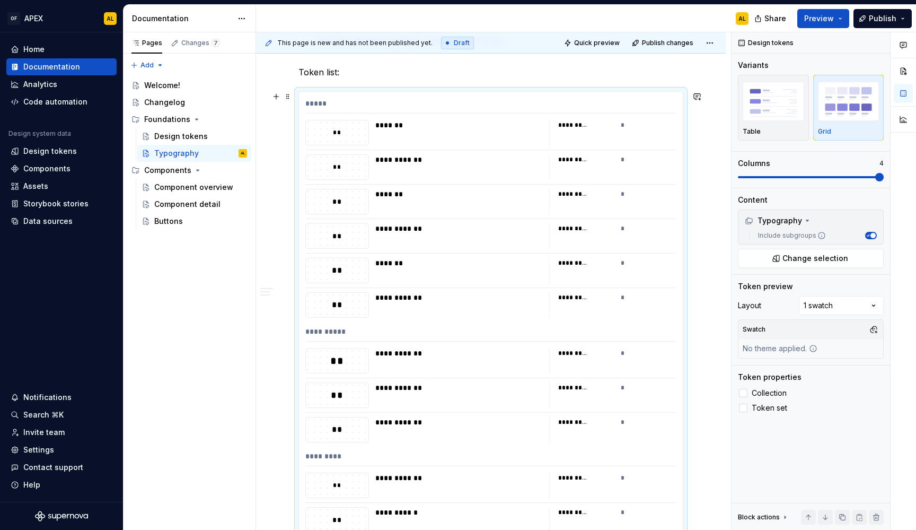
scroll to position [410, 0]
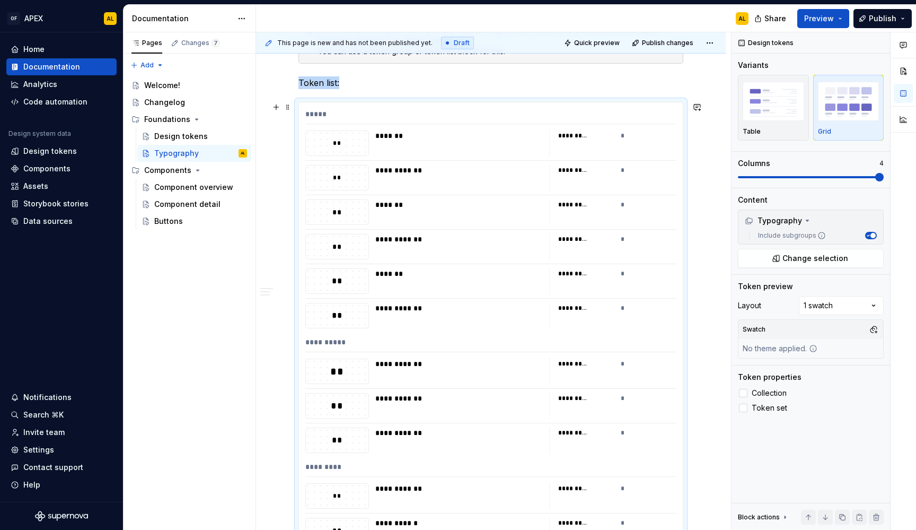
drag, startPoint x: 349, startPoint y: 216, endPoint x: 355, endPoint y: 167, distance: 49.6
click at [355, 167] on div "**********" at bounding box center [491, 474] width 384 height 744
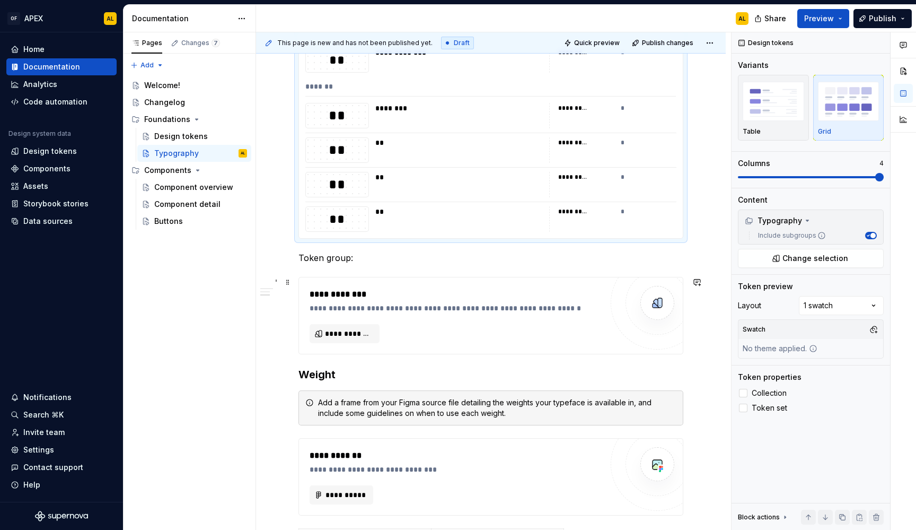
scroll to position [1041, 0]
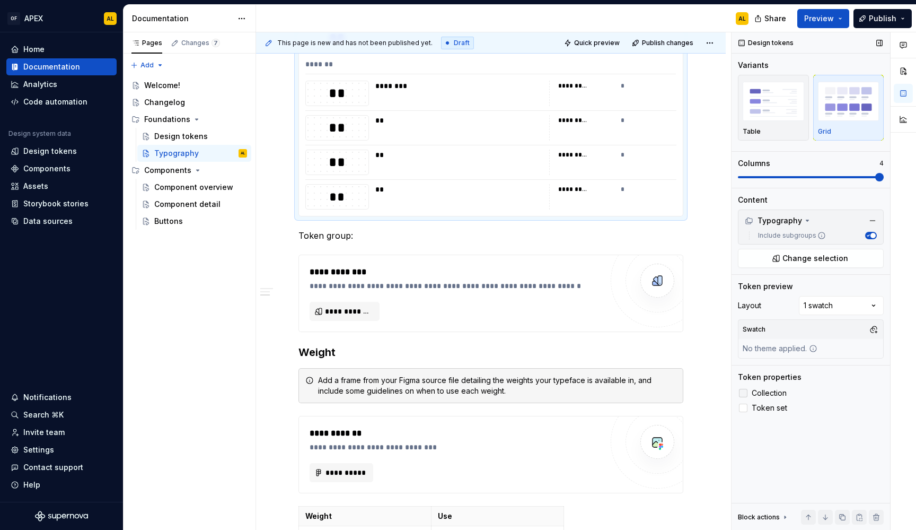
click at [774, 392] on span "Collection" at bounding box center [769, 393] width 35 height 8
click at [778, 408] on span "Token set" at bounding box center [770, 407] width 36 height 8
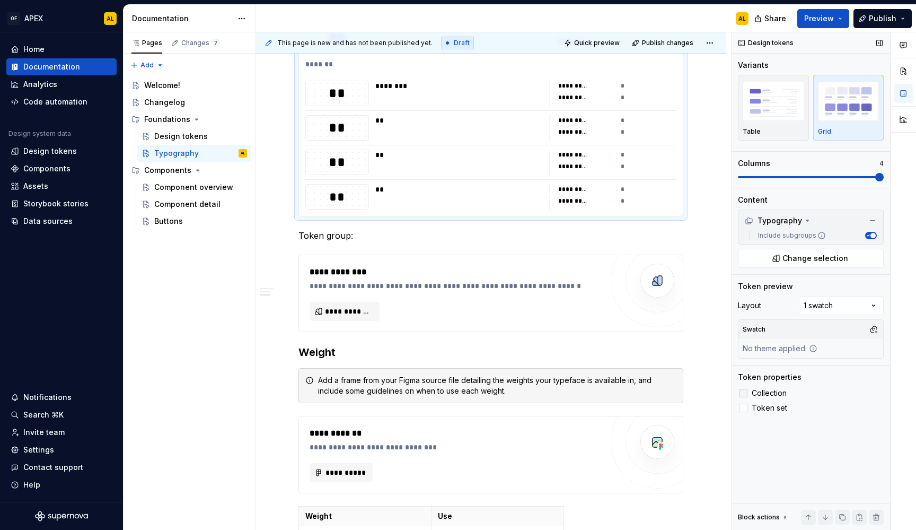
click at [776, 392] on span "Collection" at bounding box center [769, 393] width 35 height 8
click at [346, 305] on button "**********" at bounding box center [345, 311] width 70 height 19
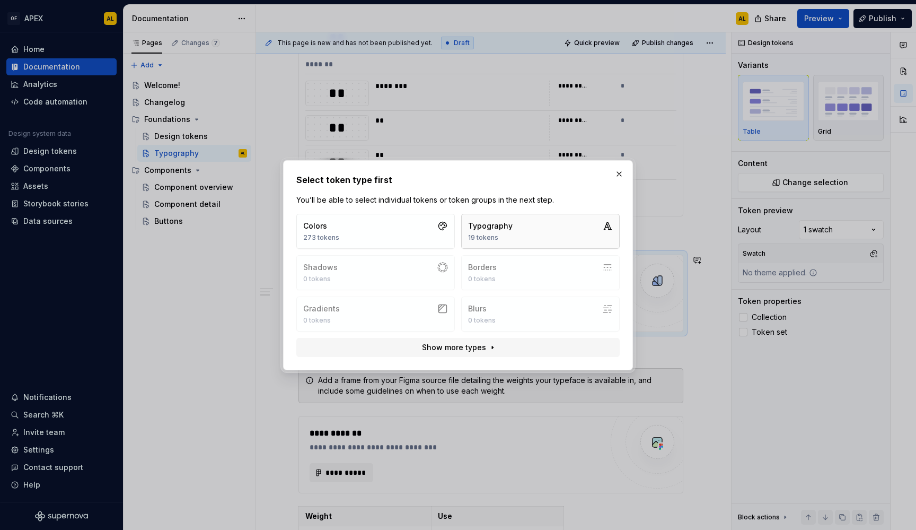
click at [500, 241] on div "19 tokens" at bounding box center [490, 237] width 45 height 8
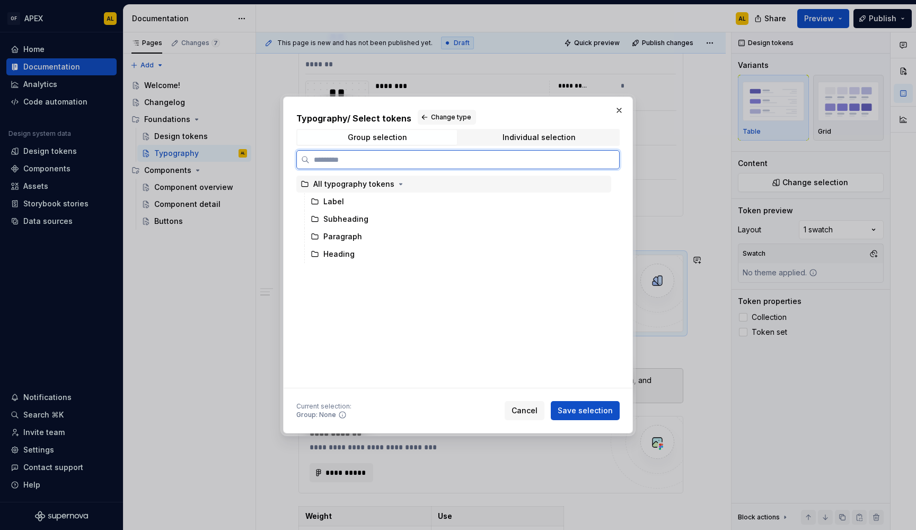
click at [353, 184] on div "All typography tokens" at bounding box center [353, 184] width 81 height 11
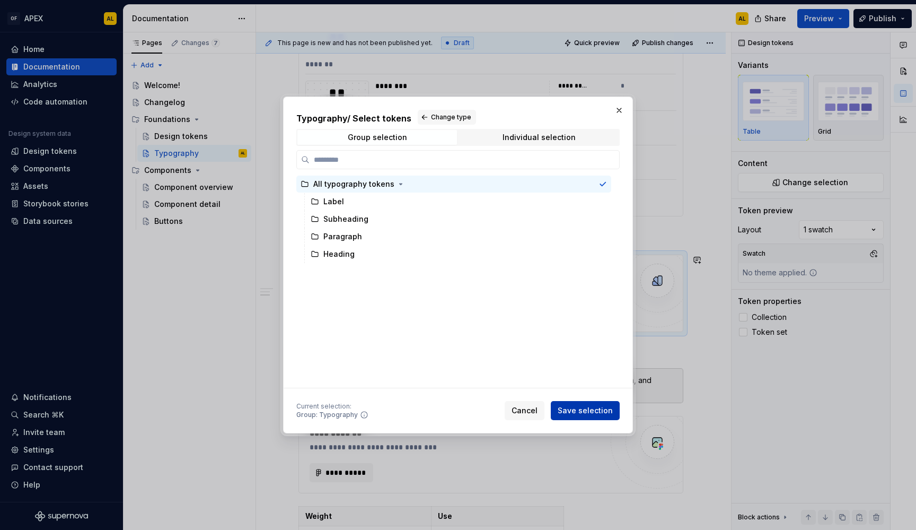
click at [584, 417] on button "Save selection" at bounding box center [585, 410] width 69 height 19
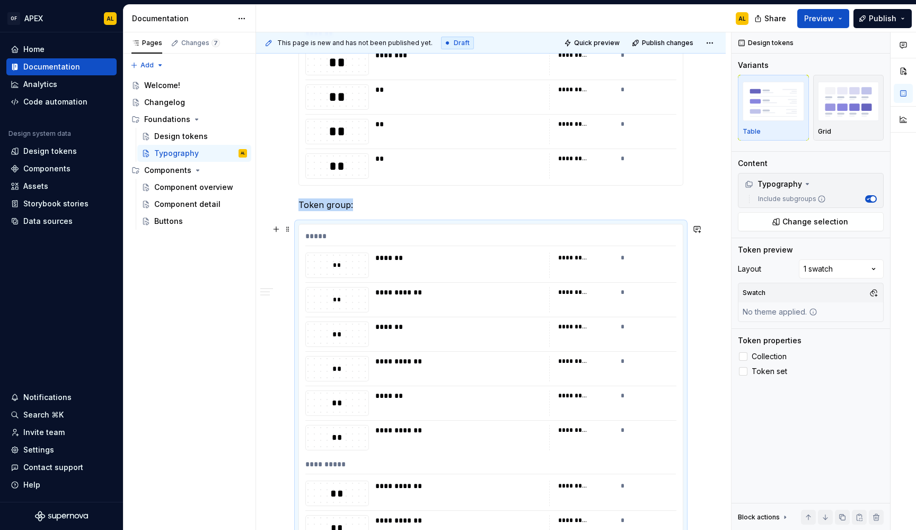
scroll to position [1058, 0]
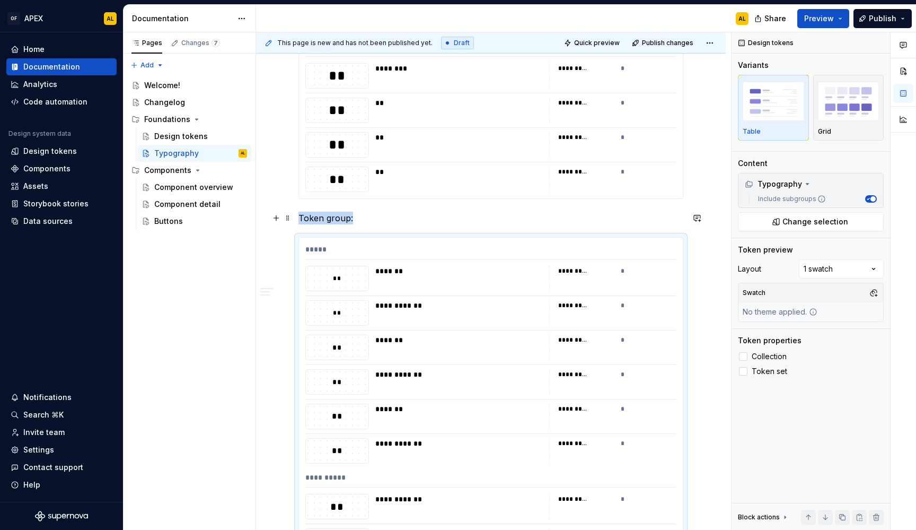
click at [349, 217] on p "Token group:" at bounding box center [490, 218] width 385 height 13
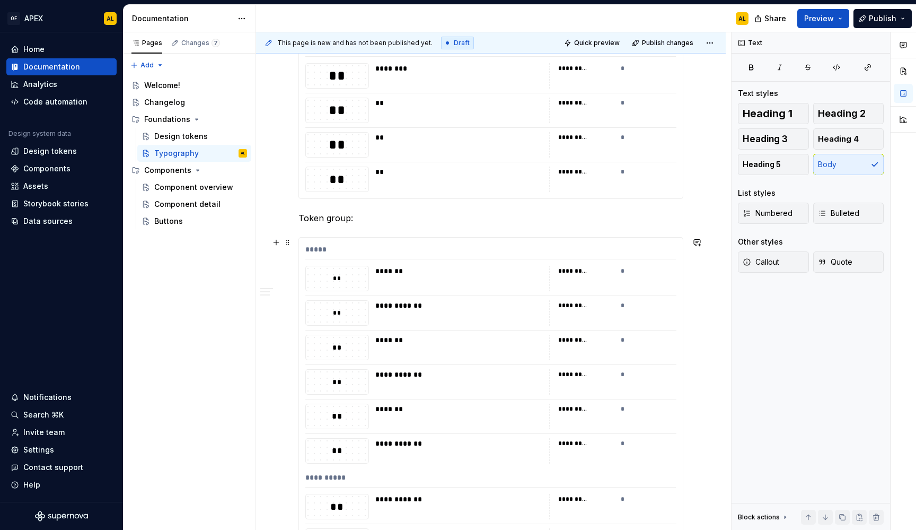
click at [339, 258] on div "*****" at bounding box center [490, 251] width 371 height 15
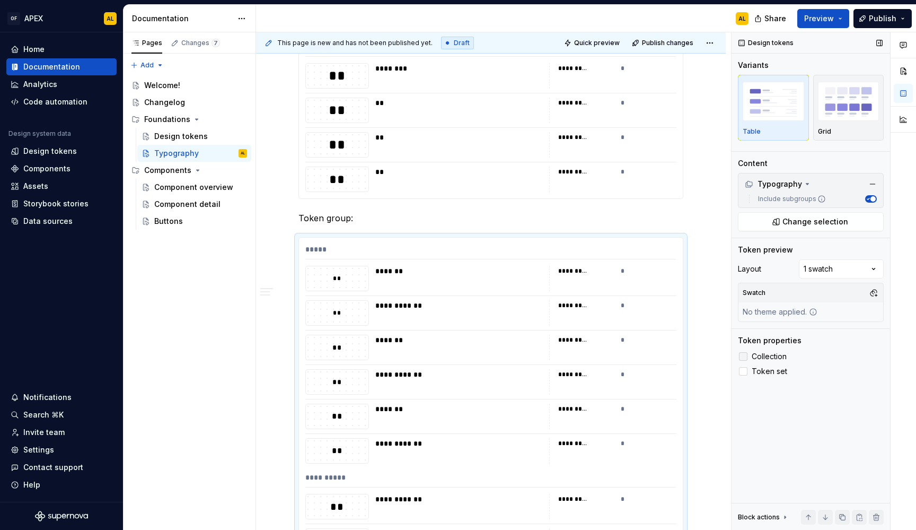
click at [774, 358] on span "Collection" at bounding box center [769, 356] width 35 height 8
click at [773, 369] on span "Token set" at bounding box center [770, 371] width 36 height 8
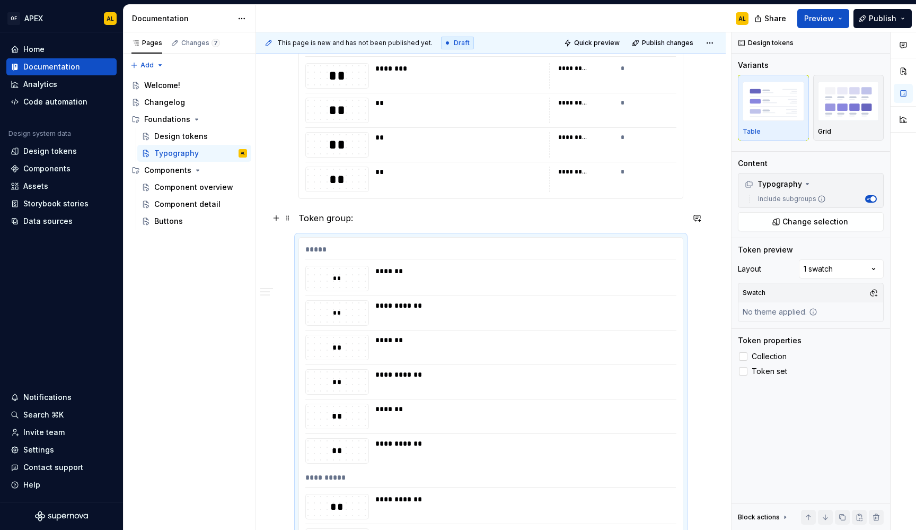
click at [349, 218] on p "Token group:" at bounding box center [490, 218] width 385 height 13
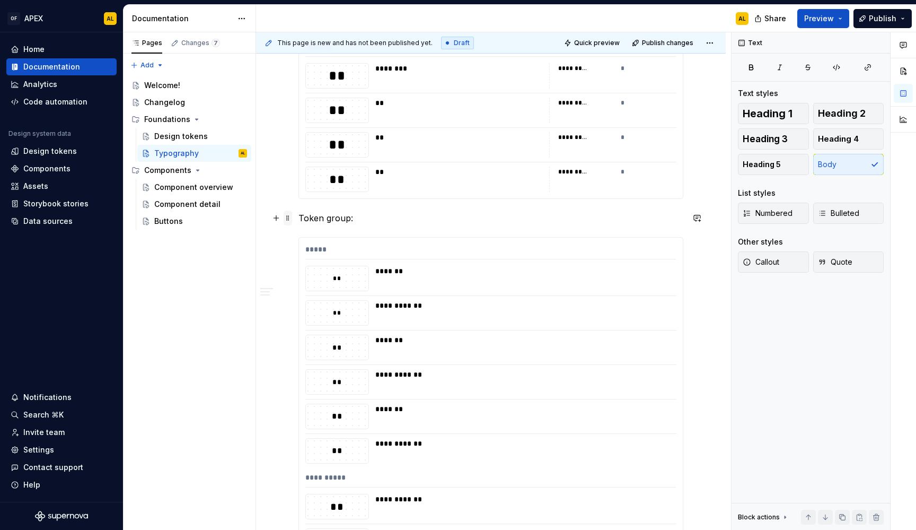
click at [287, 218] on span at bounding box center [288, 217] width 8 height 15
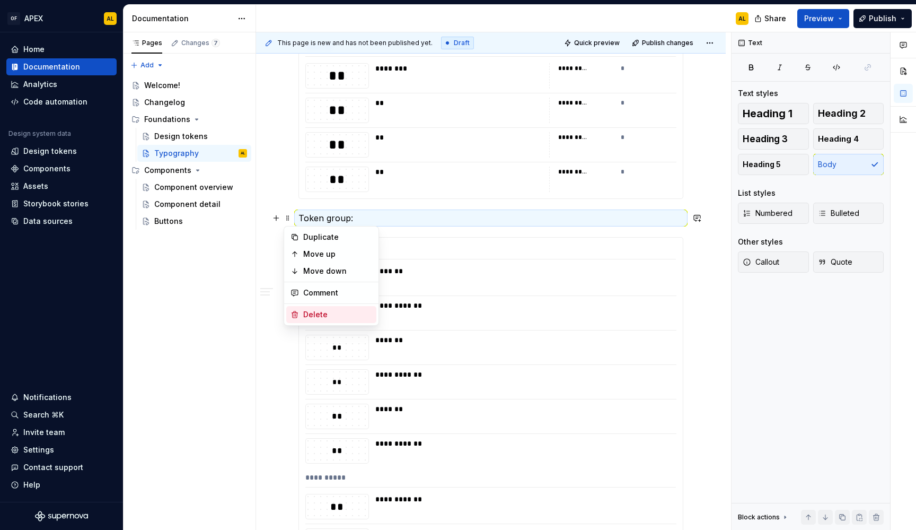
click at [325, 311] on div "Delete" at bounding box center [337, 314] width 69 height 11
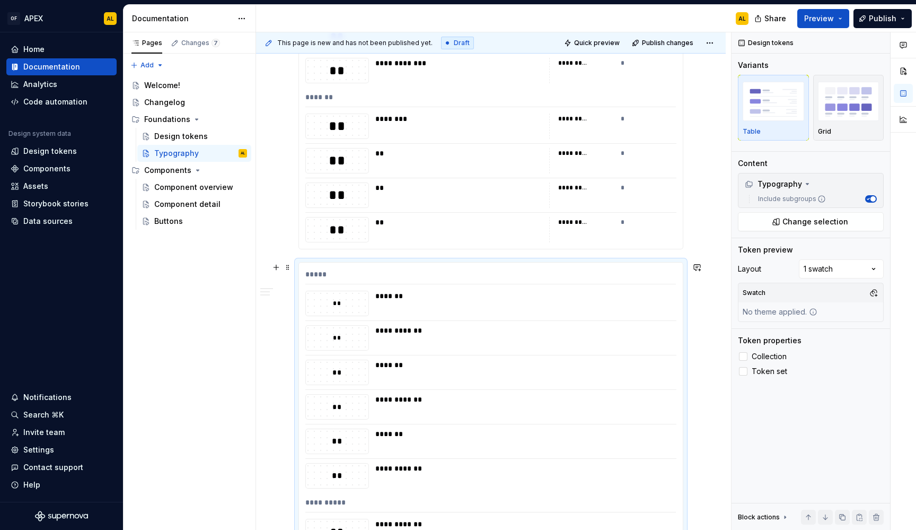
scroll to position [1018, 0]
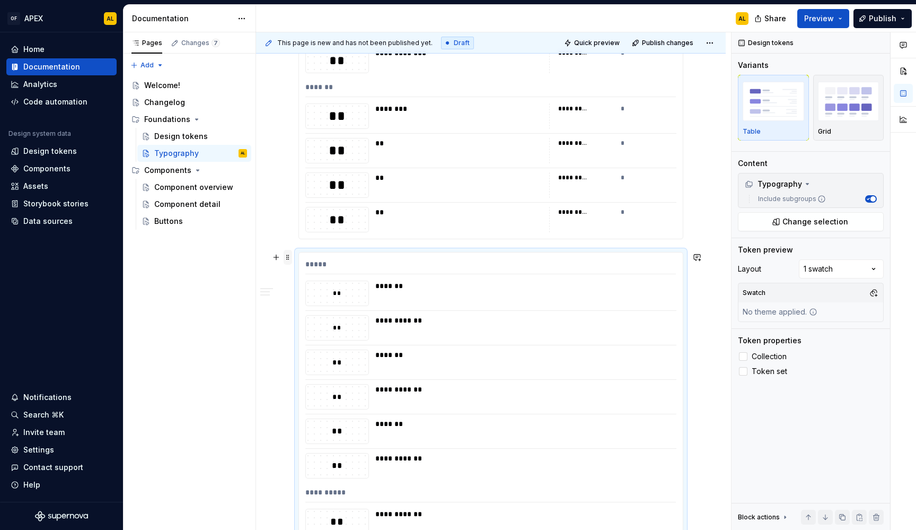
click at [288, 259] on span at bounding box center [288, 257] width 8 height 15
click at [324, 351] on div "Delete" at bounding box center [337, 353] width 69 height 11
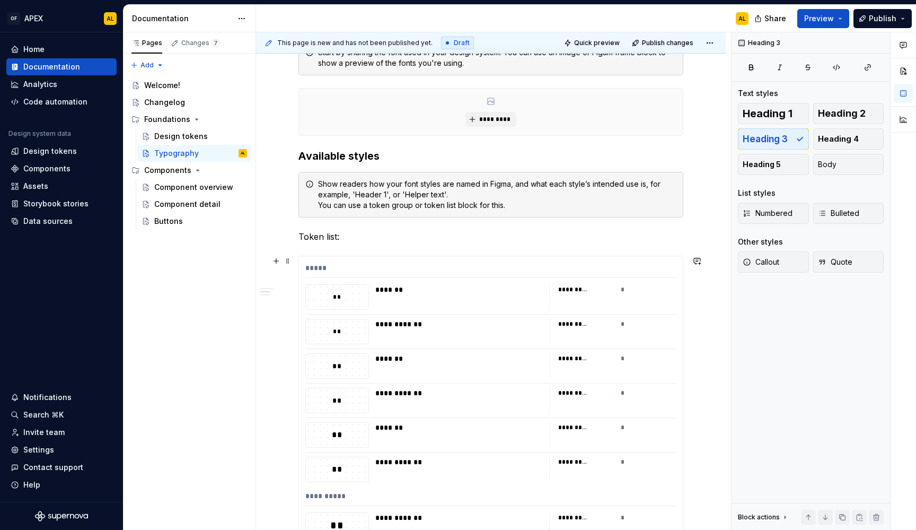
scroll to position [266, 0]
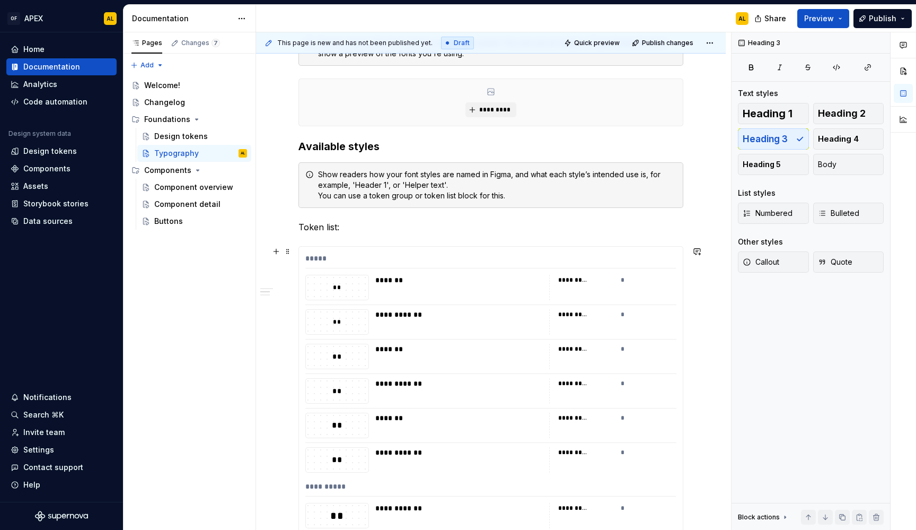
click at [418, 298] on div "*******" at bounding box center [459, 287] width 168 height 25
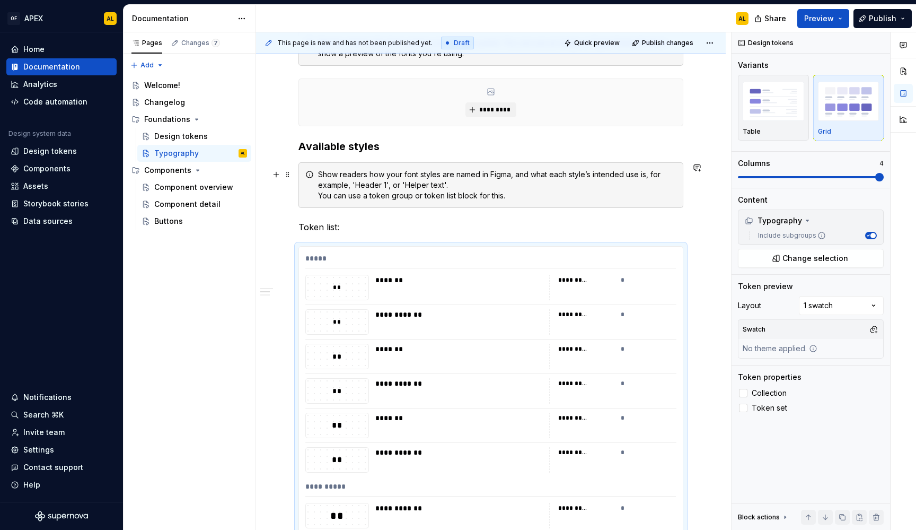
click at [456, 192] on div "Show readers how your font styles are named in Figma, and what each style’s int…" at bounding box center [497, 185] width 358 height 32
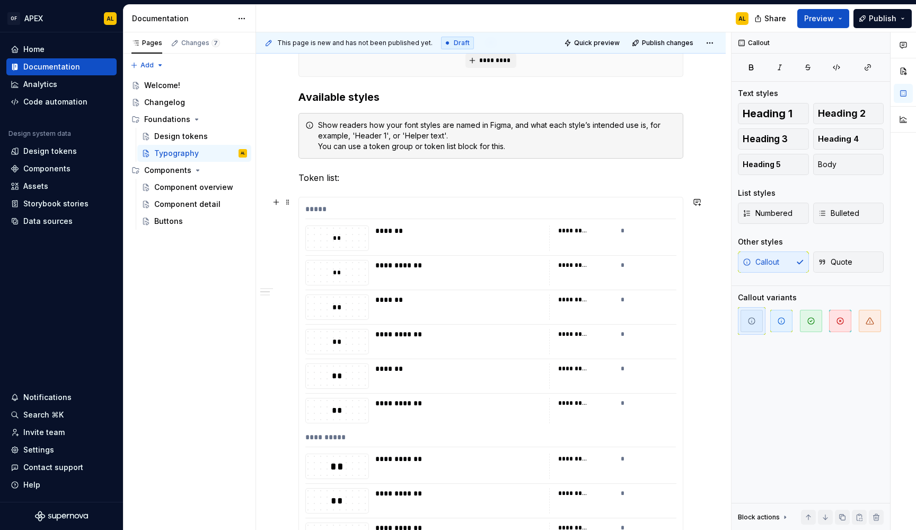
scroll to position [319, 0]
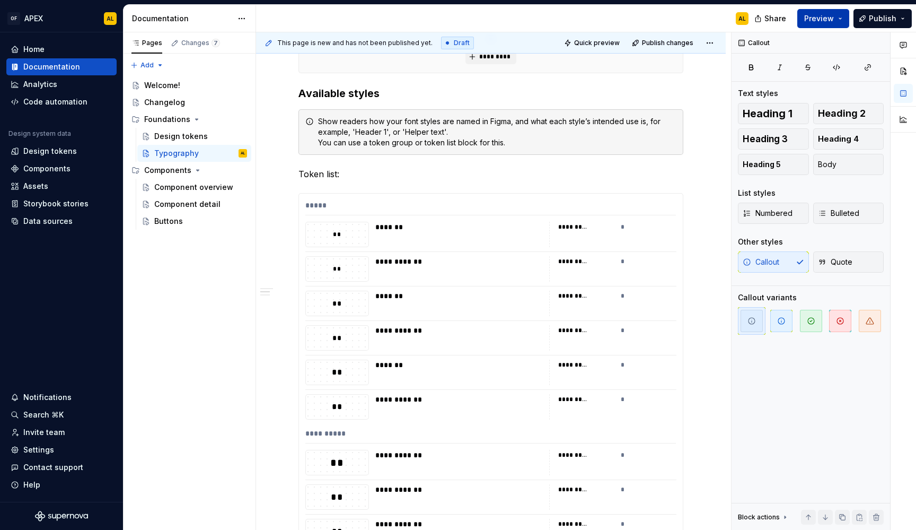
click at [828, 26] on button "Preview" at bounding box center [823, 18] width 52 height 19
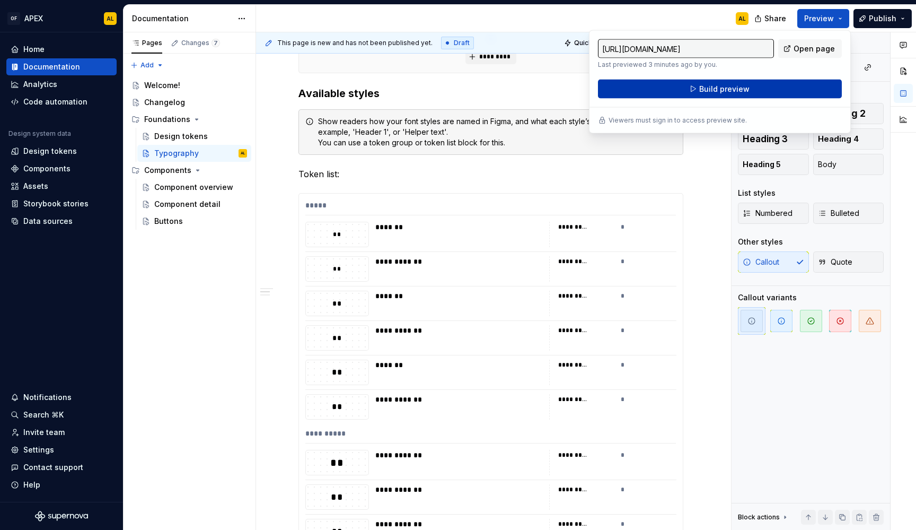
click at [765, 87] on button "Build preview" at bounding box center [720, 89] width 244 height 19
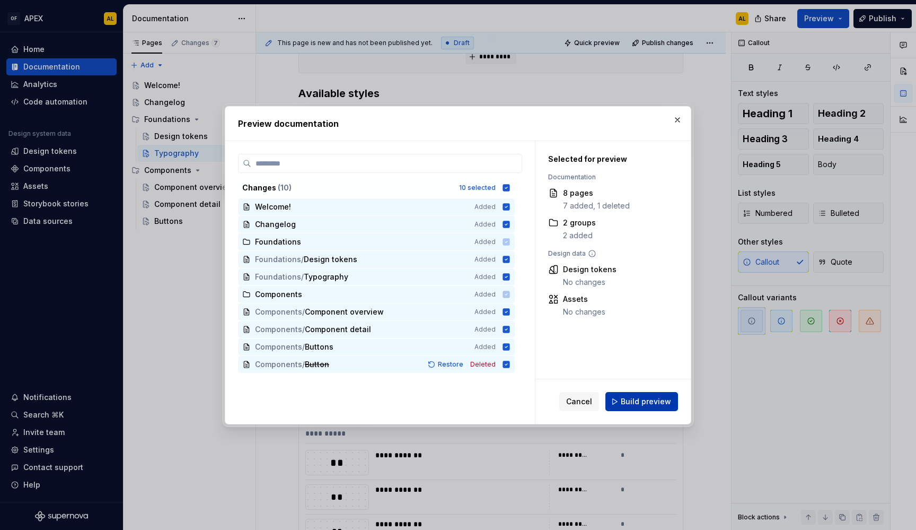
click at [646, 399] on span "Build preview" at bounding box center [646, 401] width 50 height 11
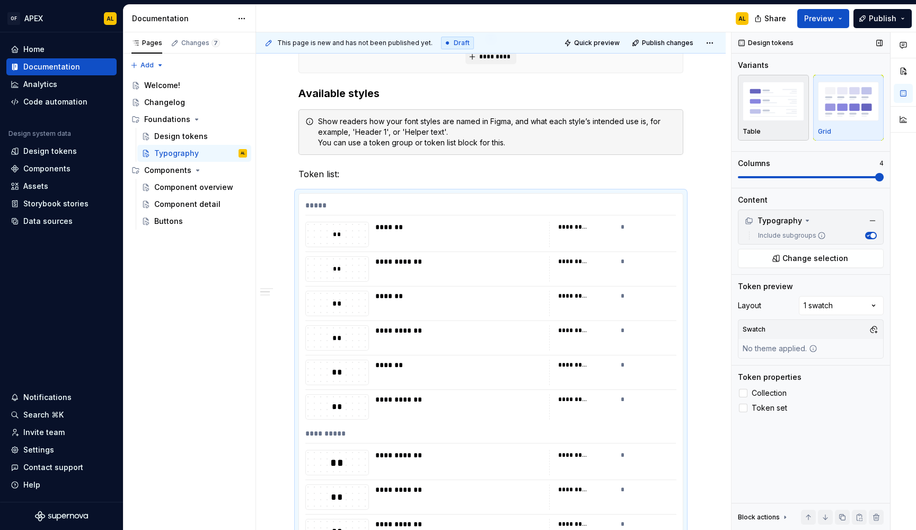
click at [761, 135] on div "Table" at bounding box center [773, 131] width 61 height 8
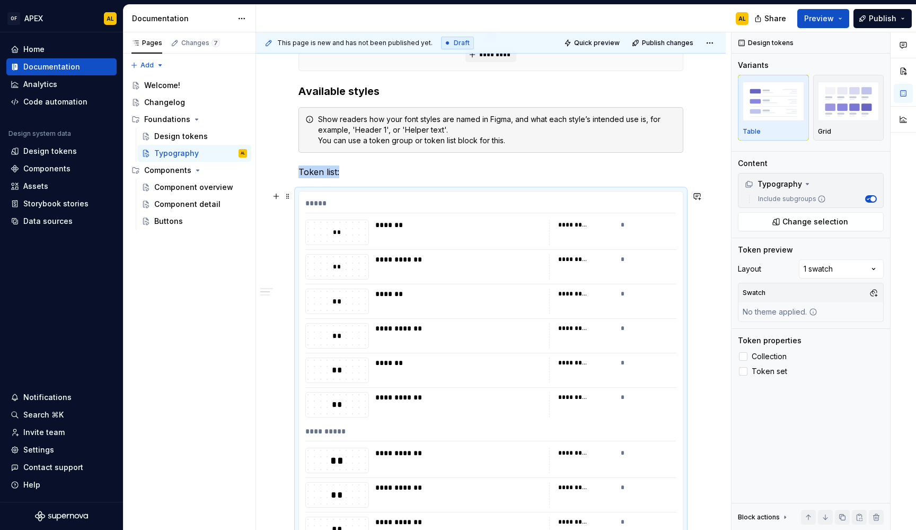
scroll to position [394, 0]
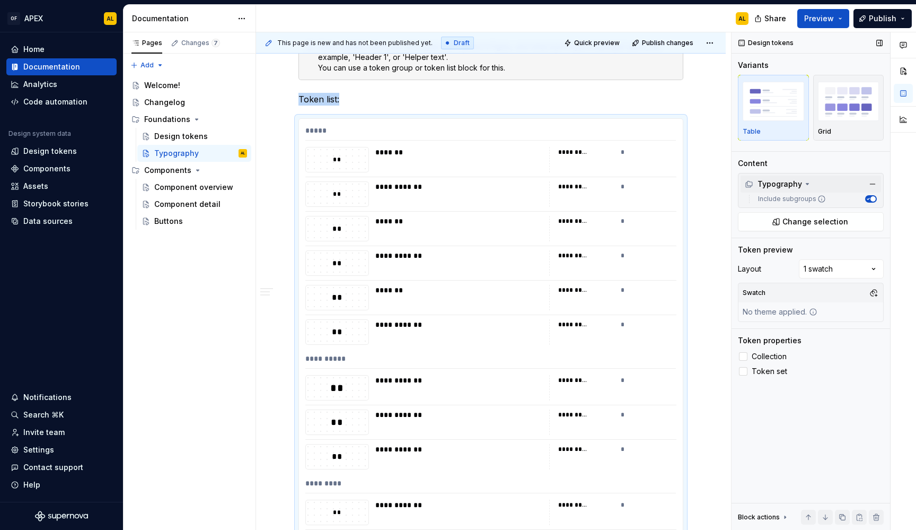
click at [809, 184] on icon at bounding box center [807, 184] width 8 height 8
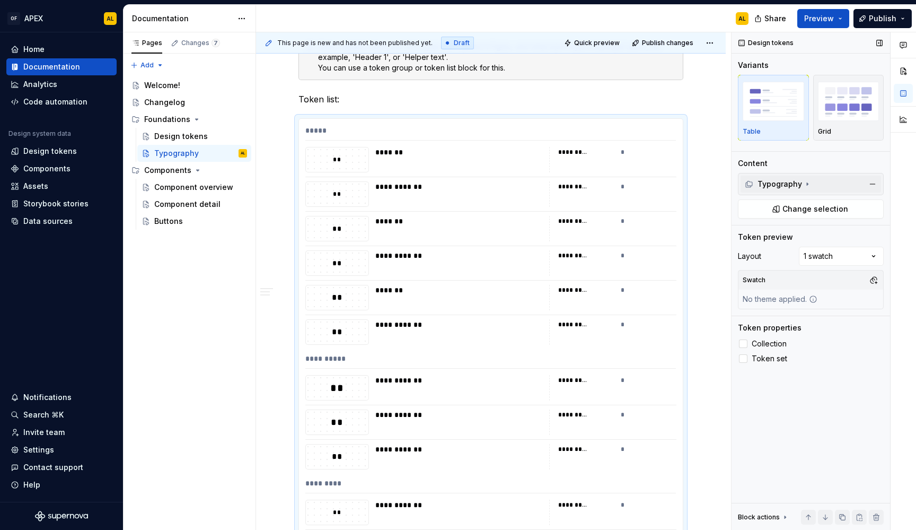
click at [809, 184] on icon at bounding box center [807, 184] width 8 height 8
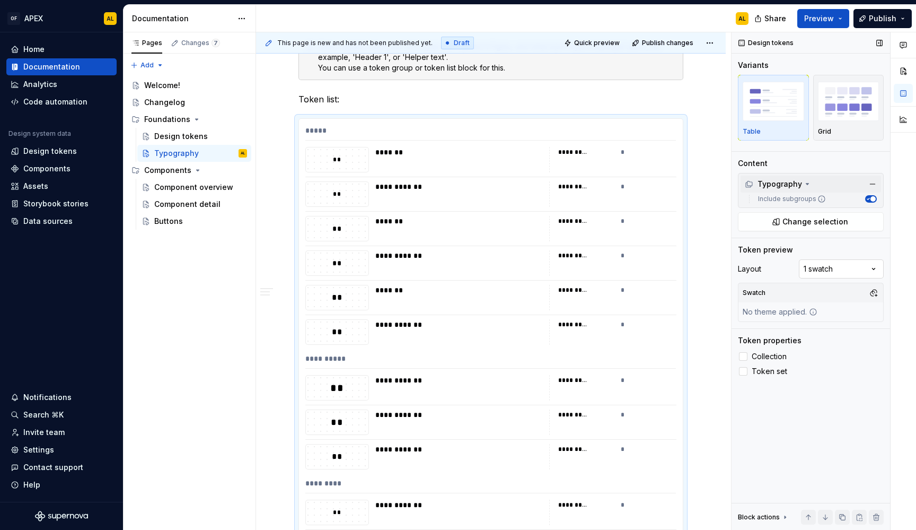
click at [834, 268] on div "Comments Open comments No comments yet Select ‘Comment’ from the block context …" at bounding box center [824, 281] width 184 height 498
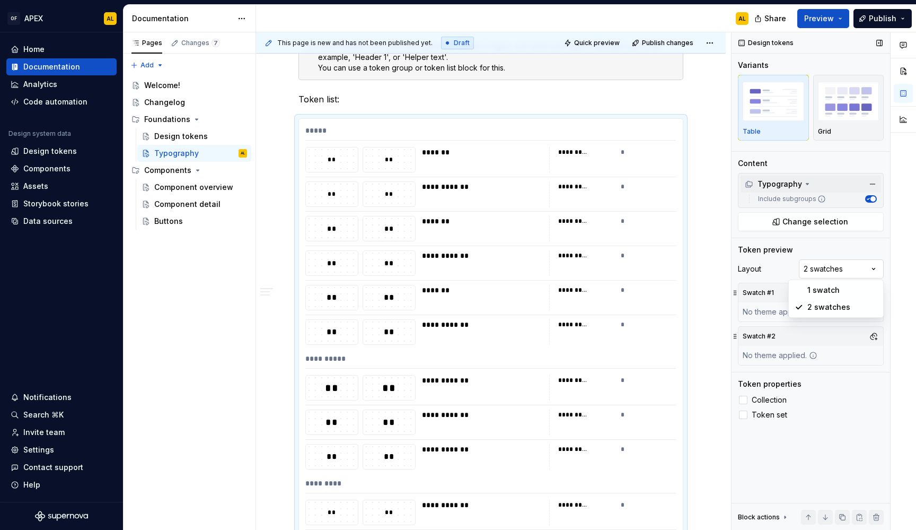
click at [840, 270] on div "Comments Open comments No comments yet Select ‘Comment’ from the block context …" at bounding box center [824, 281] width 184 height 498
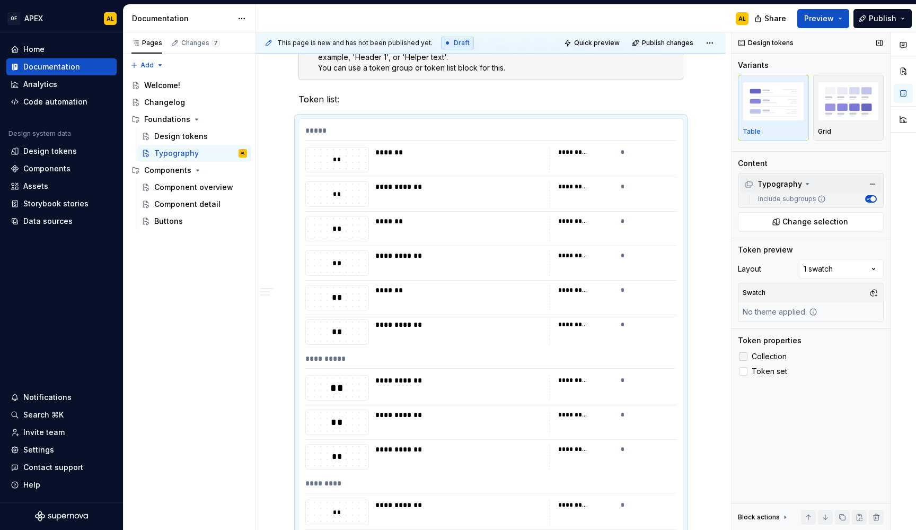
click at [774, 358] on span "Collection" at bounding box center [769, 356] width 35 height 8
click at [829, 17] on span "Preview" at bounding box center [819, 18] width 30 height 11
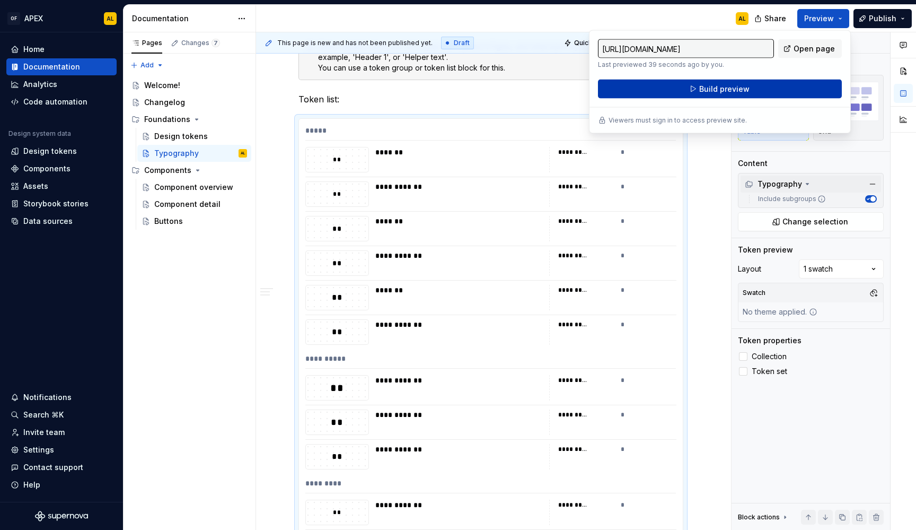
click at [743, 93] on span "Build preview" at bounding box center [724, 89] width 50 height 11
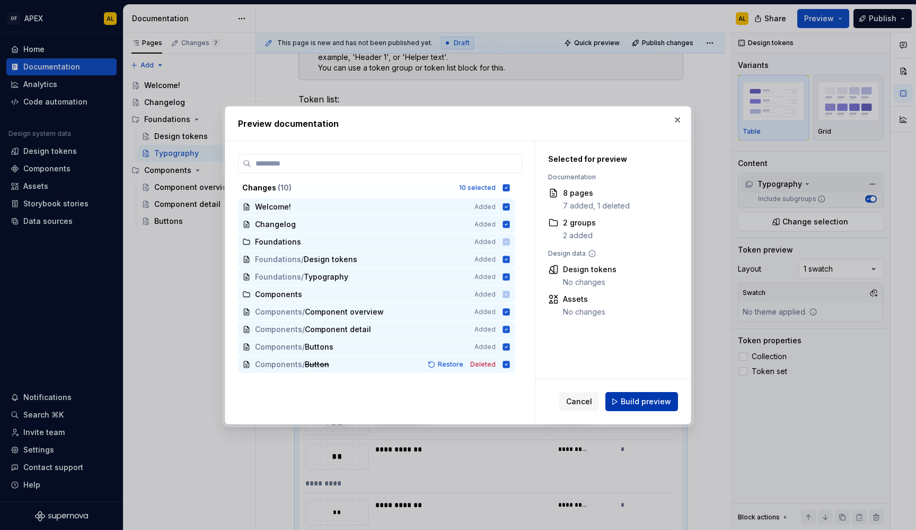
click at [645, 404] on span "Build preview" at bounding box center [646, 401] width 50 height 11
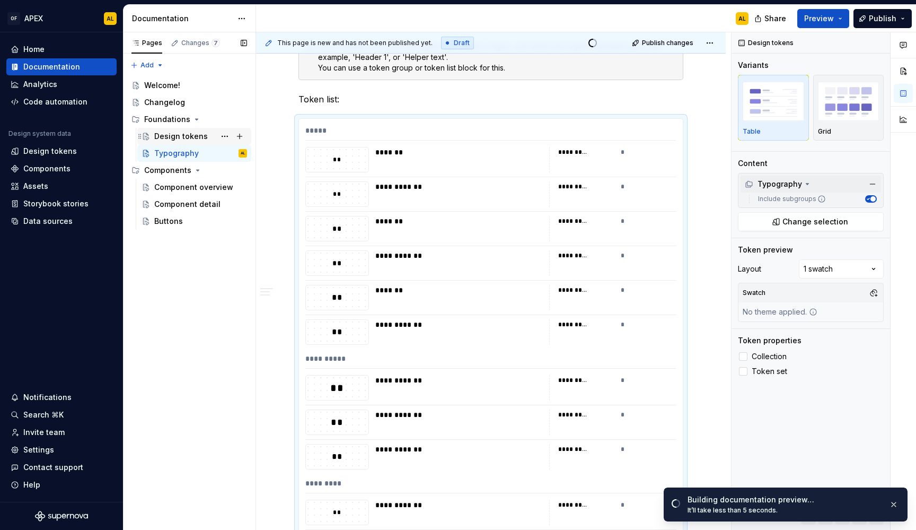
click at [198, 128] on div "Design tokens" at bounding box center [194, 136] width 114 height 17
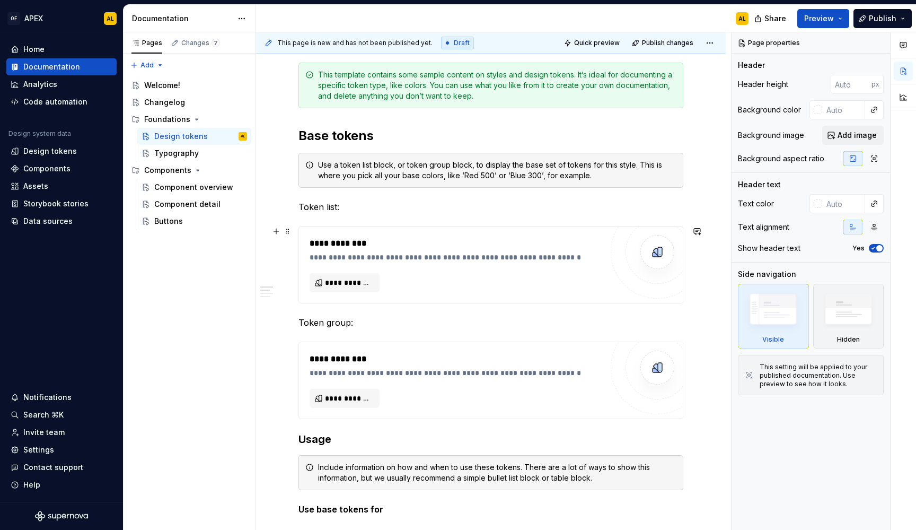
scroll to position [154, 0]
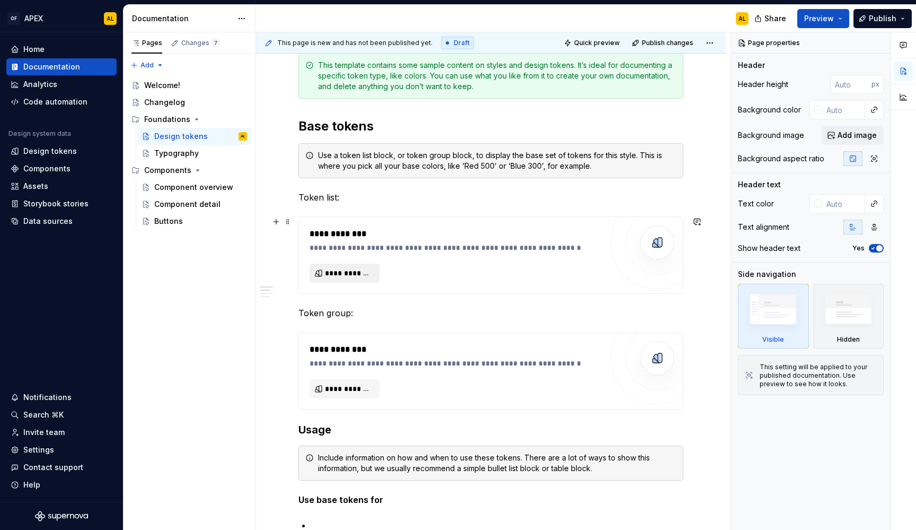
click at [366, 268] on span "**********" at bounding box center [349, 273] width 48 height 11
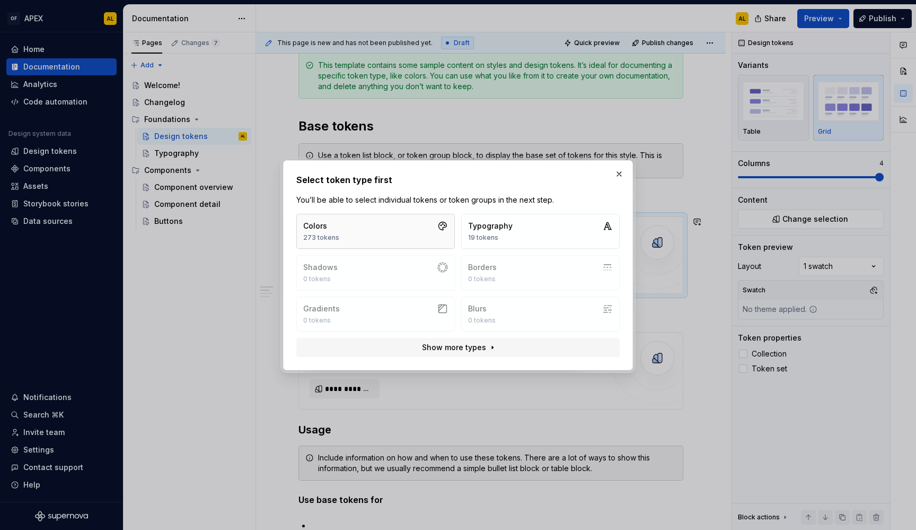
click at [389, 227] on button "Colors 273 tokens" at bounding box center [375, 231] width 159 height 35
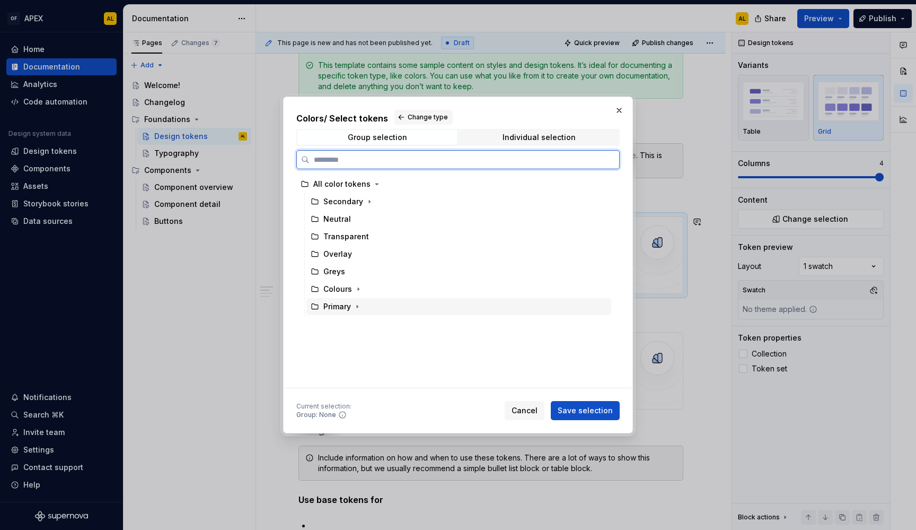
click at [333, 310] on div "Primary" at bounding box center [337, 306] width 28 height 11
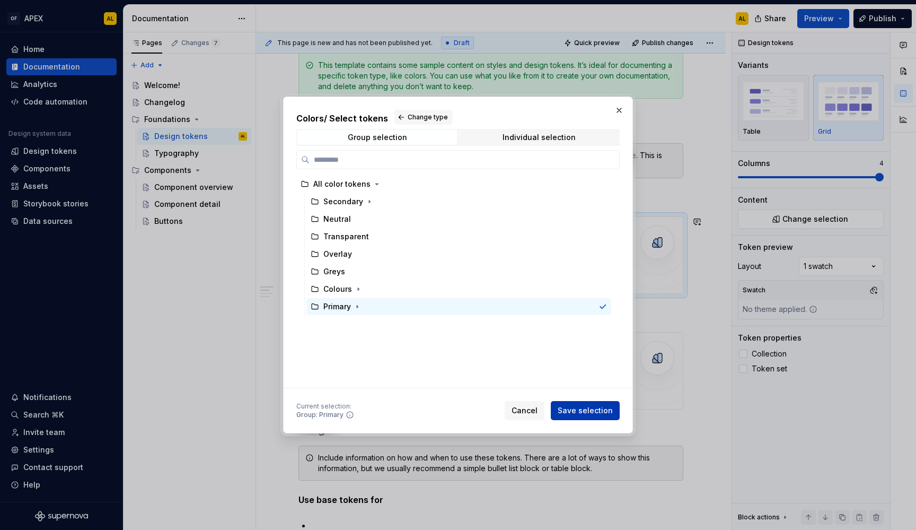
click at [591, 415] on span "Save selection" at bounding box center [585, 410] width 55 height 11
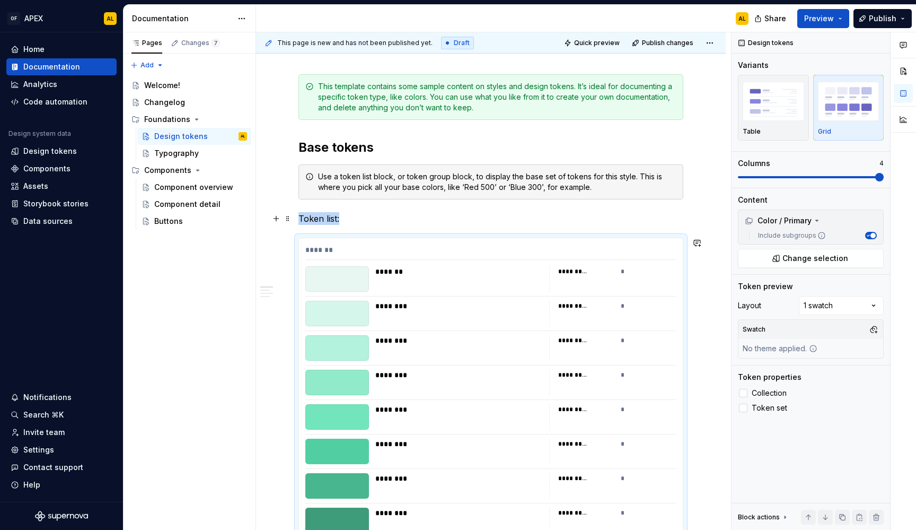
scroll to position [131, 0]
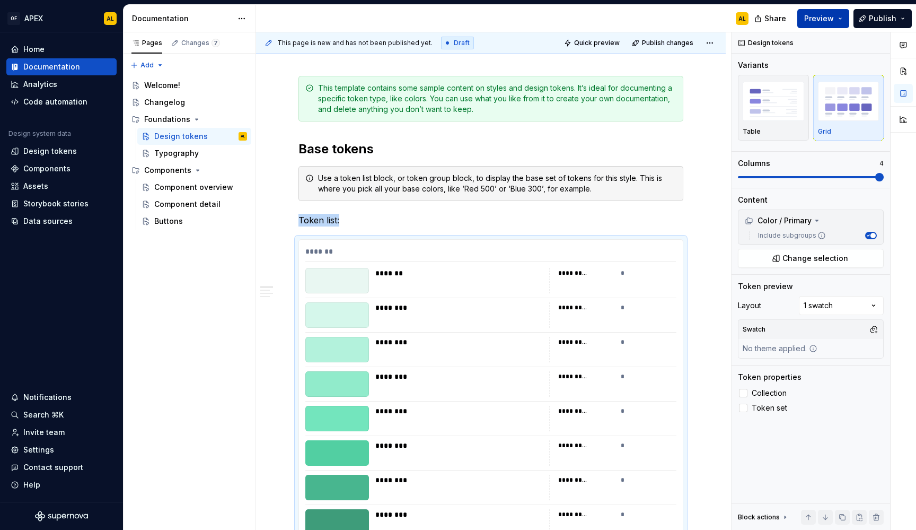
click at [831, 12] on button "Preview" at bounding box center [823, 18] width 52 height 19
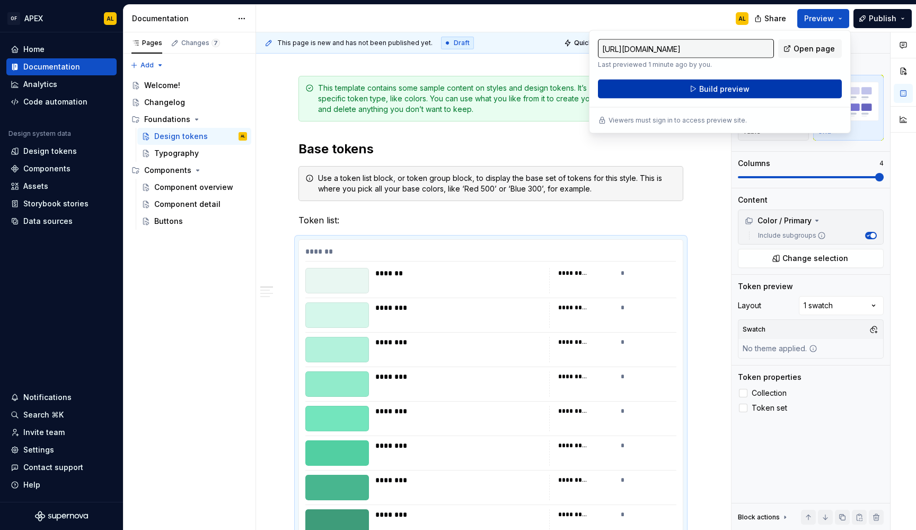
click at [772, 82] on button "Build preview" at bounding box center [720, 89] width 244 height 19
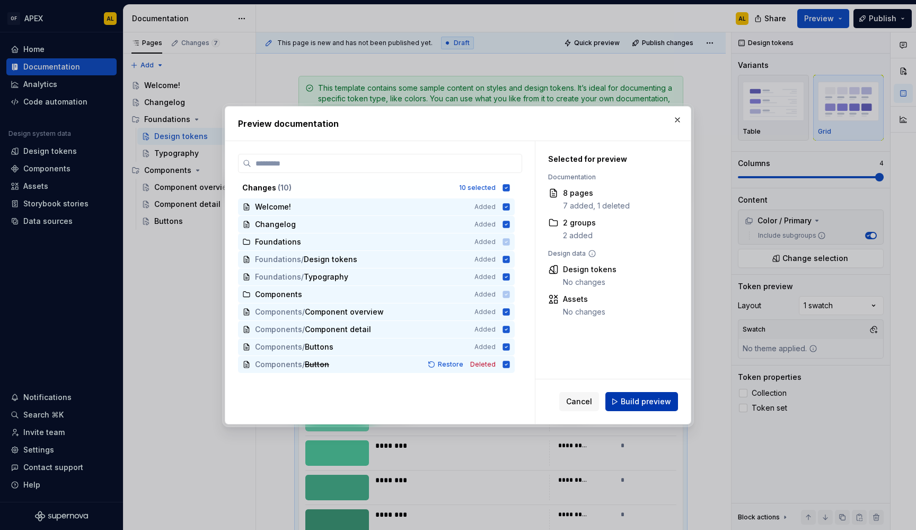
click at [630, 406] on span "Build preview" at bounding box center [646, 401] width 50 height 11
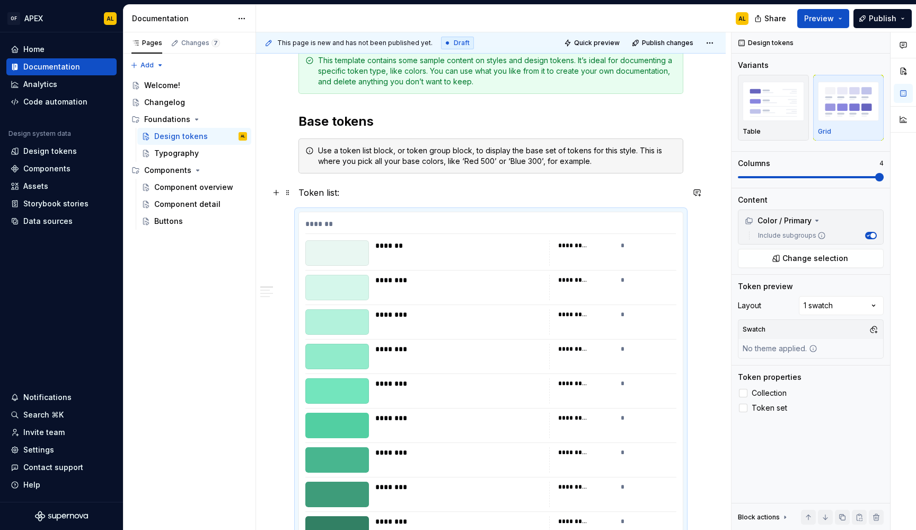
scroll to position [126, 0]
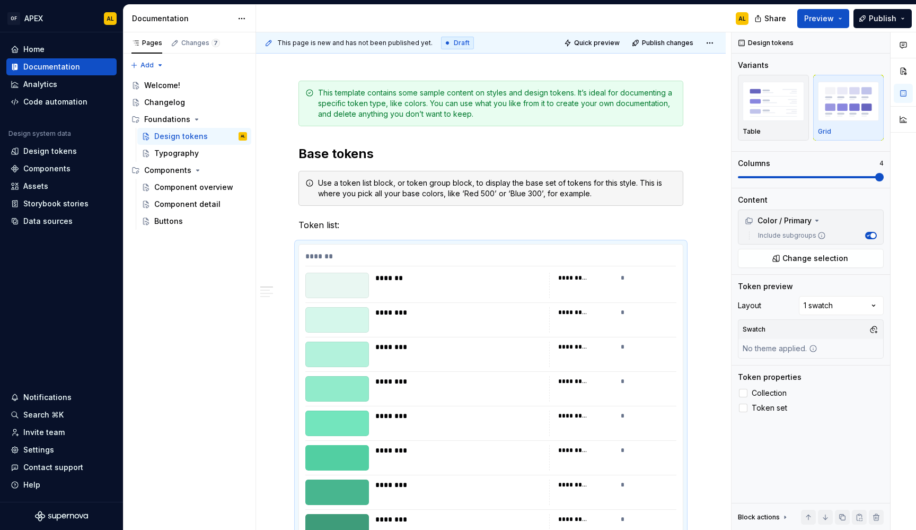
click at [409, 1] on div "OF APEX AL Home Documentation Analytics Code automation Design system data Desi…" at bounding box center [458, 265] width 916 height 530
click at [225, 342] on div "Pages Changes 7 Add Accessibility guide for tree Page tree. Navigate the tree w…" at bounding box center [189, 281] width 133 height 498
click at [740, 78] on button "Table" at bounding box center [773, 108] width 71 height 66
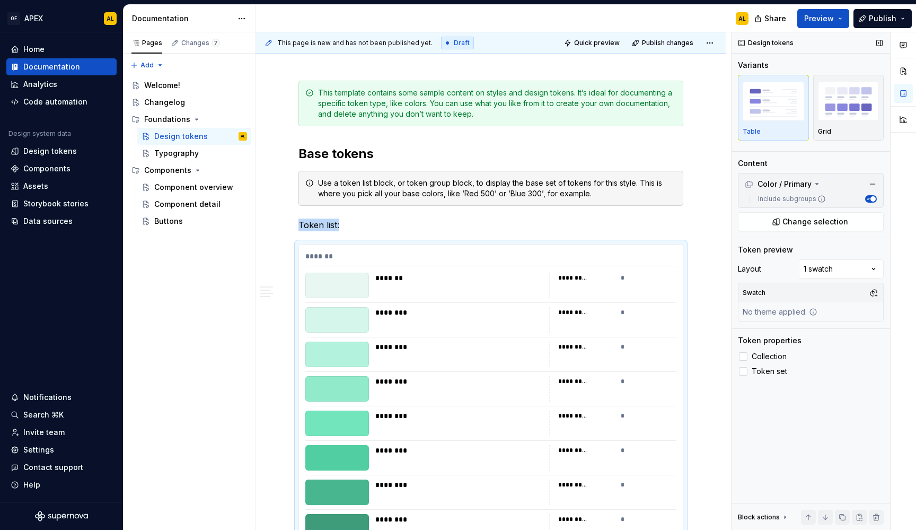
scroll to position [338, 0]
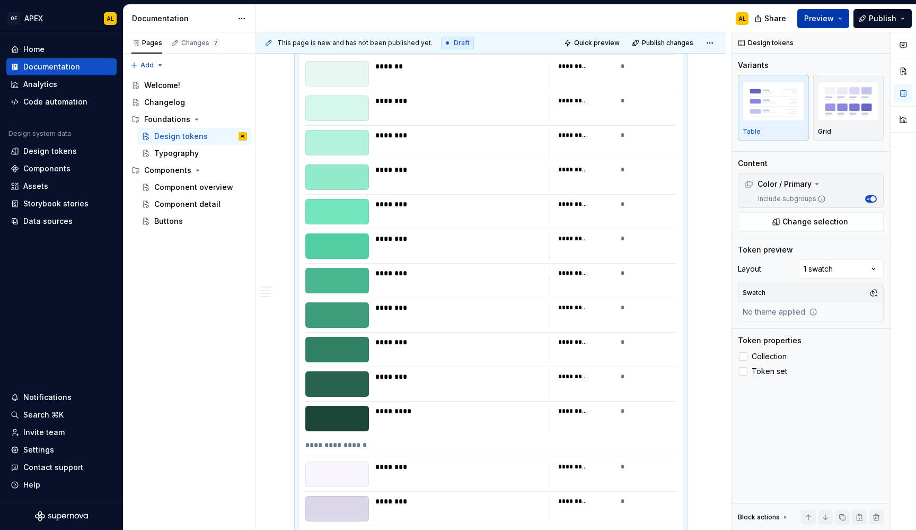
click at [816, 21] on span "Preview" at bounding box center [819, 18] width 30 height 11
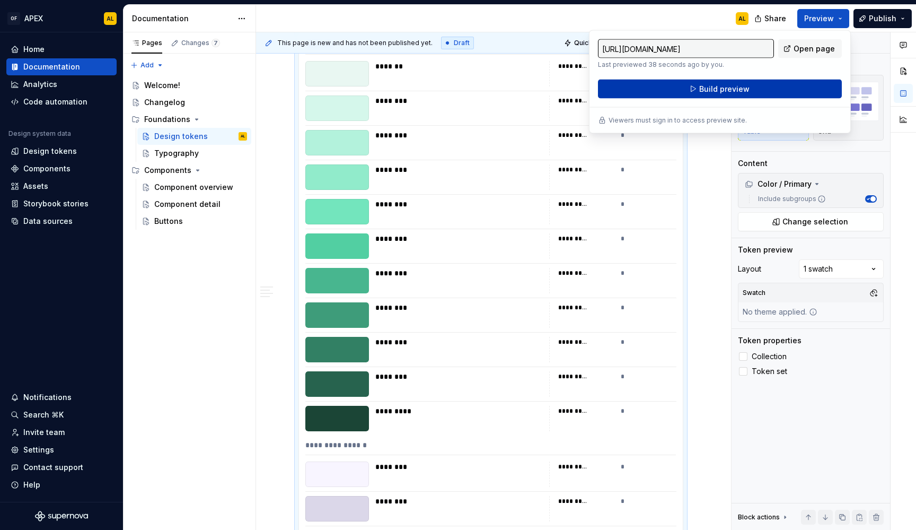
click at [772, 85] on button "Build preview" at bounding box center [720, 89] width 244 height 19
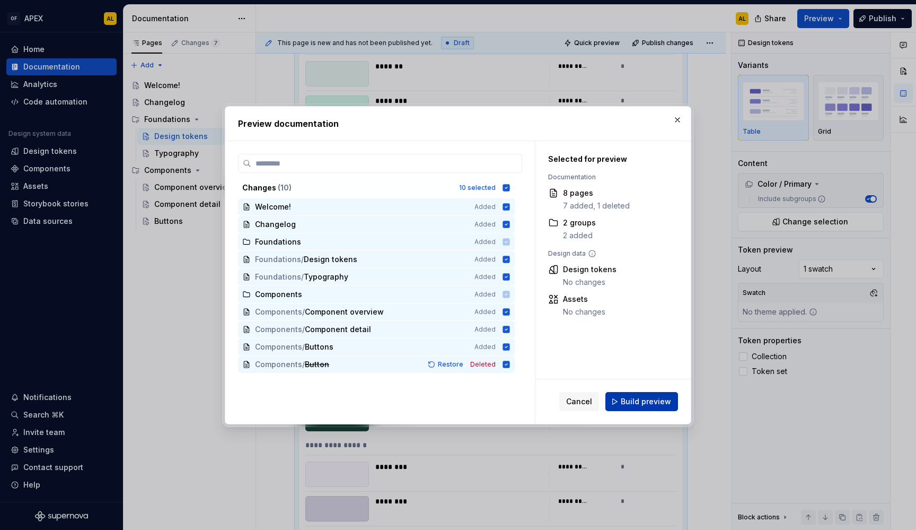
click at [621, 401] on button "Build preview" at bounding box center [641, 401] width 73 height 19
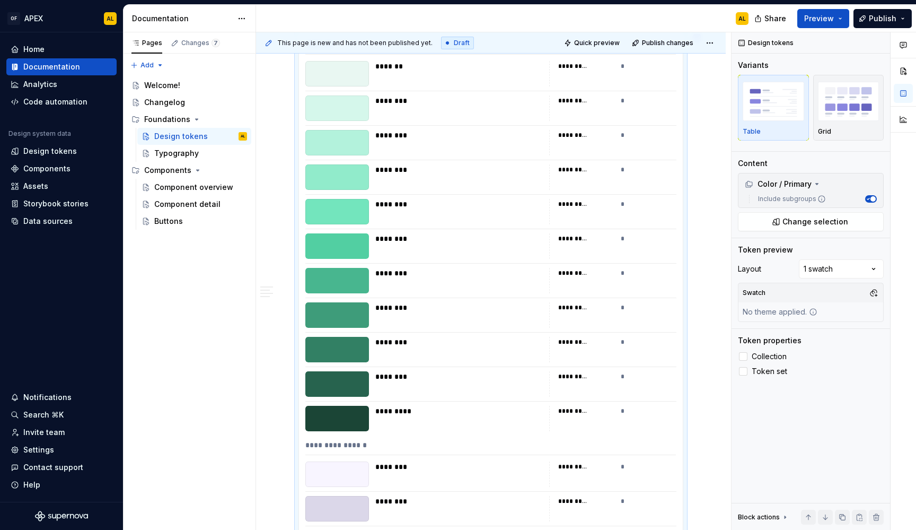
click at [559, 5] on div "AL" at bounding box center [506, 19] width 501 height 28
click at [869, 15] on button "Publish" at bounding box center [882, 18] width 58 height 19
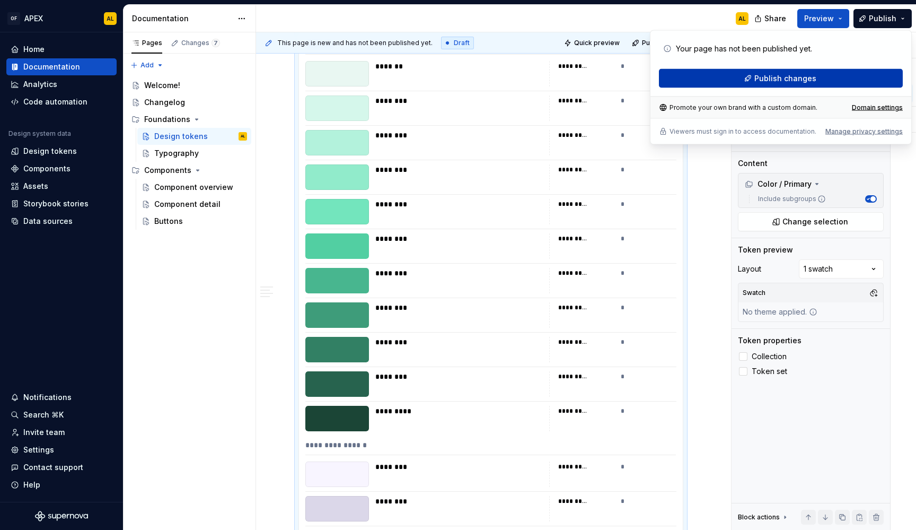
click at [792, 78] on span "Publish changes" at bounding box center [785, 78] width 62 height 11
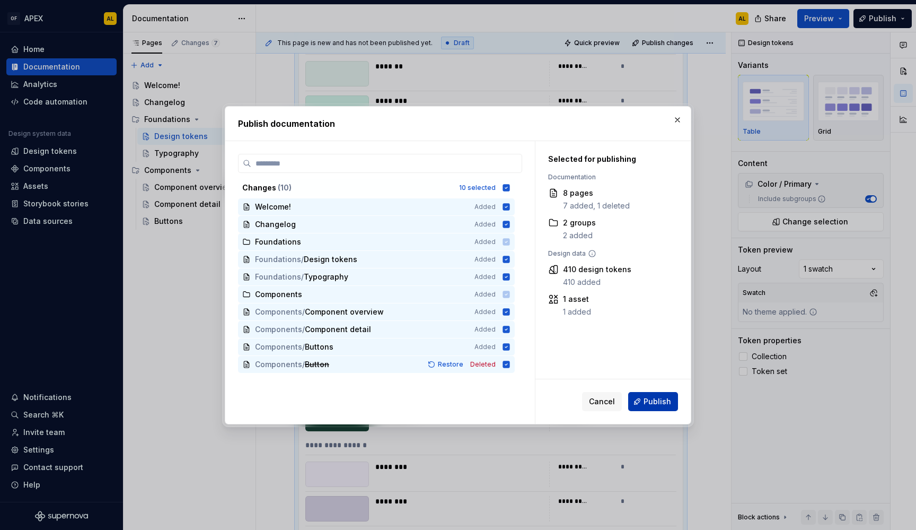
click at [676, 394] on button "Publish" at bounding box center [653, 401] width 50 height 19
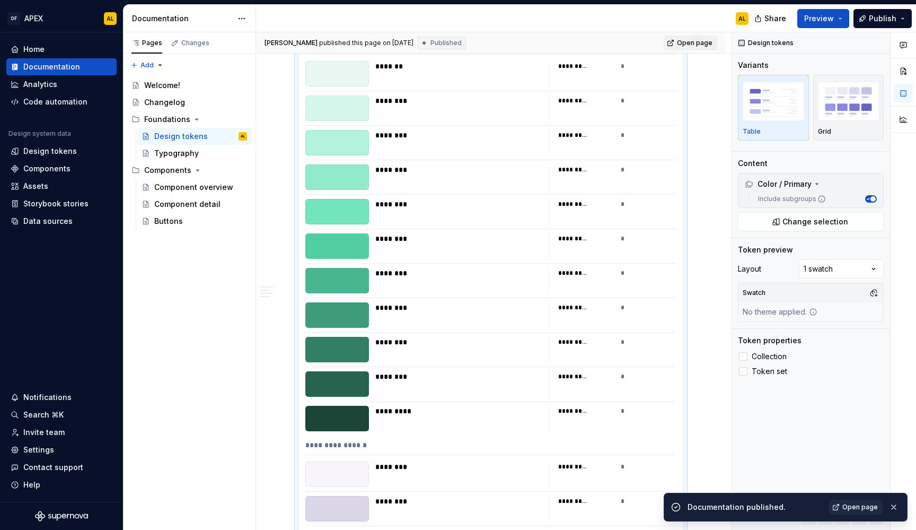
click at [693, 42] on span "Open page" at bounding box center [695, 43] width 36 height 8
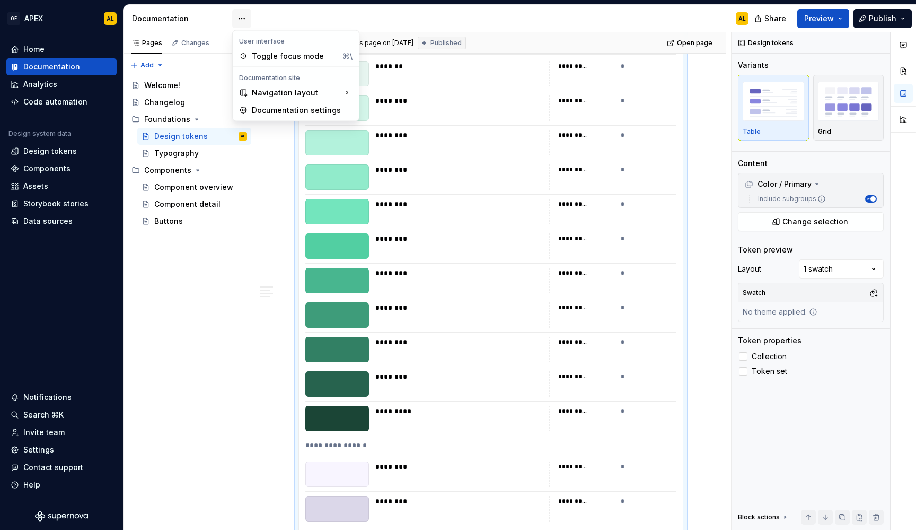
click at [241, 23] on html "OF APEX AL Home Documentation Analytics Code automation Design system data Desi…" at bounding box center [458, 265] width 916 height 530
type textarea "*"
click at [287, 108] on div "Documentation settings" at bounding box center [302, 110] width 101 height 11
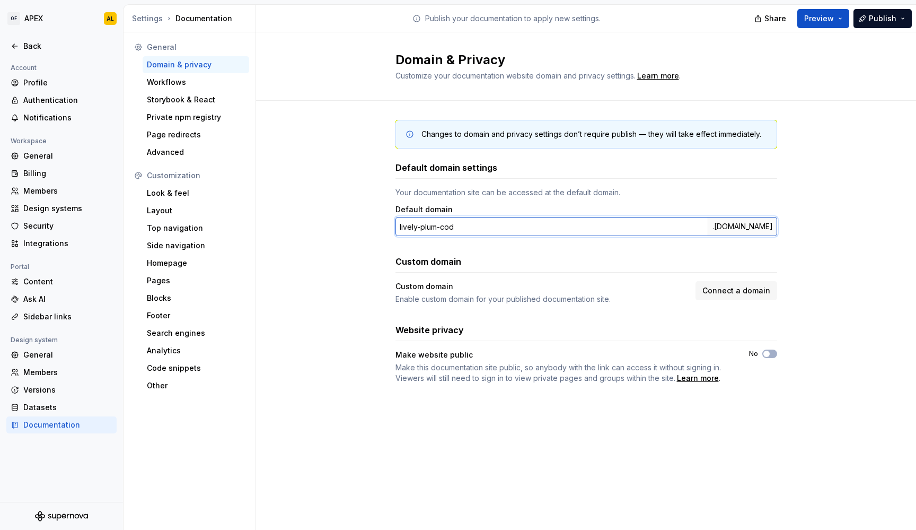
click at [526, 228] on input "lively-plum-cod" at bounding box center [551, 226] width 312 height 19
type input "onceforall"
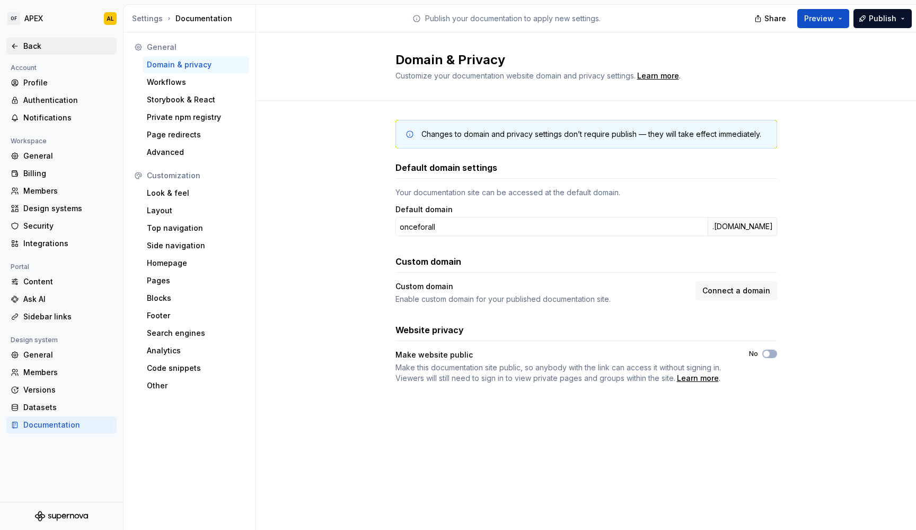
click at [32, 51] on div "Back" at bounding box center [67, 46] width 89 height 11
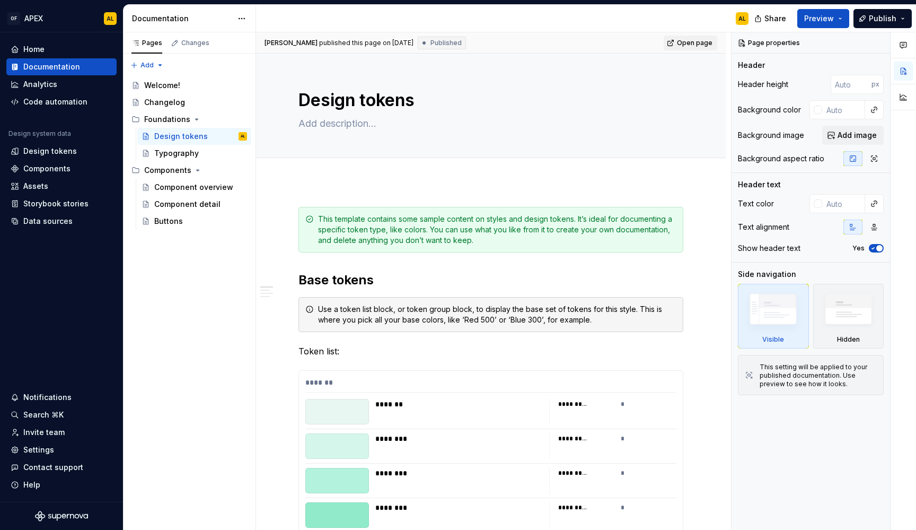
click at [690, 48] on link "Open page" at bounding box center [691, 43] width 54 height 15
click at [244, 20] on html "OF APEX AL Home Documentation Analytics Code automation Design system data Desi…" at bounding box center [458, 265] width 916 height 530
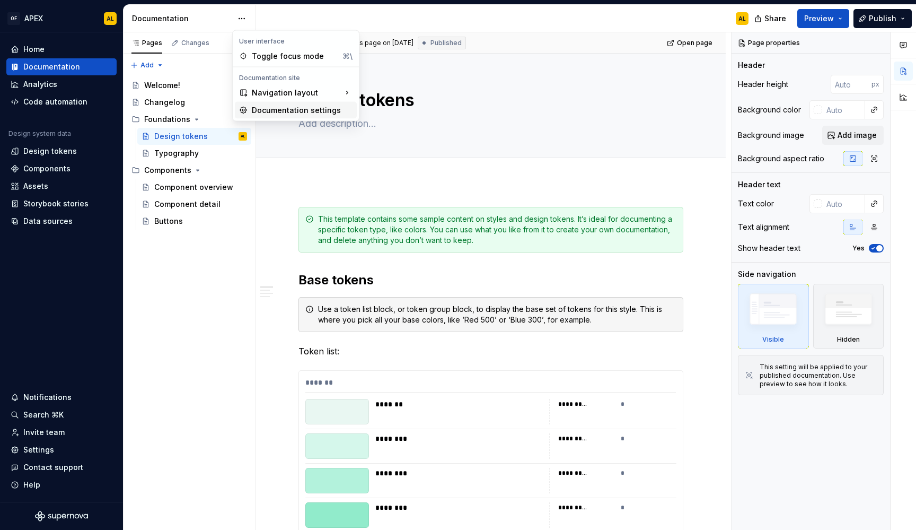
click at [279, 112] on div "Documentation settings" at bounding box center [302, 110] width 101 height 11
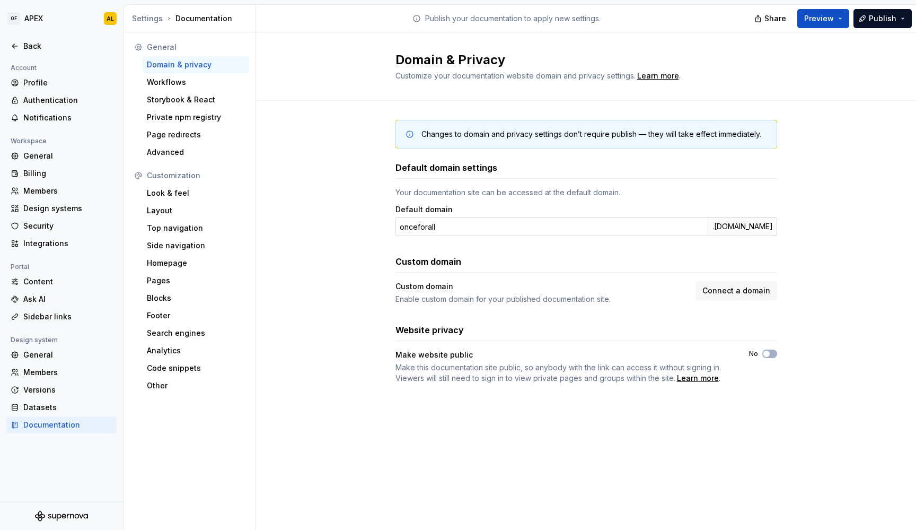
click at [604, 221] on input "onceforall" at bounding box center [551, 226] width 312 height 19
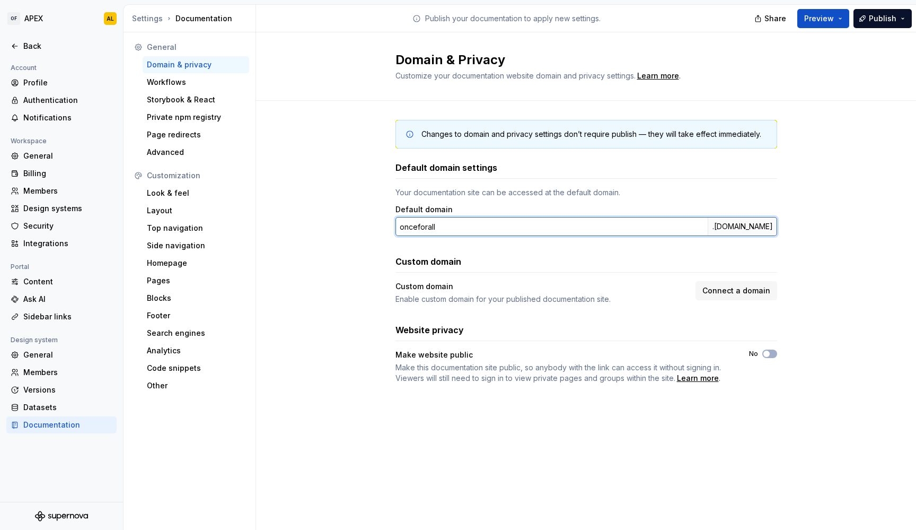
click at [604, 221] on input "onceforall" at bounding box center [551, 226] width 312 height 19
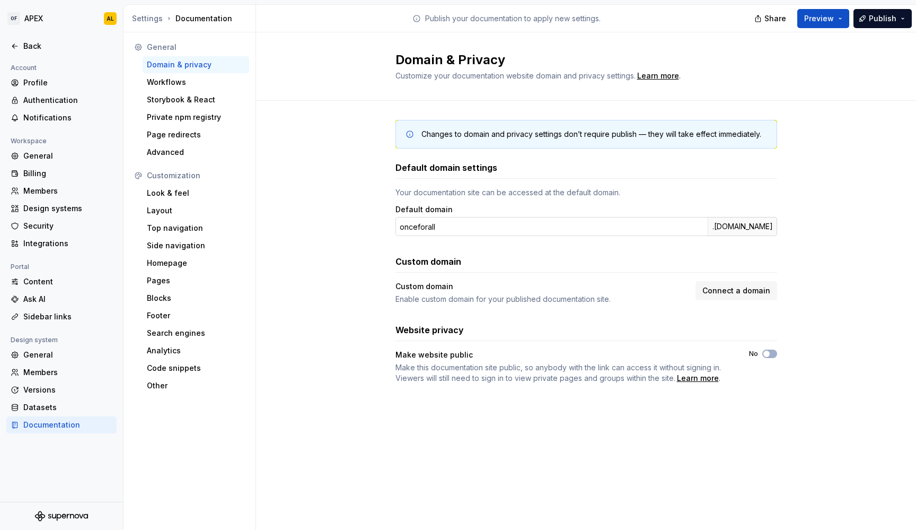
click at [714, 225] on div ".[DOMAIN_NAME]" at bounding box center [742, 226] width 69 height 19
copy div ".[DOMAIN_NAME]"
click at [44, 50] on div "Back" at bounding box center [67, 46] width 89 height 11
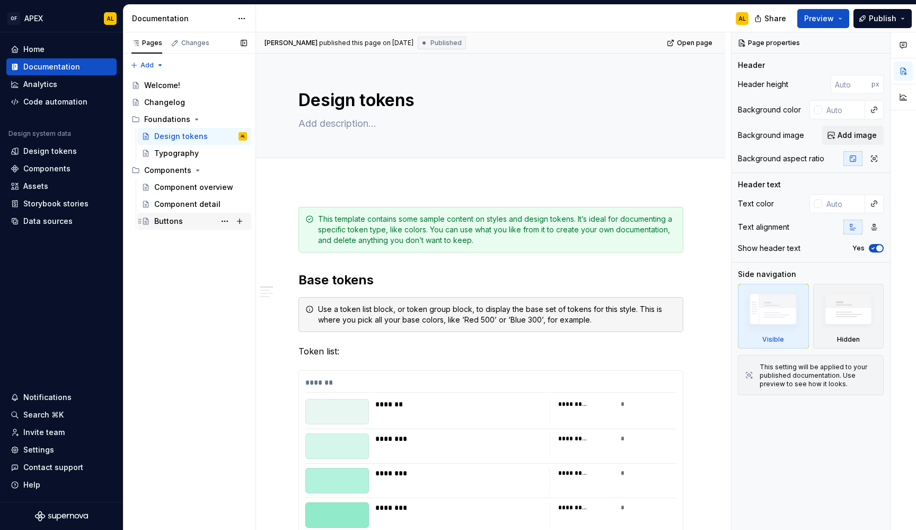
click at [173, 216] on div "Buttons" at bounding box center [168, 221] width 29 height 11
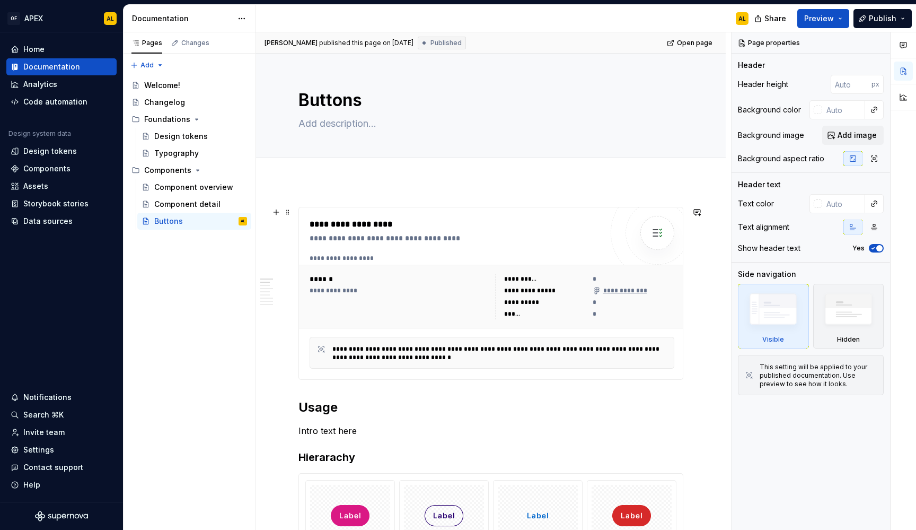
click at [518, 321] on div "**********" at bounding box center [491, 296] width 373 height 54
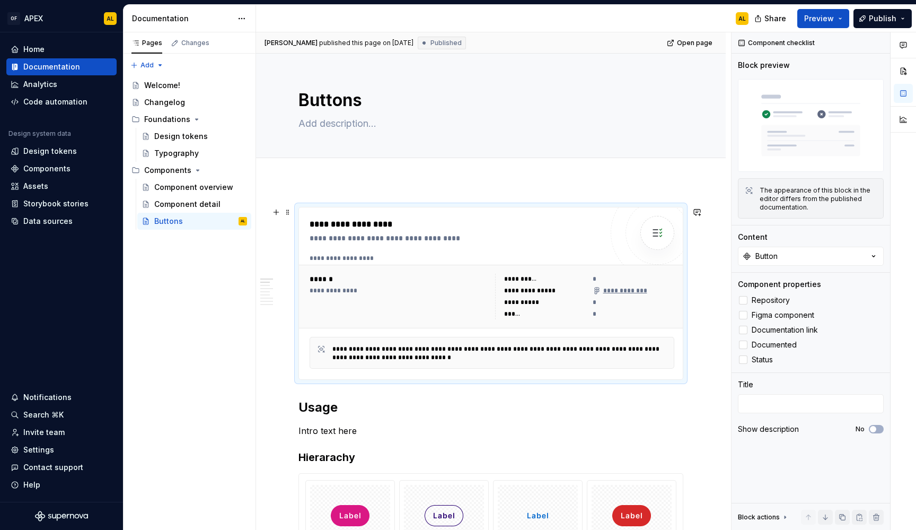
click at [548, 308] on div "**********" at bounding box center [584, 297] width 179 height 46
click at [189, 38] on div "Changes" at bounding box center [189, 43] width 47 height 15
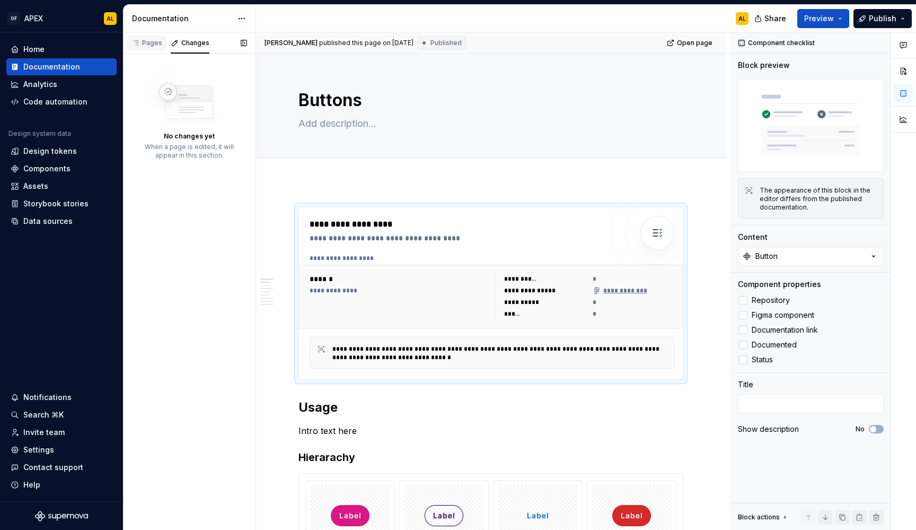
click at [150, 40] on div "Pages" at bounding box center [146, 43] width 31 height 8
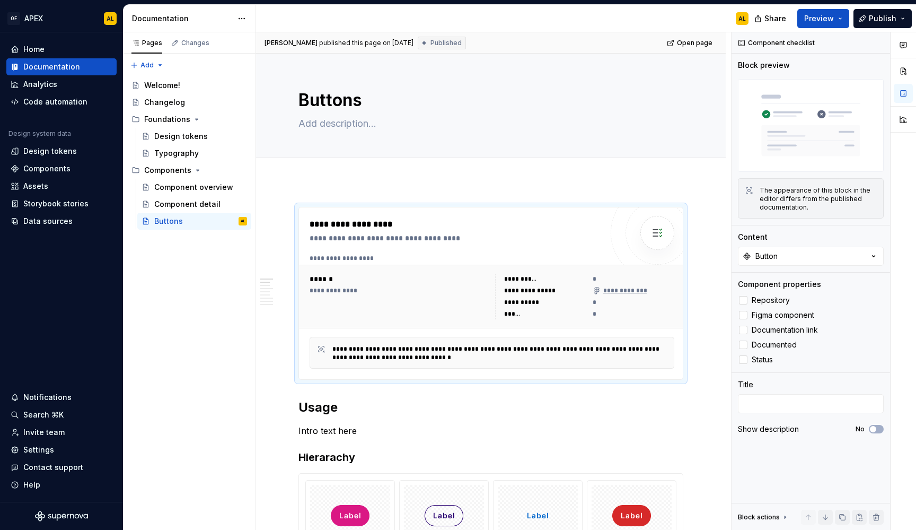
type textarea "*"
click at [65, 432] on div "Invite team" at bounding box center [62, 432] width 102 height 11
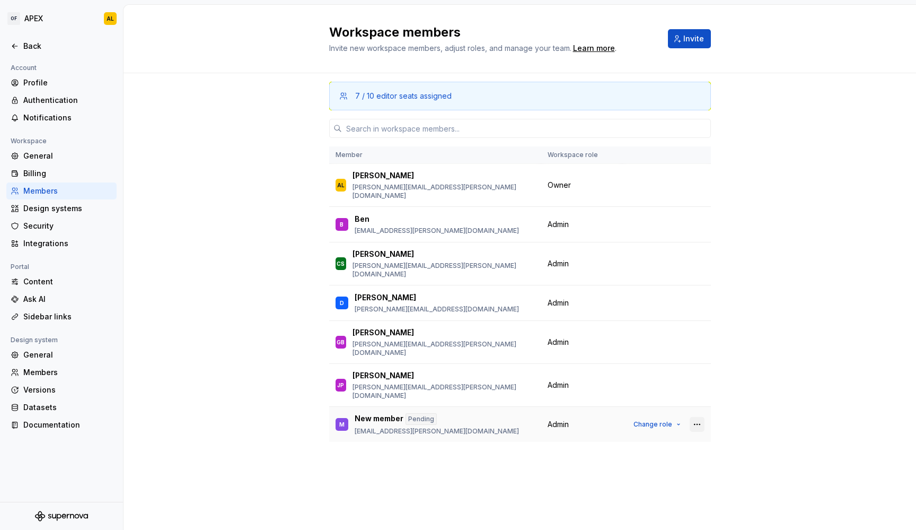
click at [698, 417] on button "button" at bounding box center [697, 424] width 15 height 15
click at [659, 413] on div "Send invitation again" at bounding box center [626, 415] width 80 height 11
click at [40, 52] on div "Back" at bounding box center [61, 46] width 110 height 17
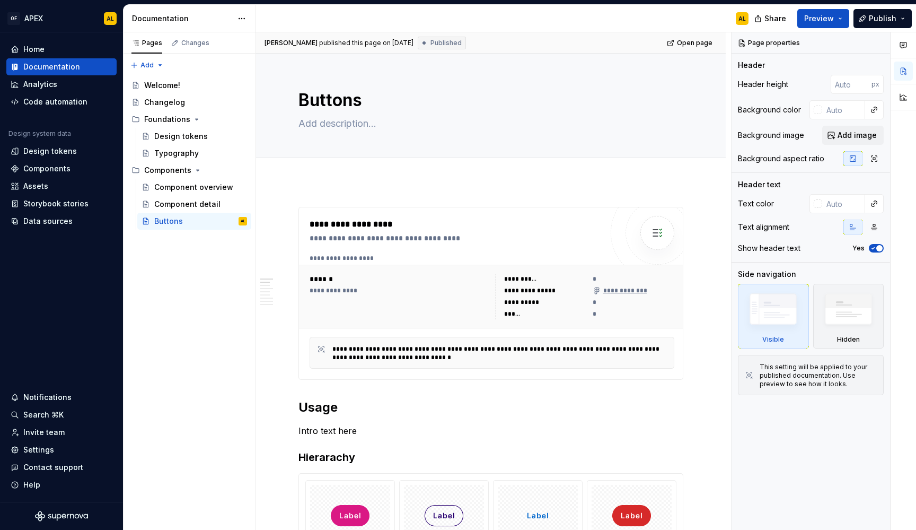
click at [545, 3] on div "**********" at bounding box center [458, 265] width 916 height 530
click at [170, 172] on div "Components" at bounding box center [167, 170] width 47 height 11
click at [222, 171] on button "Page tree" at bounding box center [224, 170] width 15 height 15
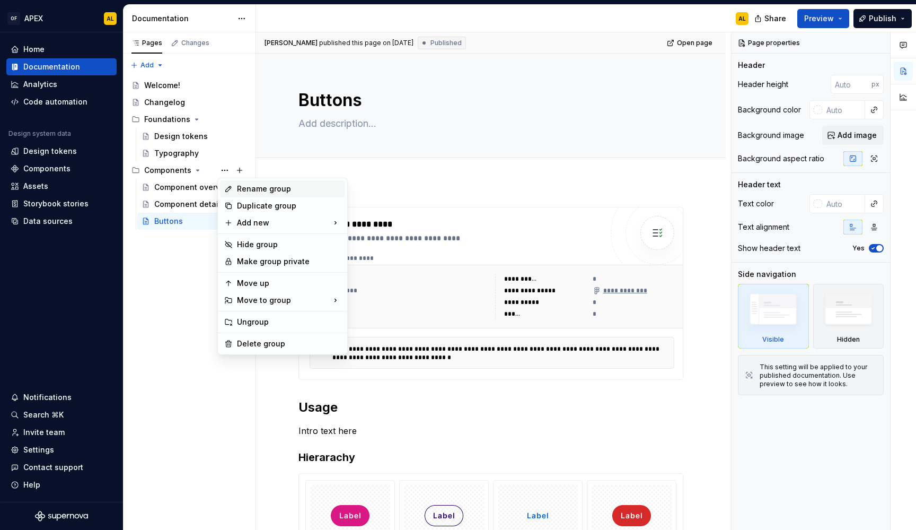
click at [238, 186] on div "Rename group" at bounding box center [289, 188] width 104 height 11
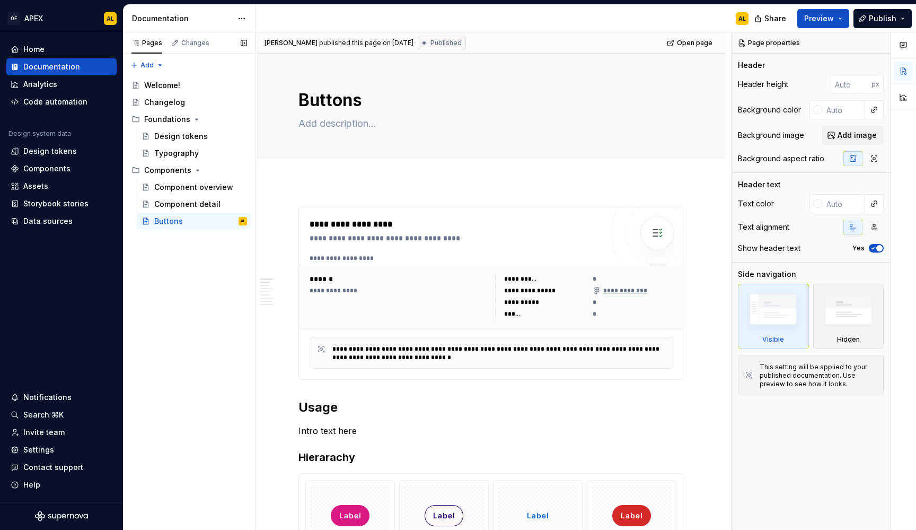
click at [197, 244] on div "Pages Changes Add Accessibility guide for tree Page tree. Navigate the tree wit…" at bounding box center [189, 281] width 133 height 498
click at [159, 63] on div "Pages Changes Add Accessibility guide for tree Page tree. Navigate the tree wit…" at bounding box center [189, 281] width 133 height 498
click at [163, 102] on div "New group" at bounding box center [181, 101] width 69 height 11
type textarea "*"
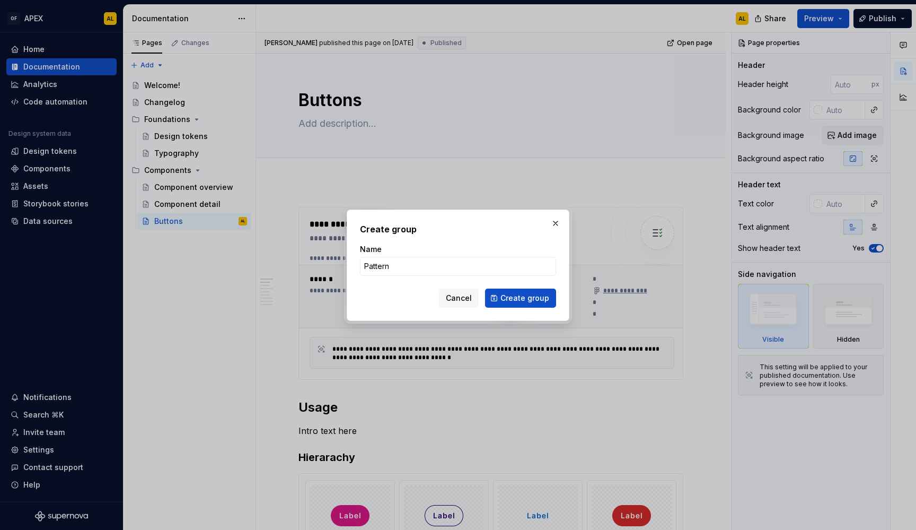
type input "Patterns"
click at [503, 296] on button "Create group" at bounding box center [520, 297] width 71 height 19
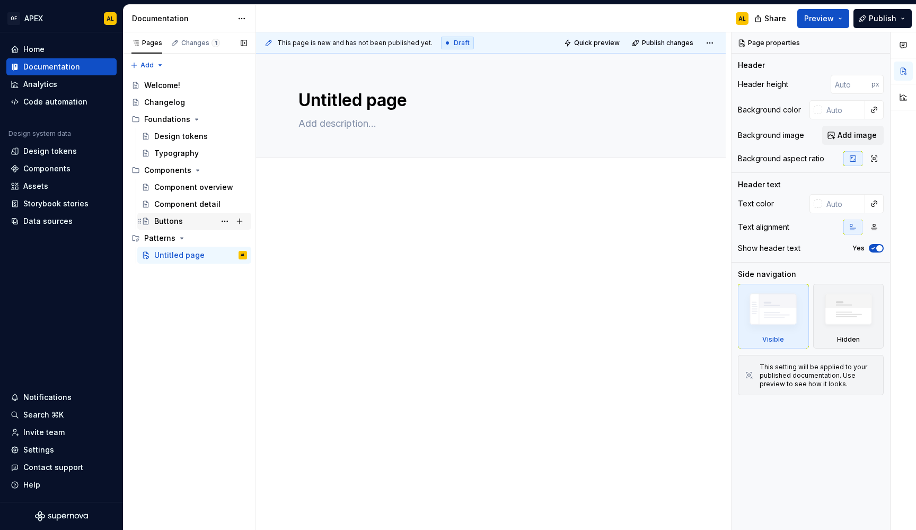
click at [183, 221] on div "Buttons" at bounding box center [200, 221] width 93 height 15
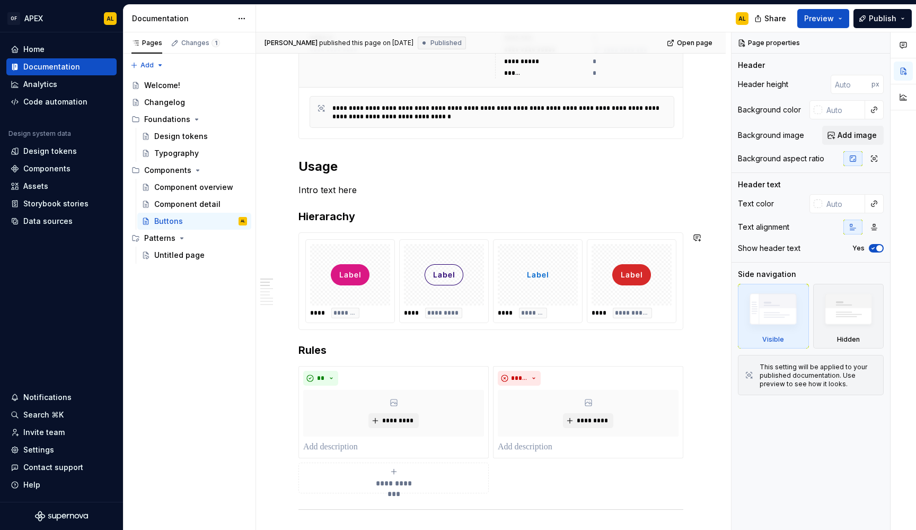
scroll to position [243, 0]
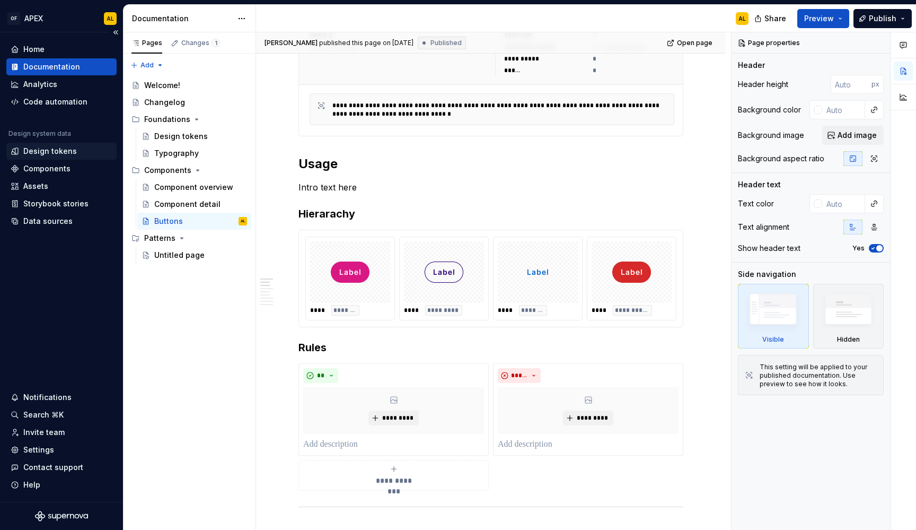
click at [49, 153] on div "Design tokens" at bounding box center [50, 151] width 54 height 11
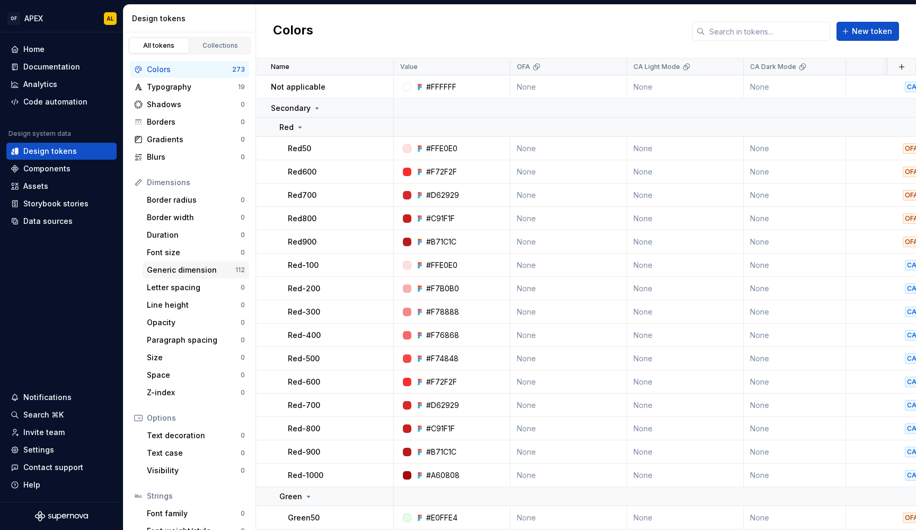
click at [209, 263] on div "Generic dimension 112" at bounding box center [196, 269] width 107 height 17
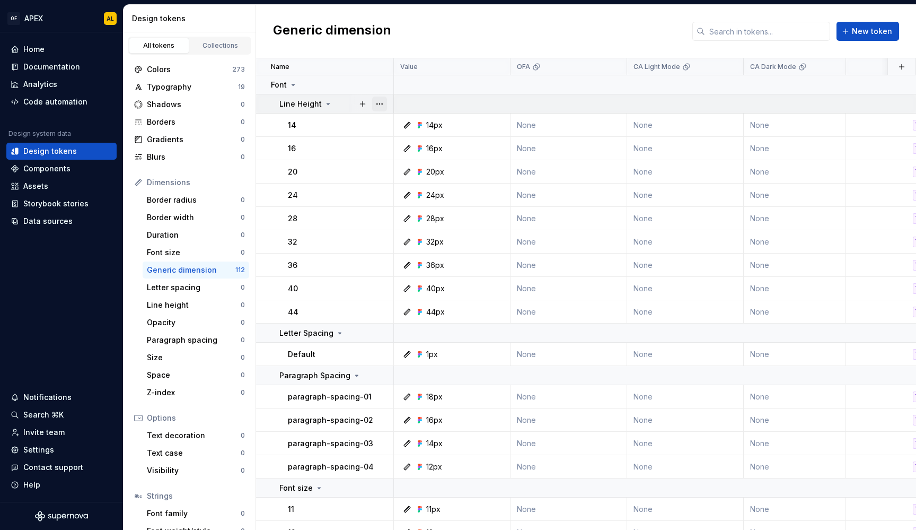
click at [382, 98] on button "button" at bounding box center [379, 103] width 15 height 15
click at [380, 101] on button "button" at bounding box center [379, 103] width 15 height 15
click at [213, 46] on div "Collections" at bounding box center [220, 45] width 53 height 8
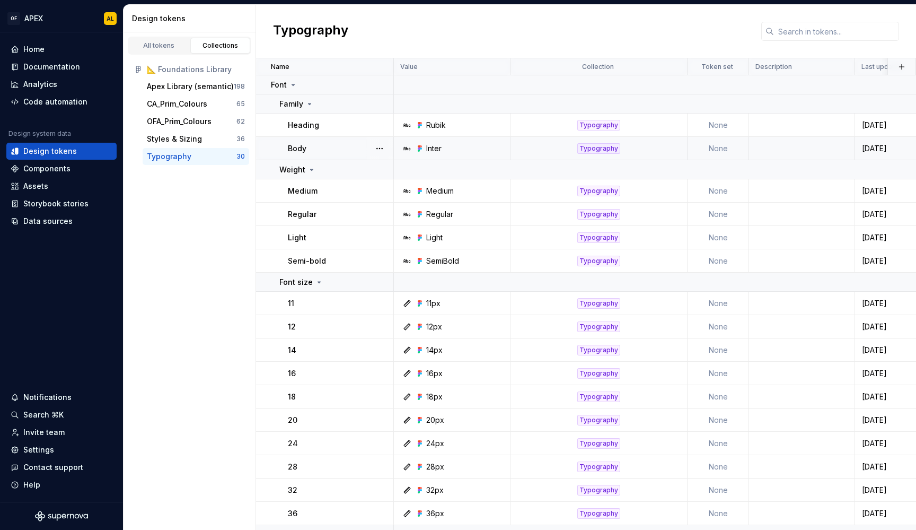
click at [728, 148] on td "None" at bounding box center [718, 148] width 61 height 23
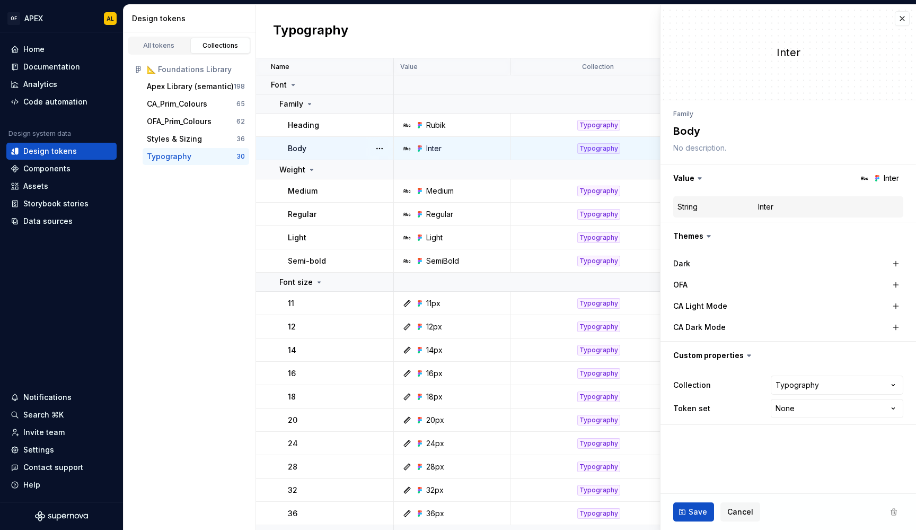
type textarea "*"
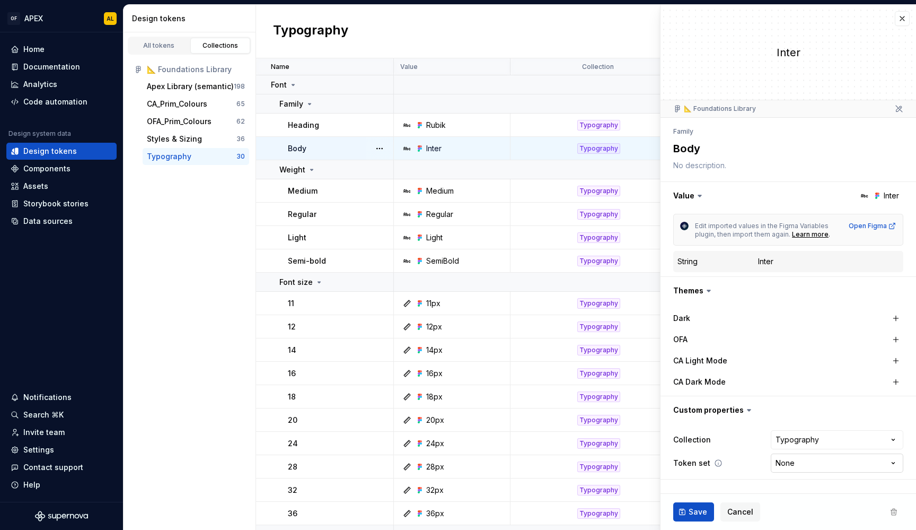
click at [793, 460] on html "OF APEX AL Home Documentation Analytics Code automation Design system data Desi…" at bounding box center [458, 265] width 916 height 530
click at [900, 24] on button "button" at bounding box center [902, 18] width 15 height 15
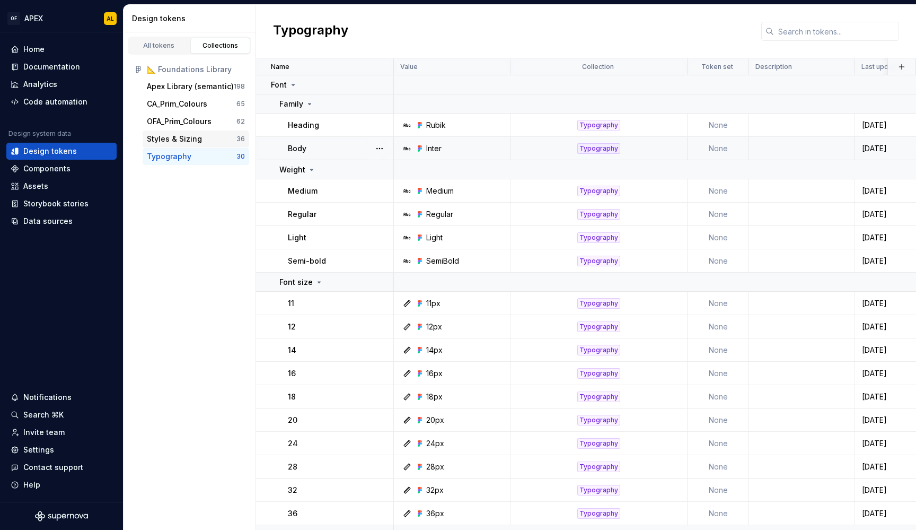
click at [216, 140] on div "Styles & Sizing" at bounding box center [192, 139] width 90 height 11
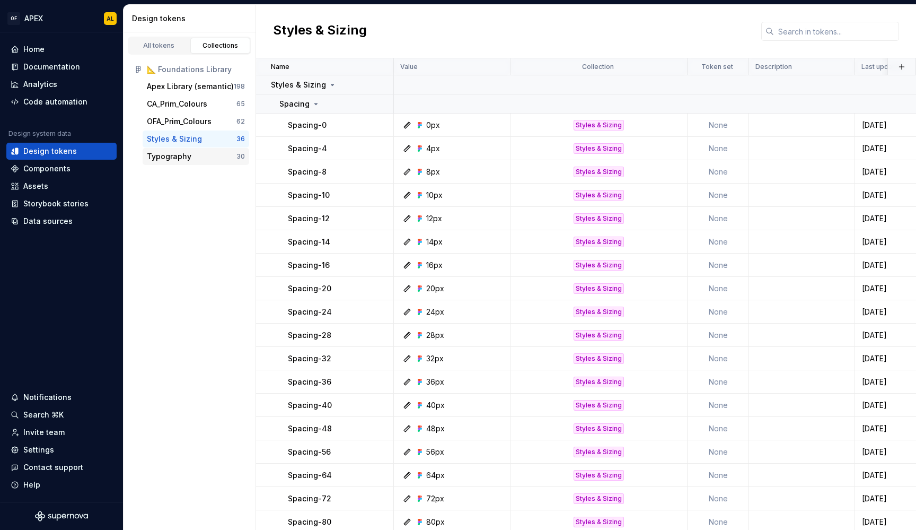
click at [203, 155] on div "Typography" at bounding box center [192, 156] width 90 height 11
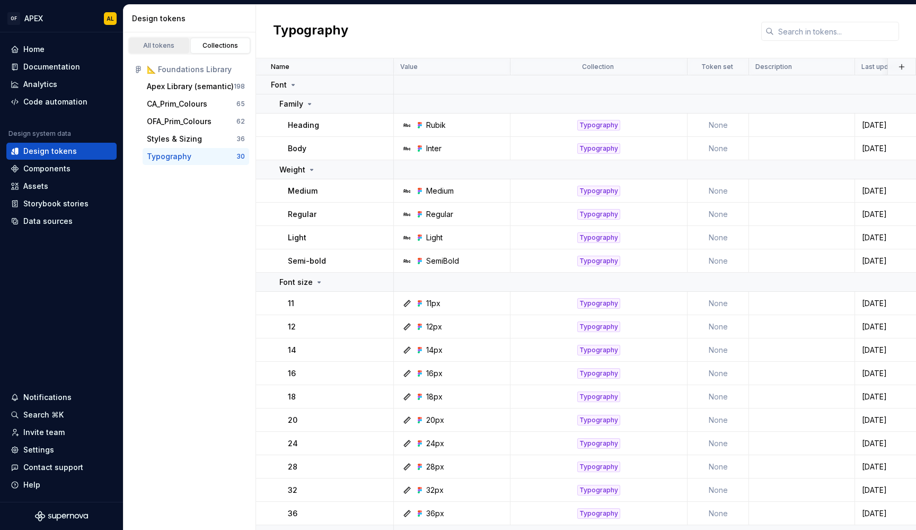
click at [167, 49] on div "All tokens" at bounding box center [159, 45] width 53 height 8
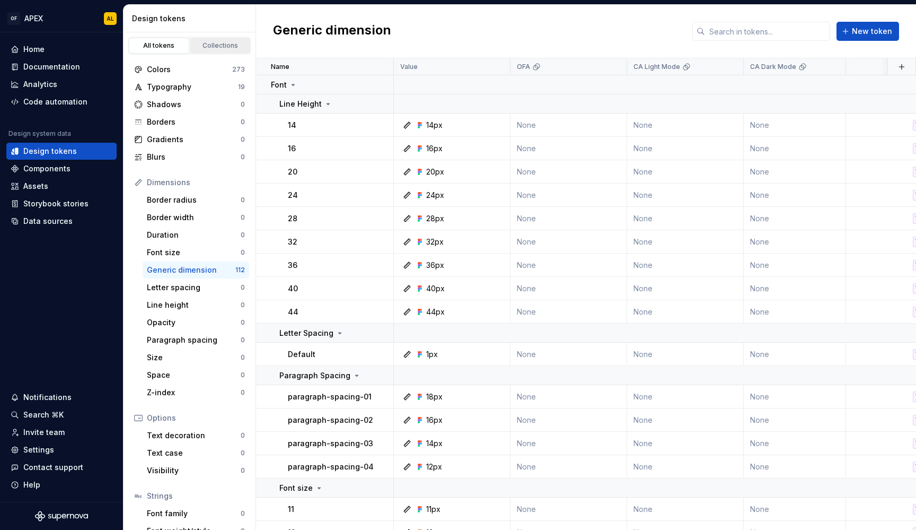
click at [205, 43] on div "Collections" at bounding box center [220, 45] width 53 height 8
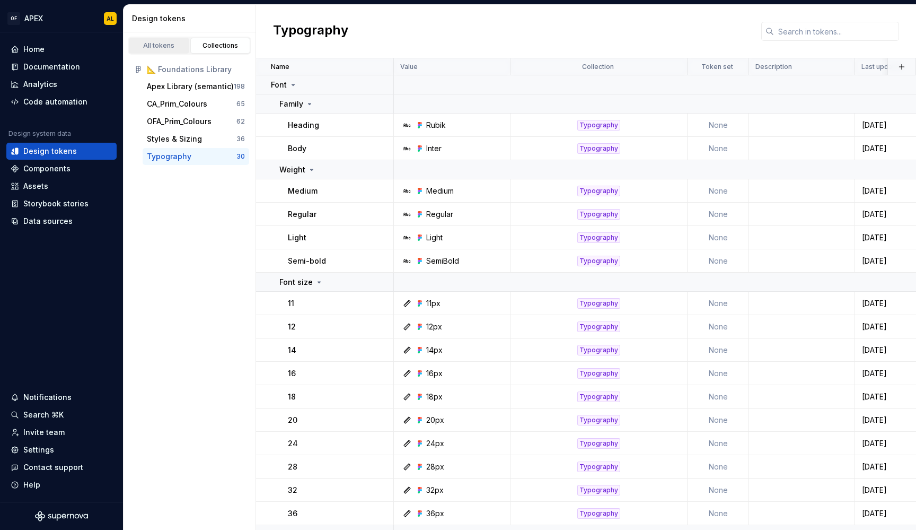
click at [169, 46] on div "All tokens" at bounding box center [159, 45] width 53 height 8
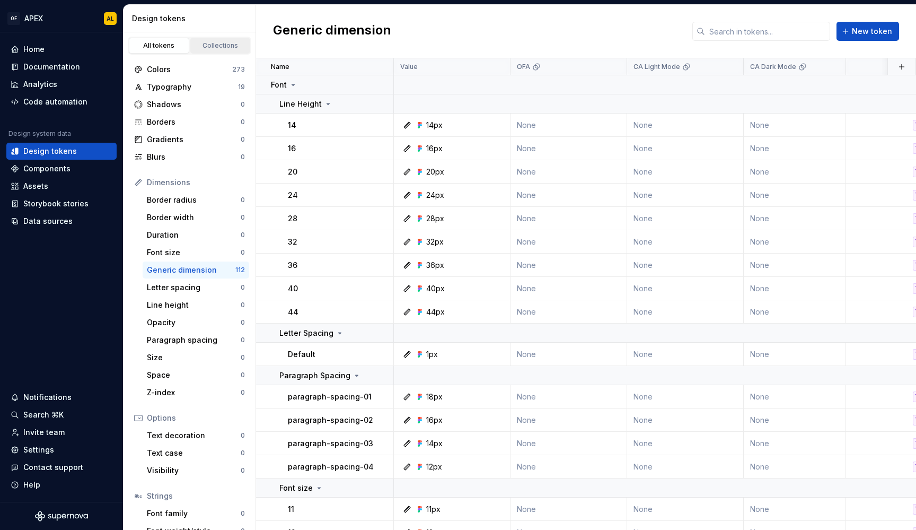
click at [219, 41] on link "Collections" at bounding box center [220, 46] width 60 height 16
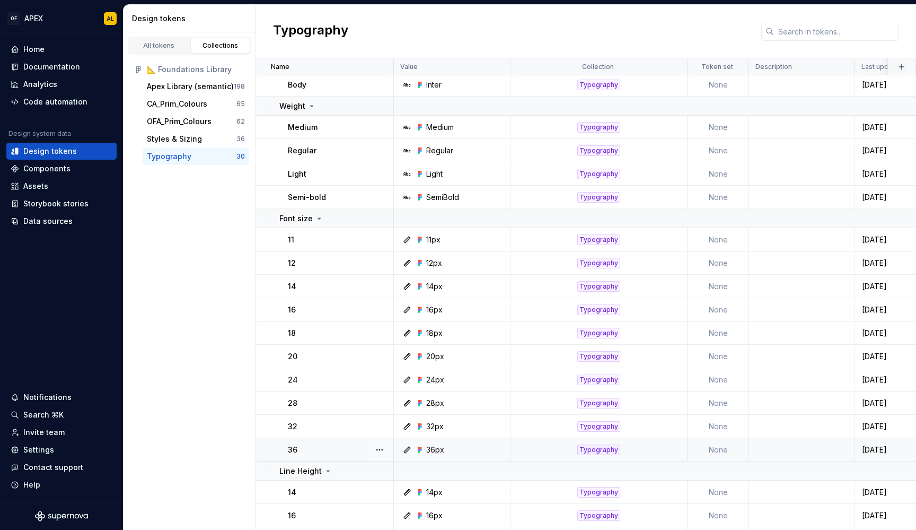
scroll to position [62, 0]
click at [45, 481] on div "Help" at bounding box center [62, 484] width 102 height 11
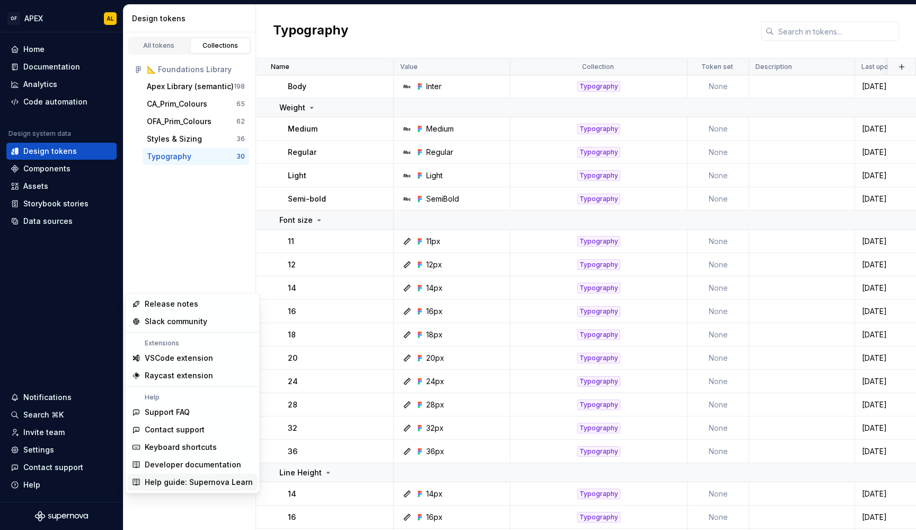
click at [197, 483] on div "Help guide: Supernova Learn" at bounding box center [199, 482] width 108 height 11
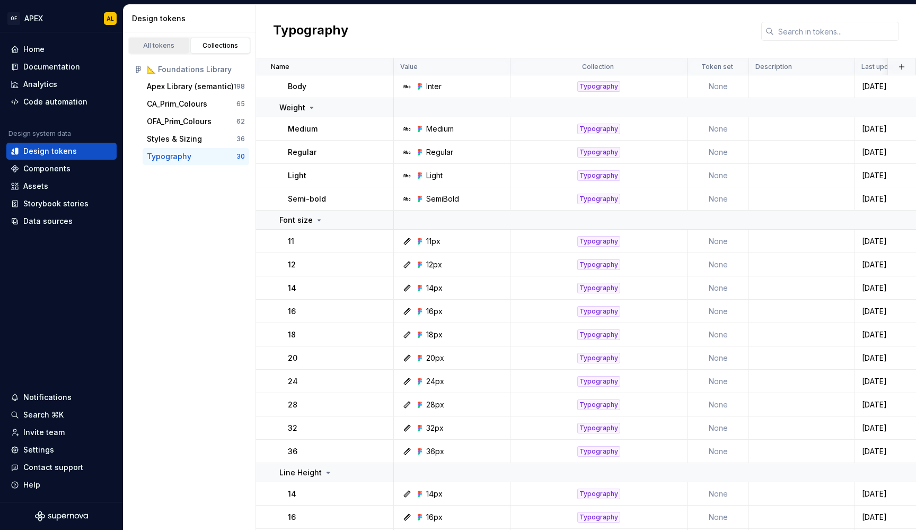
click at [160, 42] on div "All tokens" at bounding box center [159, 45] width 53 height 8
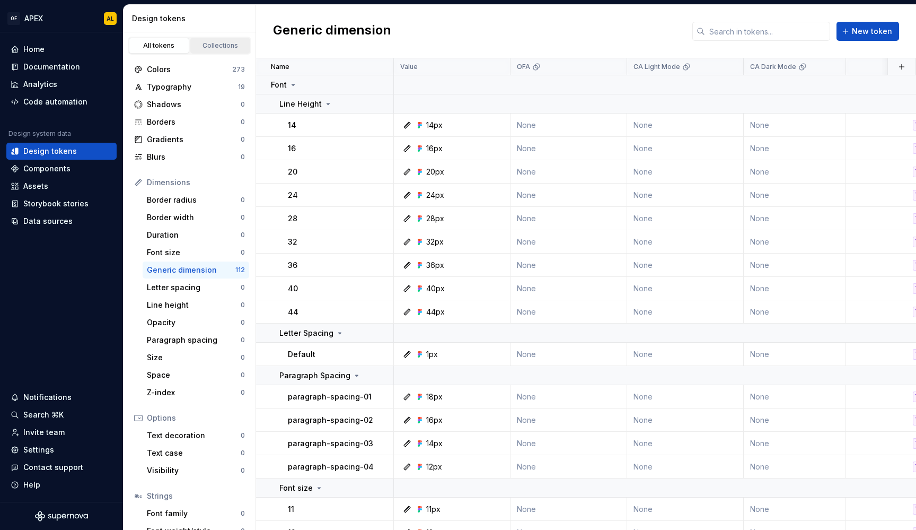
click at [221, 39] on link "Collections" at bounding box center [220, 46] width 60 height 16
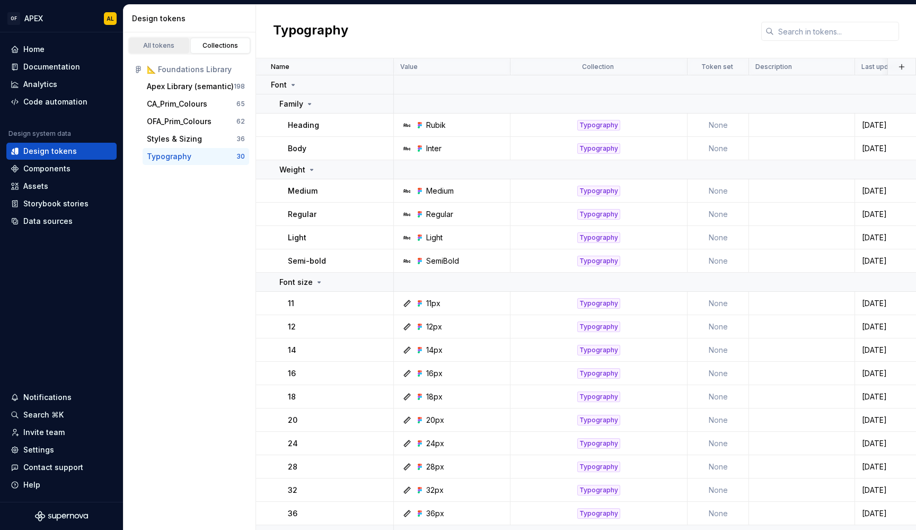
click at [161, 48] on div "All tokens" at bounding box center [159, 45] width 53 height 8
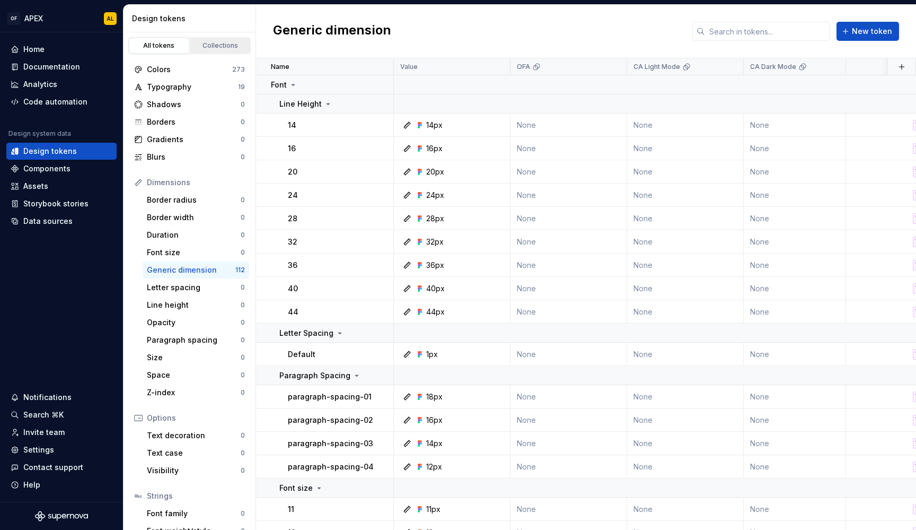
click at [198, 43] on div "Collections" at bounding box center [220, 45] width 53 height 8
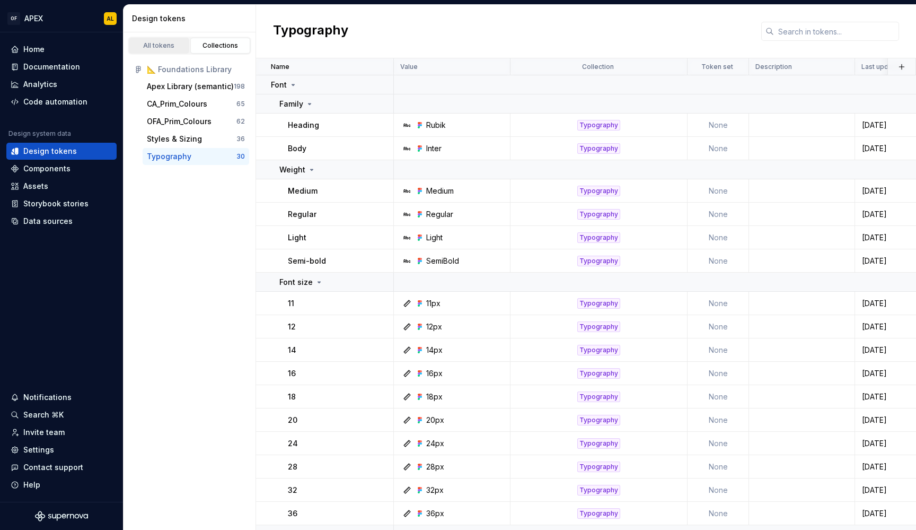
click at [162, 44] on div "All tokens" at bounding box center [159, 45] width 53 height 8
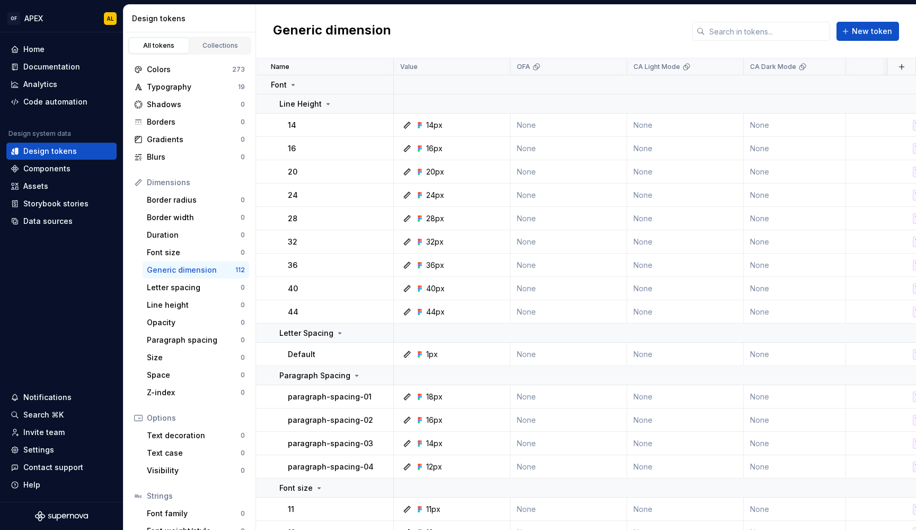
click at [208, 37] on div "All tokens Collections" at bounding box center [190, 46] width 124 height 18
click at [208, 39] on link "Collections" at bounding box center [220, 46] width 60 height 16
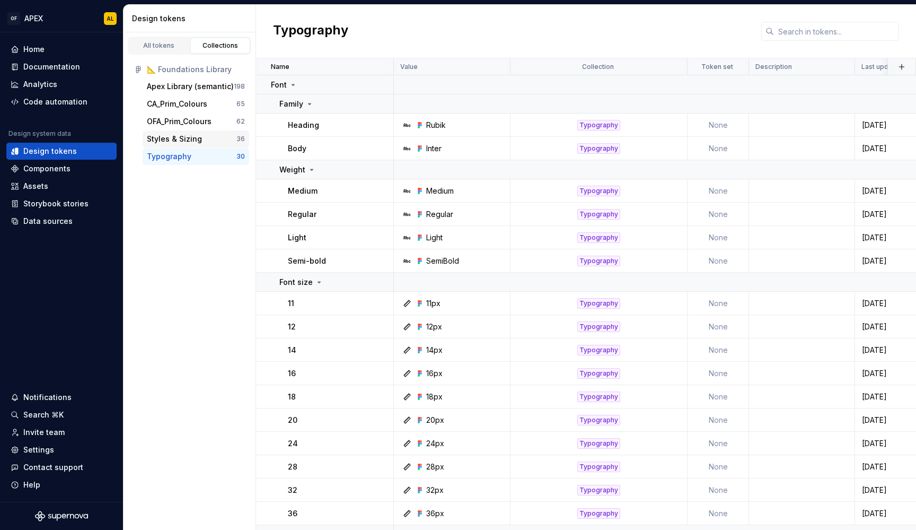
click at [198, 143] on div "Styles & Sizing" at bounding box center [174, 139] width 55 height 11
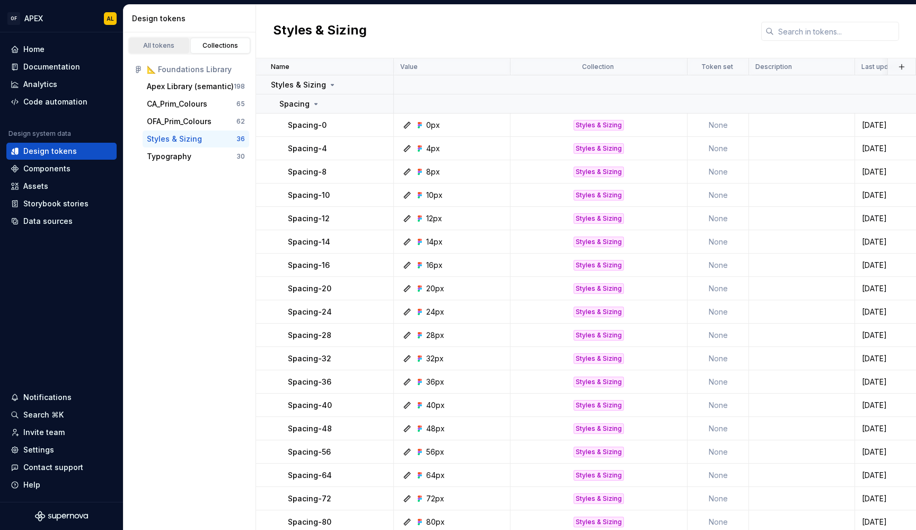
click at [158, 47] on div "All tokens" at bounding box center [159, 45] width 53 height 8
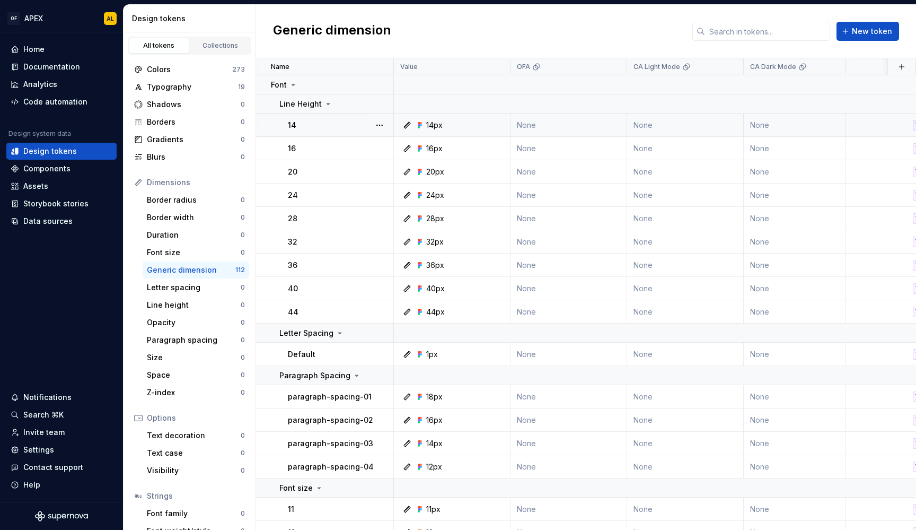
click at [567, 126] on td "None" at bounding box center [569, 124] width 117 height 23
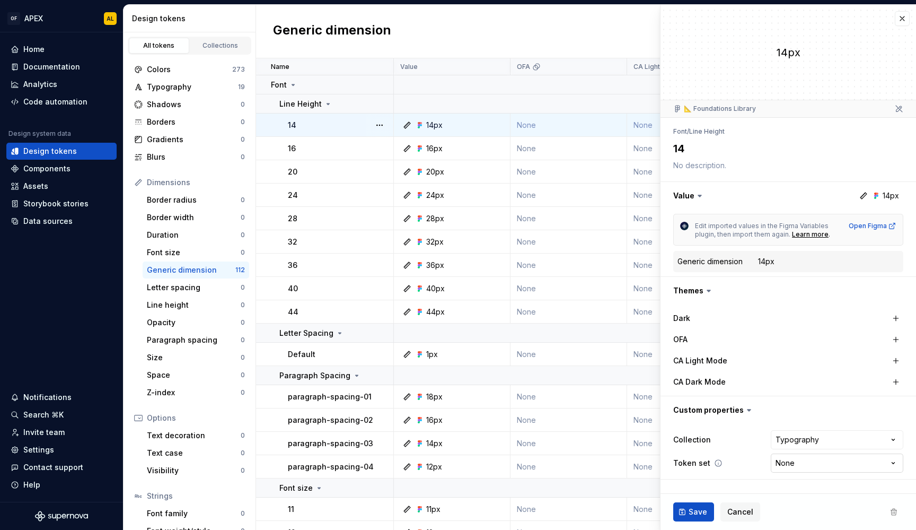
click at [807, 463] on html "OF APEX AL Home Documentation Analytics Code automation Design system data Desi…" at bounding box center [458, 265] width 916 height 530
click at [751, 453] on html "OF APEX AL Home Documentation Analytics Code automation Design system data Desi…" at bounding box center [458, 265] width 916 height 530
click at [903, 16] on button "button" at bounding box center [902, 18] width 15 height 15
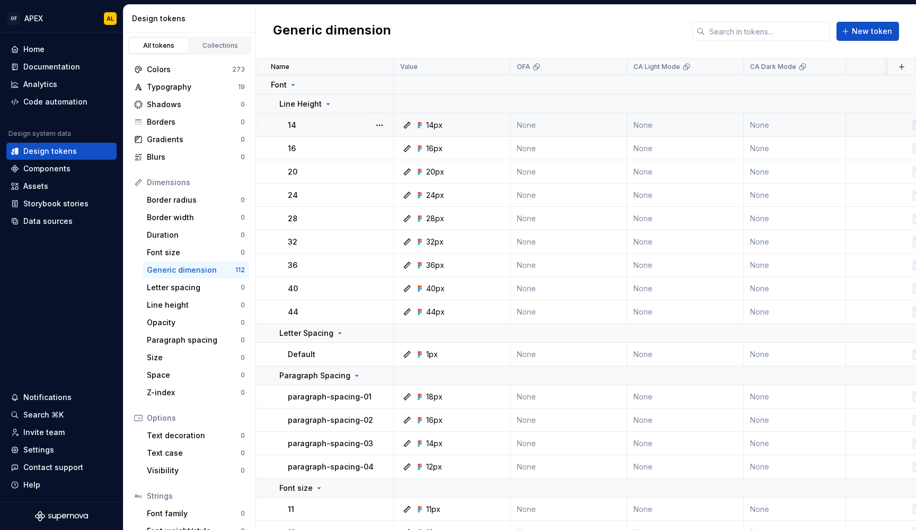
click at [575, 136] on td "None" at bounding box center [569, 124] width 117 height 23
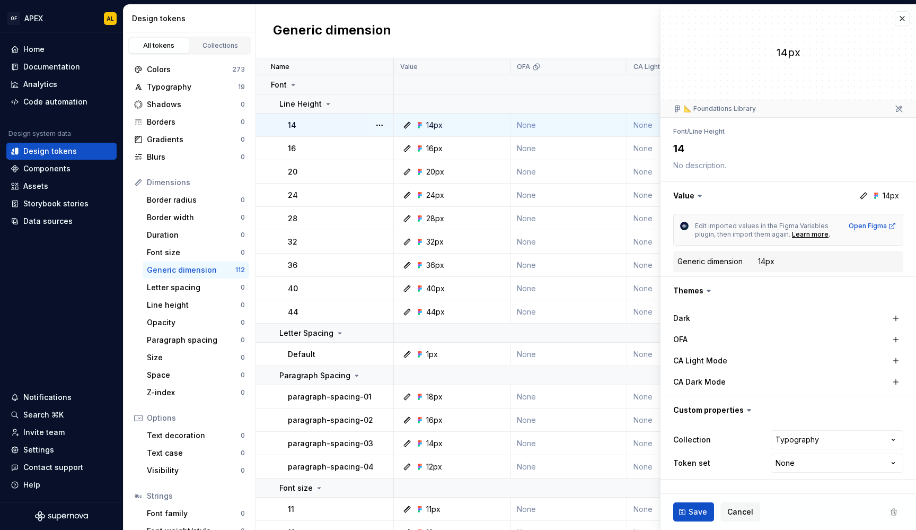
click at [711, 262] on div "Generic dimension" at bounding box center [709, 261] width 65 height 11
click at [819, 465] on html "OF APEX AL Home Documentation Analytics Code automation Design system data Desi…" at bounding box center [458, 265] width 916 height 530
click at [751, 437] on html "OF APEX AL Home Documentation Analytics Code automation Design system data Desi…" at bounding box center [458, 265] width 916 height 530
type textarea "*"
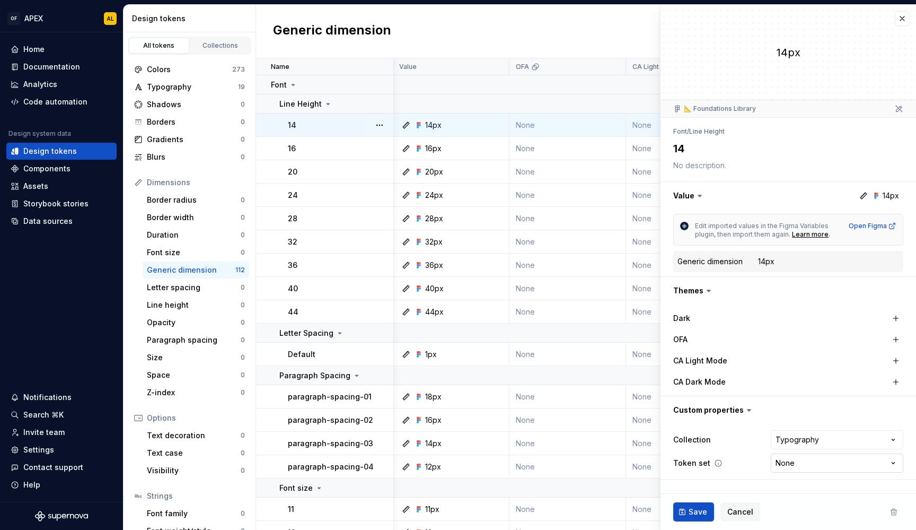
click at [832, 468] on html "OF APEX AL Home Documentation Analytics Code automation Design system data Desi…" at bounding box center [458, 265] width 916 height 530
click at [729, 436] on html "OF APEX AL Home Documentation Analytics Code automation Design system data Desi…" at bounding box center [458, 265] width 916 height 530
click at [807, 462] on html "OF APEX AL Home Documentation Analytics Code automation Design system data Desi…" at bounding box center [458, 265] width 916 height 530
click at [829, 459] on html "OF APEX AL Home Documentation Analytics Code automation Design system data Desi…" at bounding box center [458, 265] width 916 height 530
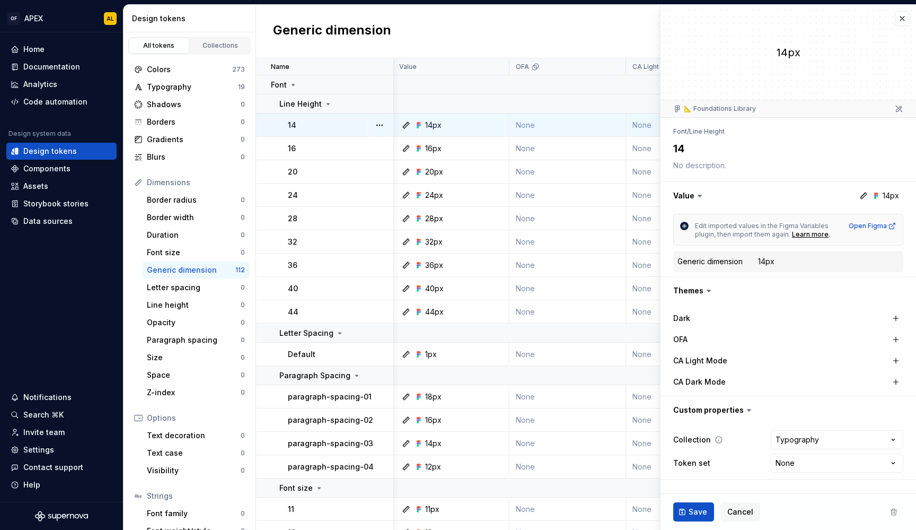
click at [745, 446] on div "**********" at bounding box center [788, 439] width 230 height 19
click at [901, 19] on button "button" at bounding box center [902, 18] width 15 height 15
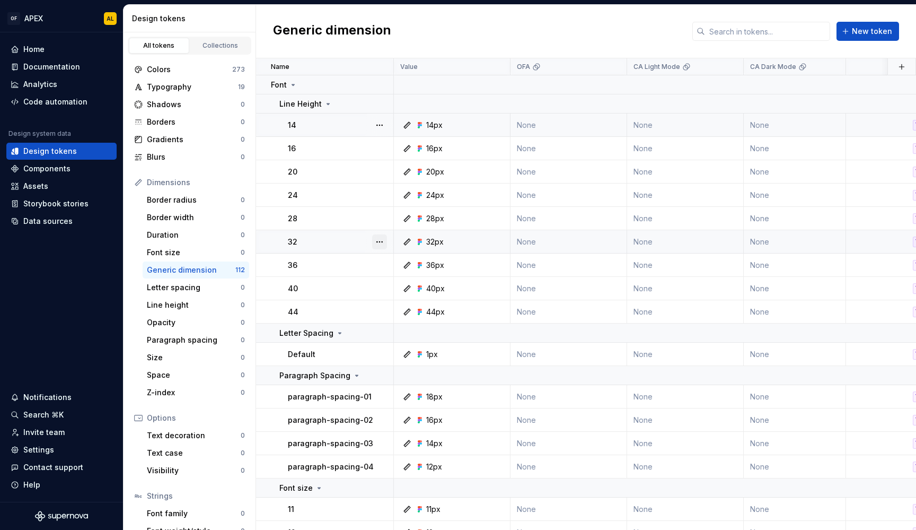
click at [380, 236] on button "button" at bounding box center [379, 241] width 15 height 15
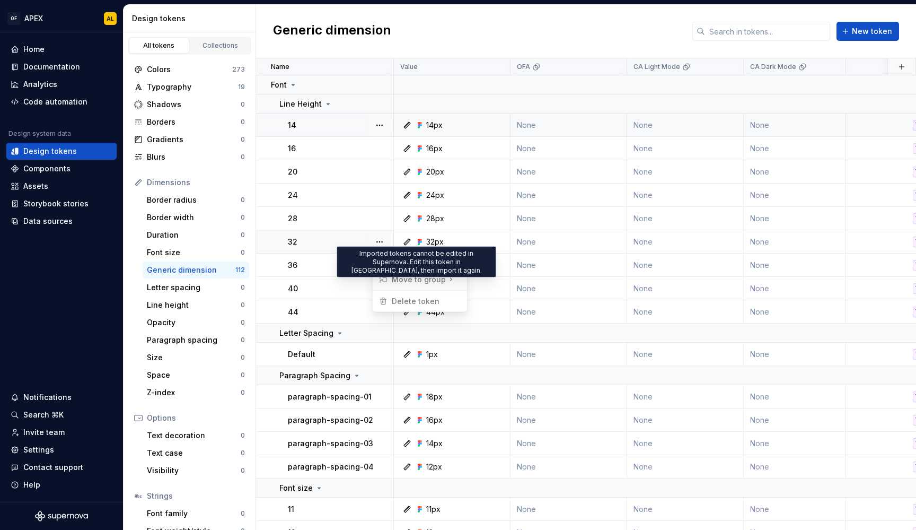
click at [430, 280] on span "Move to group" at bounding box center [418, 279] width 86 height 17
